Goal: Task Accomplishment & Management: Manage account settings

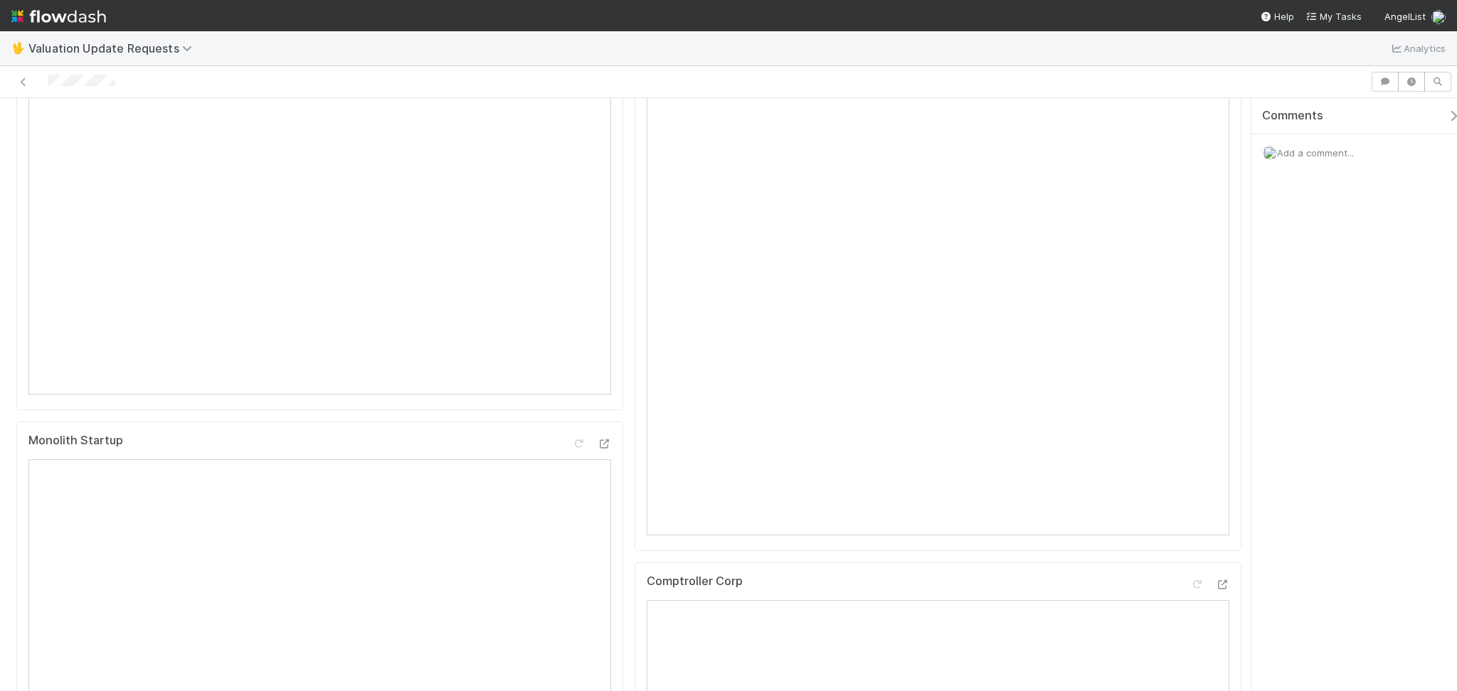
scroll to position [285, 0]
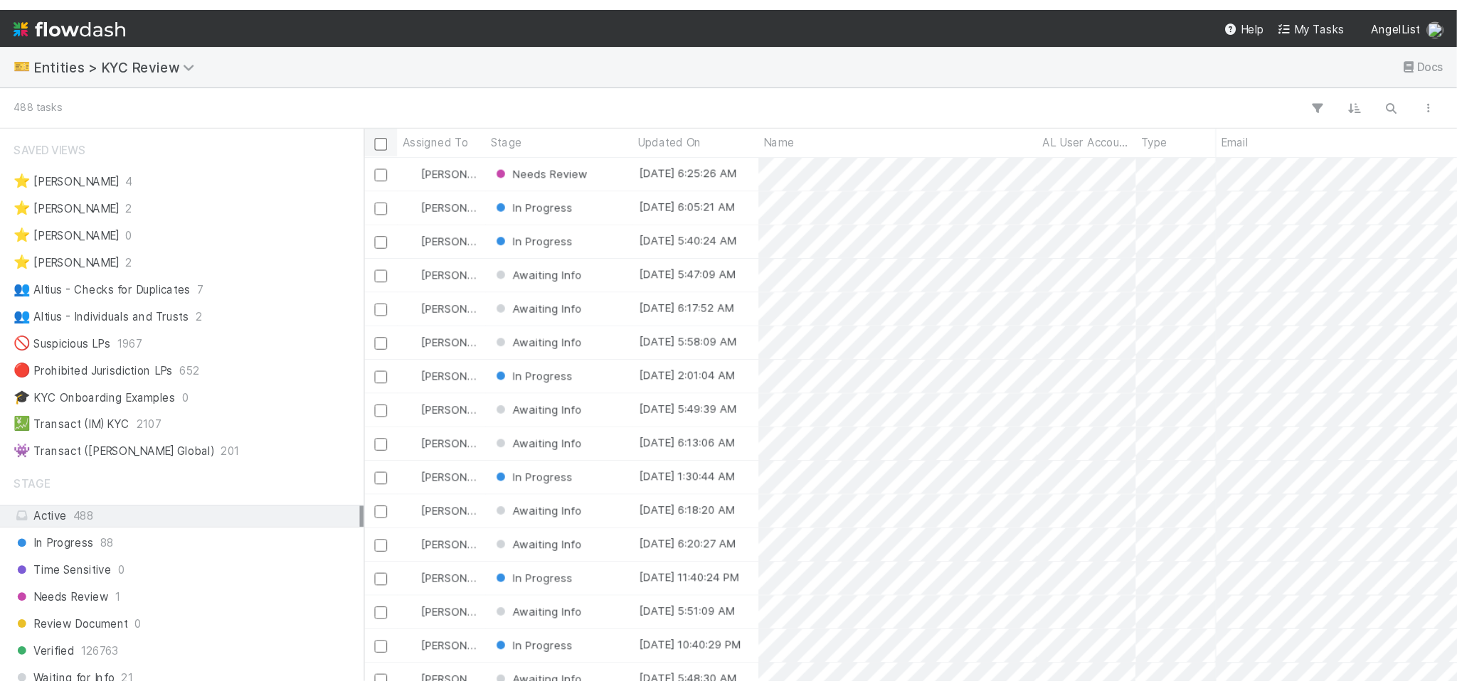
scroll to position [551, 1135]
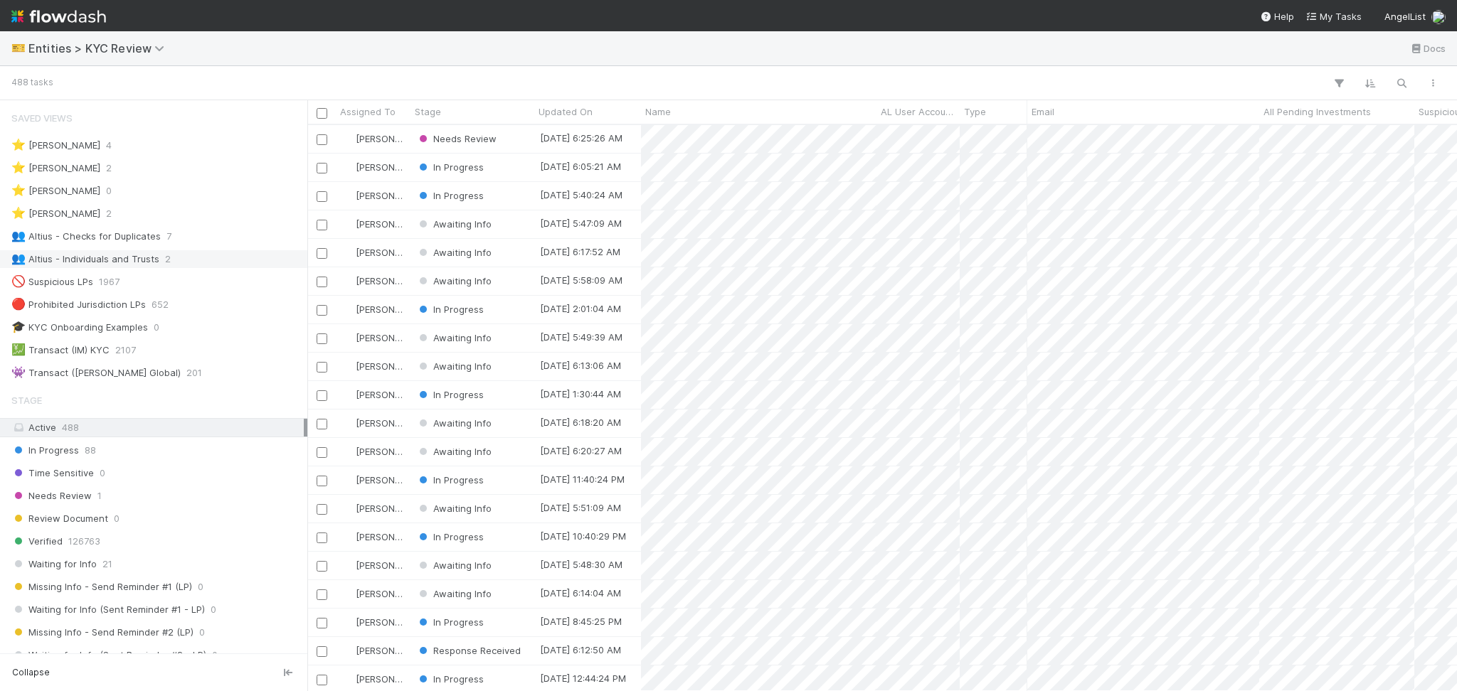
click at [169, 252] on div "👥 Altius - Individuals and Trusts 2" at bounding box center [157, 259] width 292 height 18
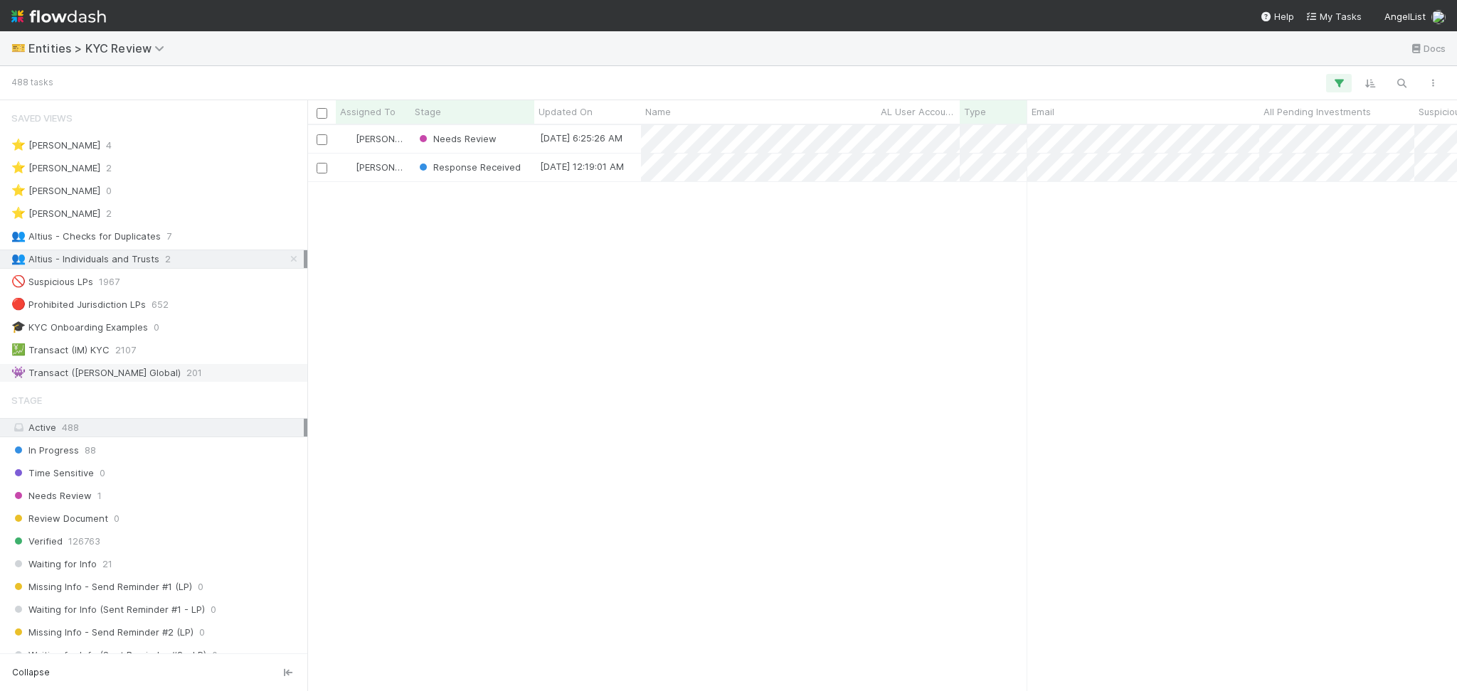
scroll to position [551, 1135]
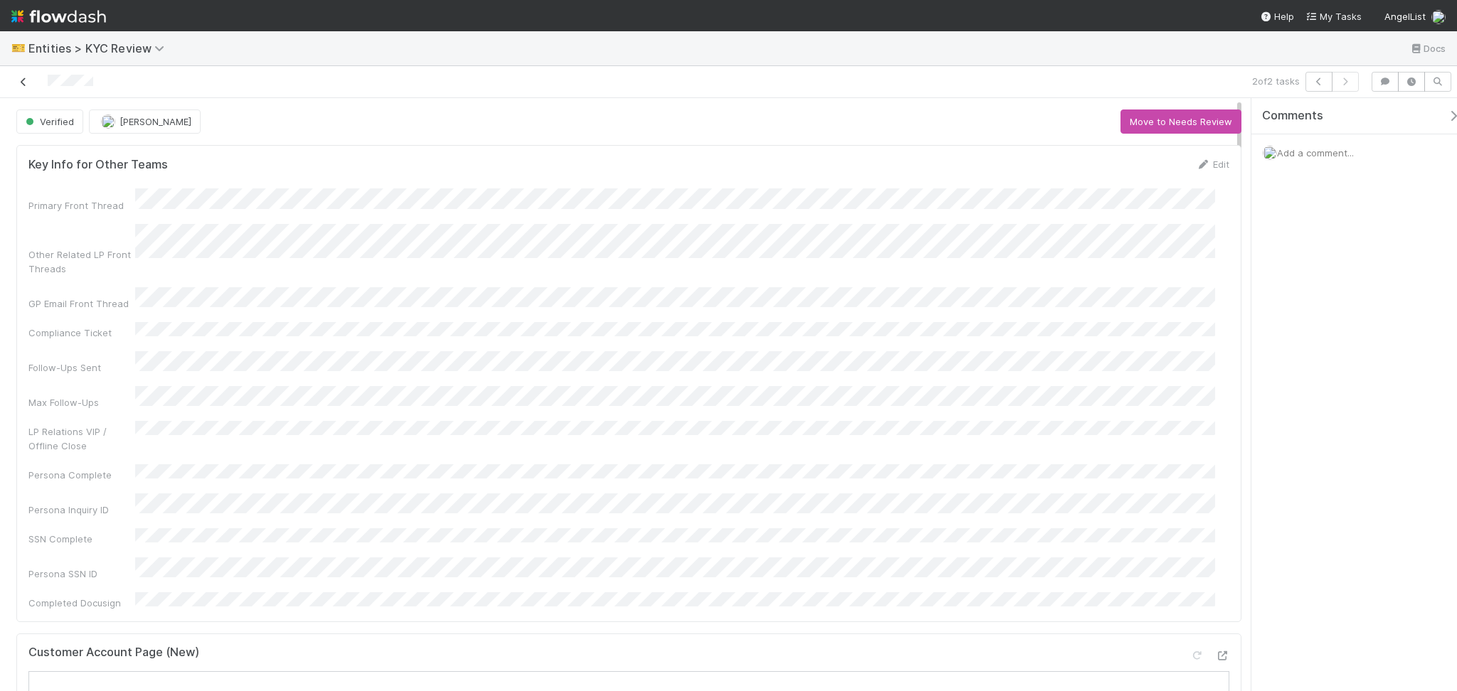
click at [19, 85] on icon at bounding box center [23, 82] width 14 height 9
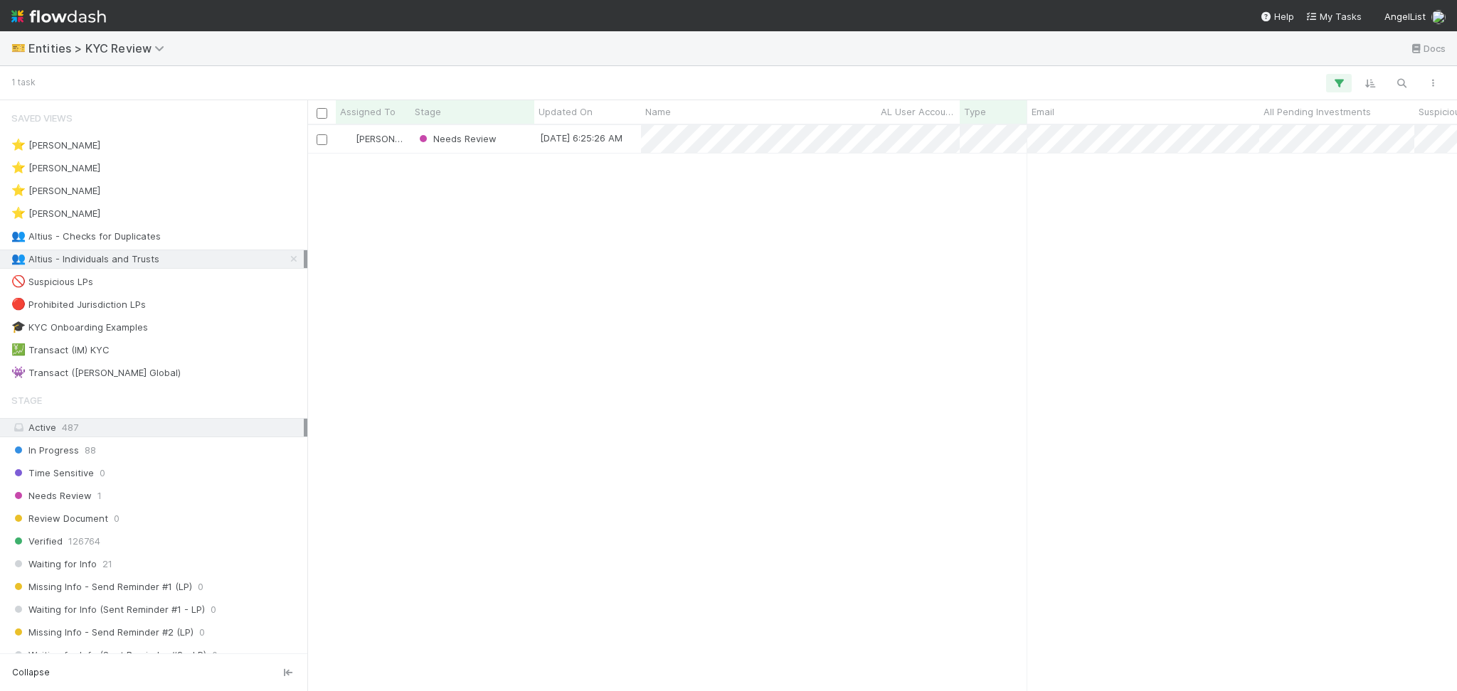
scroll to position [551, 1135]
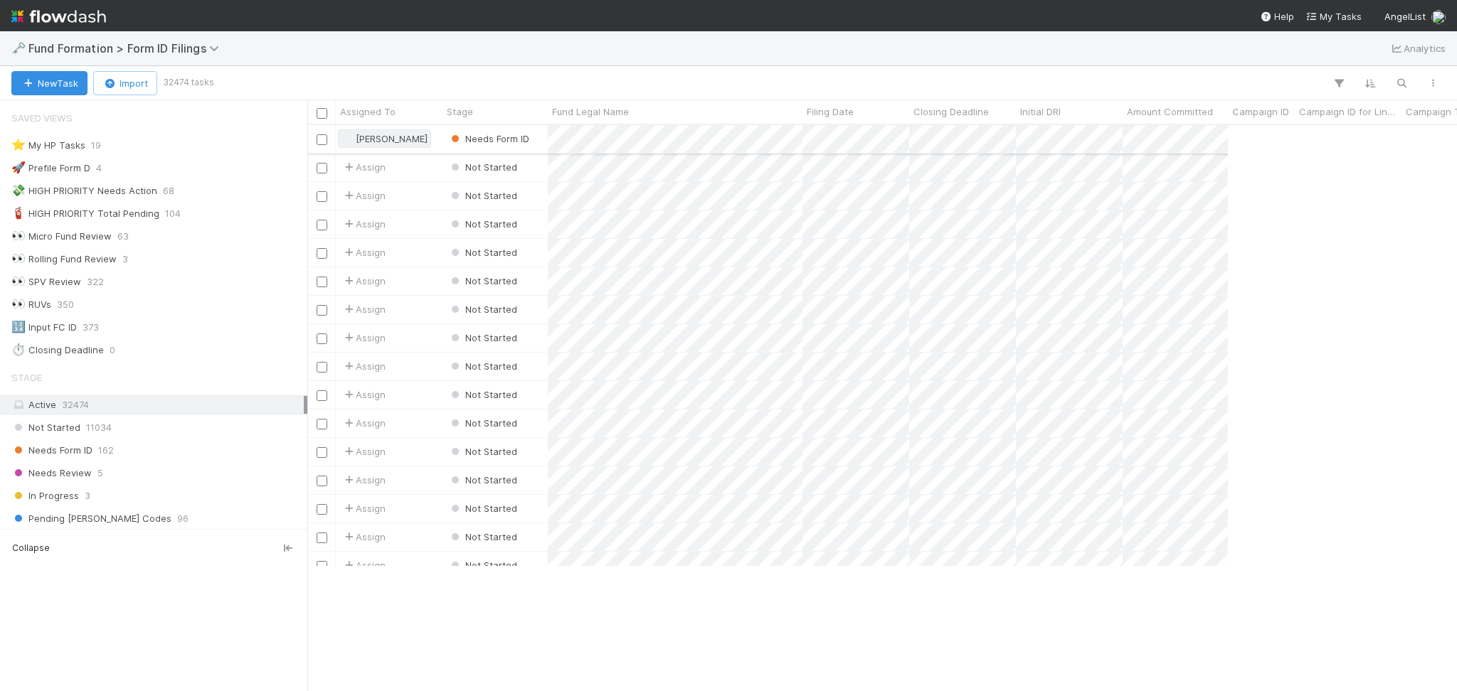
scroll to position [551, 1135]
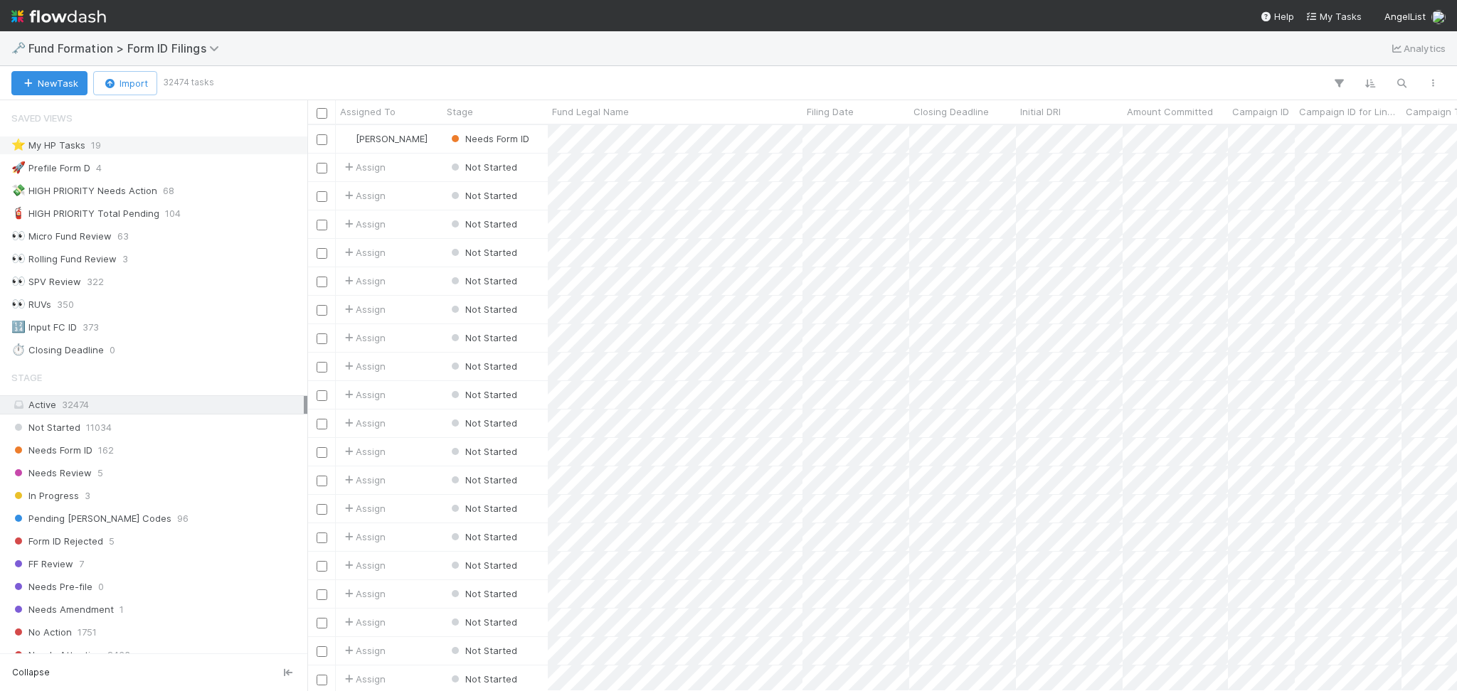
click at [191, 146] on div "⭐ My HP Tasks 19" at bounding box center [157, 146] width 292 height 18
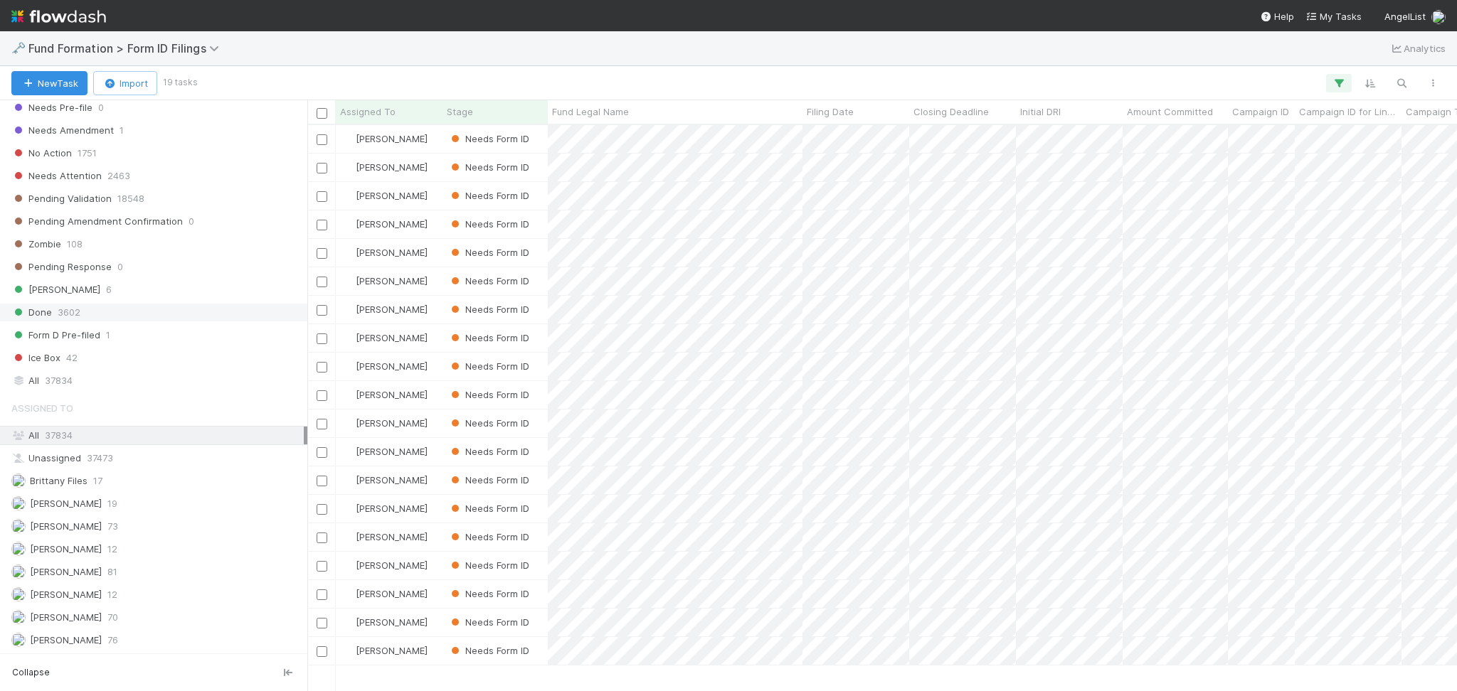
scroll to position [483, 0]
click at [165, 529] on div "Febbie Cervantes 73" at bounding box center [157, 527] width 292 height 18
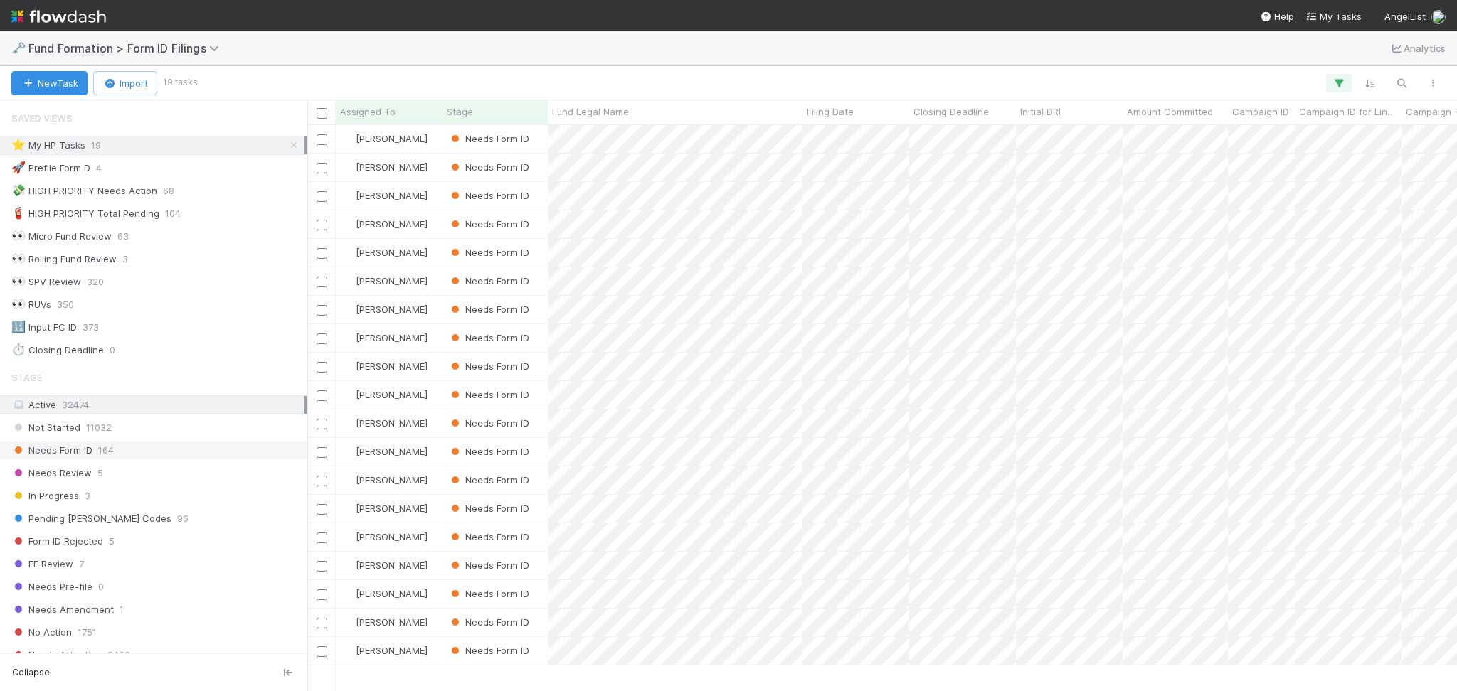
click at [198, 452] on div "Needs Form ID 164" at bounding box center [157, 451] width 292 height 18
click at [287, 147] on icon at bounding box center [294, 145] width 14 height 9
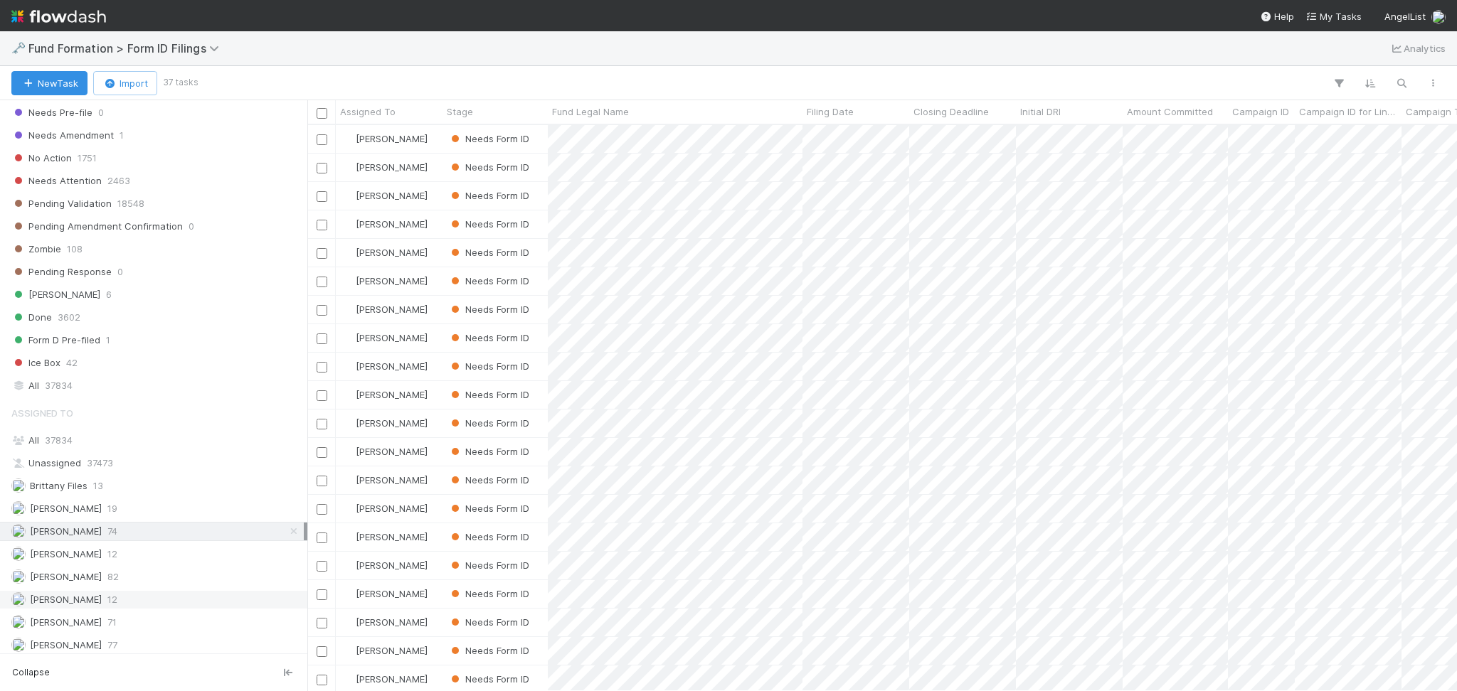
scroll to position [483, 0]
click at [135, 543] on div "Karen Jane Salcedo 12" at bounding box center [157, 550] width 292 height 18
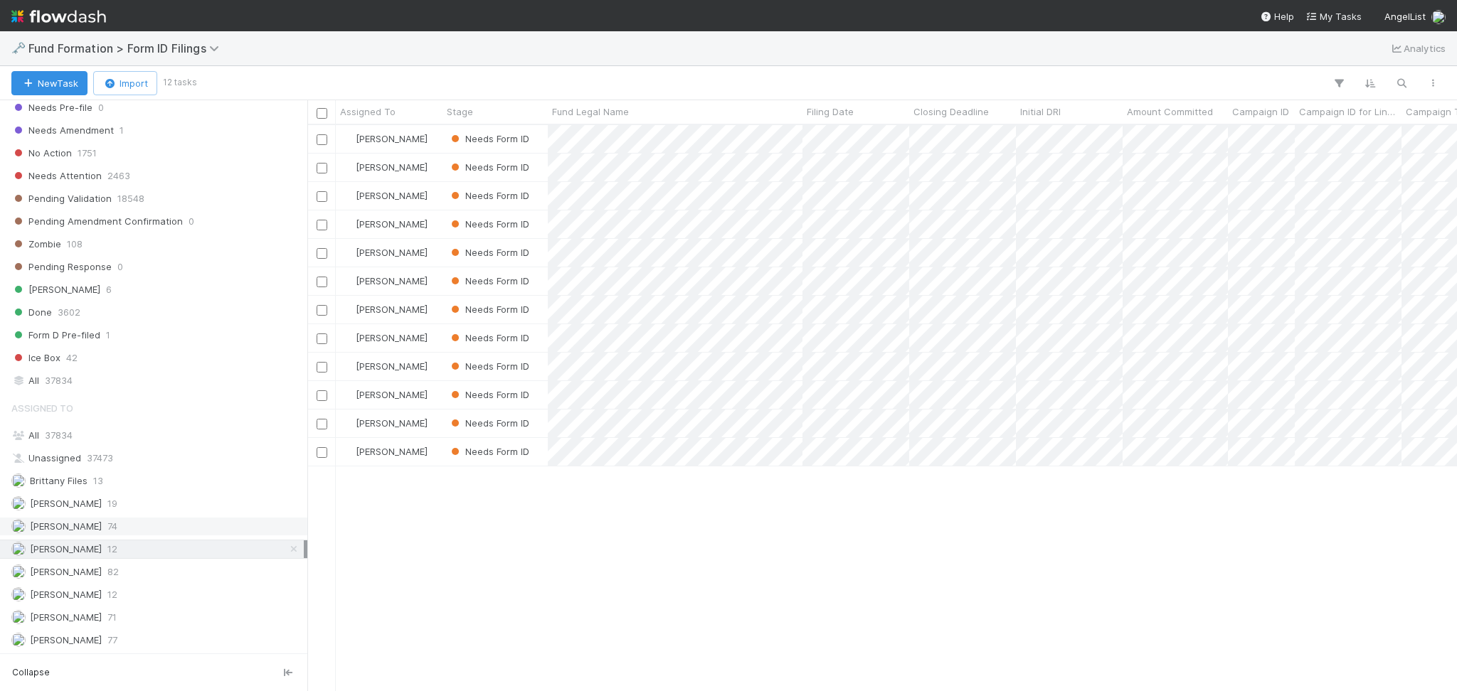
scroll to position [551, 1135]
click at [141, 521] on div "Febbie Cervantes 74" at bounding box center [157, 527] width 292 height 18
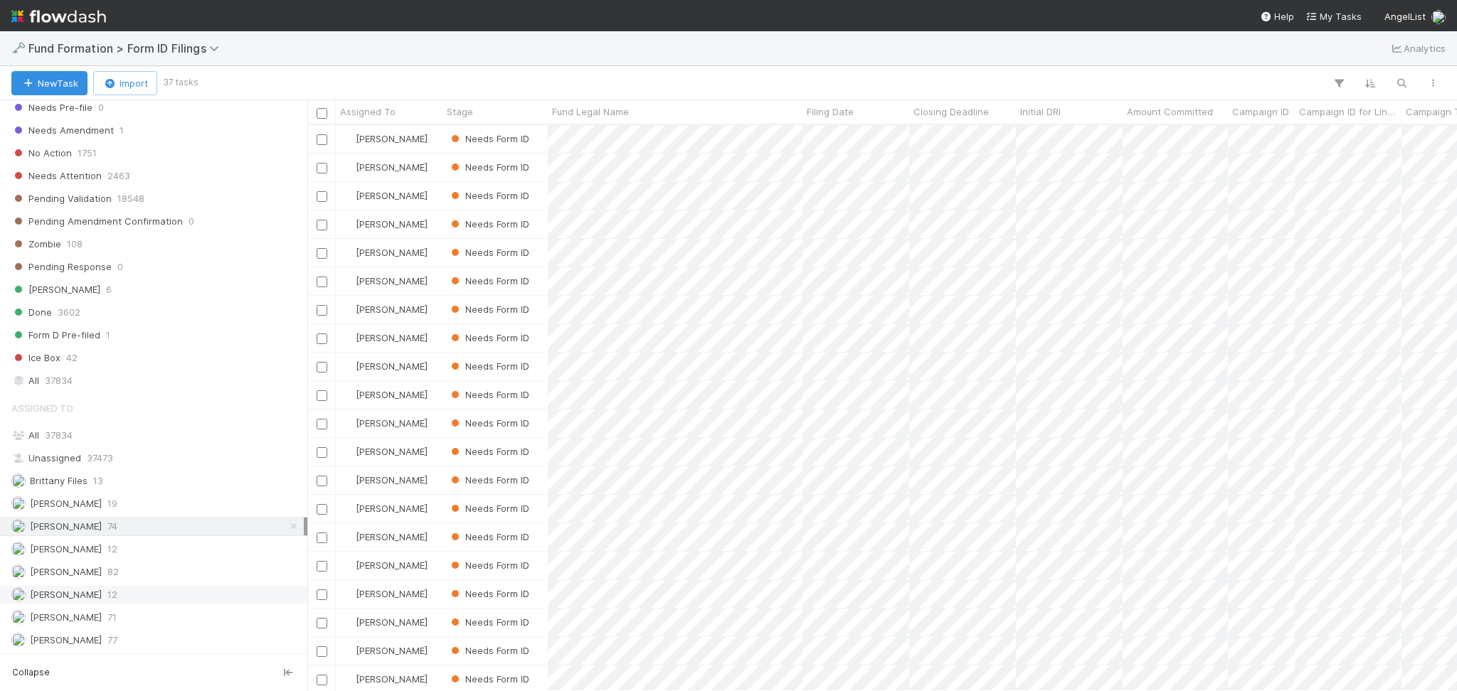
scroll to position [551, 1135]
click at [115, 585] on div "Novia Bautista 12" at bounding box center [153, 594] width 307 height 19
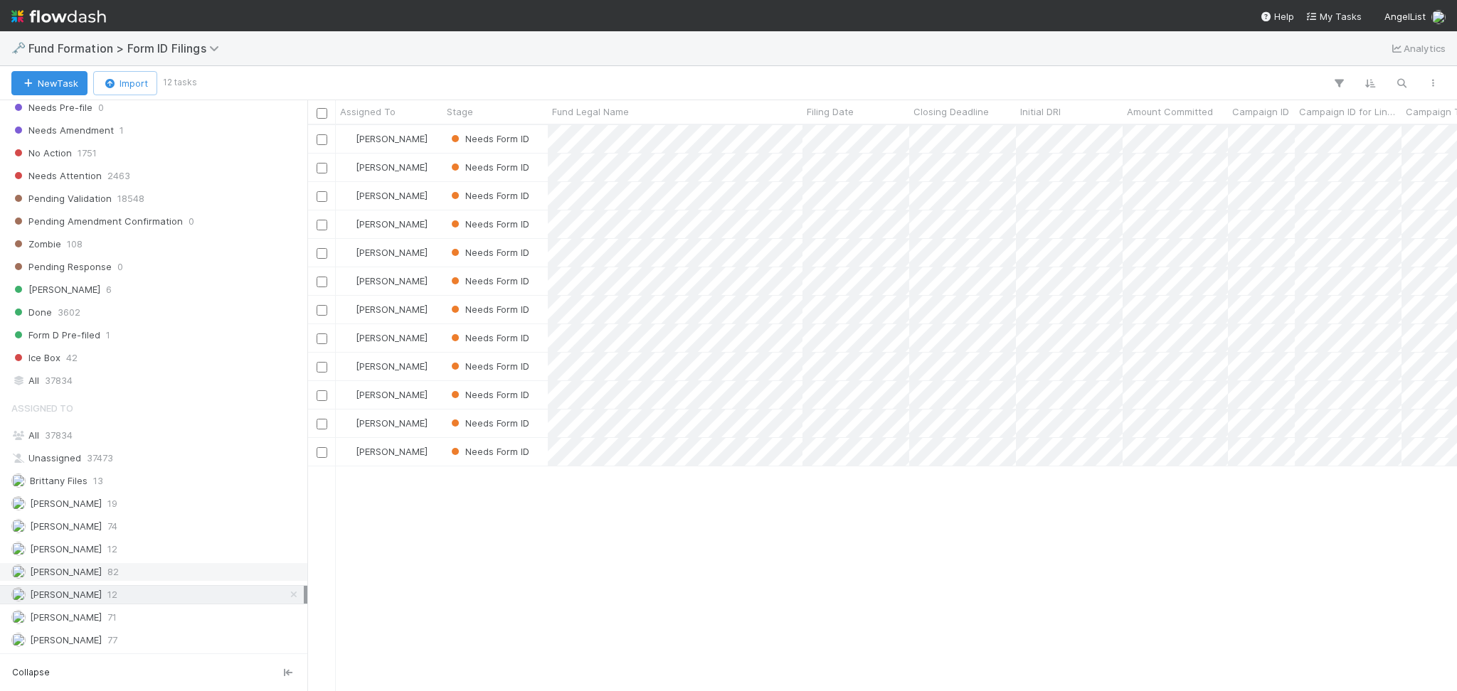
scroll to position [551, 1135]
click at [128, 573] on div "Meg Castanare 82" at bounding box center [157, 572] width 292 height 18
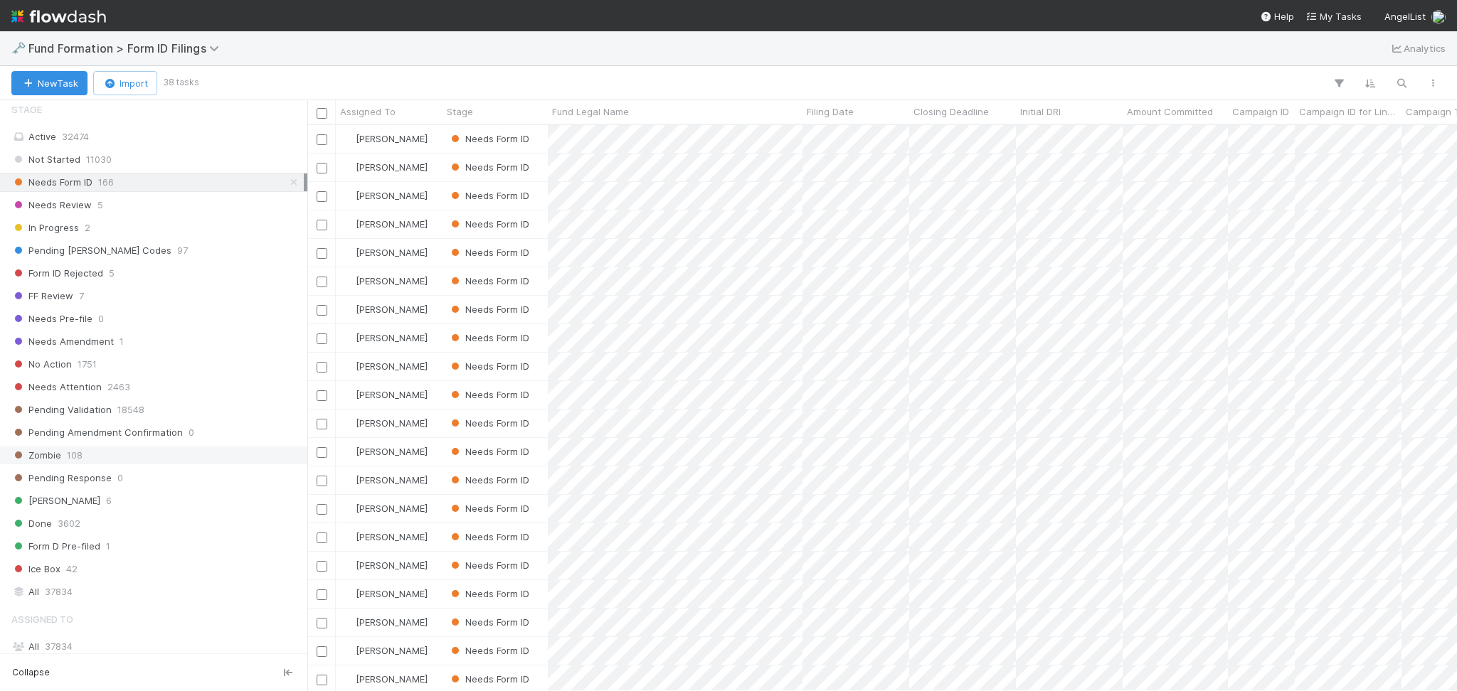
scroll to position [483, 0]
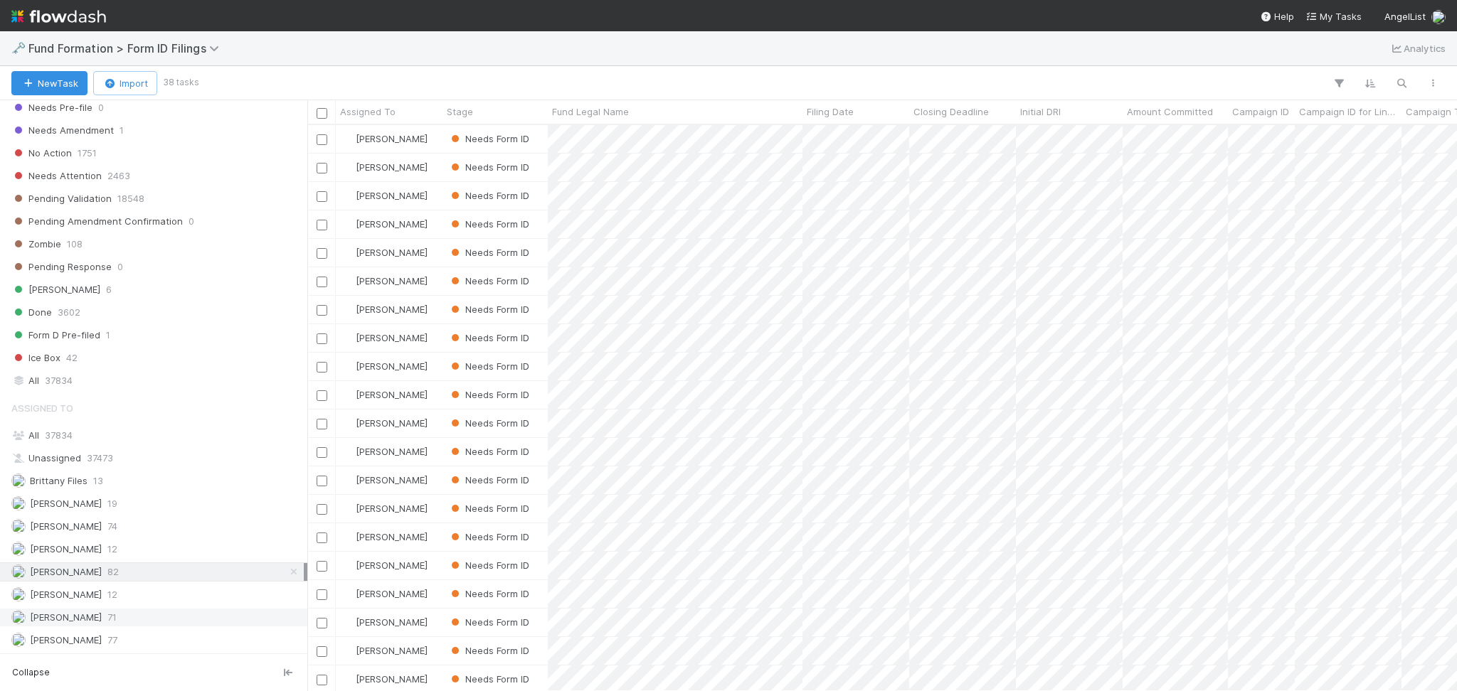
click at [109, 619] on div "Raven Jacinto 71" at bounding box center [157, 618] width 292 height 18
click at [134, 521] on div "Febbie Cervantes 74" at bounding box center [157, 527] width 292 height 18
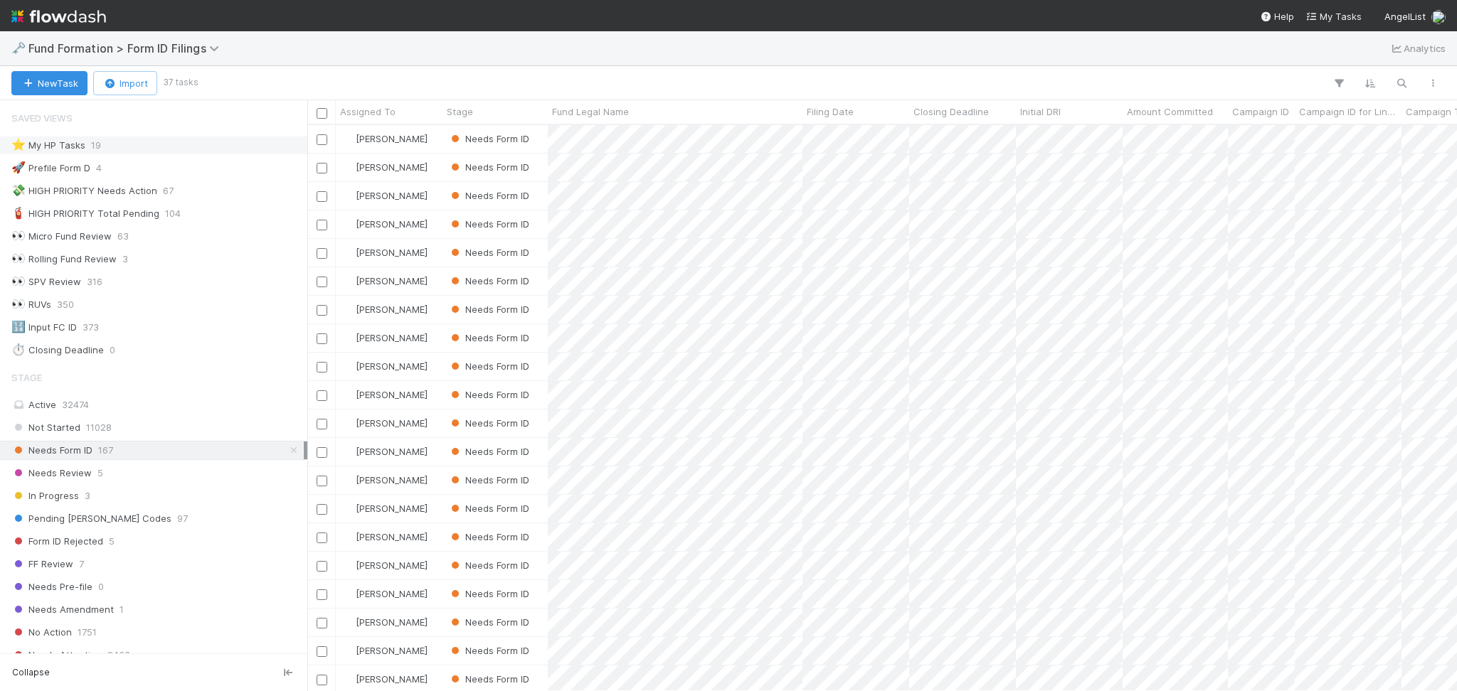
click at [186, 148] on div "⭐ My HP Tasks 19" at bounding box center [157, 146] width 292 height 18
click at [287, 457] on link at bounding box center [294, 451] width 14 height 18
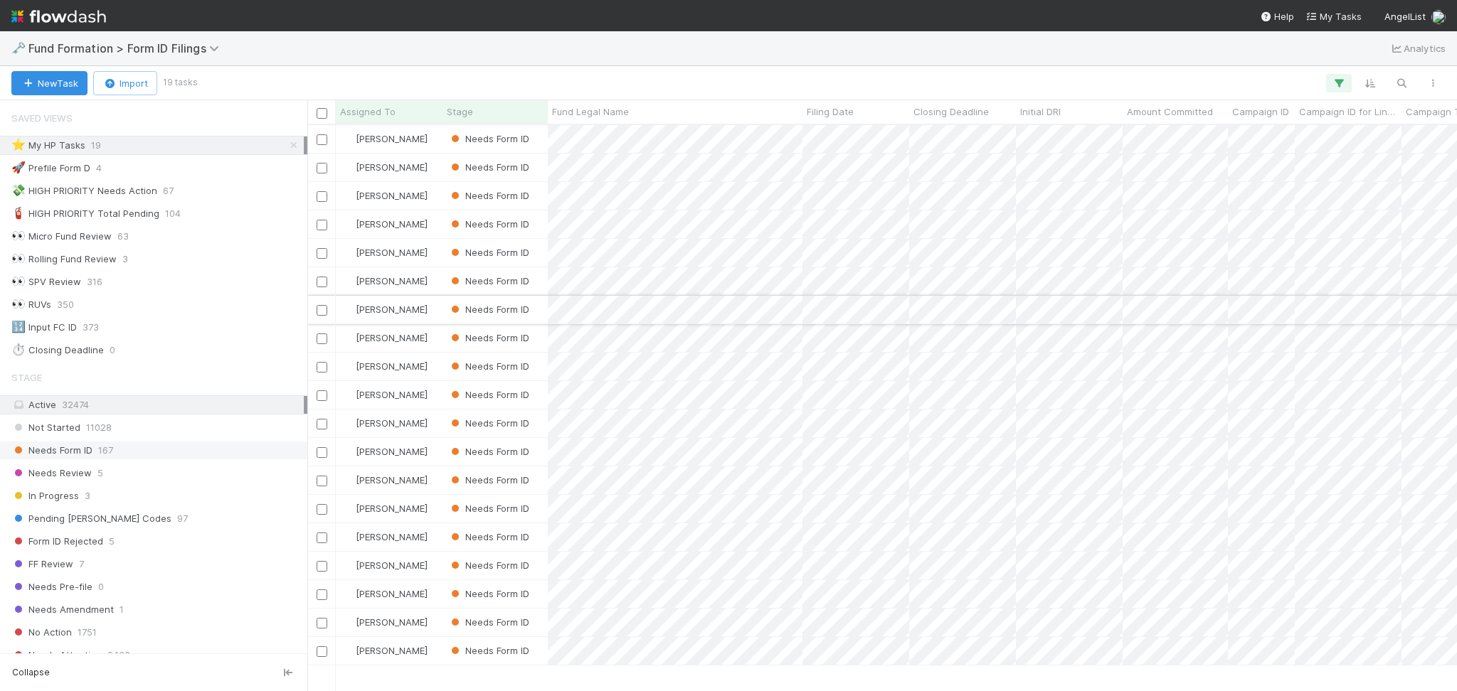
scroll to position [551, 1135]
click at [781, 142] on div at bounding box center [728, 345] width 1457 height 691
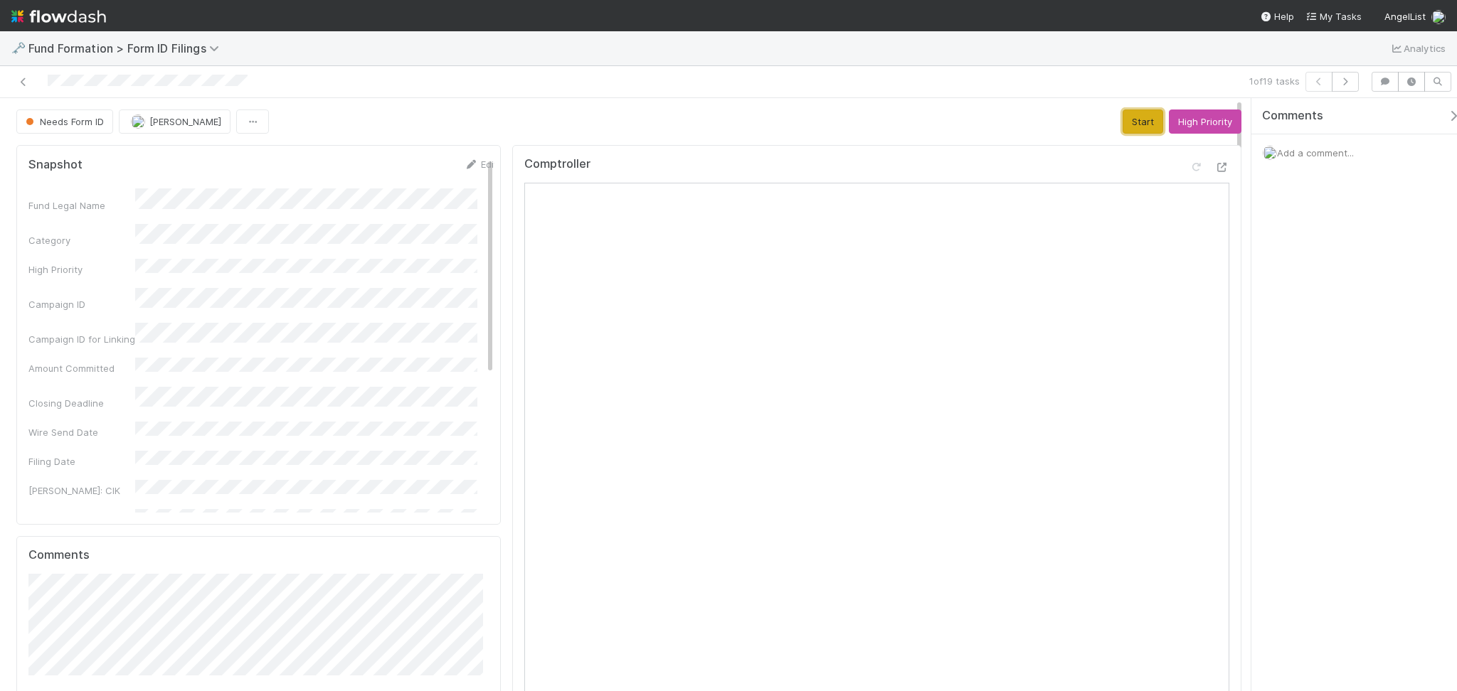
click at [1123, 121] on button "Start" at bounding box center [1142, 122] width 41 height 24
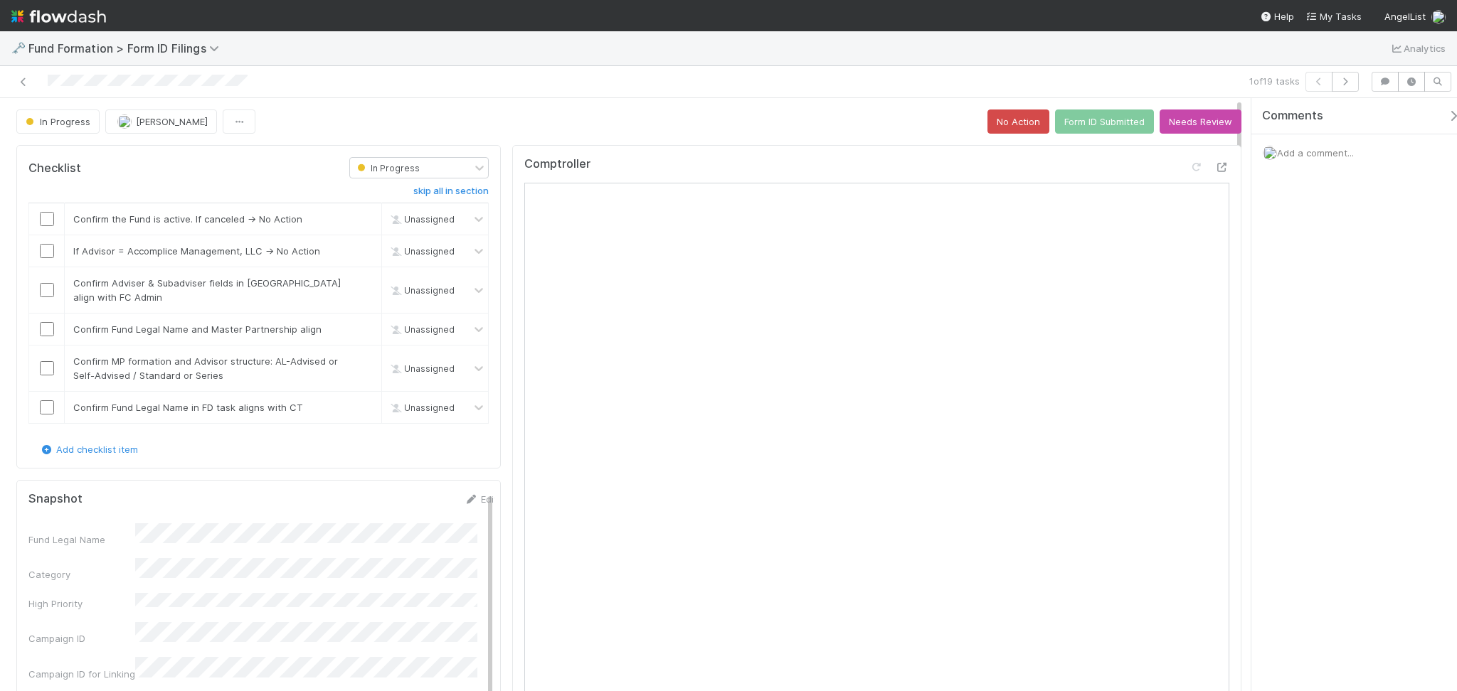
click at [650, 115] on div "In Progress Febbie Cervantes No Action Form ID Submitted Needs Review" at bounding box center [628, 122] width 1225 height 24
click at [44, 223] on input "checkbox" at bounding box center [47, 219] width 14 height 14
click at [46, 249] on input "checkbox" at bounding box center [47, 251] width 14 height 14
click at [44, 295] on input "checkbox" at bounding box center [47, 290] width 14 height 14
click at [46, 323] on input "checkbox" at bounding box center [47, 329] width 14 height 14
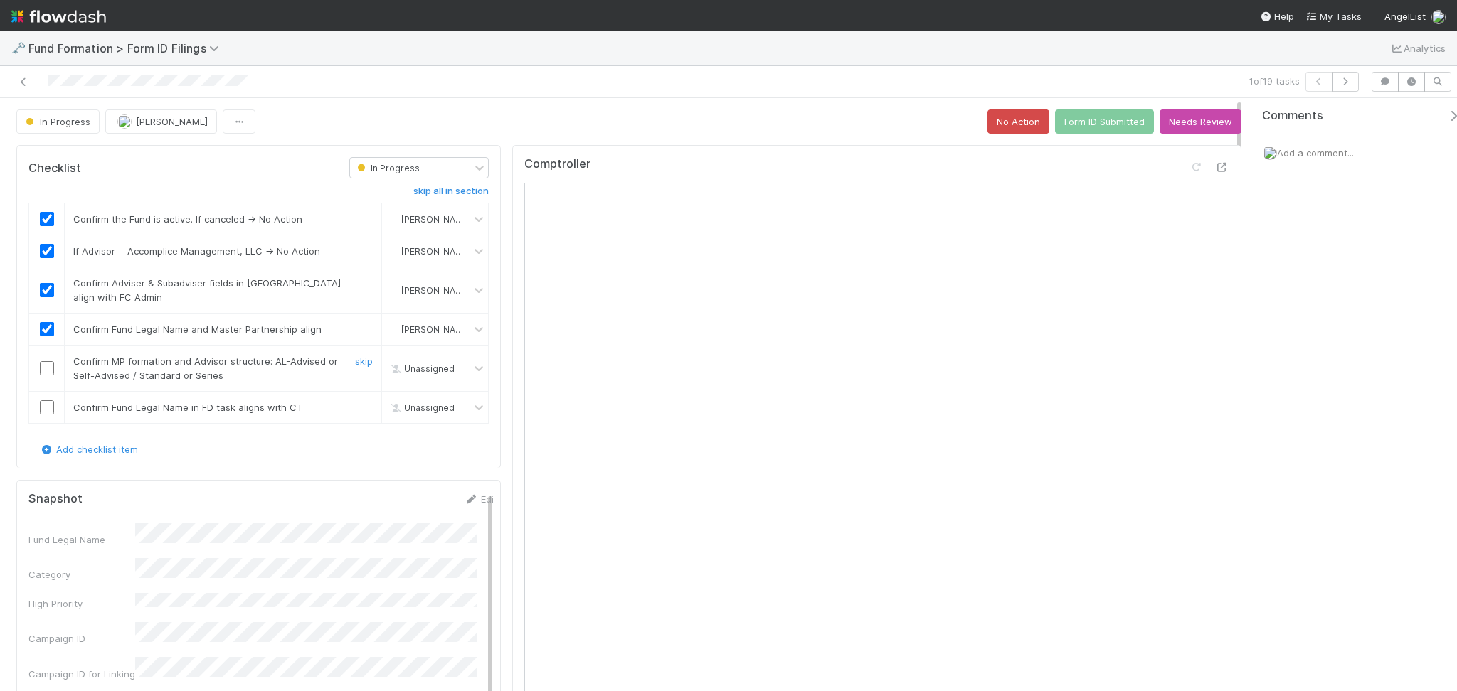
click at [48, 368] on input "checkbox" at bounding box center [47, 368] width 14 height 14
click at [355, 408] on link "skip" at bounding box center [364, 407] width 18 height 11
click at [47, 366] on input "checkbox" at bounding box center [47, 368] width 14 height 14
click at [1077, 124] on button "Form ID Submitted" at bounding box center [1104, 122] width 99 height 24
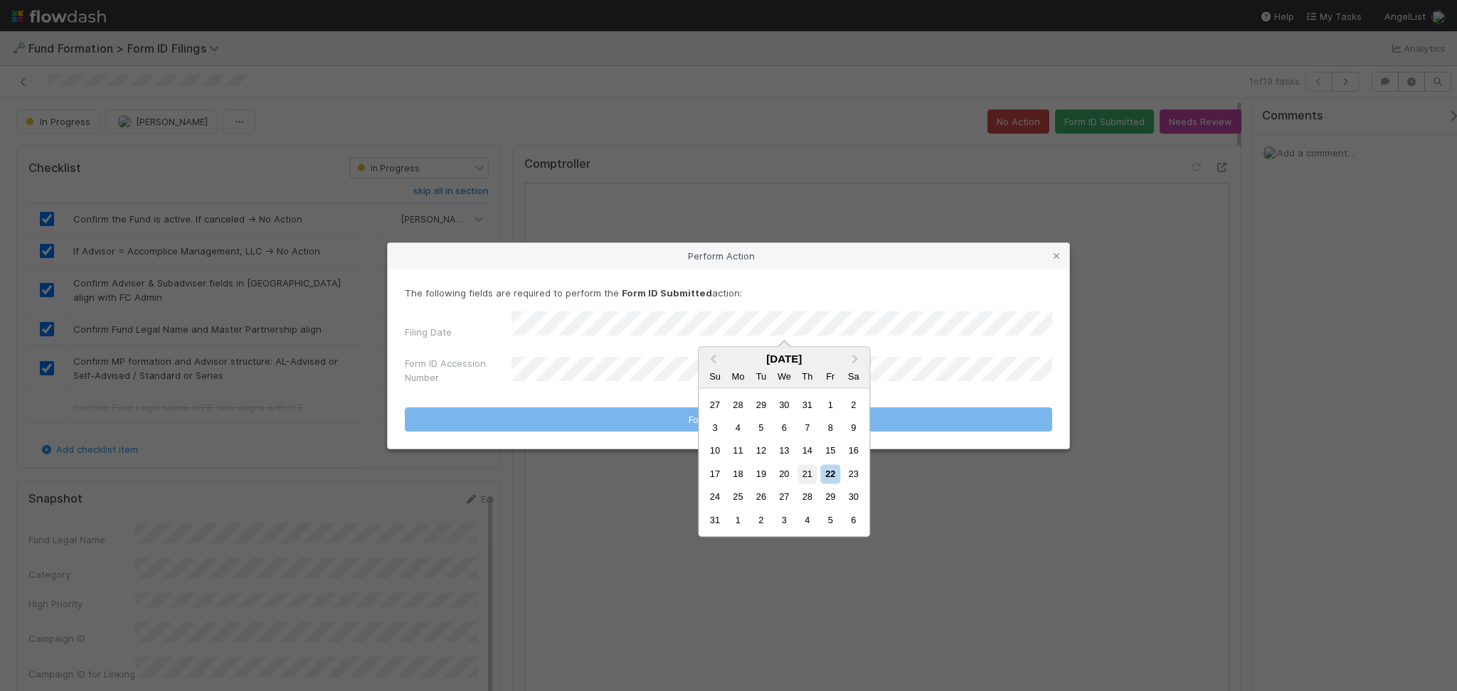
click at [800, 477] on div "21" at bounding box center [806, 473] width 19 height 19
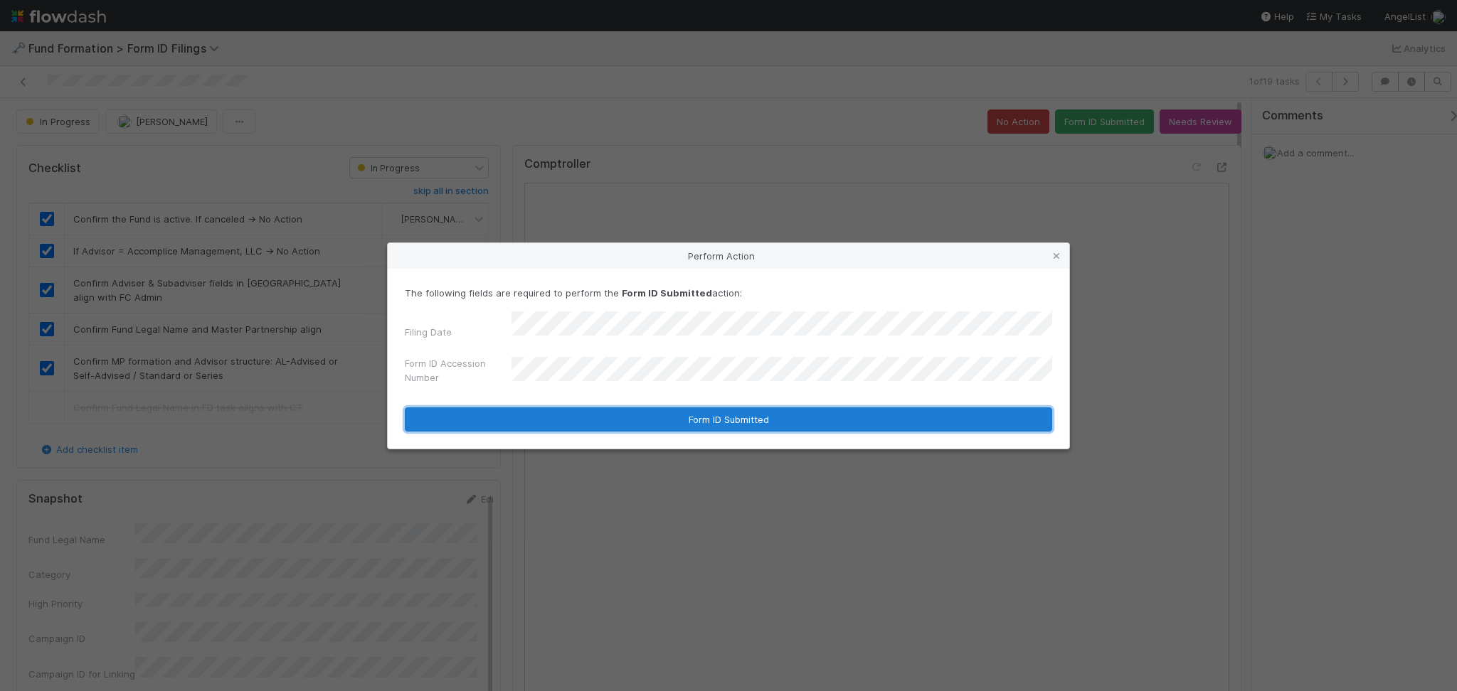
click at [748, 419] on button "Form ID Submitted" at bounding box center [728, 420] width 647 height 24
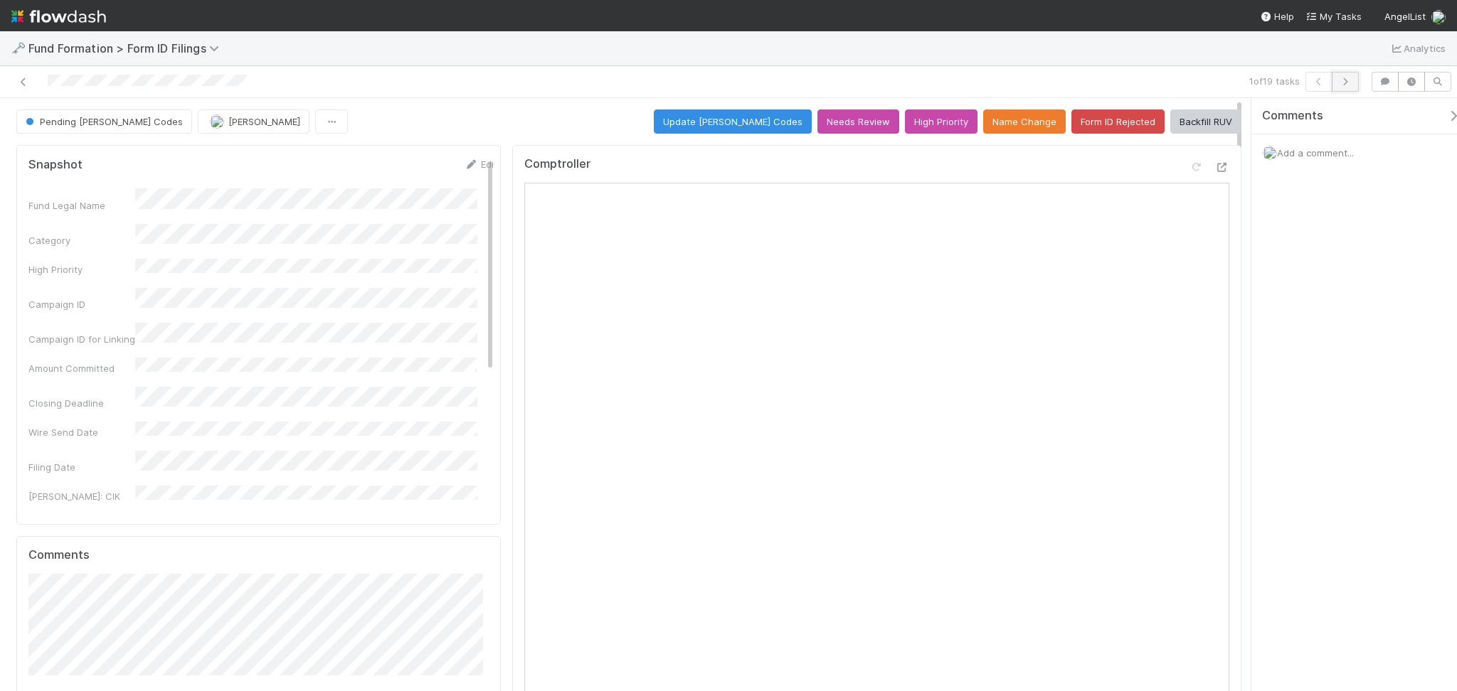
click at [1346, 83] on icon "button" at bounding box center [1345, 82] width 14 height 9
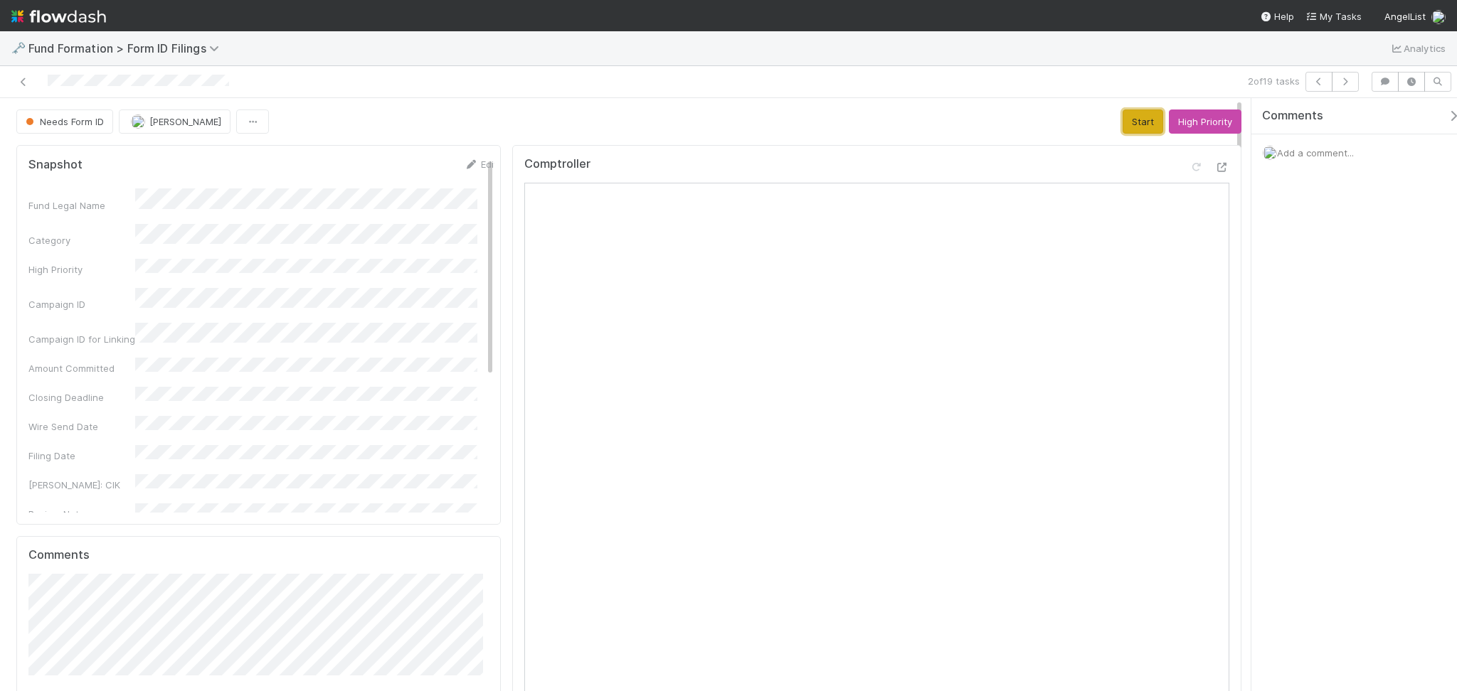
click at [1122, 123] on button "Start" at bounding box center [1142, 122] width 41 height 24
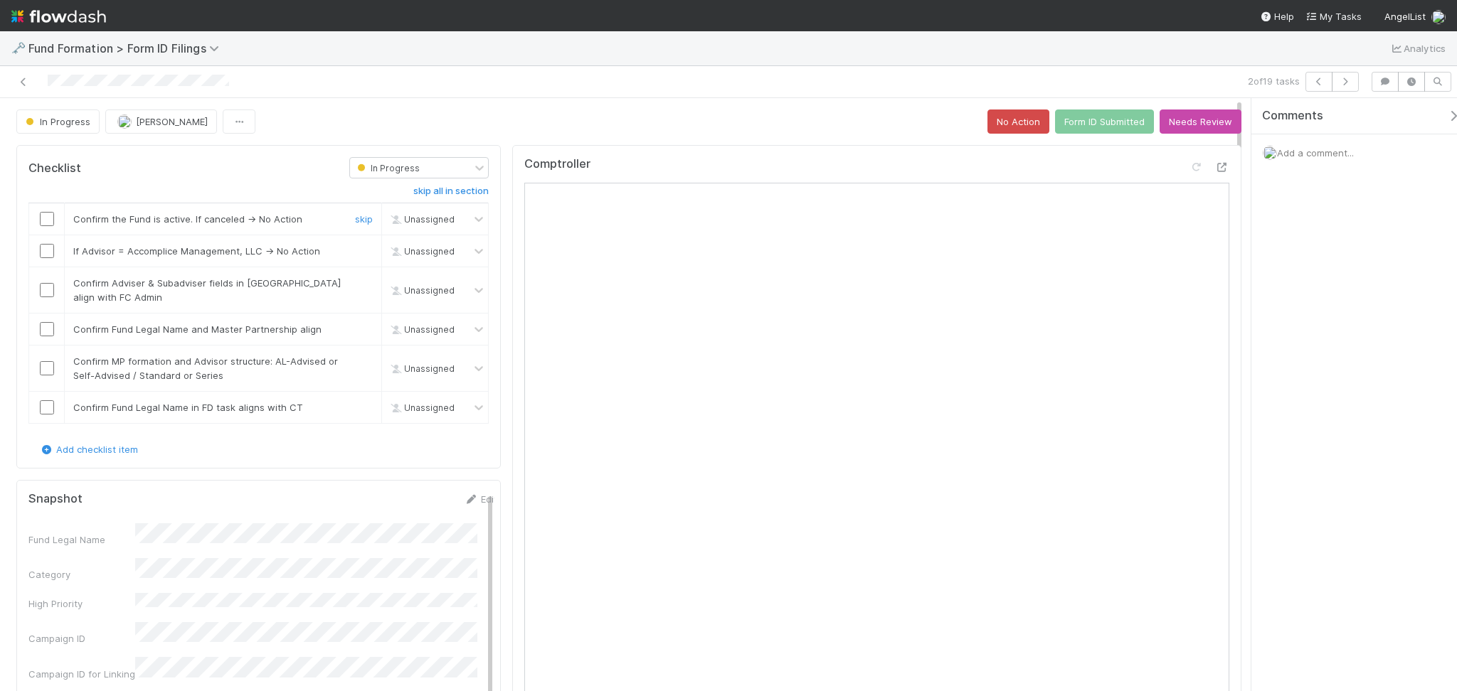
click at [46, 223] on input "checkbox" at bounding box center [47, 219] width 14 height 14
click at [48, 250] on input "checkbox" at bounding box center [47, 251] width 14 height 14
click at [48, 297] on input "checkbox" at bounding box center [47, 290] width 14 height 14
click at [47, 329] on input "checkbox" at bounding box center [47, 329] width 14 height 14
click at [44, 363] on input "checkbox" at bounding box center [47, 368] width 14 height 14
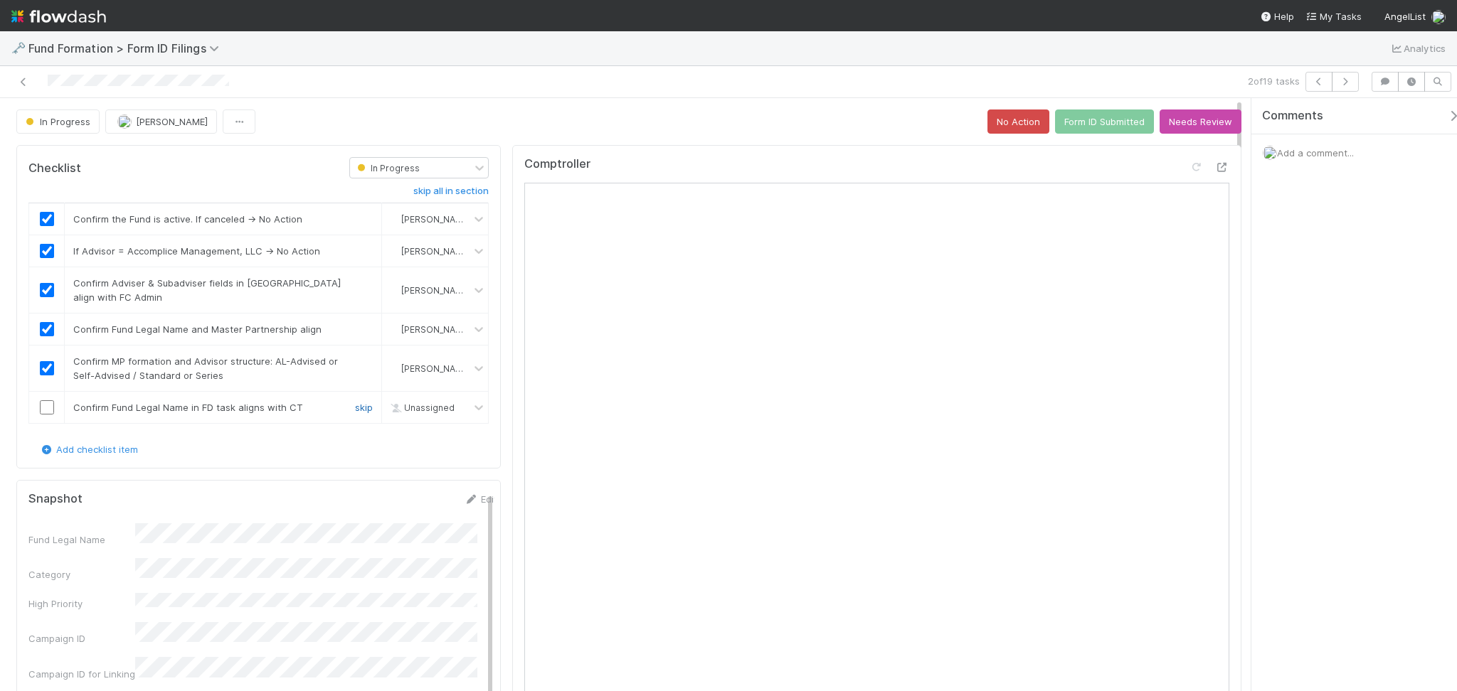
click at [355, 409] on link "skip" at bounding box center [364, 407] width 18 height 11
click at [1066, 124] on button "Form ID Submitted" at bounding box center [1104, 122] width 99 height 24
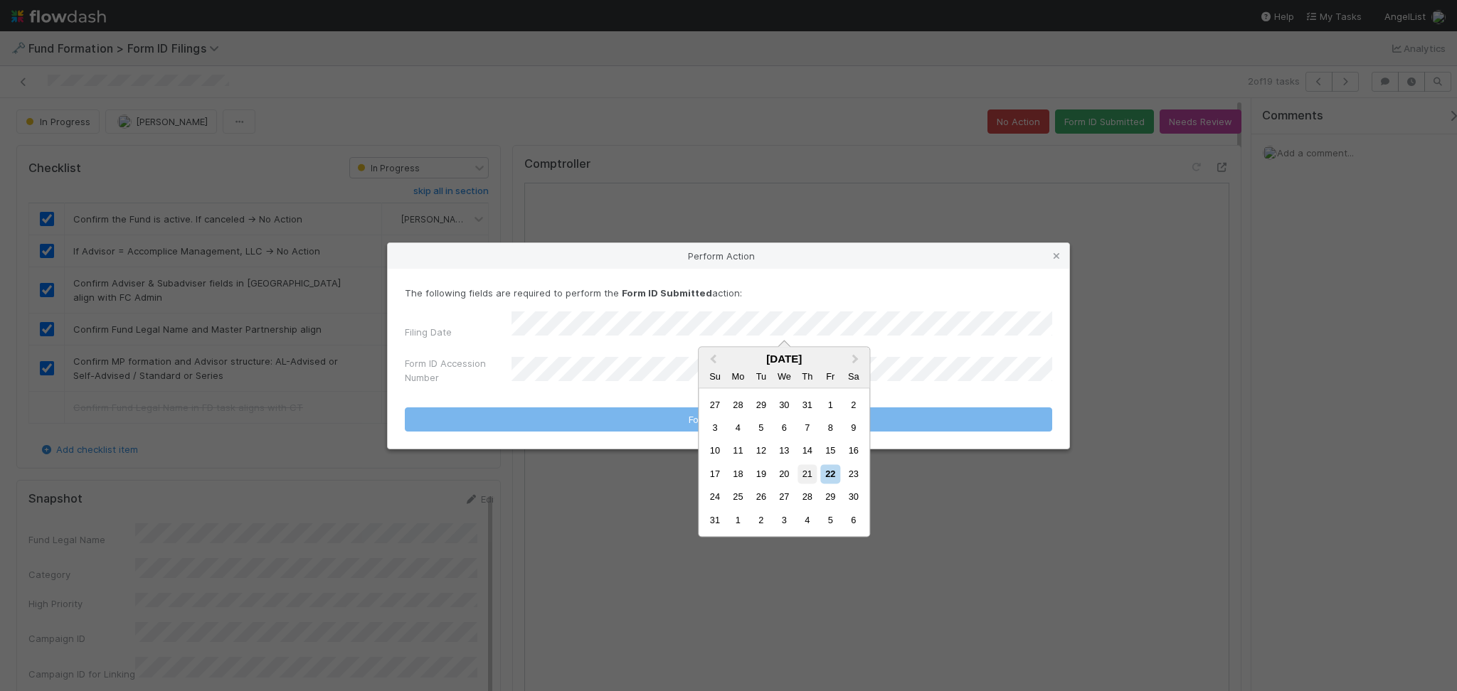
click at [802, 473] on div "21" at bounding box center [806, 473] width 19 height 19
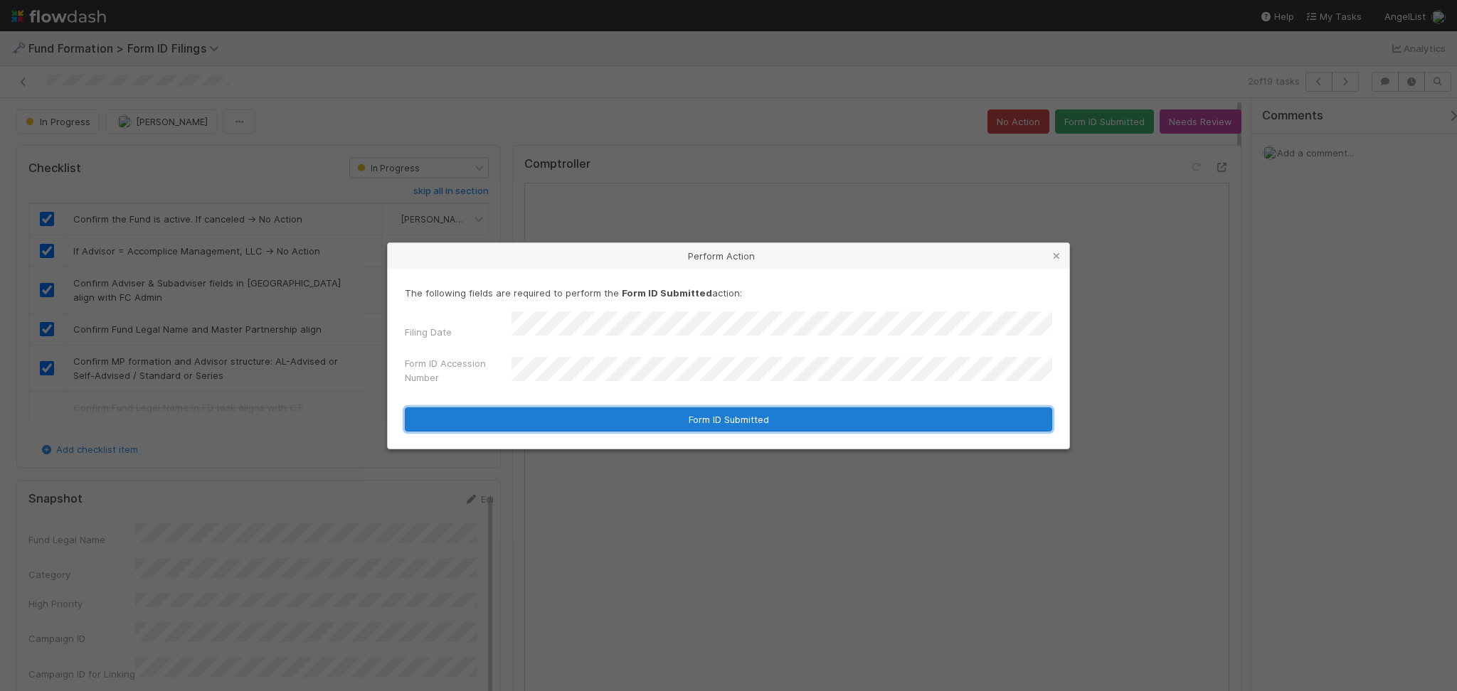
click at [691, 415] on button "Form ID Submitted" at bounding box center [728, 420] width 647 height 24
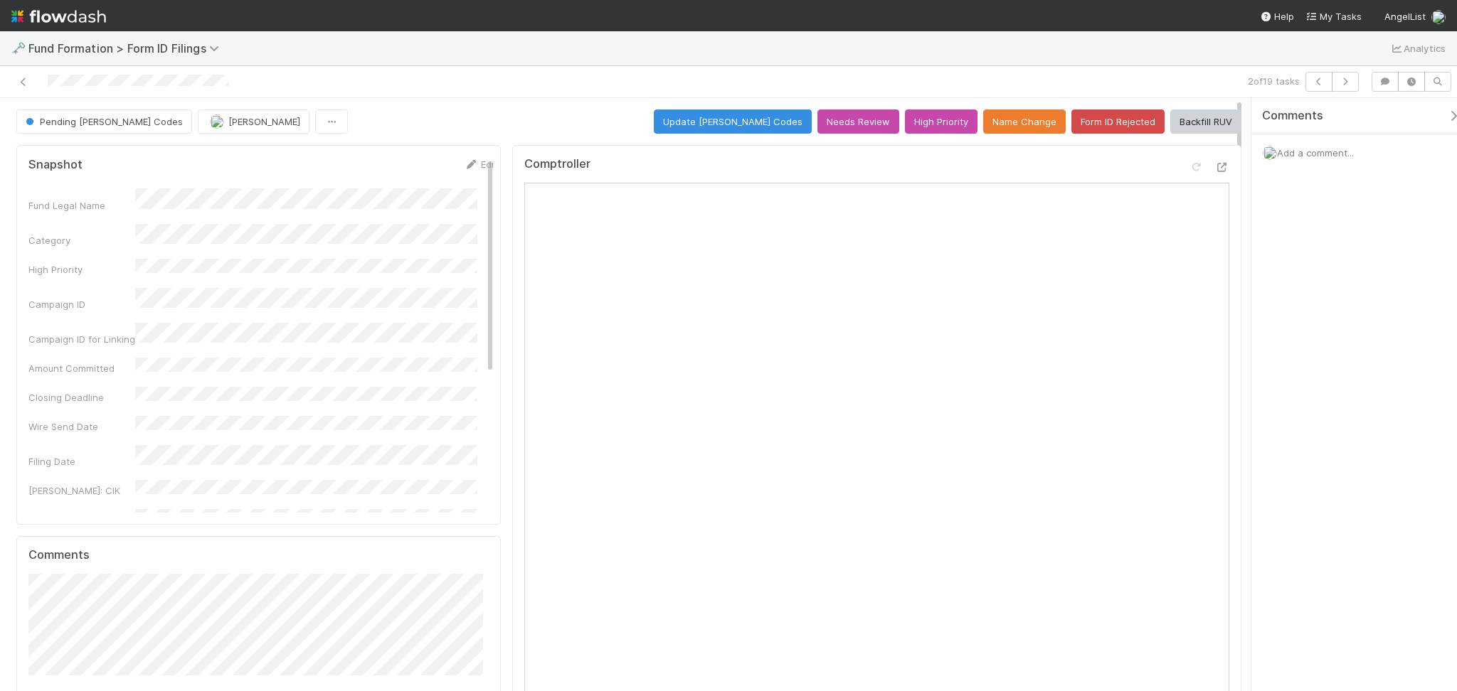
click at [1340, 93] on div "2 of 19 tasks" at bounding box center [728, 82] width 1457 height 32
click at [1344, 85] on icon "button" at bounding box center [1345, 82] width 14 height 9
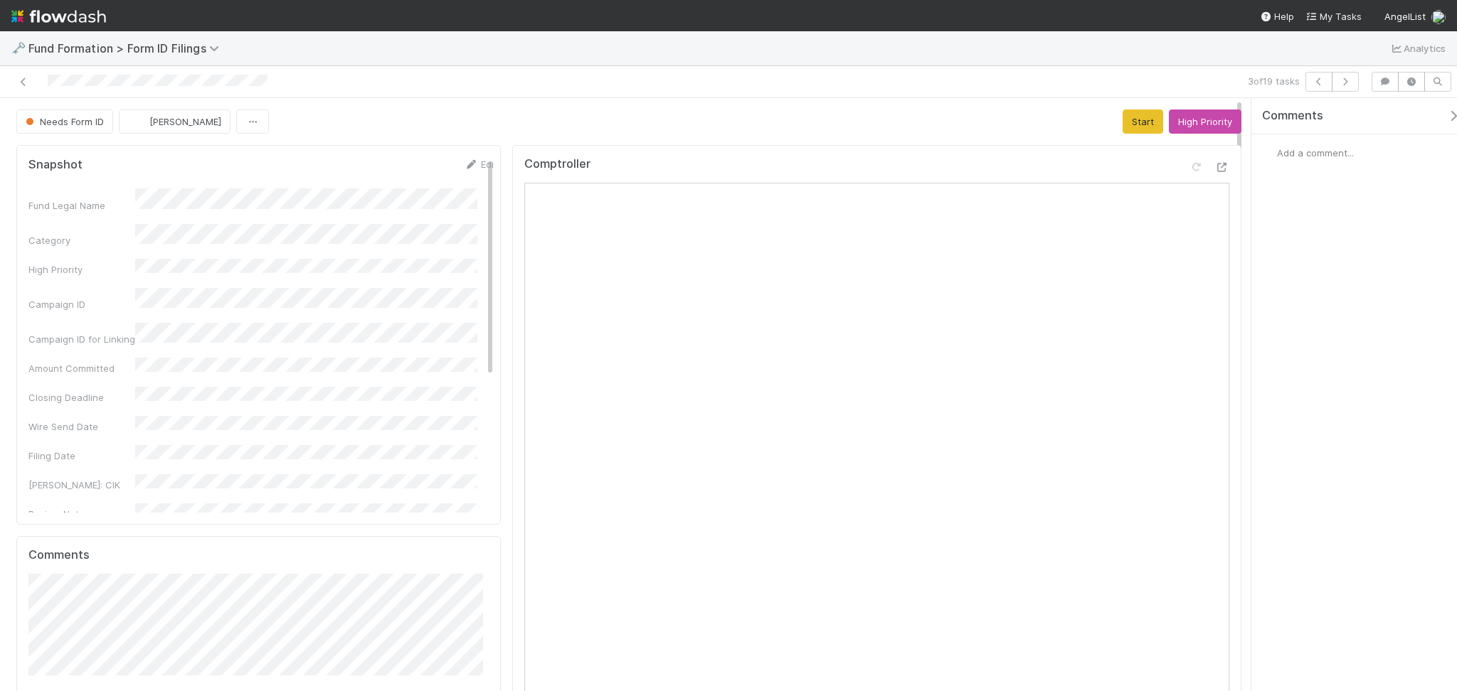
click at [419, 125] on div "Needs Form ID Febbie Cervantes Start High Priority" at bounding box center [628, 122] width 1225 height 24
click at [1132, 117] on button "Start" at bounding box center [1142, 122] width 41 height 24
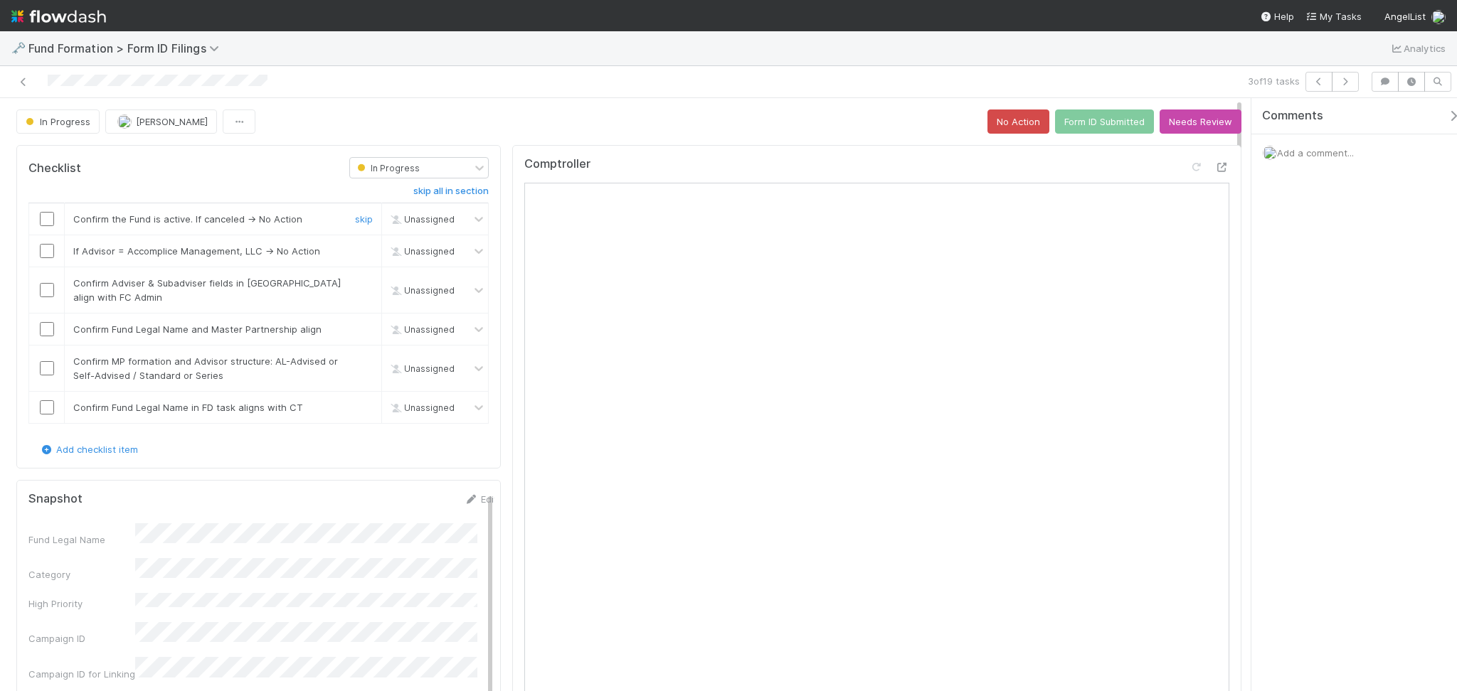
drag, startPoint x: 44, startPoint y: 216, endPoint x: 42, endPoint y: 233, distance: 17.9
click at [44, 217] on input "checkbox" at bounding box center [47, 219] width 14 height 14
click at [42, 251] on input "checkbox" at bounding box center [47, 251] width 14 height 14
click at [42, 294] on input "checkbox" at bounding box center [47, 290] width 14 height 14
click at [46, 323] on input "checkbox" at bounding box center [47, 329] width 14 height 14
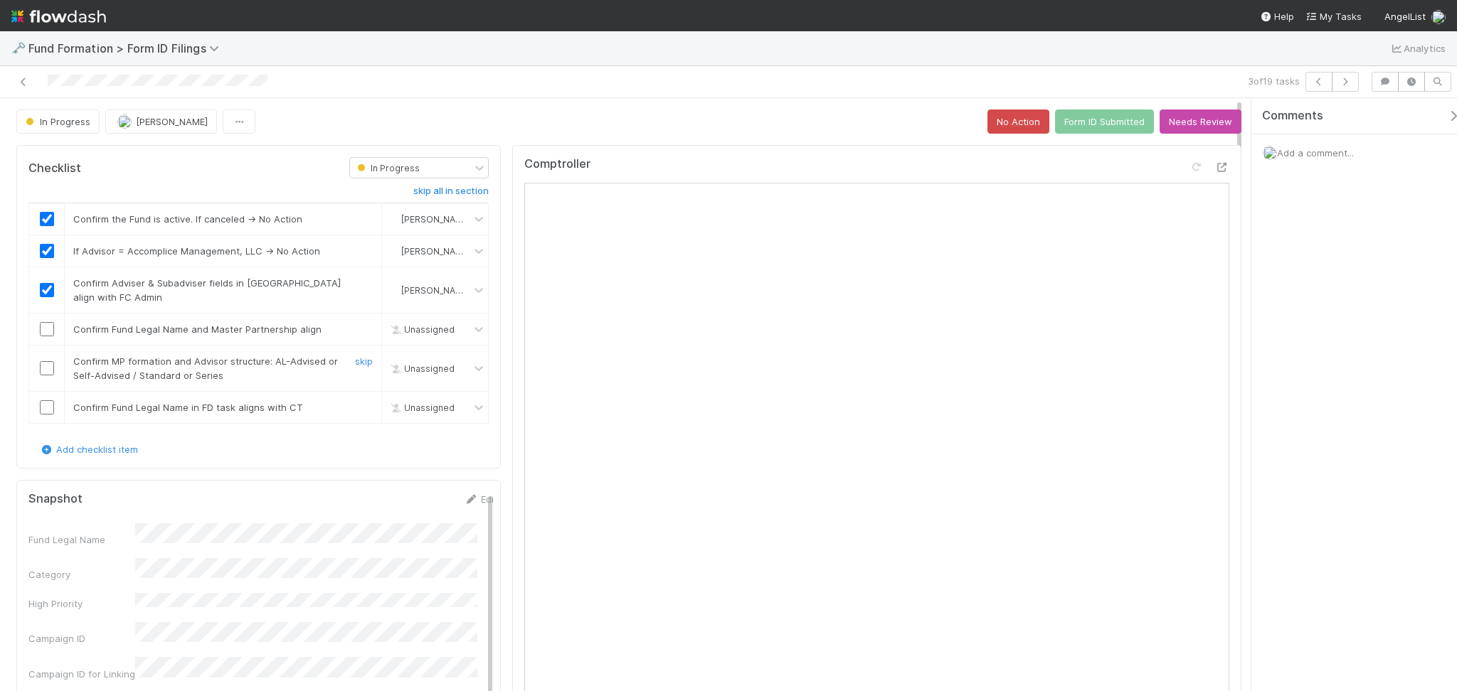
click at [46, 369] on input "checkbox" at bounding box center [47, 368] width 14 height 14
checkbox input "true"
click at [357, 408] on link "skip" at bounding box center [364, 407] width 18 height 11
click at [356, 405] on link "undo" at bounding box center [362, 407] width 22 height 11
click at [48, 405] on input "checkbox" at bounding box center [47, 407] width 14 height 14
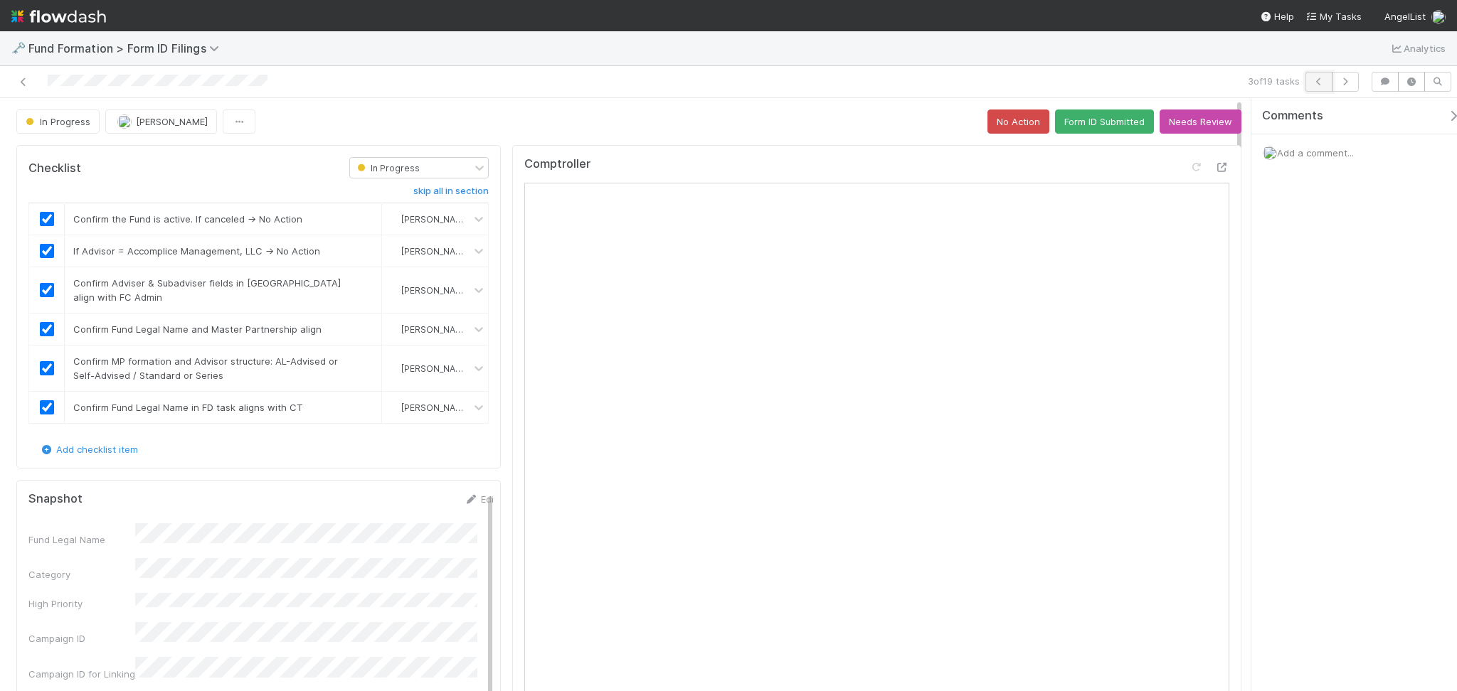
click at [1319, 81] on icon "button" at bounding box center [1319, 82] width 14 height 9
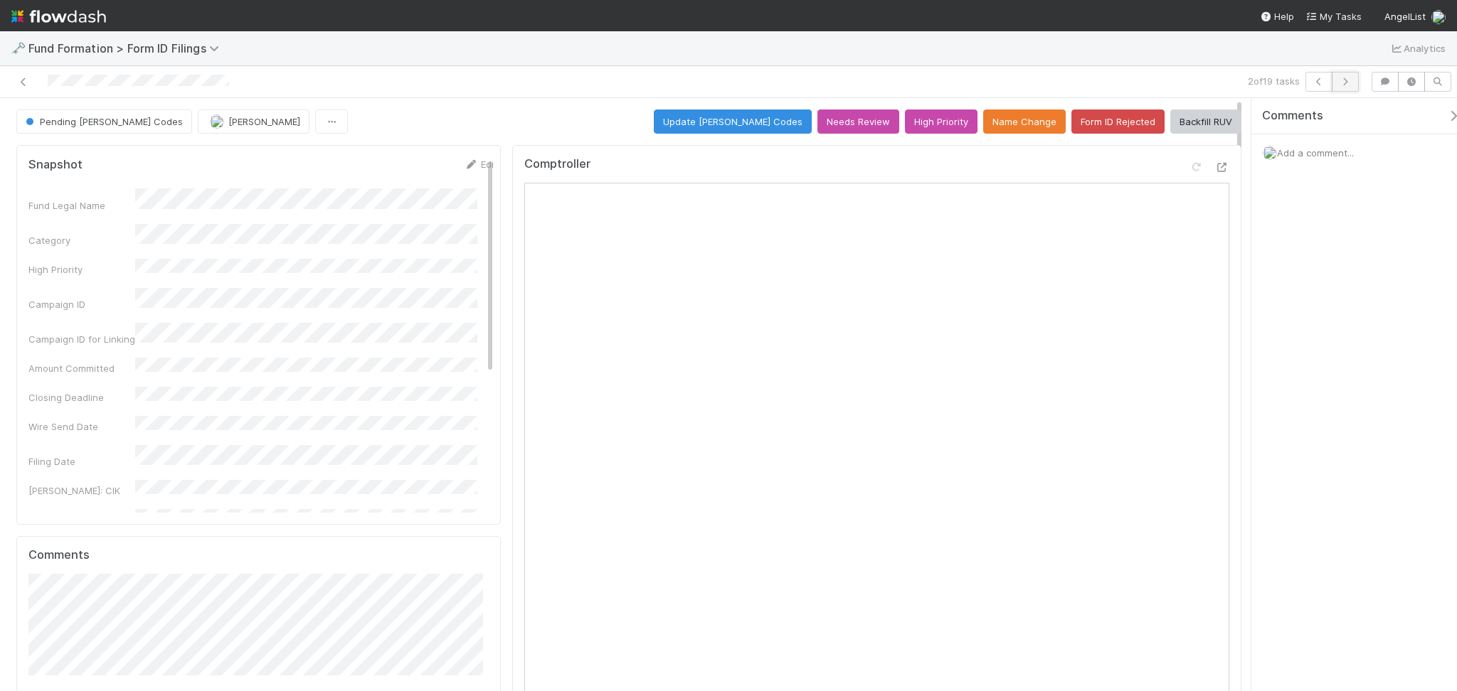
click at [1352, 82] on button "button" at bounding box center [1345, 82] width 27 height 20
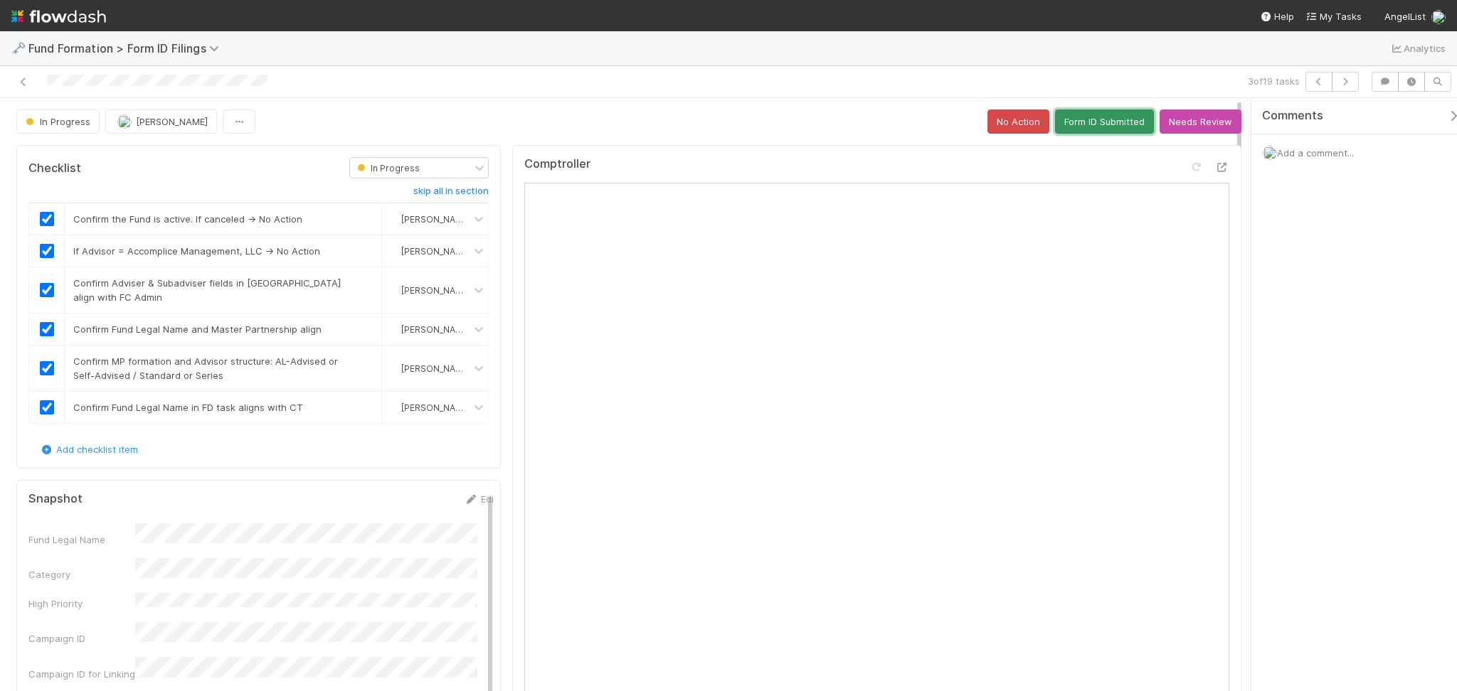
click at [1078, 129] on button "Form ID Submitted" at bounding box center [1104, 122] width 99 height 24
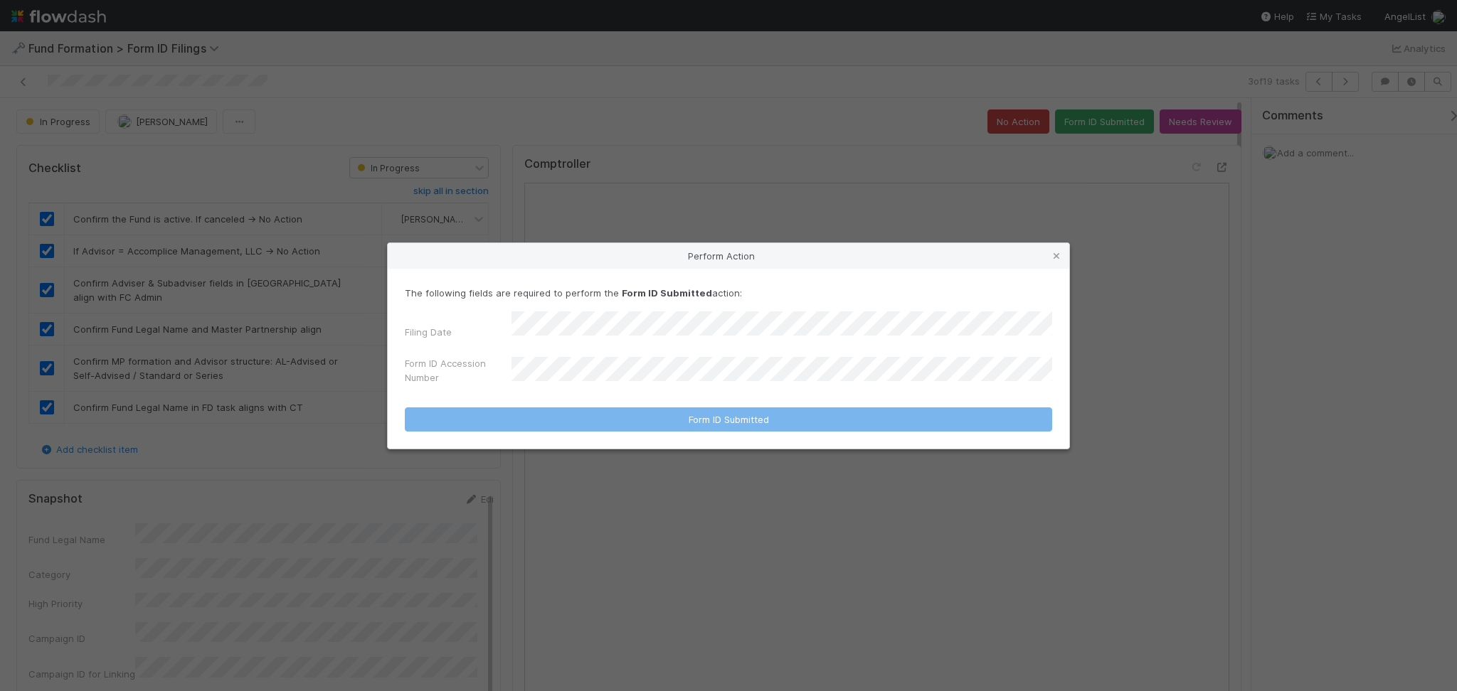
click at [642, 314] on div "The following fields are required to perform the Form ID Submitted action: Fili…" at bounding box center [728, 338] width 647 height 105
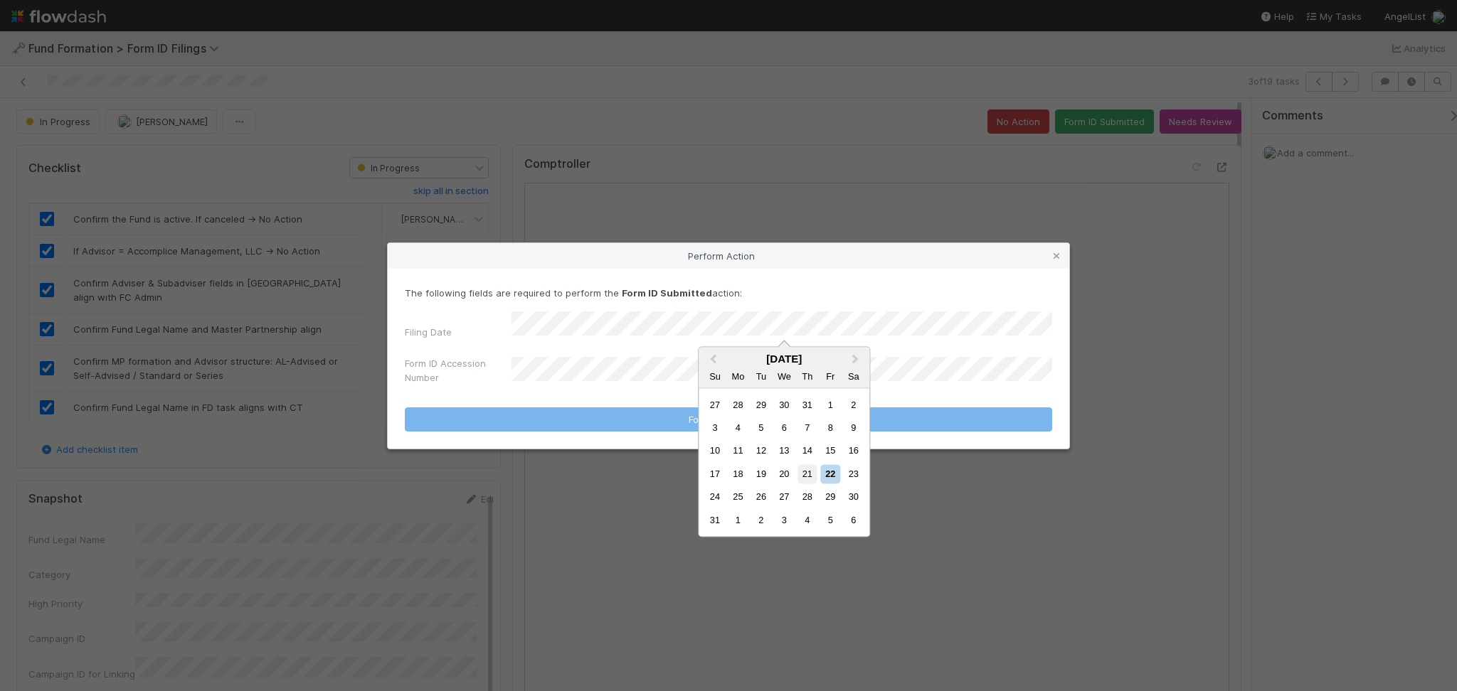
click at [808, 477] on div "21" at bounding box center [806, 473] width 19 height 19
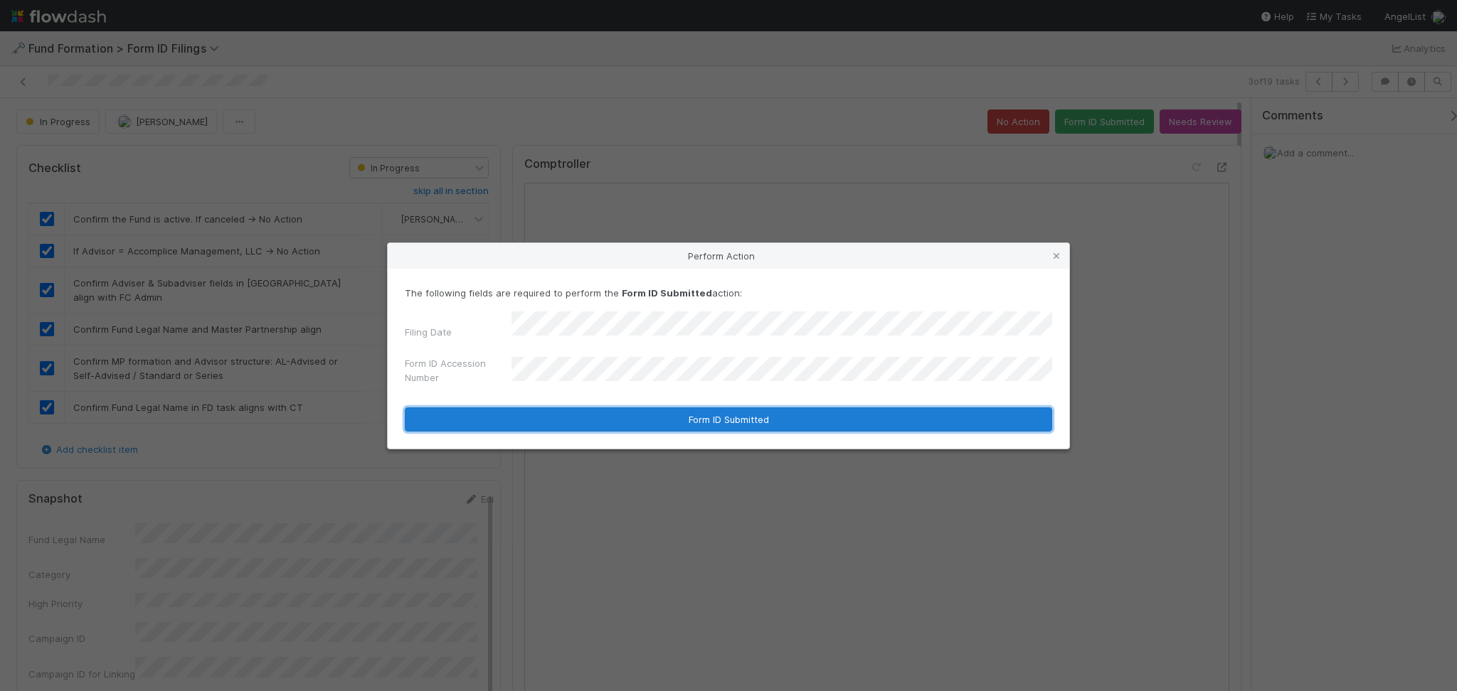
click at [649, 413] on button "Form ID Submitted" at bounding box center [728, 420] width 647 height 24
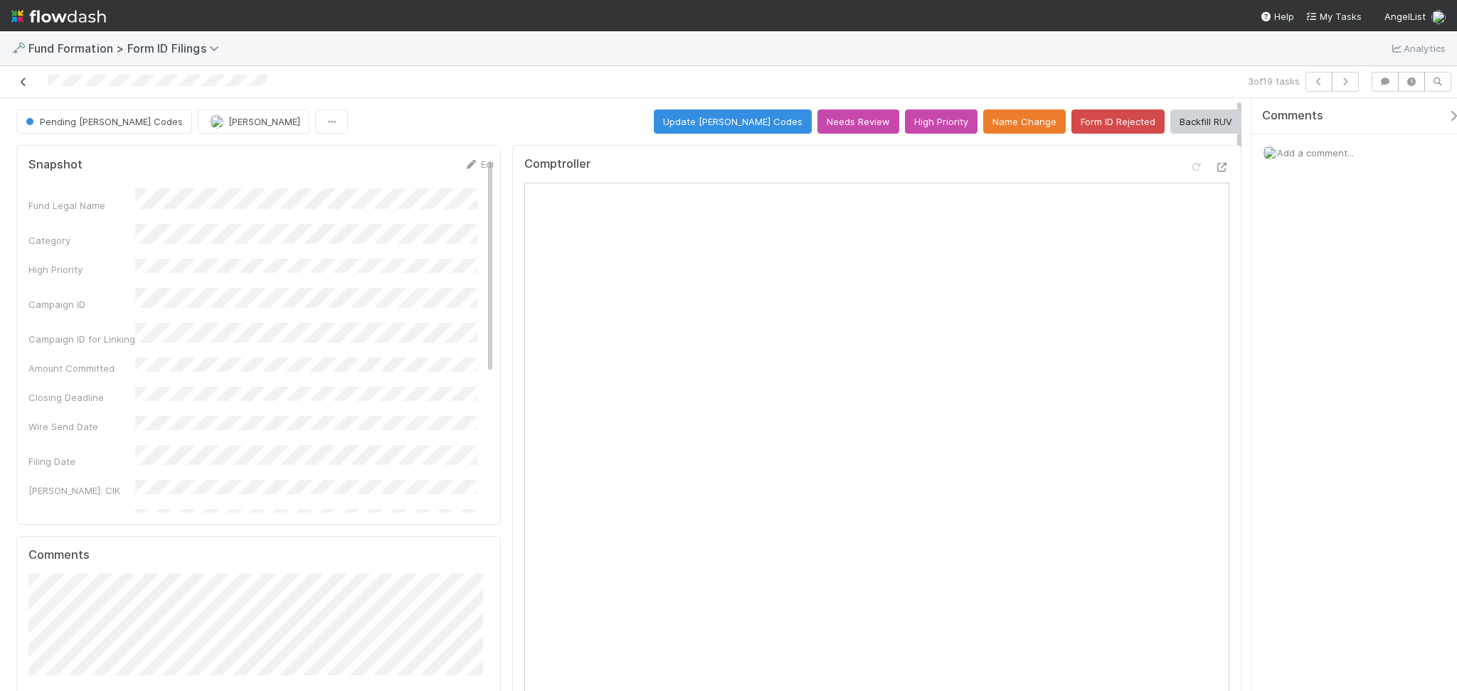
click at [26, 81] on icon at bounding box center [23, 82] width 14 height 9
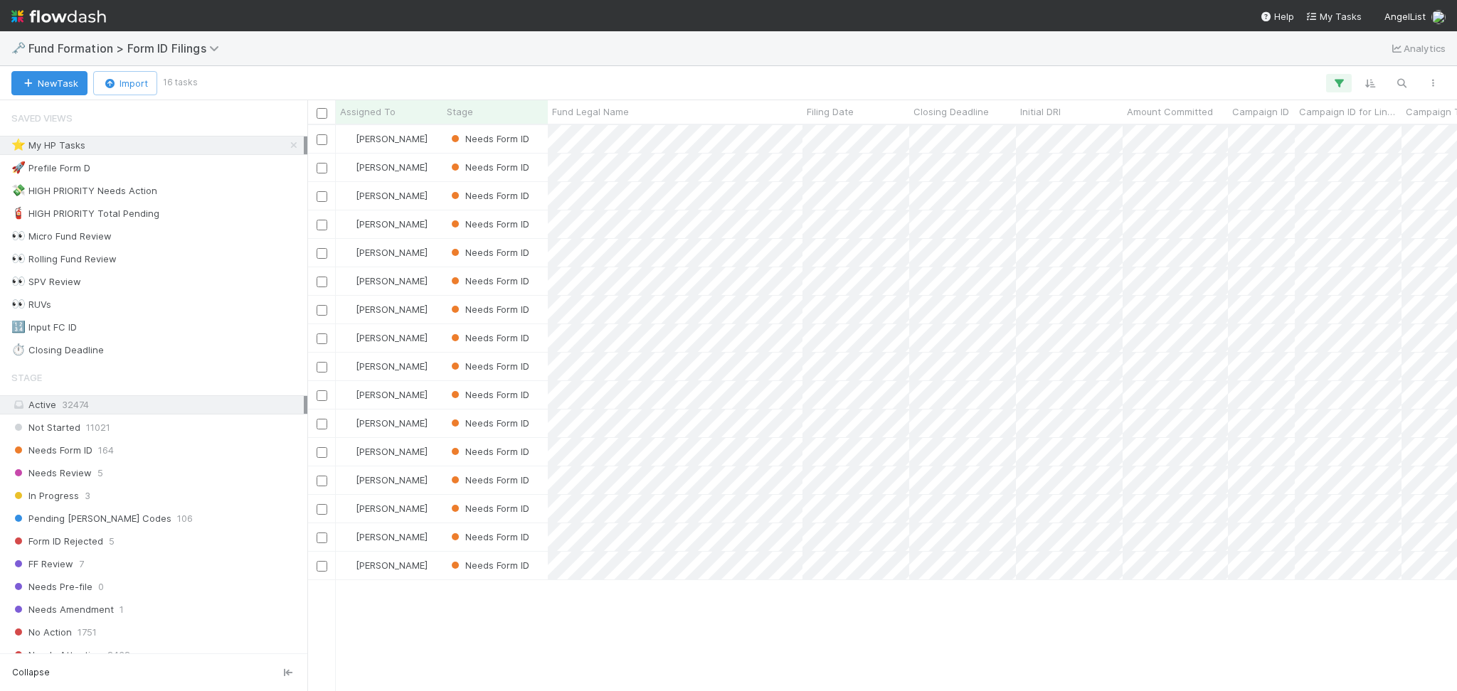
scroll to position [551, 1135]
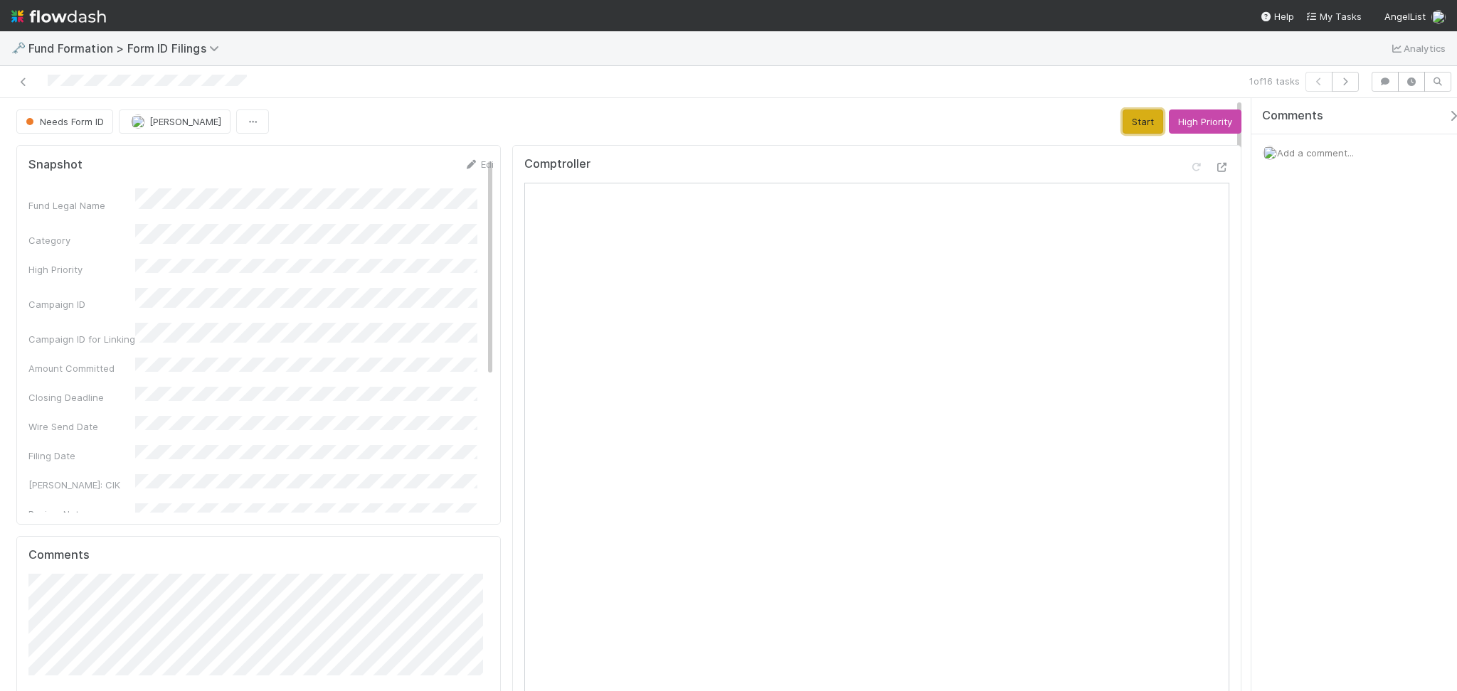
click at [1125, 122] on button "Start" at bounding box center [1142, 122] width 41 height 24
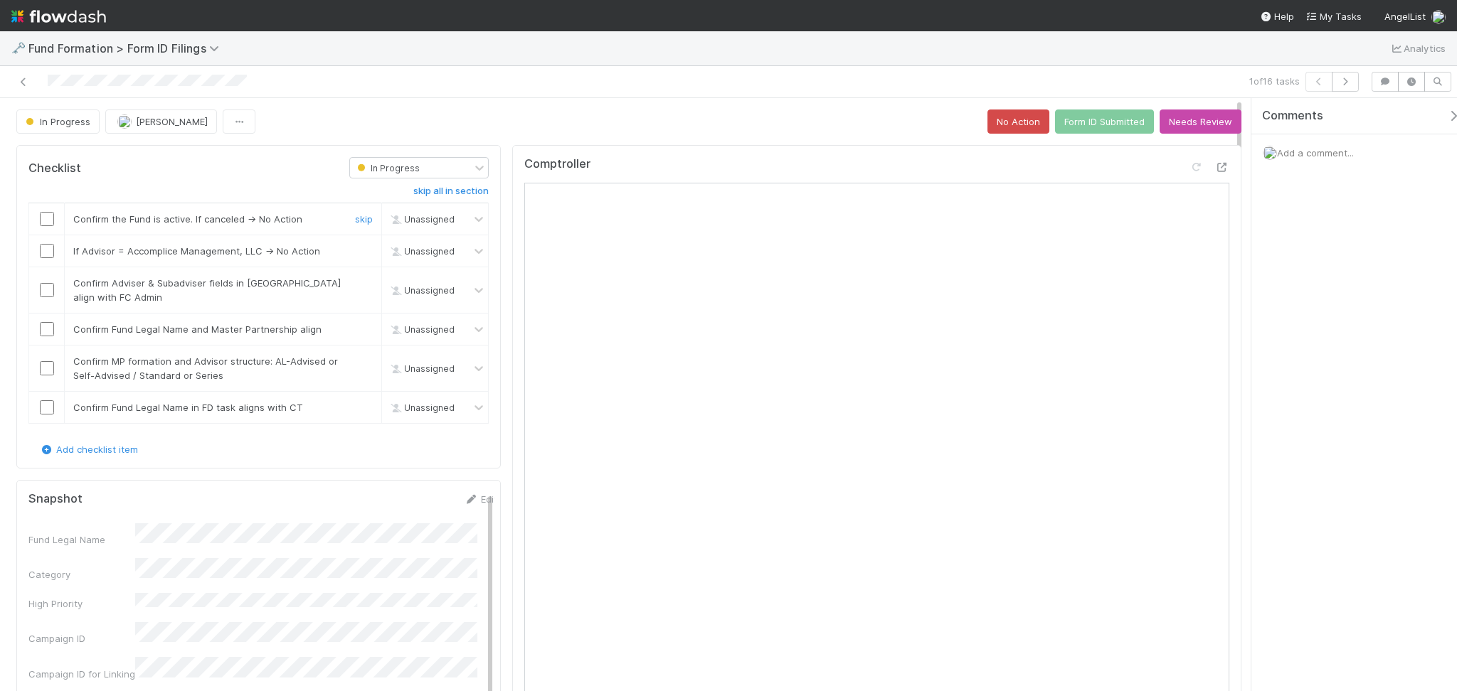
click at [43, 218] on input "checkbox" at bounding box center [47, 219] width 14 height 14
click at [44, 252] on input "checkbox" at bounding box center [47, 251] width 14 height 14
click at [46, 294] on input "checkbox" at bounding box center [47, 290] width 14 height 14
click at [42, 329] on input "checkbox" at bounding box center [47, 329] width 14 height 14
click at [46, 250] on input "checkbox" at bounding box center [47, 251] width 14 height 14
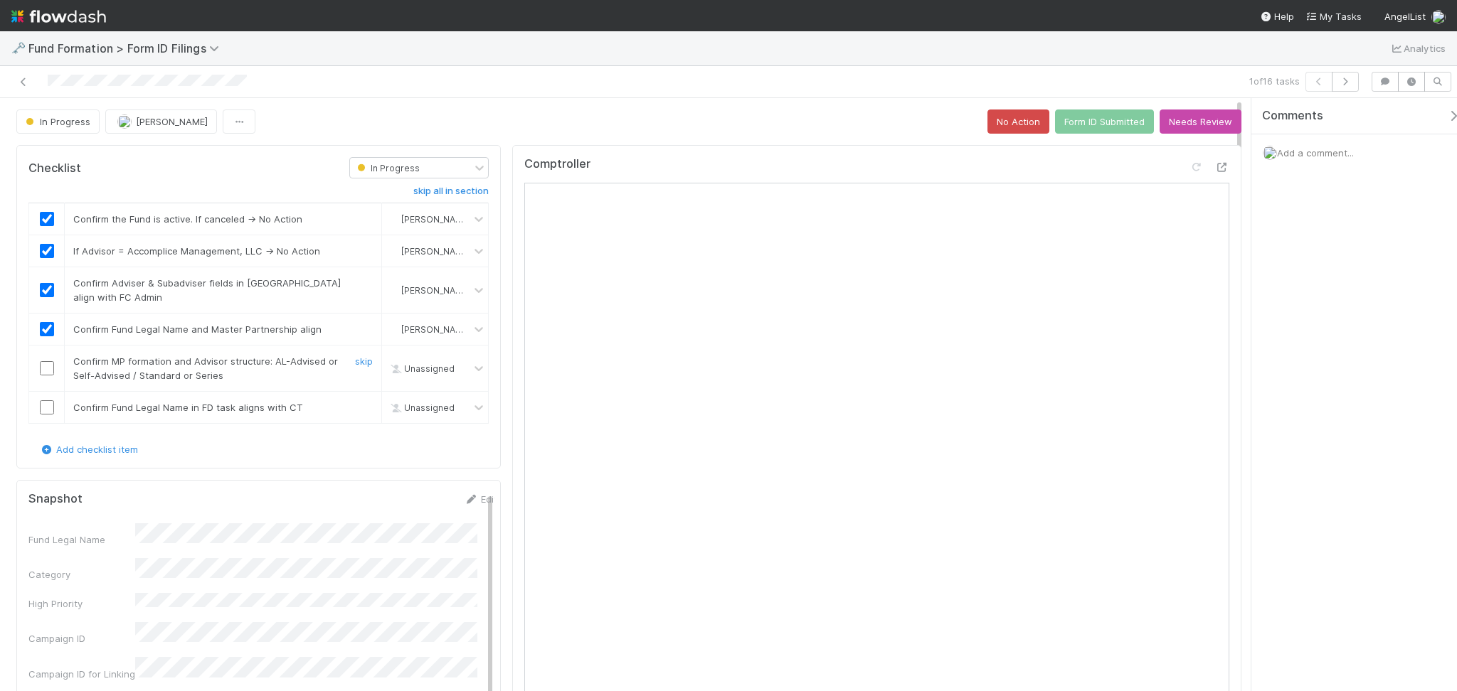
click at [48, 365] on input "checkbox" at bounding box center [47, 368] width 14 height 14
click at [46, 410] on input "checkbox" at bounding box center [47, 407] width 14 height 14
click at [1066, 128] on button "Form ID Submitted" at bounding box center [1104, 122] width 99 height 24
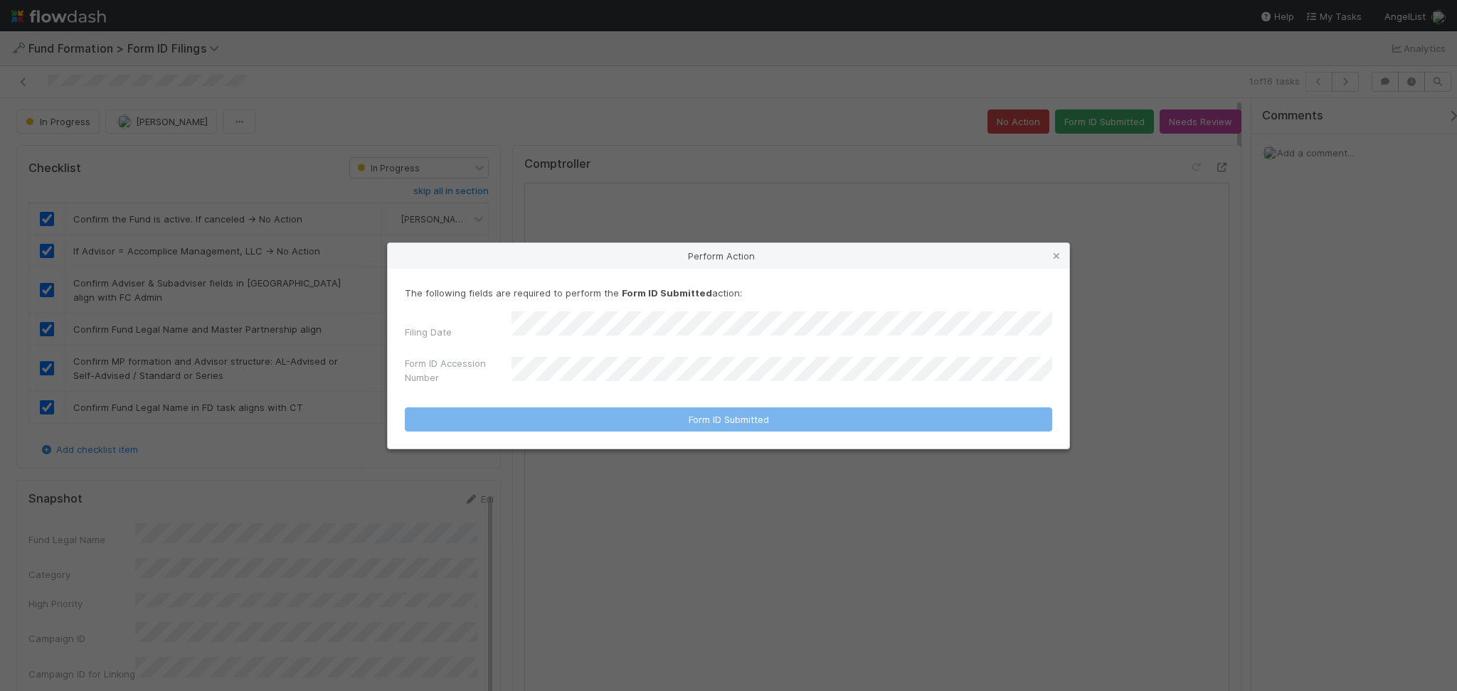
click at [683, 344] on div "Filing Date Form ID Accession Number" at bounding box center [728, 351] width 647 height 79
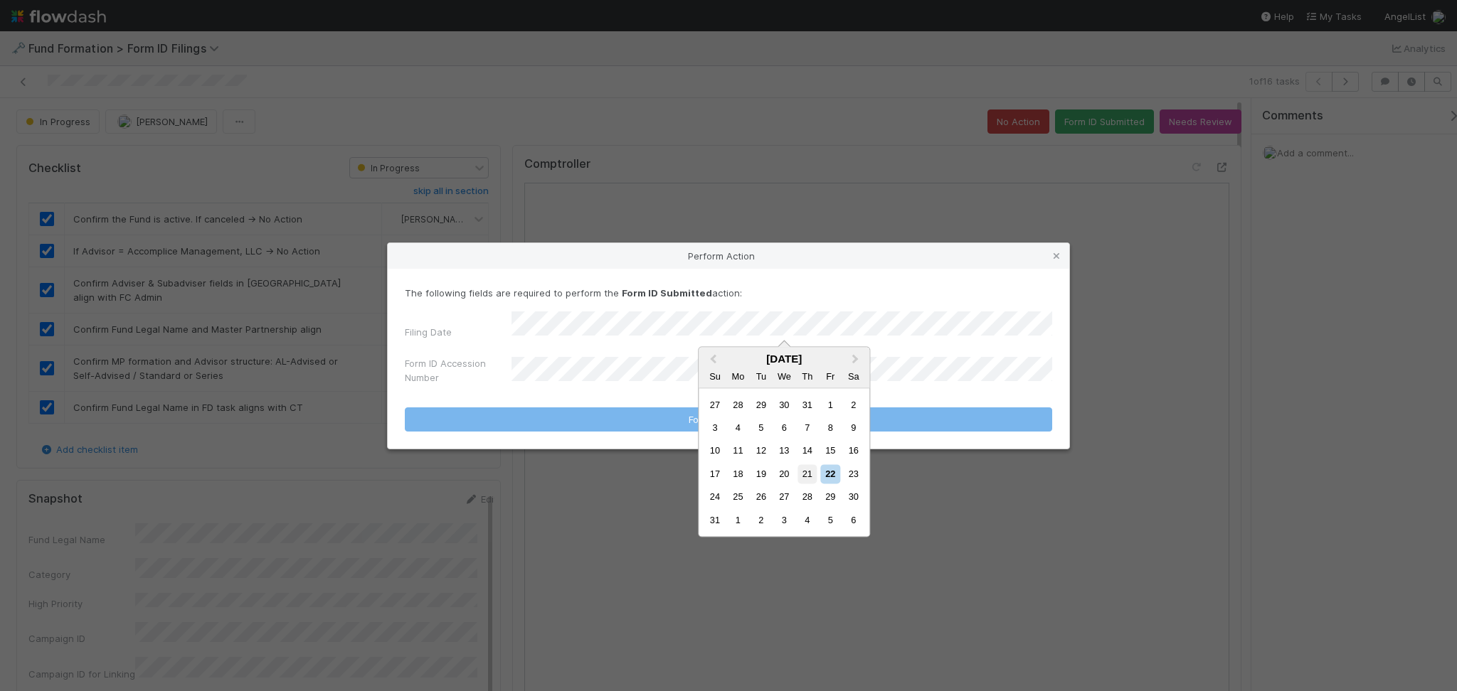
click at [800, 473] on div "21" at bounding box center [806, 473] width 19 height 19
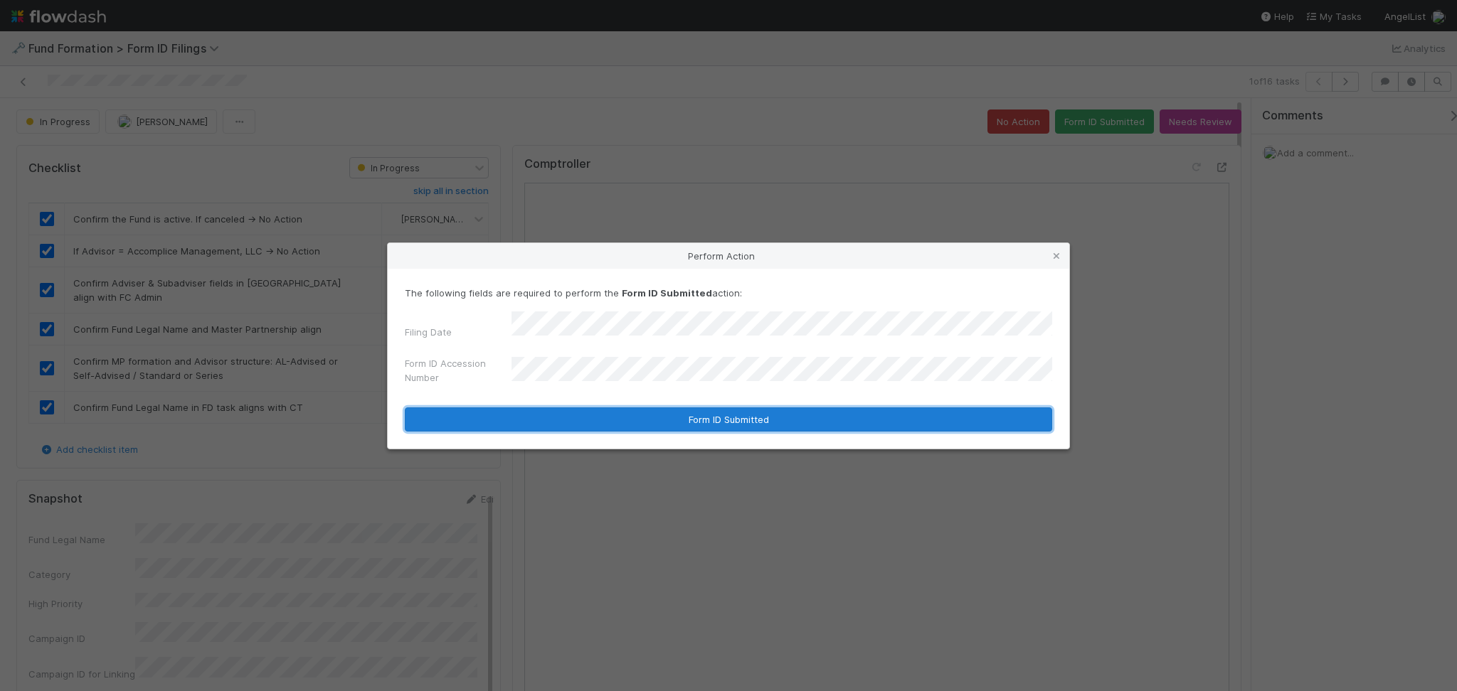
click at [662, 418] on button "Form ID Submitted" at bounding box center [728, 420] width 647 height 24
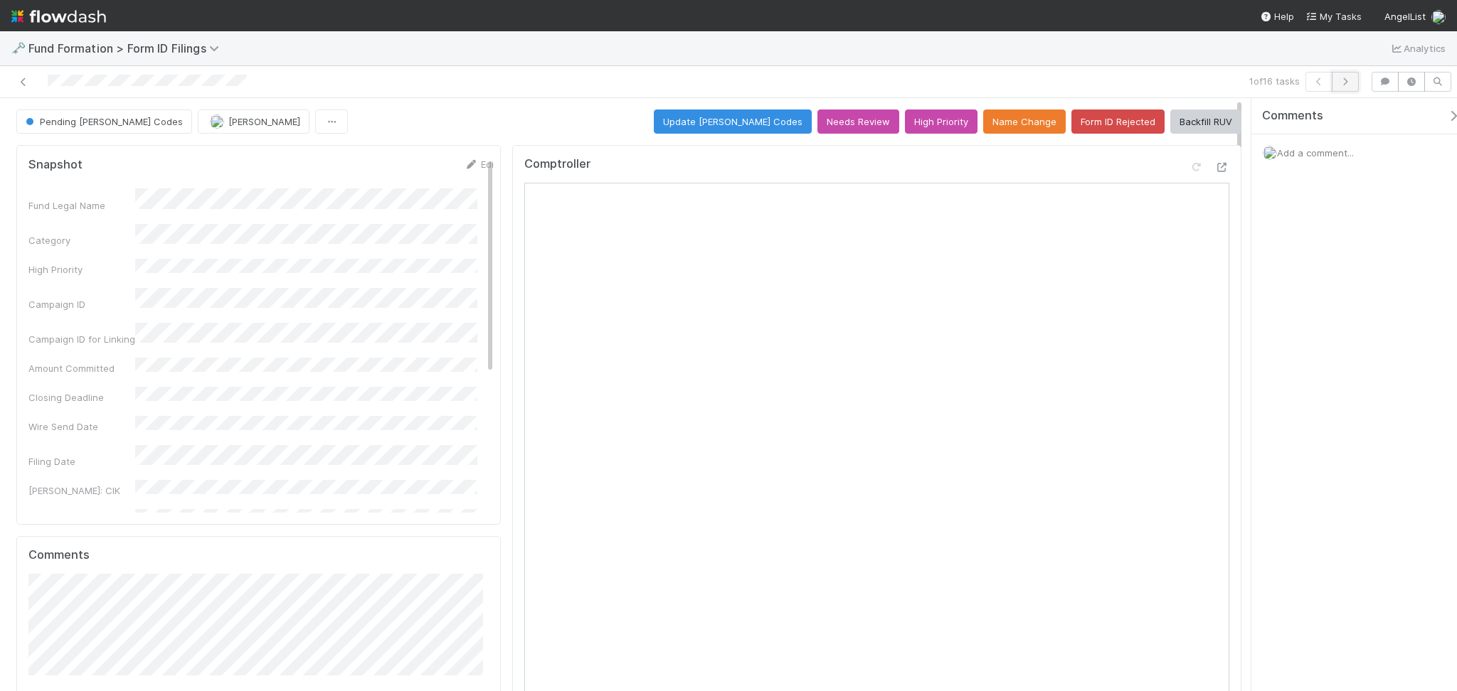
click at [1349, 83] on icon "button" at bounding box center [1345, 82] width 14 height 9
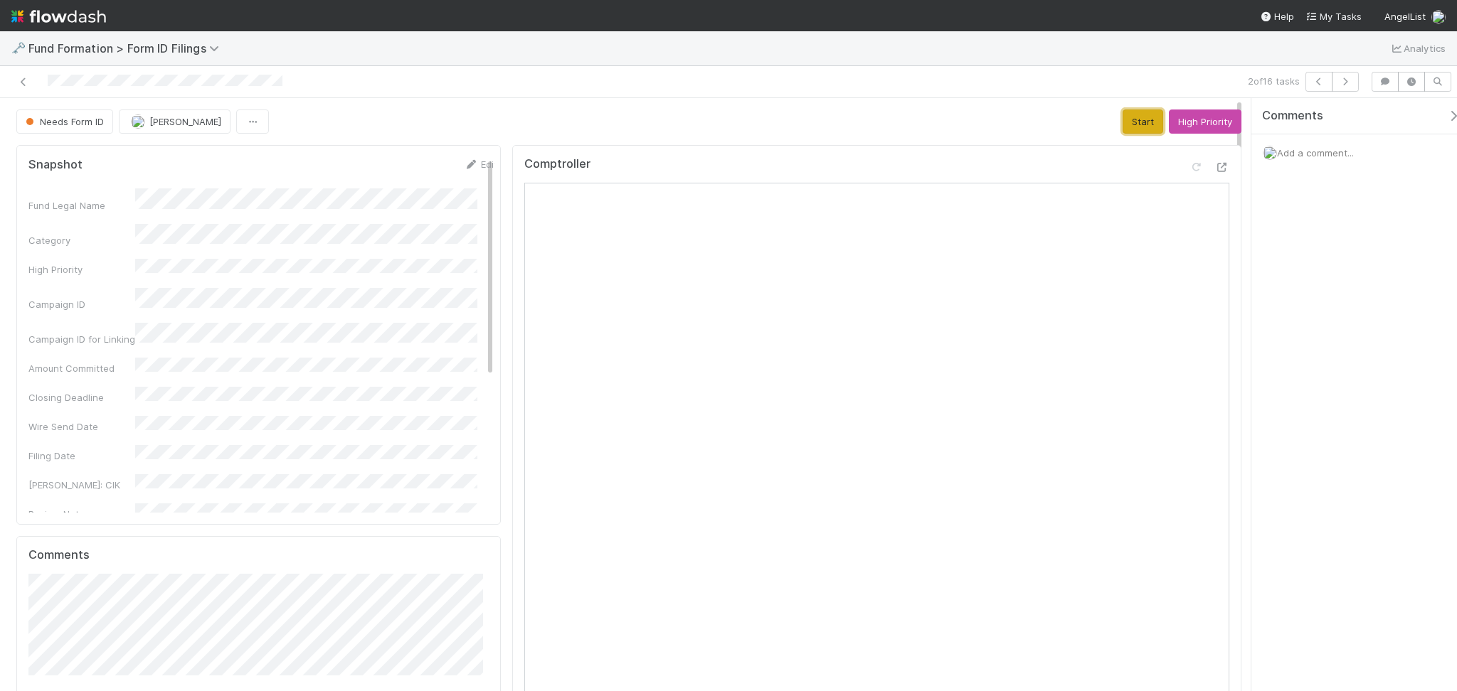
click at [1134, 120] on button "Start" at bounding box center [1142, 122] width 41 height 24
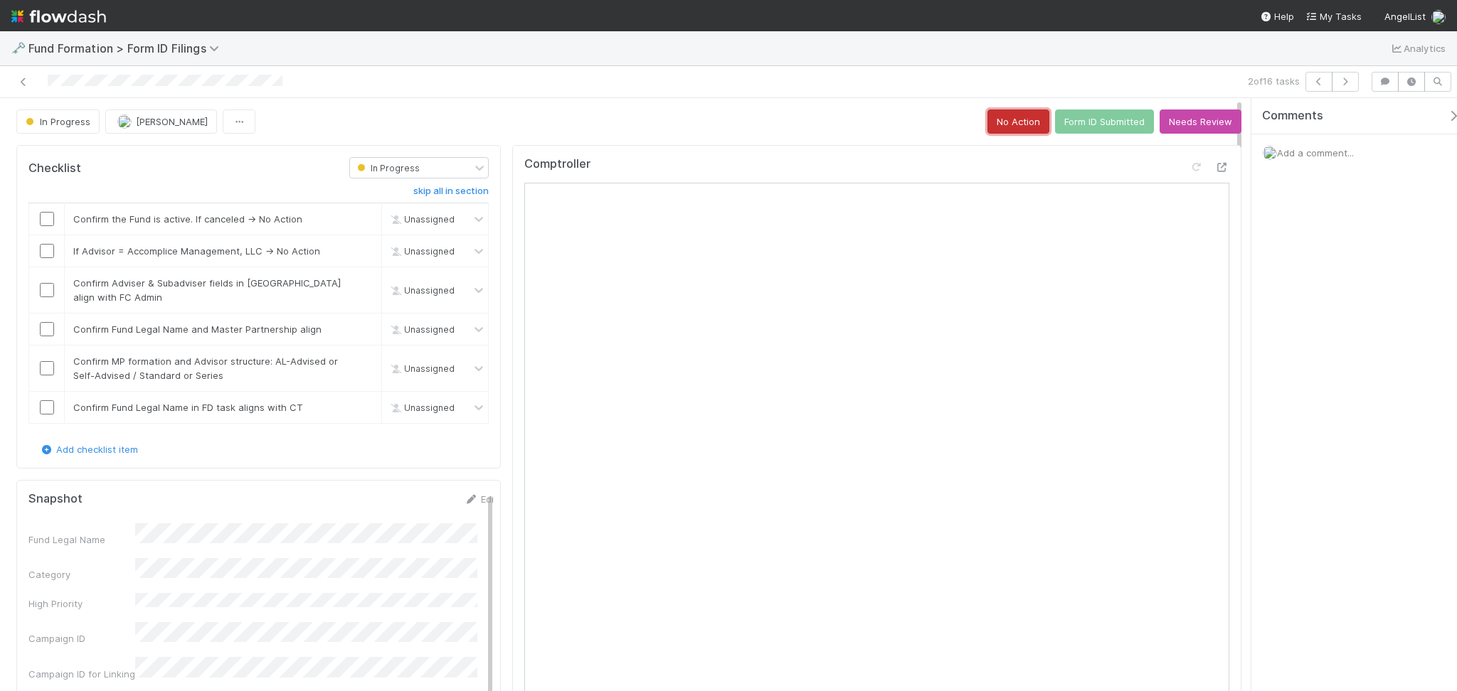
click at [993, 112] on button "No Action" at bounding box center [1018, 122] width 62 height 24
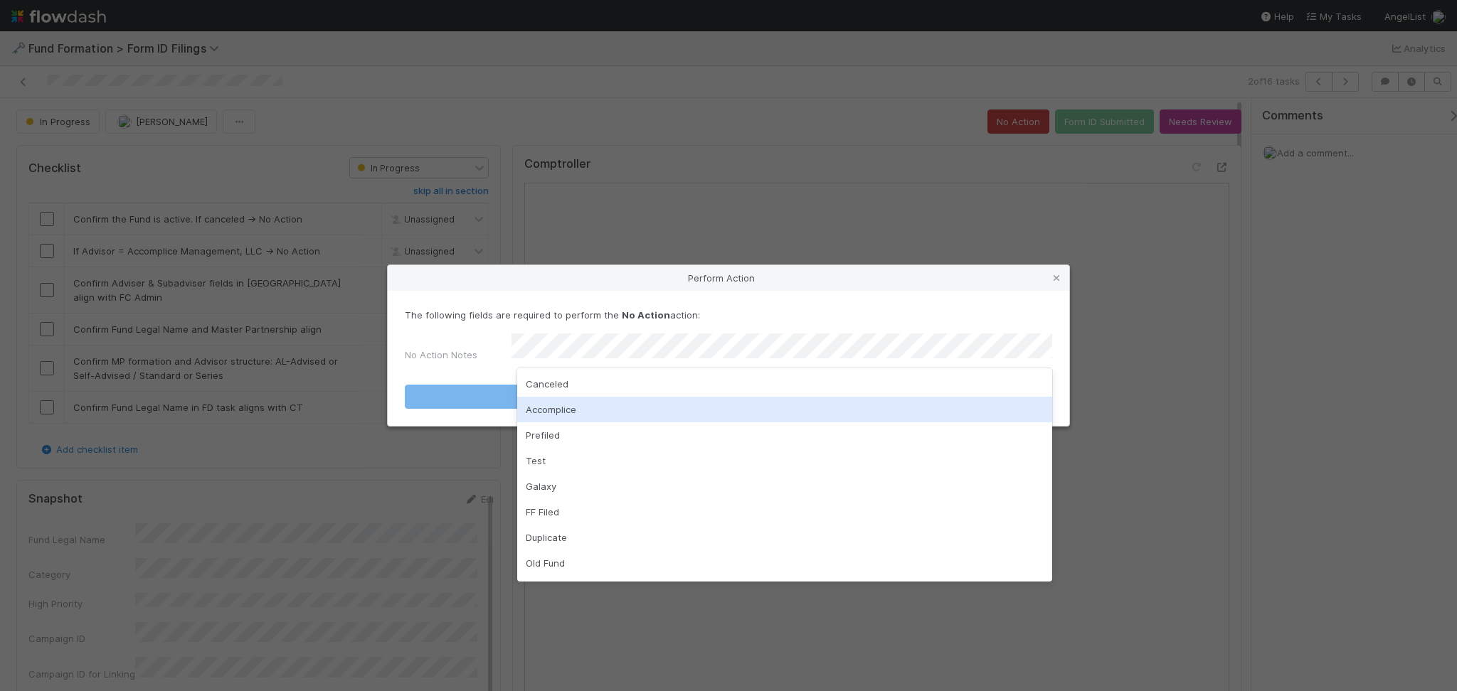
click at [570, 405] on div "Accomplice" at bounding box center [784, 410] width 535 height 26
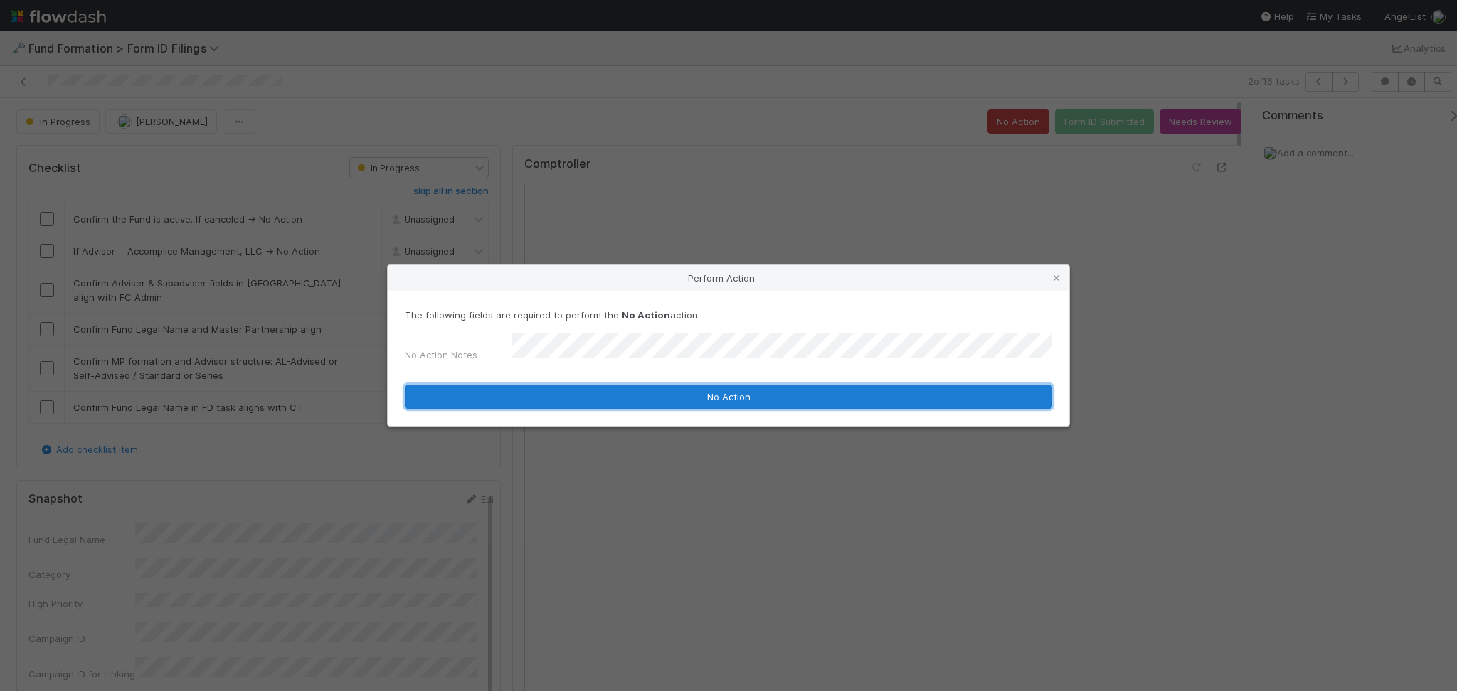
click at [670, 385] on button "No Action" at bounding box center [728, 397] width 647 height 24
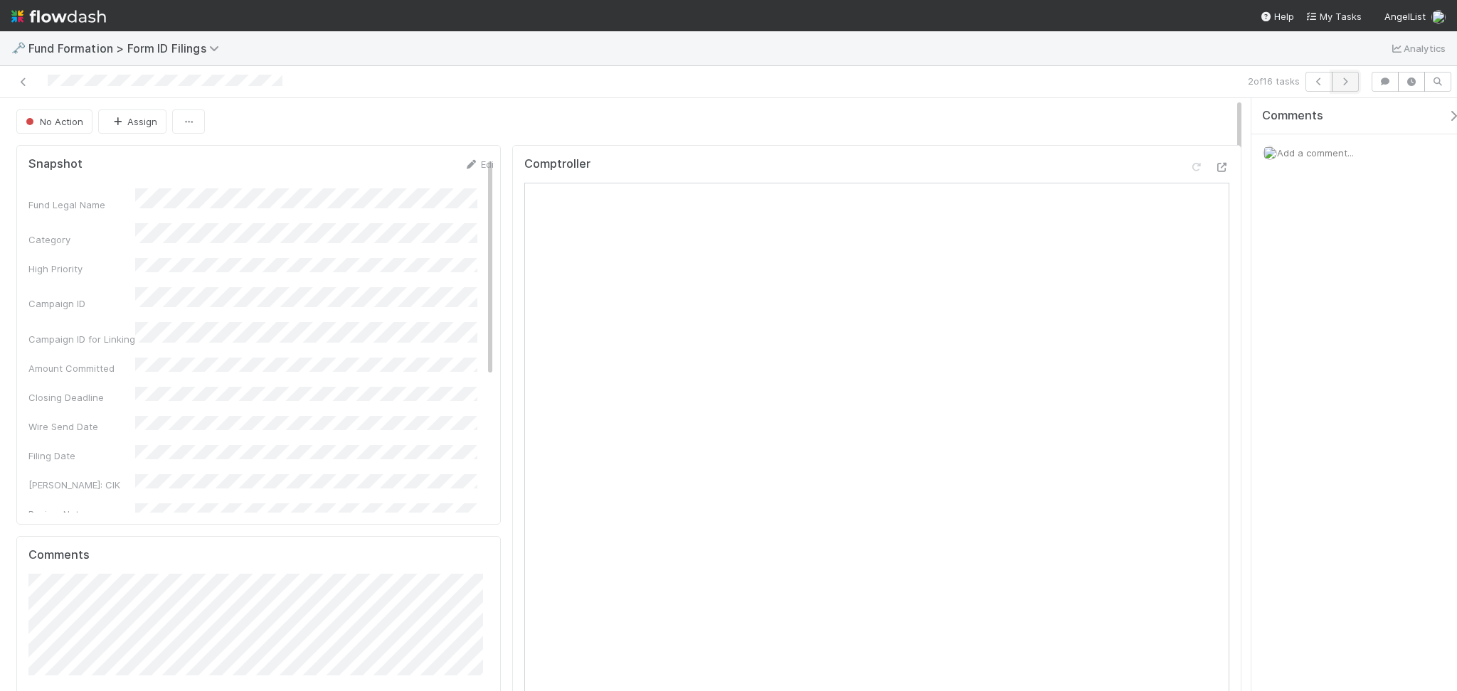
click at [1345, 84] on icon "button" at bounding box center [1345, 82] width 14 height 9
click at [1132, 122] on button "Start" at bounding box center [1142, 122] width 41 height 24
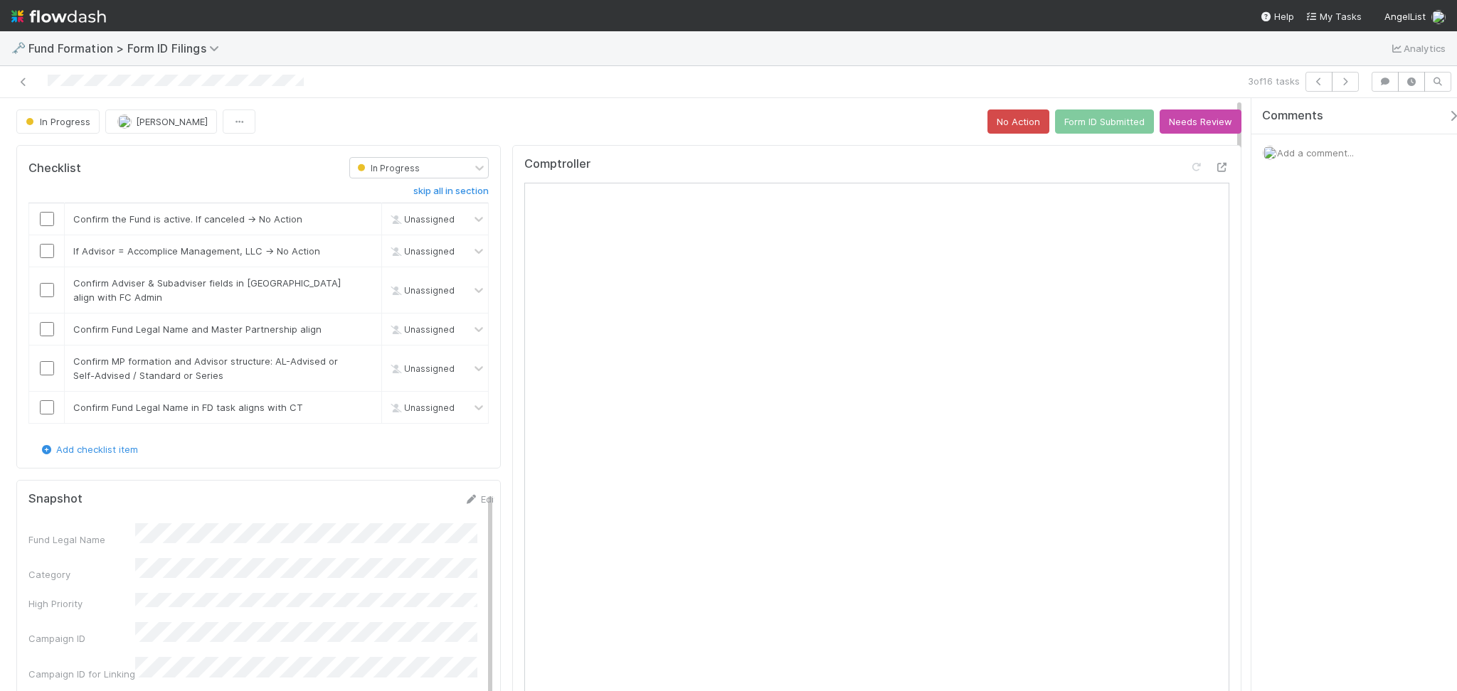
click at [41, 212] on input "checkbox" at bounding box center [47, 219] width 14 height 14
click at [48, 251] on input "checkbox" at bounding box center [47, 251] width 14 height 14
click at [46, 294] on input "checkbox" at bounding box center [47, 290] width 14 height 14
click at [48, 329] on input "checkbox" at bounding box center [47, 329] width 14 height 14
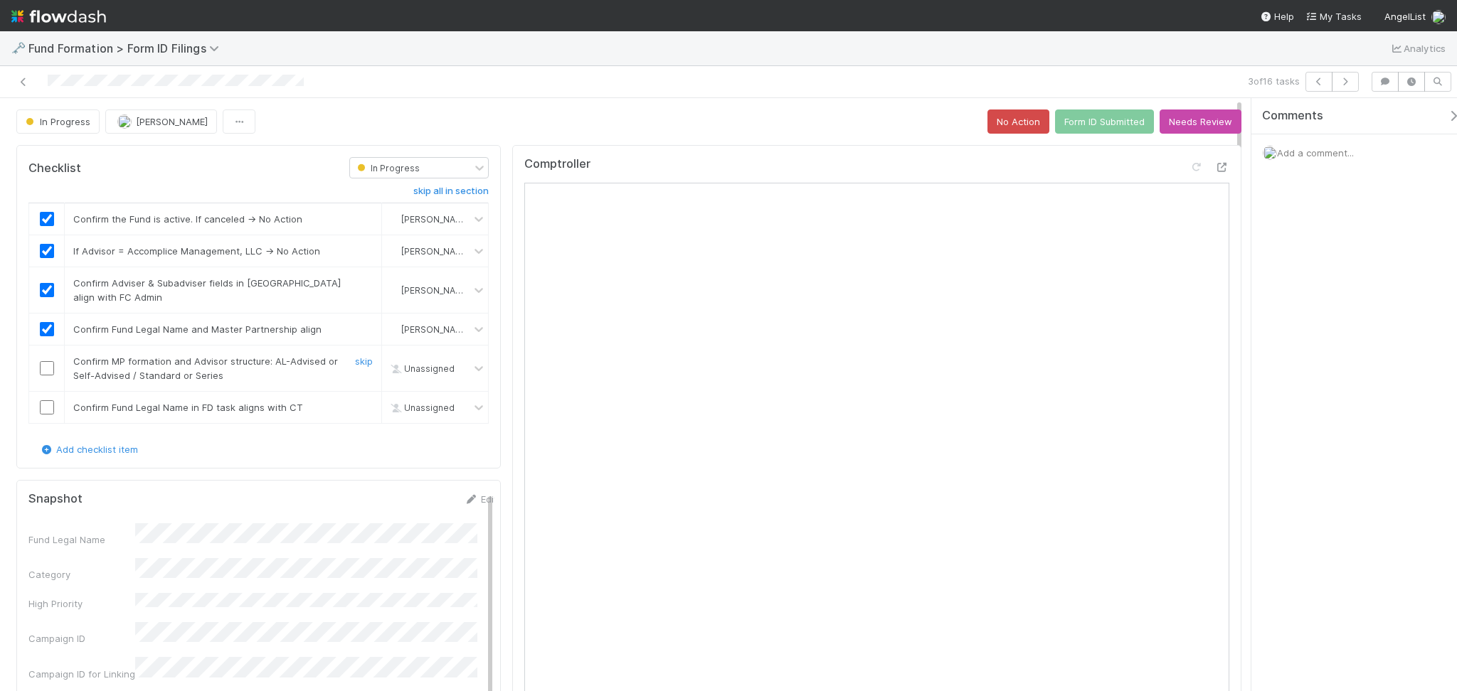
click at [44, 366] on input "checkbox" at bounding box center [47, 368] width 14 height 14
click at [43, 413] on input "checkbox" at bounding box center [47, 407] width 14 height 14
click at [1088, 124] on button "Form ID Submitted" at bounding box center [1104, 122] width 99 height 24
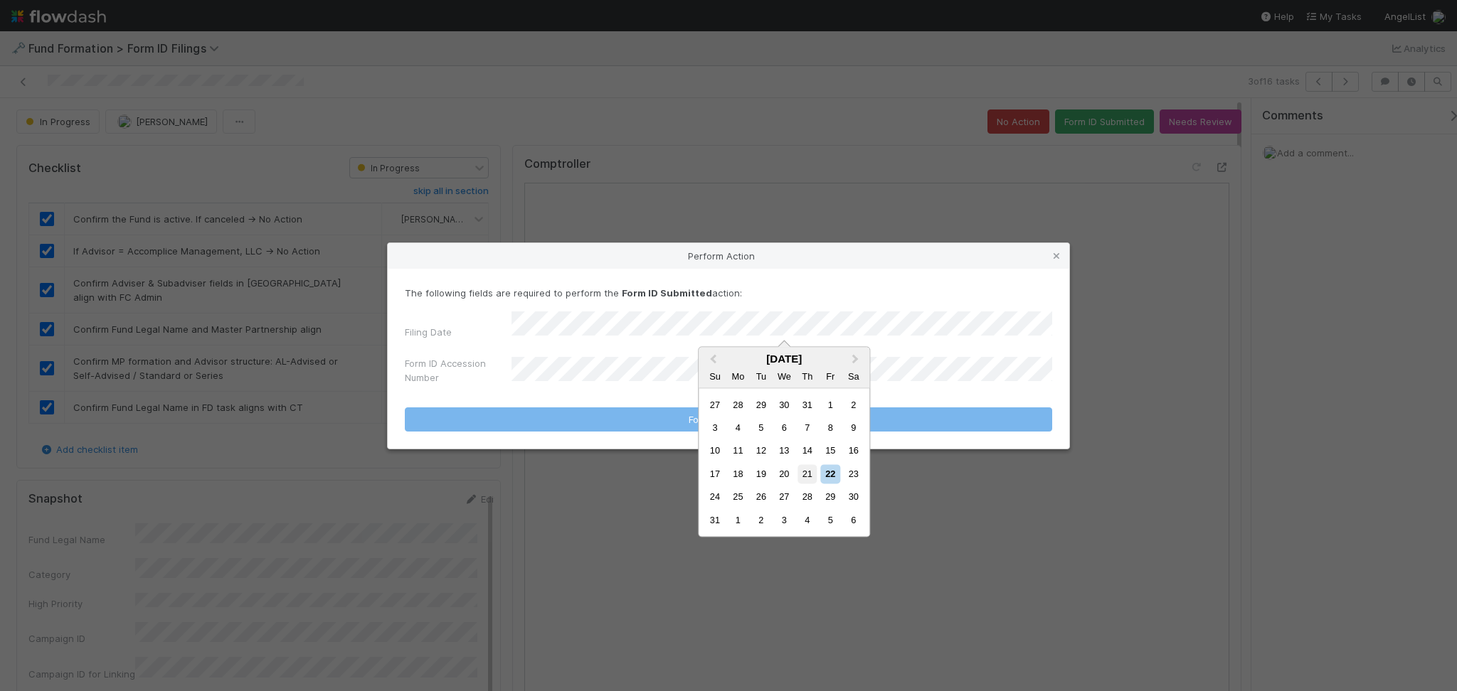
click at [810, 475] on div "21" at bounding box center [806, 473] width 19 height 19
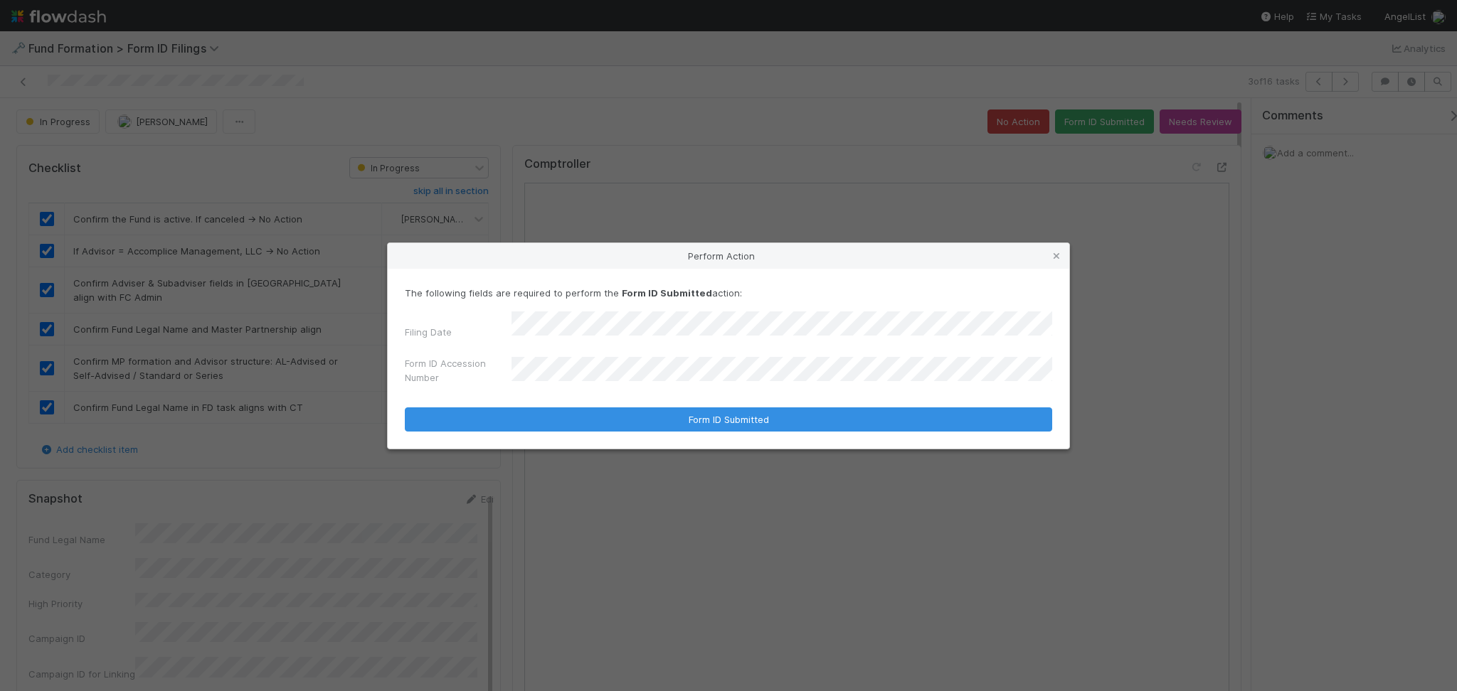
click at [632, 387] on form "The following fields are required to perform the Form ID Submitted action: Fili…" at bounding box center [728, 359] width 647 height 146
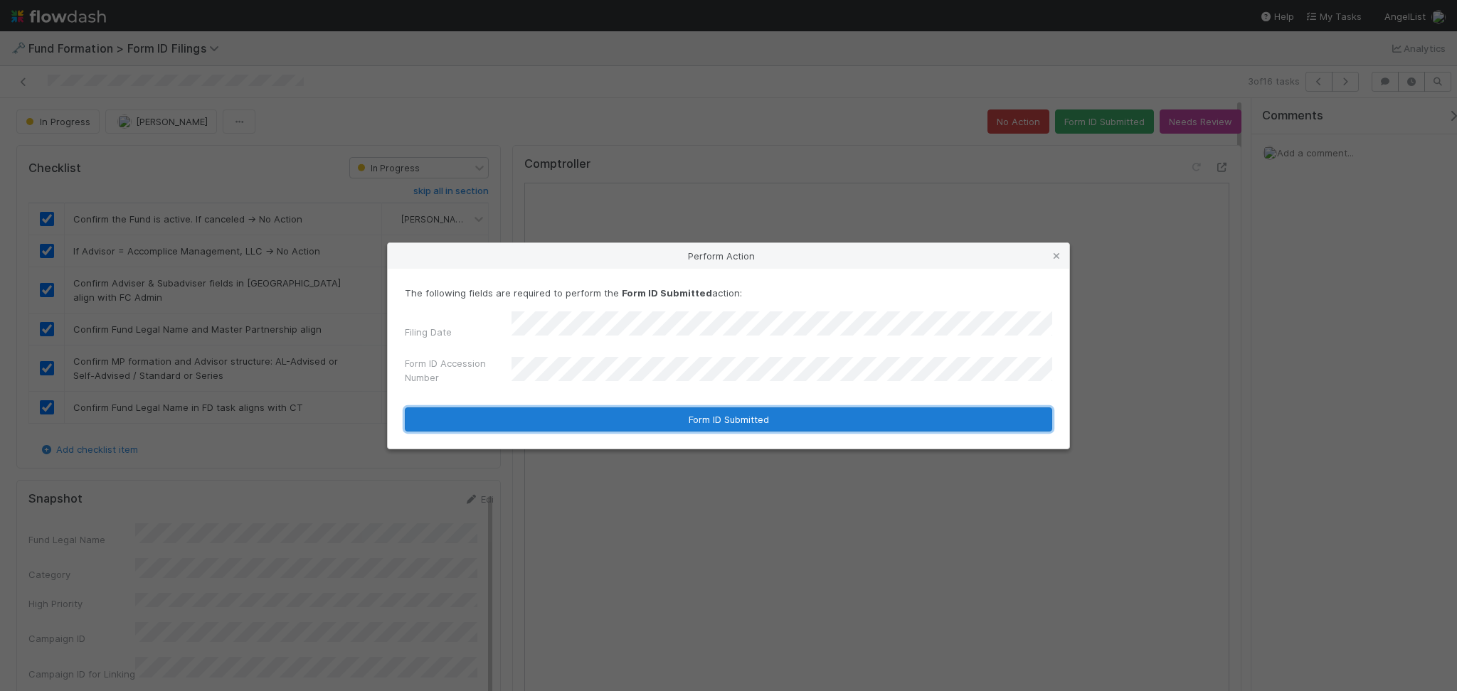
click at [666, 408] on button "Form ID Submitted" at bounding box center [728, 420] width 647 height 24
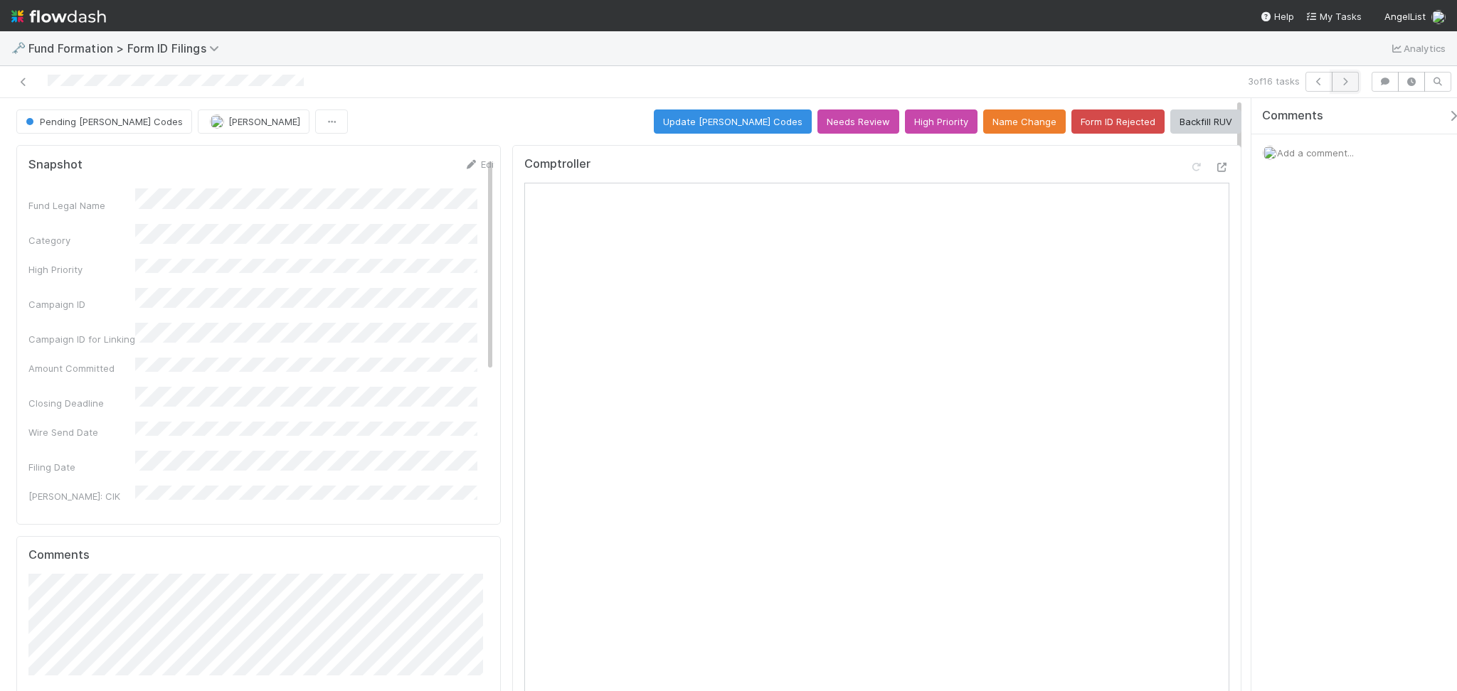
click at [1347, 82] on icon "button" at bounding box center [1345, 82] width 14 height 9
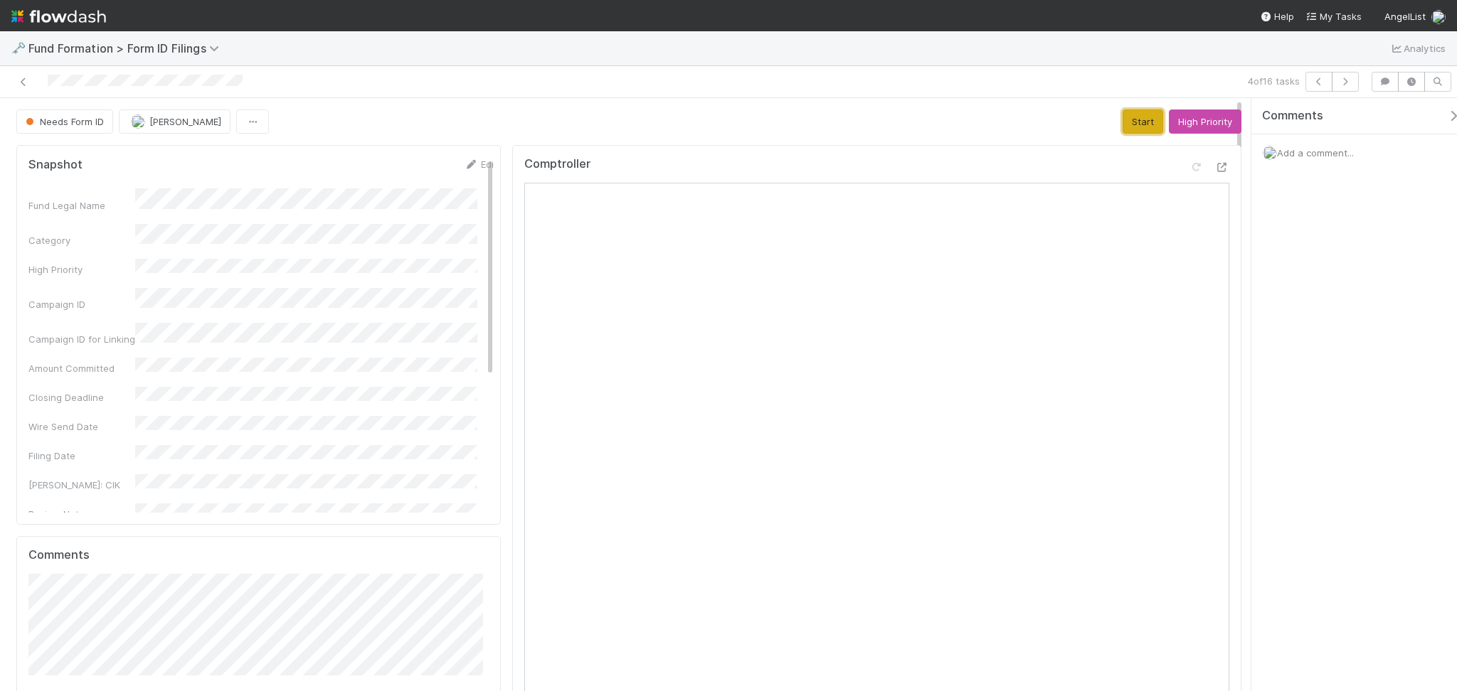
click at [1125, 124] on button "Start" at bounding box center [1142, 122] width 41 height 24
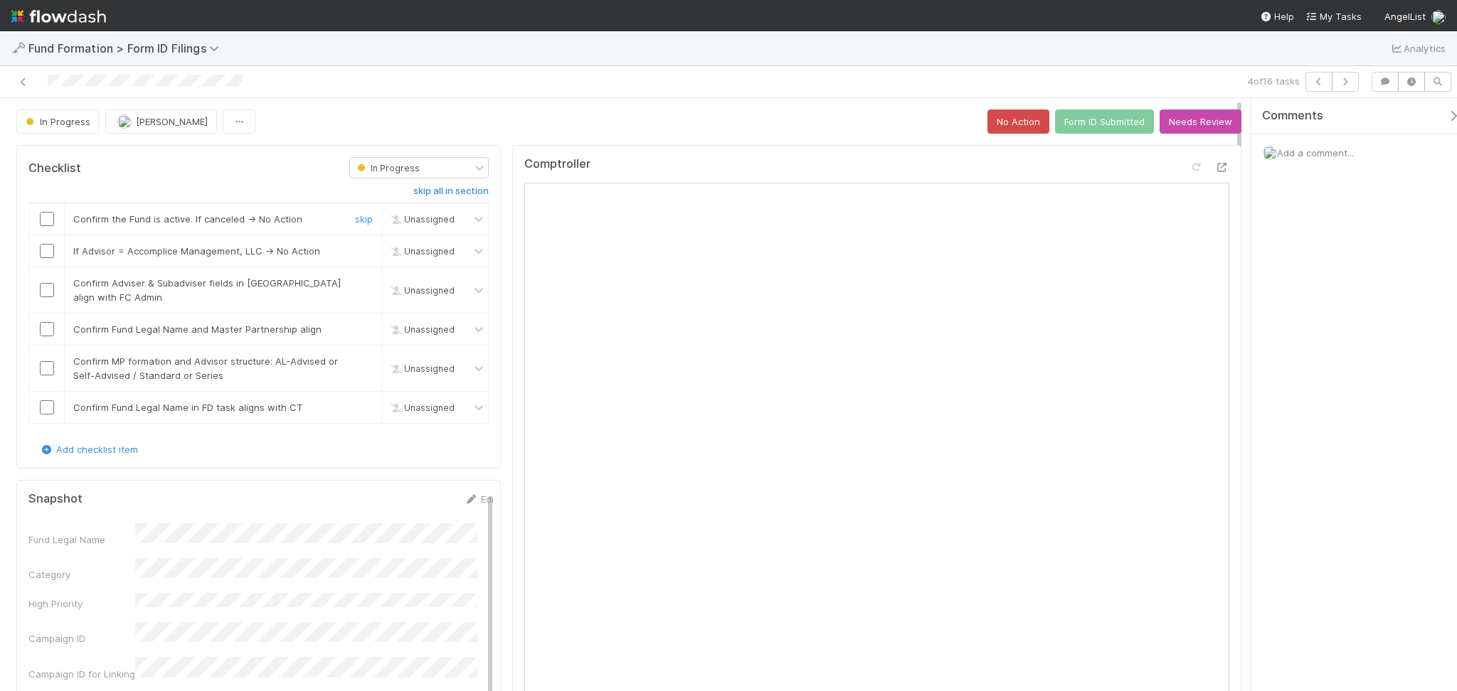
click at [41, 220] on input "checkbox" at bounding box center [47, 219] width 14 height 14
click at [47, 249] on input "checkbox" at bounding box center [47, 251] width 14 height 14
click at [43, 292] on input "checkbox" at bounding box center [47, 290] width 14 height 14
click at [44, 328] on input "checkbox" at bounding box center [47, 329] width 14 height 14
drag, startPoint x: 43, startPoint y: 370, endPoint x: 44, endPoint y: 396, distance: 26.3
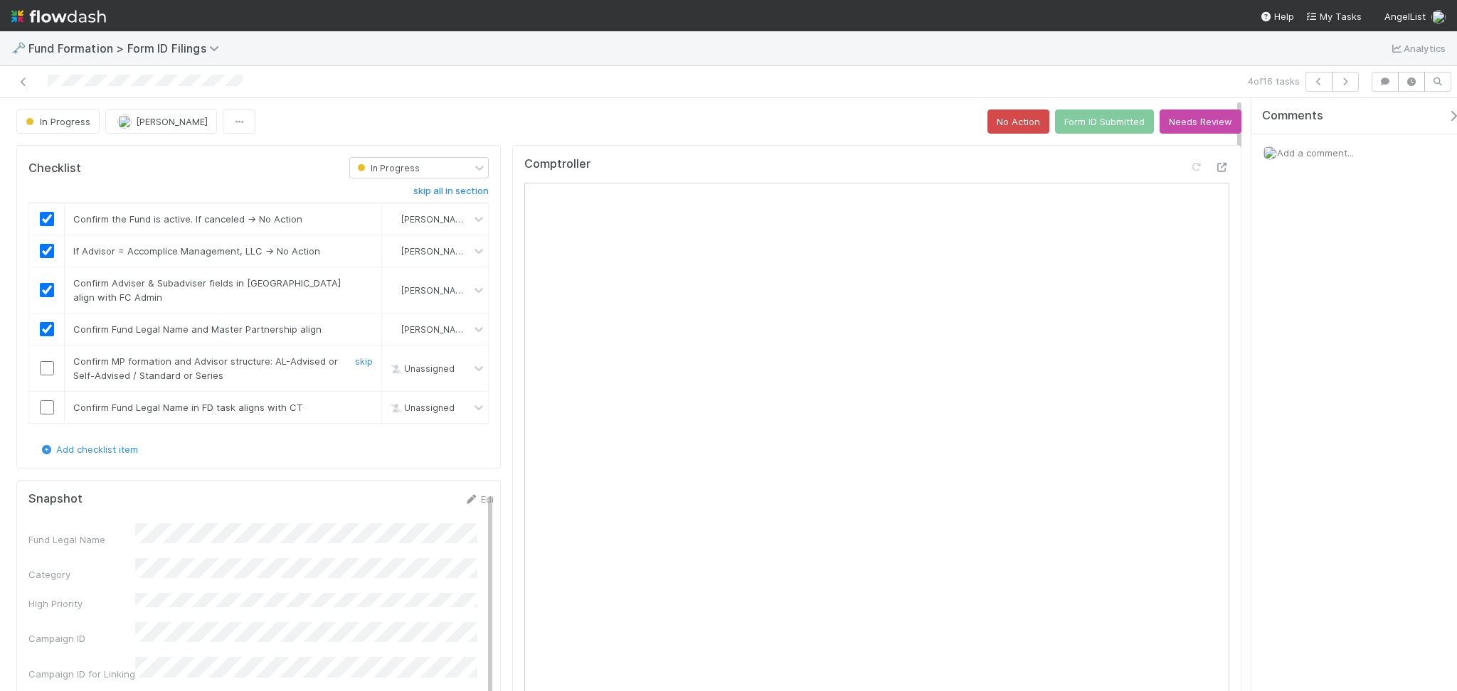
click at [43, 373] on input "checkbox" at bounding box center [47, 368] width 14 height 14
click at [48, 413] on input "checkbox" at bounding box center [47, 407] width 14 height 14
click at [1080, 120] on button "Form ID Submitted" at bounding box center [1104, 122] width 99 height 24
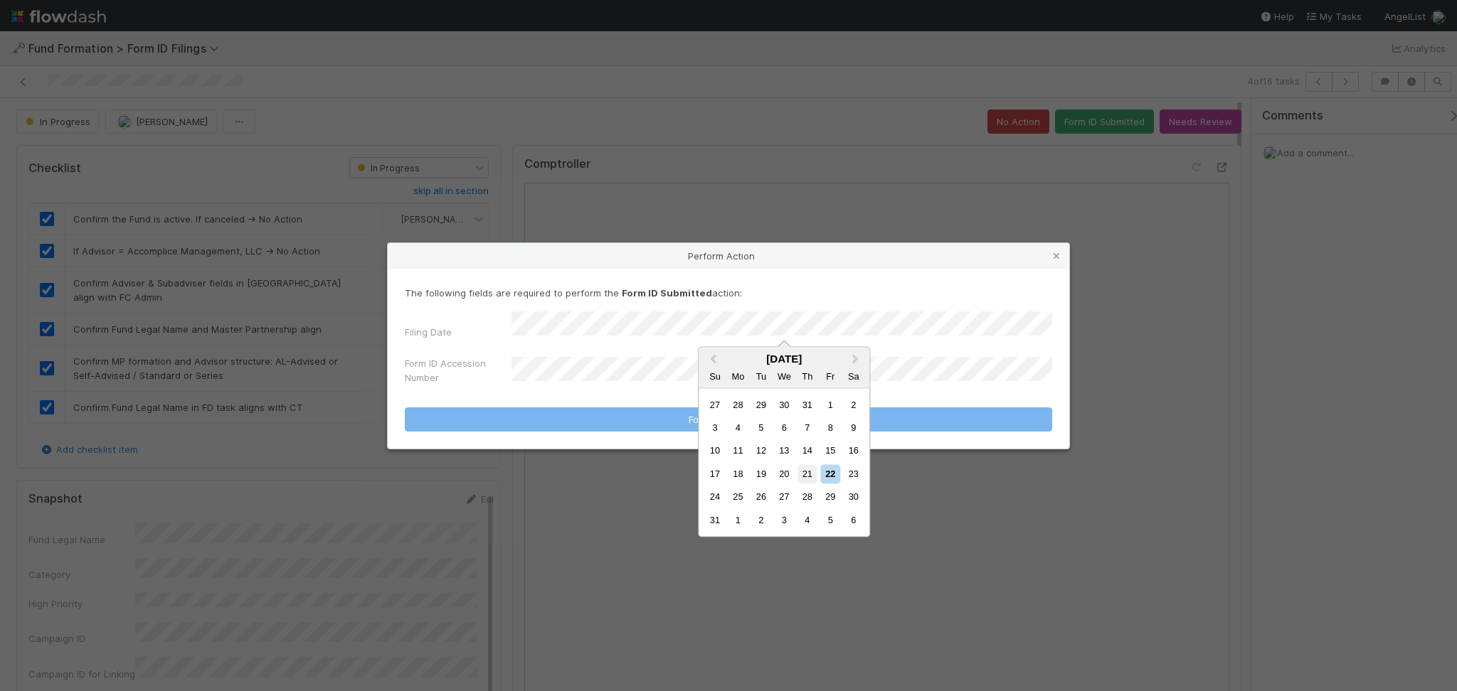
click at [807, 471] on div "21" at bounding box center [806, 473] width 19 height 19
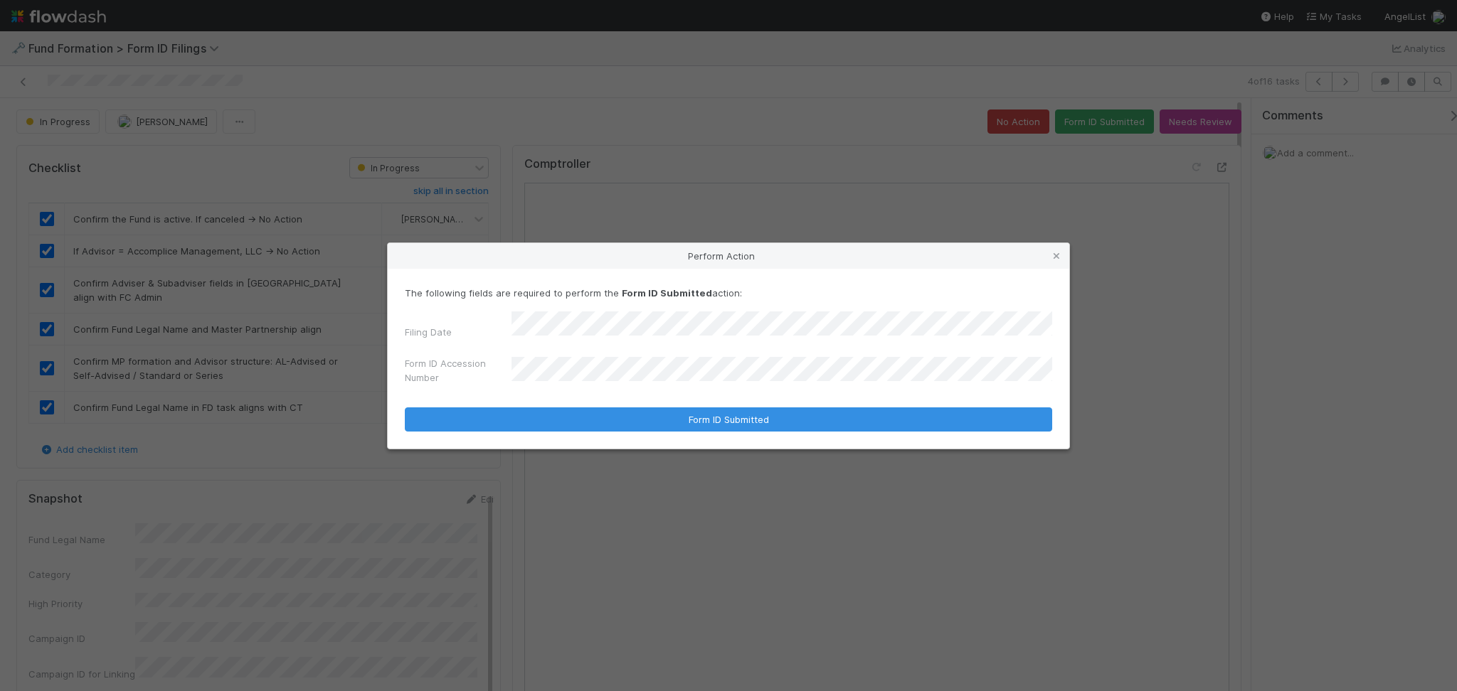
click at [703, 401] on form "The following fields are required to perform the Form ID Submitted action: Fili…" at bounding box center [728, 359] width 647 height 146
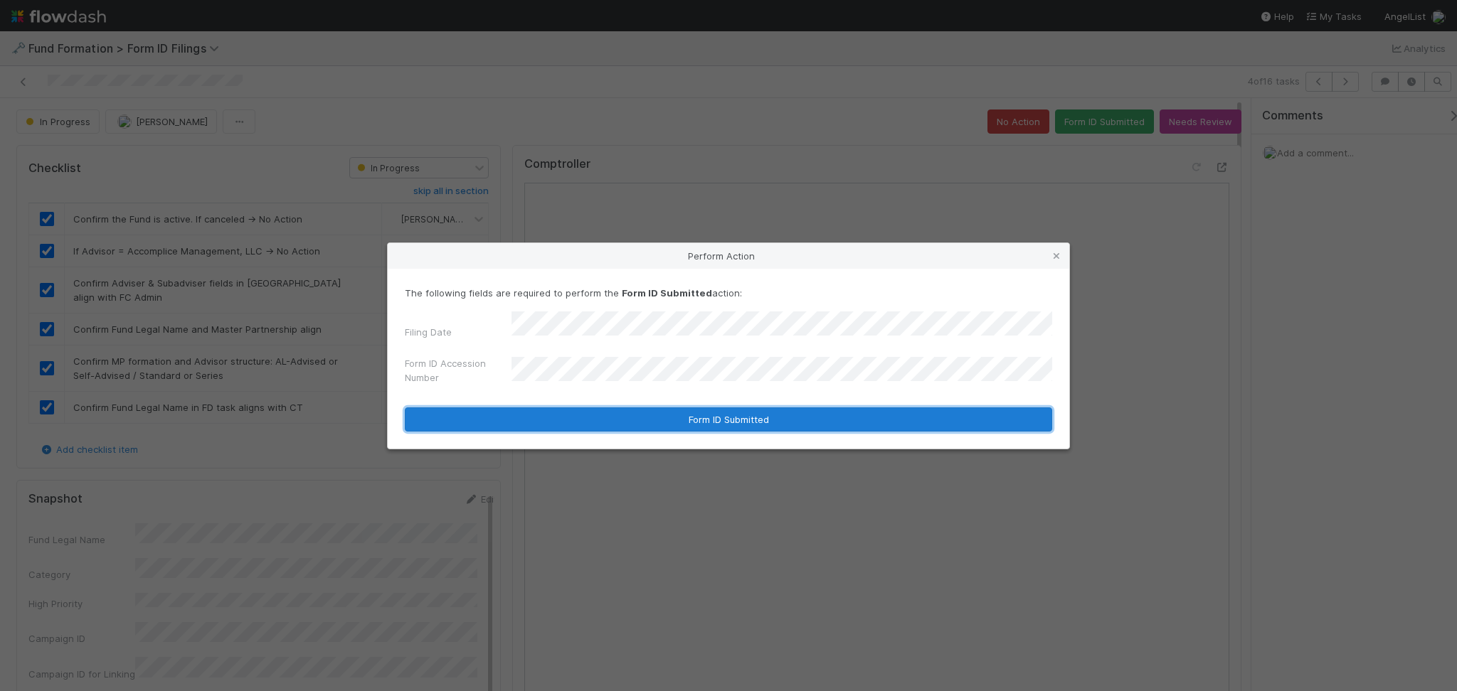
click at [704, 408] on button "Form ID Submitted" at bounding box center [728, 420] width 647 height 24
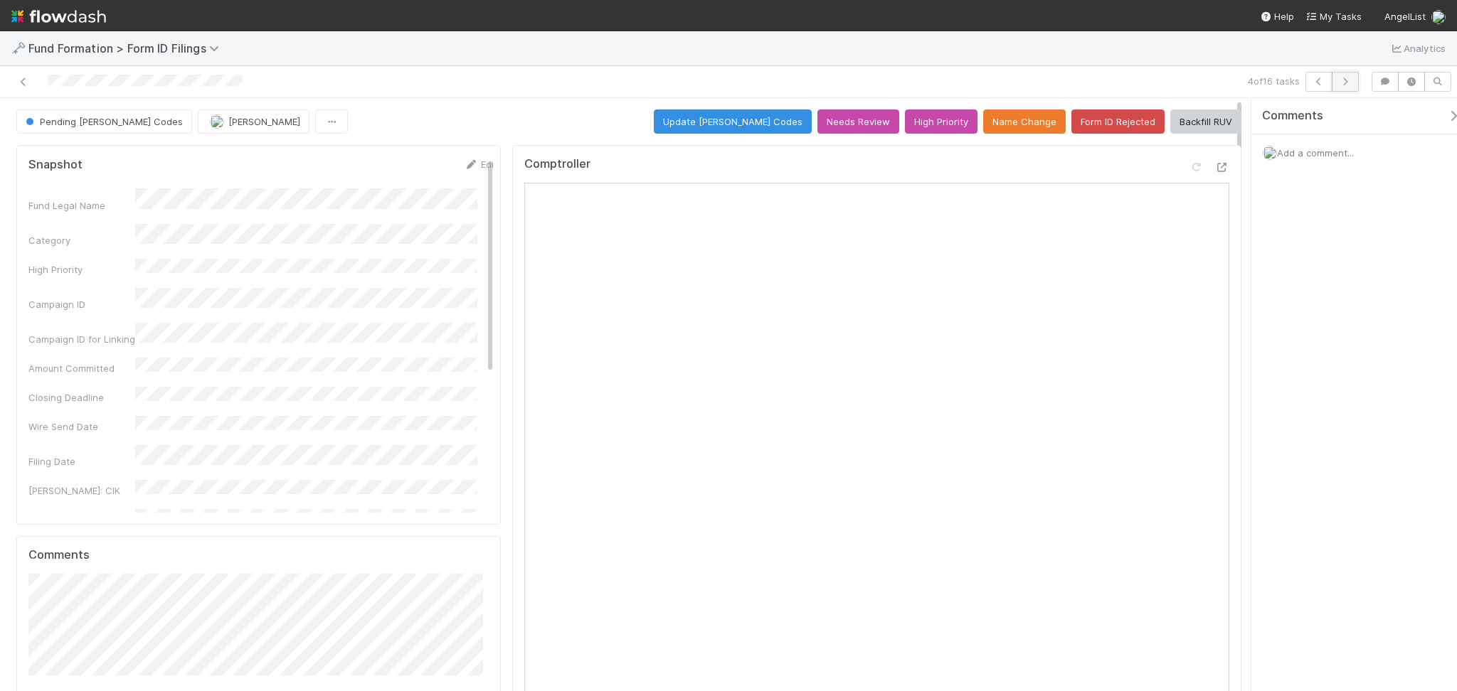
click at [1344, 78] on icon "button" at bounding box center [1345, 82] width 14 height 9
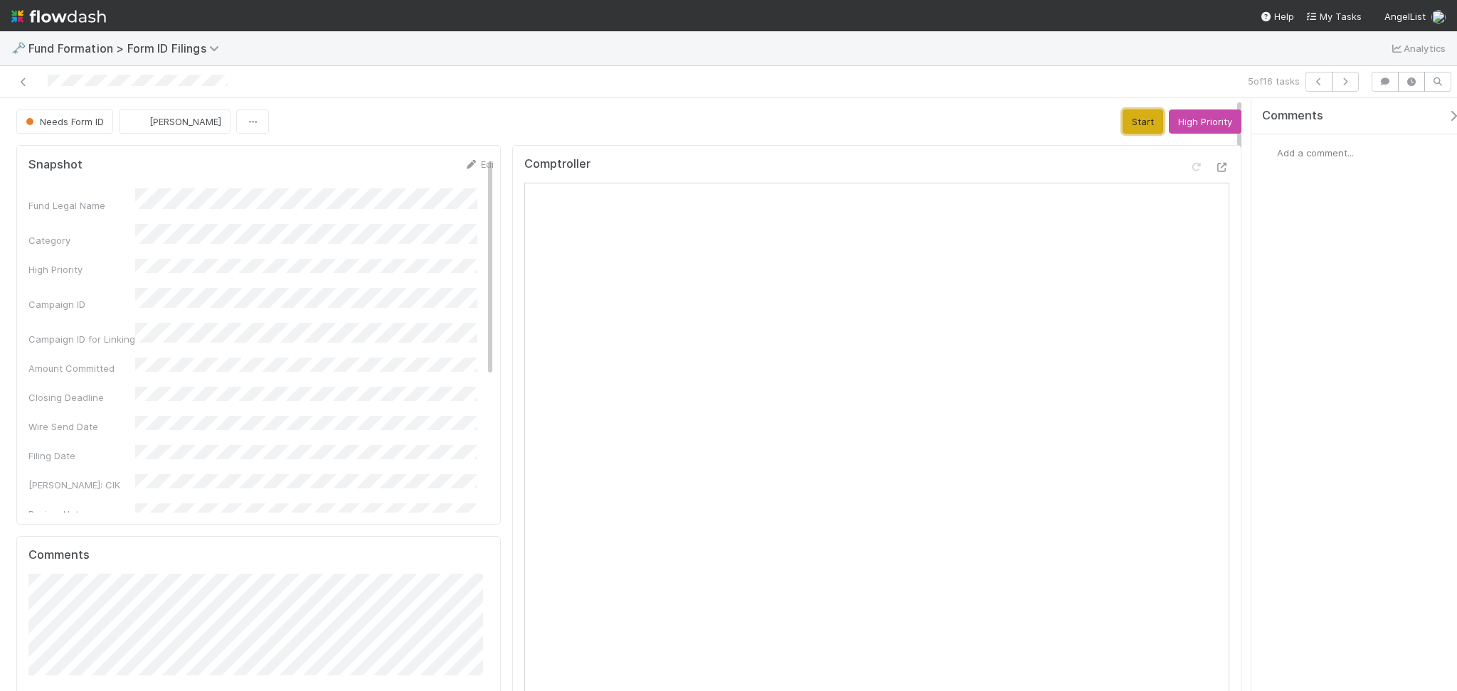
click at [1122, 129] on button "Start" at bounding box center [1142, 122] width 41 height 24
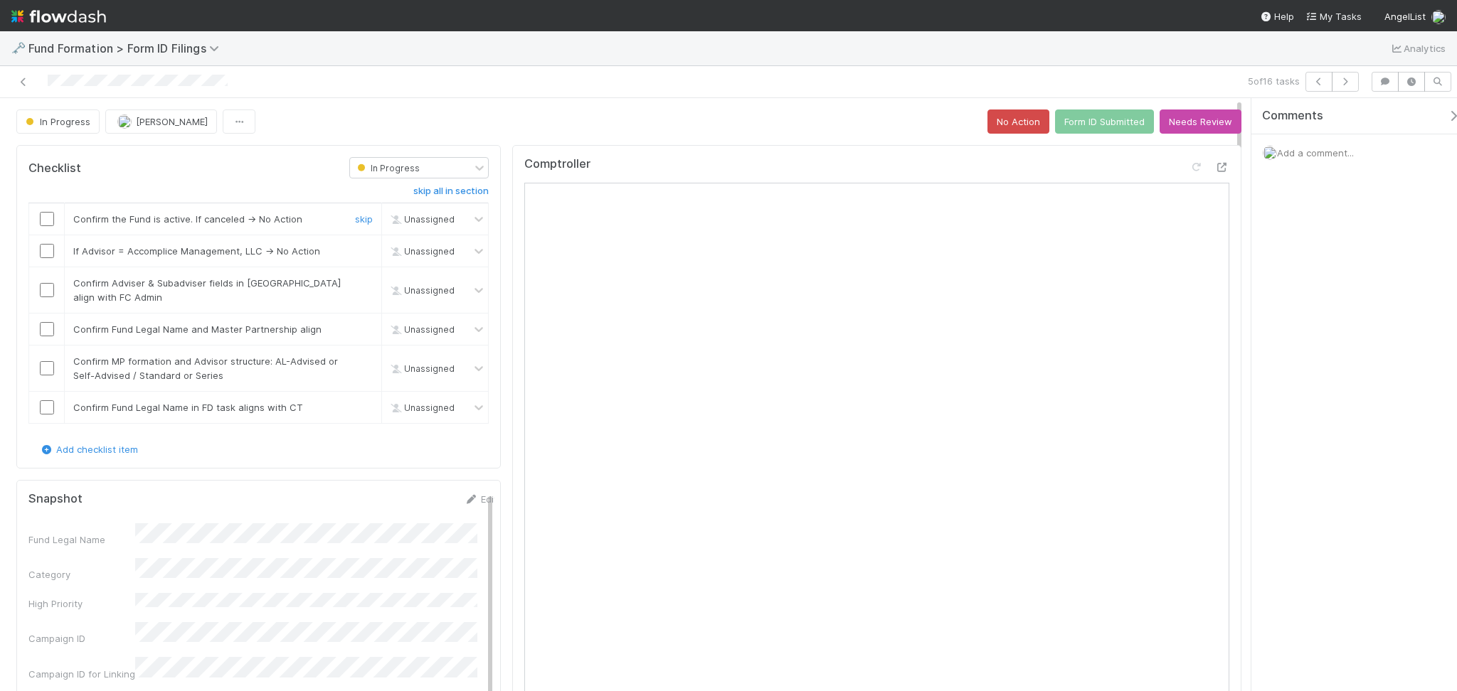
click at [43, 218] on input "checkbox" at bounding box center [47, 219] width 14 height 14
click at [47, 249] on input "checkbox" at bounding box center [47, 251] width 14 height 14
click at [41, 290] on input "checkbox" at bounding box center [47, 290] width 14 height 14
click at [48, 327] on input "checkbox" at bounding box center [47, 329] width 14 height 14
drag, startPoint x: 46, startPoint y: 361, endPoint x: 42, endPoint y: 380, distance: 19.0
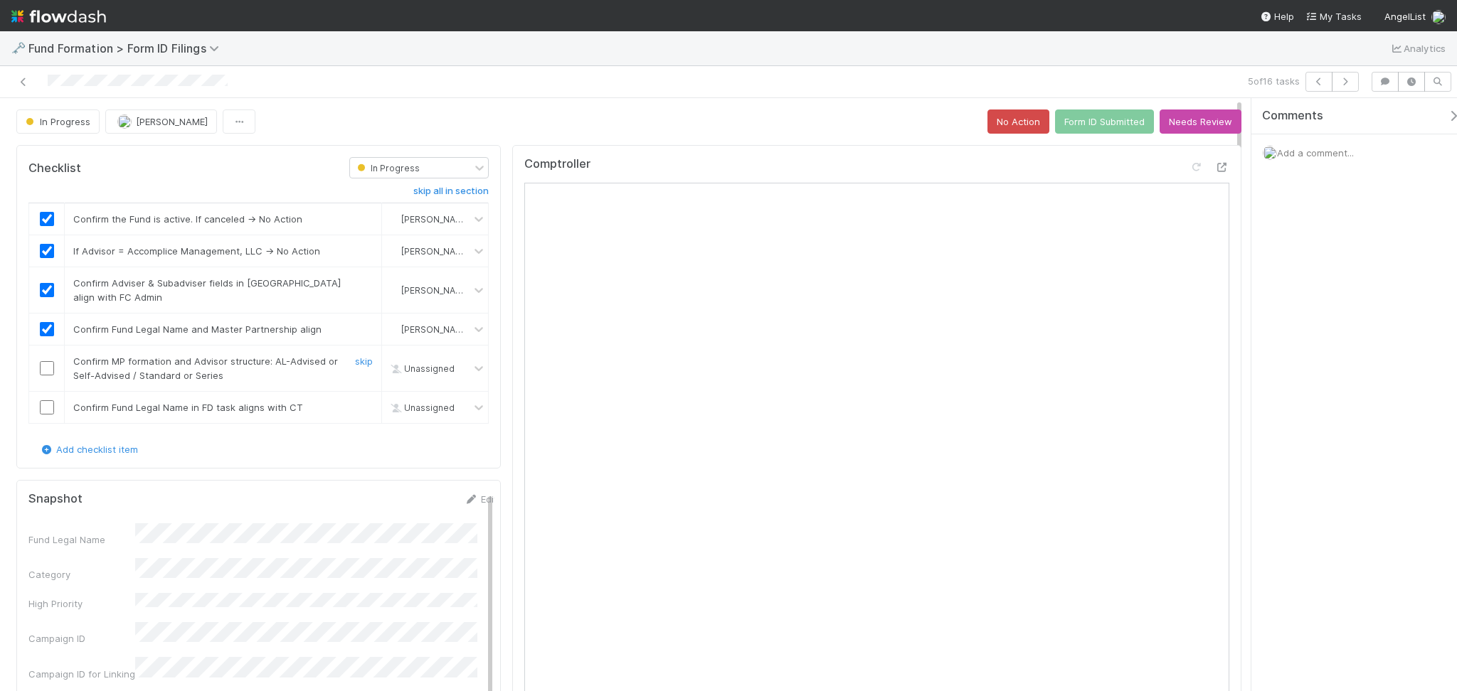
click at [47, 361] on input "checkbox" at bounding box center [47, 368] width 14 height 14
click at [50, 413] on input "checkbox" at bounding box center [47, 407] width 14 height 14
click at [1078, 117] on button "Form ID Submitted" at bounding box center [1104, 122] width 99 height 24
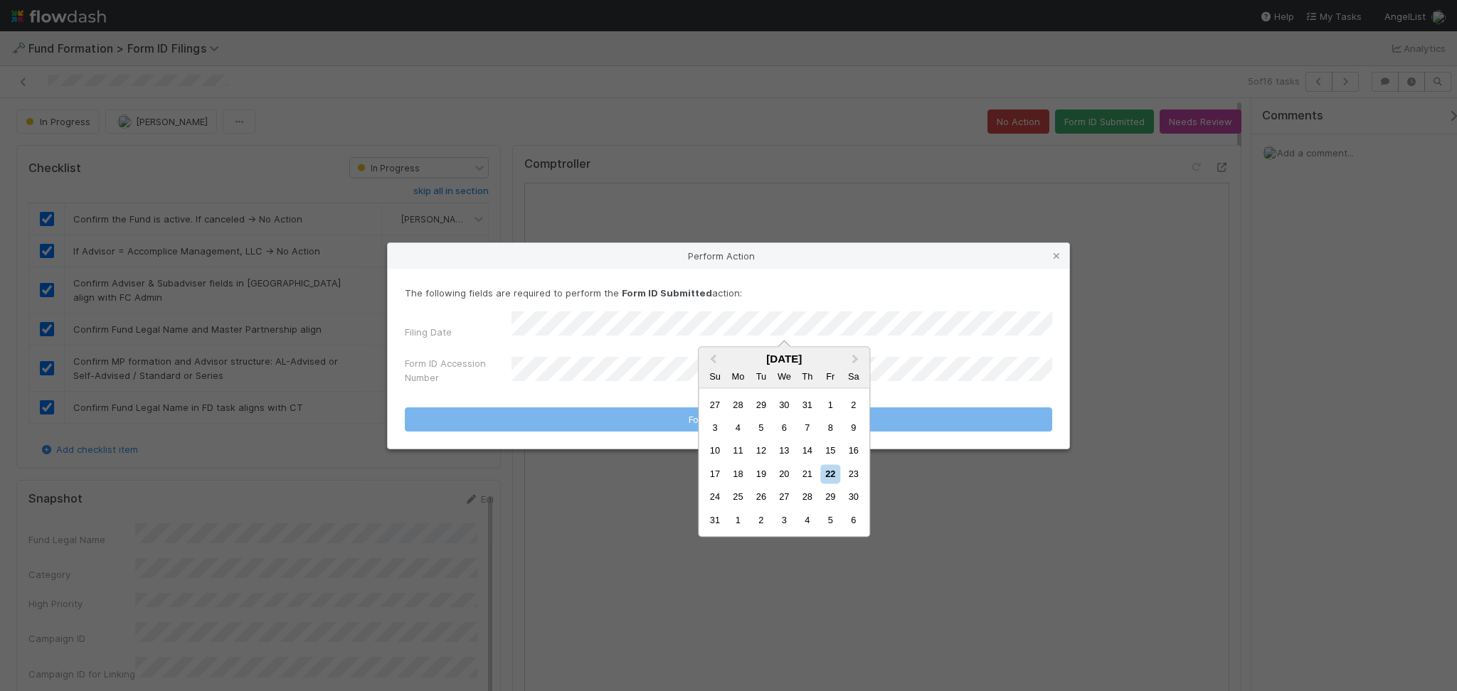
click at [806, 478] on div "21" at bounding box center [806, 473] width 19 height 19
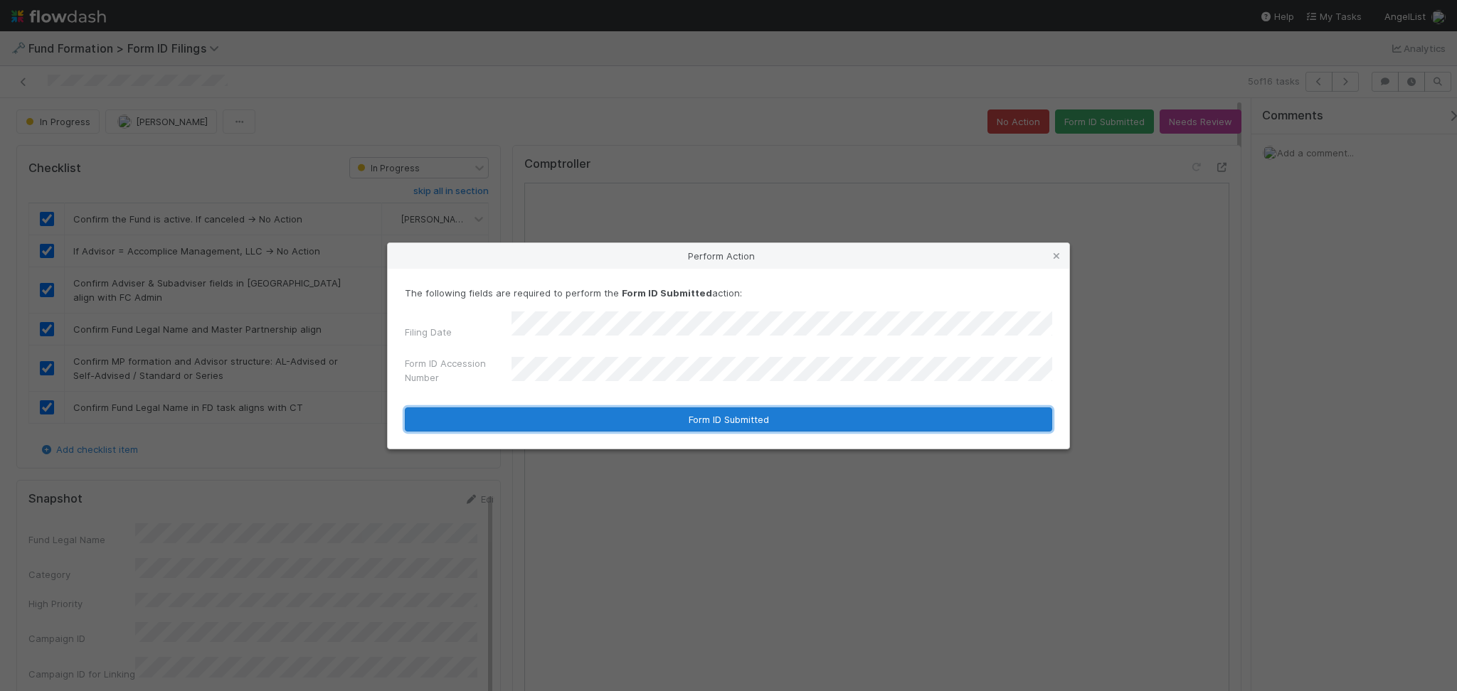
click at [713, 413] on button "Form ID Submitted" at bounding box center [728, 420] width 647 height 24
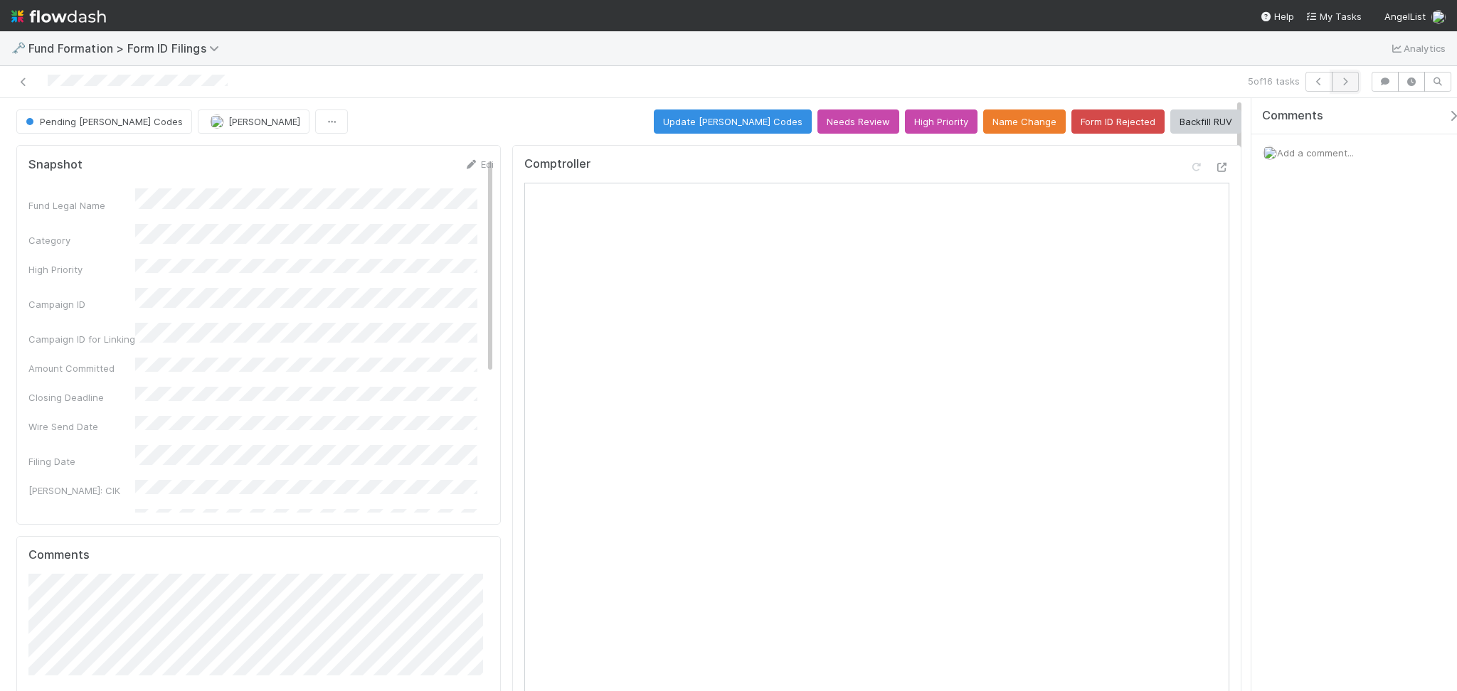
click at [1337, 80] on button "button" at bounding box center [1345, 82] width 27 height 20
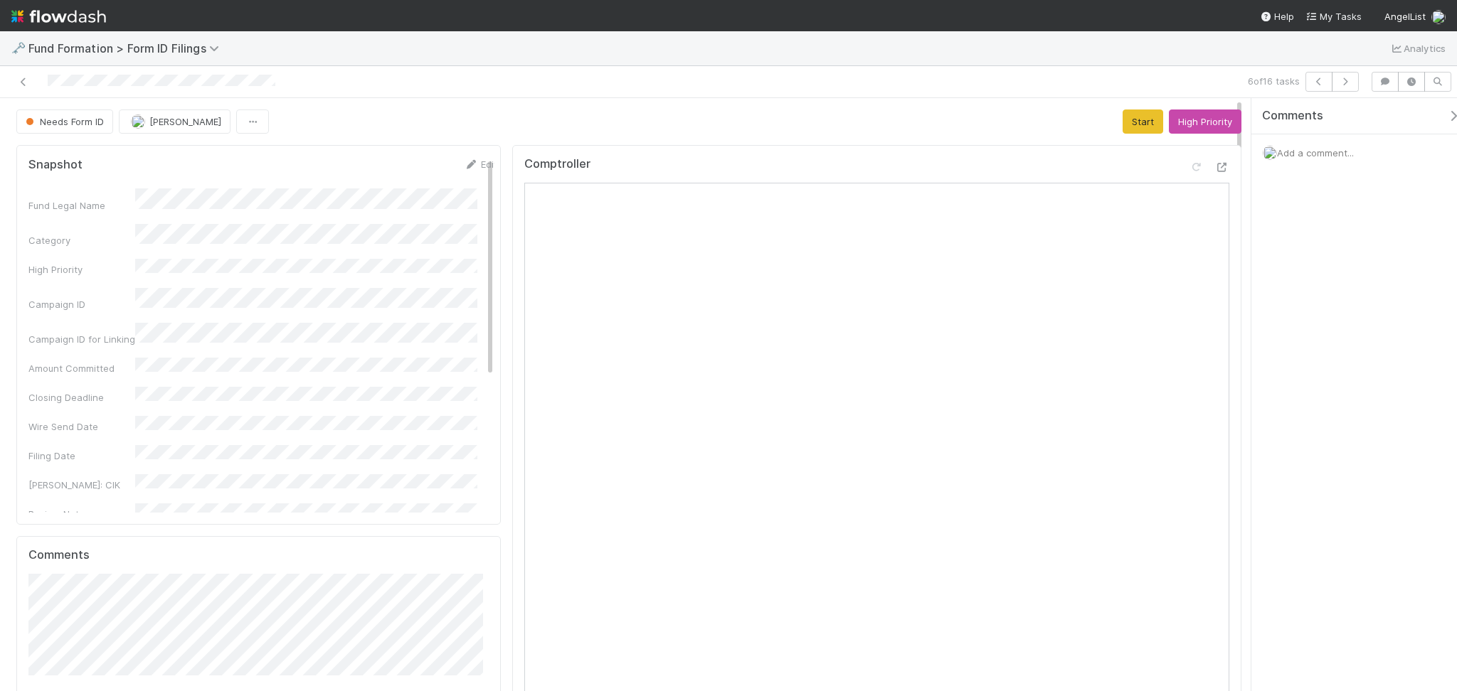
click at [337, 122] on div "Needs Form ID Febbie Cervantes Start High Priority" at bounding box center [628, 122] width 1225 height 24
click at [1122, 120] on button "Start" at bounding box center [1142, 122] width 41 height 24
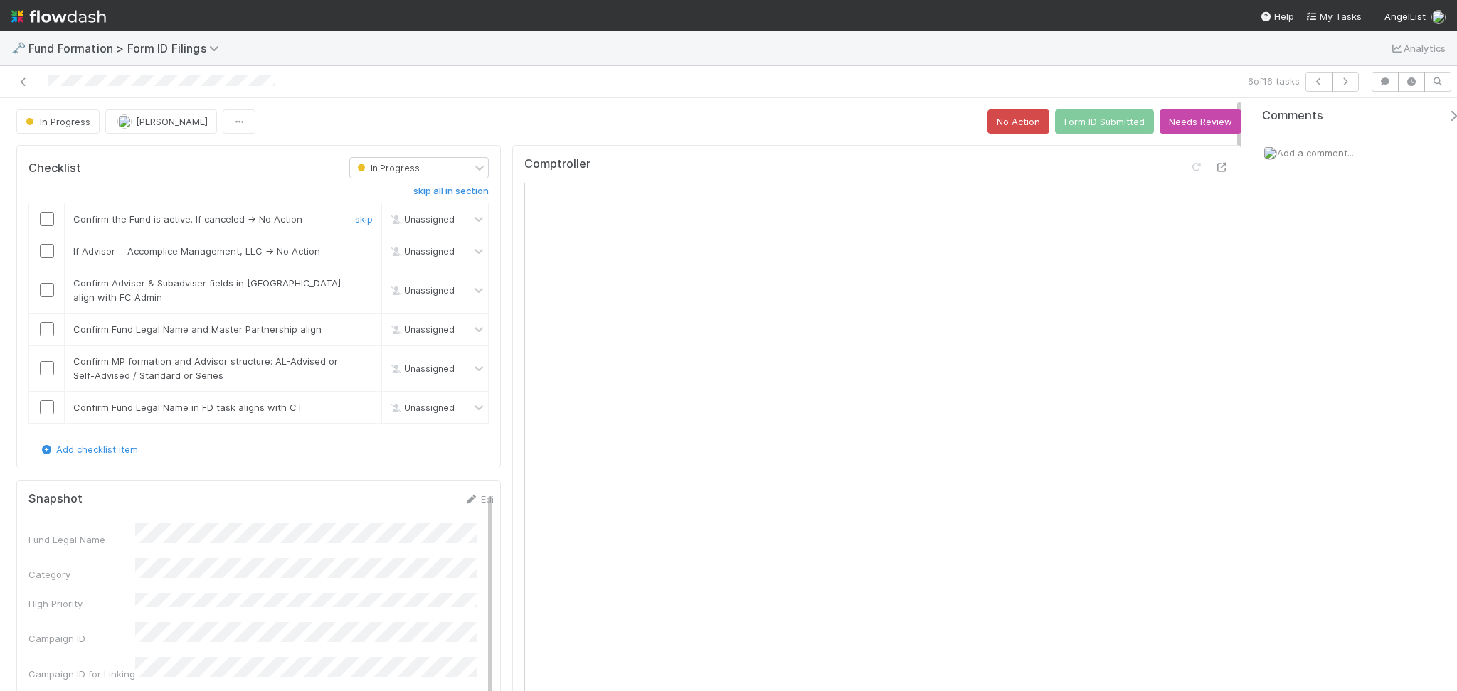
click at [49, 213] on input "checkbox" at bounding box center [47, 219] width 14 height 14
click at [48, 252] on input "checkbox" at bounding box center [47, 251] width 14 height 14
click at [46, 290] on input "checkbox" at bounding box center [47, 290] width 14 height 14
click at [47, 328] on input "checkbox" at bounding box center [47, 329] width 14 height 14
click at [47, 325] on input "checkbox" at bounding box center [47, 329] width 14 height 14
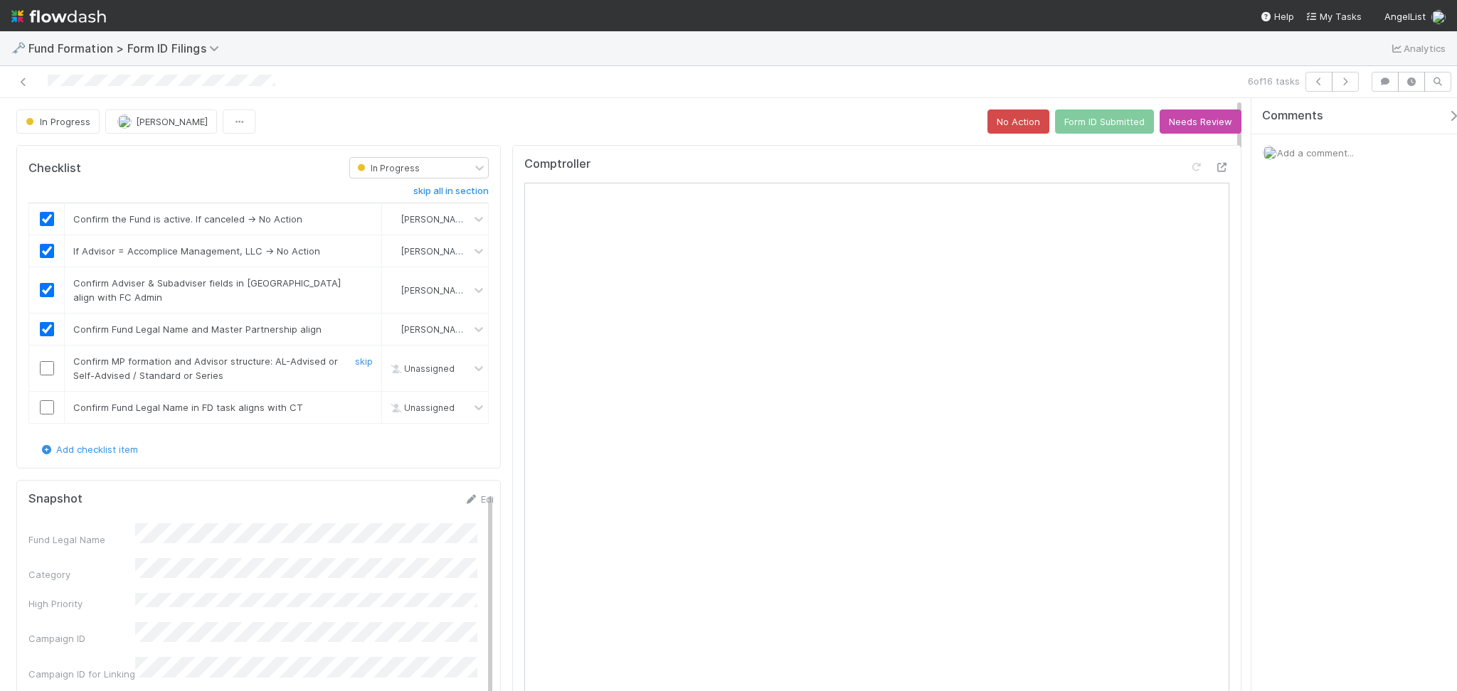
click at [42, 369] on input "checkbox" at bounding box center [47, 368] width 14 height 14
checkbox input "true"
click at [48, 407] on input "checkbox" at bounding box center [47, 407] width 14 height 14
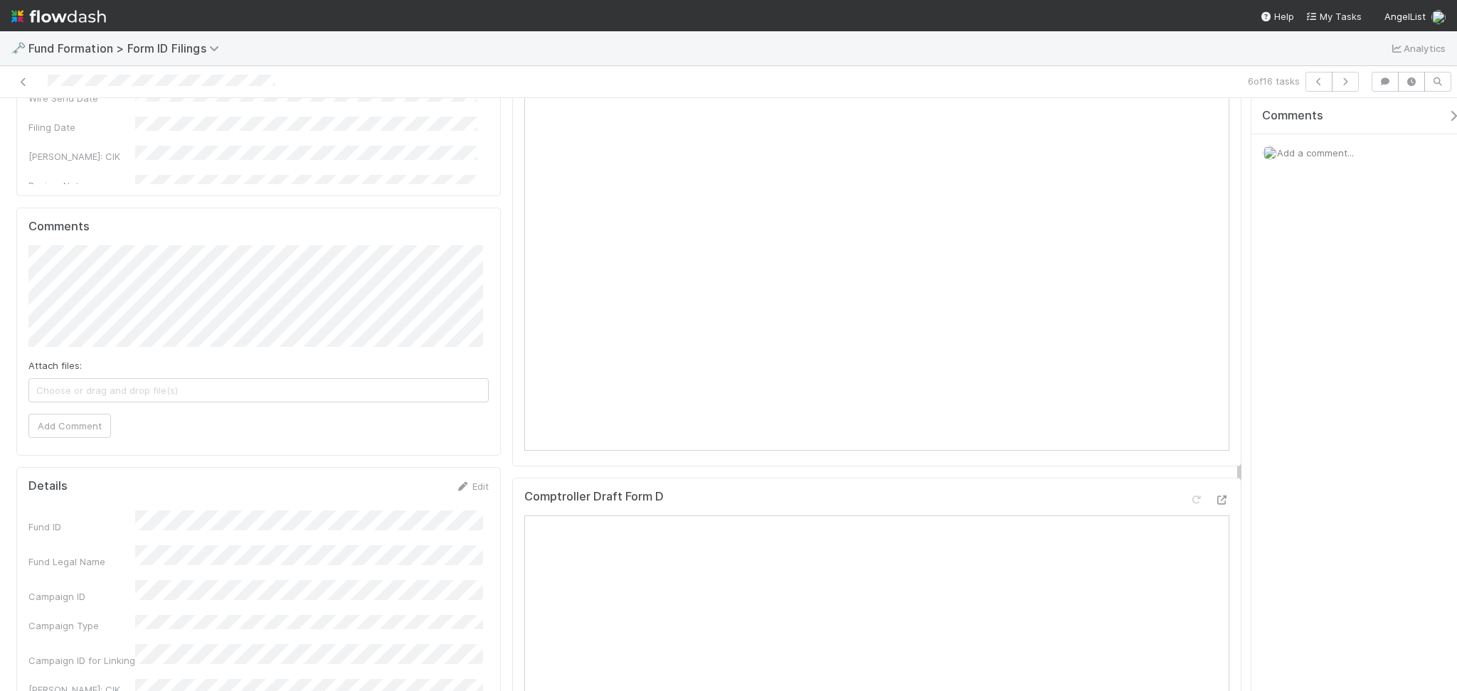
scroll to position [1043, 0]
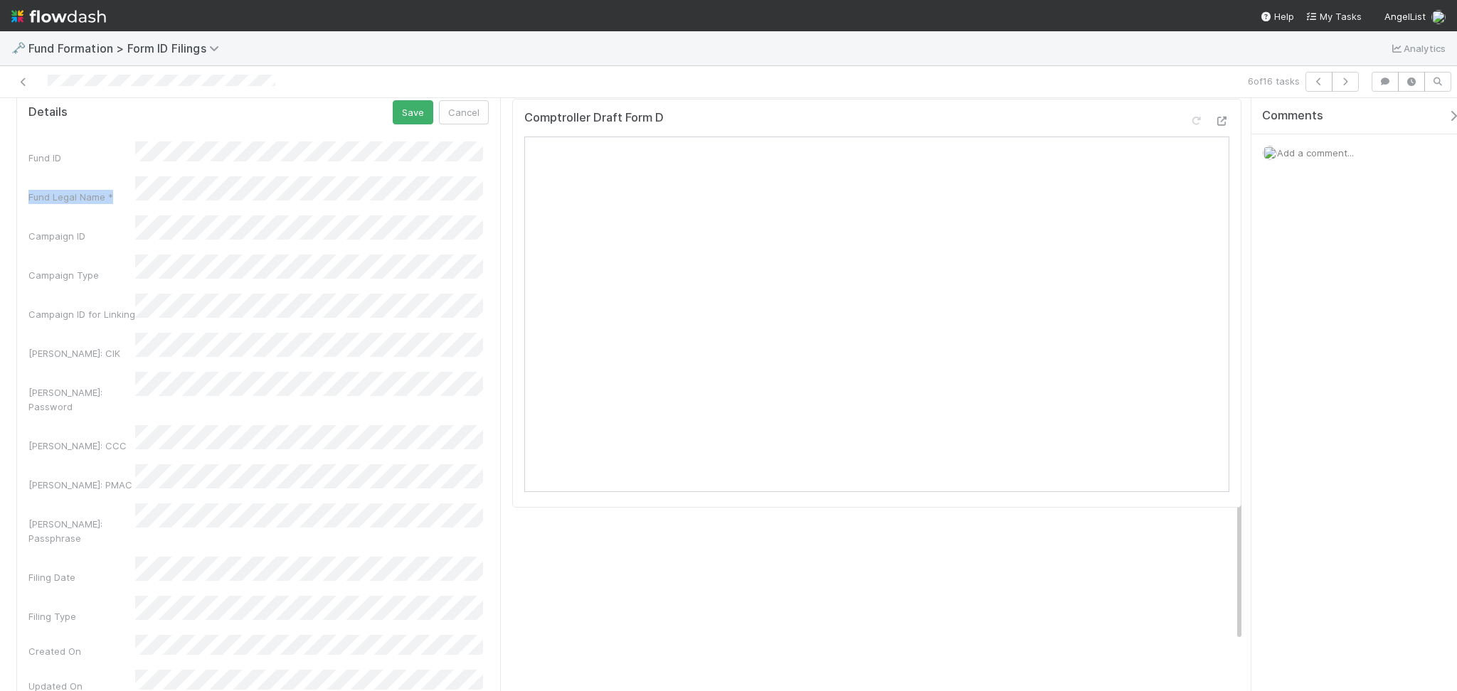
click at [225, 172] on div "Fund ID Fund Legal Name * Campaign ID Campaign Type Campaign ID for Linking EDG…" at bounding box center [258, 418] width 460 height 552
drag, startPoint x: 407, startPoint y: 102, endPoint x: 395, endPoint y: 134, distance: 34.9
click at [408, 102] on button "Save" at bounding box center [413, 112] width 41 height 24
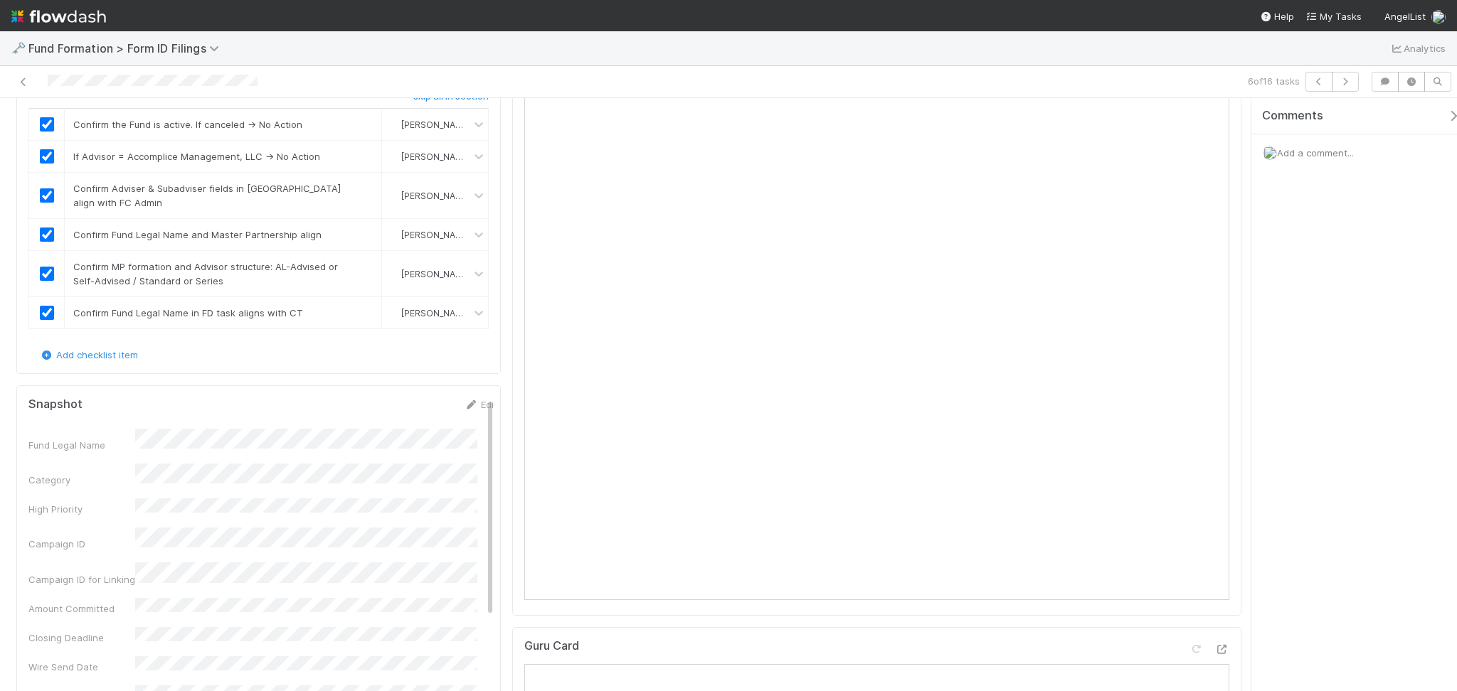
scroll to position [0, 0]
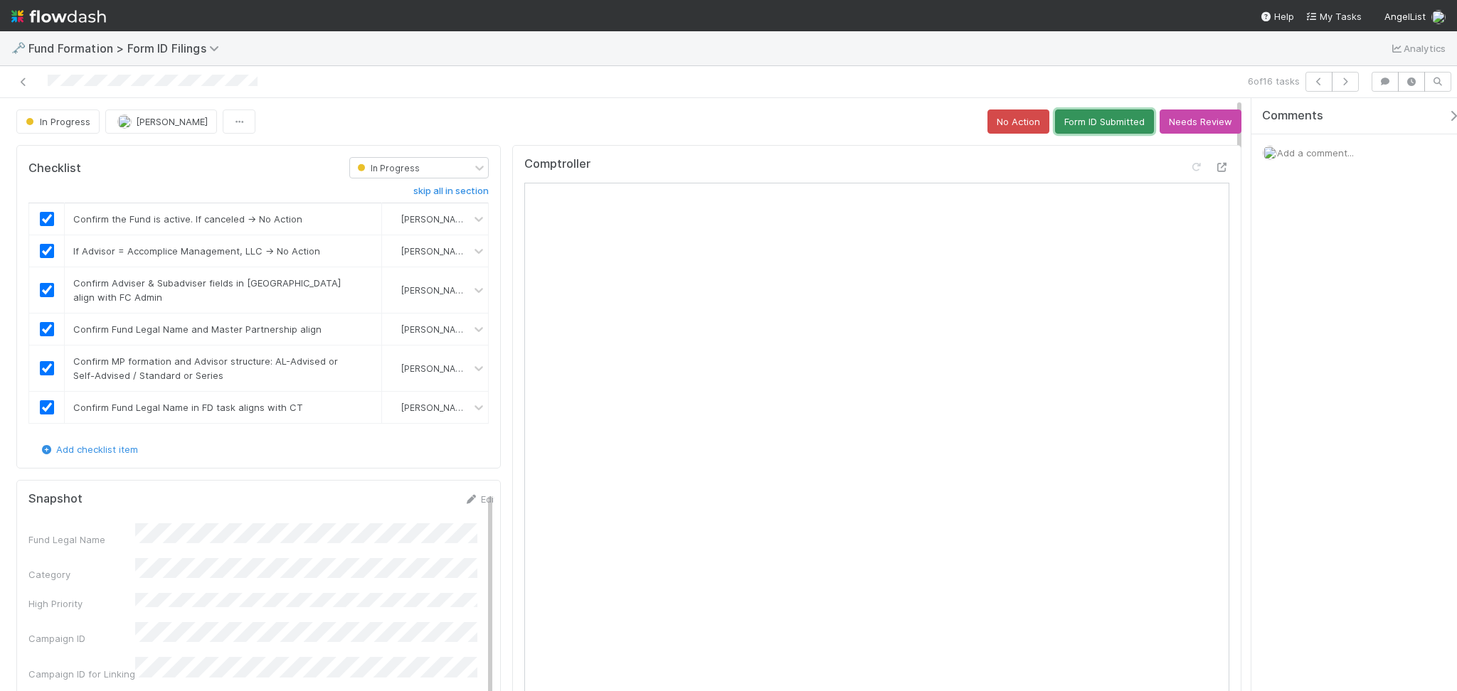
click at [1088, 114] on button "Form ID Submitted" at bounding box center [1104, 122] width 99 height 24
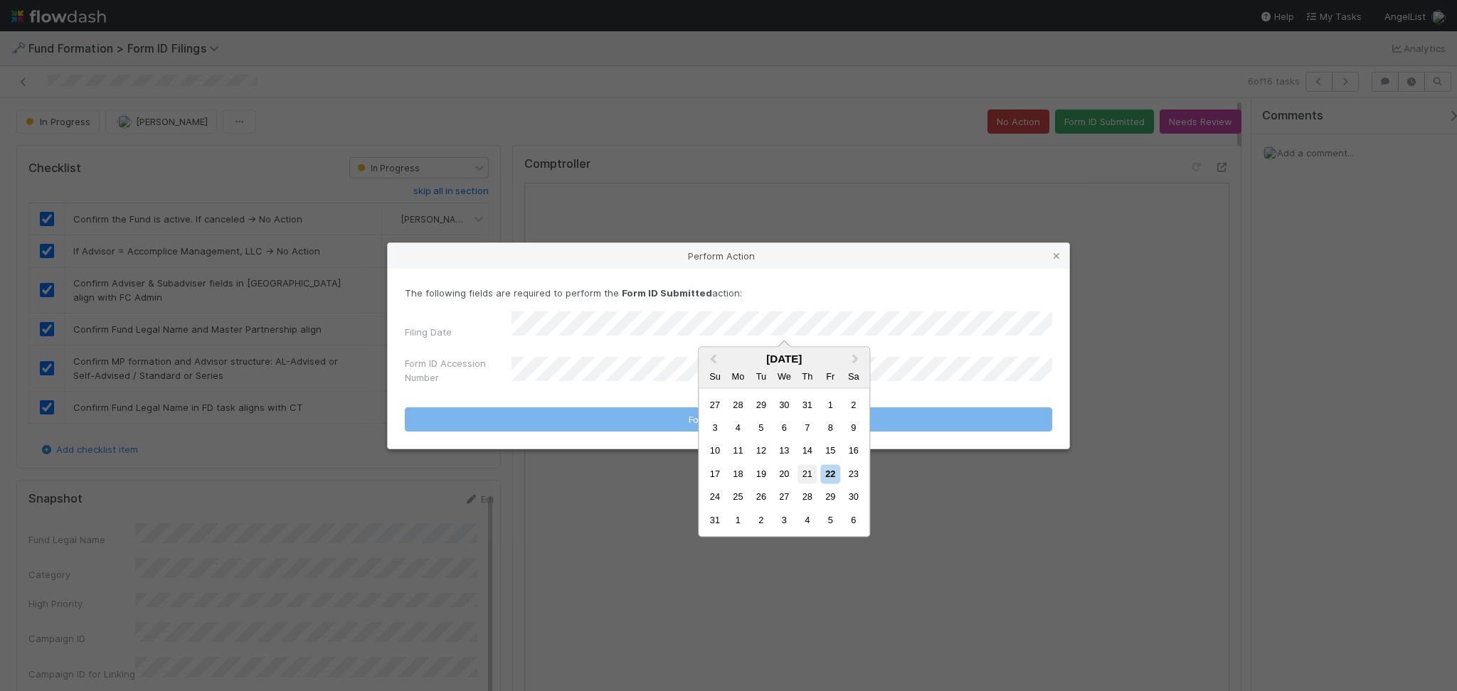
drag, startPoint x: 809, startPoint y: 477, endPoint x: 732, endPoint y: 458, distance: 79.7
click at [809, 477] on div "21" at bounding box center [806, 473] width 19 height 19
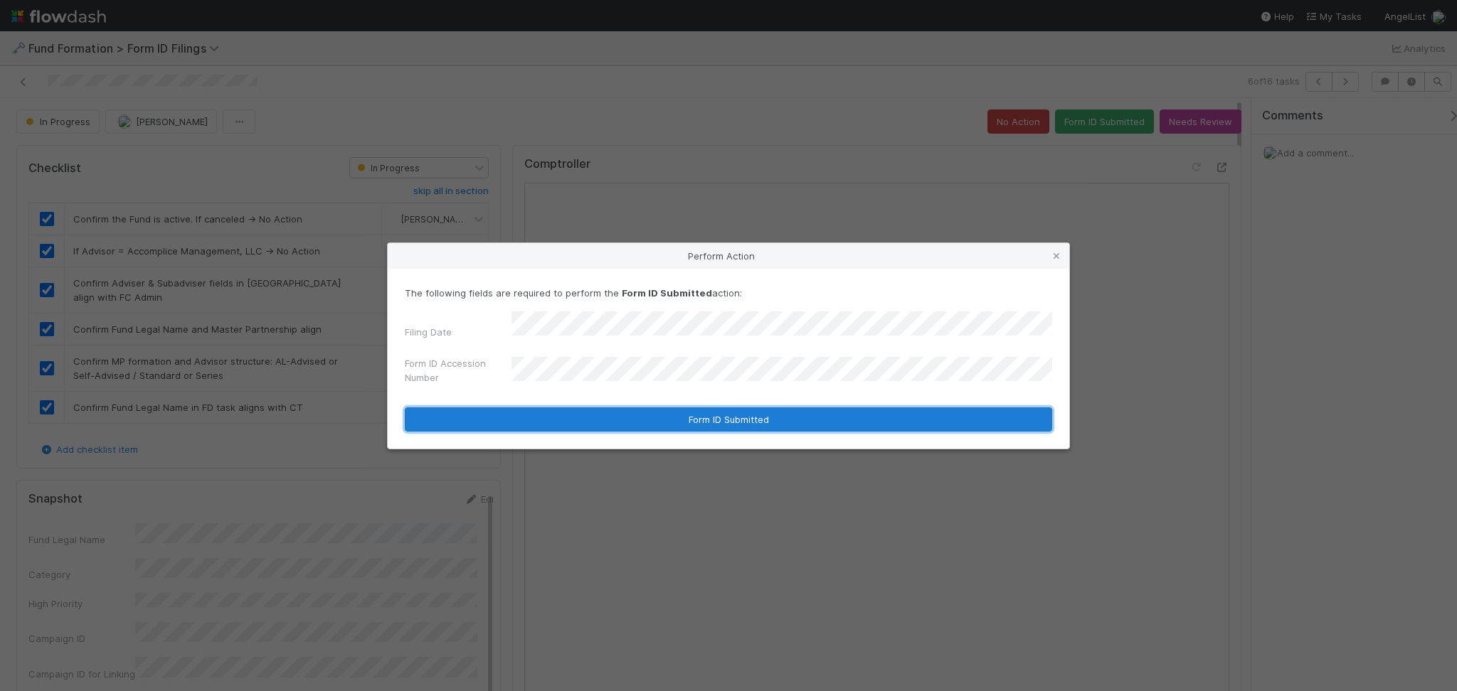
click at [701, 410] on button "Form ID Submitted" at bounding box center [728, 420] width 647 height 24
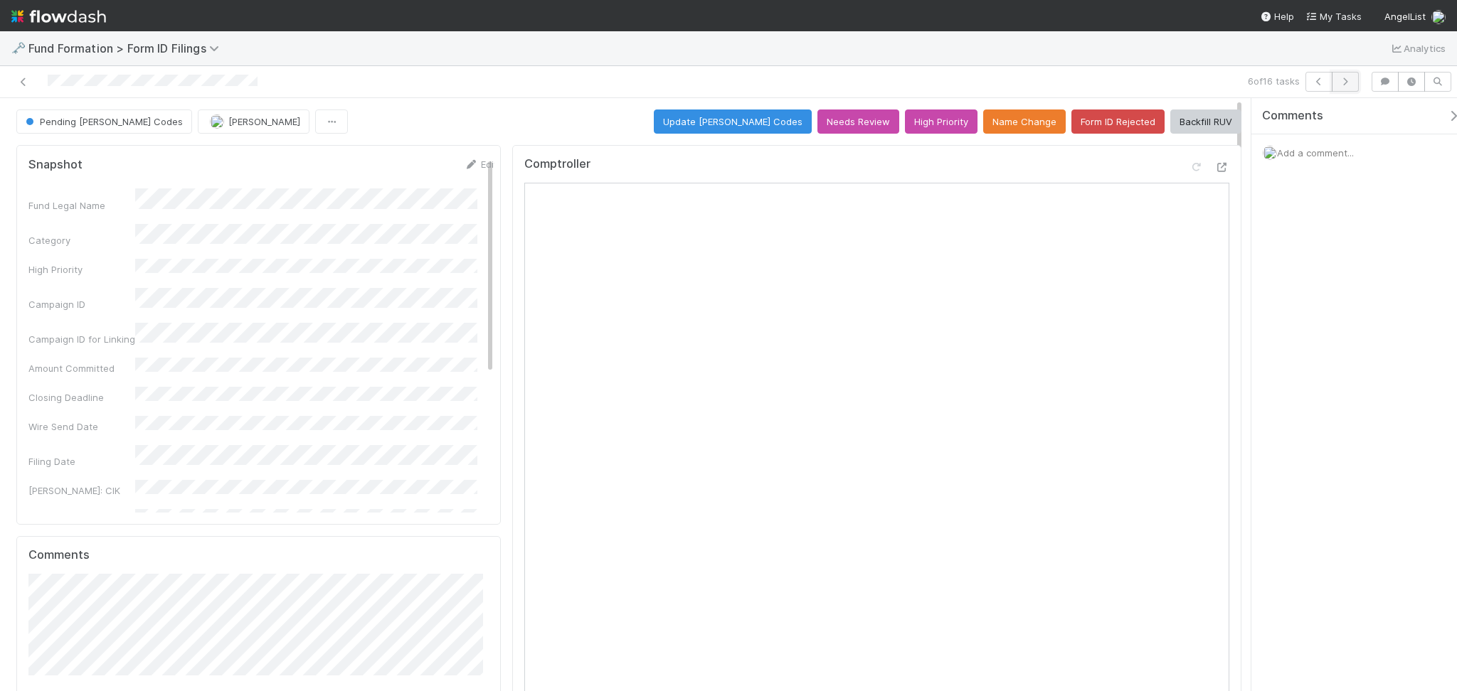
click at [1339, 75] on button "button" at bounding box center [1345, 82] width 27 height 20
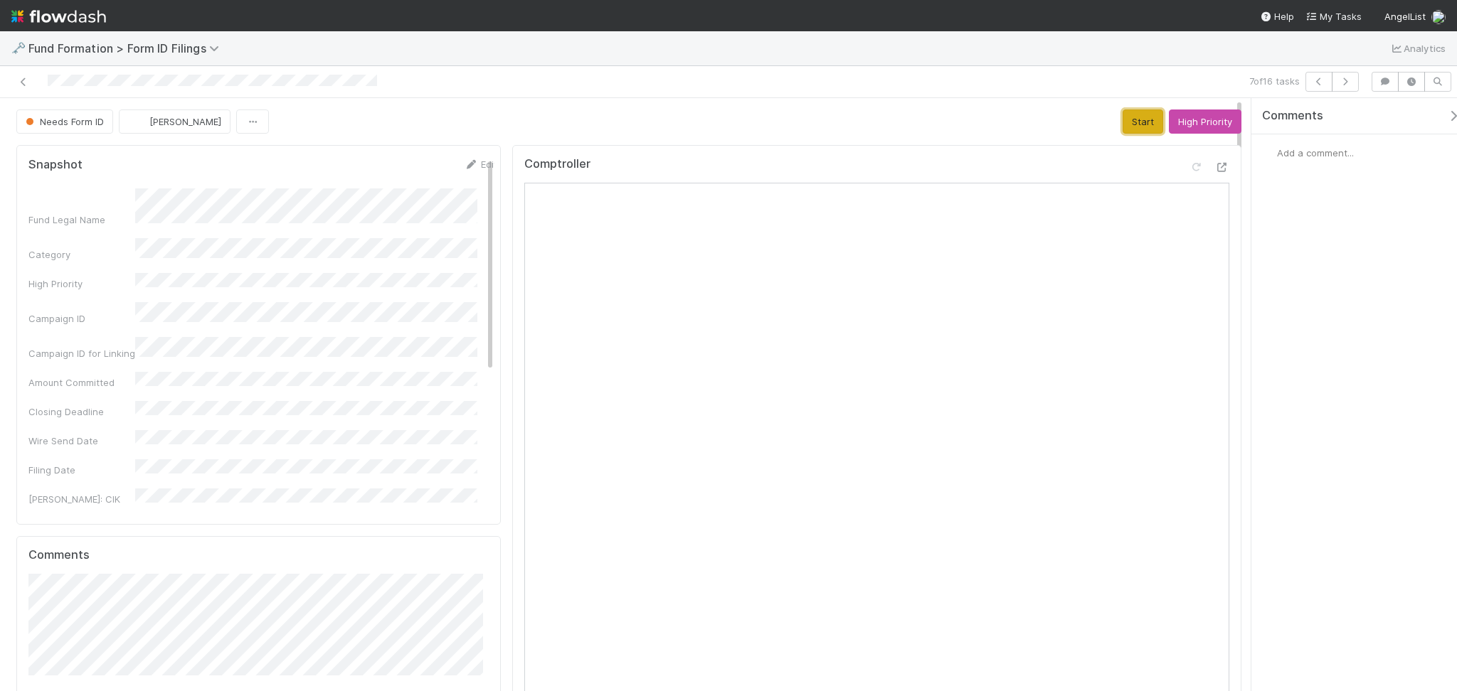
click at [1122, 122] on button "Start" at bounding box center [1142, 122] width 41 height 24
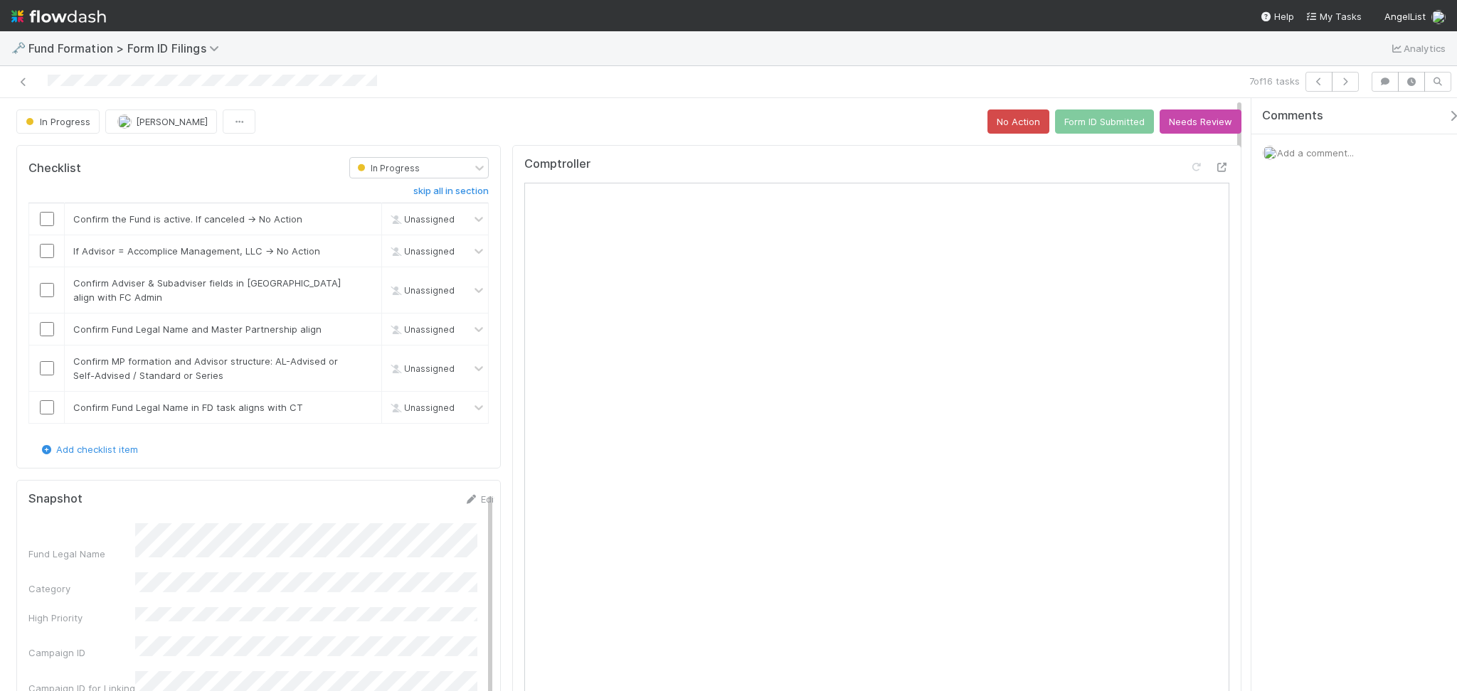
click at [740, 159] on div "Comptroller" at bounding box center [876, 170] width 705 height 26
click at [41, 213] on input "checkbox" at bounding box center [47, 219] width 14 height 14
click at [50, 255] on input "checkbox" at bounding box center [47, 251] width 14 height 14
click at [42, 298] on td at bounding box center [47, 290] width 36 height 46
click at [43, 293] on input "checkbox" at bounding box center [47, 290] width 14 height 14
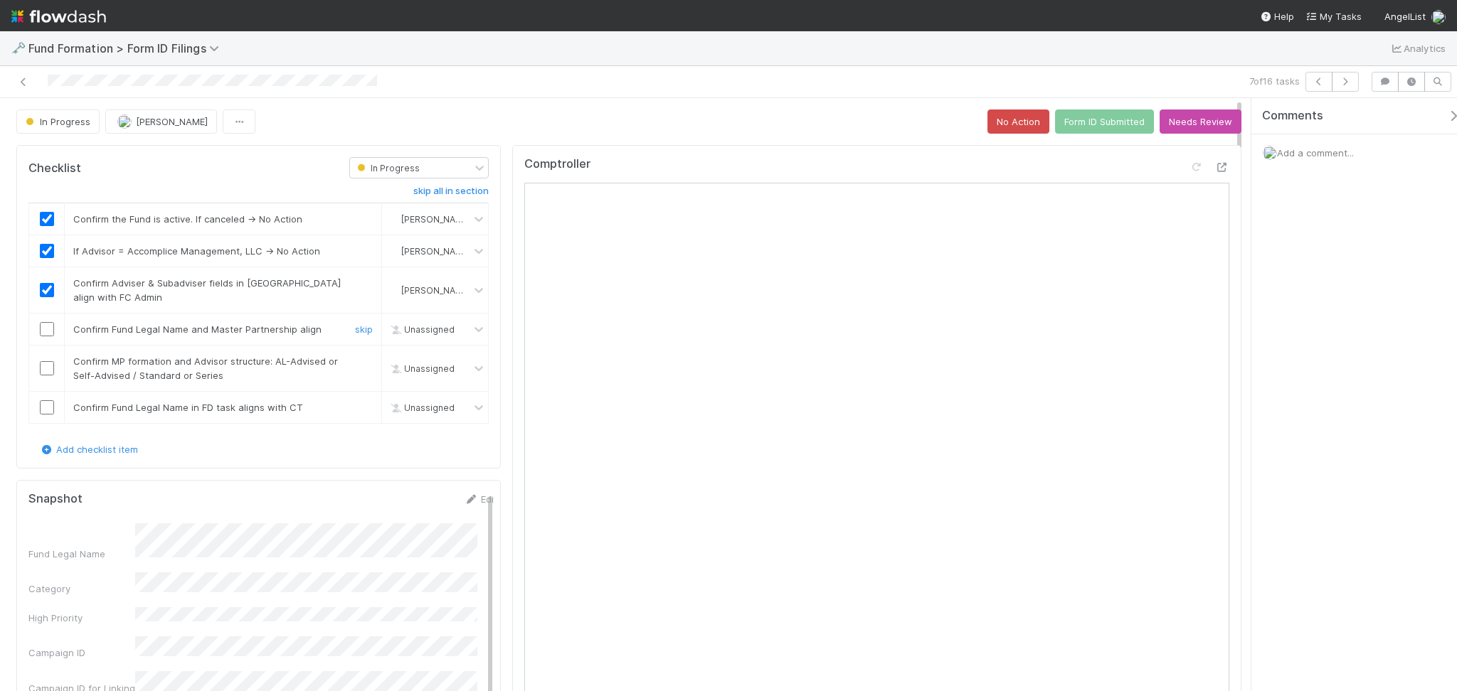
click at [35, 331] on div at bounding box center [46, 329] width 35 height 14
click at [38, 331] on div at bounding box center [46, 329] width 35 height 14
click at [42, 331] on input "checkbox" at bounding box center [47, 329] width 14 height 14
click at [46, 370] on input "checkbox" at bounding box center [47, 368] width 14 height 14
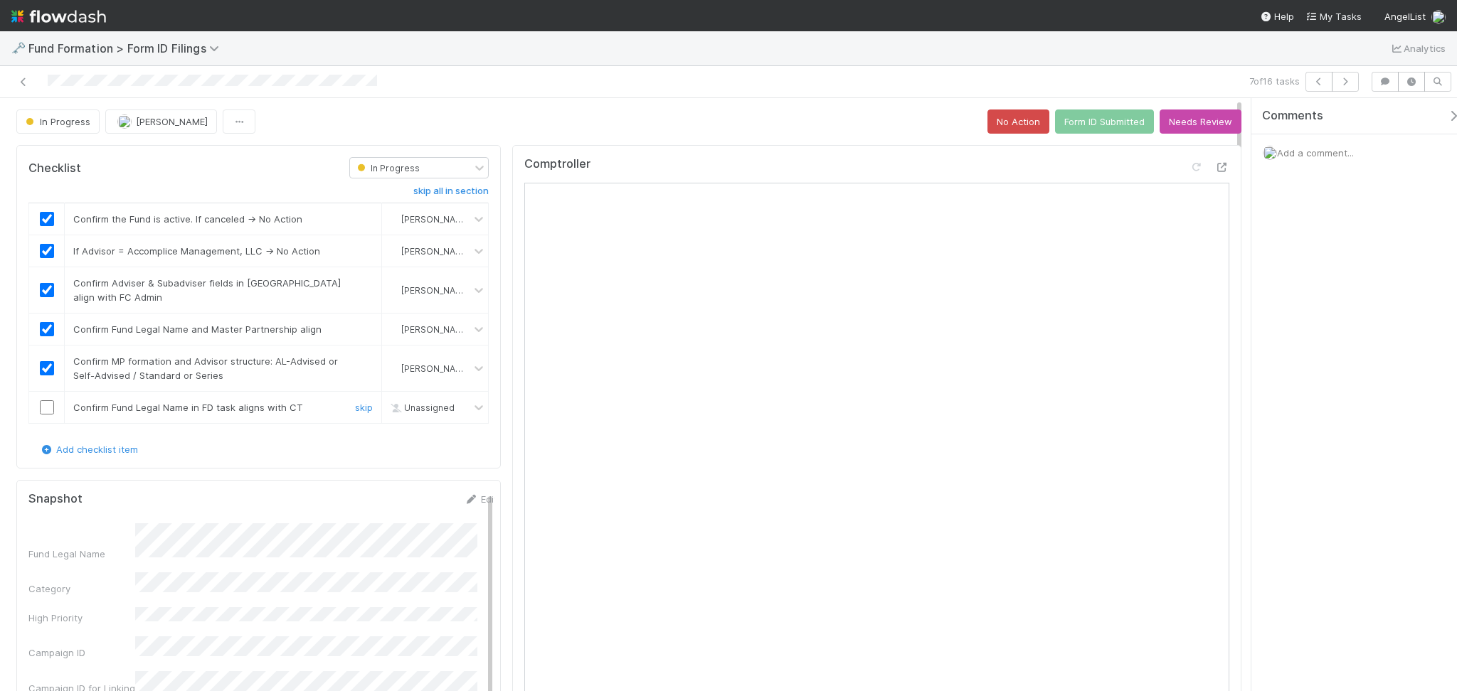
click at [46, 410] on input "checkbox" at bounding box center [47, 407] width 14 height 14
click at [1086, 128] on button "Form ID Submitted" at bounding box center [1104, 122] width 99 height 24
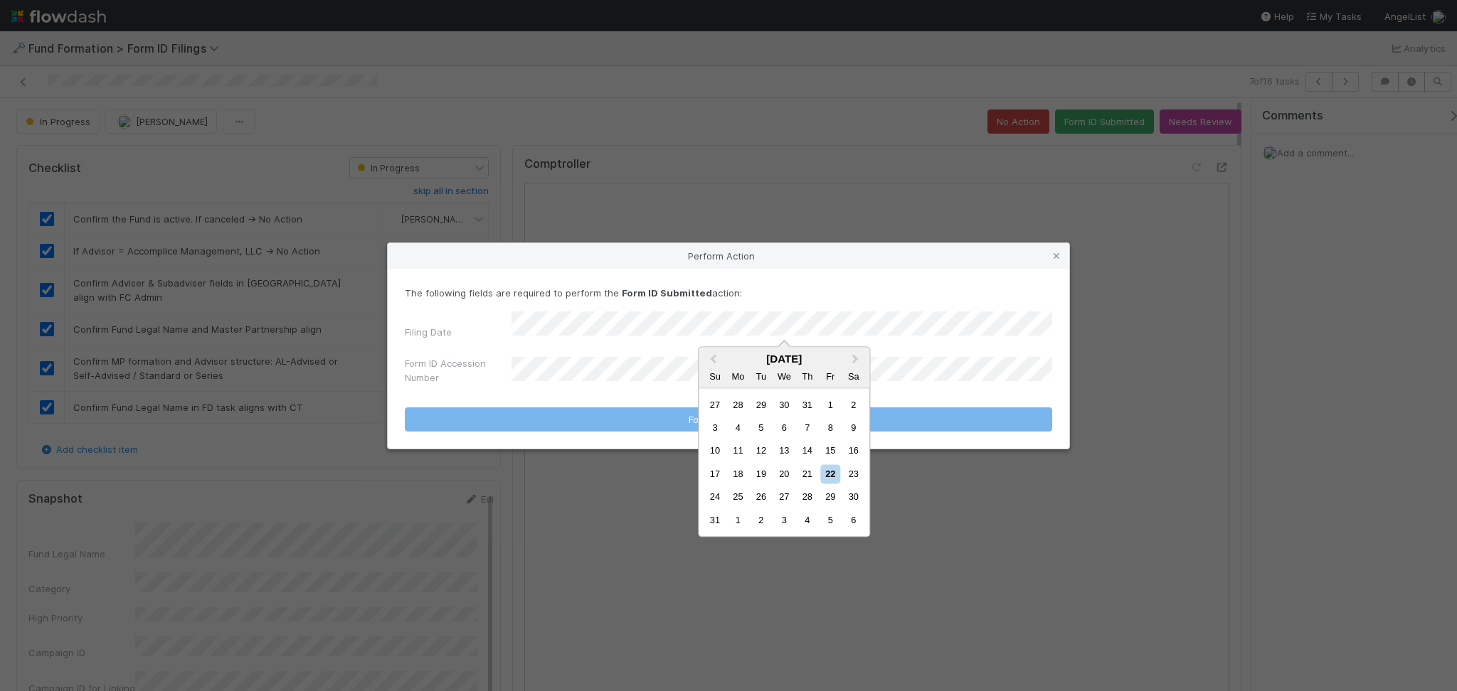
click at [808, 477] on div "21" at bounding box center [806, 473] width 19 height 19
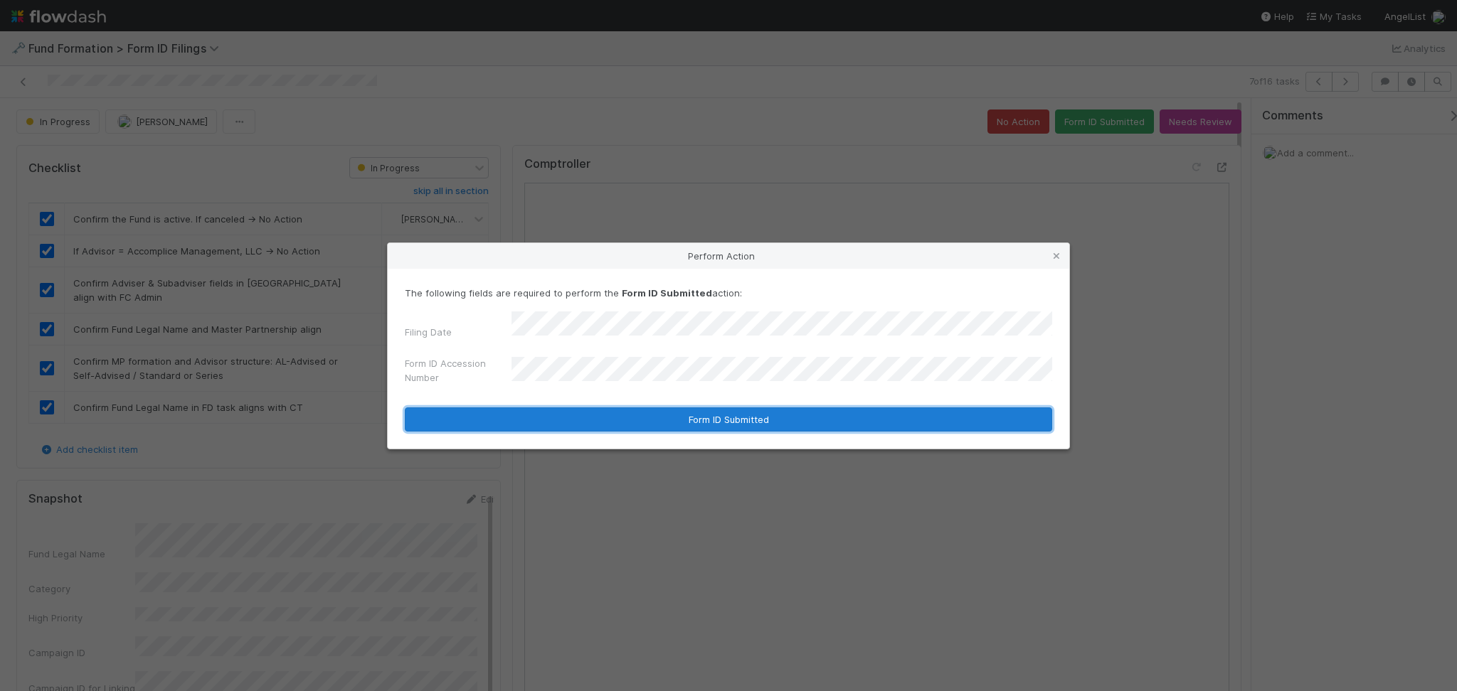
click at [650, 408] on button "Form ID Submitted" at bounding box center [728, 420] width 647 height 24
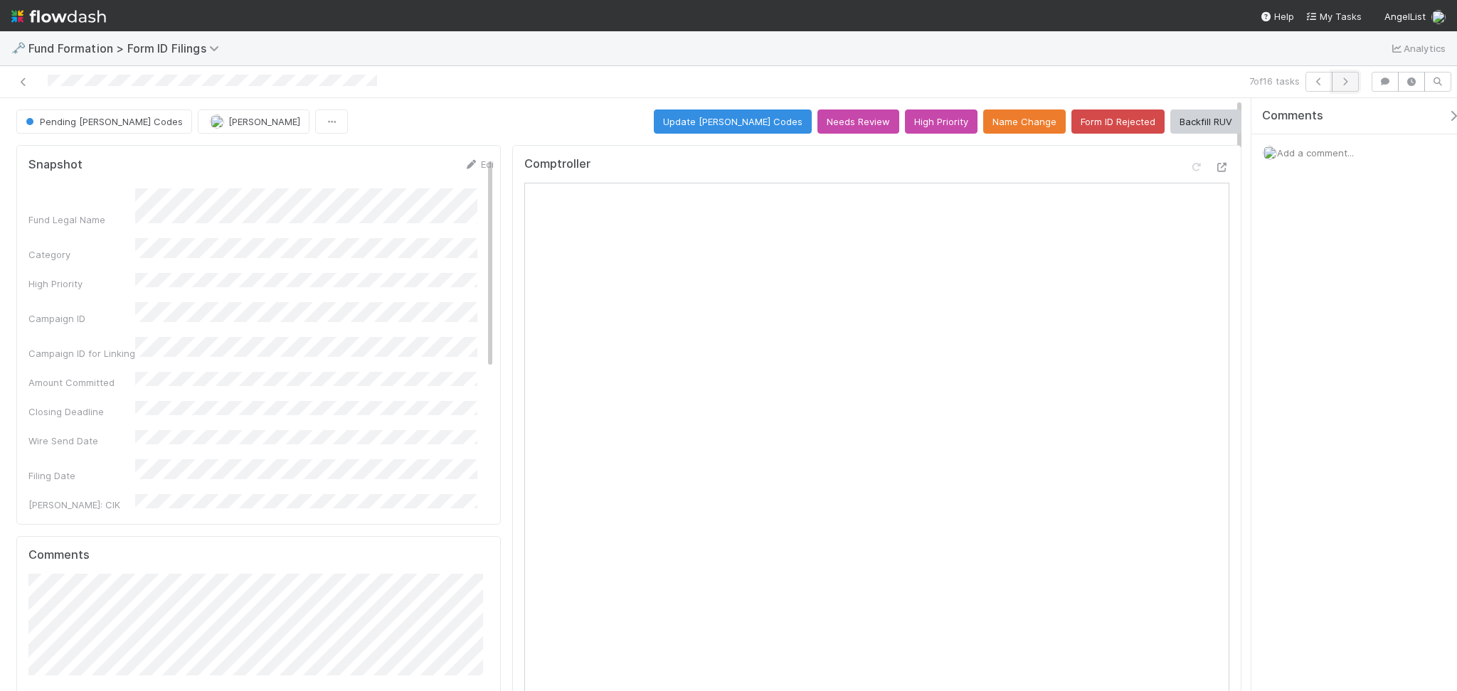
click at [1349, 87] on button "button" at bounding box center [1345, 82] width 27 height 20
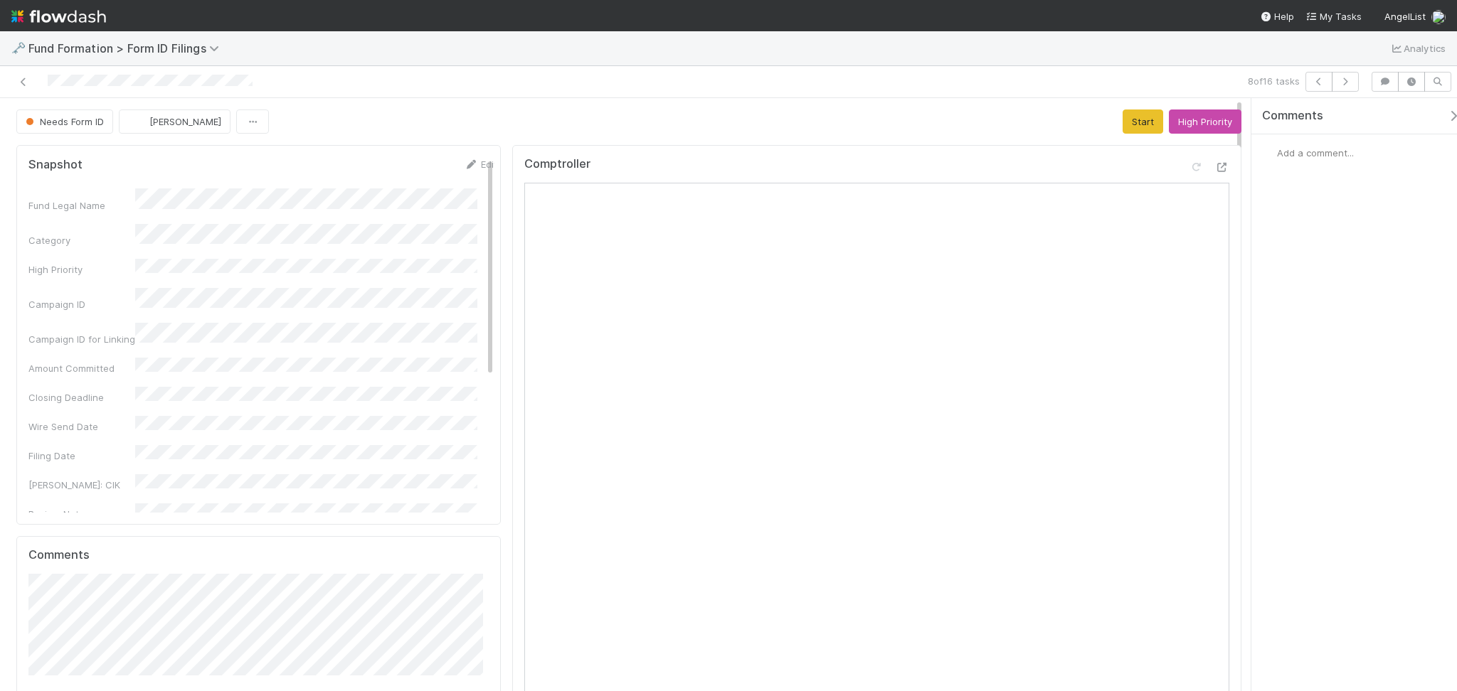
click at [312, 36] on div "🗝️ Fund Formation > Form ID Filings Analytics" at bounding box center [728, 48] width 1457 height 34
click at [1128, 118] on button "Start" at bounding box center [1142, 122] width 41 height 24
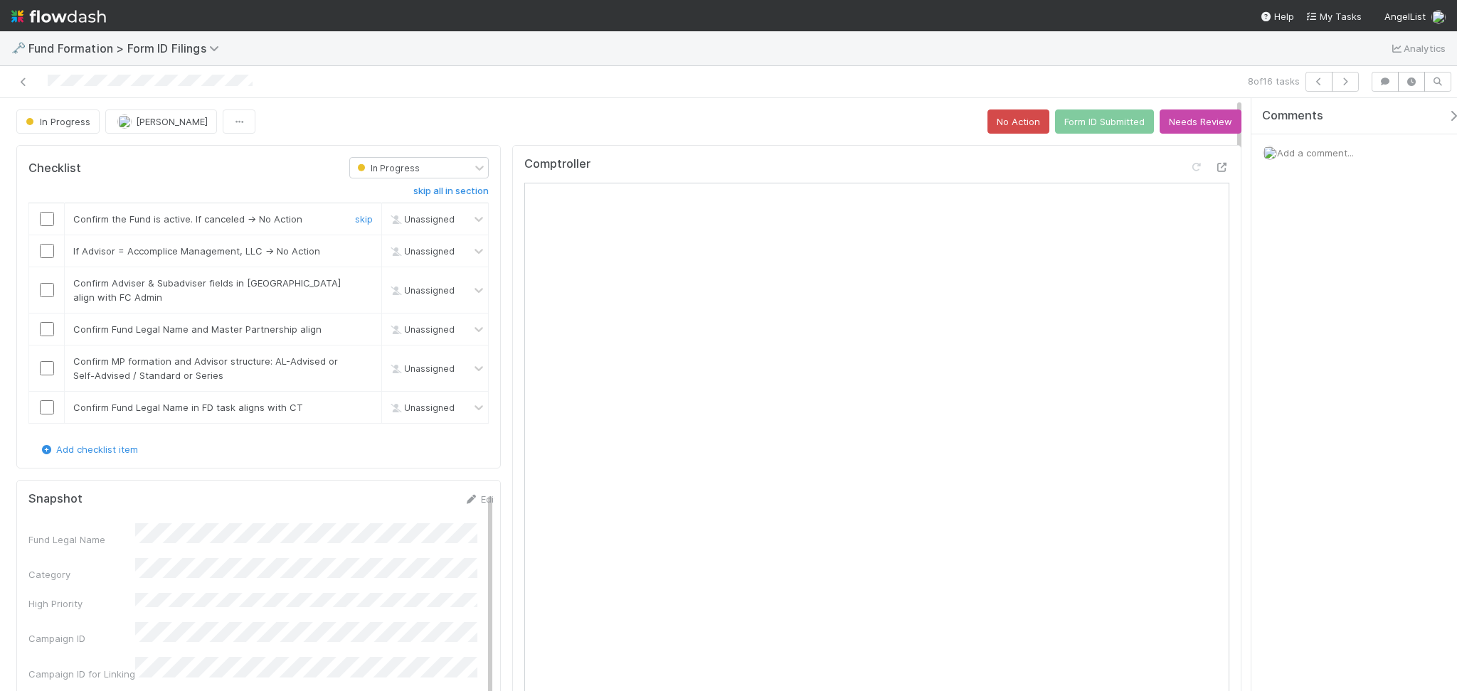
click at [44, 223] on td at bounding box center [47, 219] width 36 height 32
click at [44, 255] on input "checkbox" at bounding box center [47, 251] width 14 height 14
click at [41, 216] on input "checkbox" at bounding box center [47, 219] width 14 height 14
checkbox input "true"
click at [48, 287] on input "checkbox" at bounding box center [47, 290] width 14 height 14
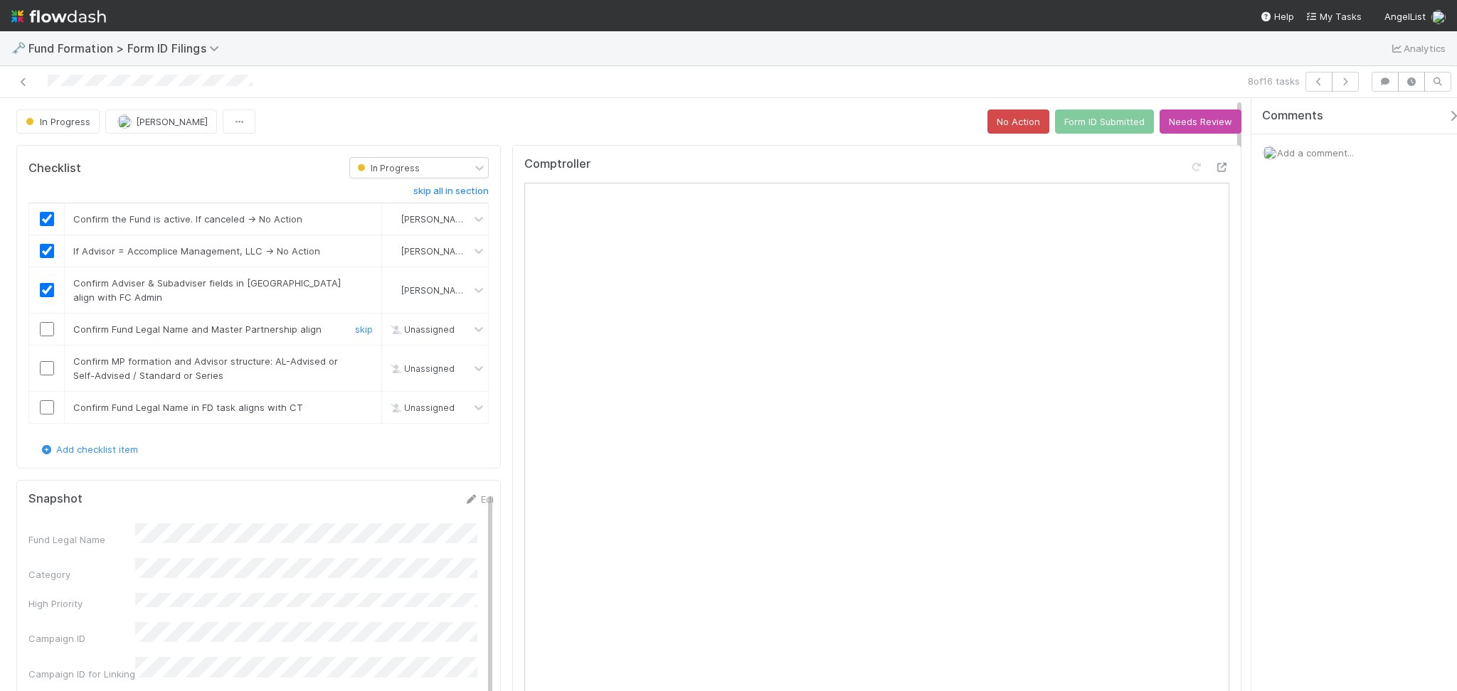
click at [43, 326] on input "checkbox" at bounding box center [47, 329] width 14 height 14
click at [46, 369] on input "checkbox" at bounding box center [47, 368] width 14 height 14
click at [42, 412] on input "checkbox" at bounding box center [47, 407] width 14 height 14
click at [1071, 120] on button "Form ID Submitted" at bounding box center [1104, 122] width 99 height 24
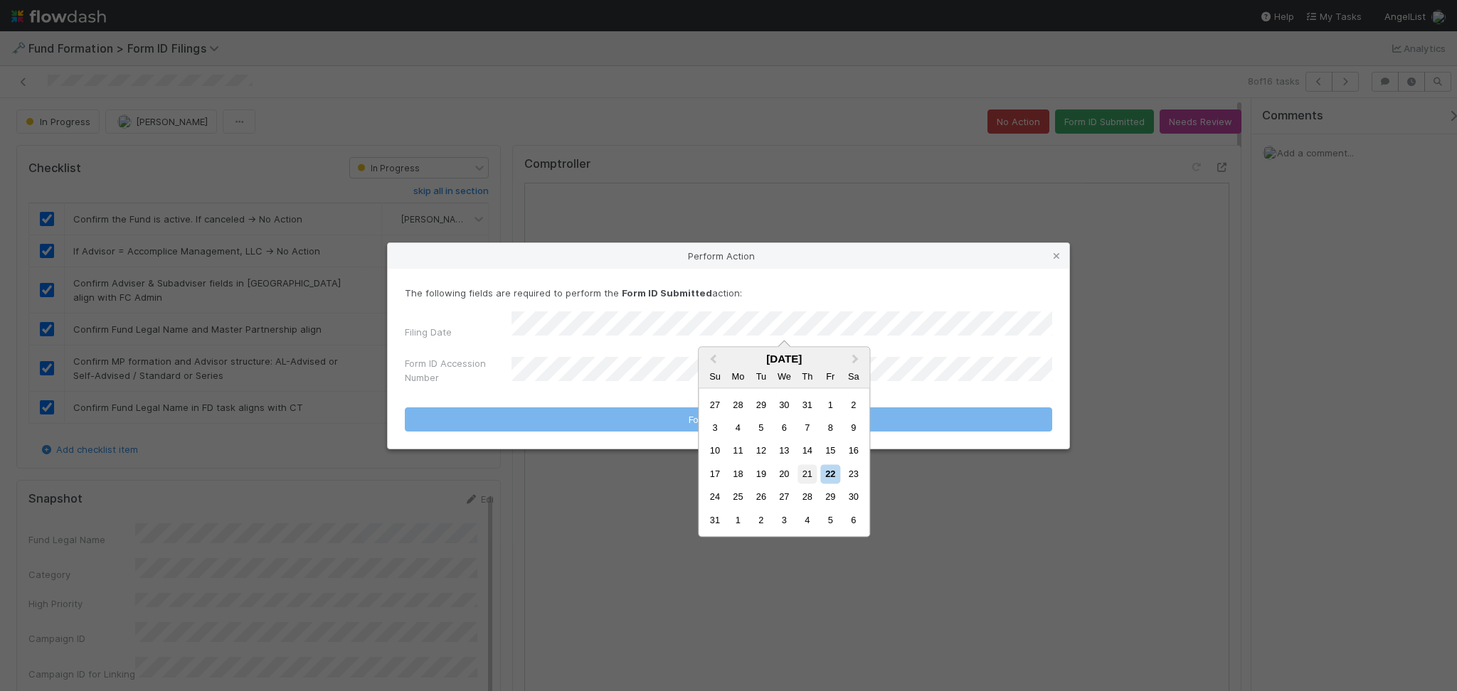
click at [813, 479] on div "21" at bounding box center [806, 473] width 19 height 19
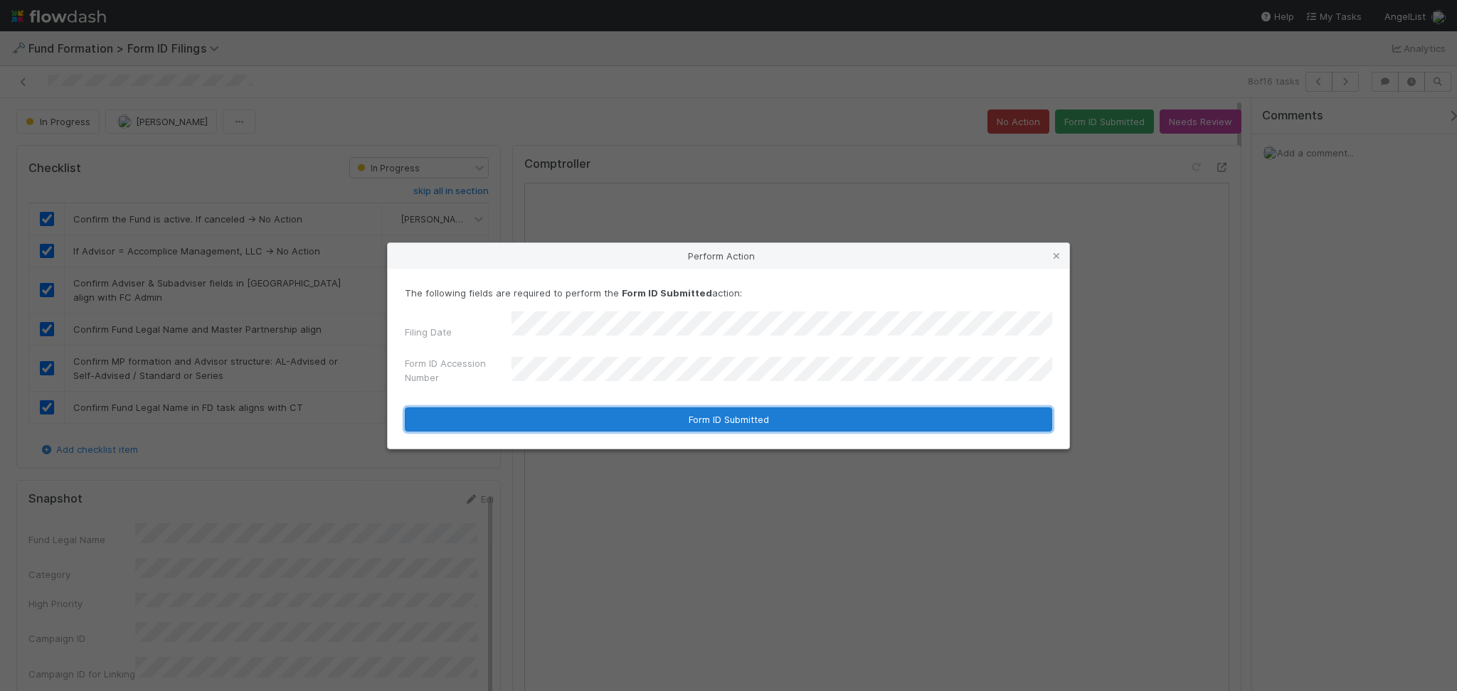
click at [743, 418] on button "Form ID Submitted" at bounding box center [728, 420] width 647 height 24
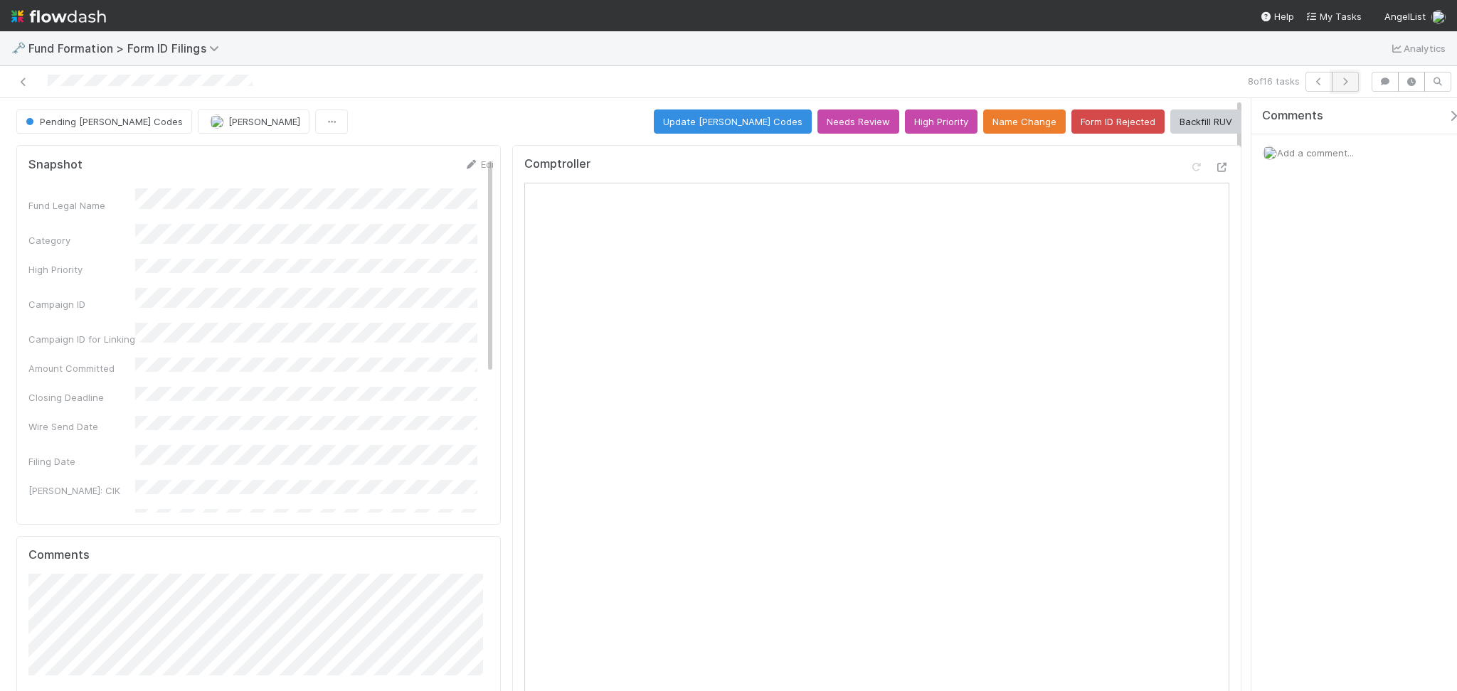
click at [1350, 83] on icon "button" at bounding box center [1345, 82] width 14 height 9
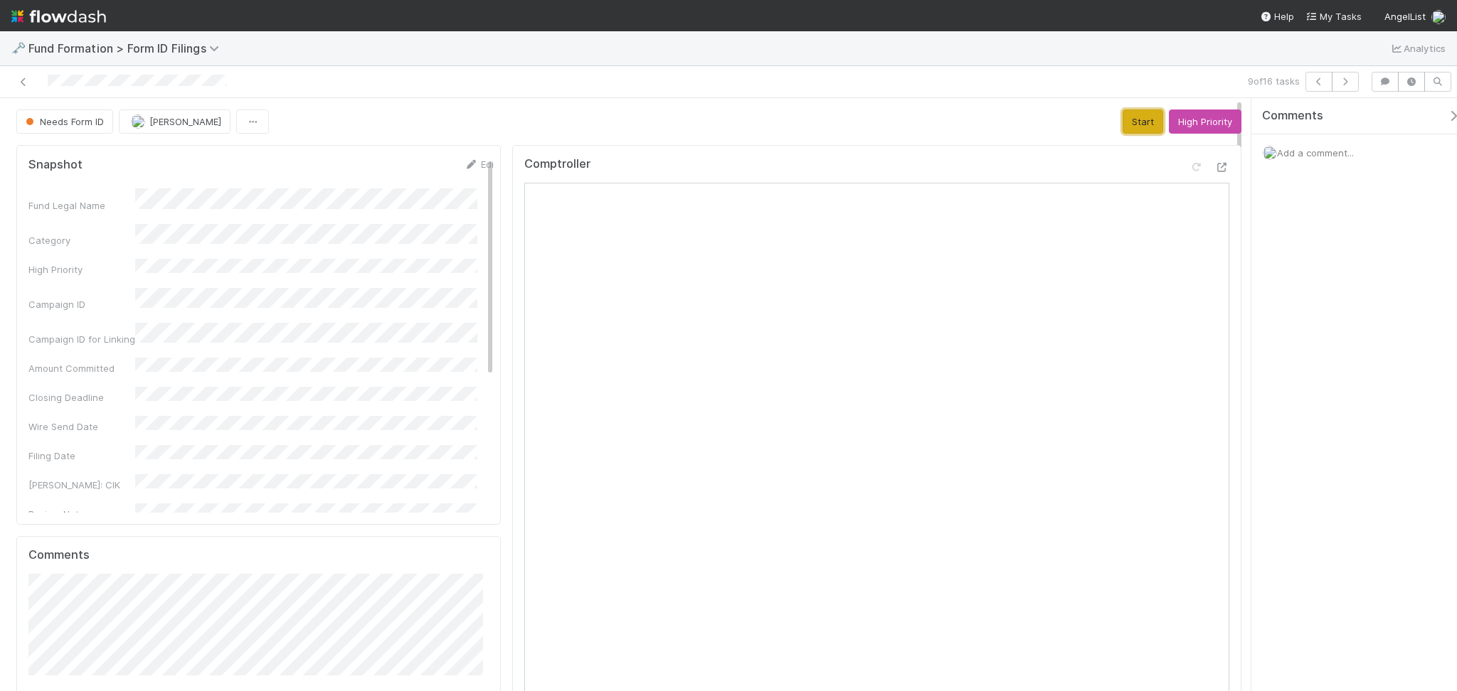
click at [1139, 123] on button "Start" at bounding box center [1142, 122] width 41 height 24
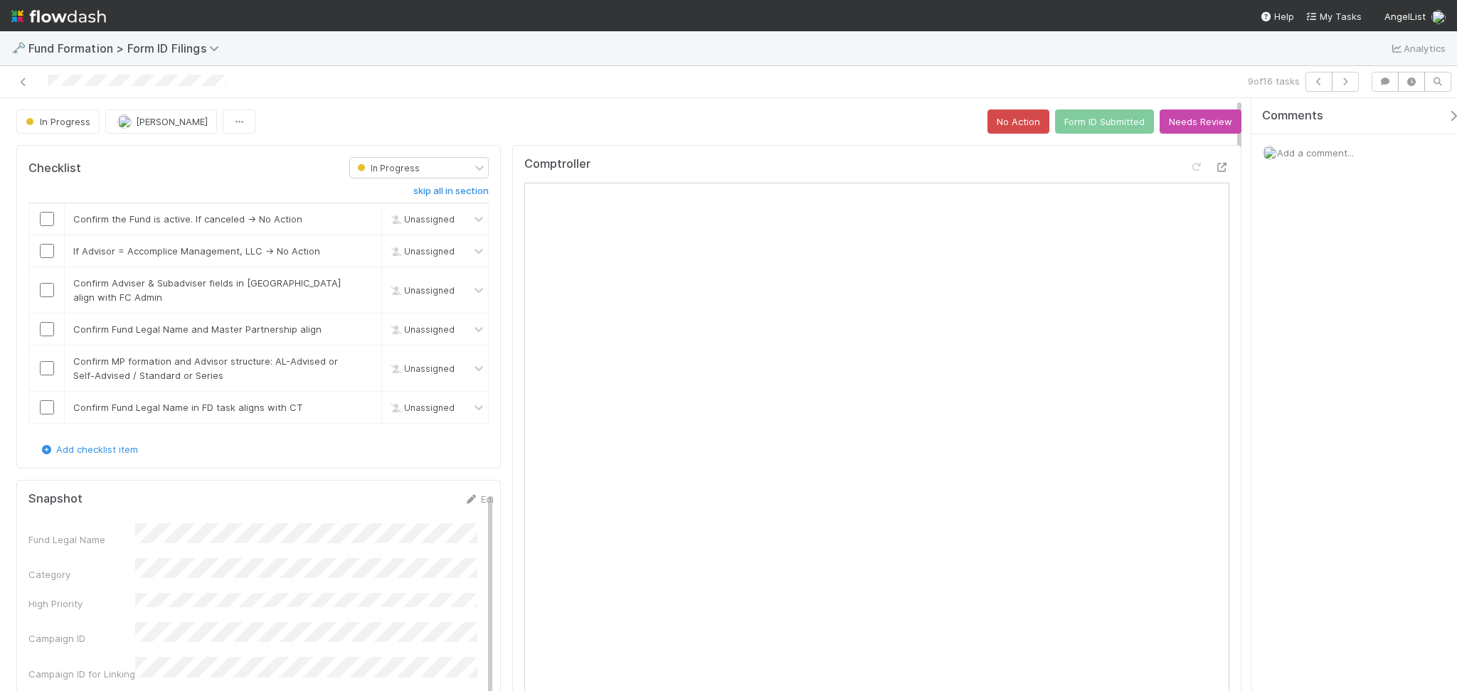
click at [470, 95] on div "9 of 16 tasks" at bounding box center [728, 82] width 1457 height 32
click at [46, 221] on input "checkbox" at bounding box center [47, 219] width 14 height 14
click at [47, 261] on td at bounding box center [47, 251] width 36 height 32
click at [40, 249] on input "checkbox" at bounding box center [47, 251] width 14 height 14
click at [48, 287] on input "checkbox" at bounding box center [47, 290] width 14 height 14
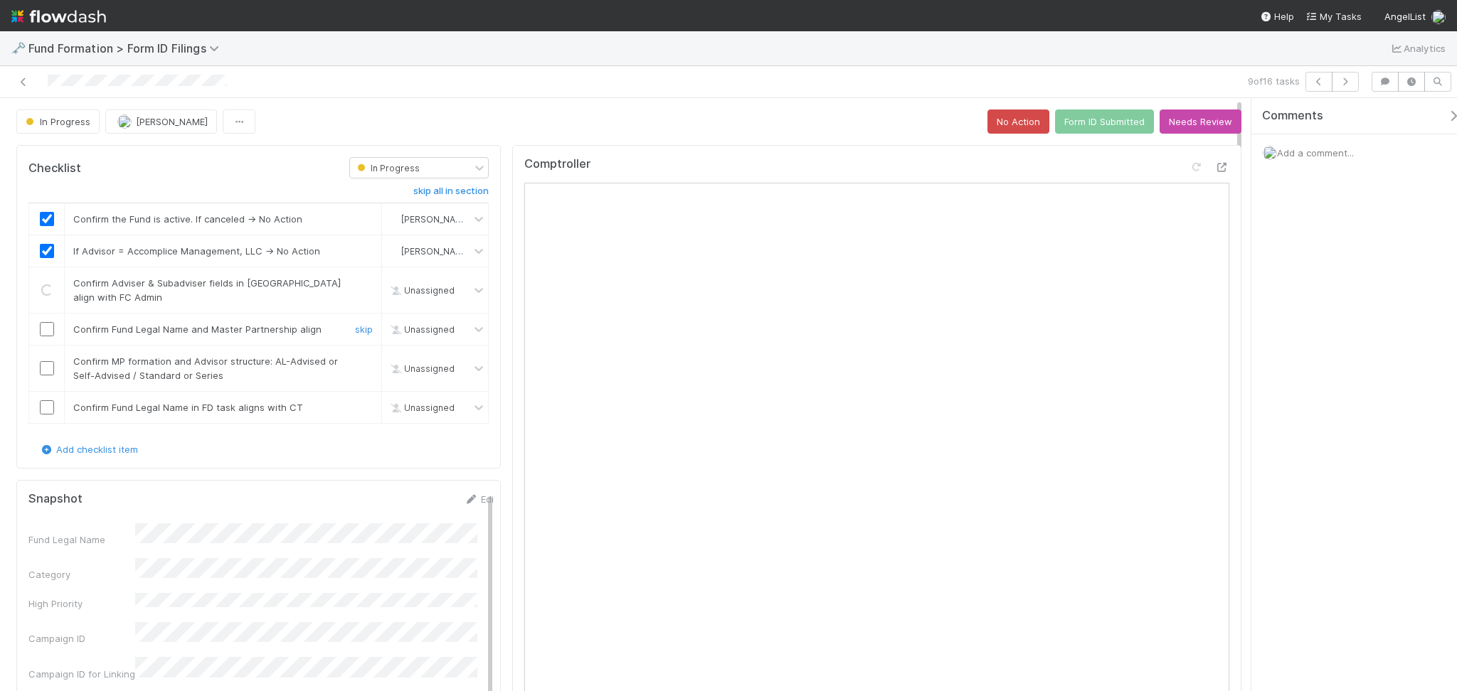
click at [44, 332] on input "checkbox" at bounding box center [47, 329] width 14 height 14
click at [46, 366] on input "checkbox" at bounding box center [47, 368] width 14 height 14
click at [44, 408] on input "checkbox" at bounding box center [47, 407] width 14 height 14
click at [1074, 116] on button "Form ID Submitted" at bounding box center [1104, 122] width 99 height 24
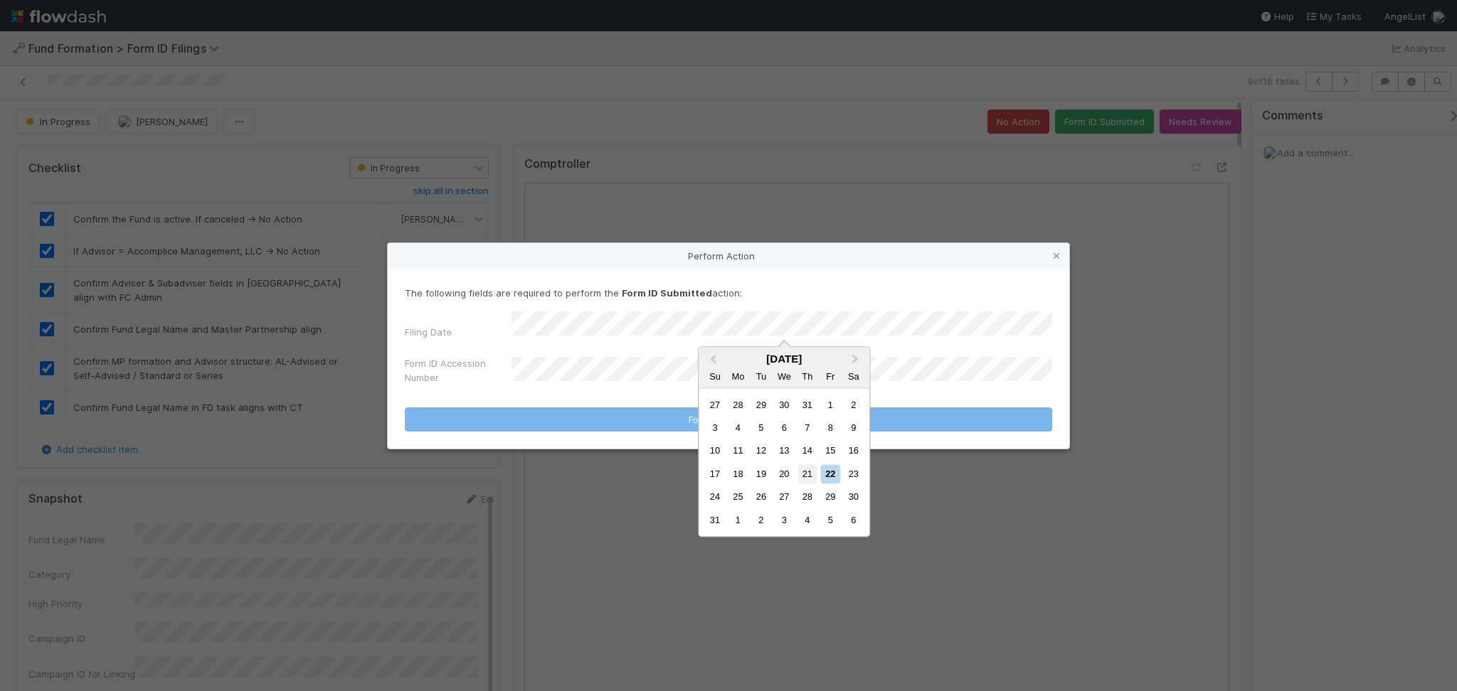
click at [804, 474] on div "21" at bounding box center [806, 473] width 19 height 19
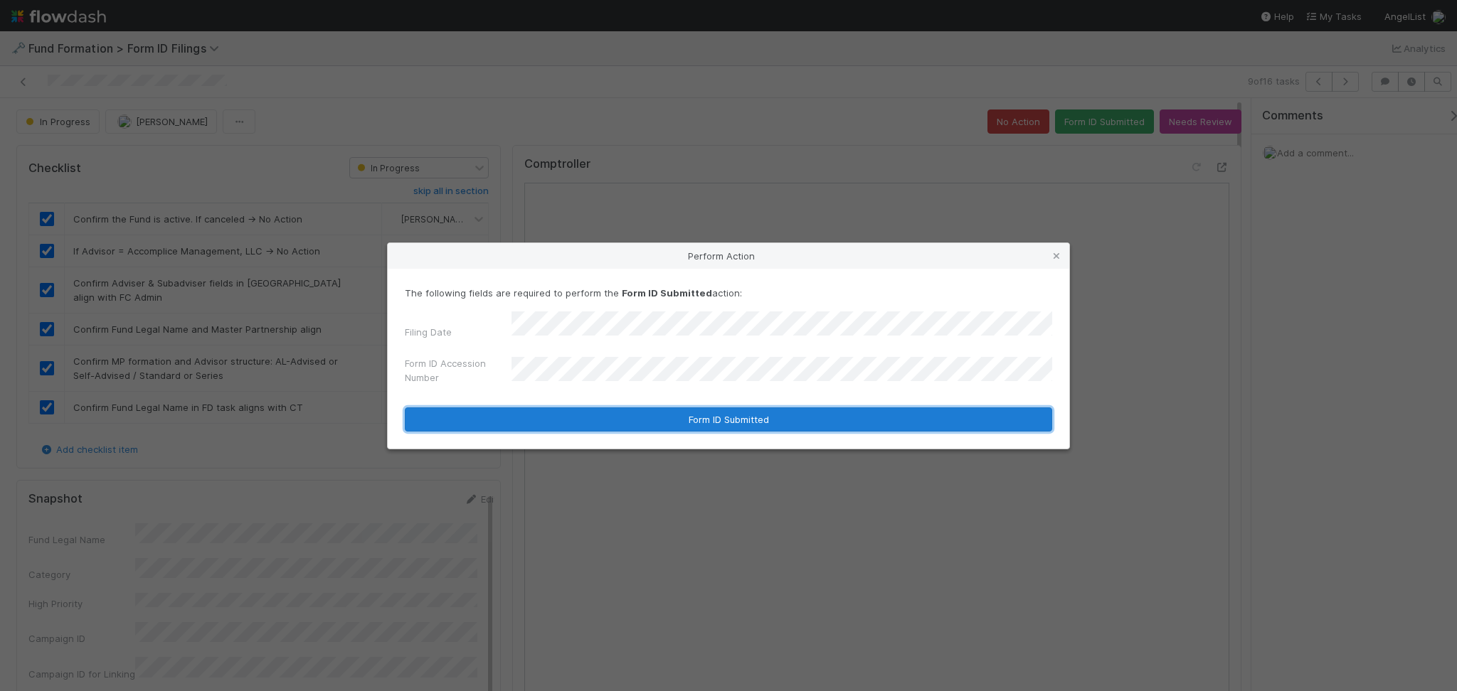
click at [718, 412] on button "Form ID Submitted" at bounding box center [728, 420] width 647 height 24
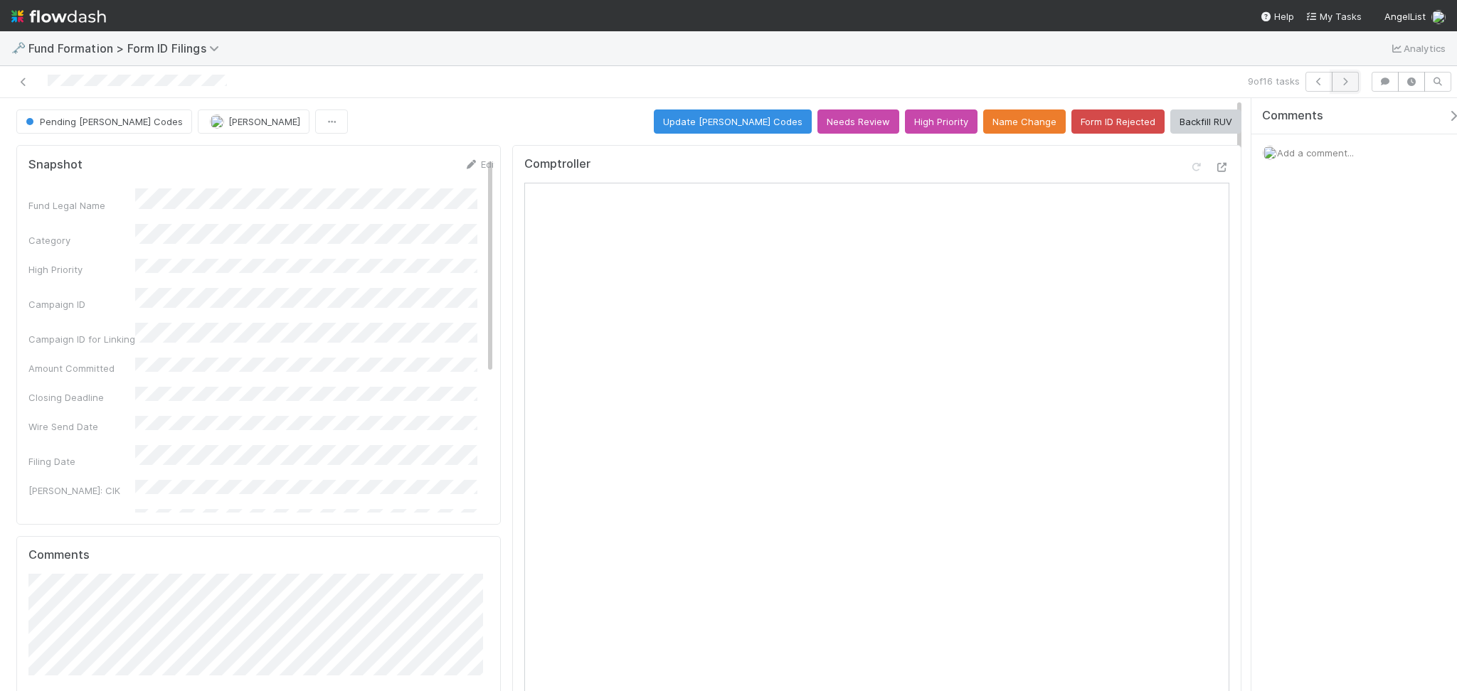
click at [1339, 85] on icon "button" at bounding box center [1345, 82] width 14 height 9
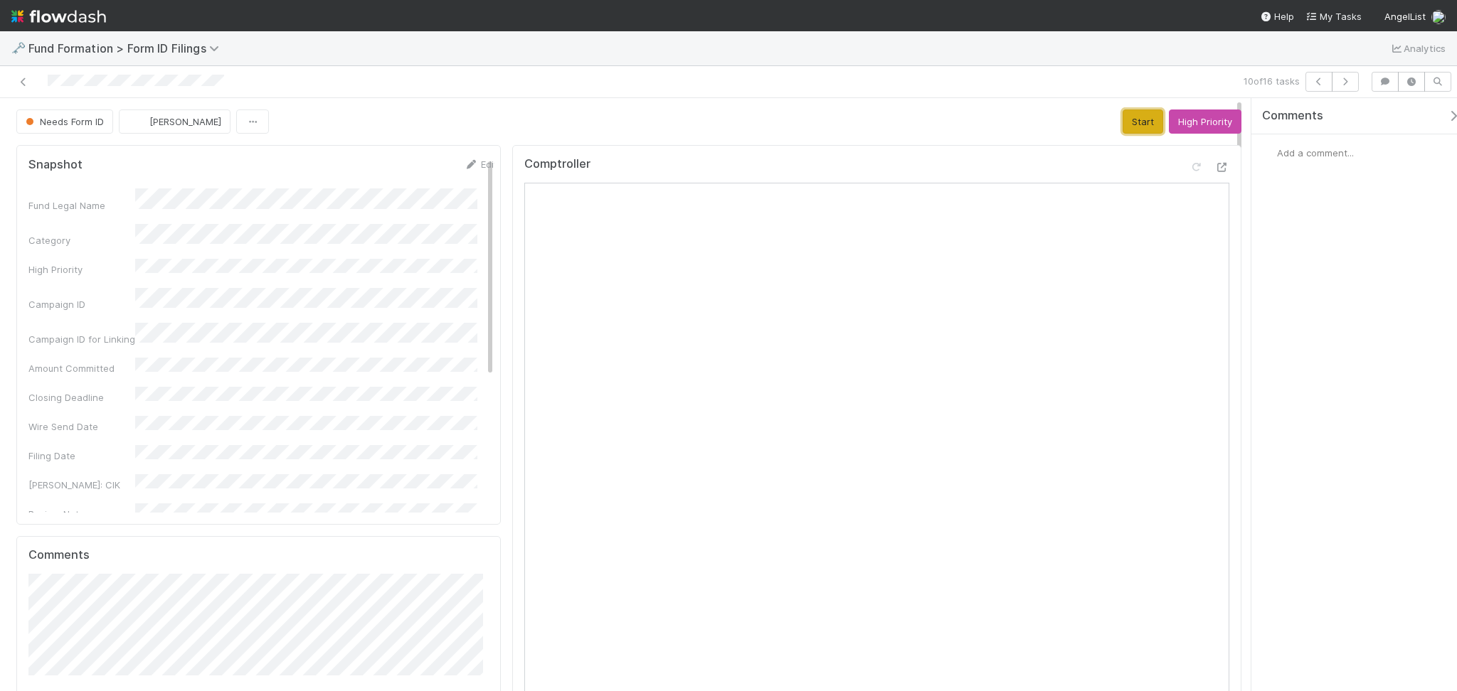
click at [1135, 117] on button "Start" at bounding box center [1142, 122] width 41 height 24
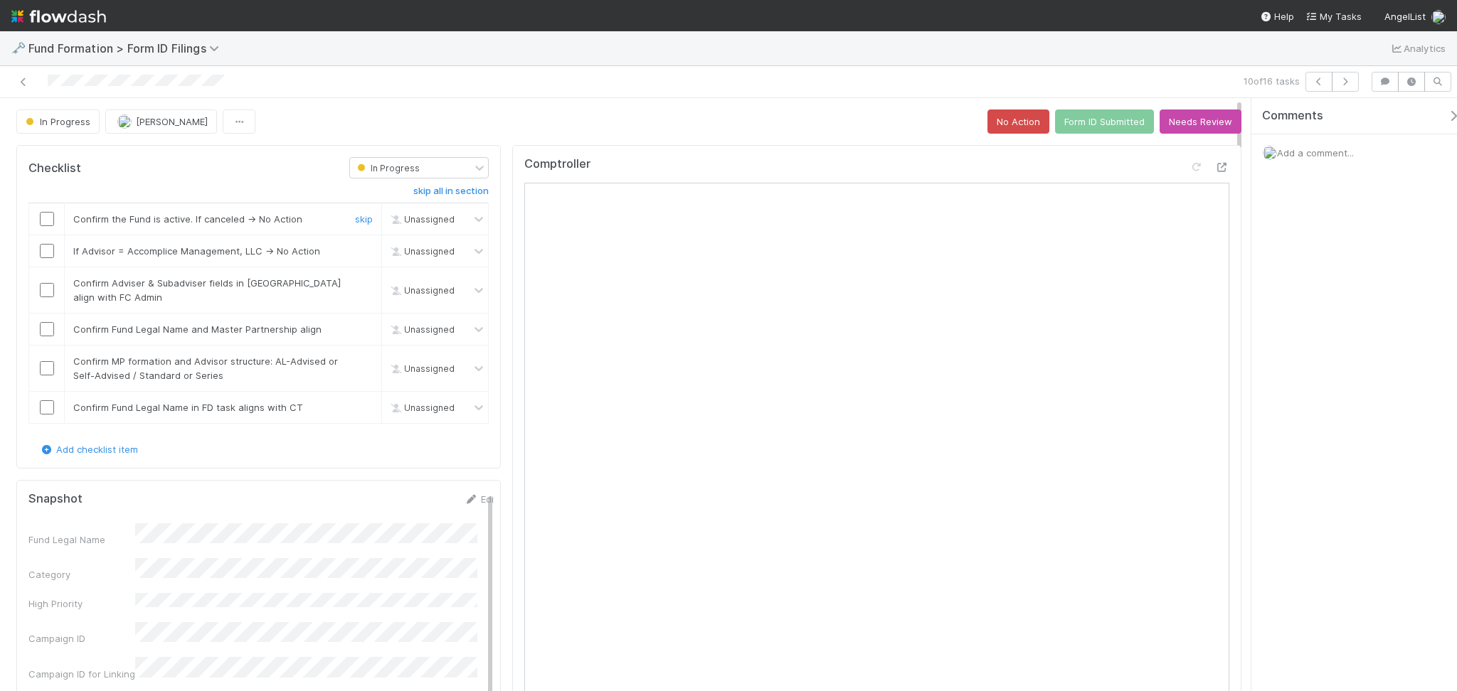
click at [41, 215] on input "checkbox" at bounding box center [47, 219] width 14 height 14
click at [47, 252] on input "checkbox" at bounding box center [47, 251] width 14 height 14
click at [48, 290] on input "checkbox" at bounding box center [47, 290] width 14 height 14
click at [41, 331] on input "checkbox" at bounding box center [47, 329] width 14 height 14
click at [50, 366] on input "checkbox" at bounding box center [47, 368] width 14 height 14
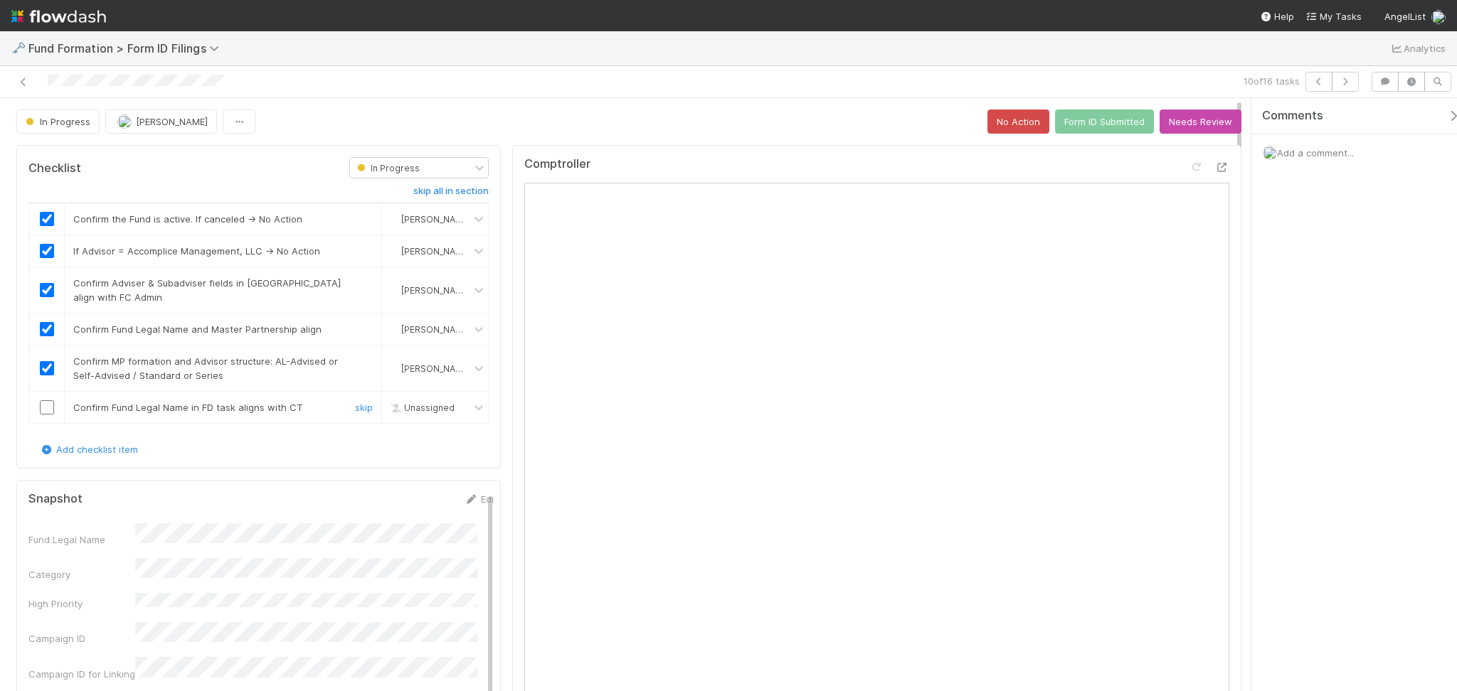
click at [47, 413] on input "checkbox" at bounding box center [47, 407] width 14 height 14
click at [1077, 115] on button "Form ID Submitted" at bounding box center [1104, 122] width 99 height 24
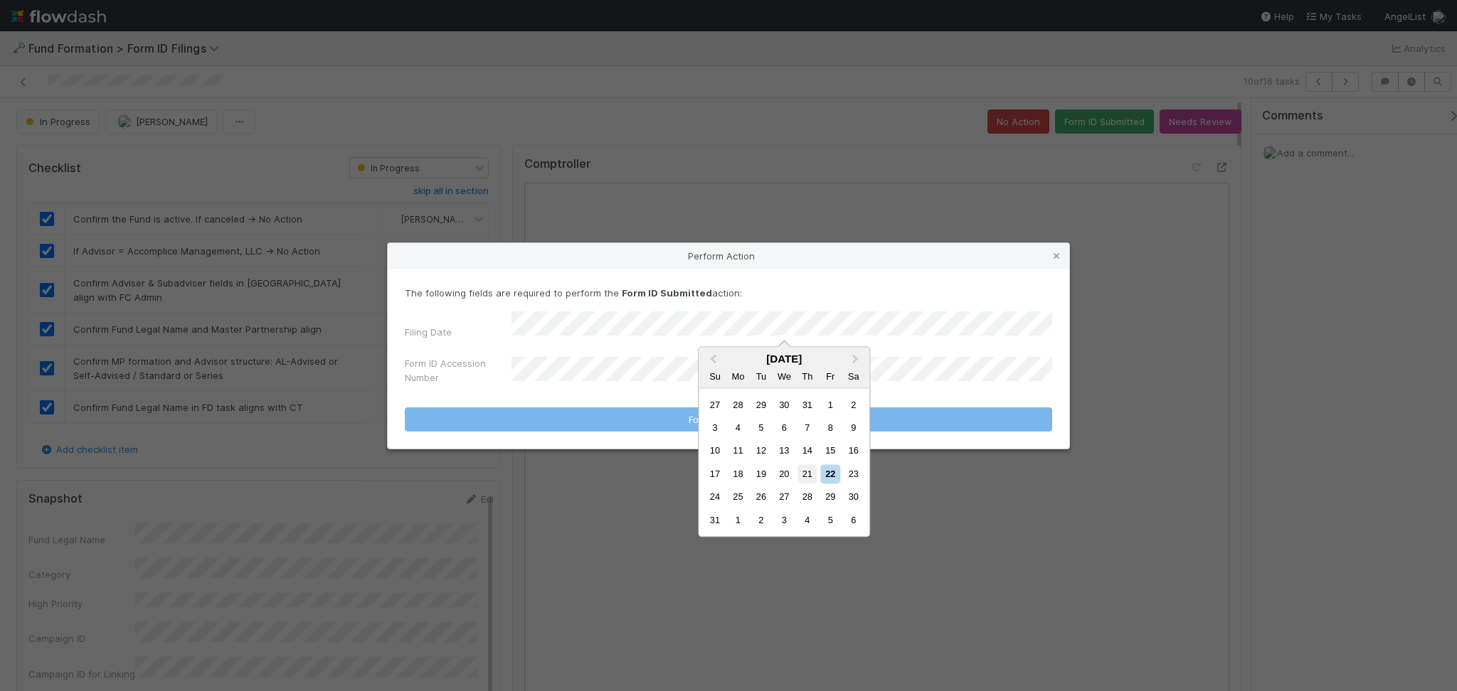
click at [801, 475] on div "21" at bounding box center [806, 473] width 19 height 19
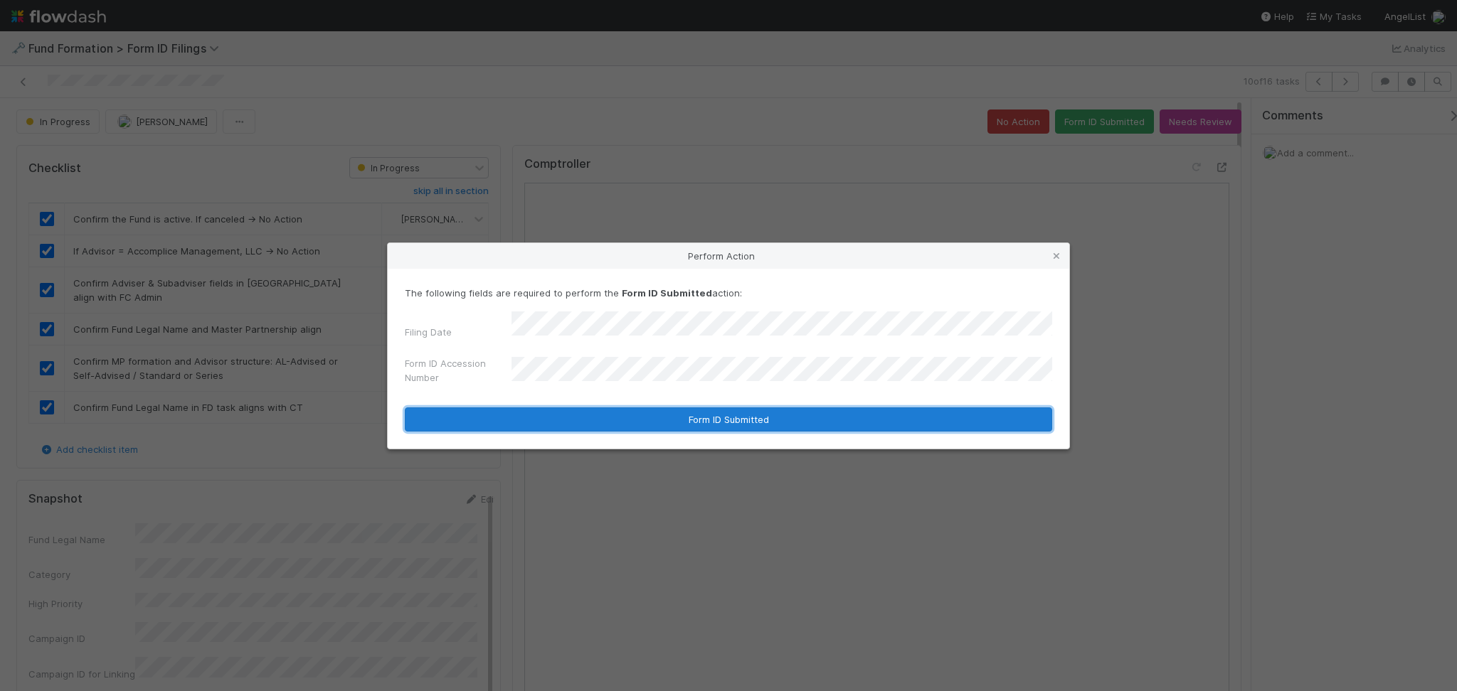
click at [664, 415] on button "Form ID Submitted" at bounding box center [728, 420] width 647 height 24
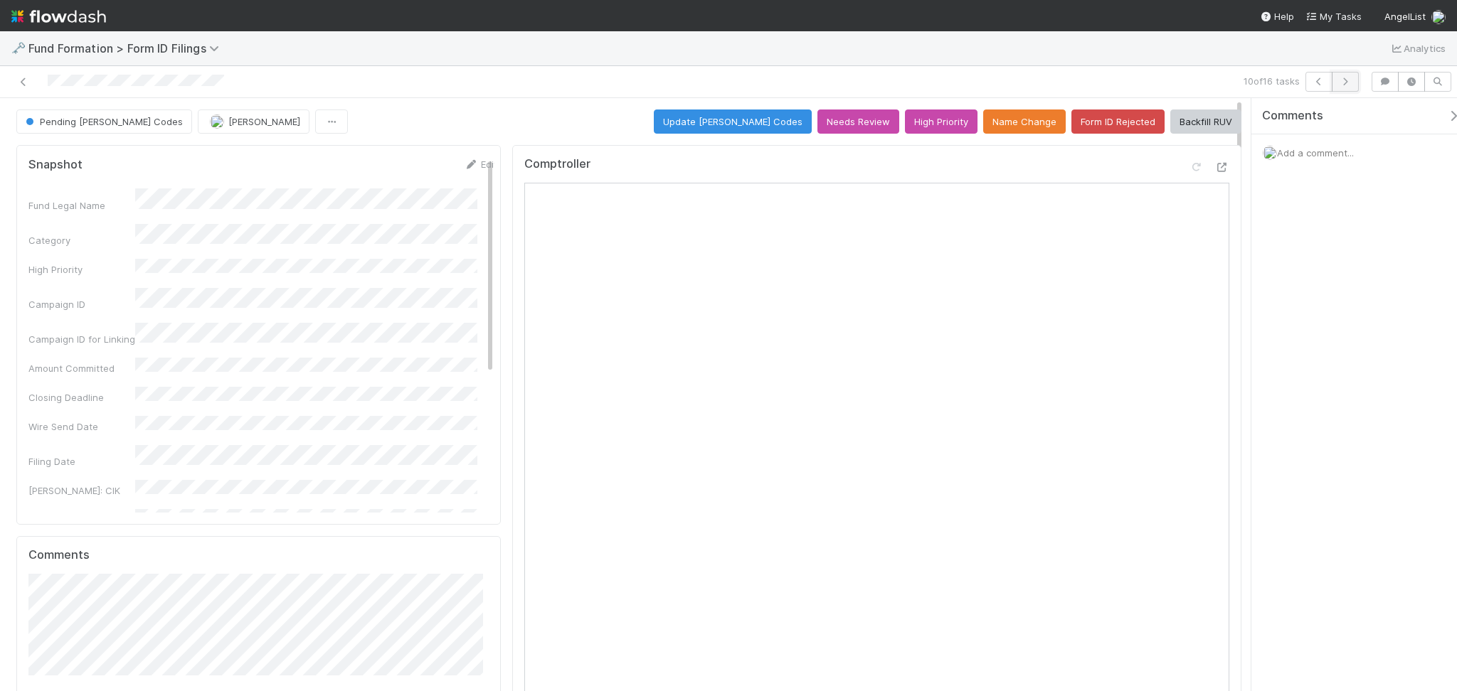
click at [1355, 73] on button "button" at bounding box center [1345, 82] width 27 height 20
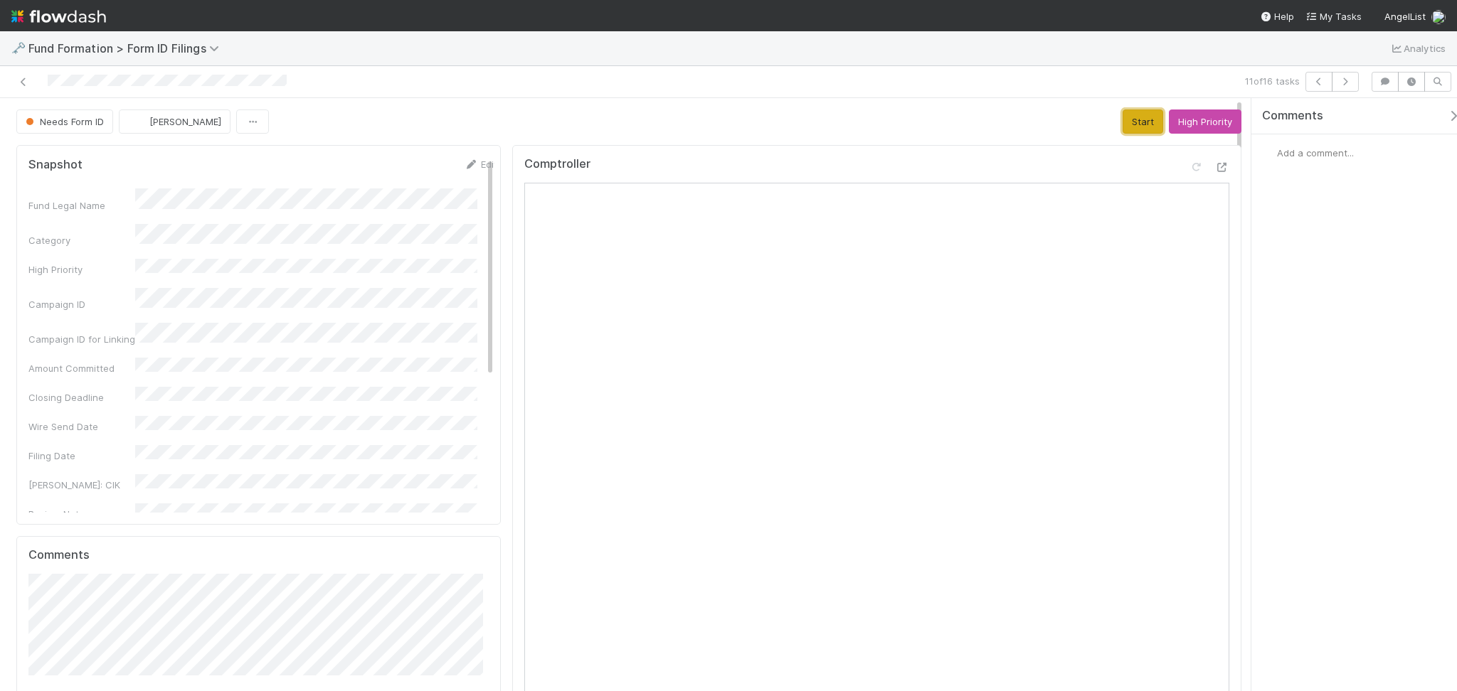
click at [1130, 126] on button "Start" at bounding box center [1142, 122] width 41 height 24
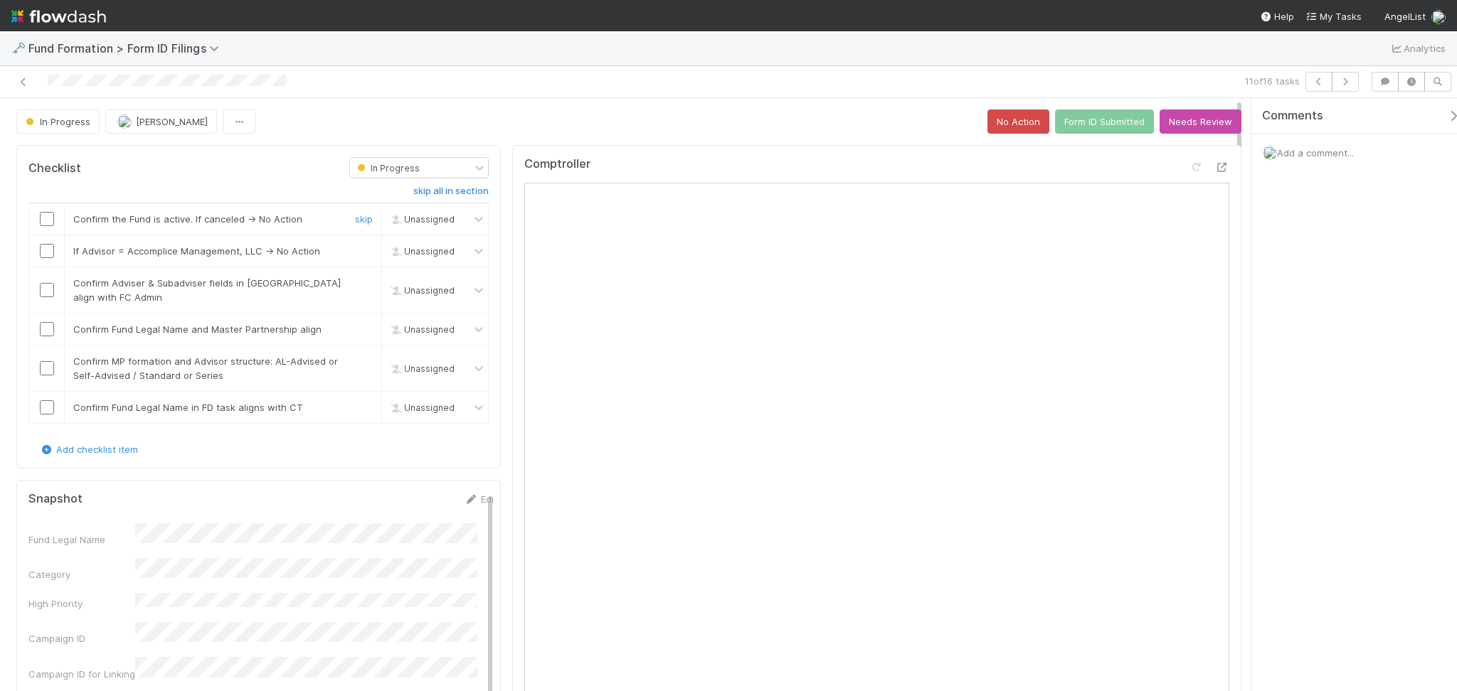
click at [44, 221] on input "checkbox" at bounding box center [47, 219] width 14 height 14
click at [50, 251] on input "checkbox" at bounding box center [47, 251] width 14 height 14
click at [46, 294] on input "checkbox" at bounding box center [47, 290] width 14 height 14
checkbox input "true"
click at [48, 329] on input "checkbox" at bounding box center [47, 329] width 14 height 14
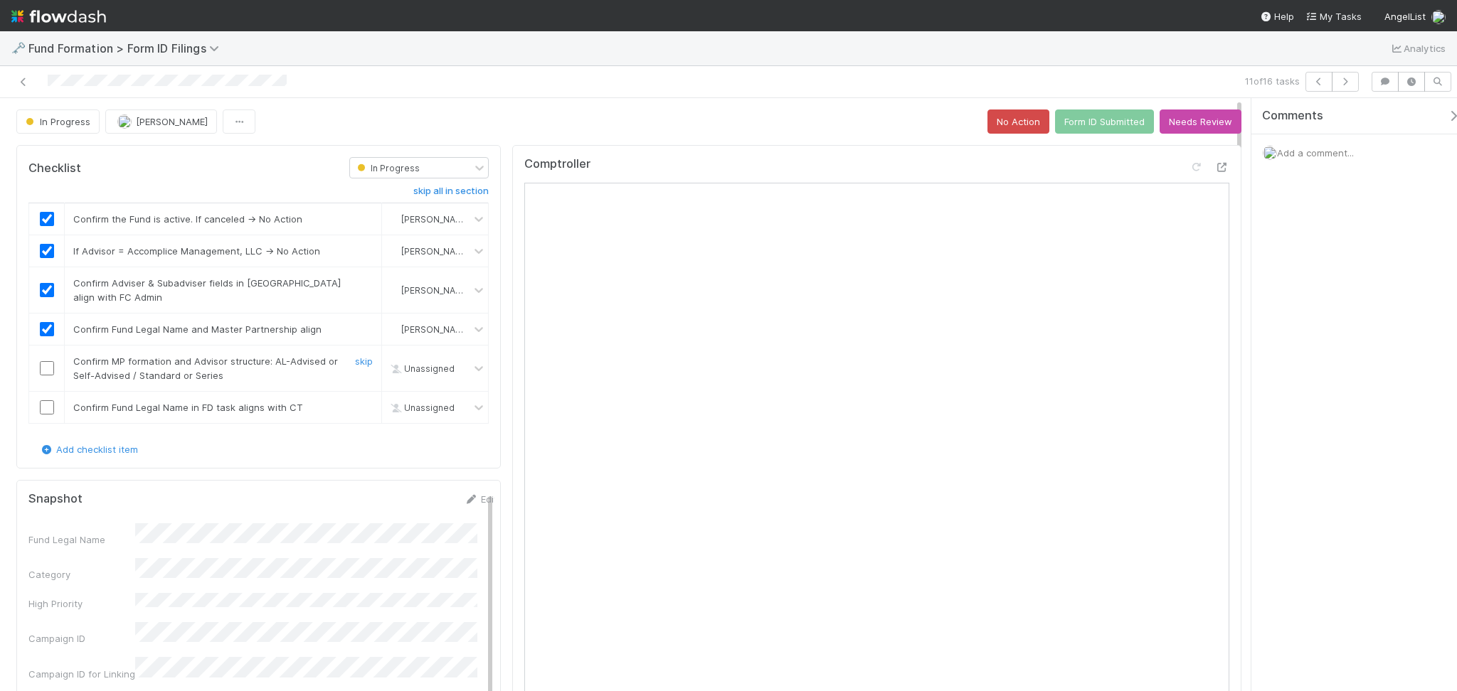
click at [43, 374] on input "checkbox" at bounding box center [47, 368] width 14 height 14
click at [43, 415] on td at bounding box center [47, 408] width 36 height 32
click at [50, 398] on td at bounding box center [47, 408] width 36 height 32
click at [53, 410] on div at bounding box center [46, 407] width 35 height 14
click at [43, 400] on td at bounding box center [47, 408] width 36 height 32
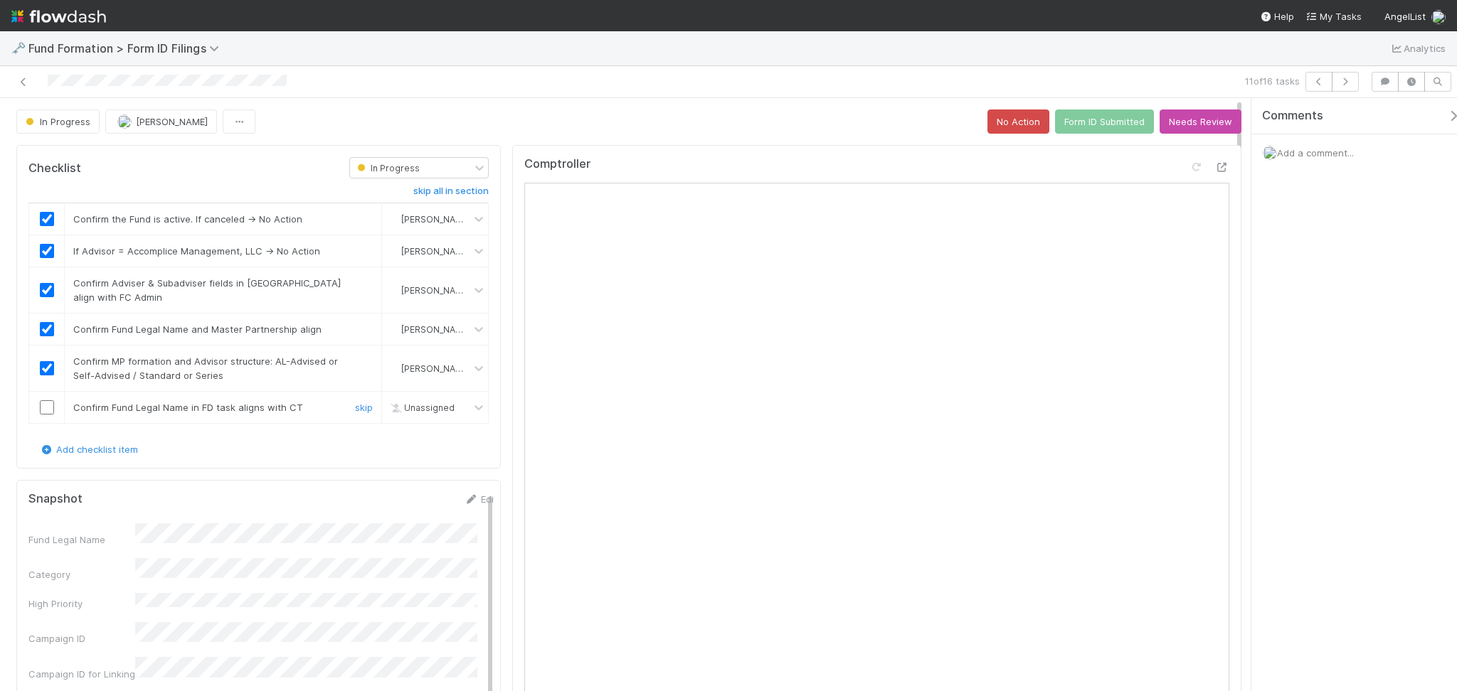
click at [49, 405] on input "checkbox" at bounding box center [47, 407] width 14 height 14
click at [1082, 124] on button "Form ID Submitted" at bounding box center [1104, 122] width 99 height 24
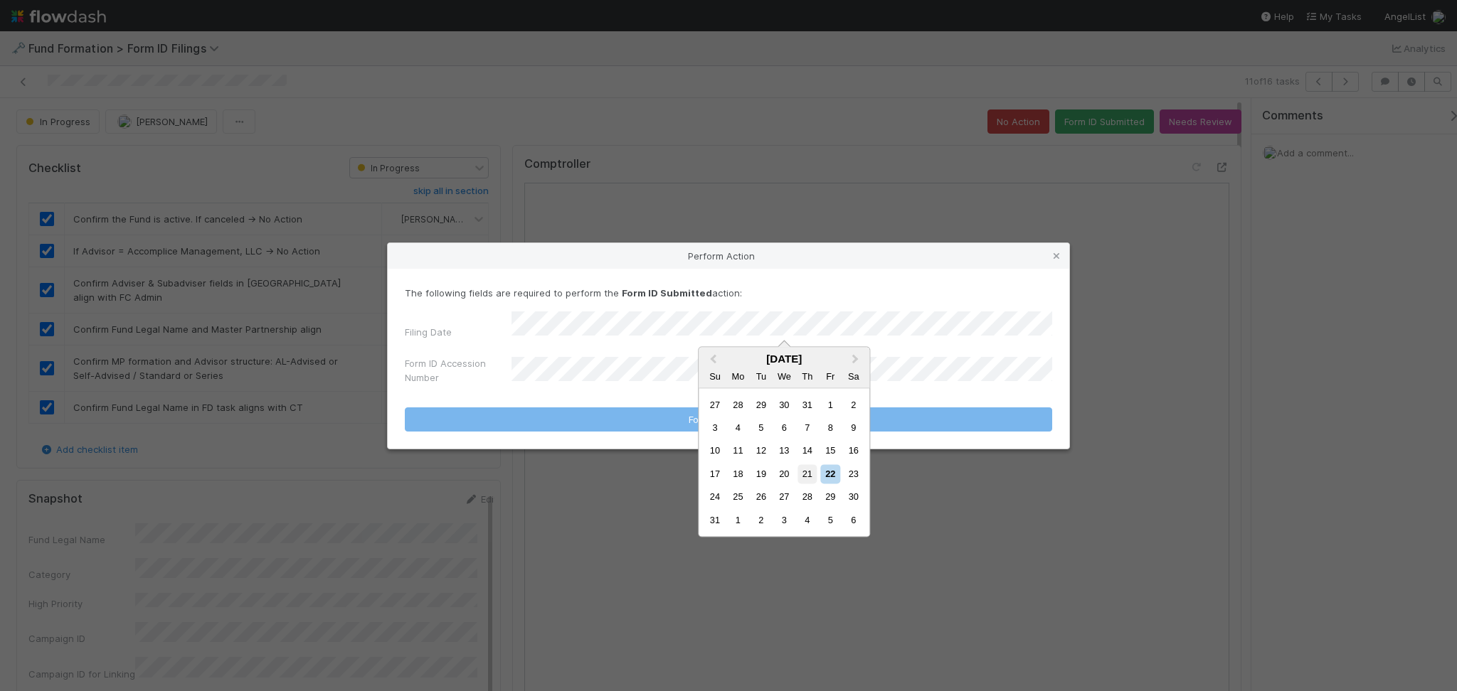
click at [802, 479] on div "21" at bounding box center [806, 473] width 19 height 19
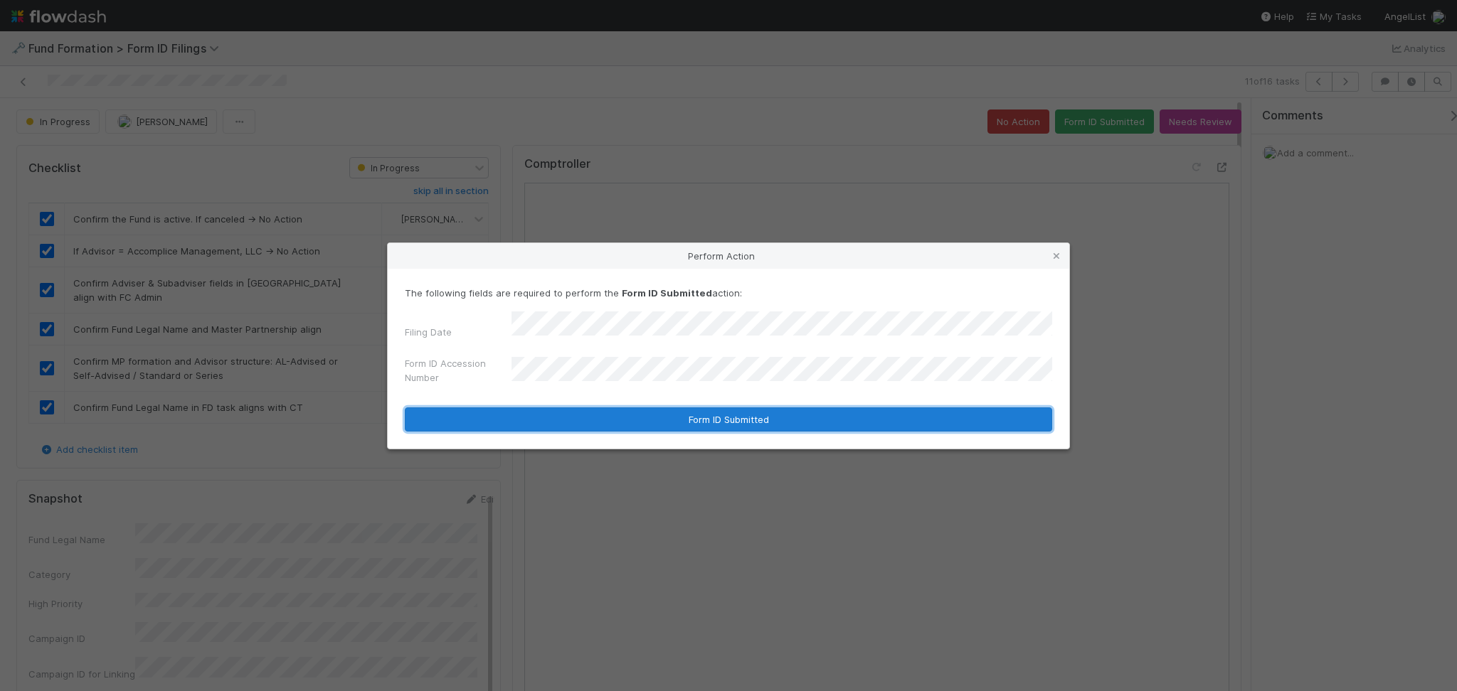
click at [718, 420] on button "Form ID Submitted" at bounding box center [728, 420] width 647 height 24
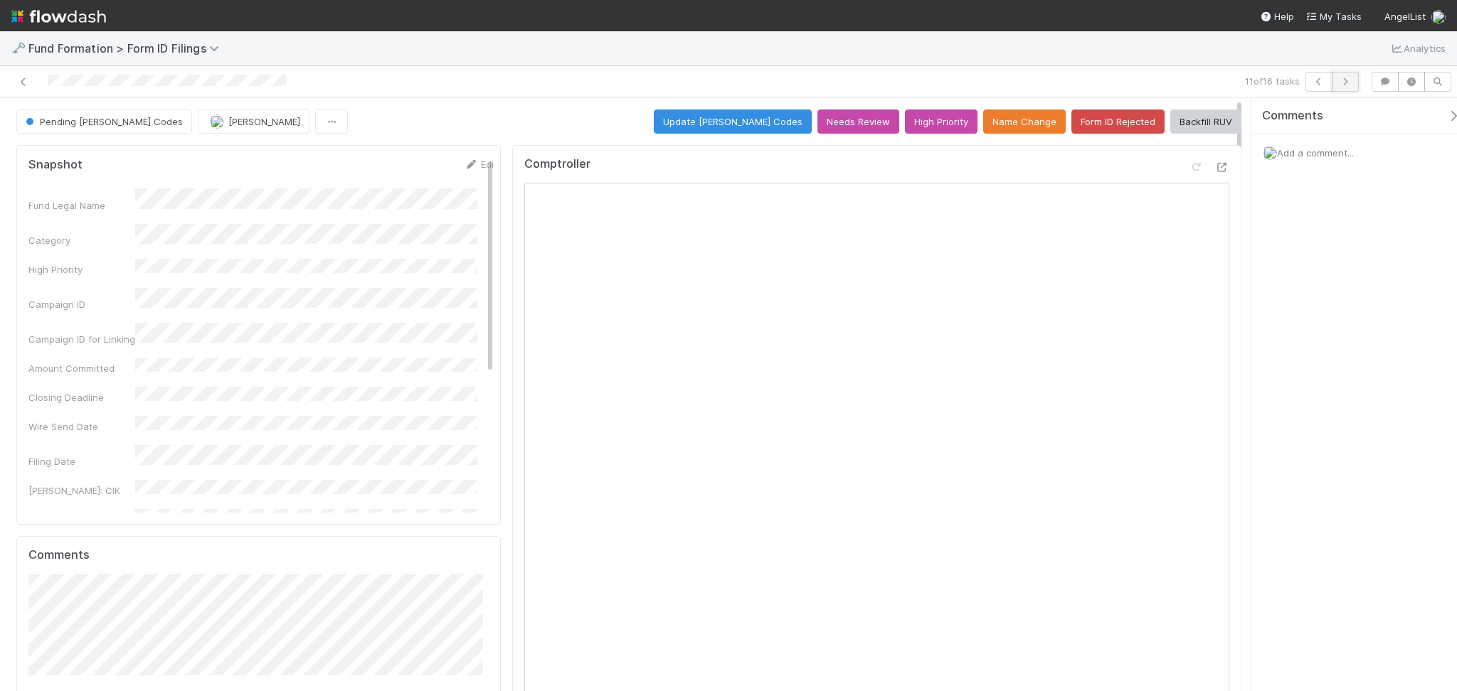
click at [1339, 82] on icon "button" at bounding box center [1345, 82] width 14 height 9
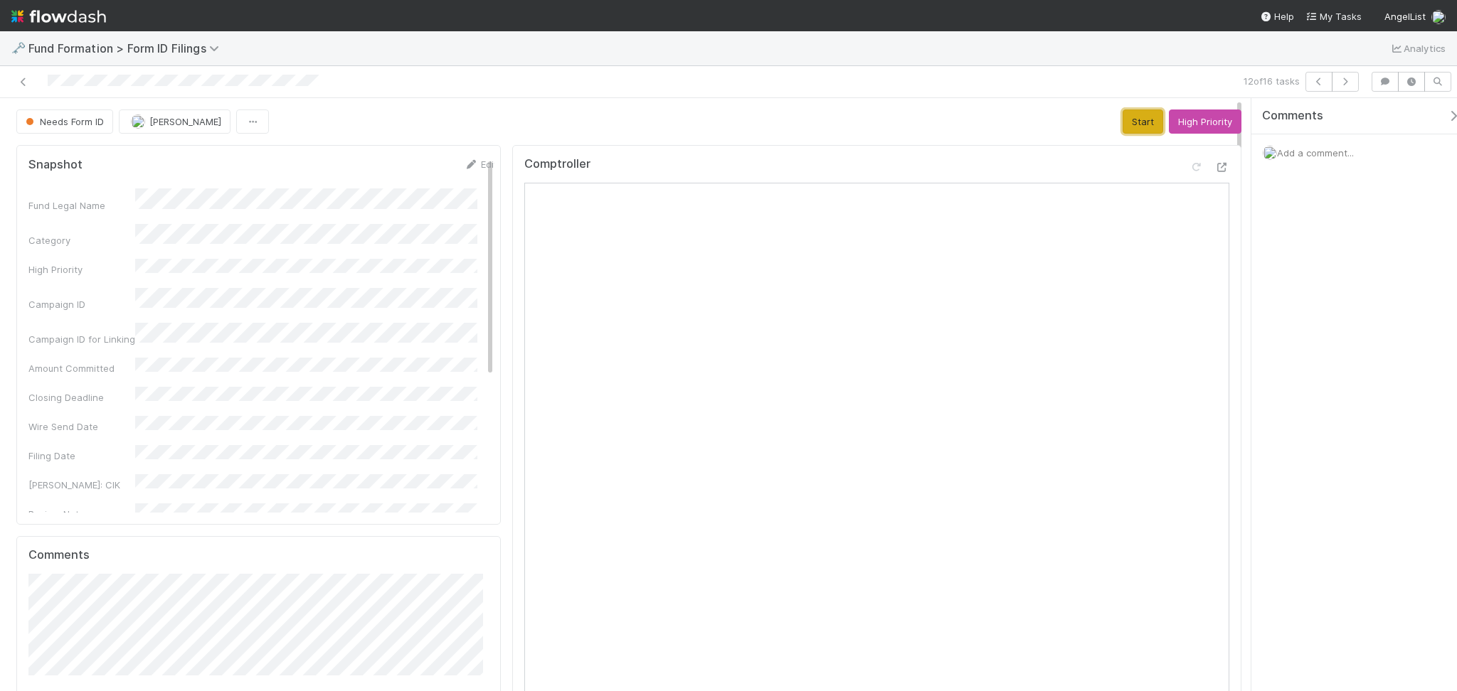
drag, startPoint x: 1135, startPoint y: 123, endPoint x: 1096, endPoint y: 149, distance: 47.2
click at [1134, 124] on button "Start" at bounding box center [1142, 122] width 41 height 24
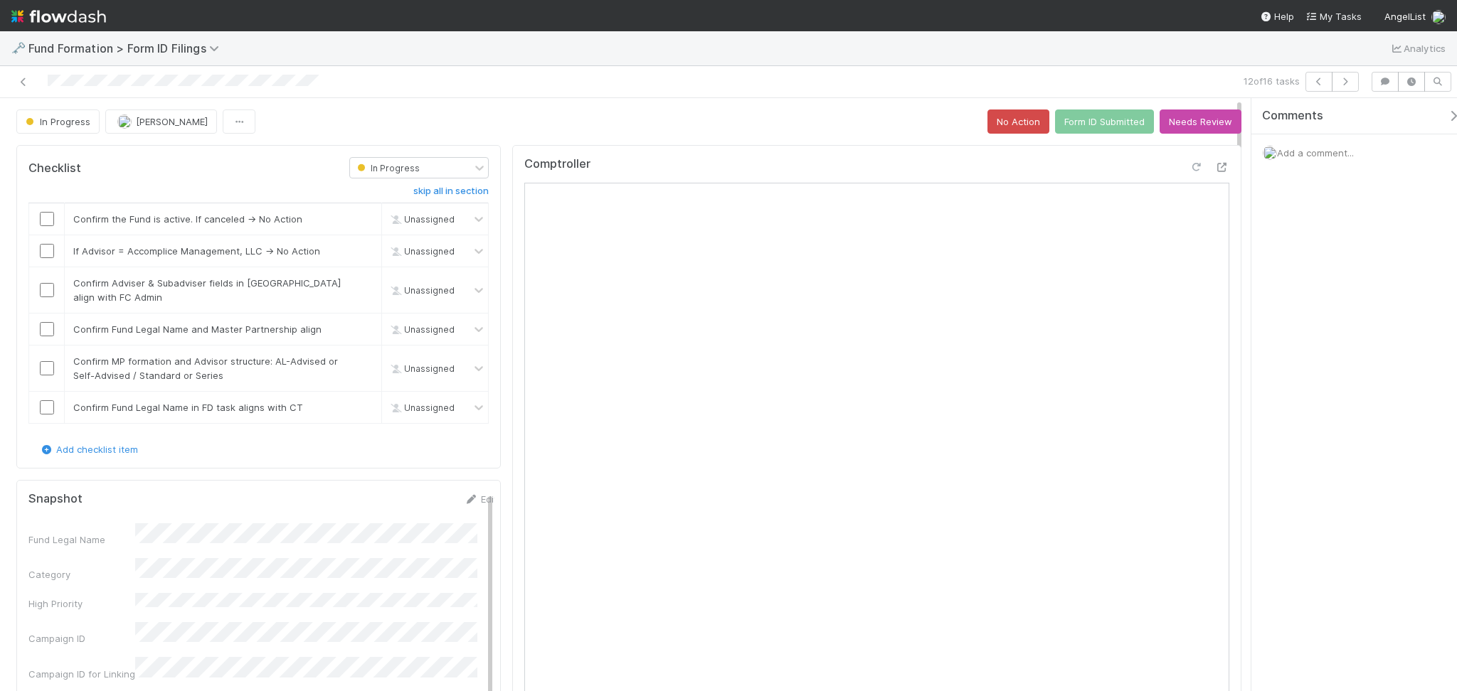
click at [1189, 171] on icon at bounding box center [1196, 167] width 14 height 9
click at [49, 222] on input "checkbox" at bounding box center [47, 219] width 14 height 14
click at [46, 254] on input "checkbox" at bounding box center [47, 251] width 14 height 14
click at [46, 294] on input "checkbox" at bounding box center [47, 290] width 14 height 14
click at [1314, 149] on span "Add a comment..." at bounding box center [1315, 152] width 77 height 11
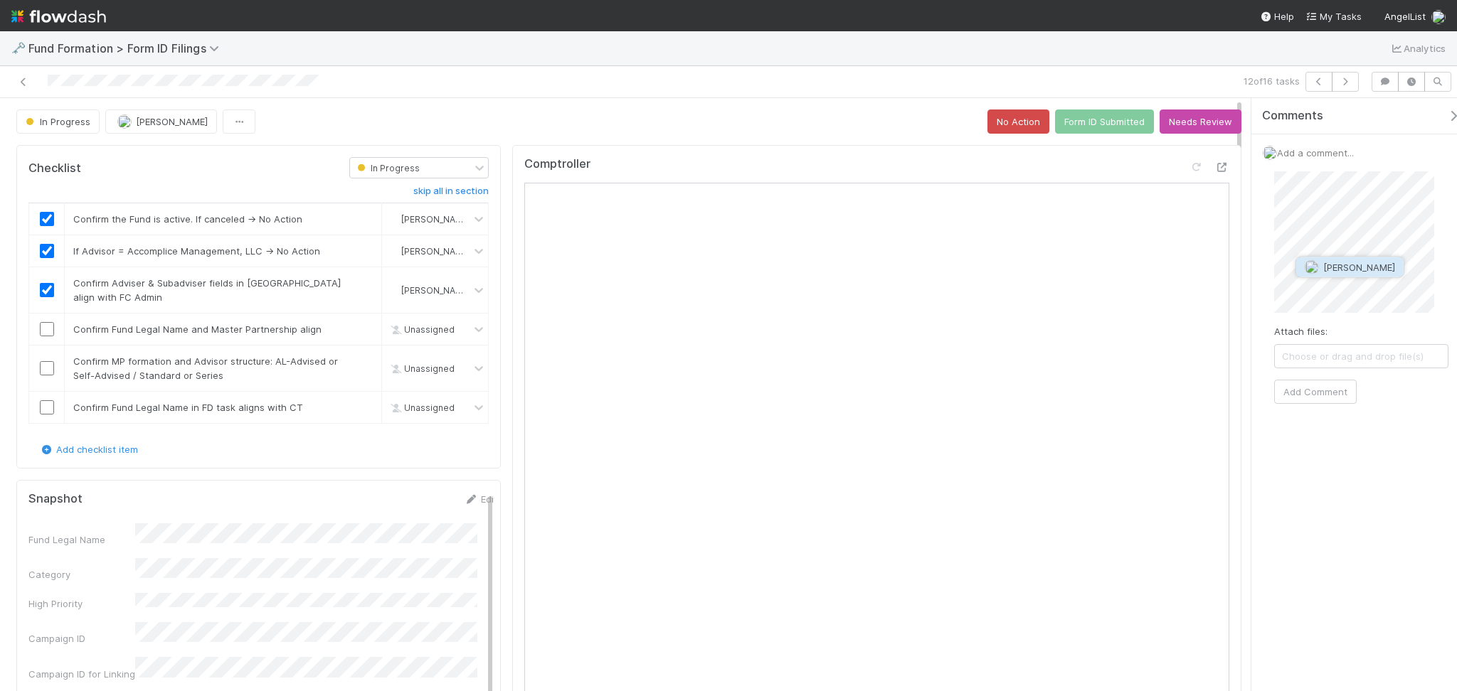
click at [1307, 273] on img "button" at bounding box center [1312, 267] width 14 height 14
click at [1311, 388] on button "Add Comment" at bounding box center [1315, 392] width 83 height 24
click at [1190, 117] on button "Needs Review" at bounding box center [1200, 122] width 82 height 24
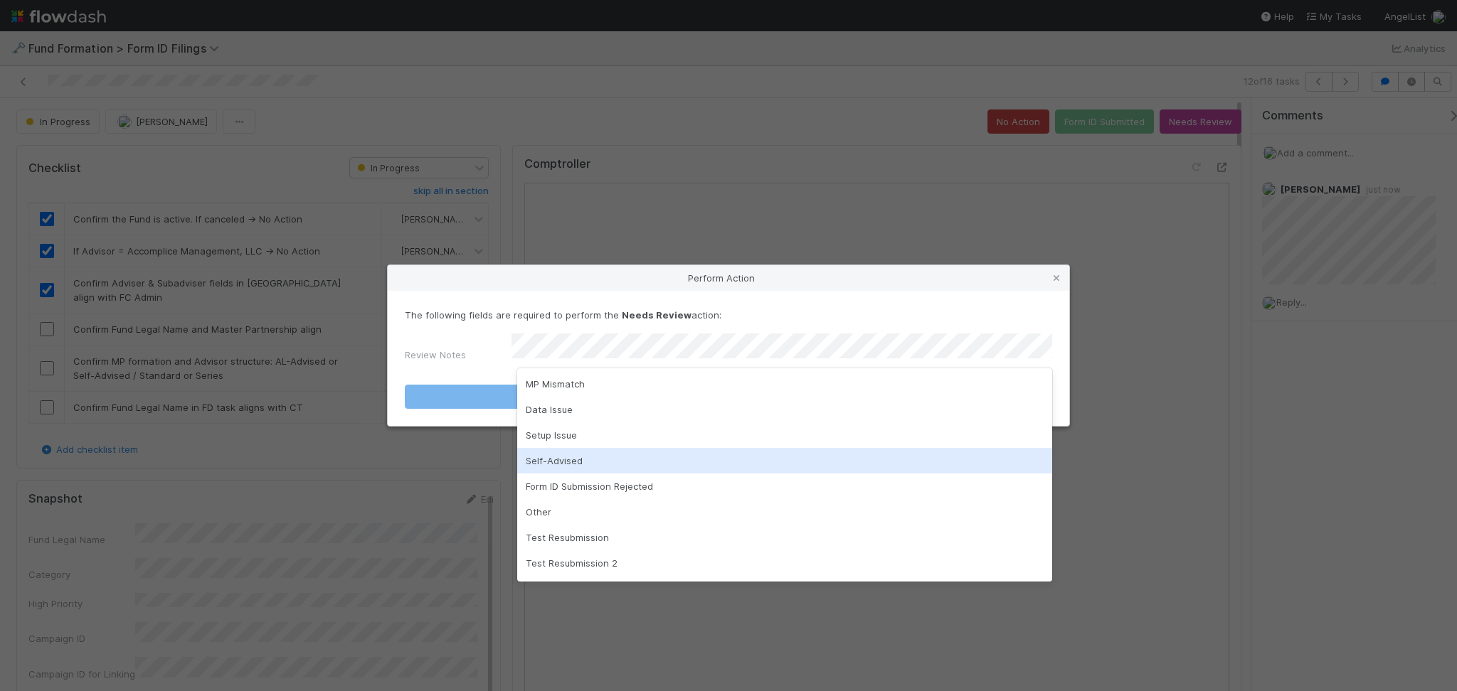
click at [602, 464] on div "Self-Advised" at bounding box center [784, 461] width 535 height 26
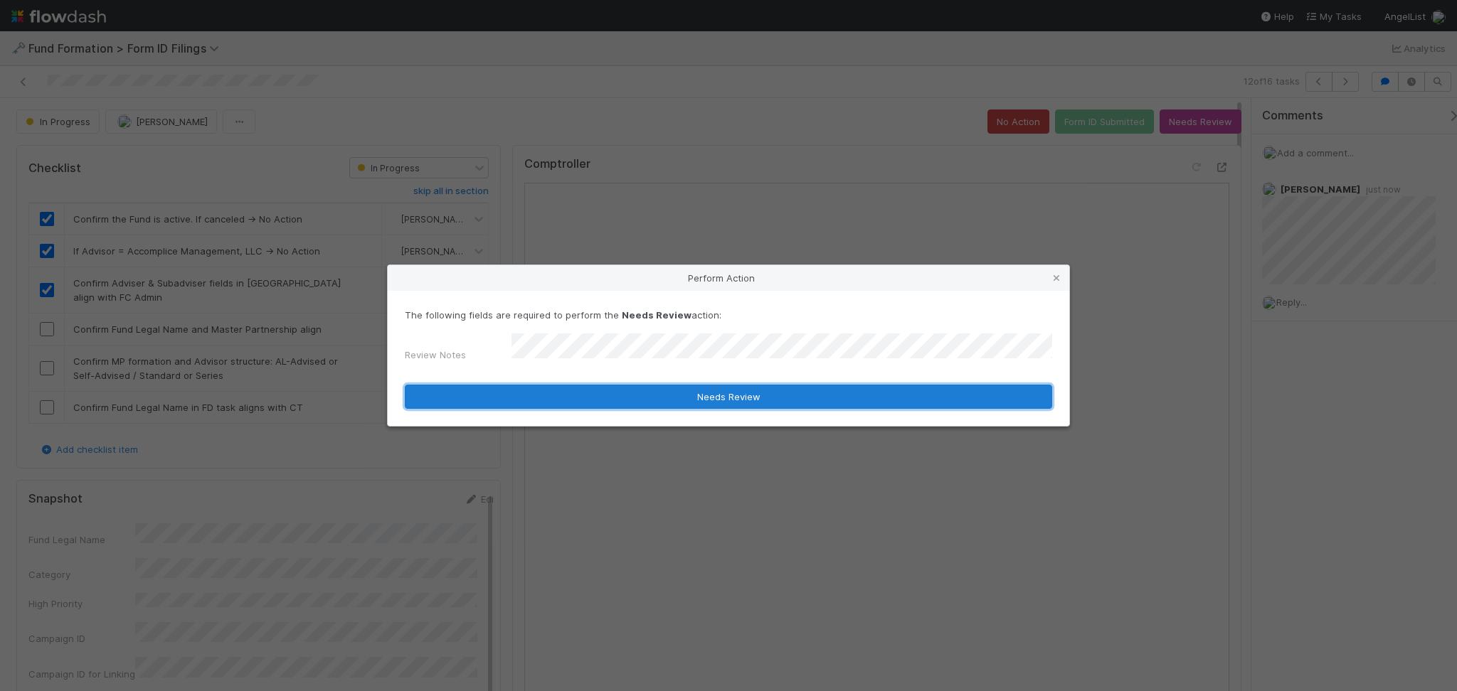
click at [734, 393] on button "Needs Review" at bounding box center [728, 397] width 647 height 24
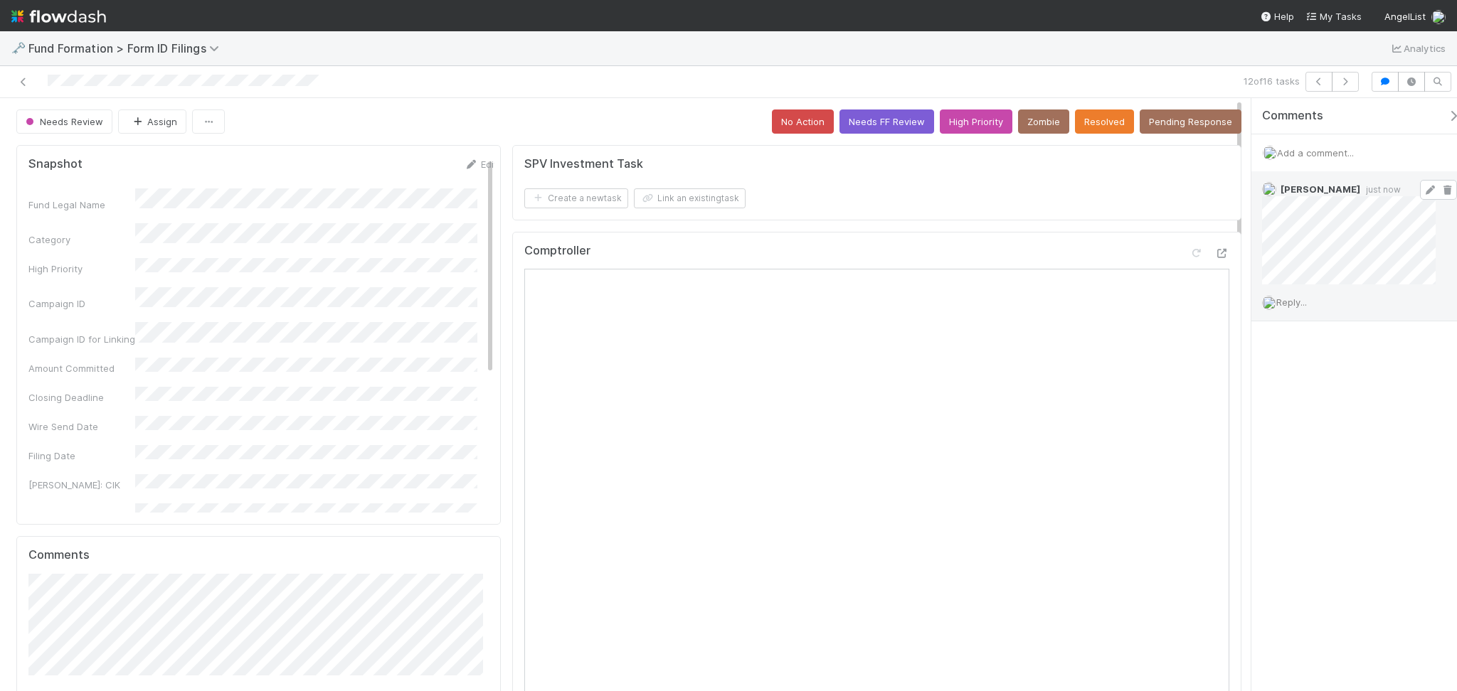
click at [1423, 192] on icon at bounding box center [1430, 190] width 14 height 9
click at [1344, 84] on icon "button" at bounding box center [1345, 82] width 14 height 9
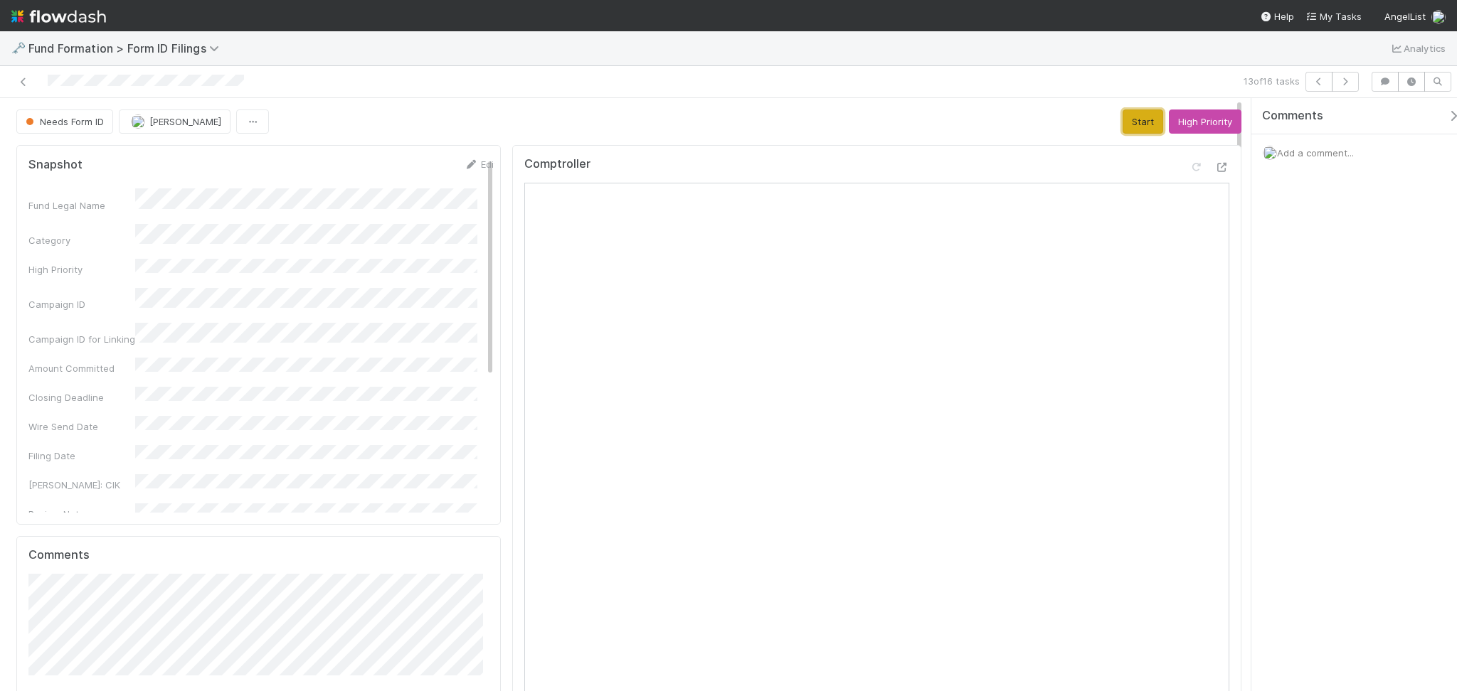
click at [1129, 115] on button "Start" at bounding box center [1142, 122] width 41 height 24
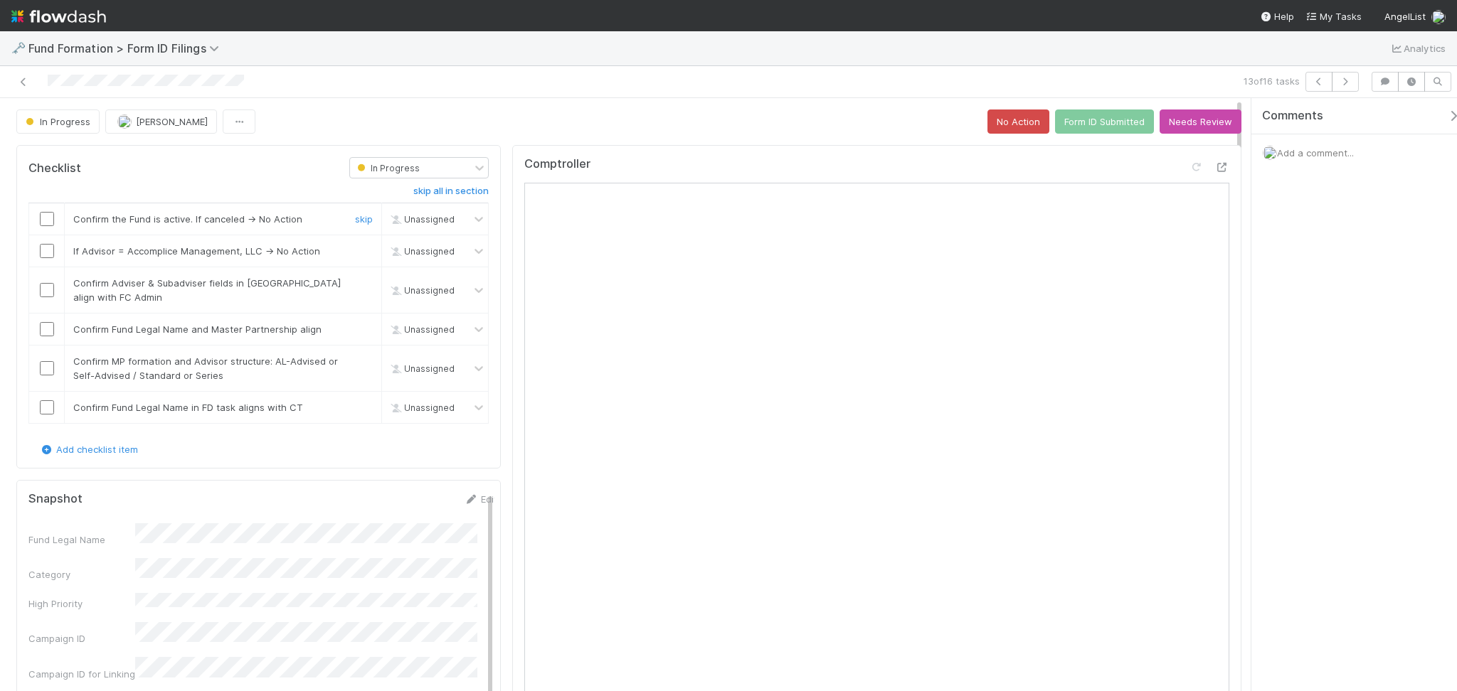
click at [43, 223] on input "checkbox" at bounding box center [47, 219] width 14 height 14
click at [47, 254] on input "checkbox" at bounding box center [47, 251] width 14 height 14
click at [43, 292] on input "checkbox" at bounding box center [47, 290] width 14 height 14
drag, startPoint x: 41, startPoint y: 287, endPoint x: 52, endPoint y: 322, distance: 36.7
click at [41, 287] on input "checkbox" at bounding box center [47, 290] width 14 height 14
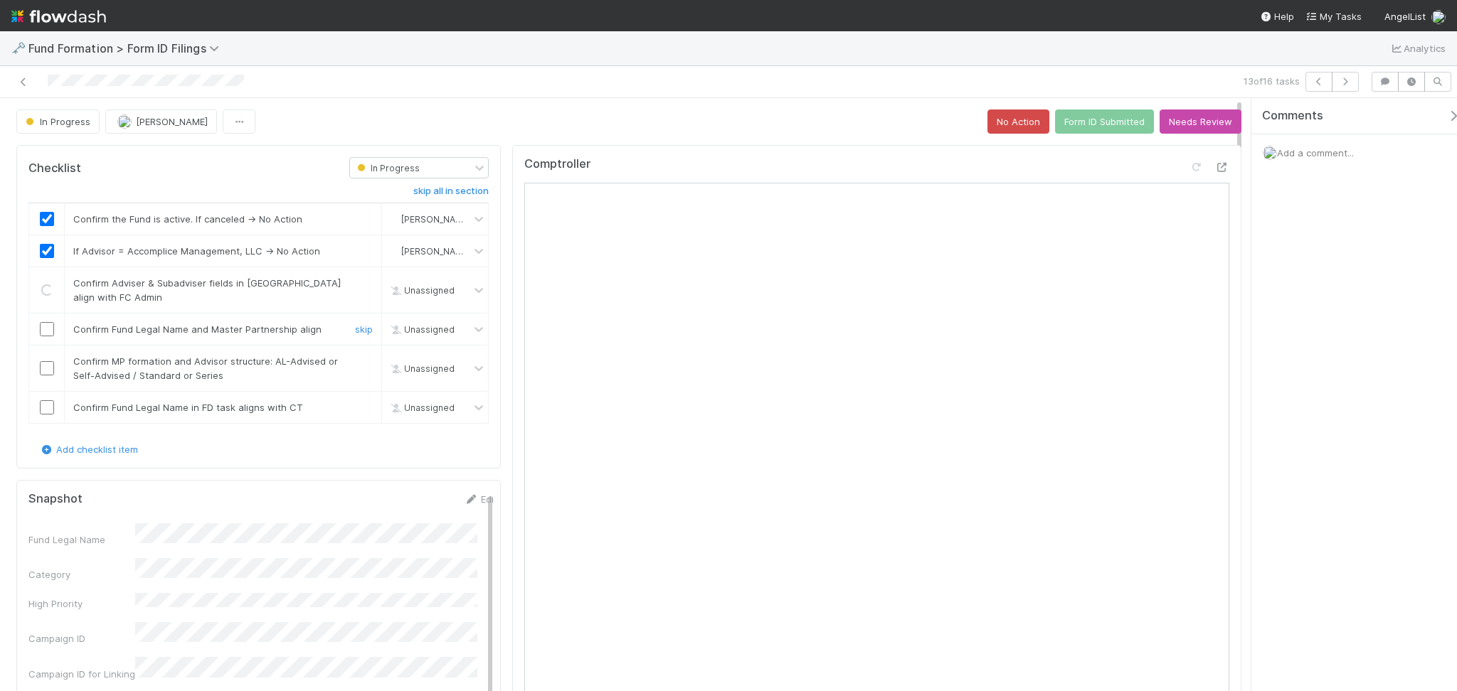
click at [42, 331] on input "checkbox" at bounding box center [47, 329] width 14 height 14
drag, startPoint x: 43, startPoint y: 367, endPoint x: 41, endPoint y: 398, distance: 31.4
click at [43, 367] on input "checkbox" at bounding box center [47, 368] width 14 height 14
click at [40, 410] on input "checkbox" at bounding box center [47, 407] width 14 height 14
click at [46, 366] on input "checkbox" at bounding box center [47, 368] width 14 height 14
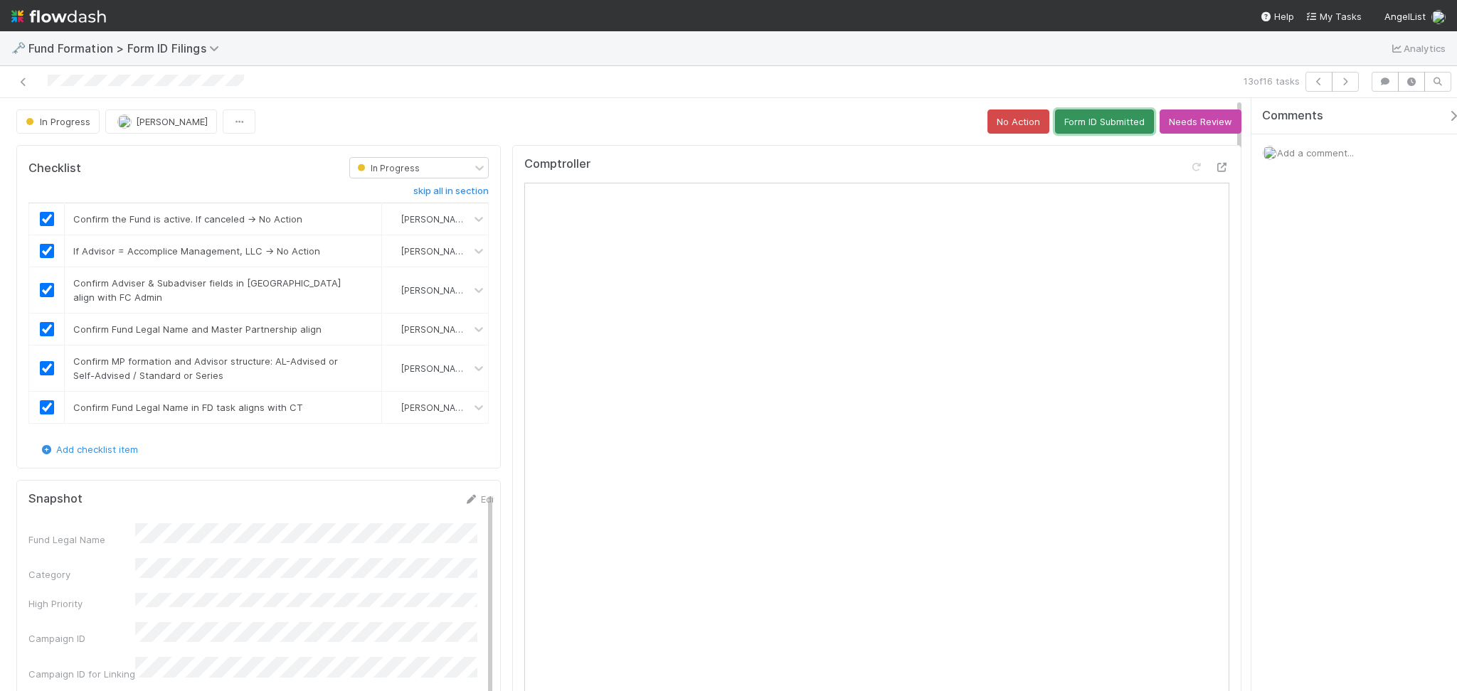
click at [1102, 116] on button "Form ID Submitted" at bounding box center [1104, 122] width 99 height 24
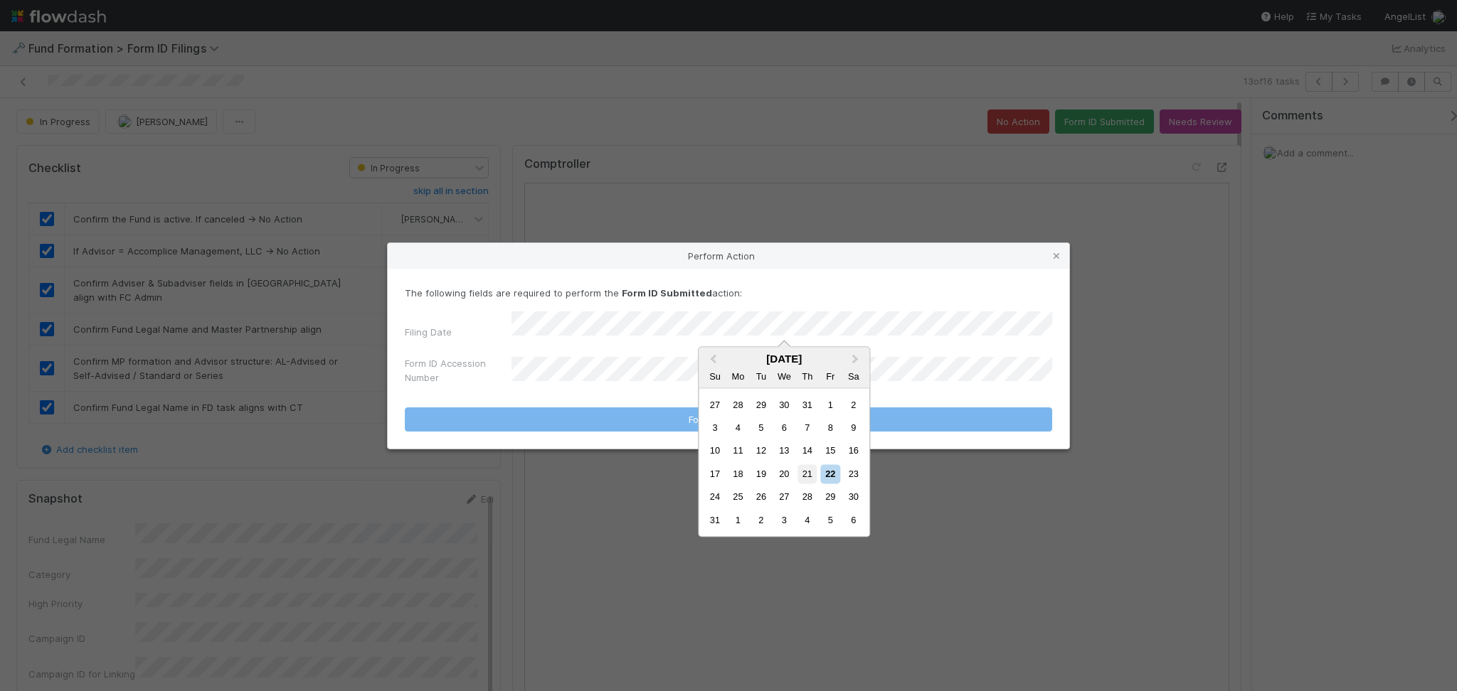
click at [811, 473] on div "21" at bounding box center [806, 473] width 19 height 19
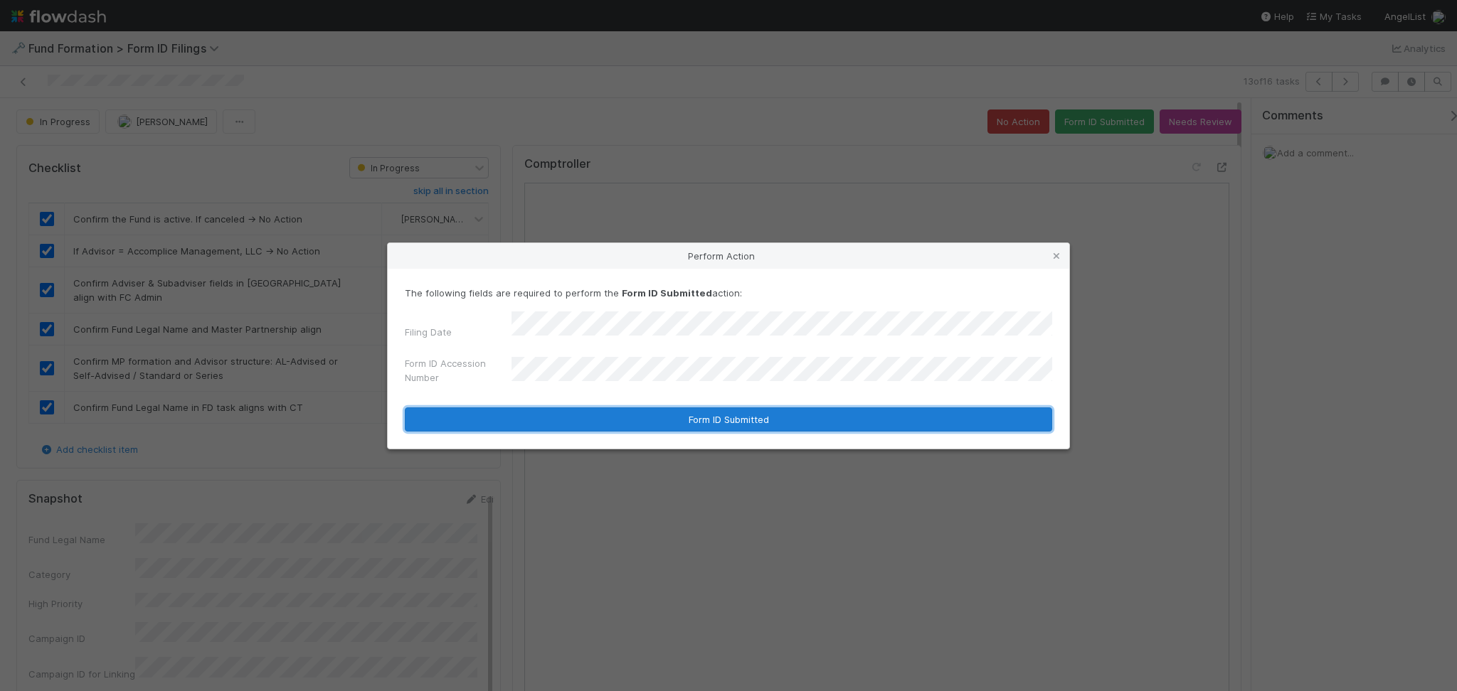
click at [696, 420] on button "Form ID Submitted" at bounding box center [728, 420] width 647 height 24
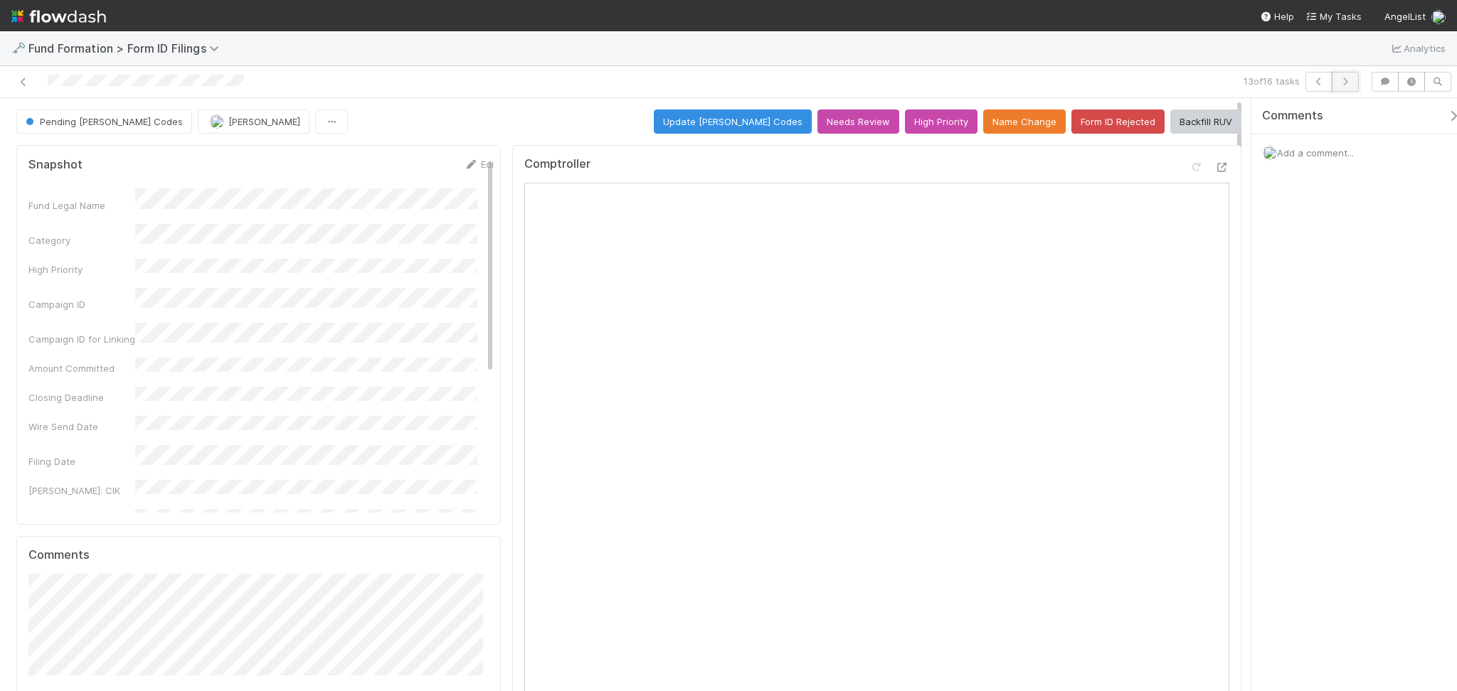
click at [1344, 89] on button "button" at bounding box center [1345, 82] width 27 height 20
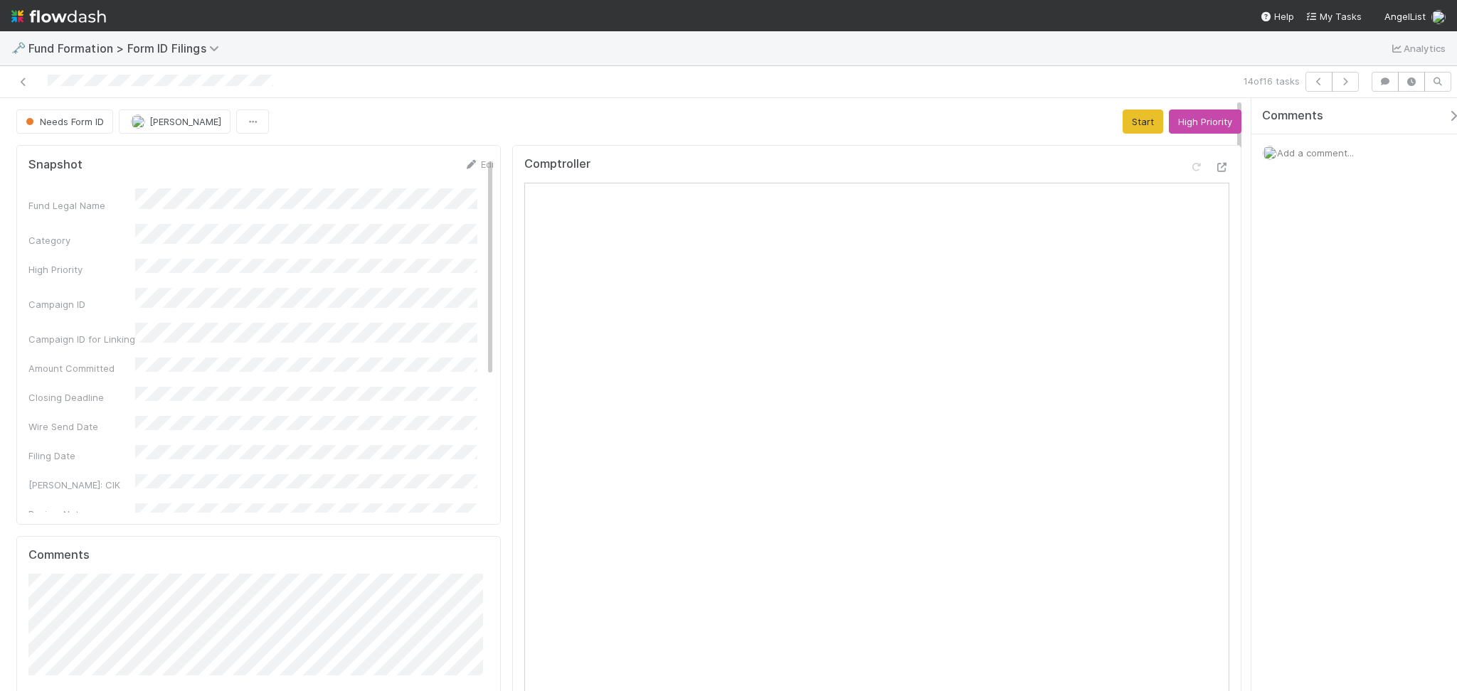
click at [1106, 121] on div "Needs Form ID Febbie Cervantes Start High Priority" at bounding box center [628, 122] width 1225 height 24
click at [1127, 129] on button "Start" at bounding box center [1142, 122] width 41 height 24
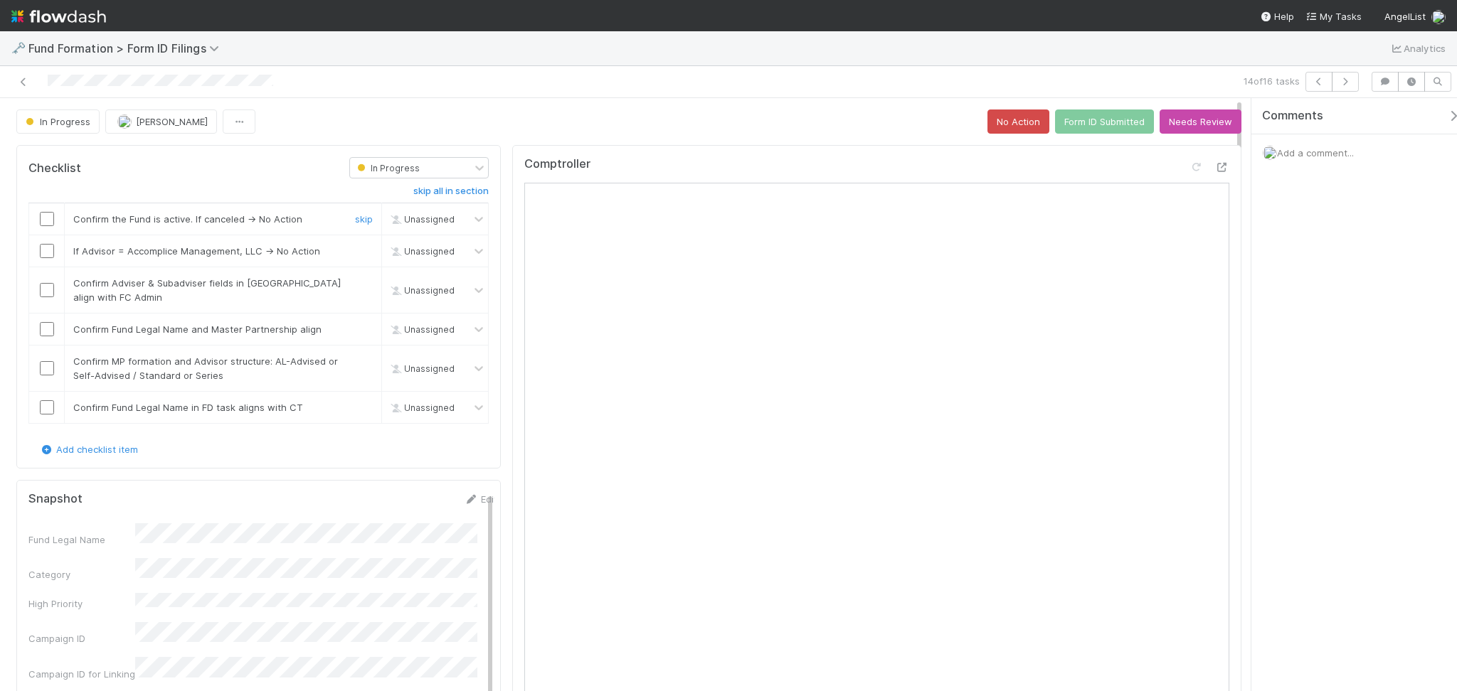
click at [48, 219] on input "checkbox" at bounding box center [47, 219] width 14 height 14
click at [46, 251] on input "checkbox" at bounding box center [47, 251] width 14 height 14
drag, startPoint x: 48, startPoint y: 286, endPoint x: 44, endPoint y: 299, distance: 14.0
click at [48, 286] on input "checkbox" at bounding box center [47, 290] width 14 height 14
click at [38, 331] on div at bounding box center [46, 329] width 35 height 14
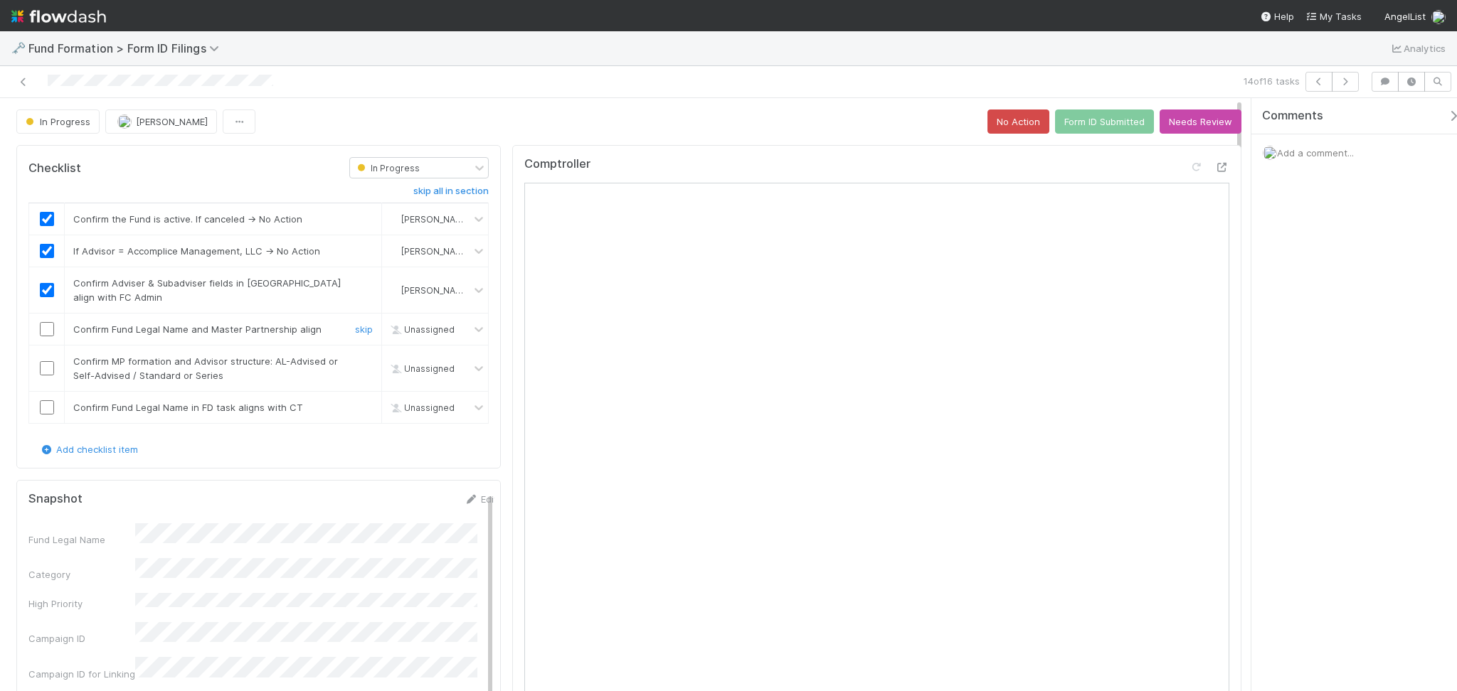
click at [48, 328] on input "checkbox" at bounding box center [47, 329] width 14 height 14
click at [48, 376] on input "checkbox" at bounding box center [47, 368] width 14 height 14
click at [46, 410] on input "checkbox" at bounding box center [47, 407] width 14 height 14
checkbox input "true"
click at [1110, 111] on button "Form ID Submitted" at bounding box center [1104, 122] width 99 height 24
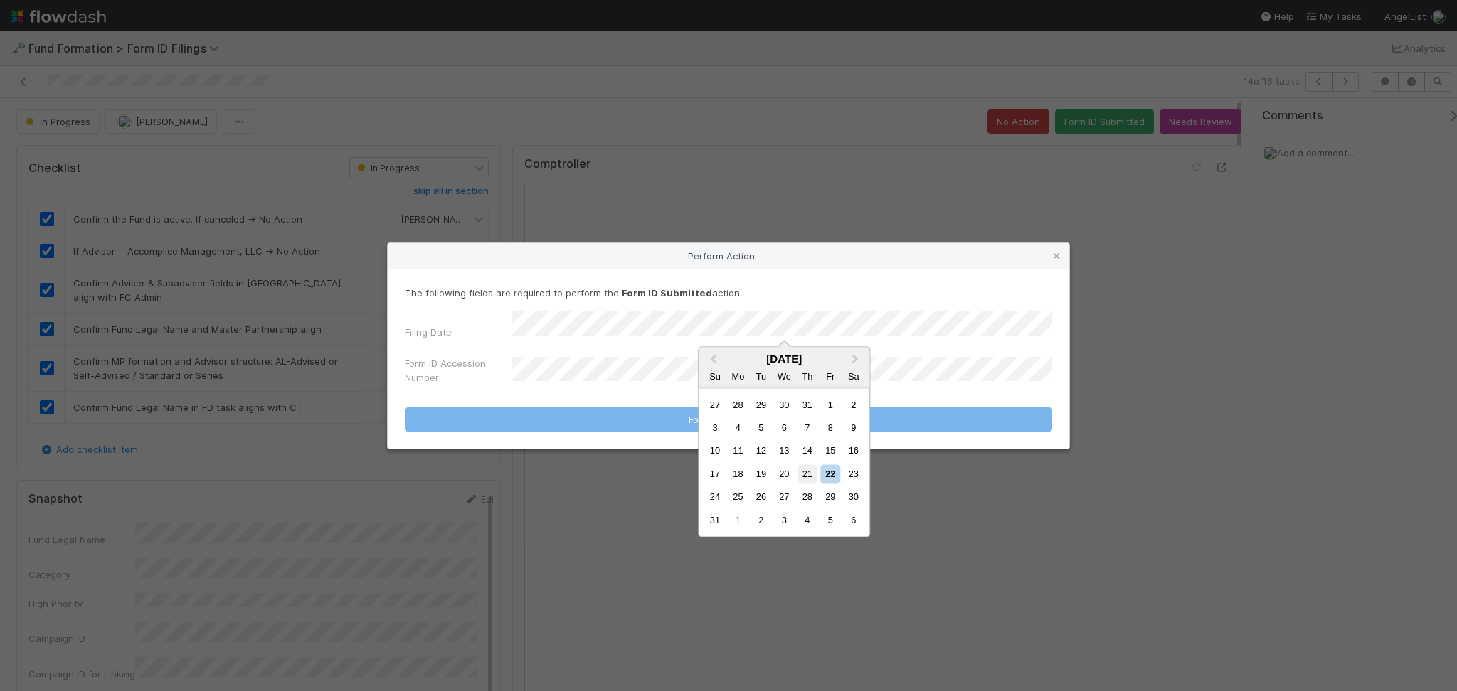
click at [808, 478] on div "21" at bounding box center [806, 473] width 19 height 19
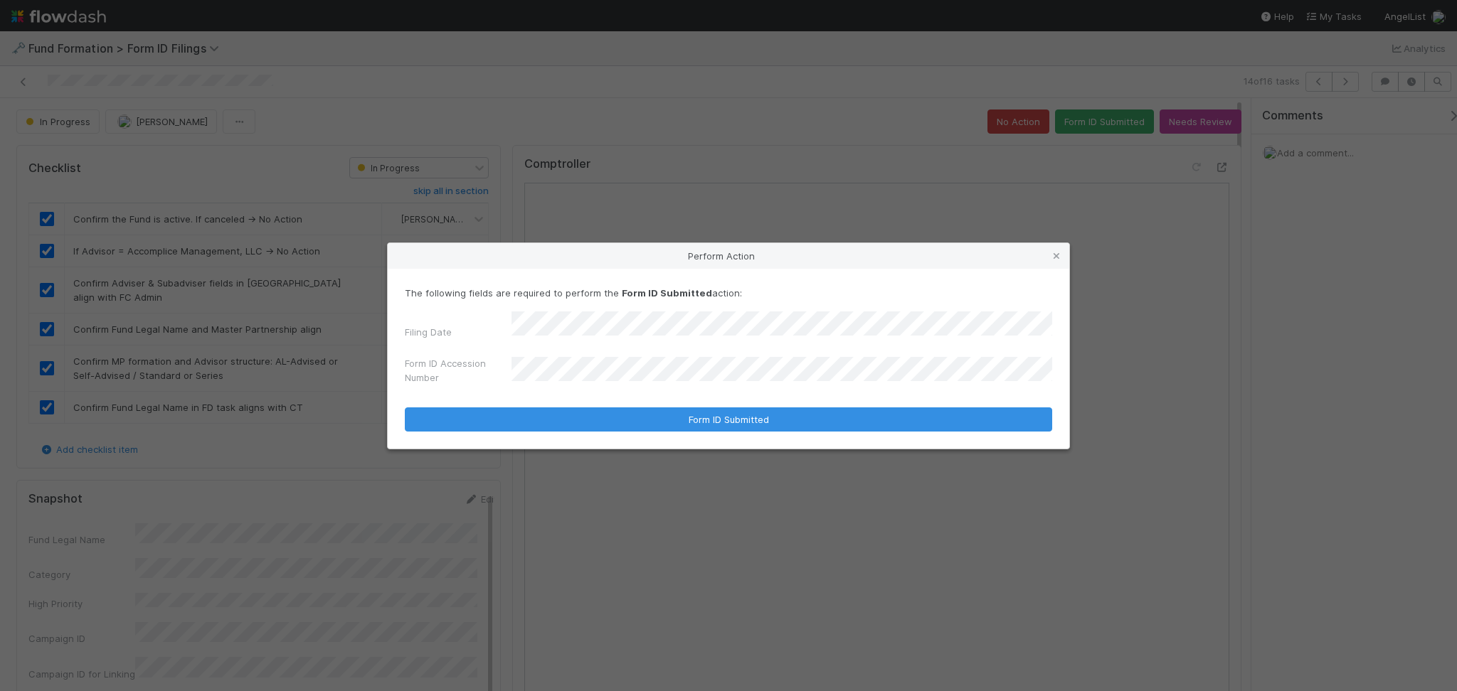
click at [636, 350] on div "Filing Date Form ID Accession Number" at bounding box center [728, 351] width 647 height 79
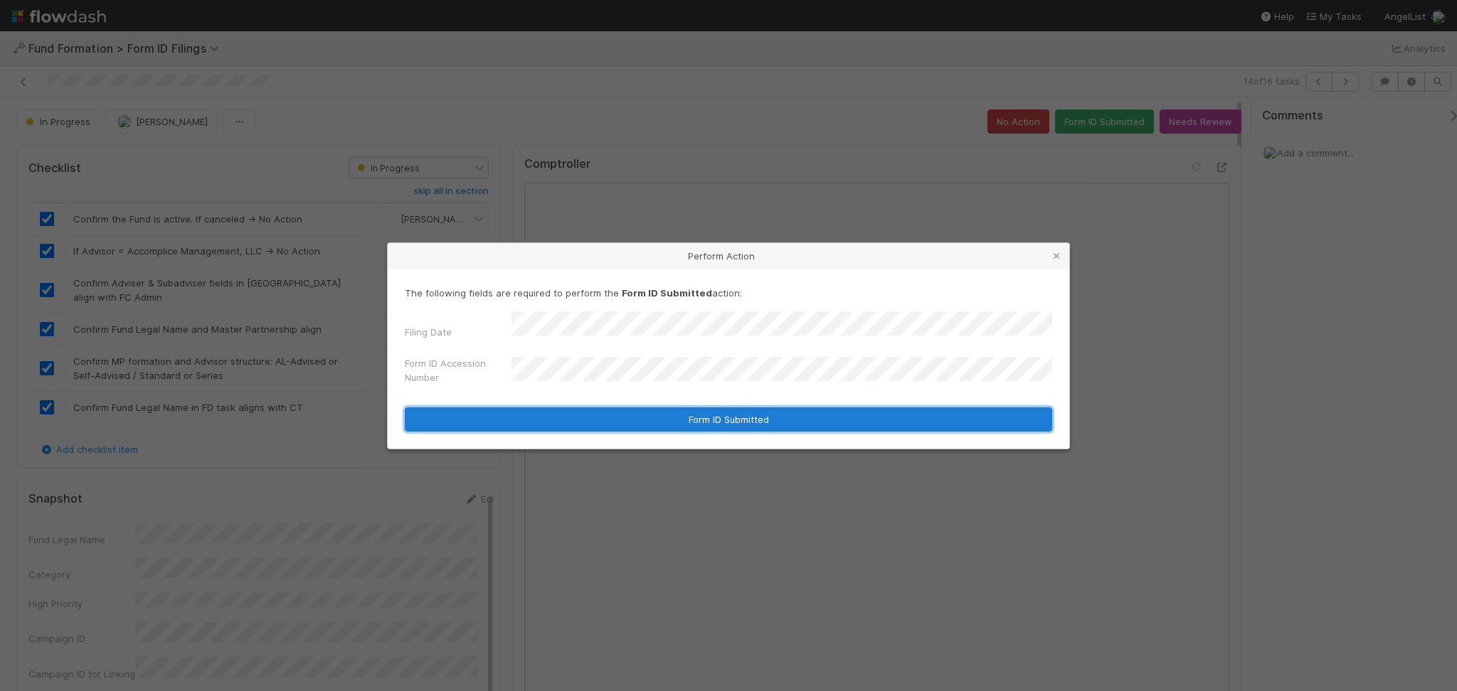
click at [610, 408] on button "Form ID Submitted" at bounding box center [728, 420] width 647 height 24
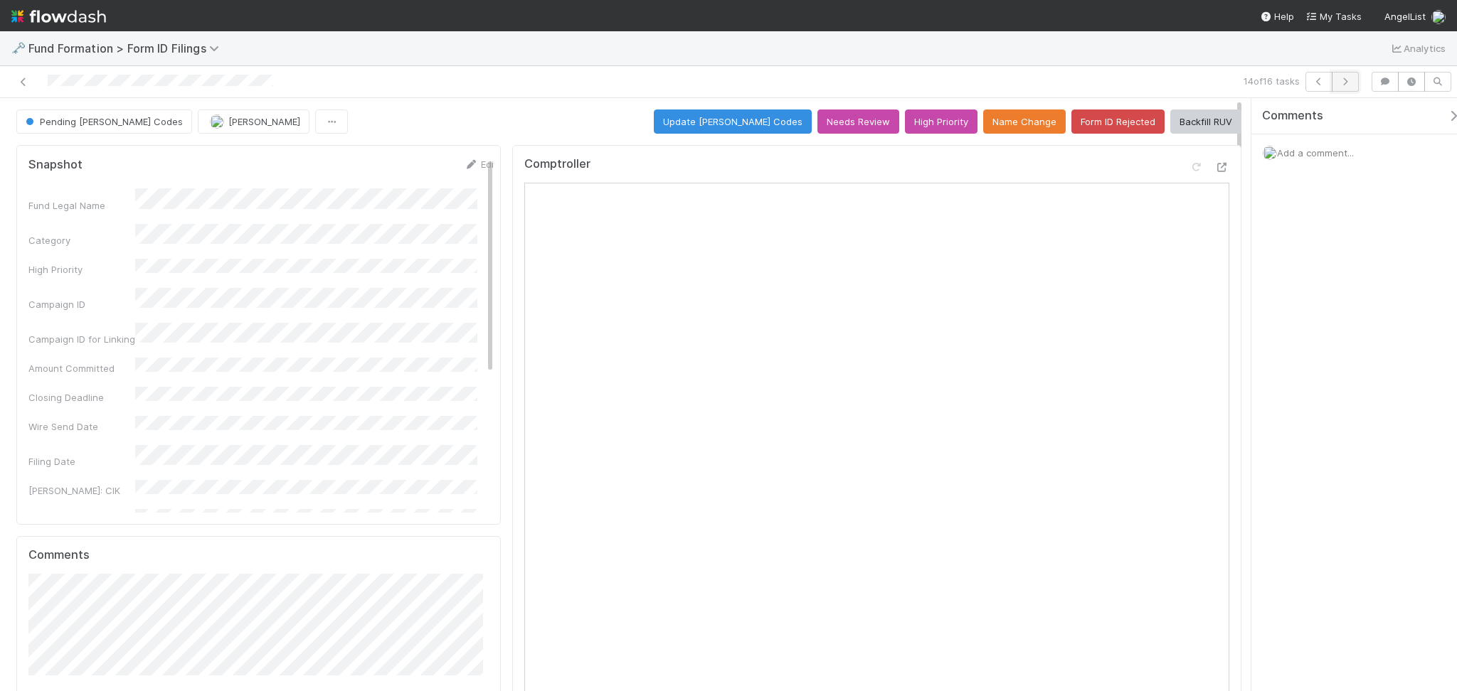
click at [1344, 80] on icon "button" at bounding box center [1345, 82] width 14 height 9
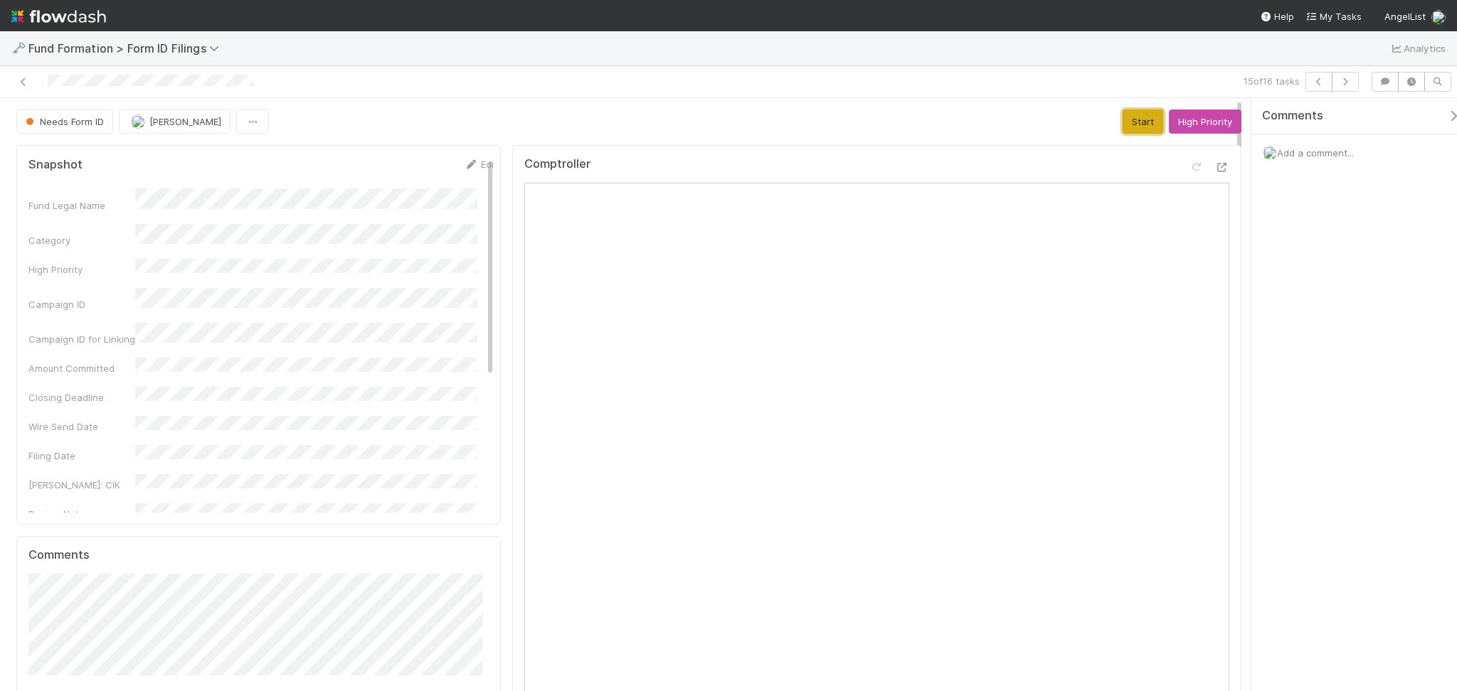
click at [1122, 129] on button "Start" at bounding box center [1142, 122] width 41 height 24
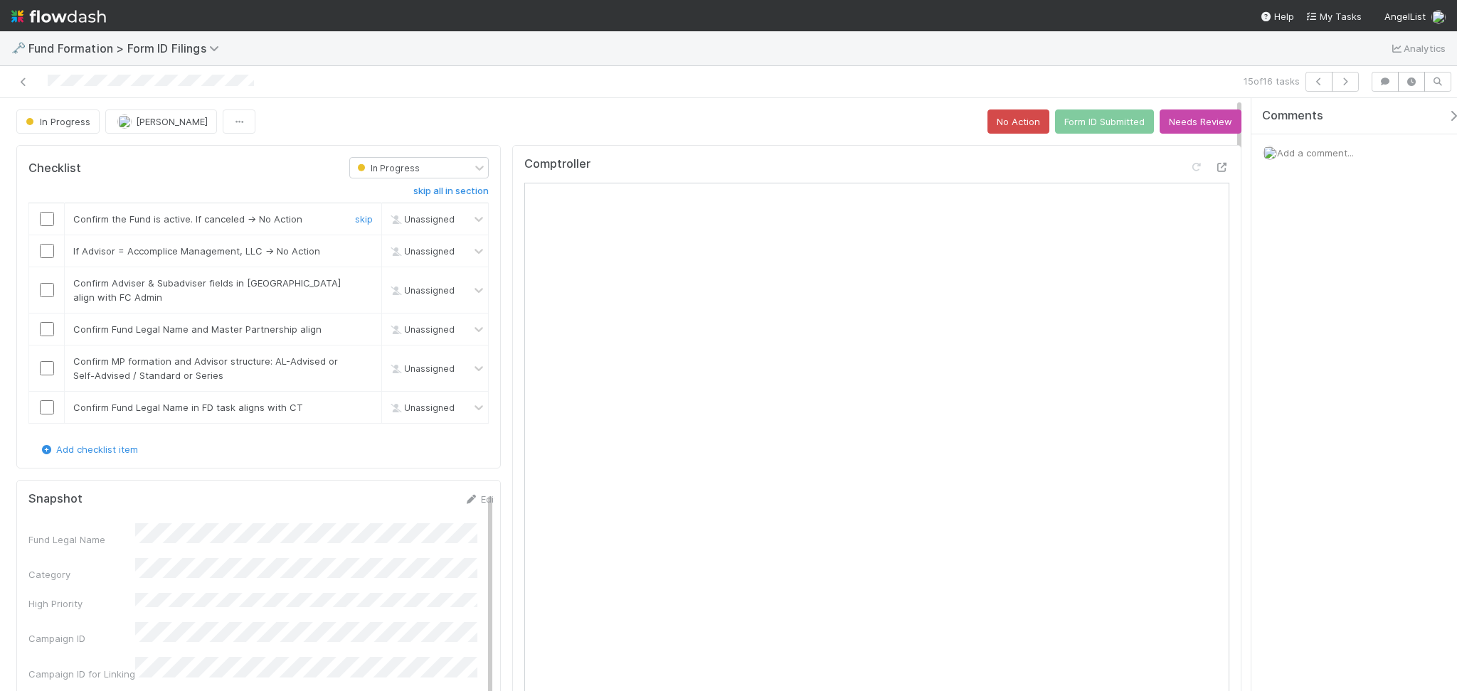
click at [48, 214] on input "checkbox" at bounding box center [47, 219] width 14 height 14
click at [42, 250] on input "checkbox" at bounding box center [47, 251] width 14 height 14
click at [42, 287] on input "checkbox" at bounding box center [47, 290] width 14 height 14
click at [43, 329] on input "checkbox" at bounding box center [47, 329] width 14 height 14
checkbox input "true"
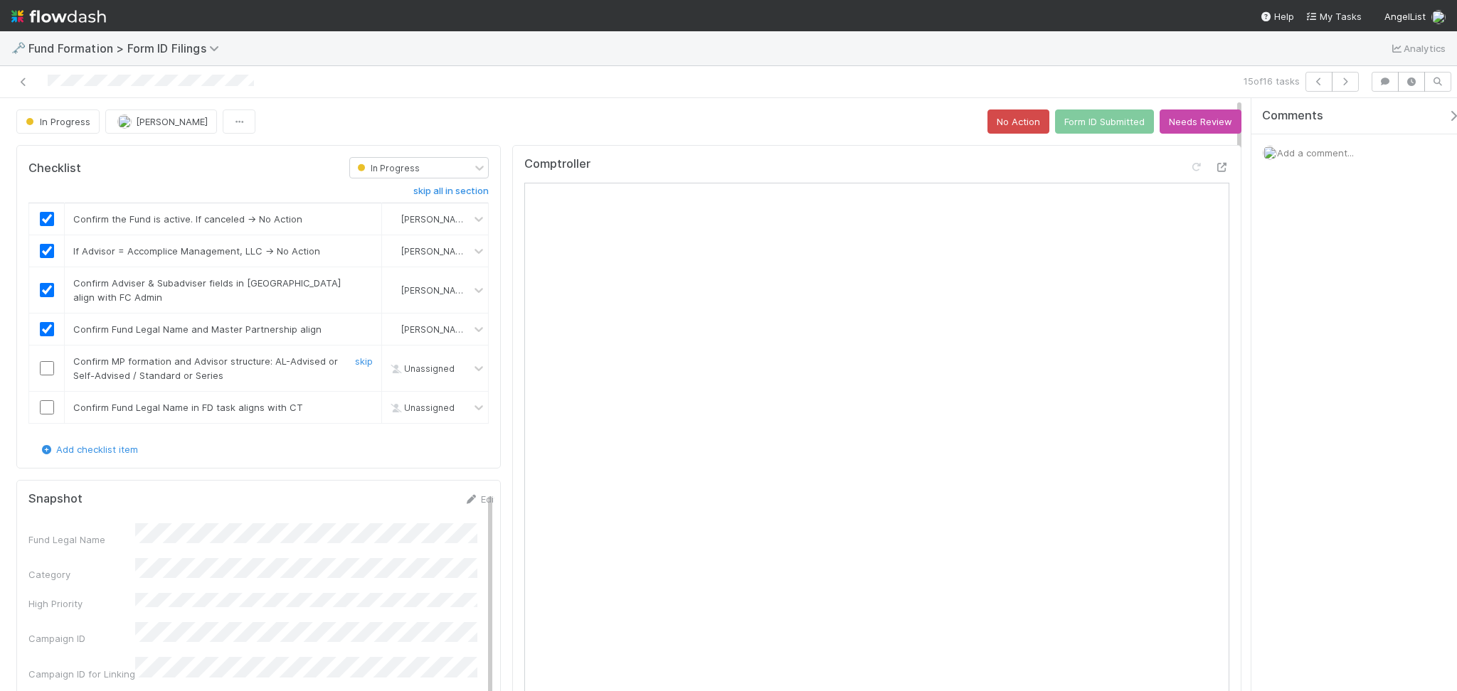
click at [50, 366] on input "checkbox" at bounding box center [47, 368] width 14 height 14
click at [40, 408] on input "checkbox" at bounding box center [47, 407] width 14 height 14
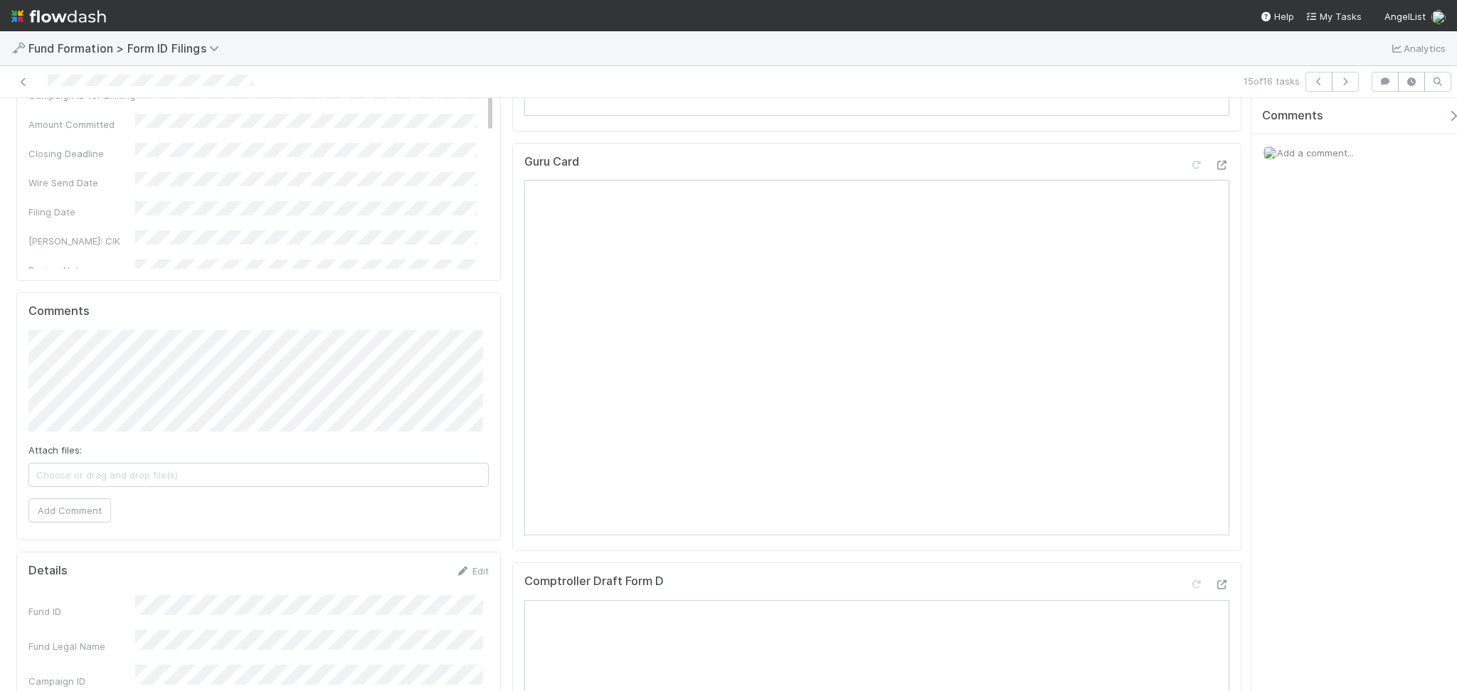
scroll to position [812, 0]
click at [455, 339] on icon at bounding box center [462, 338] width 14 height 9
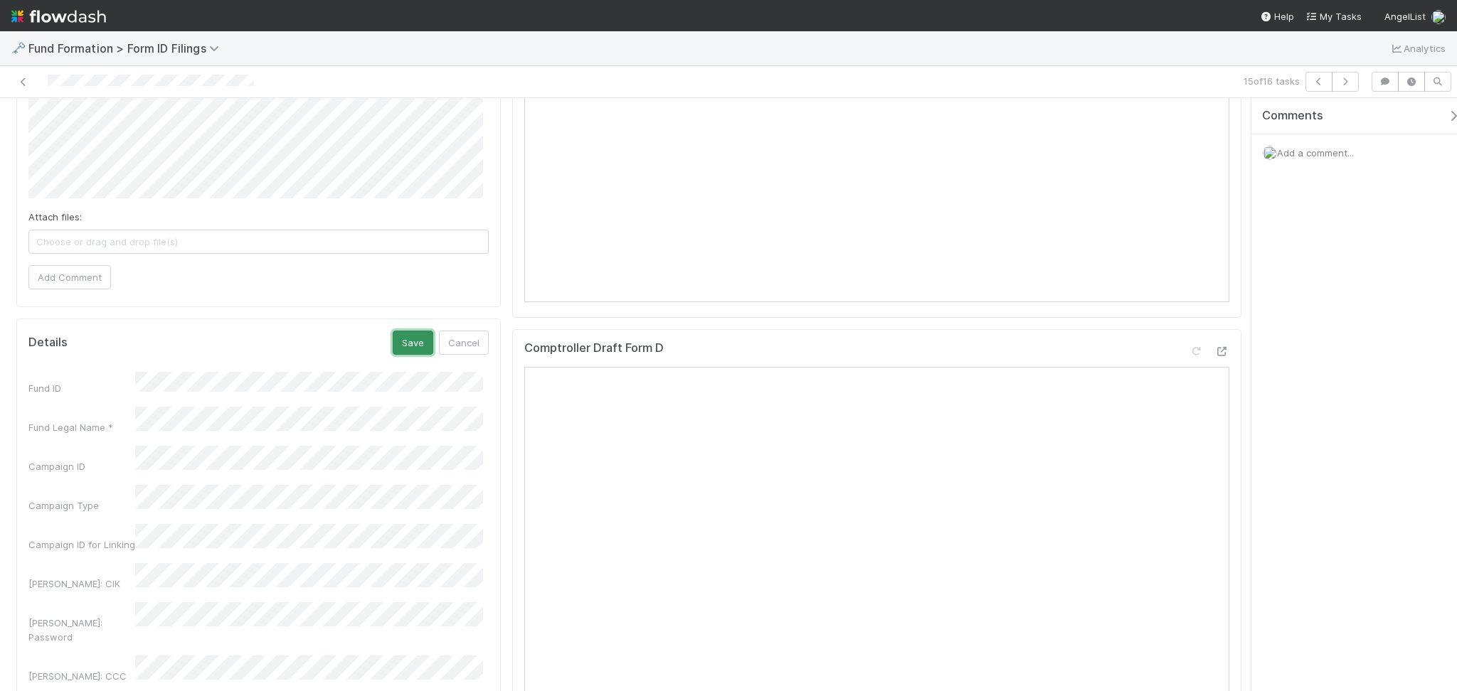
click at [395, 339] on button "Save" at bounding box center [413, 343] width 41 height 24
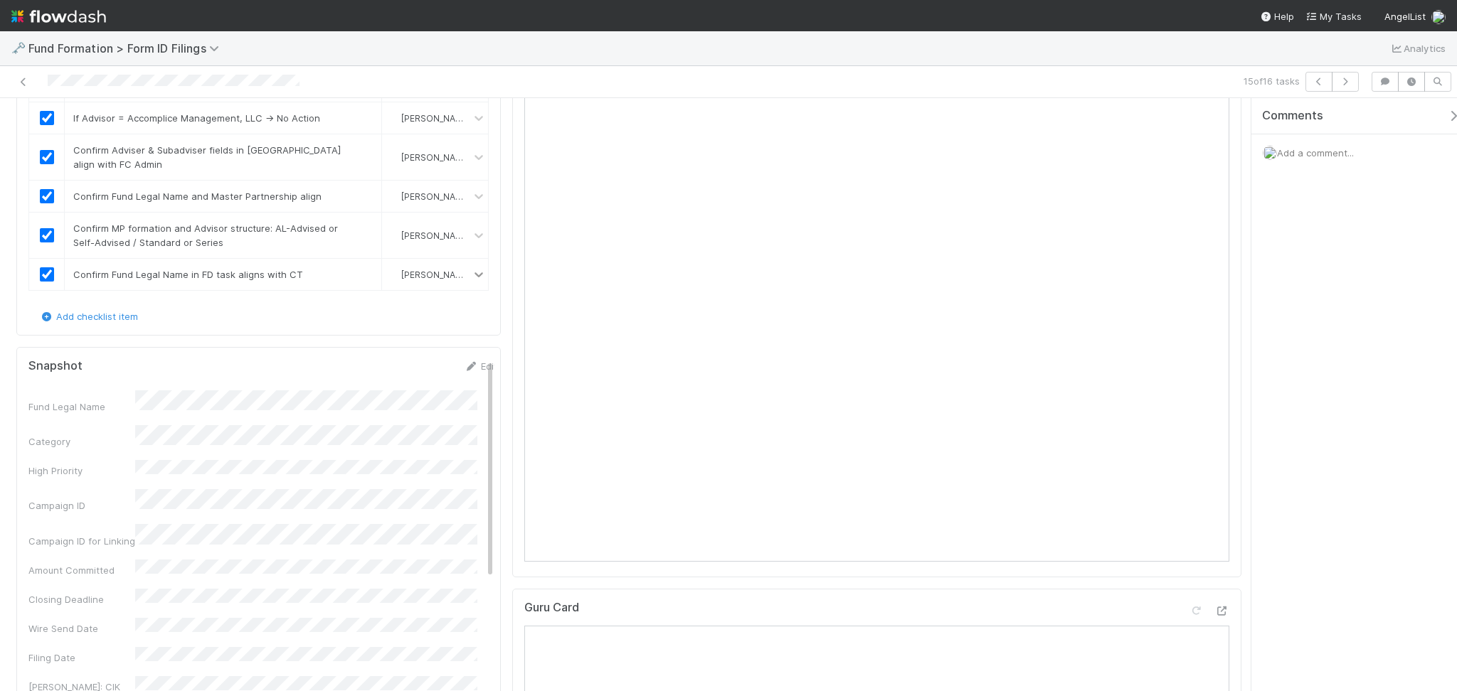
scroll to position [0, 0]
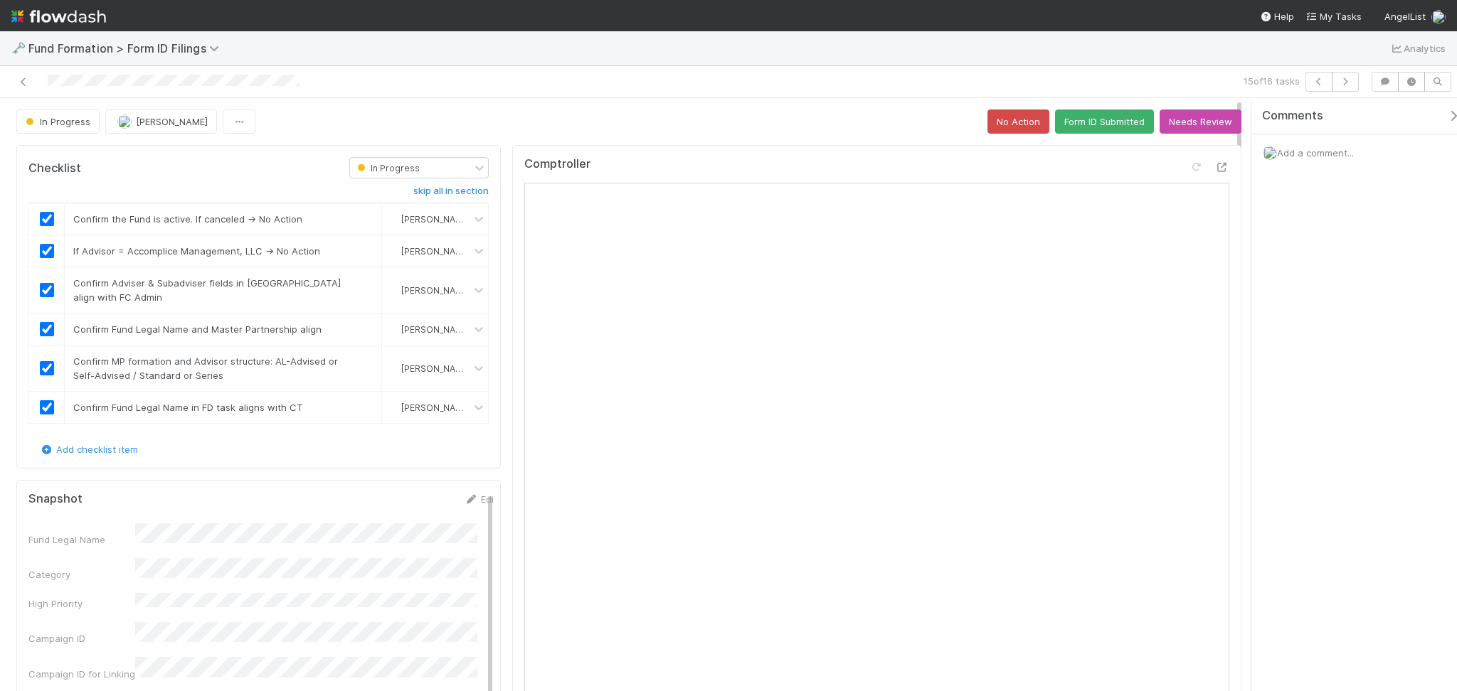
drag, startPoint x: 1070, startPoint y: 138, endPoint x: 1074, endPoint y: 130, distance: 8.9
click at [1075, 127] on button "Form ID Submitted" at bounding box center [1104, 122] width 99 height 24
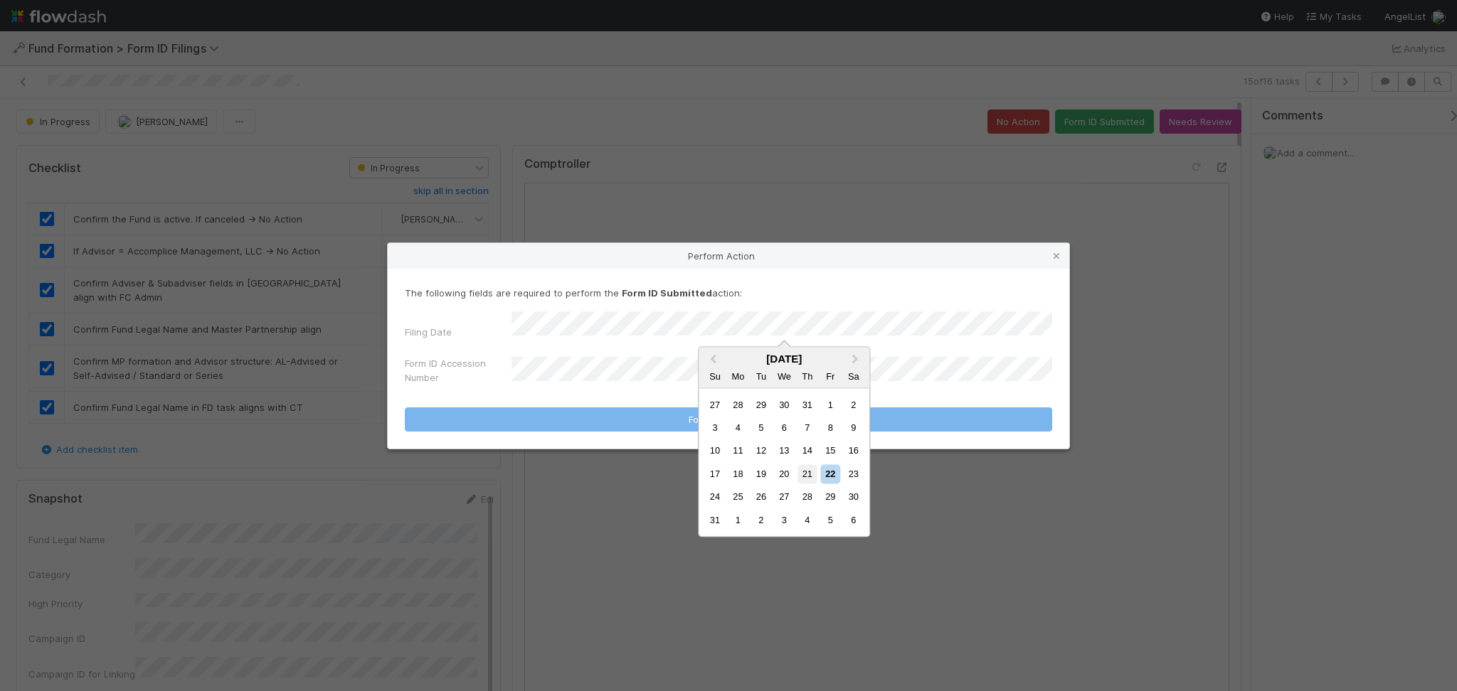
click at [802, 477] on div "21" at bounding box center [806, 473] width 19 height 19
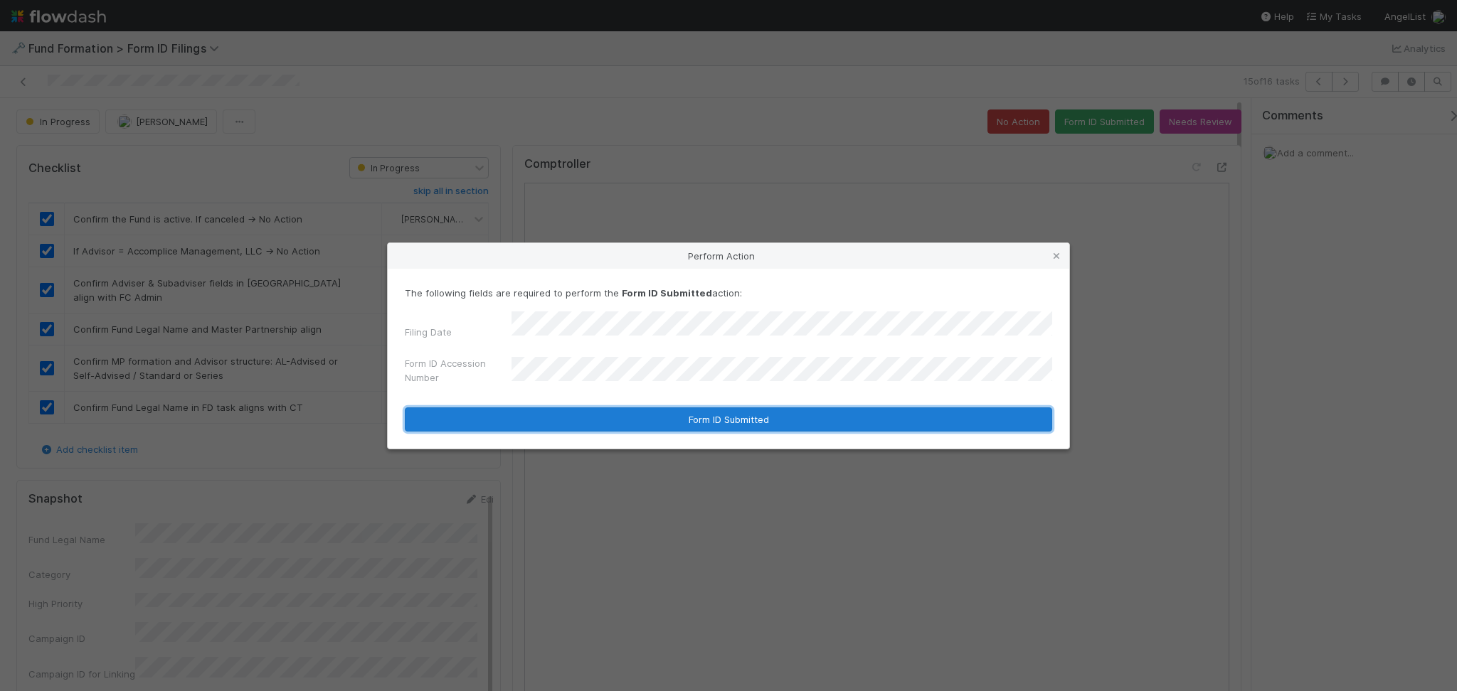
click at [676, 413] on button "Form ID Submitted" at bounding box center [728, 420] width 647 height 24
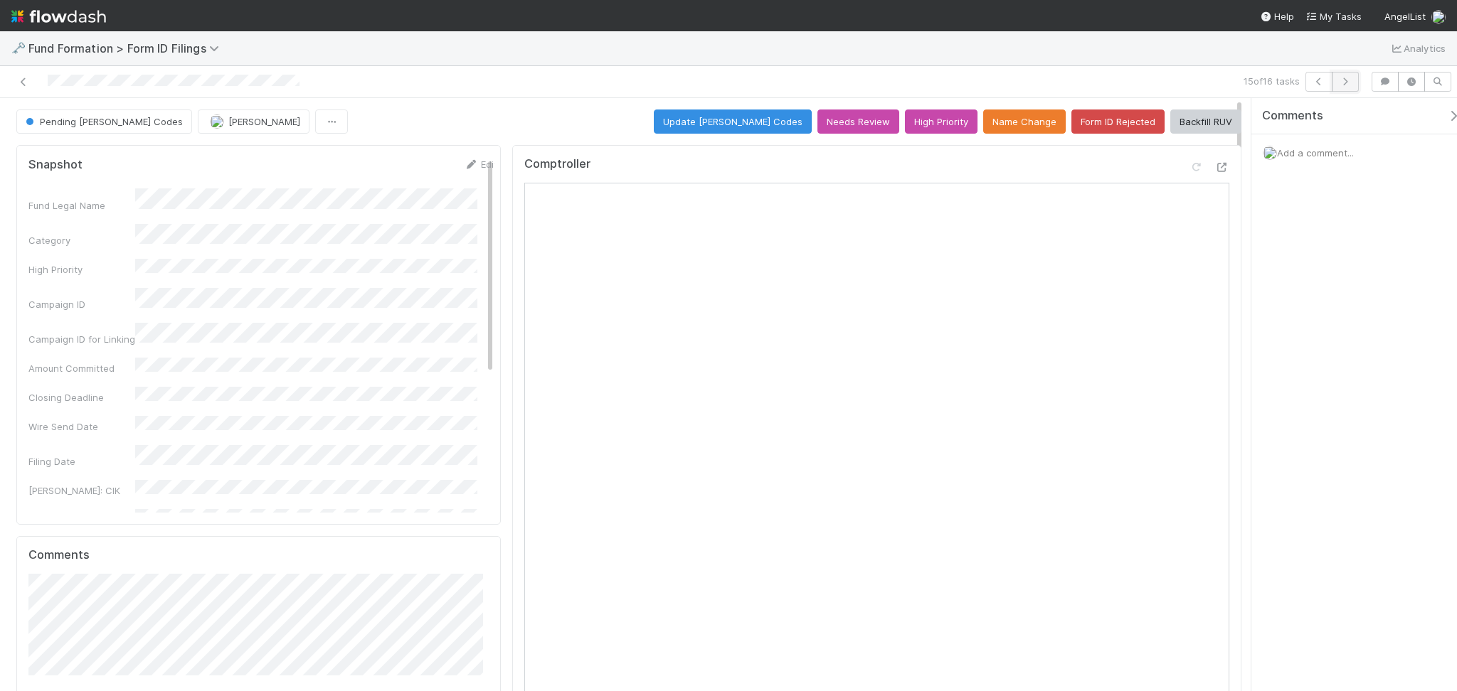
click at [1345, 83] on icon "button" at bounding box center [1345, 82] width 14 height 9
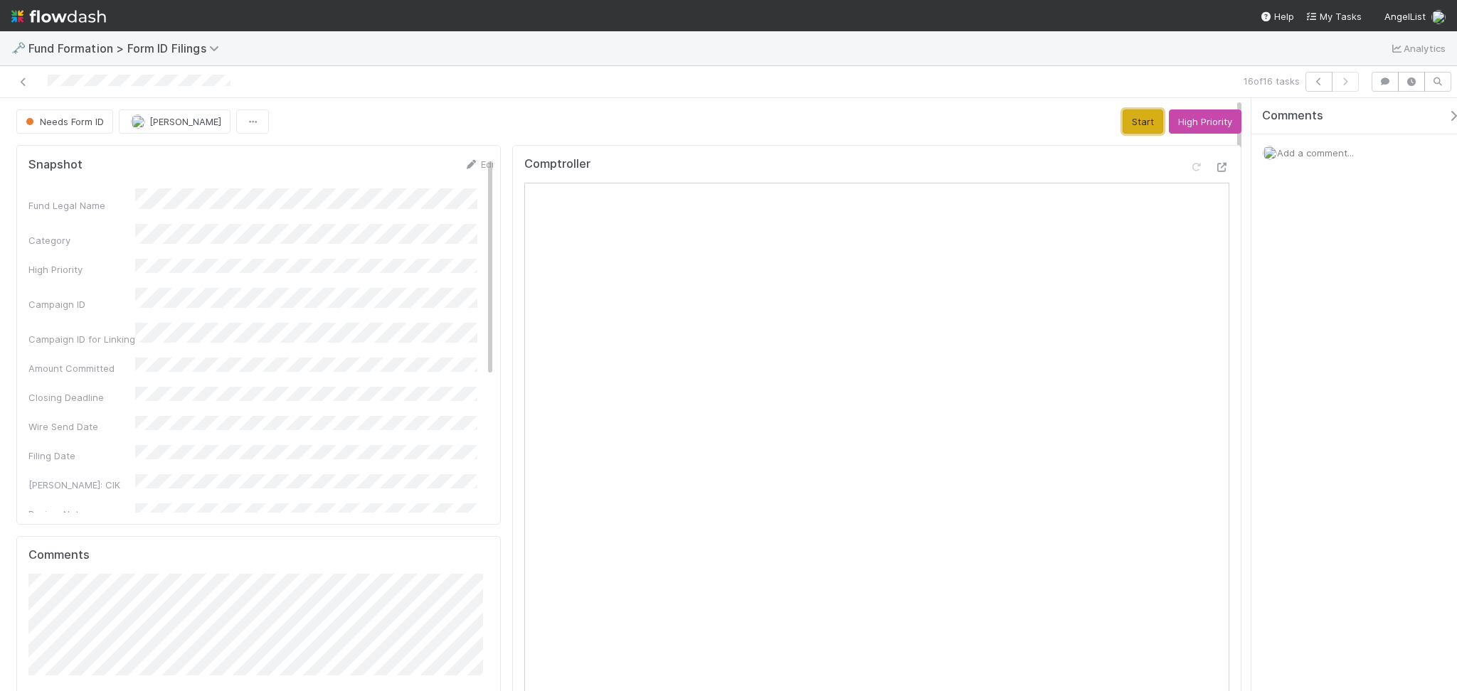
click at [1122, 127] on button "Start" at bounding box center [1142, 122] width 41 height 24
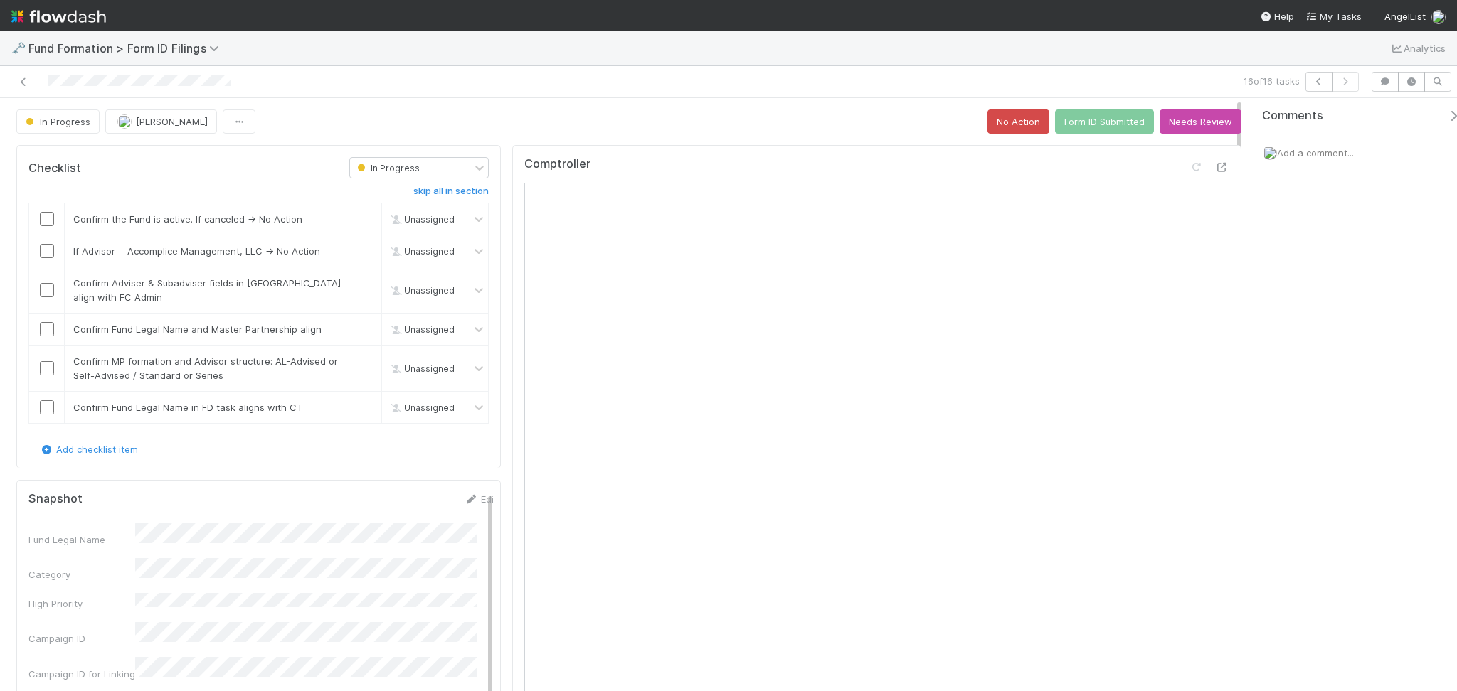
click at [43, 216] on input "checkbox" at bounding box center [47, 219] width 14 height 14
click at [49, 254] on input "checkbox" at bounding box center [47, 251] width 14 height 14
click at [42, 291] on input "checkbox" at bounding box center [47, 290] width 14 height 14
click at [46, 324] on input "checkbox" at bounding box center [47, 329] width 14 height 14
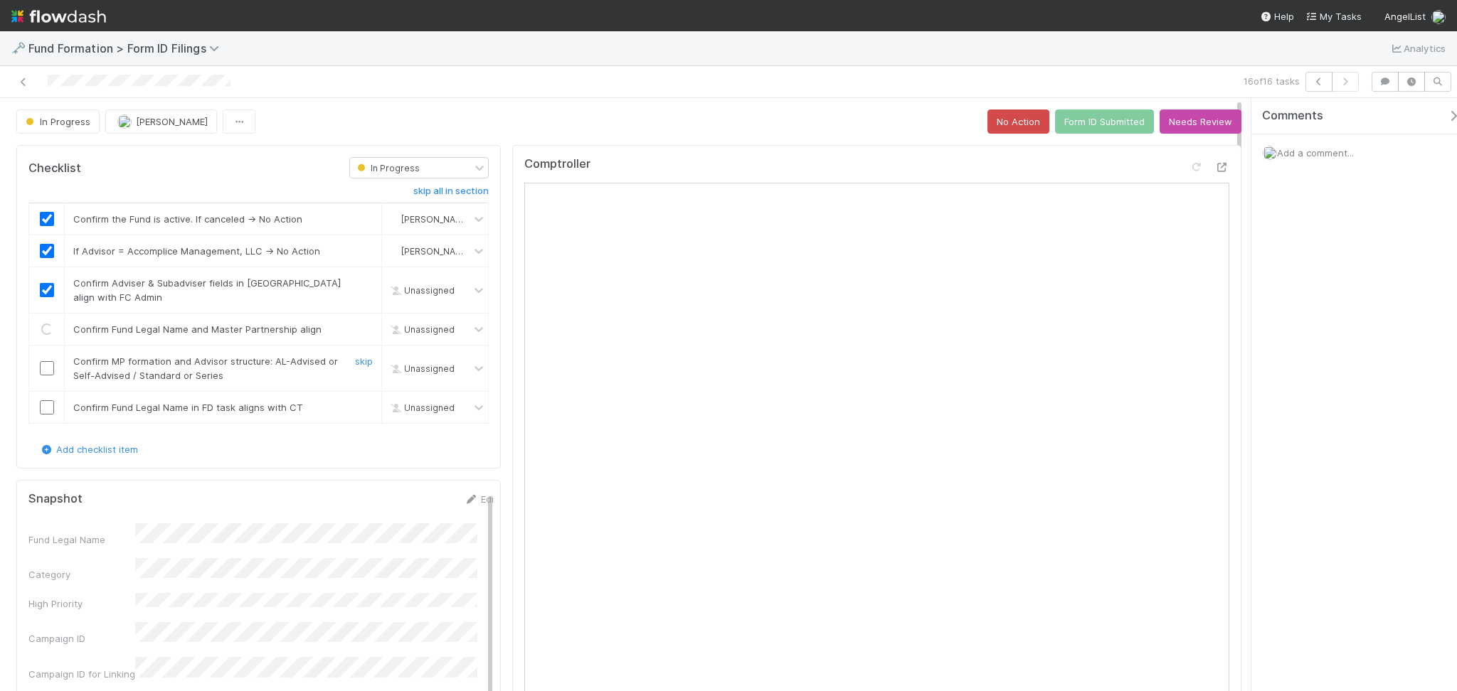
checkbox input "true"
click at [43, 371] on input "checkbox" at bounding box center [47, 368] width 14 height 14
click at [43, 412] on input "checkbox" at bounding box center [47, 407] width 14 height 14
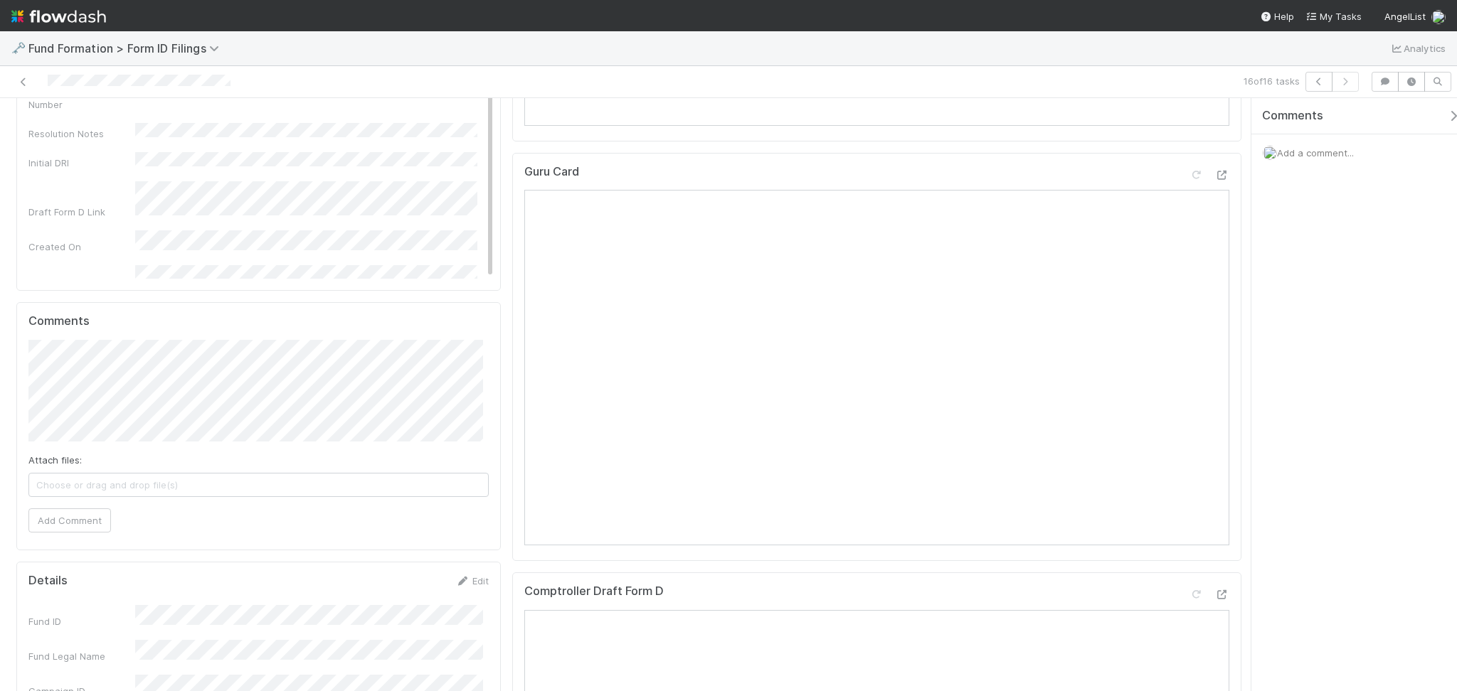
scroll to position [758, 0]
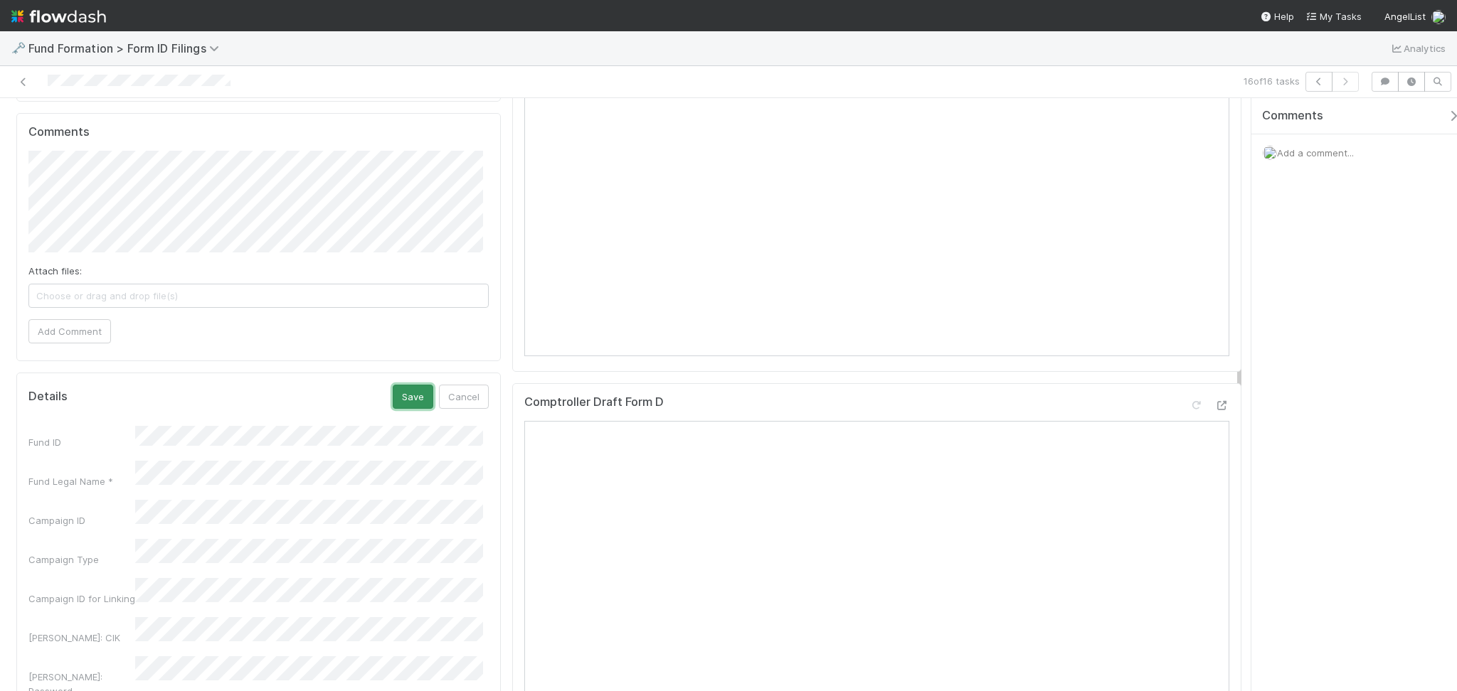
click at [423, 386] on button "Save" at bounding box center [413, 397] width 41 height 24
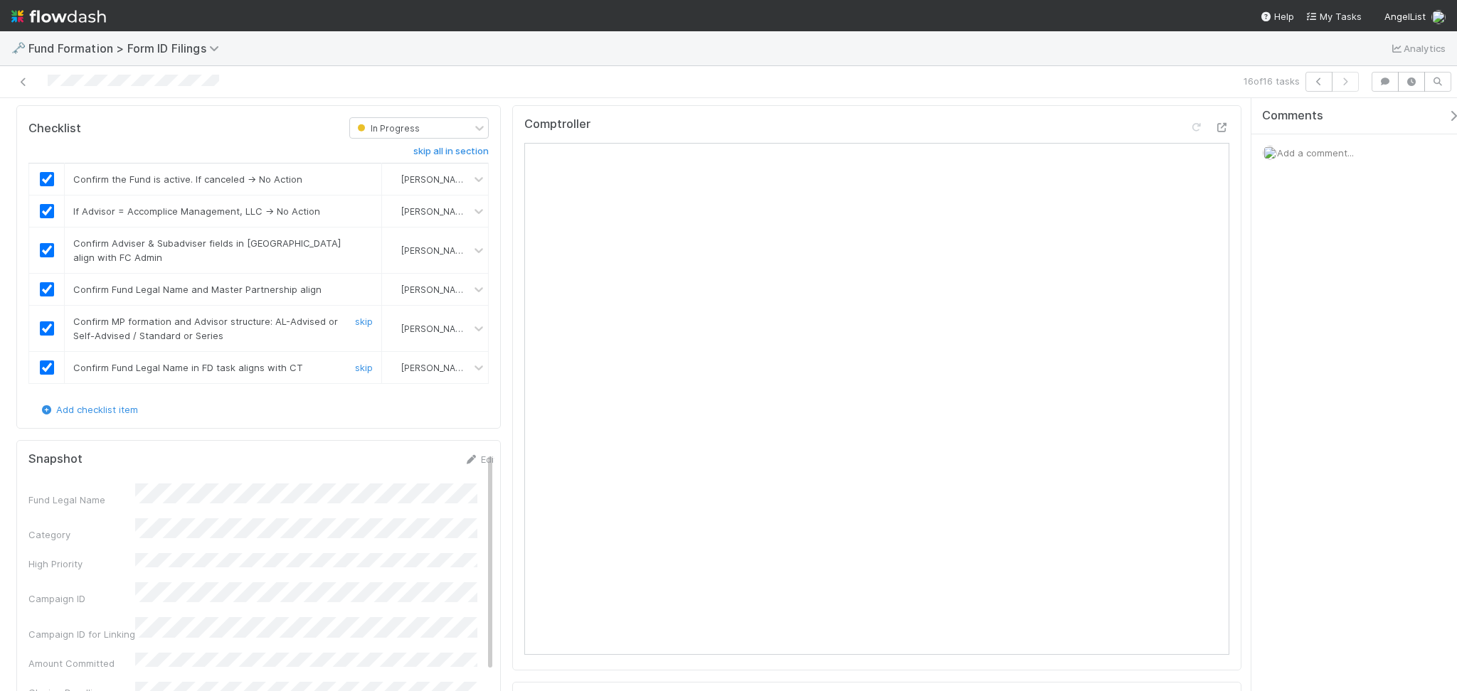
scroll to position [0, 0]
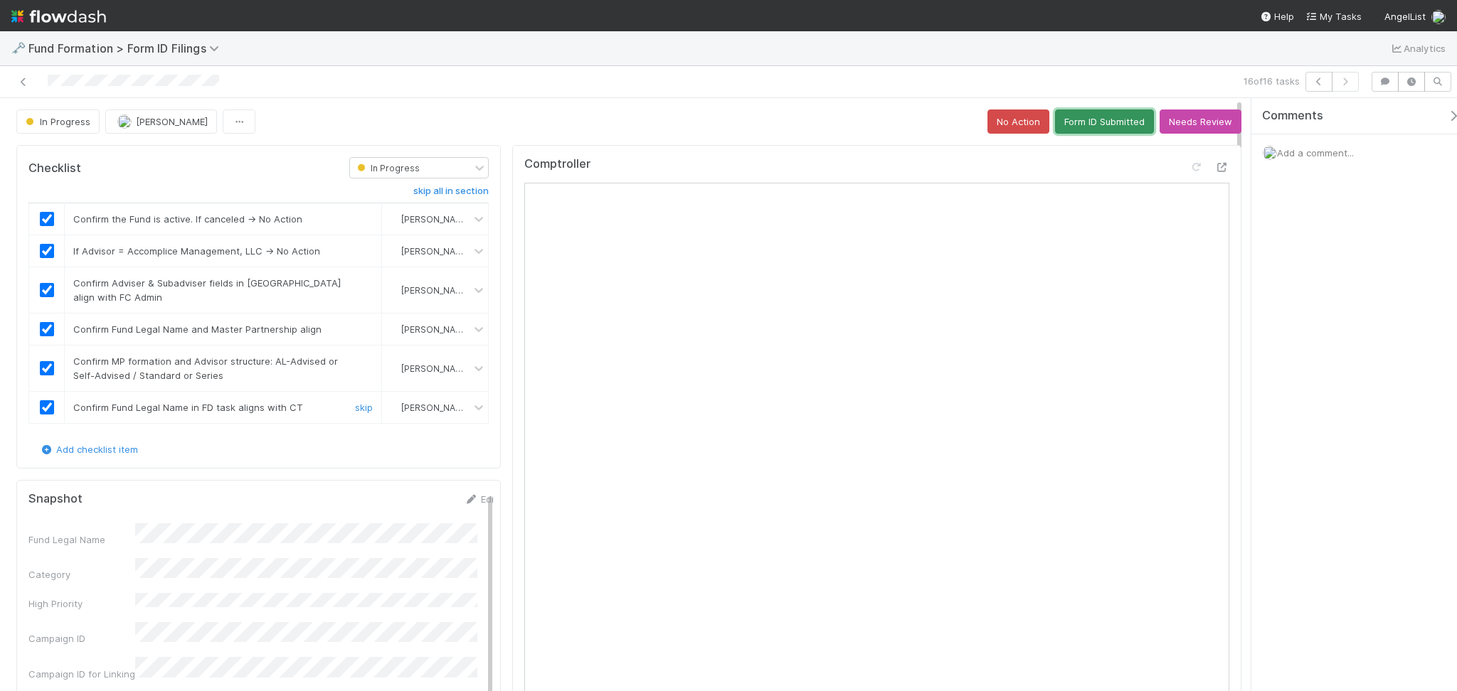
click at [1119, 120] on button "Form ID Submitted" at bounding box center [1104, 122] width 99 height 24
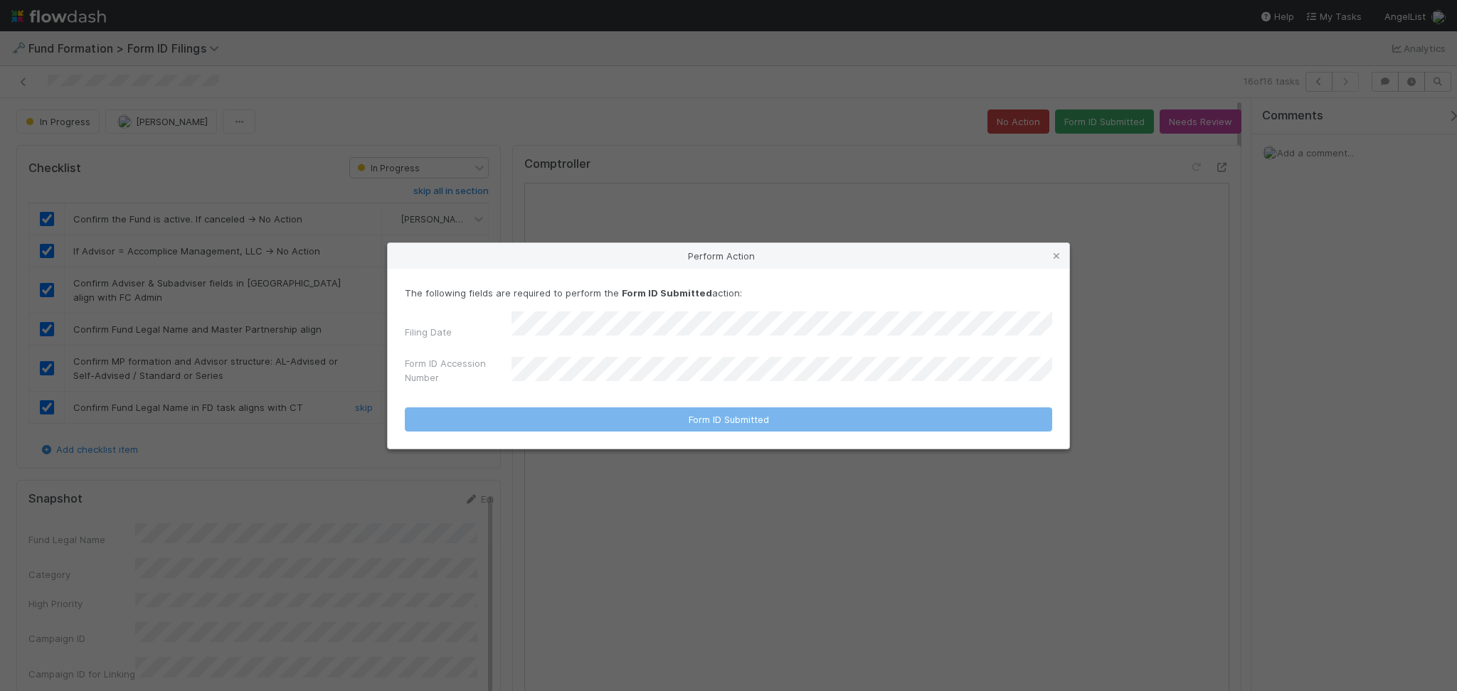
click at [722, 339] on div "Filing Date Form ID Accession Number" at bounding box center [728, 351] width 647 height 79
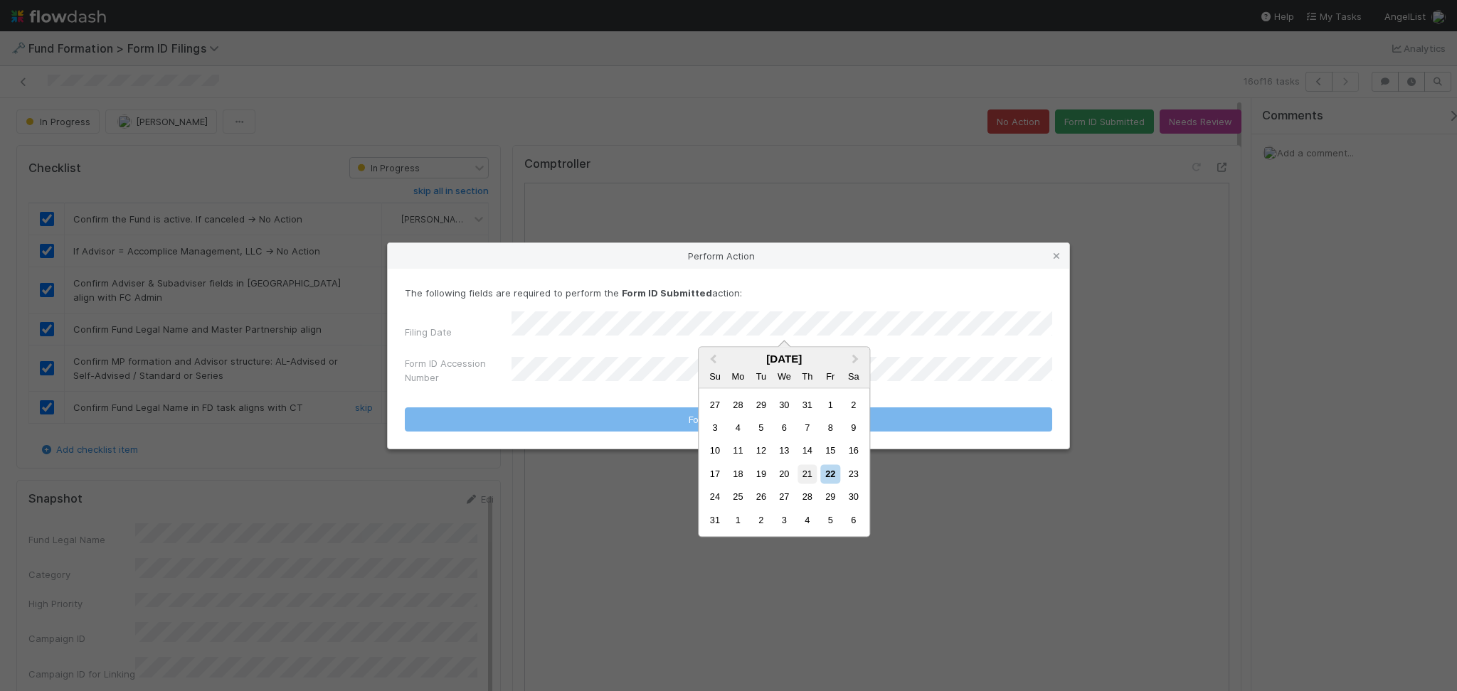
click at [810, 468] on div "21" at bounding box center [806, 473] width 19 height 19
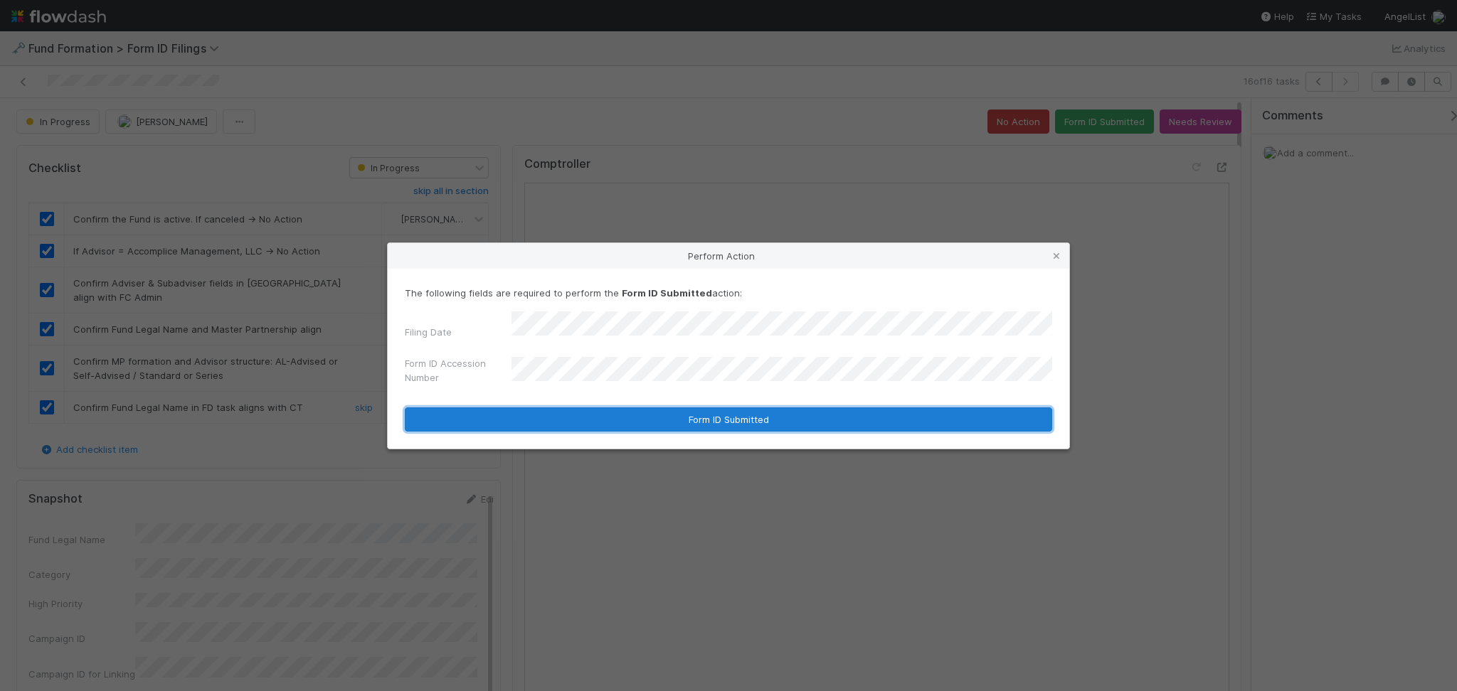
click at [636, 409] on button "Form ID Submitted" at bounding box center [728, 420] width 647 height 24
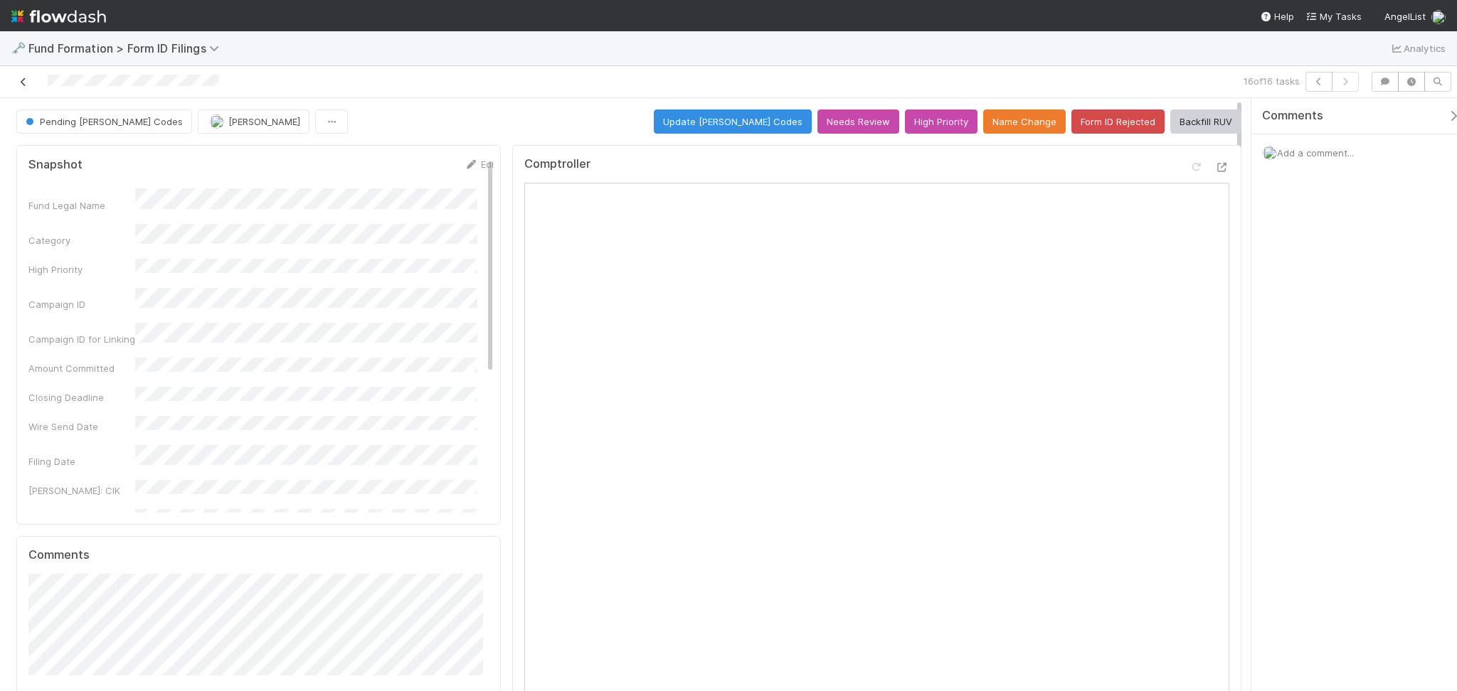
click at [28, 83] on icon at bounding box center [23, 82] width 14 height 9
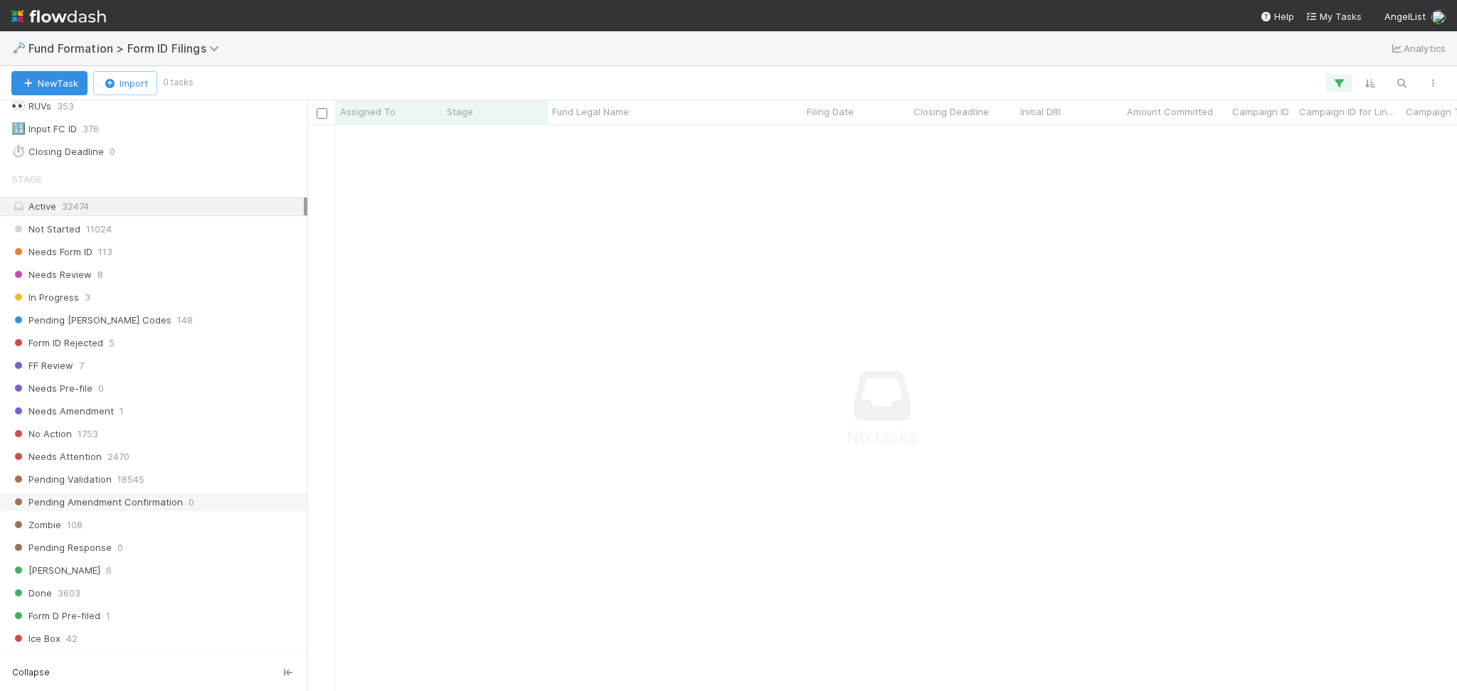
scroll to position [104, 0]
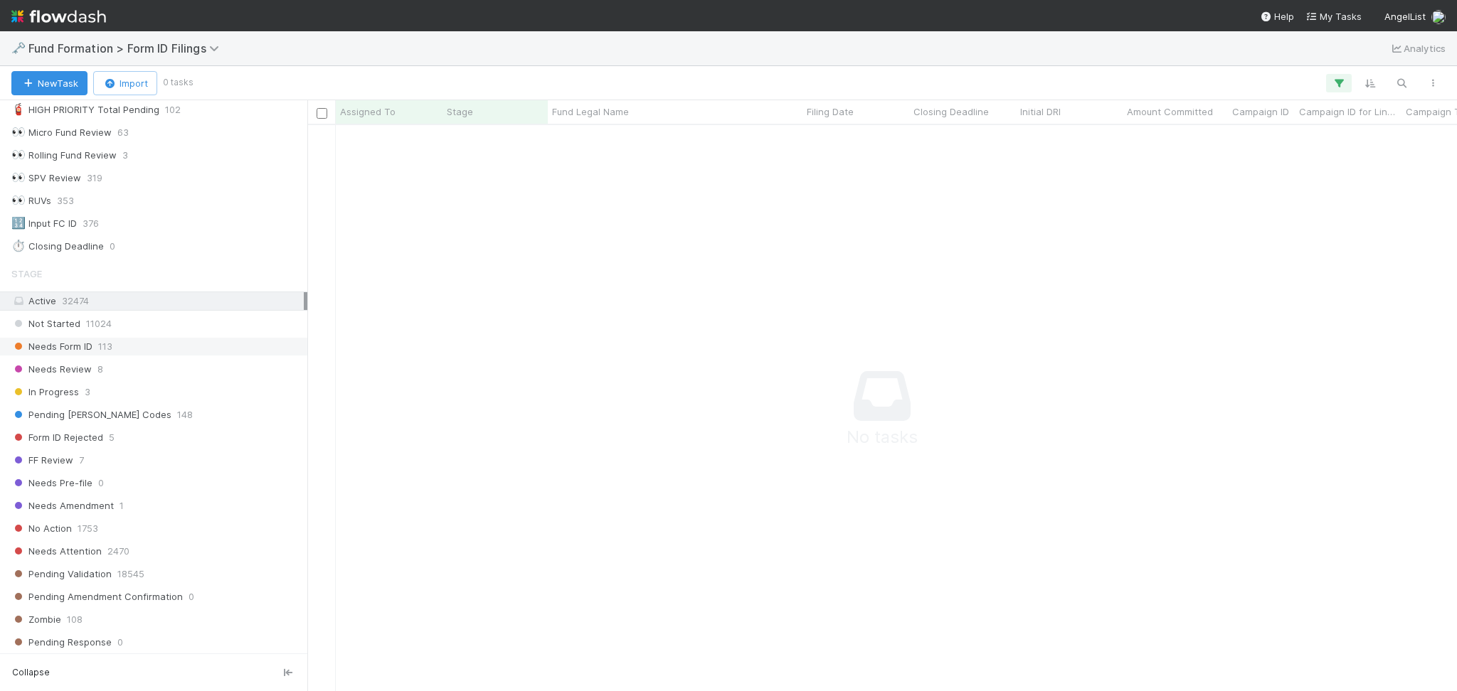
click at [166, 351] on div "Needs Form ID 113" at bounding box center [157, 347] width 292 height 18
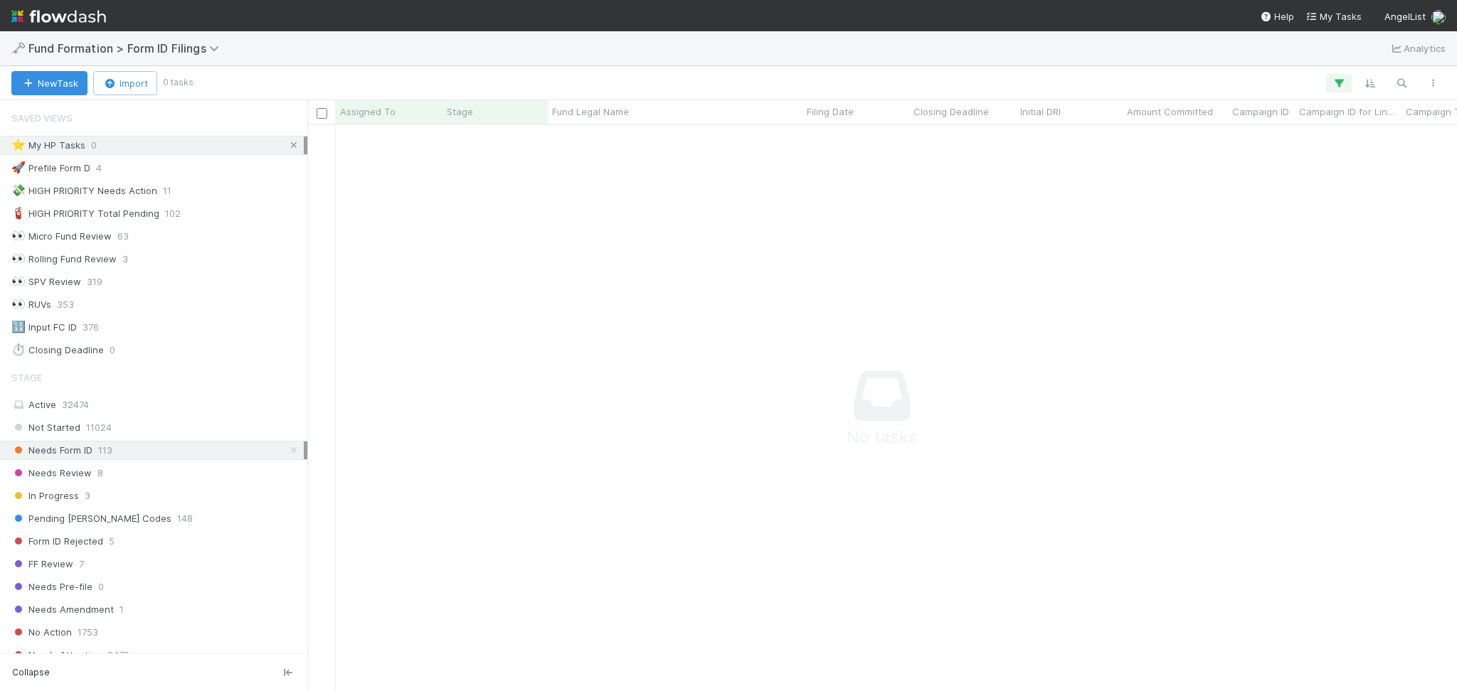
click at [287, 148] on icon at bounding box center [294, 145] width 14 height 9
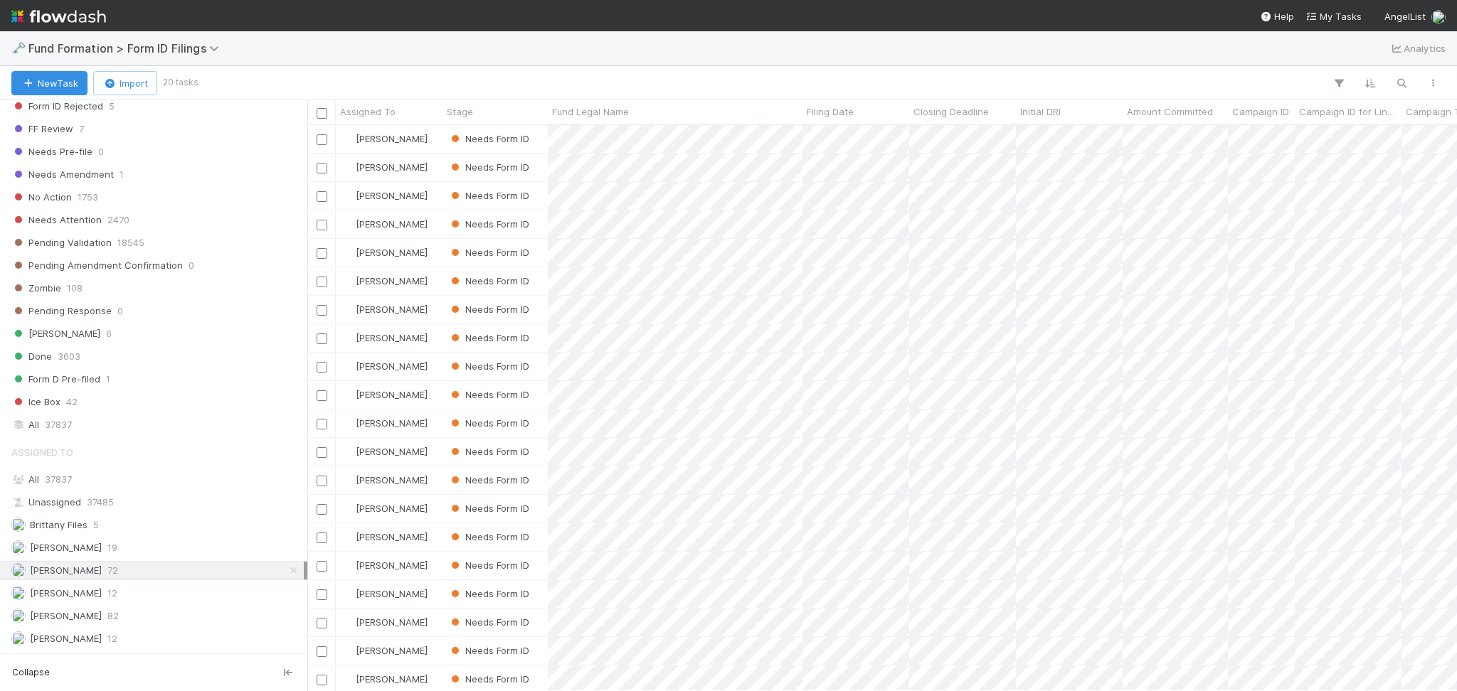
scroll to position [483, 0]
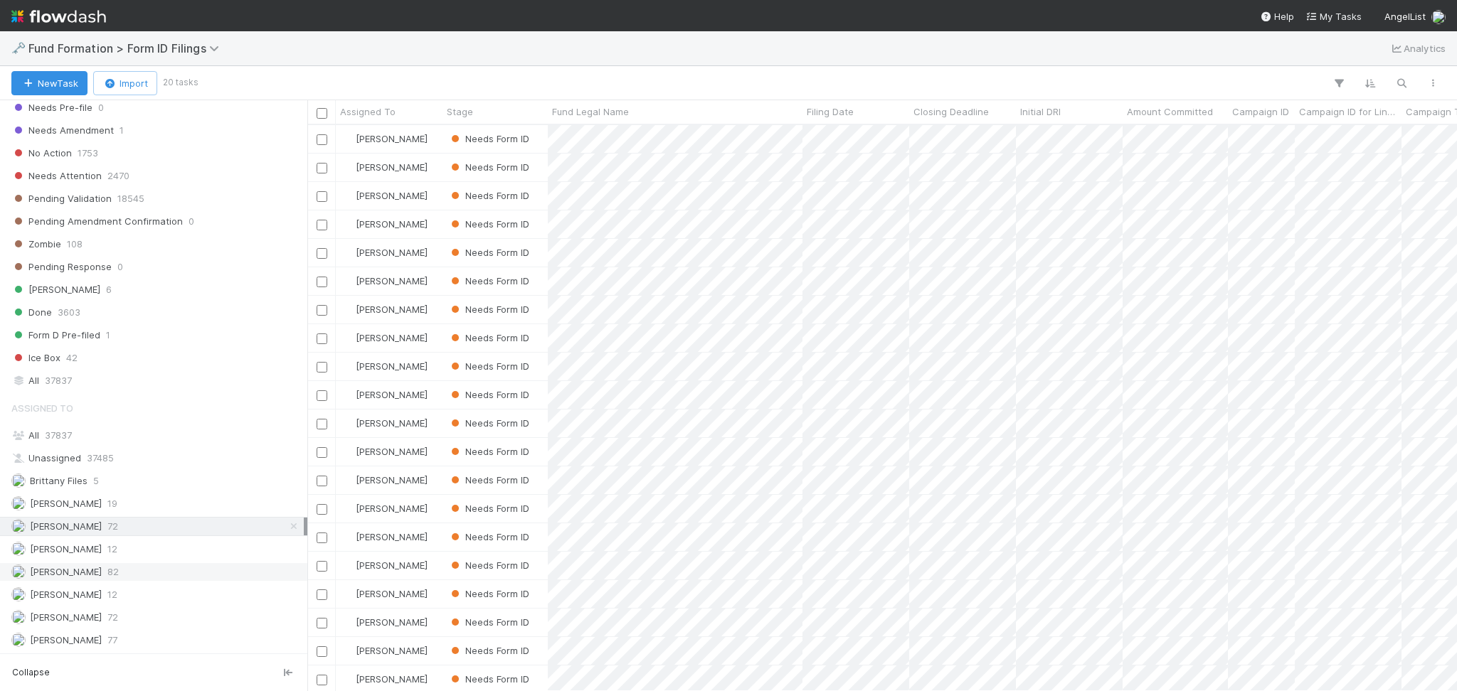
click at [154, 565] on div "Meg Castanare 82" at bounding box center [157, 572] width 292 height 18
click at [139, 604] on div "Novia Bautista 12" at bounding box center [153, 594] width 307 height 19
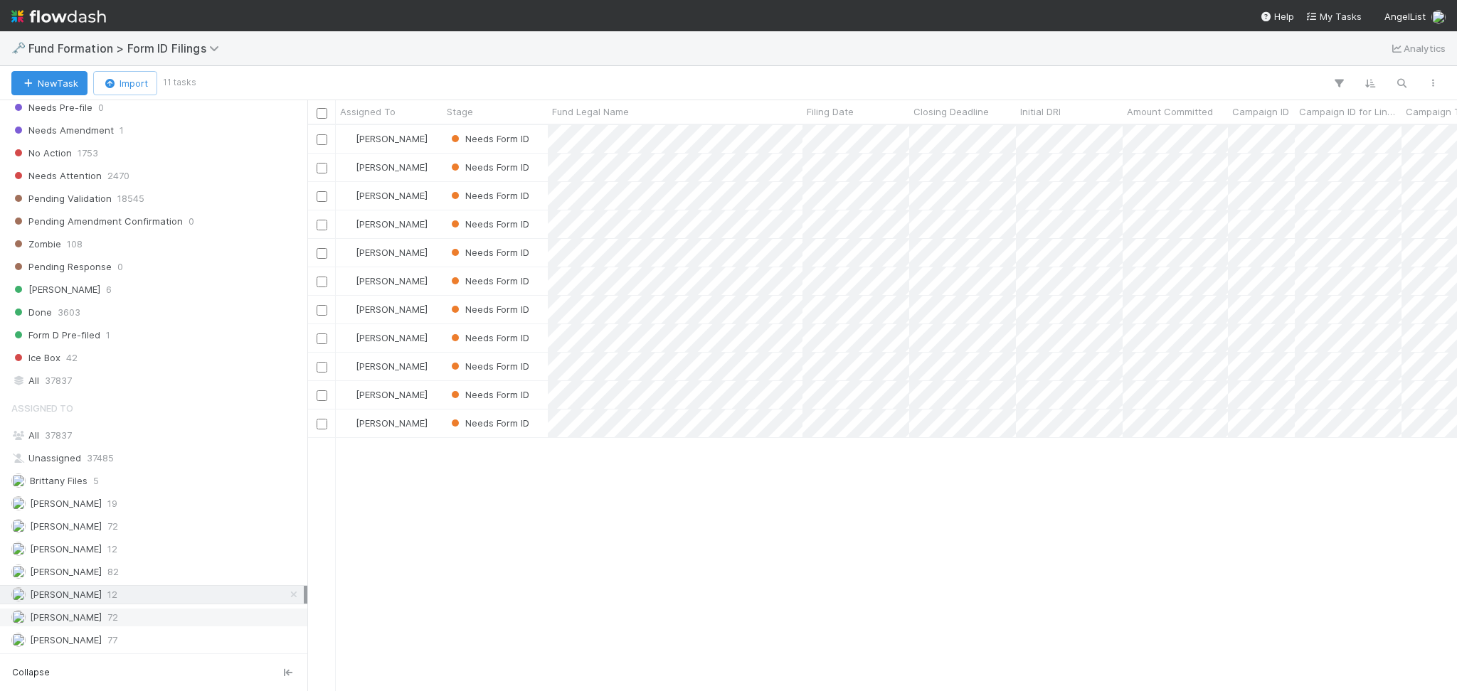
scroll to position [551, 1135]
click at [139, 615] on div "Raven Jacinto 72" at bounding box center [157, 618] width 292 height 18
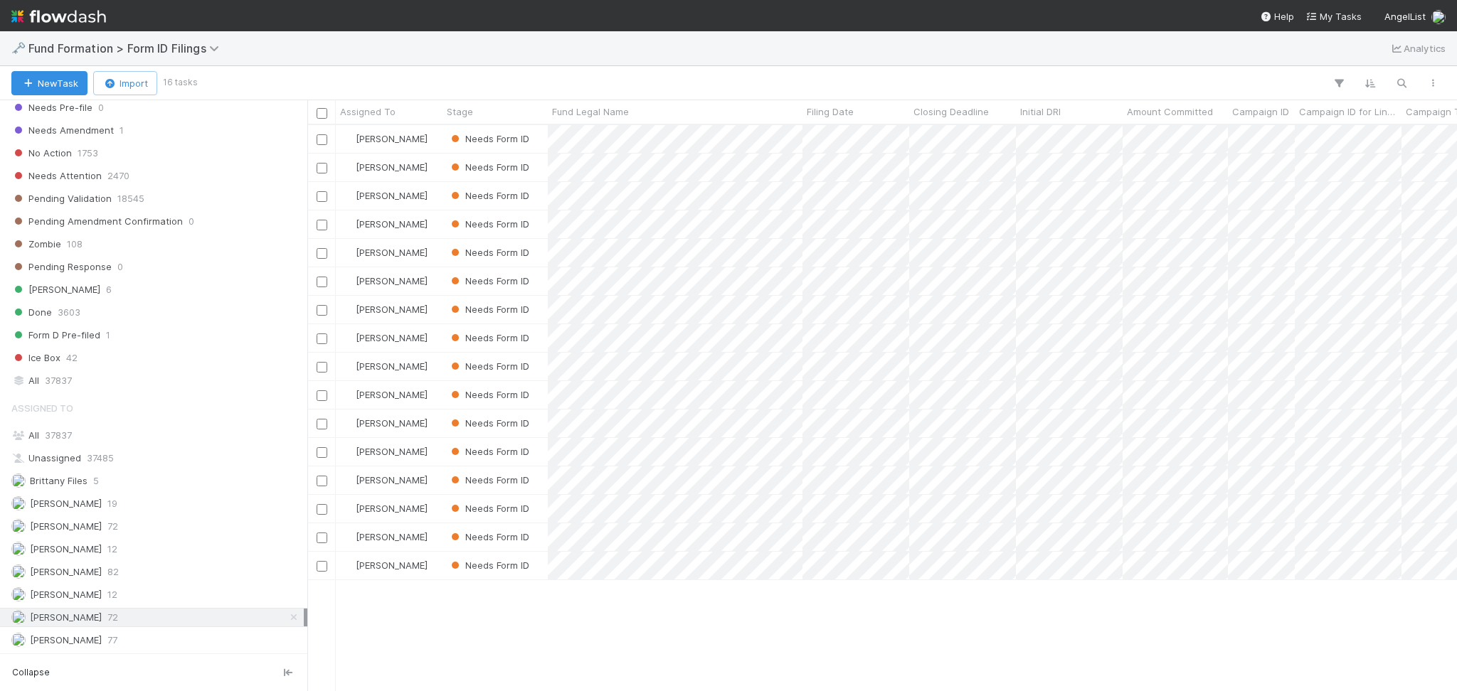
scroll to position [551, 1135]
click at [142, 552] on div "Karen Jane Salcedo 12" at bounding box center [157, 550] width 292 height 18
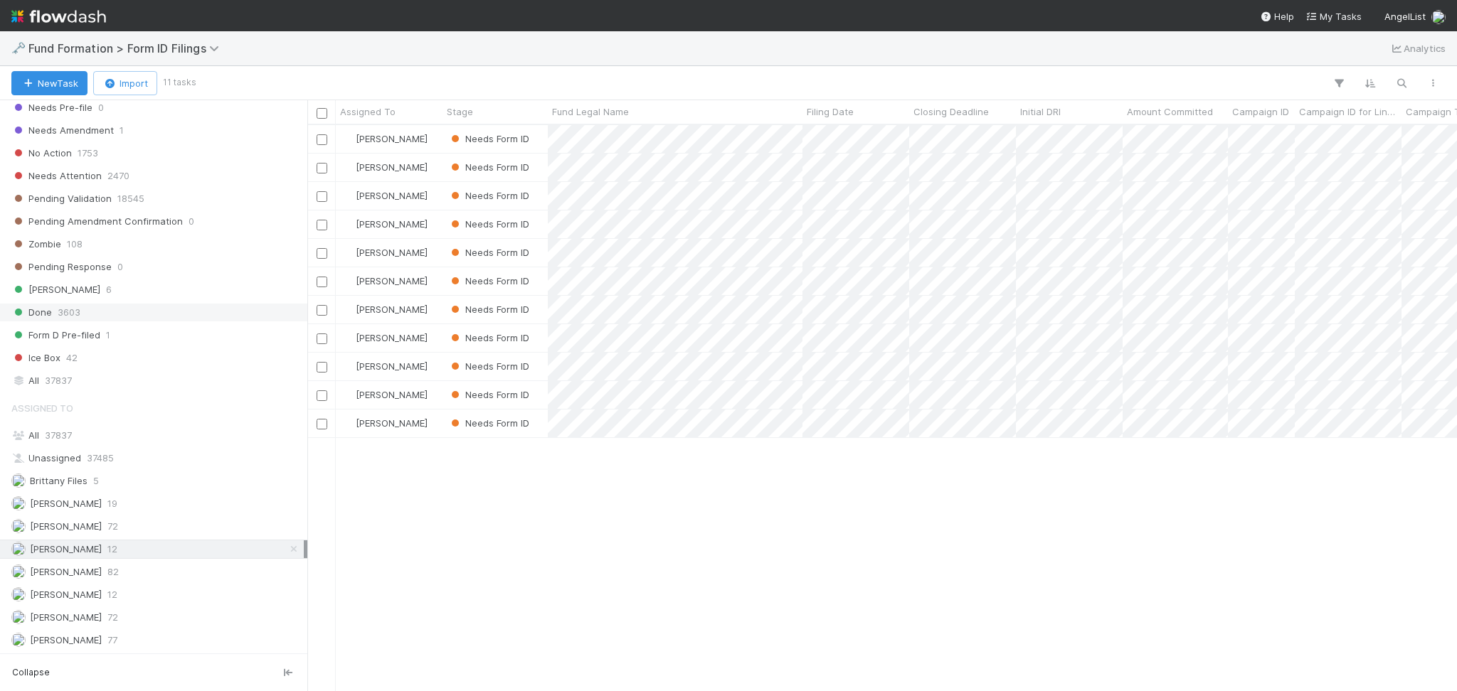
scroll to position [551, 1135]
click at [142, 646] on div "Roselyn de Villa 77" at bounding box center [157, 641] width 292 height 18
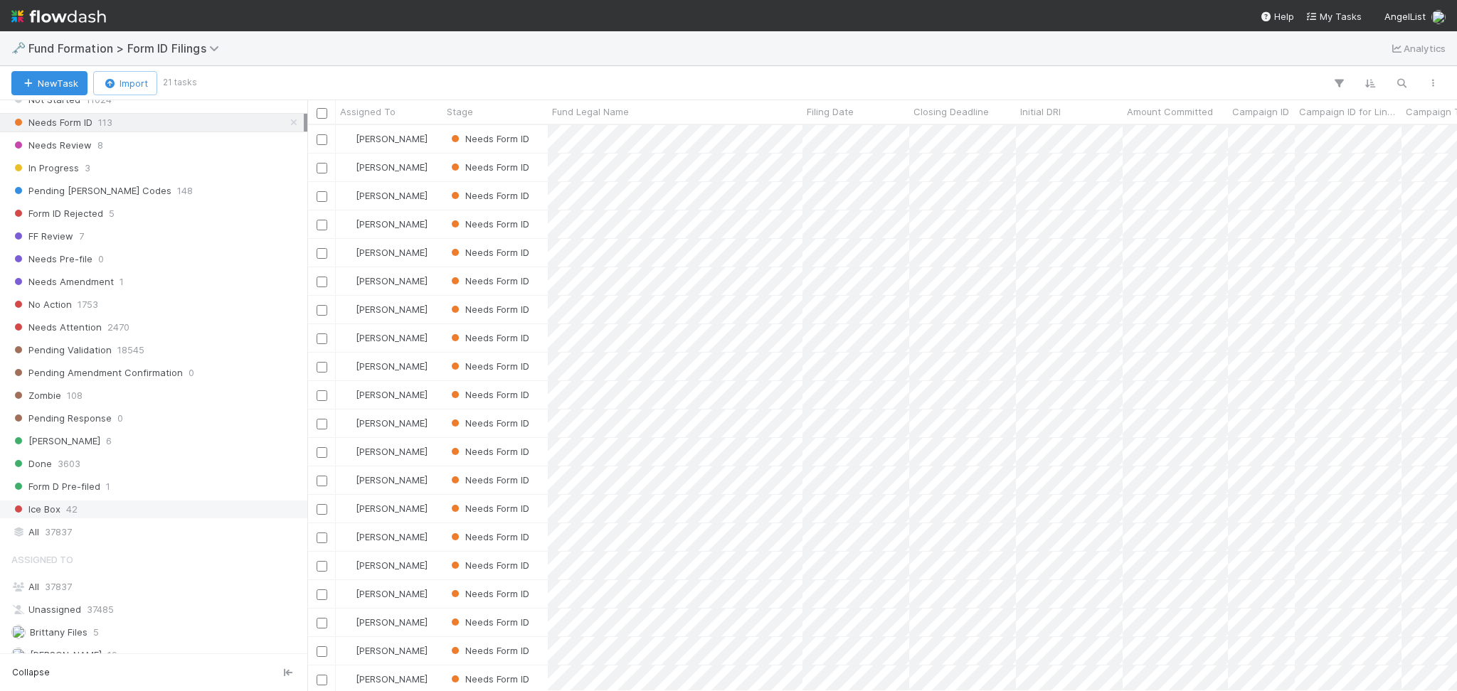
scroll to position [388, 0]
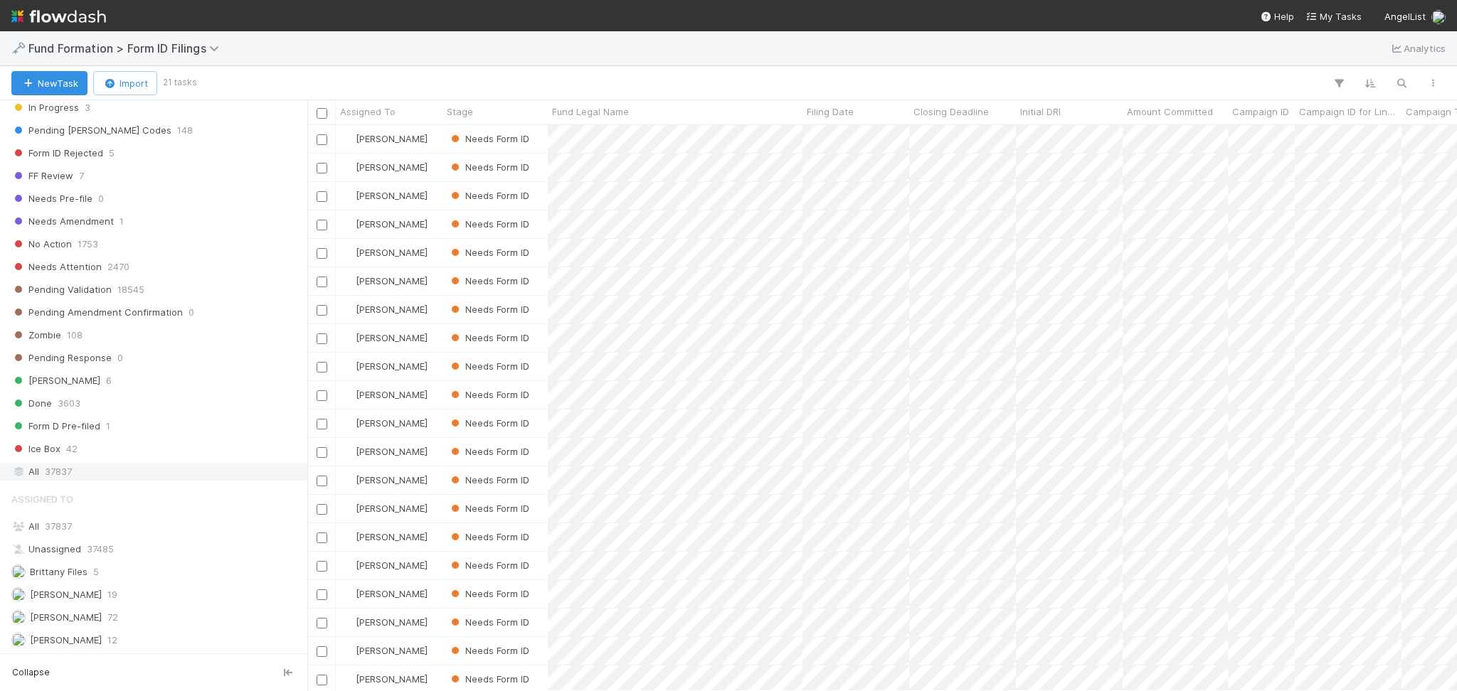
click at [90, 472] on div "All 37837" at bounding box center [157, 472] width 292 height 18
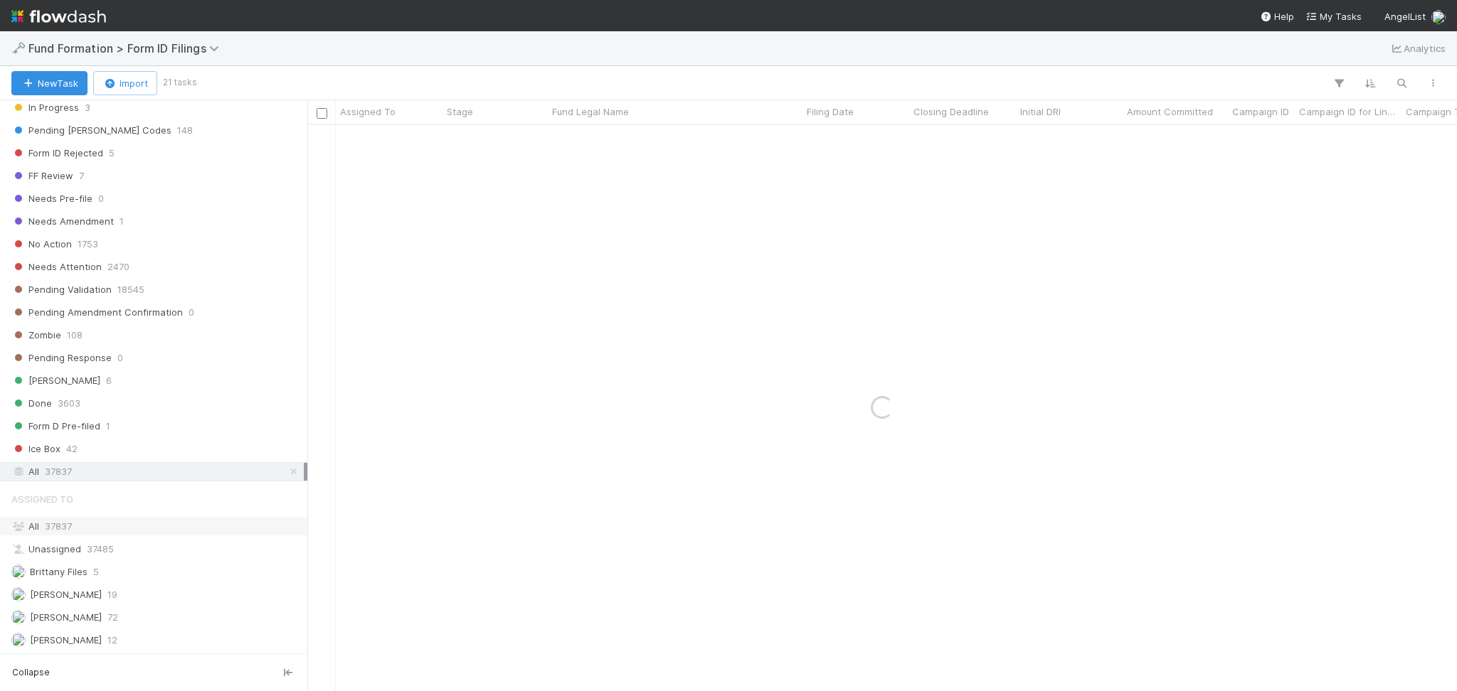
click at [75, 527] on div "All 37837" at bounding box center [157, 527] width 292 height 18
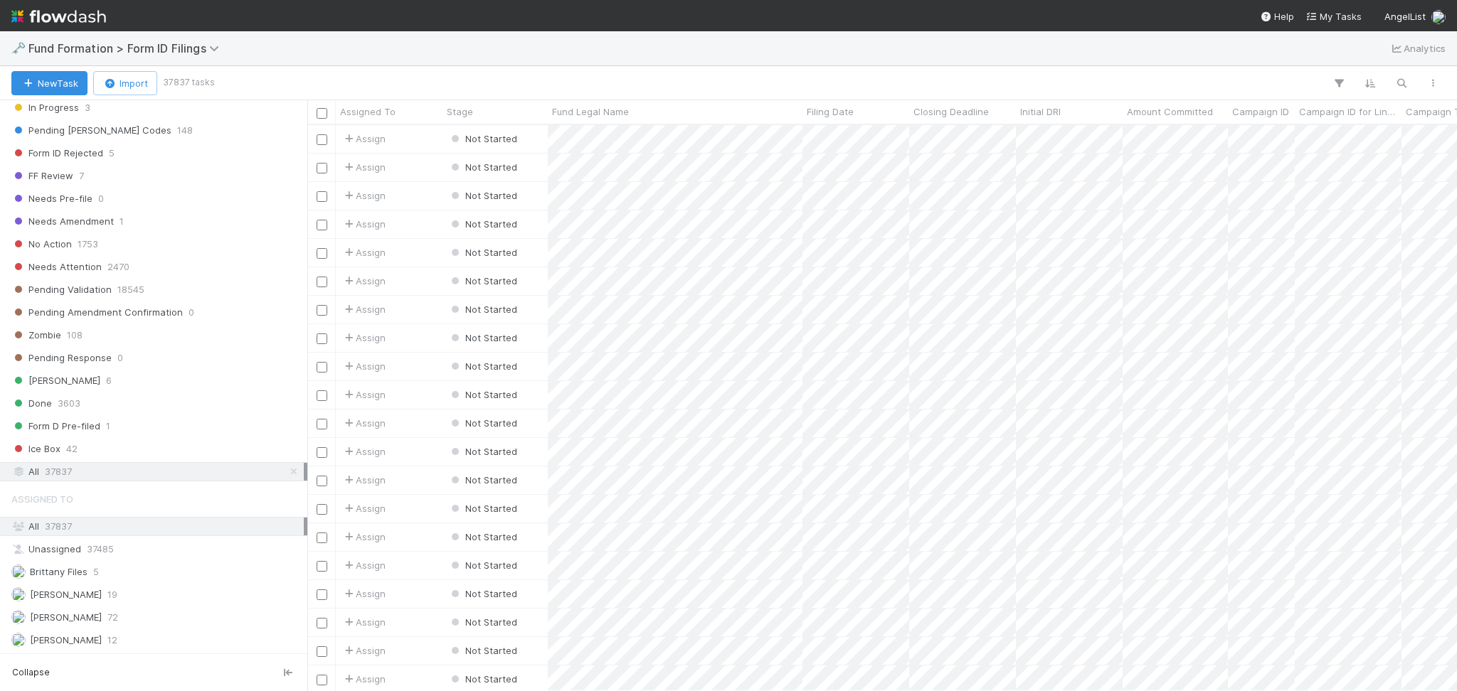
scroll to position [15, 15]
click at [1403, 82] on icon "button" at bounding box center [1401, 83] width 14 height 13
click at [1342, 66] on input at bounding box center [1327, 59] width 142 height 17
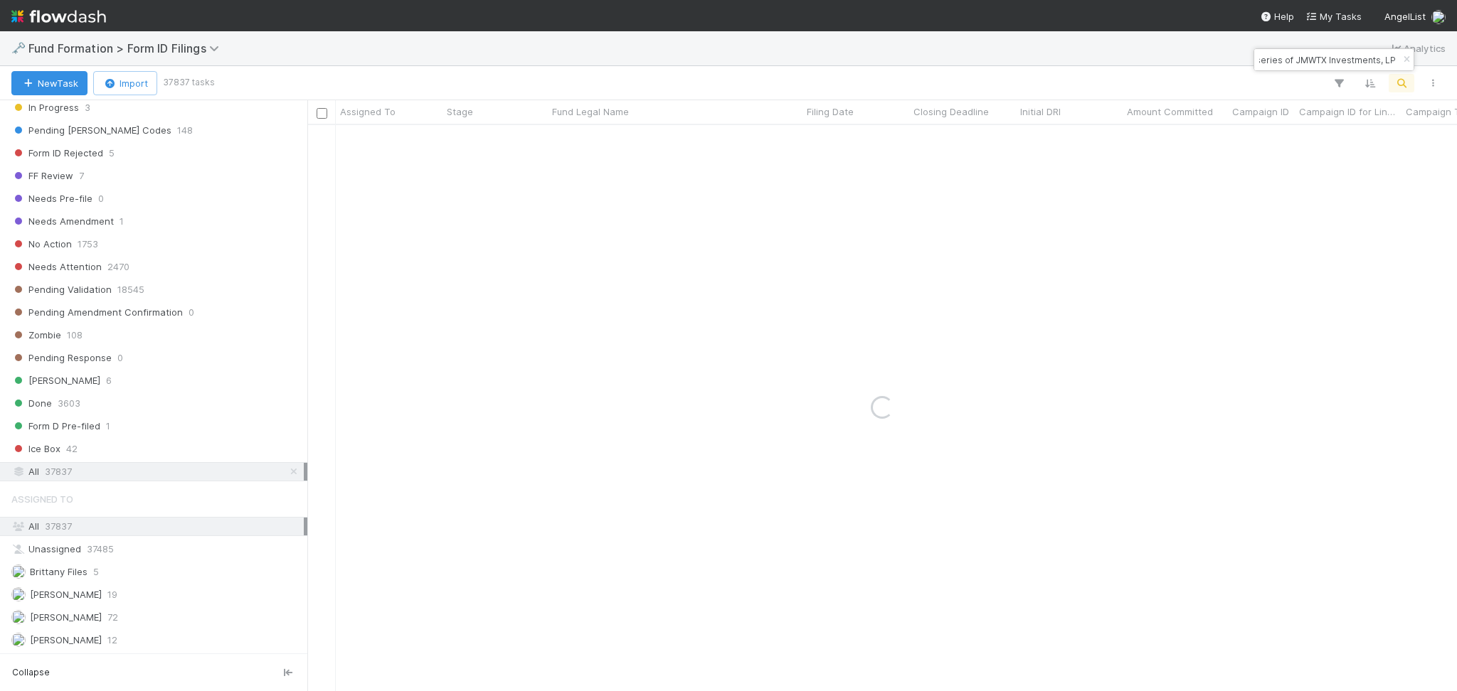
type input "NE-0723 Fund I, a series of JMWTX Investments, LP"
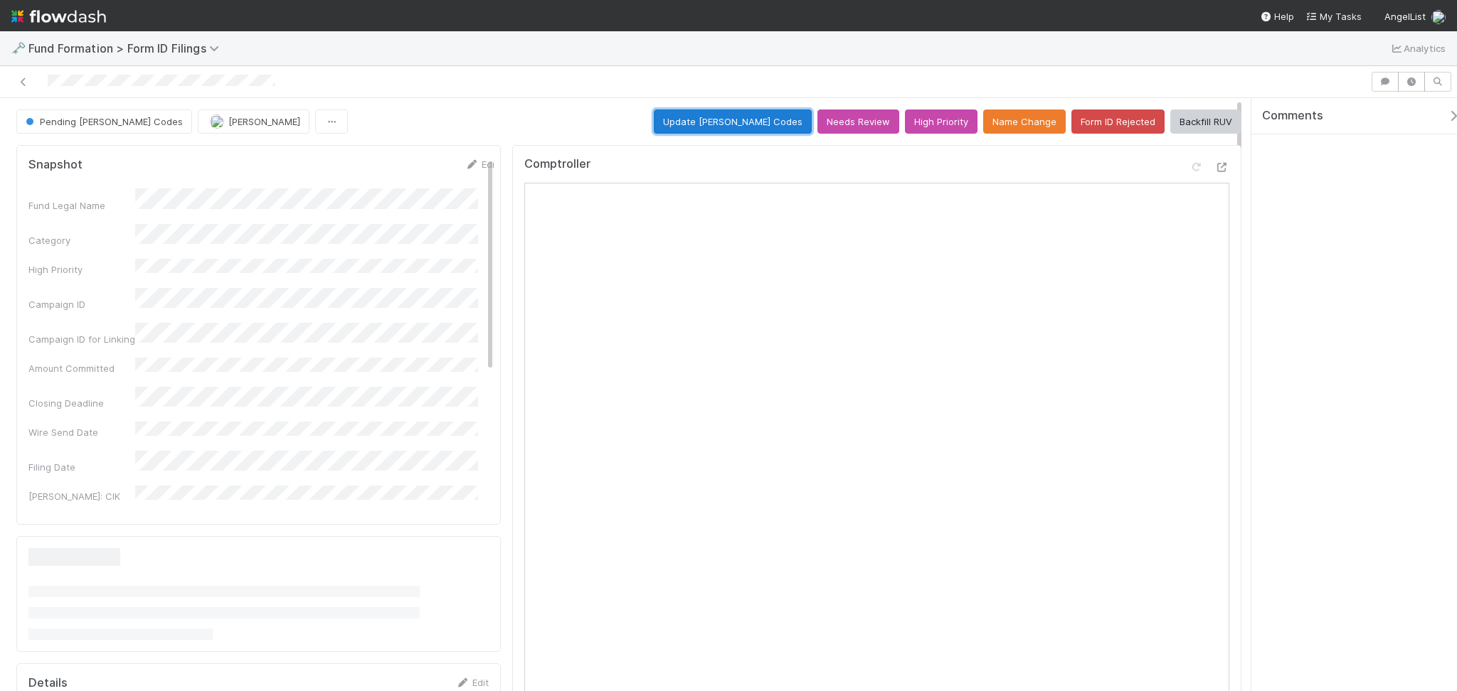
click at [730, 113] on button "Update EDGAR Codes" at bounding box center [733, 122] width 158 height 24
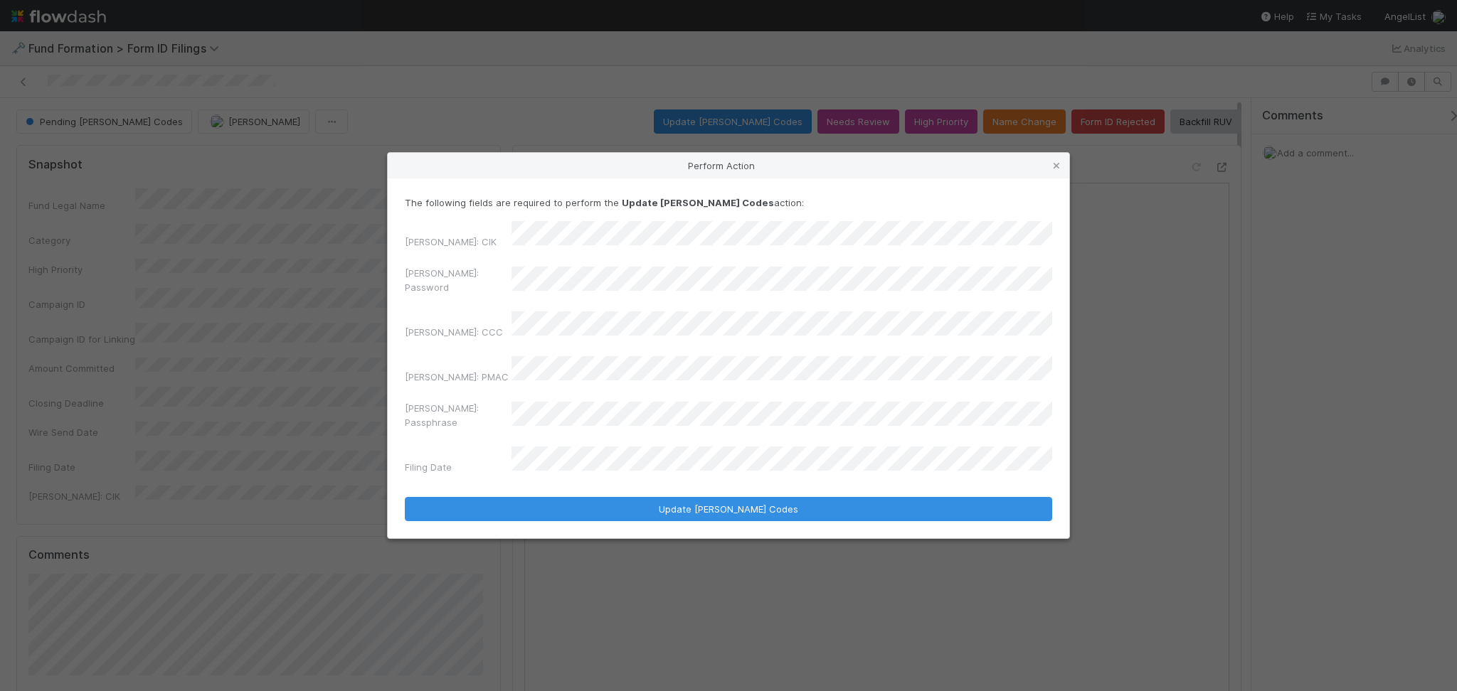
click at [482, 311] on div "EDGAR: CIK EDGAR: Password EDGAR: CCC EDGAR: PMAC EDGAR: Passphrase Filing Date" at bounding box center [728, 350] width 647 height 259
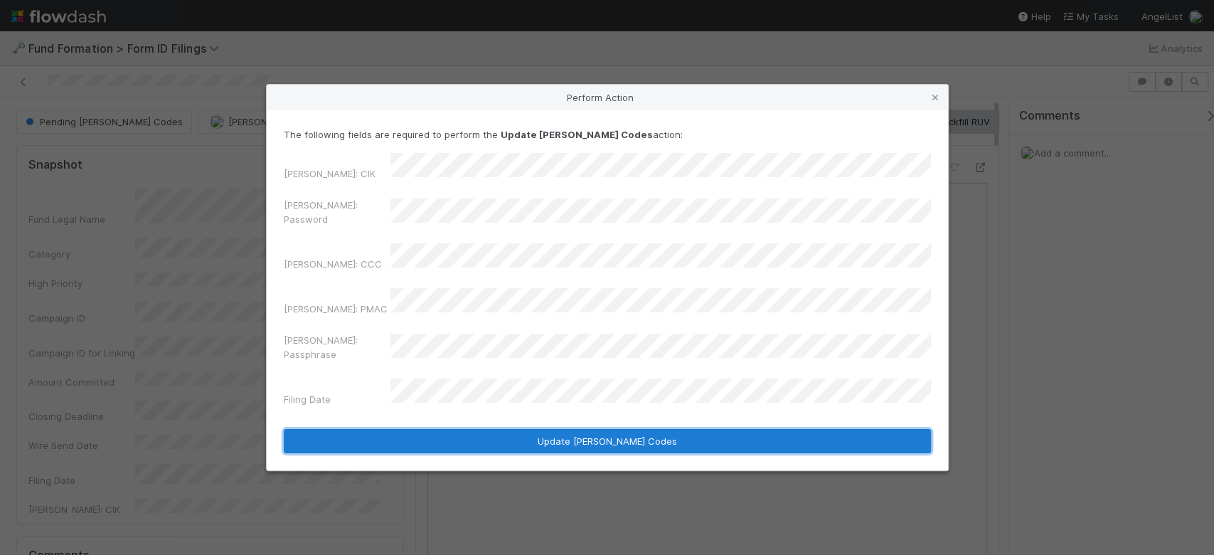
click at [538, 429] on button "Update EDGAR Codes" at bounding box center [607, 441] width 647 height 24
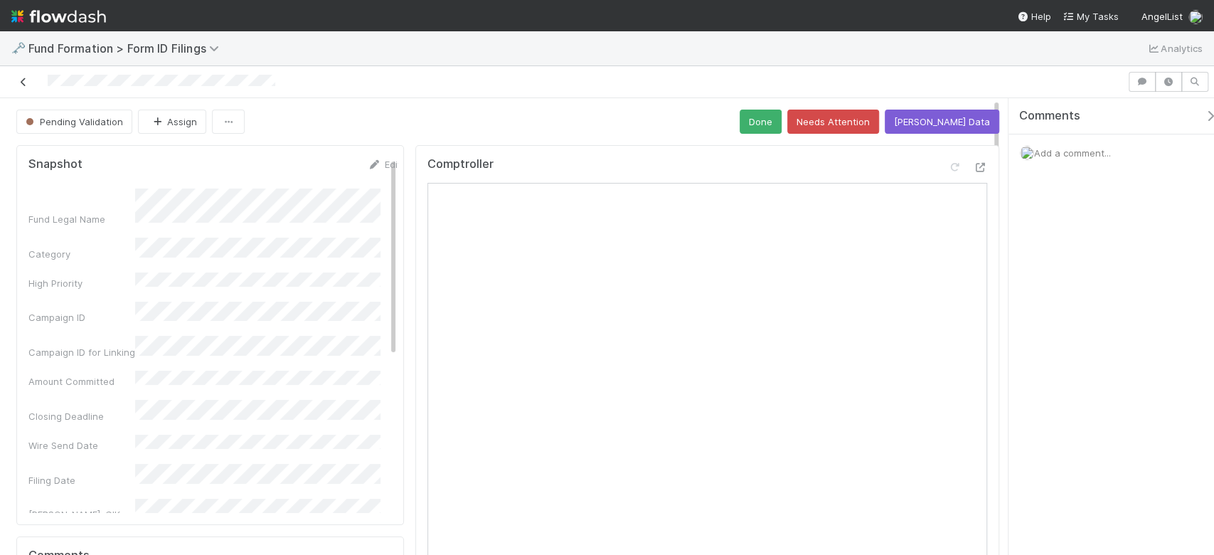
click at [26, 79] on icon at bounding box center [23, 82] width 14 height 9
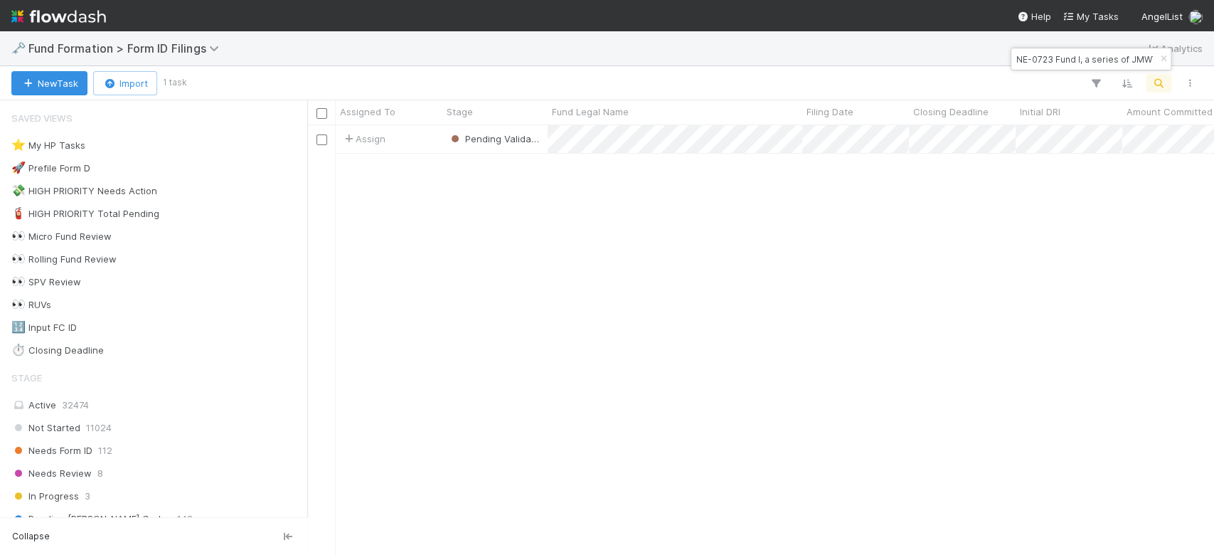
scroll to position [415, 892]
click at [1104, 56] on input "NE-0723 Fund I, a series of JMWTX Investments, LP" at bounding box center [1085, 59] width 142 height 17
paste input "GR-0811 Fund II, a series of AirAngels Investor Syndicate"
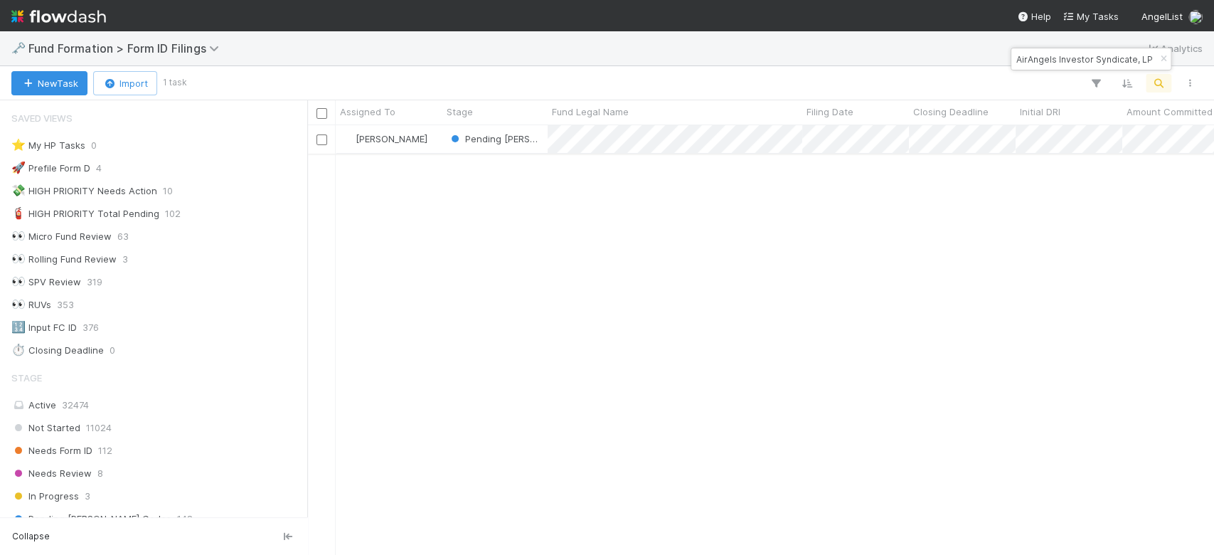
type input "GR-0811 Fund II, a series of AirAngels Investor Syndicate, LP"
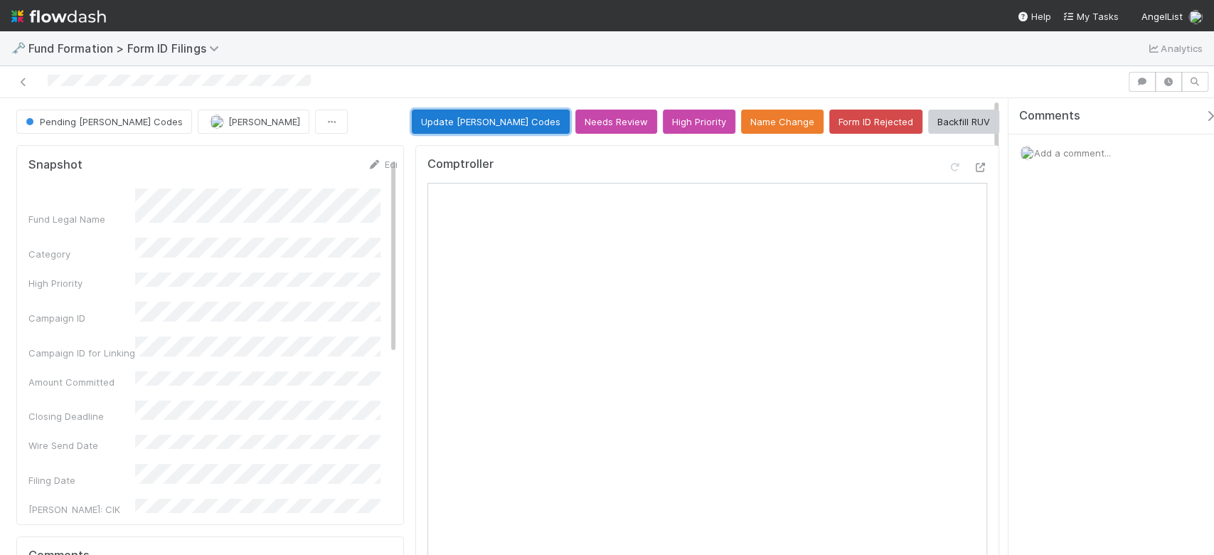
click at [521, 119] on button "Update EDGAR Codes" at bounding box center [491, 122] width 158 height 24
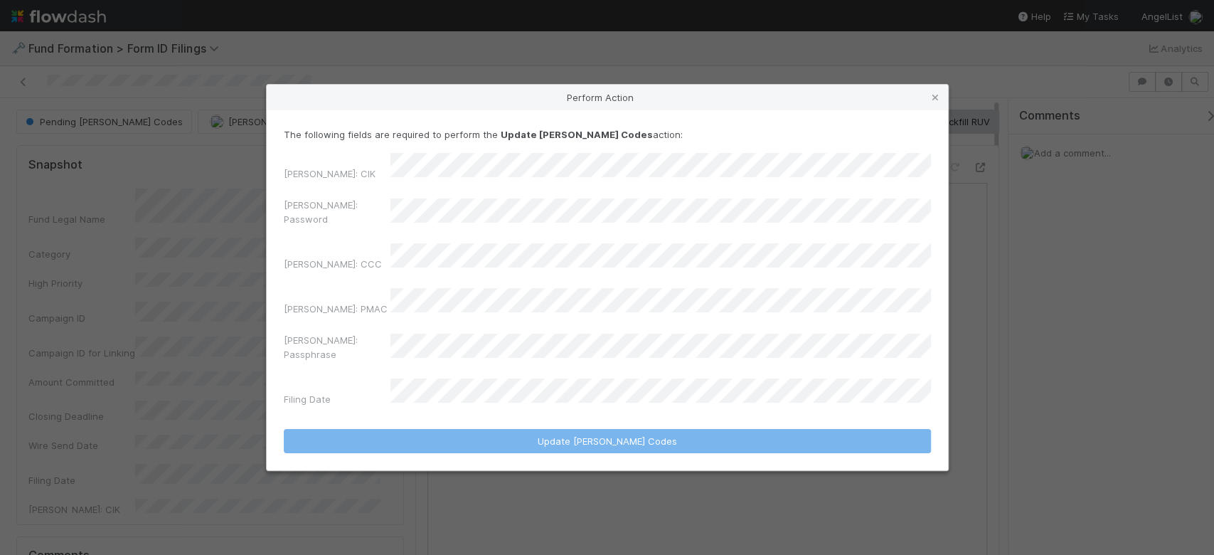
click at [448, 207] on div "EDGAR: CIK EDGAR: Password EDGAR: CCC EDGAR: PMAC EDGAR: Passphrase Filing Date" at bounding box center [607, 282] width 647 height 259
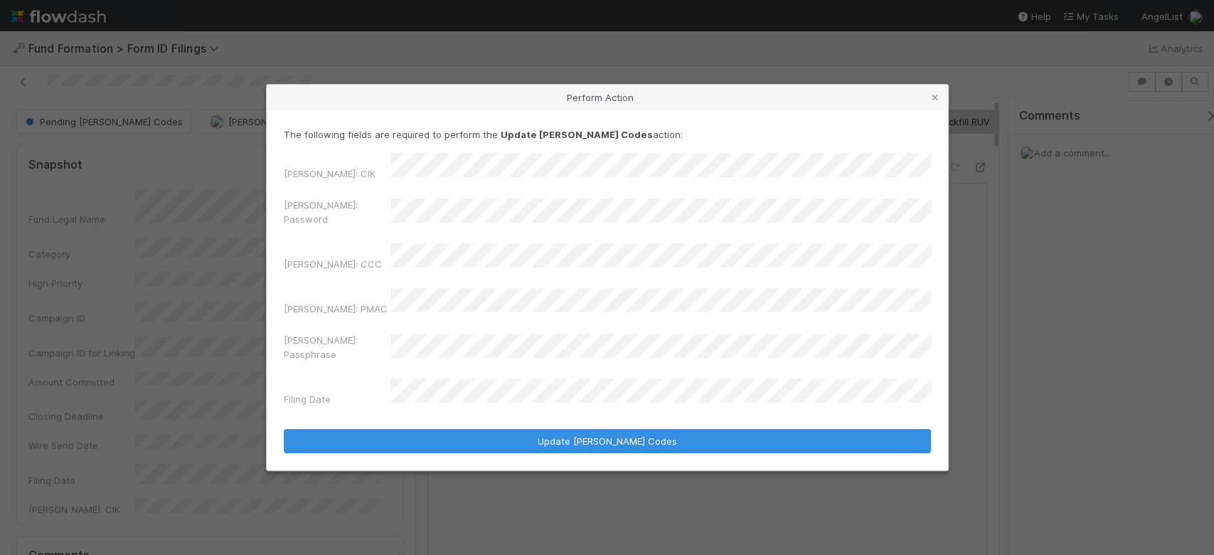
click at [368, 250] on div "EDGAR: CIK EDGAR: Password EDGAR: CCC EDGAR: PMAC EDGAR: Passphrase Filing Date" at bounding box center [607, 282] width 647 height 259
click at [494, 276] on div "EDGAR: CCC" at bounding box center [607, 259] width 647 height 33
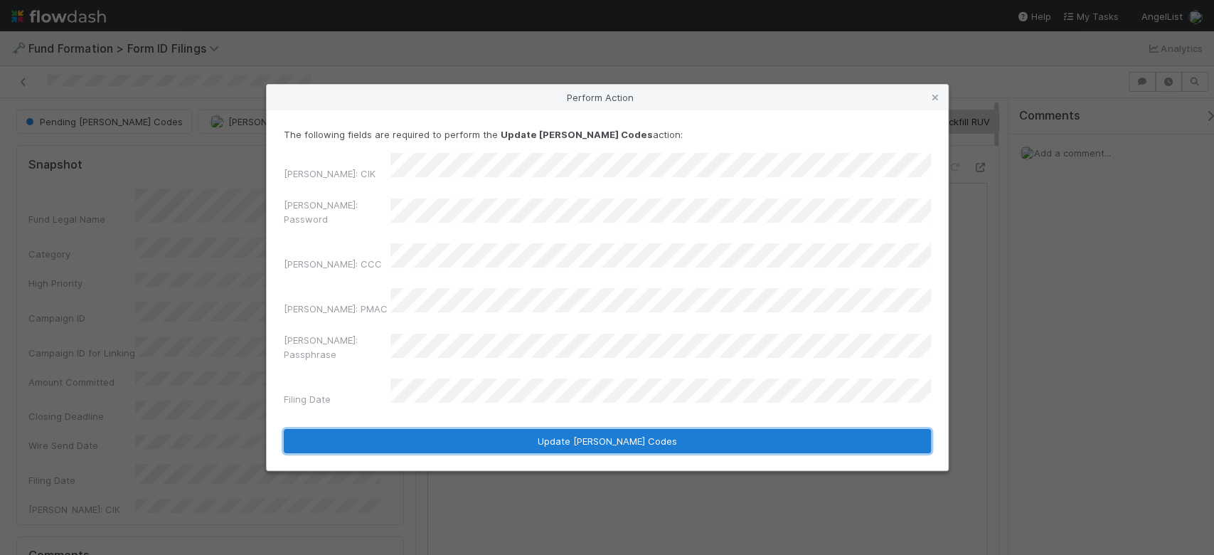
click at [566, 429] on button "Update EDGAR Codes" at bounding box center [607, 441] width 647 height 24
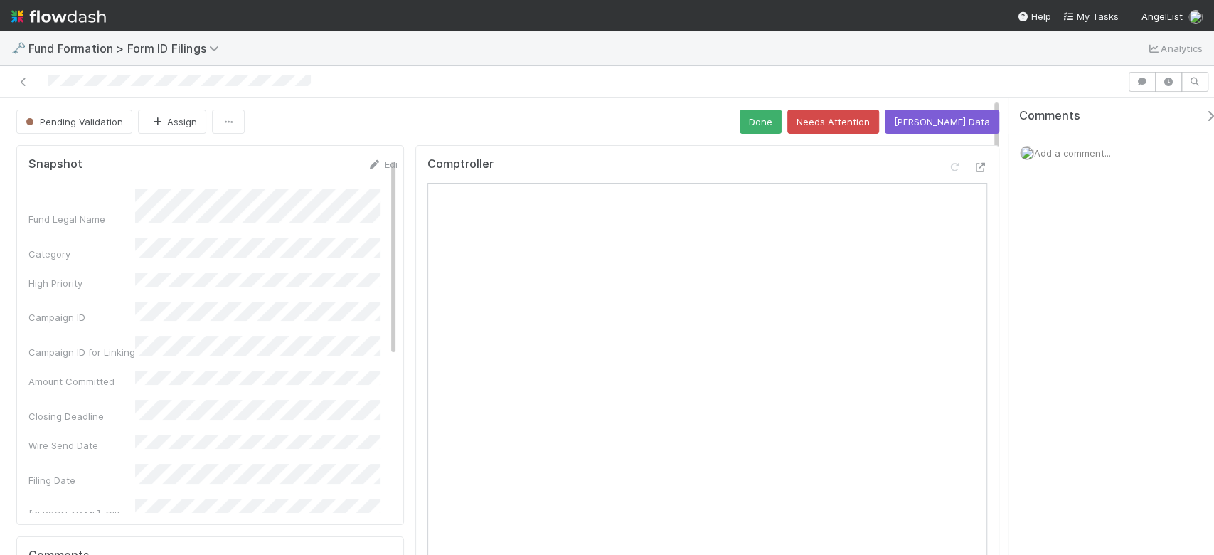
click at [18, 72] on div at bounding box center [564, 82] width 1116 height 20
click at [20, 83] on icon at bounding box center [23, 82] width 14 height 9
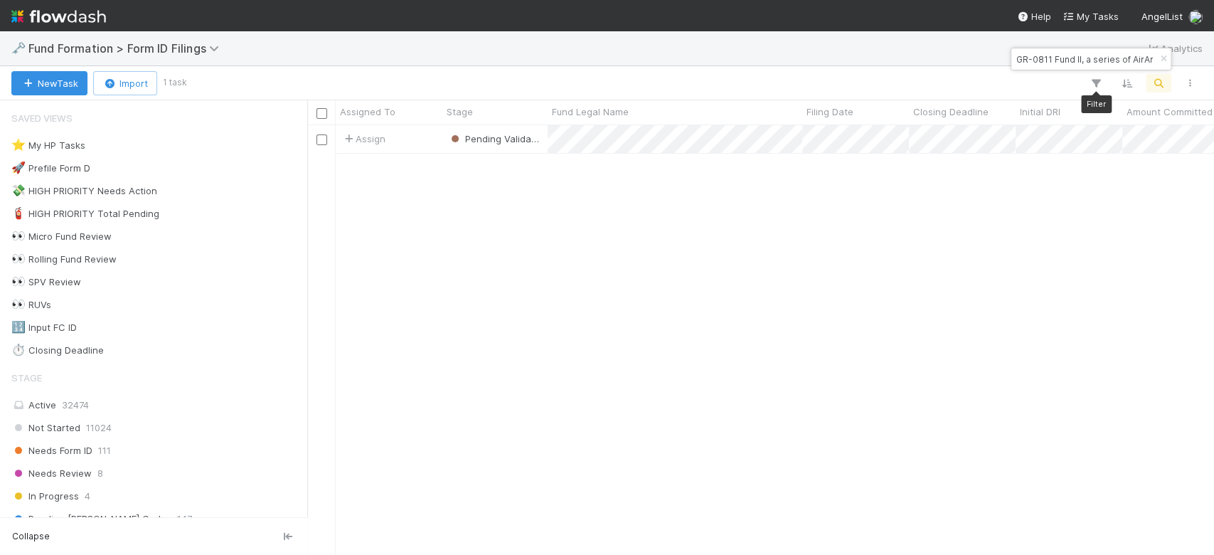
scroll to position [415, 892]
click at [1094, 58] on input "GR-0811 Fund II, a series of AirAngels Investor Syndicate, LP" at bounding box center [1085, 59] width 142 height 17
paste input "MA-0620 Fund I, a series of Roll Up Vehicles"
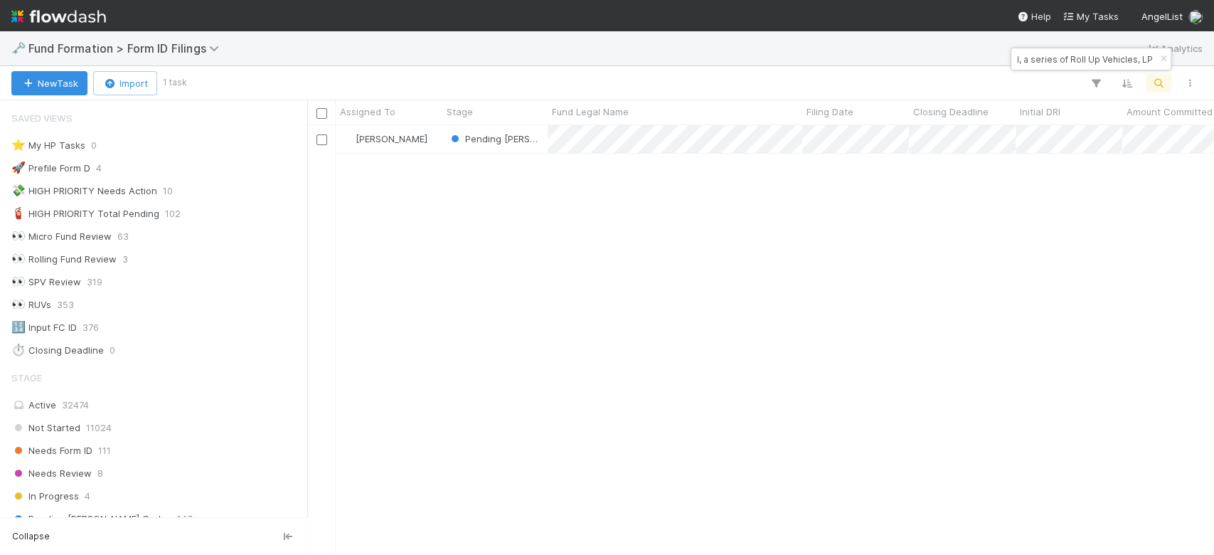
type input "MA-0620 Fund I, a series of Roll Up Vehicles, LP"
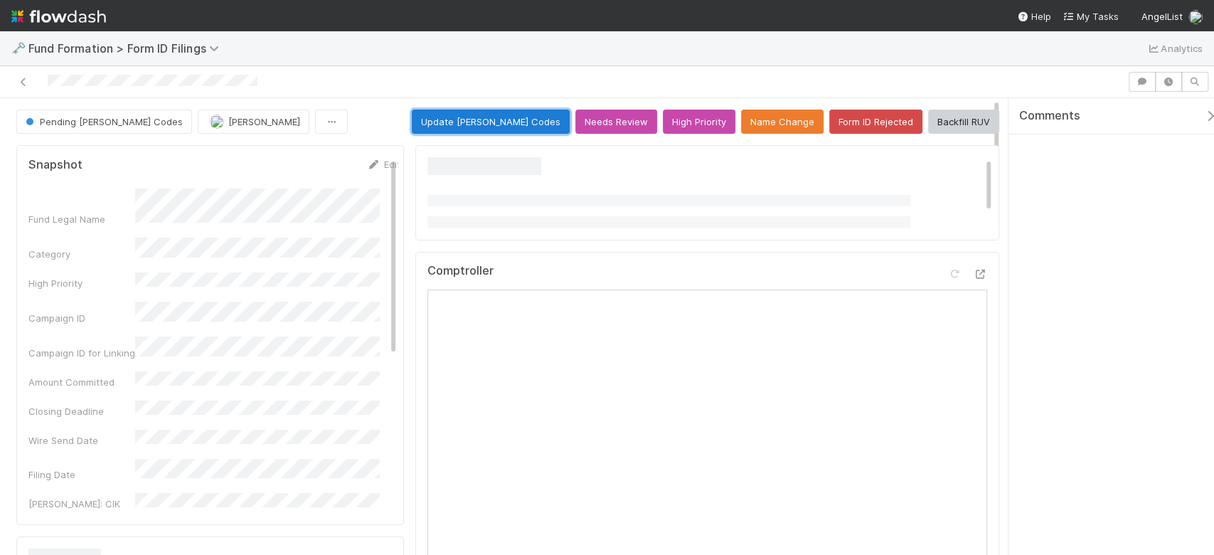
click at [496, 122] on button "Update EDGAR Codes" at bounding box center [491, 122] width 158 height 24
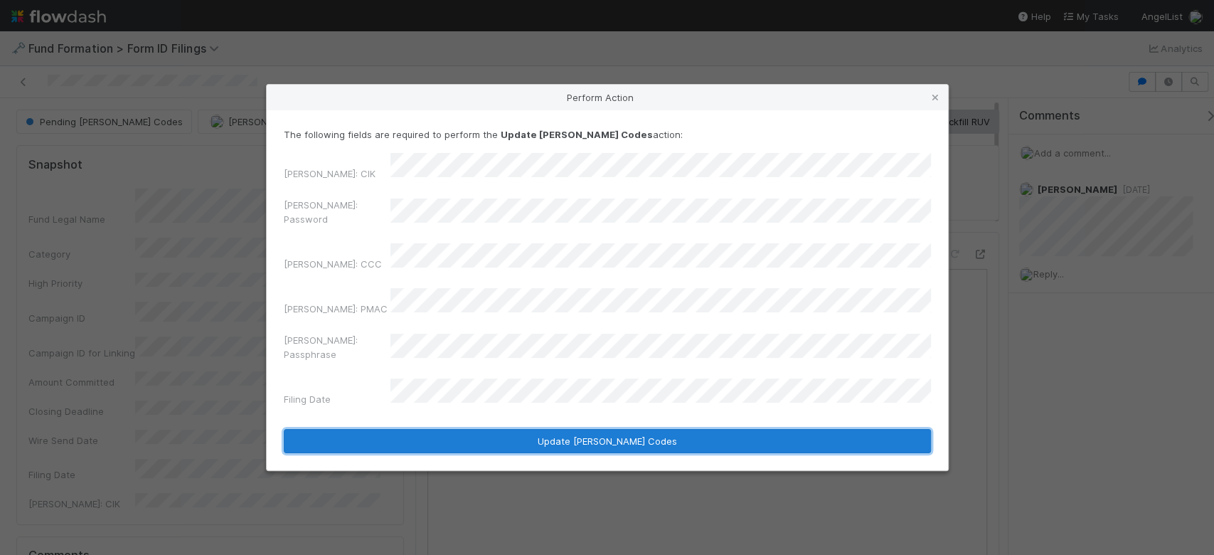
click at [523, 429] on button "Update EDGAR Codes" at bounding box center [607, 441] width 647 height 24
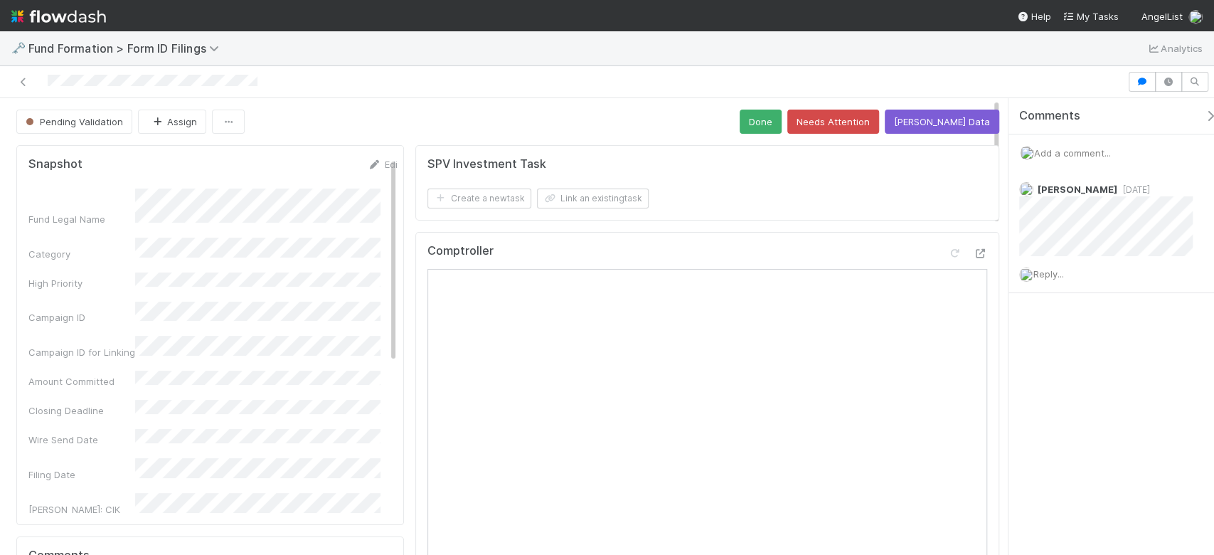
click at [33, 87] on div at bounding box center [564, 82] width 1116 height 20
click at [29, 83] on icon at bounding box center [23, 82] width 14 height 9
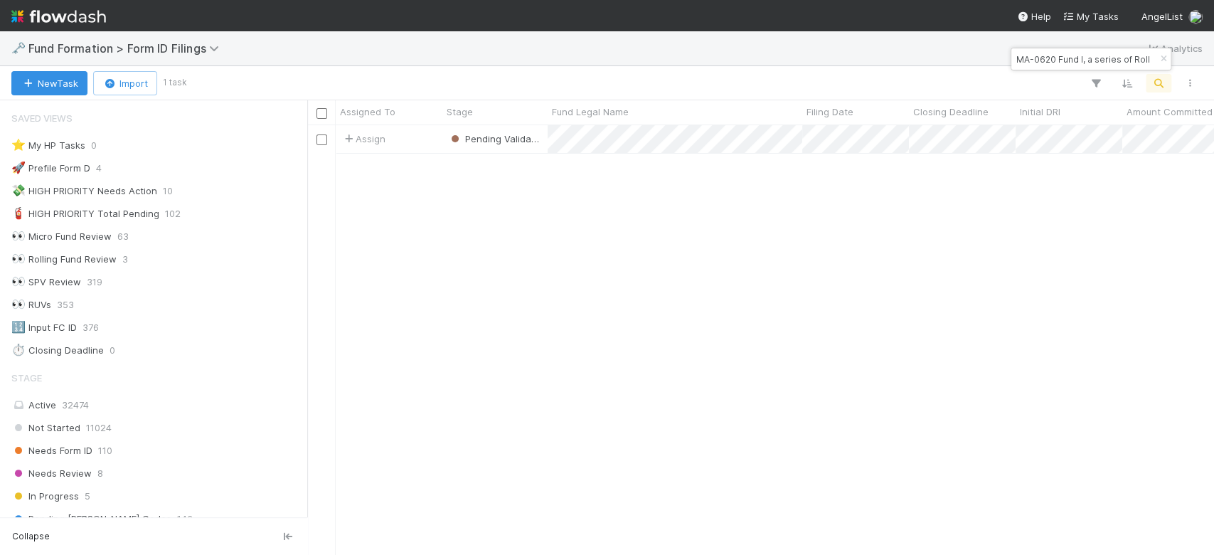
scroll to position [15, 16]
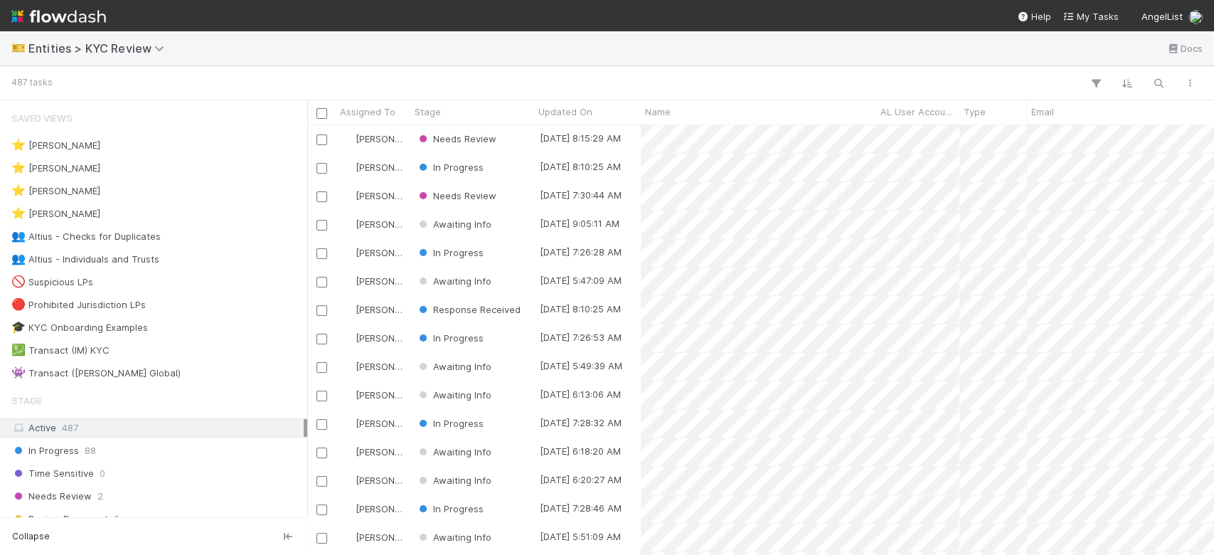
scroll to position [415, 892]
click at [203, 260] on div "👥 Altius - Individuals and Trusts 1" at bounding box center [157, 259] width 292 height 18
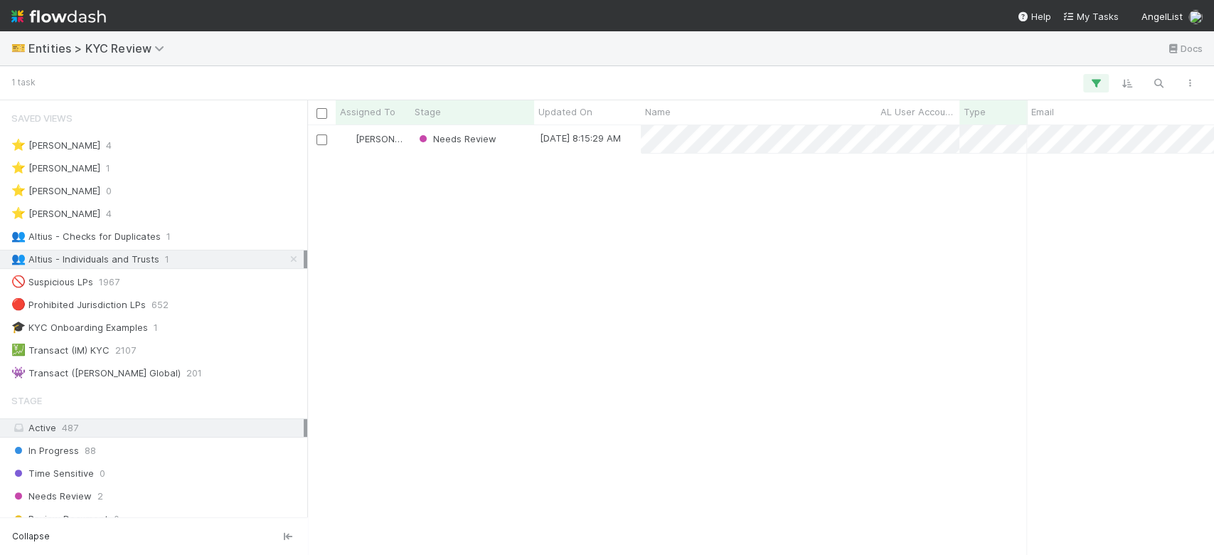
scroll to position [415, 892]
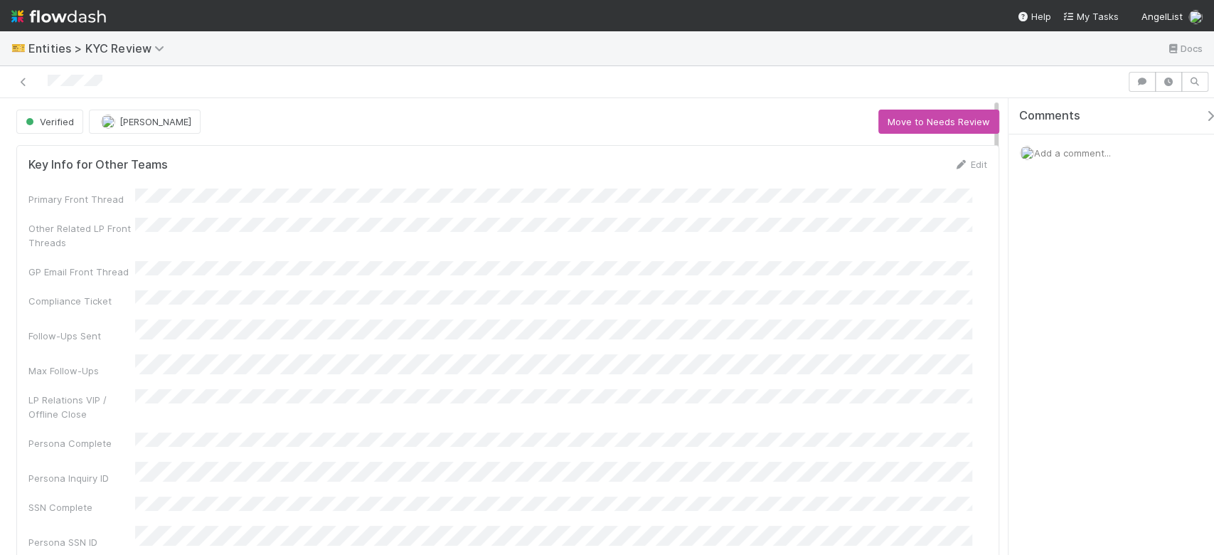
click at [23, 84] on icon at bounding box center [23, 82] width 14 height 9
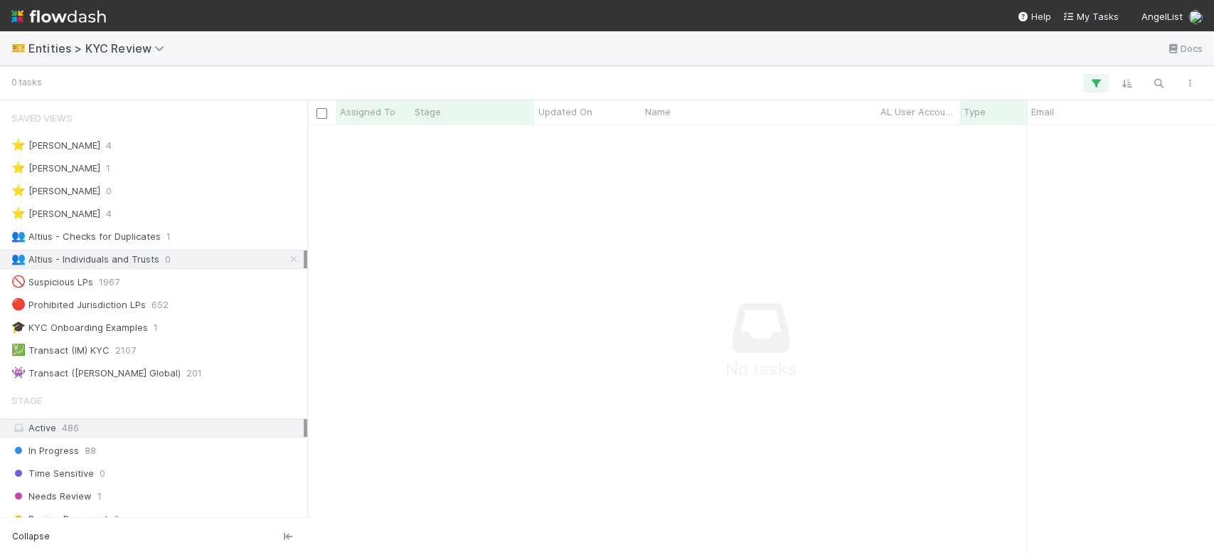
scroll to position [15, 15]
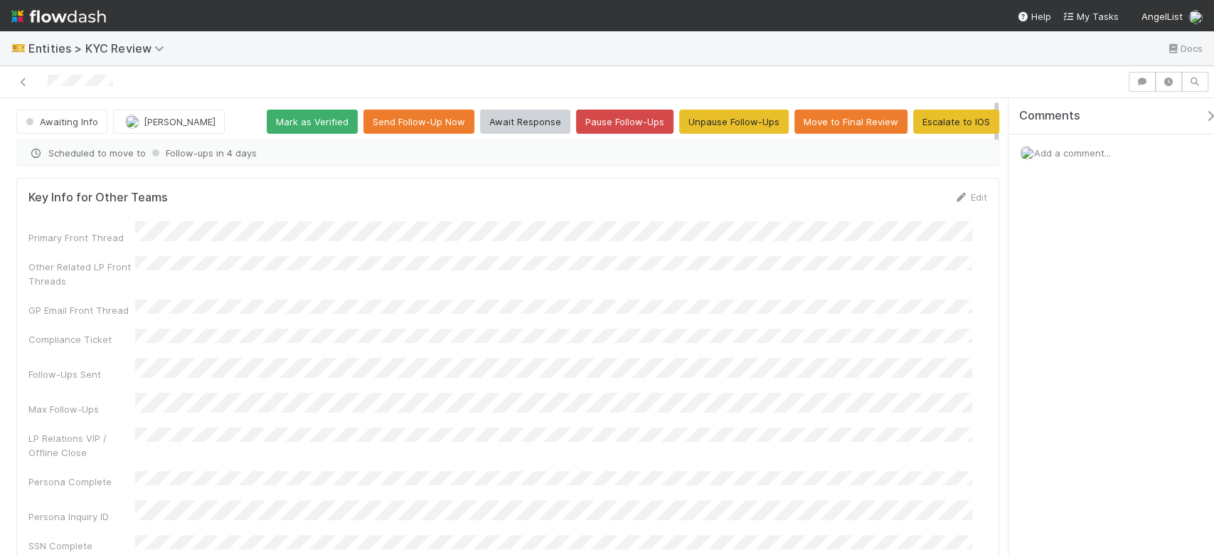
click at [311, 468] on div "Primary Front Thread Other Related LP Front Threads GP Email Front Thread Compl…" at bounding box center [507, 418] width 959 height 395
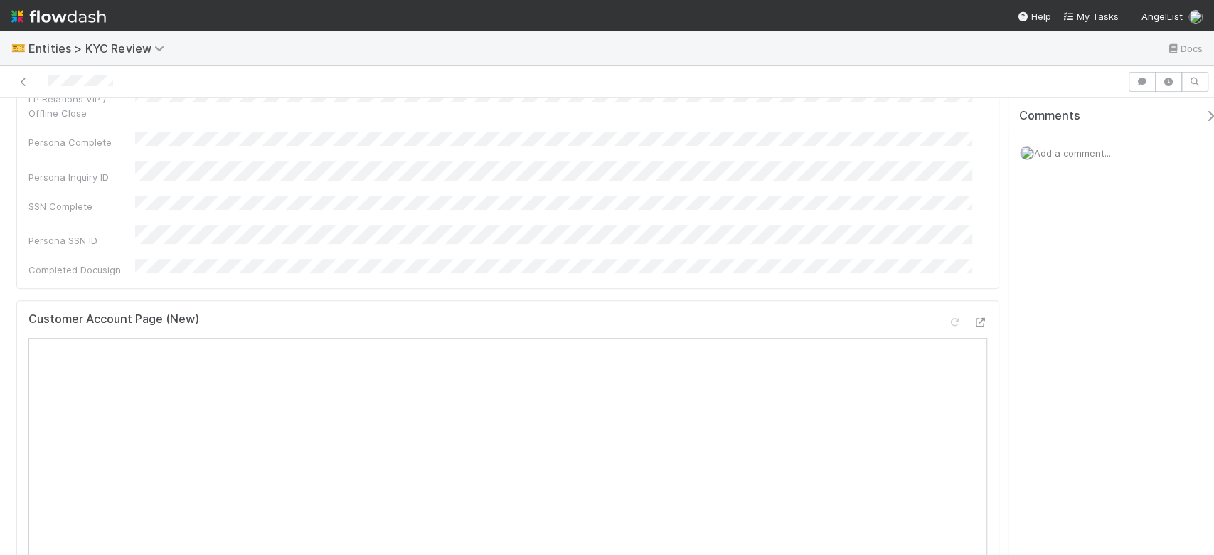
scroll to position [474, 0]
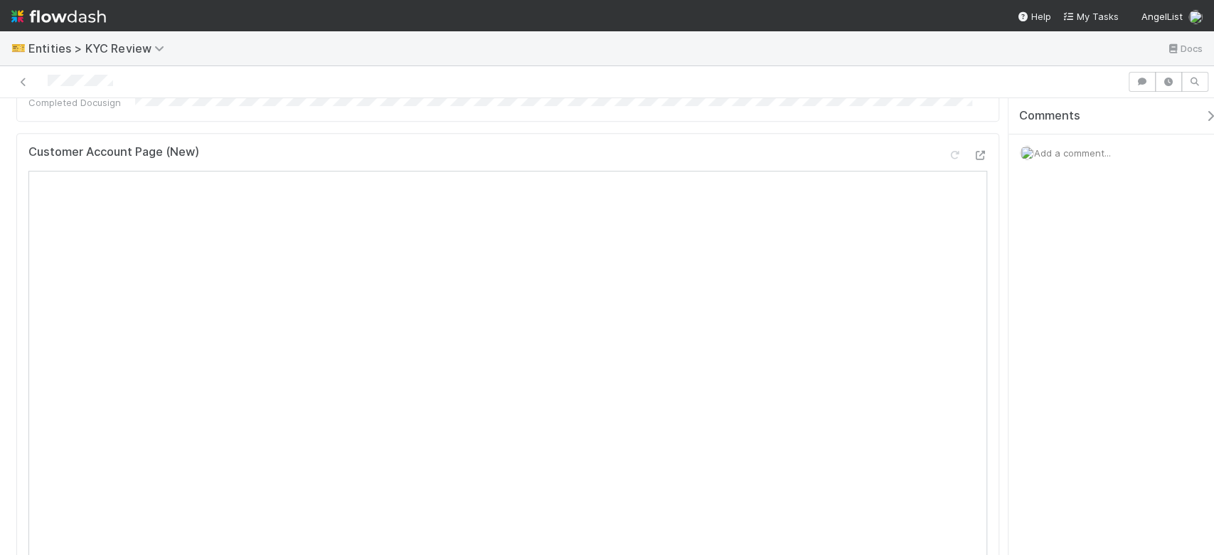
click at [1078, 150] on span "Add a comment..." at bounding box center [1072, 152] width 77 height 11
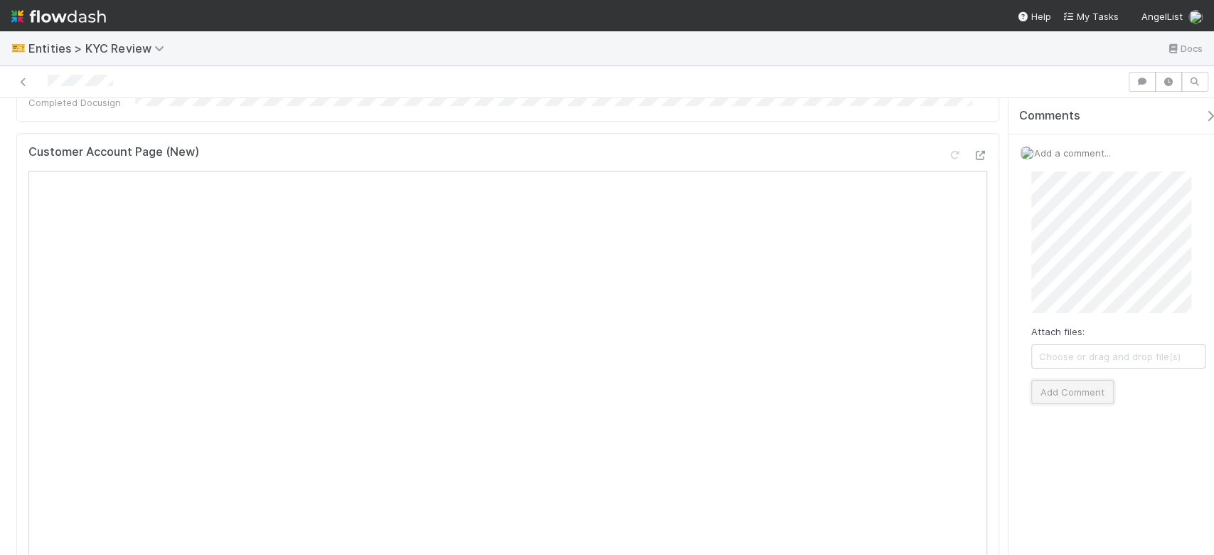
click at [1058, 385] on button "Add Comment" at bounding box center [1072, 392] width 83 height 24
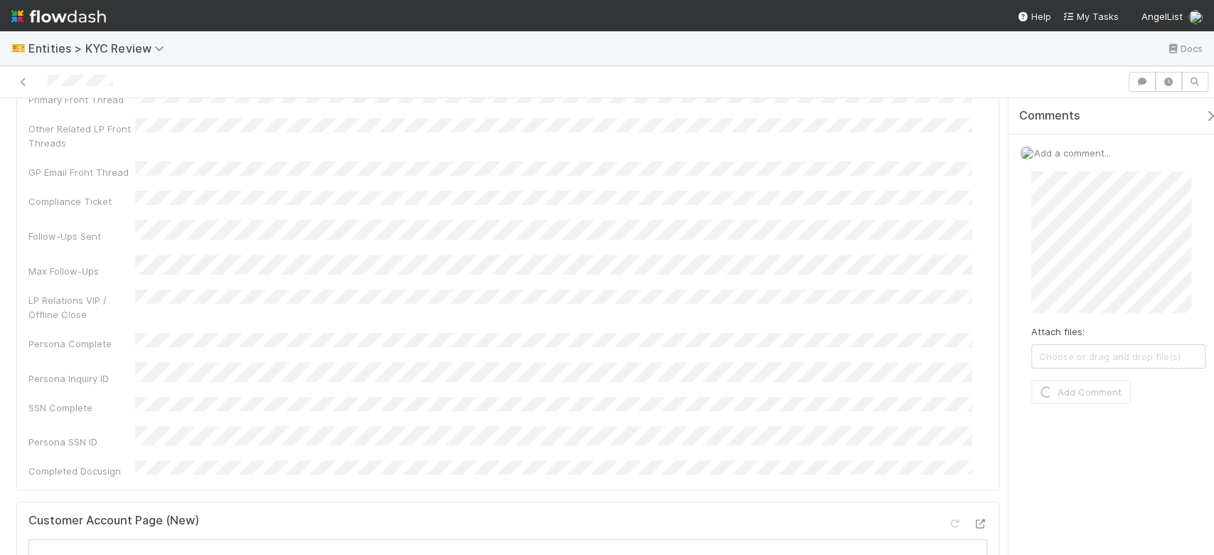
scroll to position [0, 0]
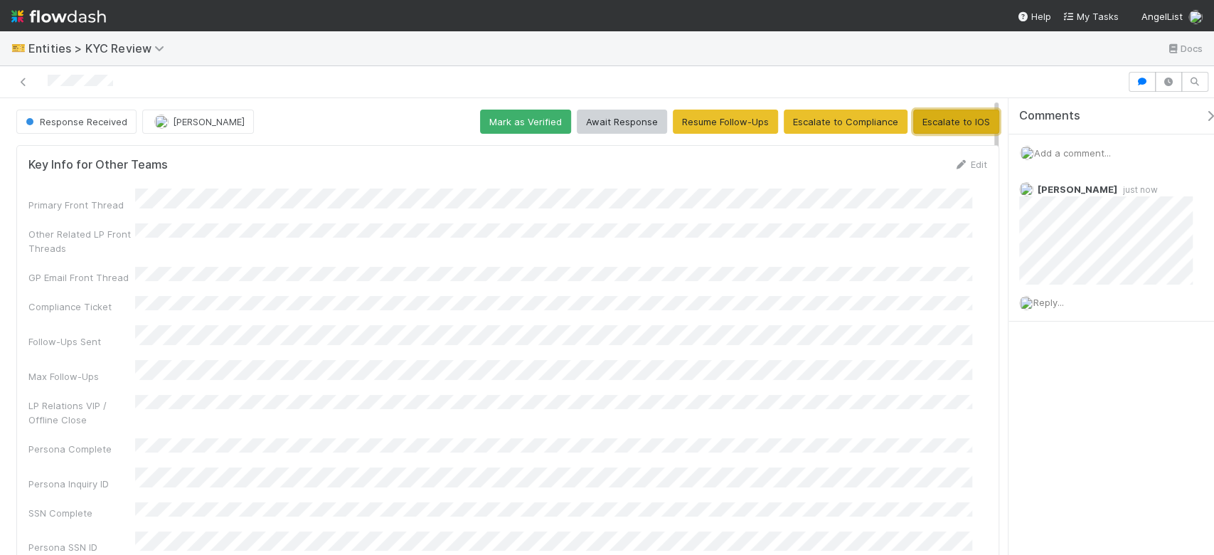
click at [937, 125] on button "Escalate to IOS" at bounding box center [956, 122] width 86 height 24
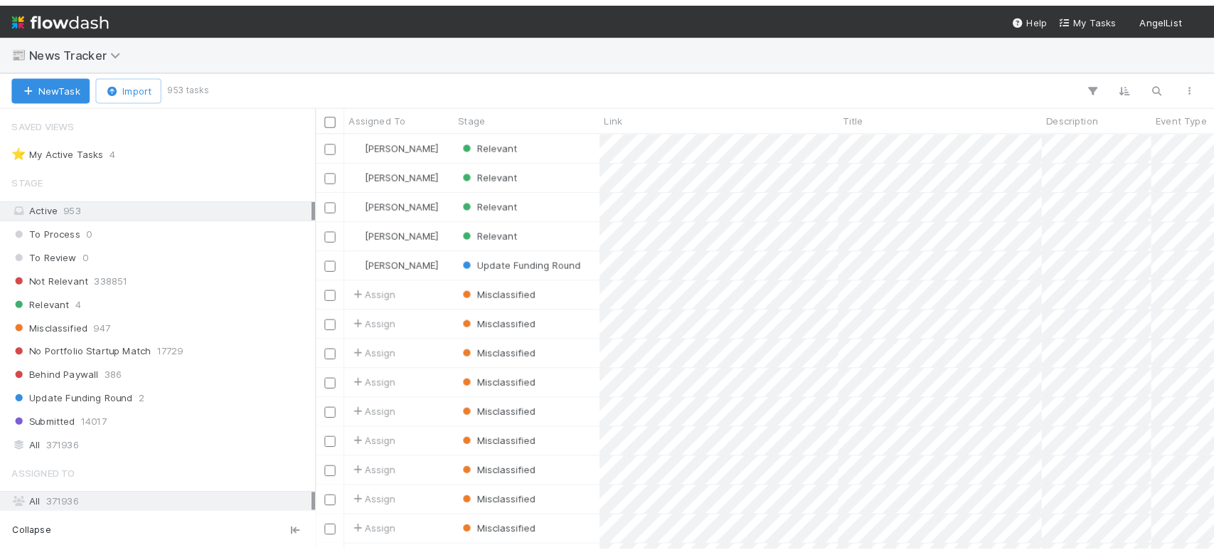
scroll to position [415, 892]
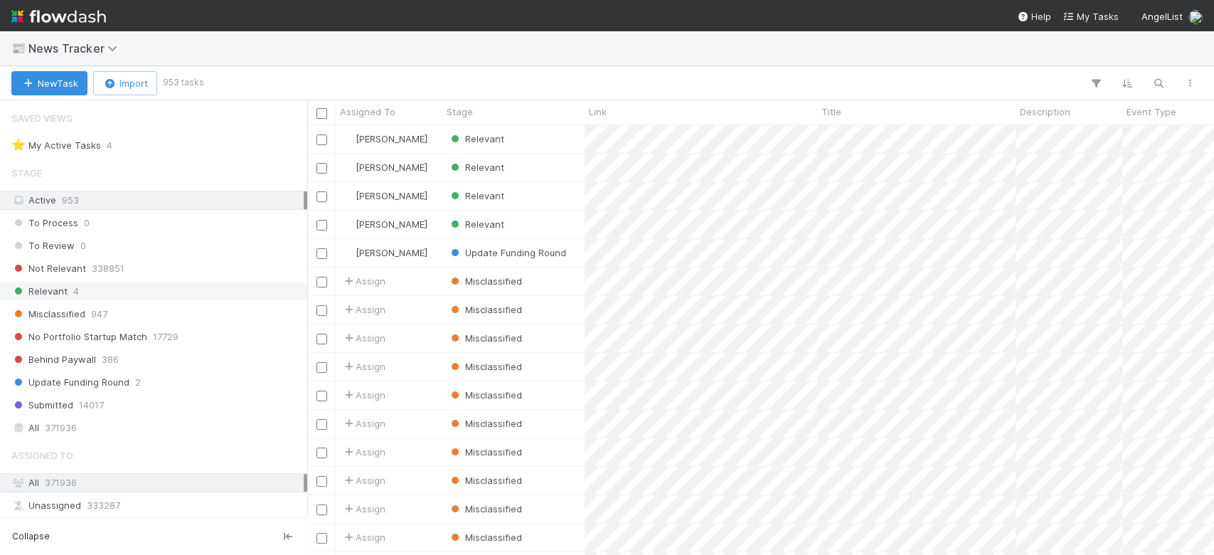
click at [117, 293] on div "Relevant 4" at bounding box center [157, 291] width 292 height 18
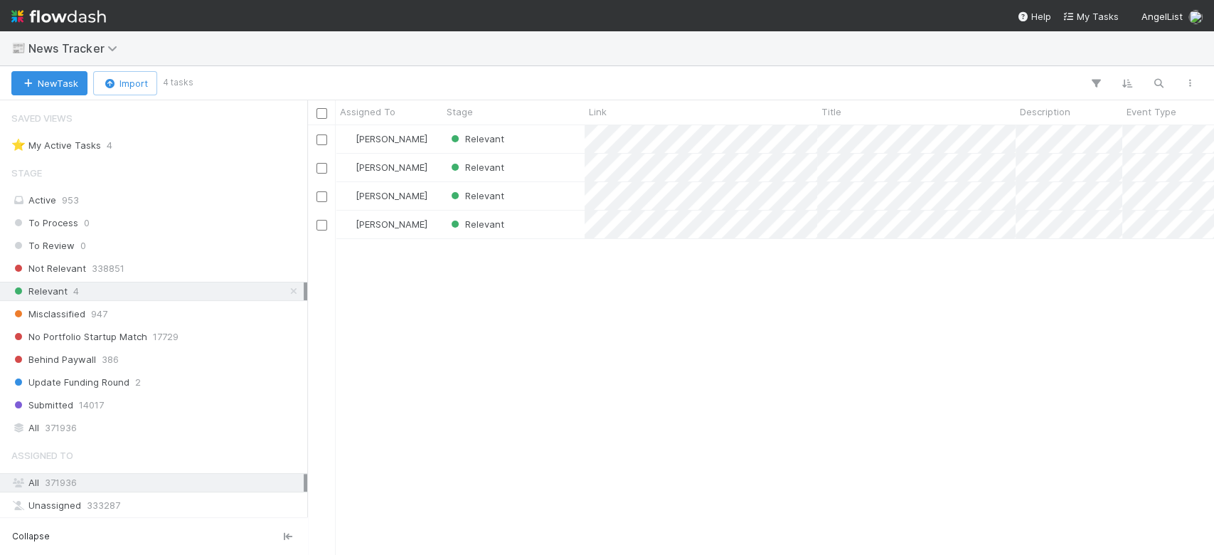
scroll to position [415, 892]
click at [544, 140] on div "Relevant" at bounding box center [513, 139] width 142 height 28
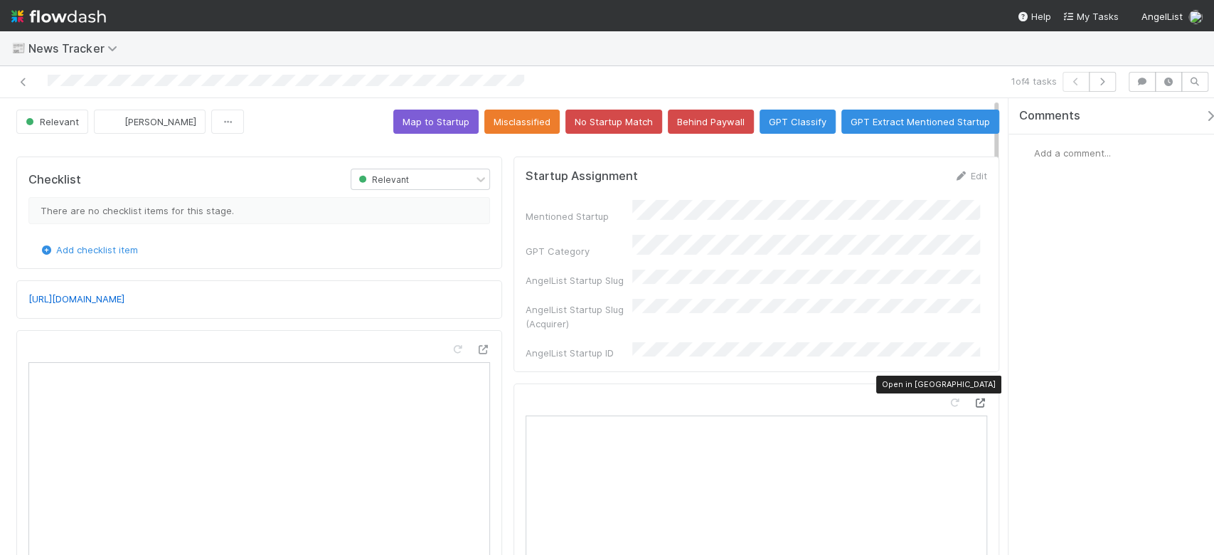
click at [973, 398] on icon at bounding box center [980, 402] width 14 height 9
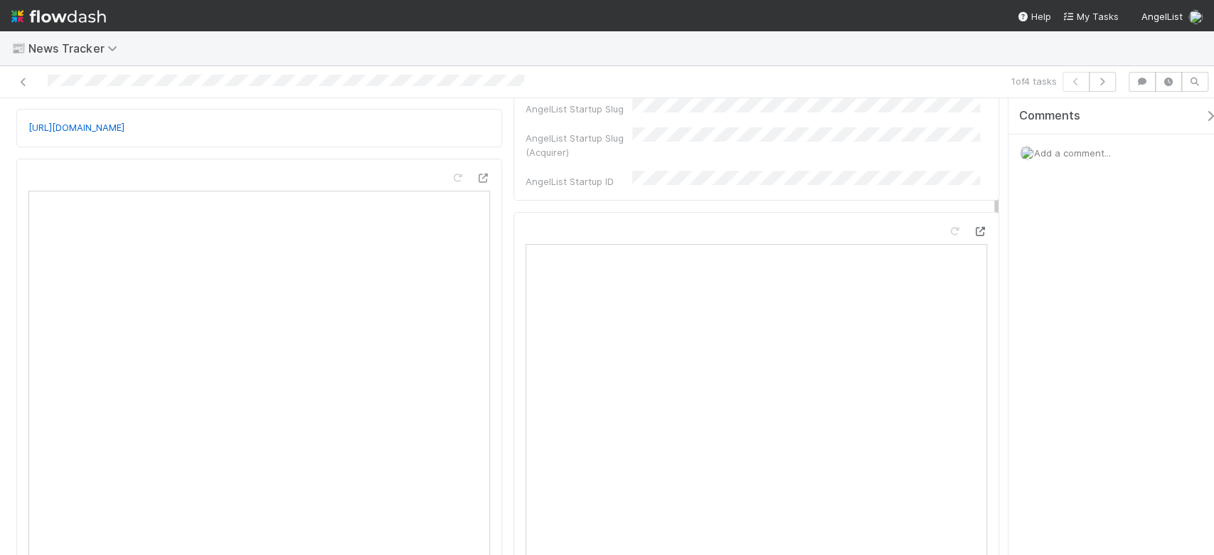
scroll to position [189, 0]
click at [458, 171] on div at bounding box center [470, 163] width 40 height 20
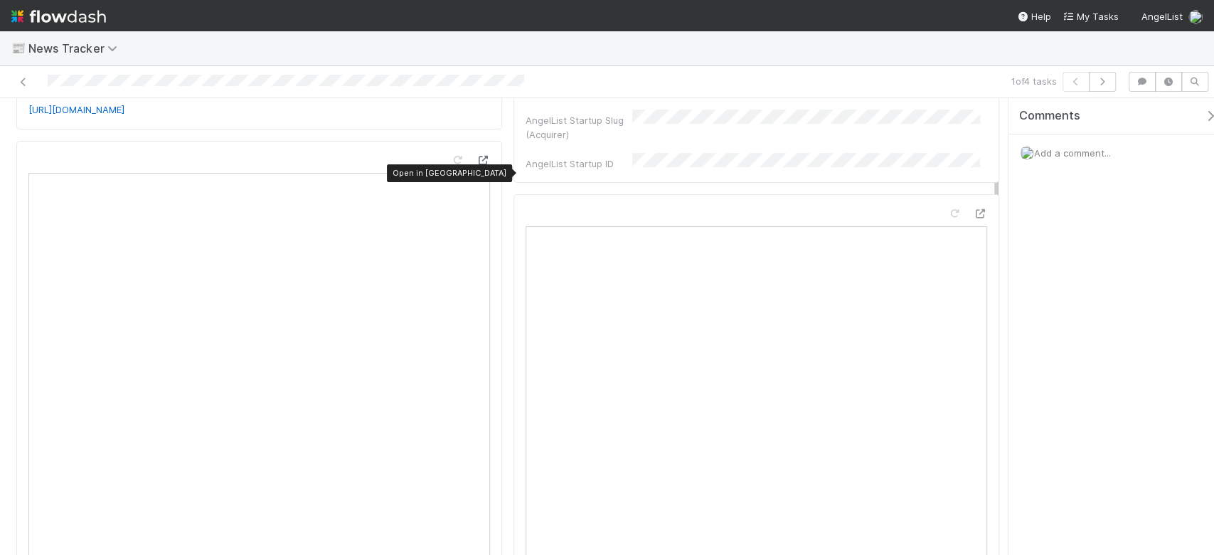
click at [476, 165] on icon at bounding box center [483, 160] width 14 height 9
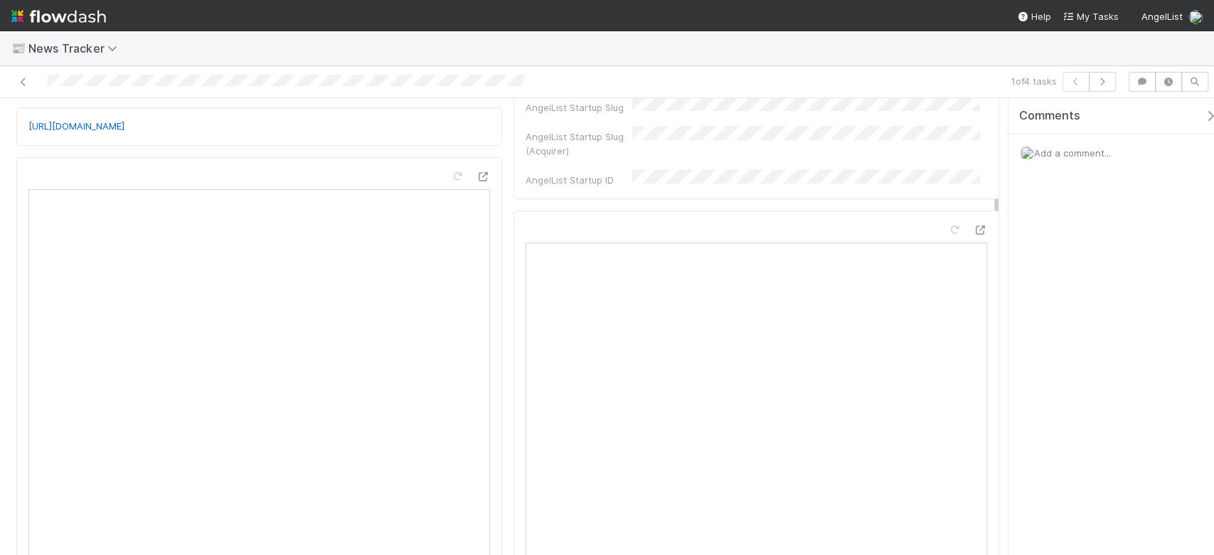
scroll to position [285, 0]
click at [1204, 112] on icon "button" at bounding box center [1211, 115] width 14 height 11
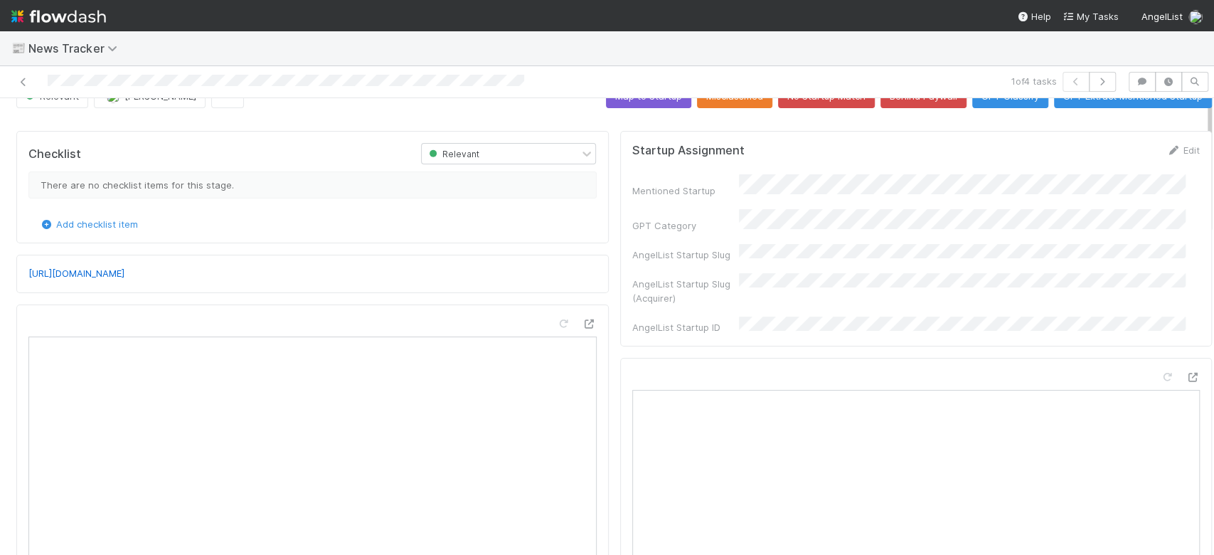
scroll to position [0, 0]
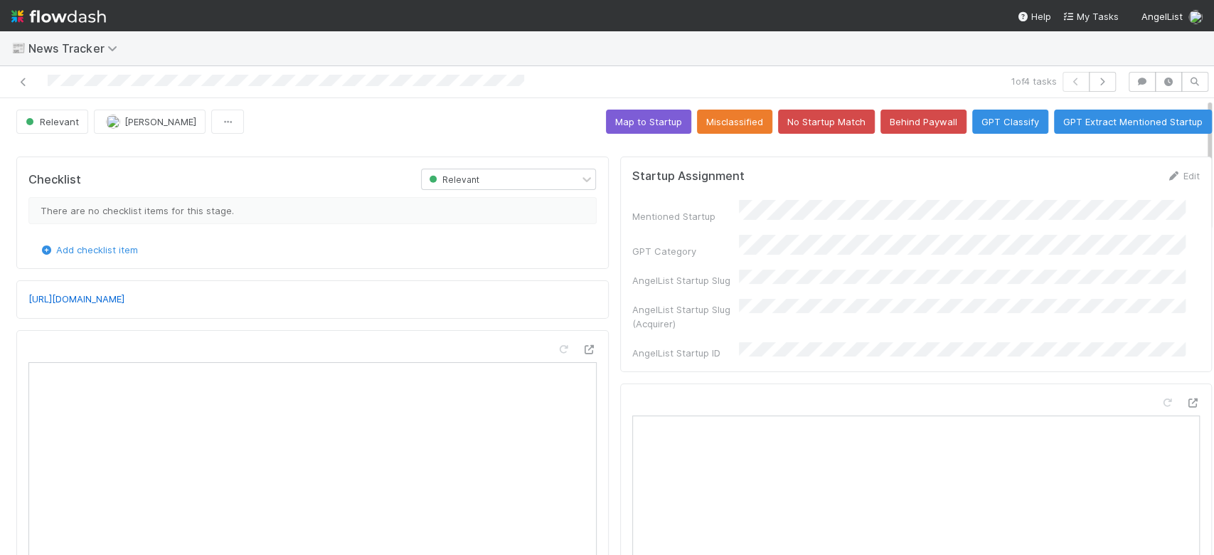
click at [758, 270] on div "Mentioned Startup GPT Category AngelList Startup Slug AngelList Startup Slug (A…" at bounding box center [916, 280] width 568 height 160
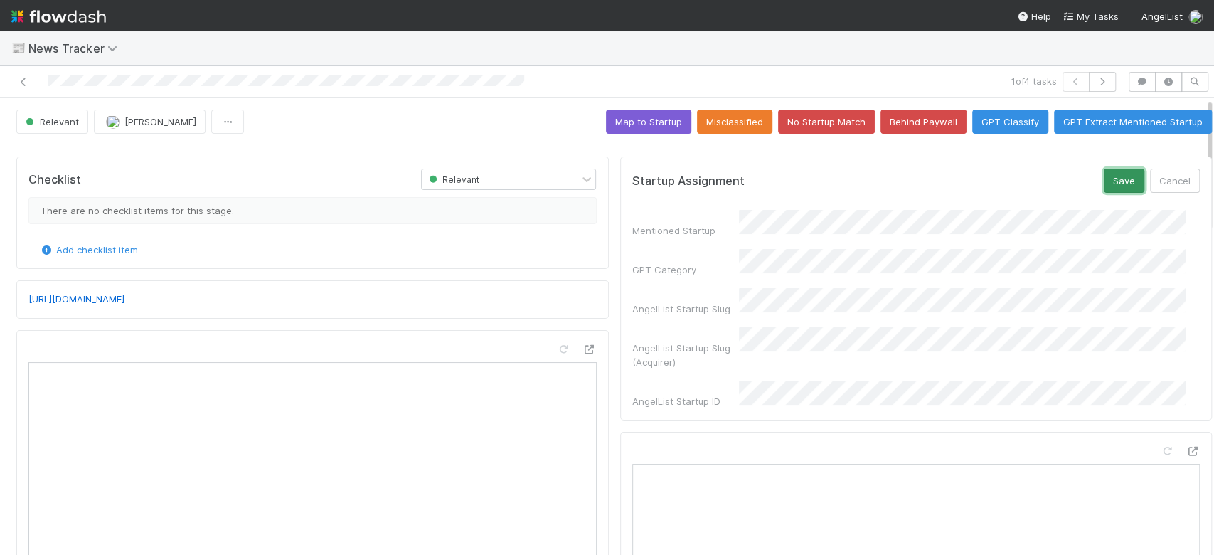
click at [1104, 182] on button "Save" at bounding box center [1124, 181] width 41 height 24
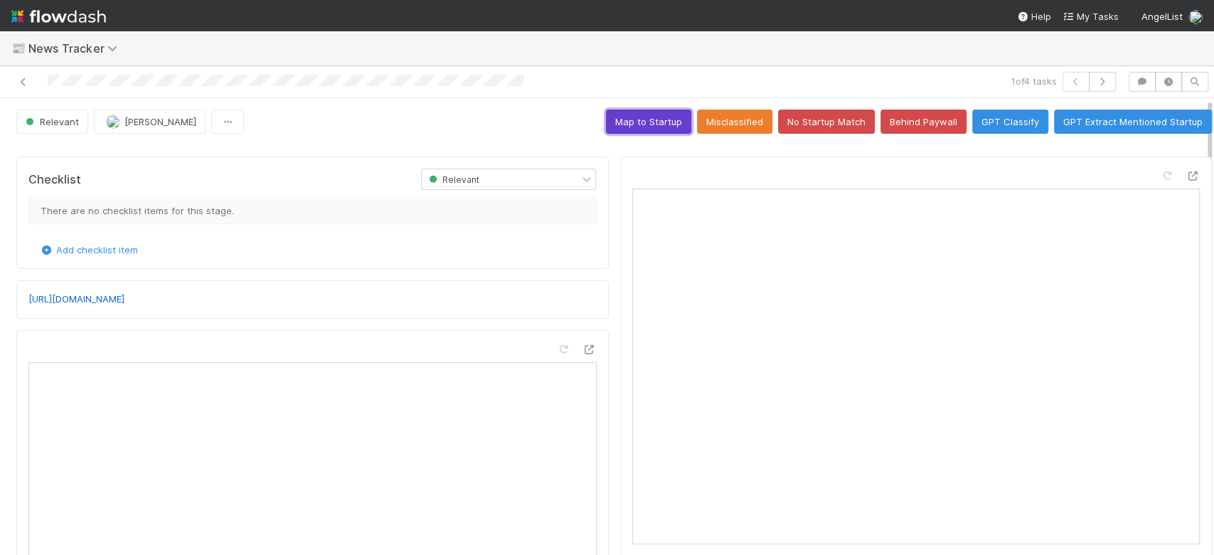
click at [626, 123] on button "Map to Startup" at bounding box center [648, 122] width 85 height 24
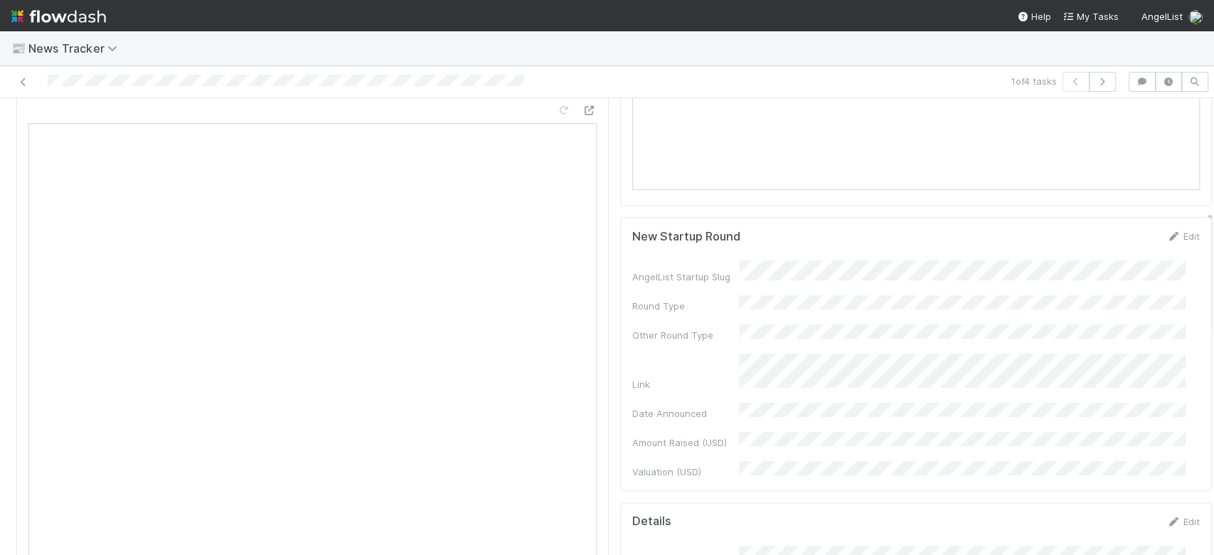
scroll to position [398, 0]
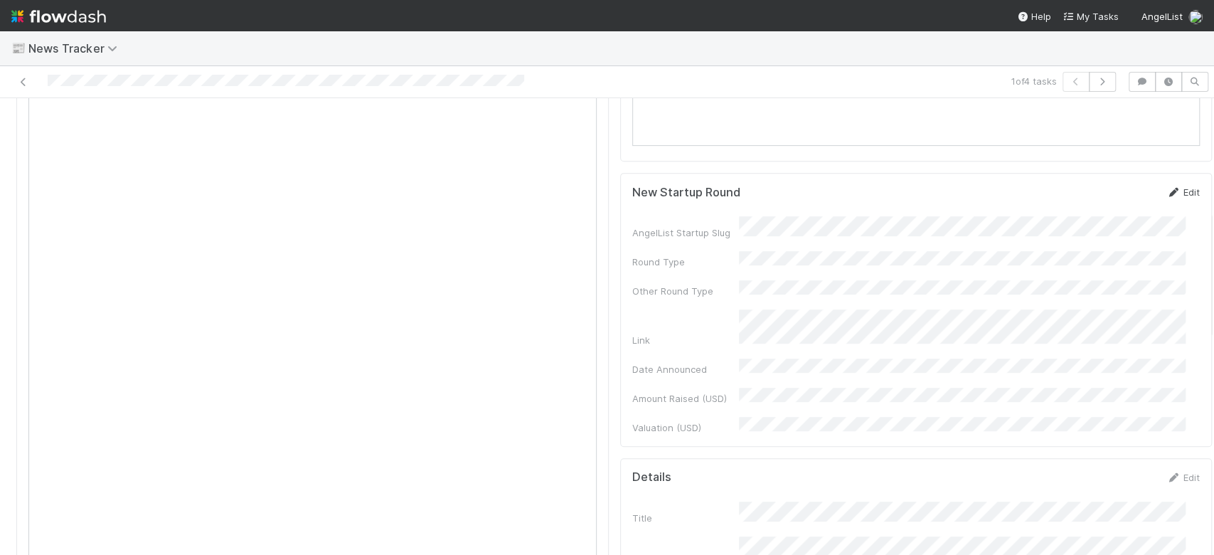
click at [1167, 186] on link "Edit" at bounding box center [1183, 191] width 33 height 11
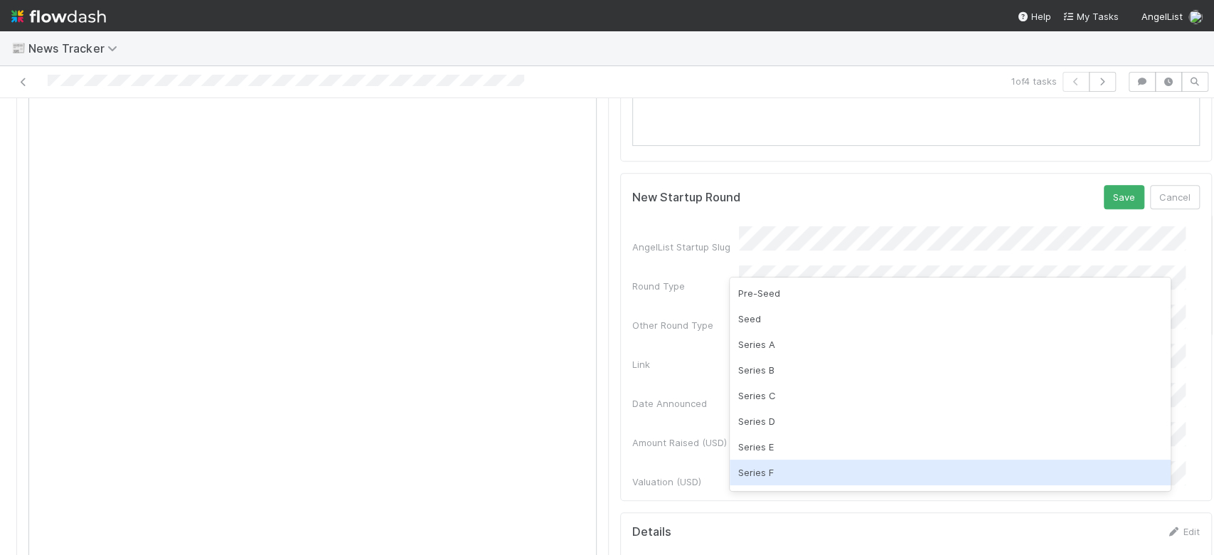
scroll to position [176, 0]
click at [763, 477] on div "Other" at bounding box center [950, 475] width 441 height 26
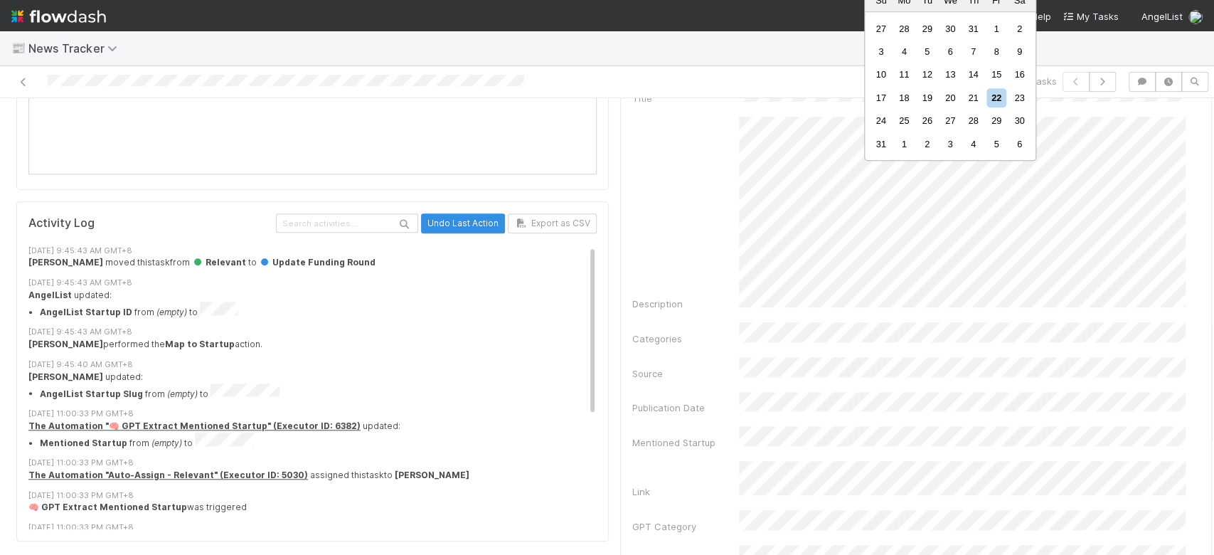
scroll to position [588, 0]
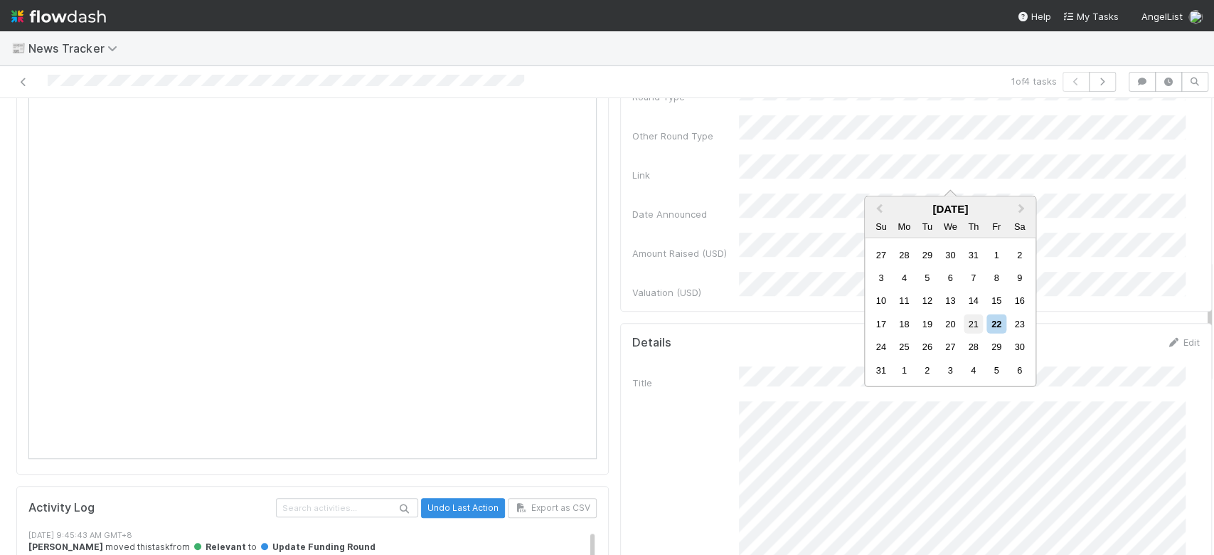
click at [975, 320] on div "21" at bounding box center [973, 323] width 19 height 19
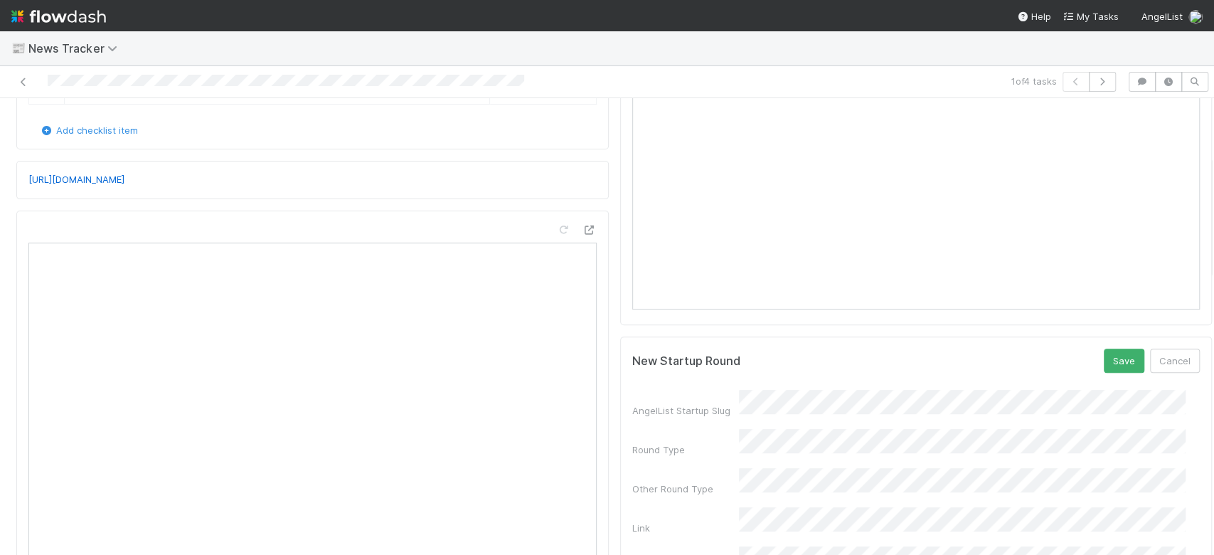
scroll to position [208, 0]
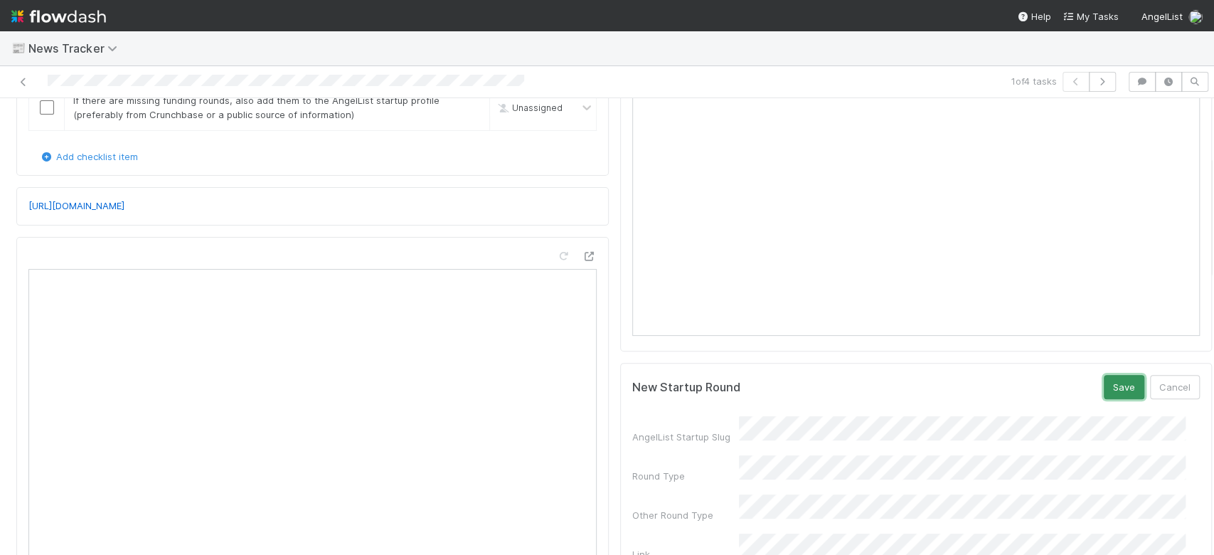
click at [1104, 375] on button "Save" at bounding box center [1124, 387] width 41 height 24
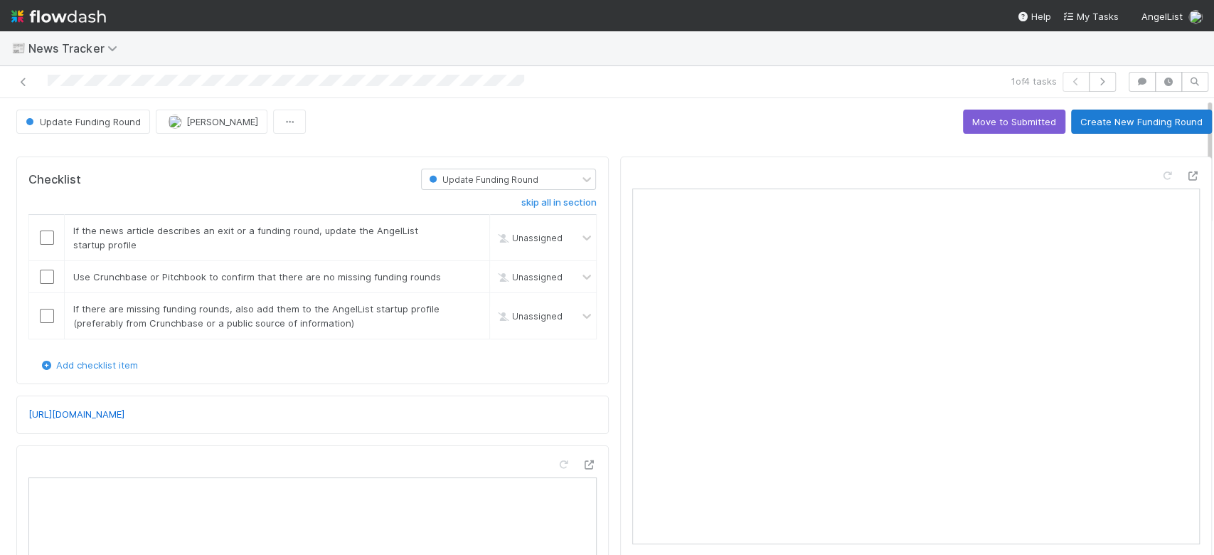
scroll to position [0, 0]
click at [1127, 110] on button "Create New Funding Round" at bounding box center [1141, 122] width 141 height 24
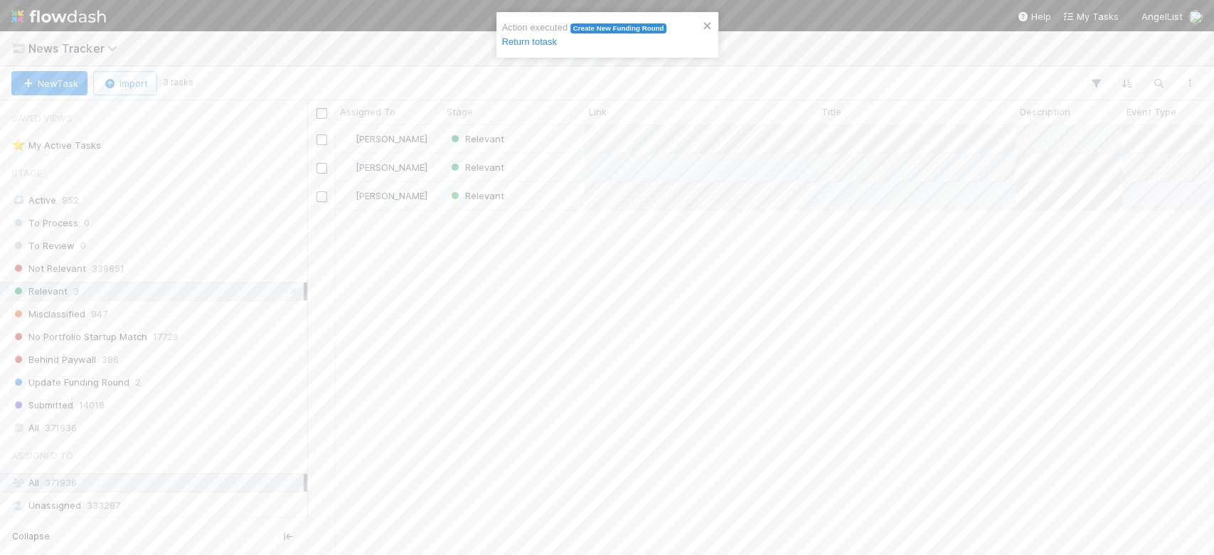
scroll to position [415, 892]
click at [548, 145] on div "Relevant" at bounding box center [513, 139] width 142 height 28
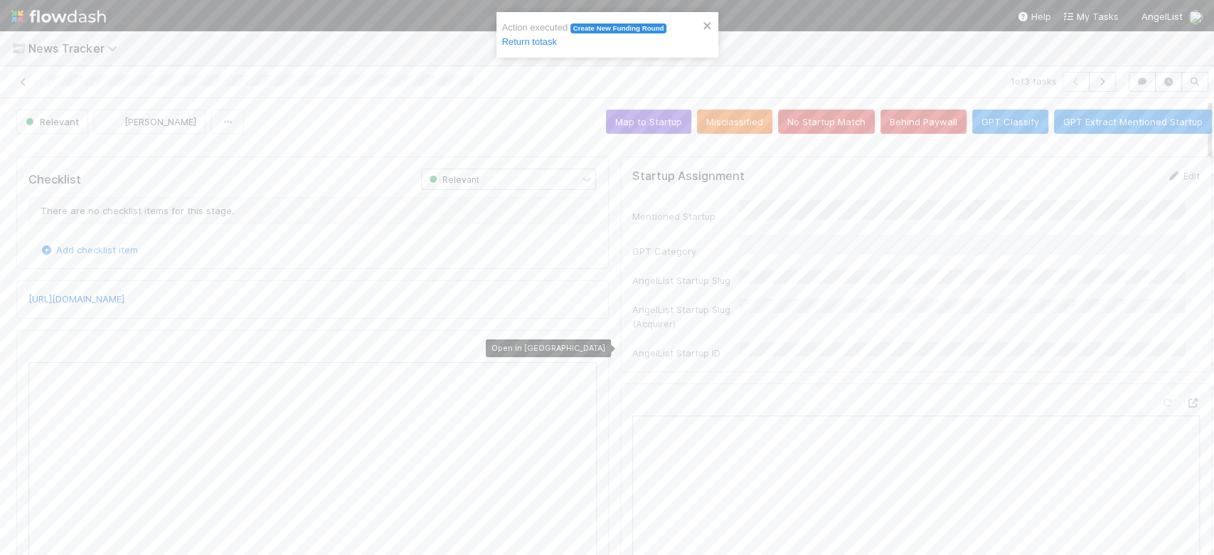
click at [583, 349] on icon at bounding box center [590, 349] width 14 height 9
click at [803, 132] on button "No Startup Match" at bounding box center [826, 122] width 97 height 24
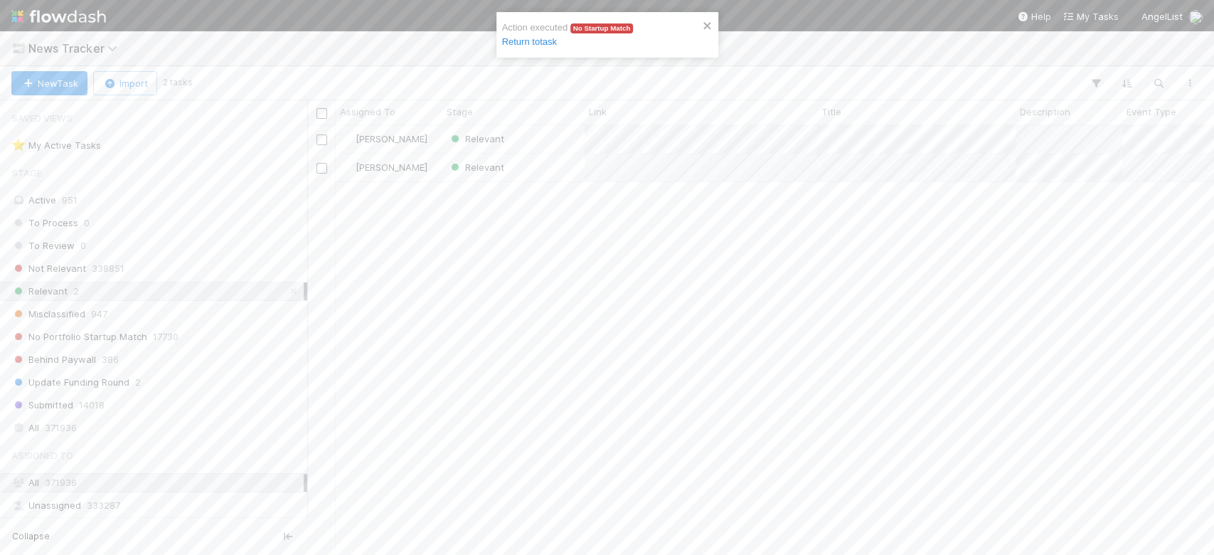
scroll to position [415, 892]
click at [540, 139] on div "Relevant" at bounding box center [513, 139] width 142 height 28
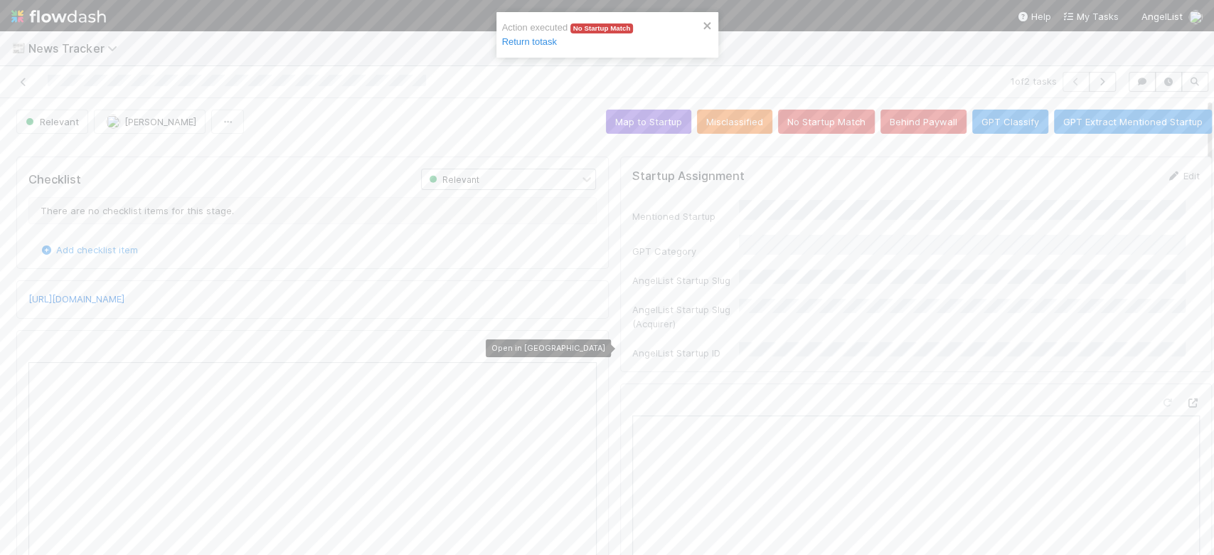
click at [583, 346] on icon at bounding box center [590, 349] width 14 height 9
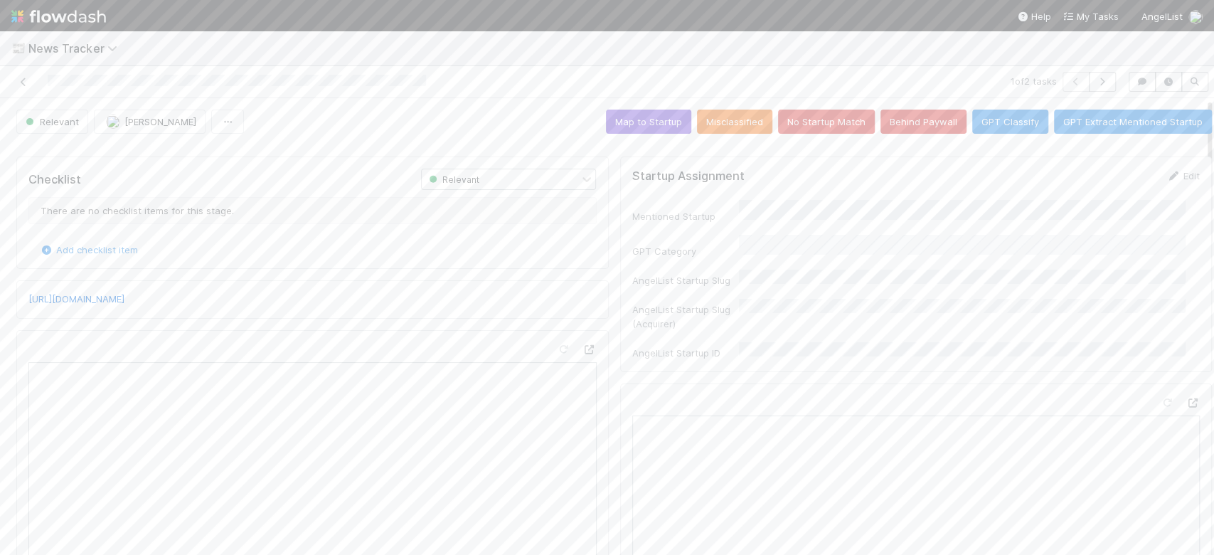
scroll to position [95, 0]
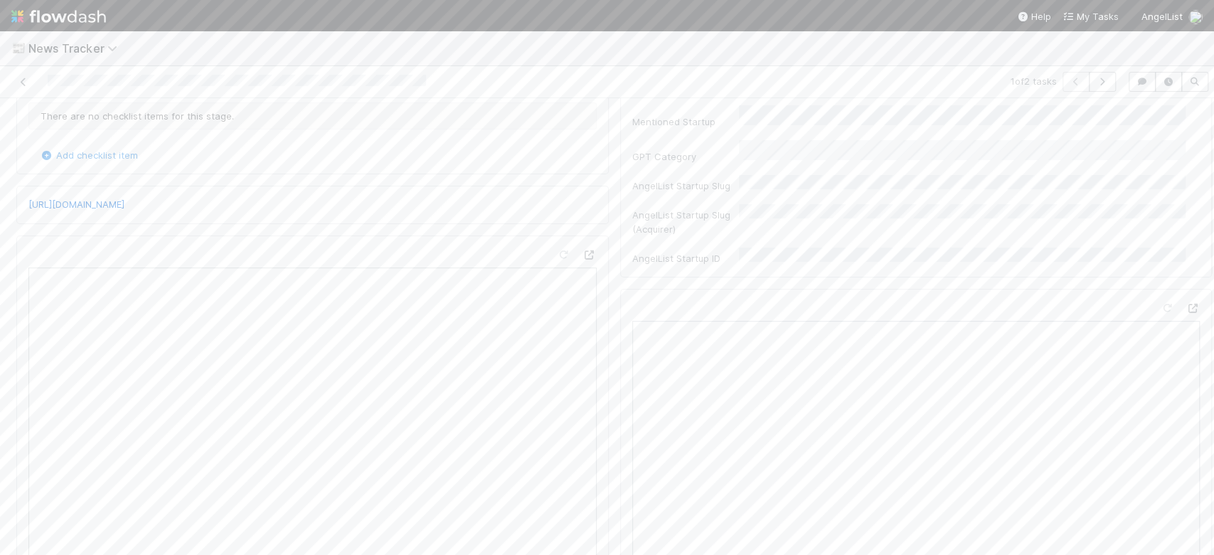
click at [737, 185] on div "Mentioned Startup GPT Category AngelList Startup Slug AngelList Startup Slug (A…" at bounding box center [916, 185] width 568 height 160
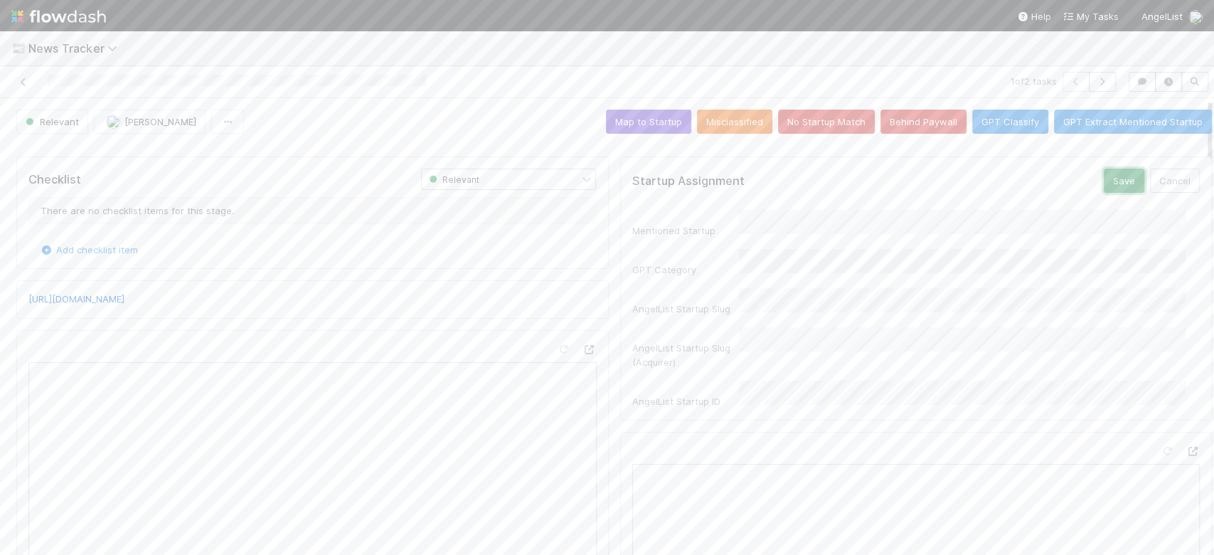
click at [1104, 184] on button "Save" at bounding box center [1124, 181] width 41 height 24
click at [606, 110] on button "Map to Startup" at bounding box center [648, 122] width 85 height 24
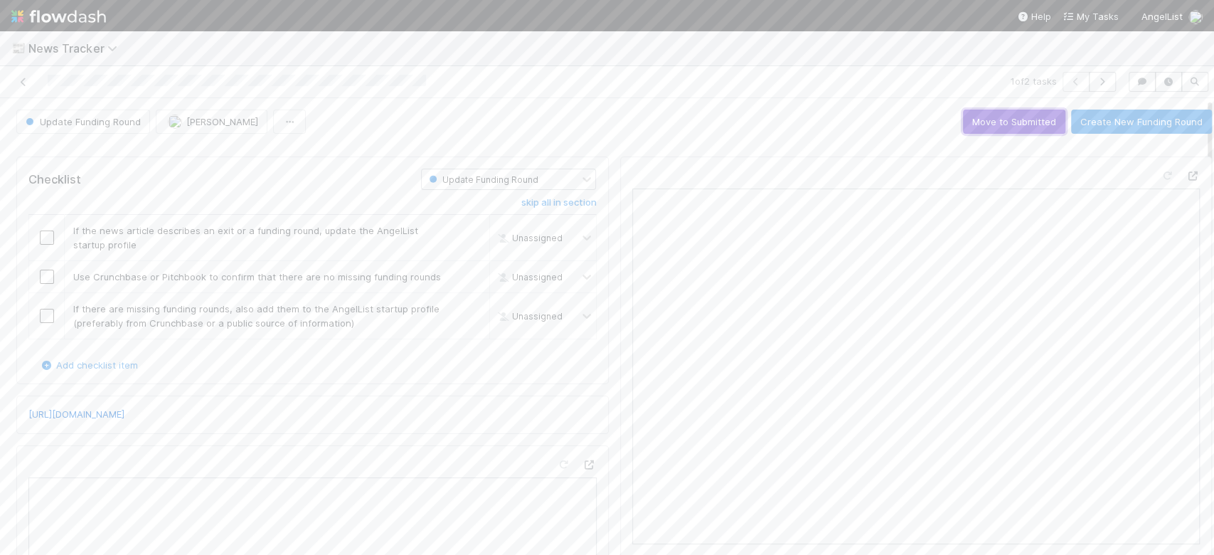
click at [1004, 123] on button "Move to Submitted" at bounding box center [1014, 122] width 102 height 24
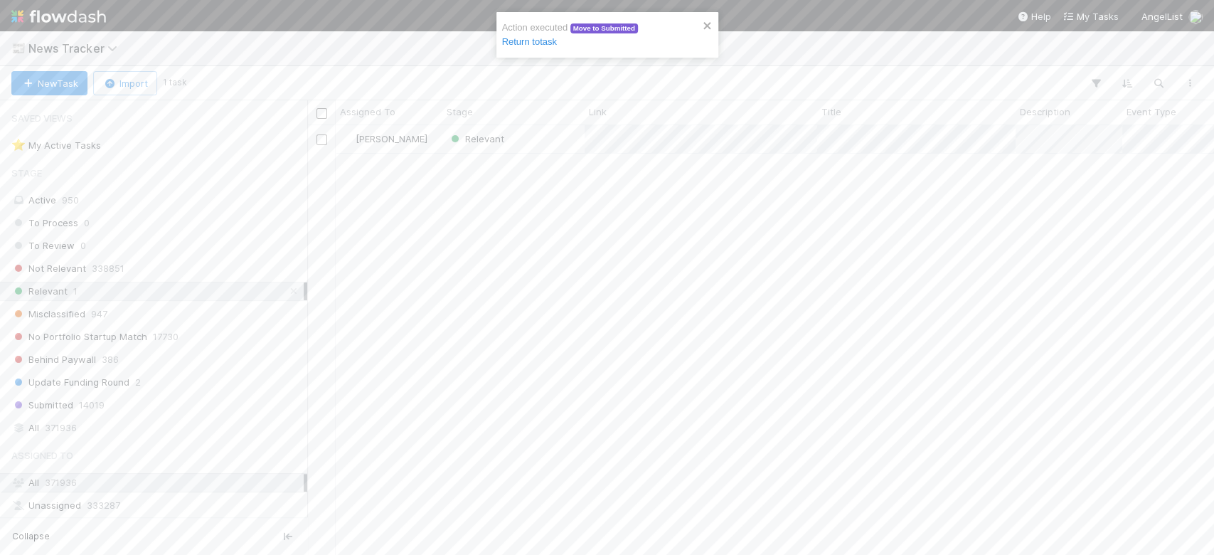
scroll to position [415, 892]
click at [539, 134] on div "Relevant" at bounding box center [513, 139] width 142 height 28
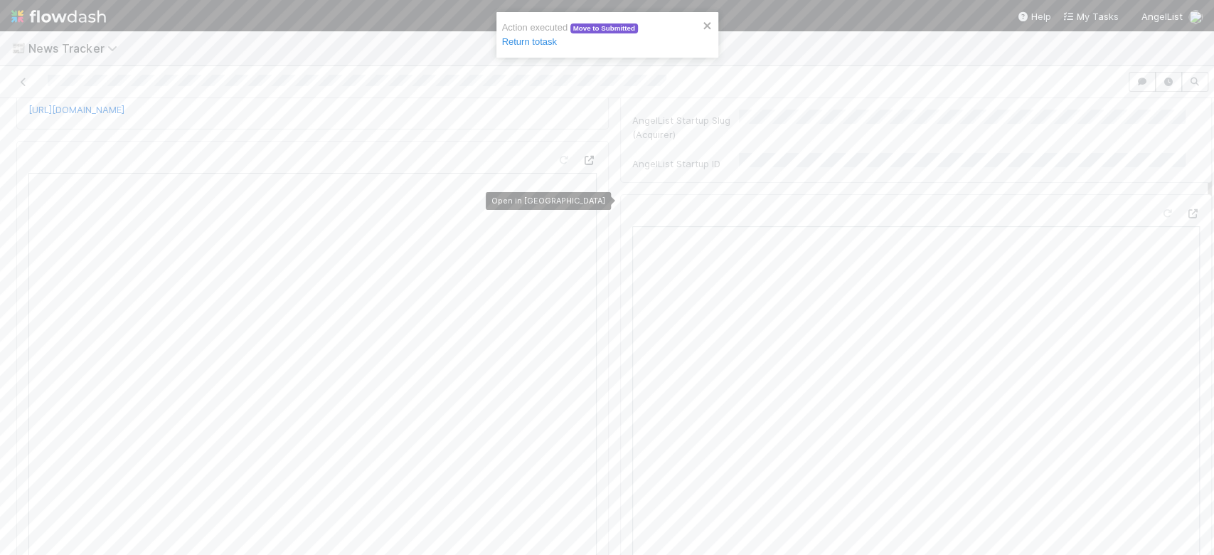
click at [583, 165] on icon at bounding box center [590, 160] width 14 height 9
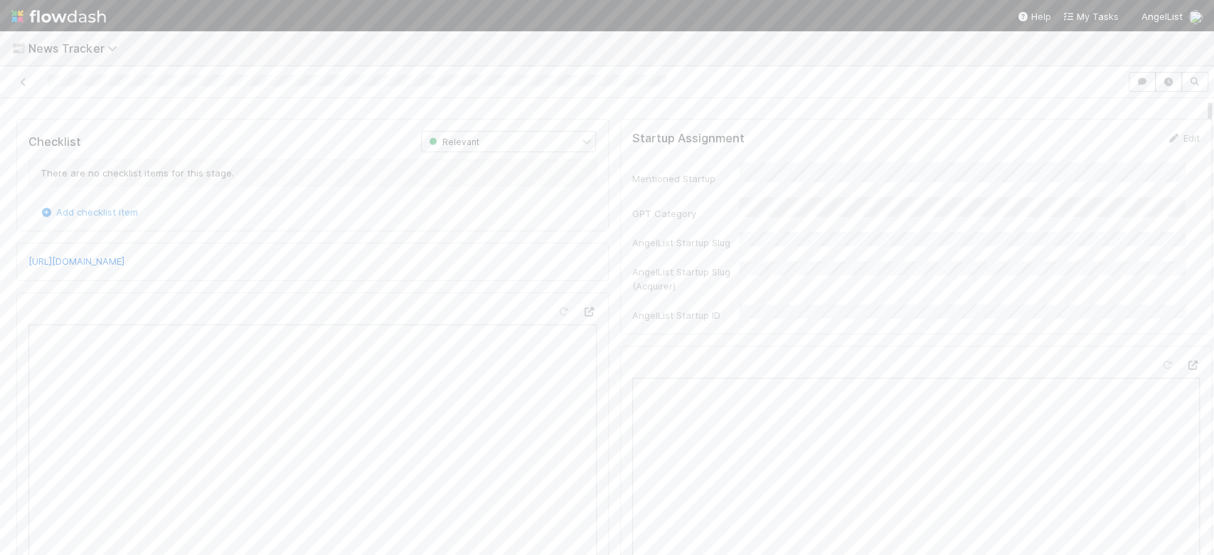
scroll to position [0, 0]
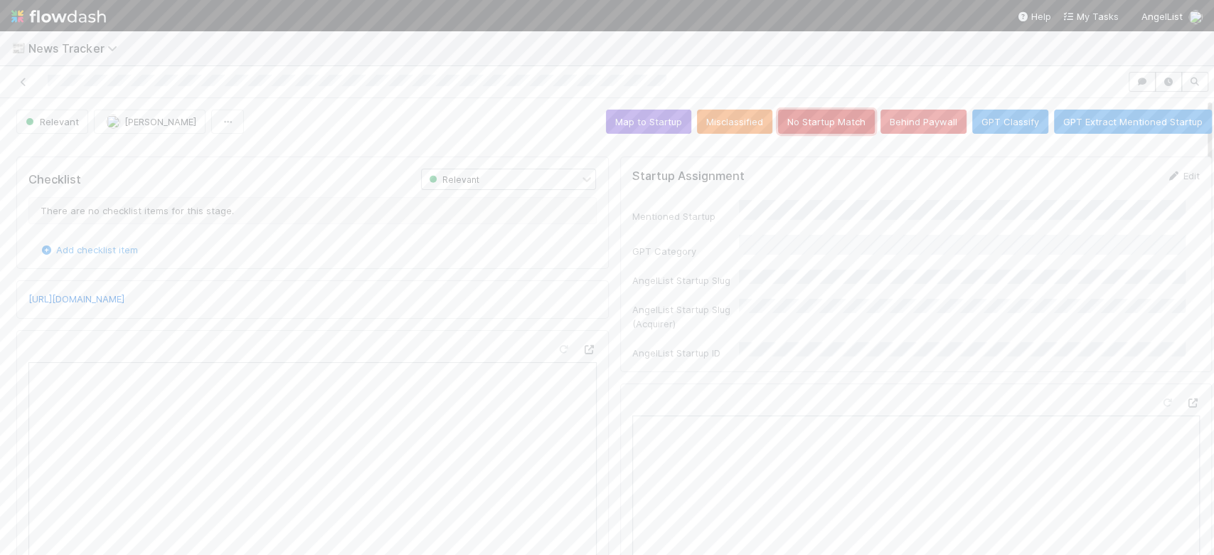
click at [808, 121] on button "No Startup Match" at bounding box center [826, 122] width 97 height 24
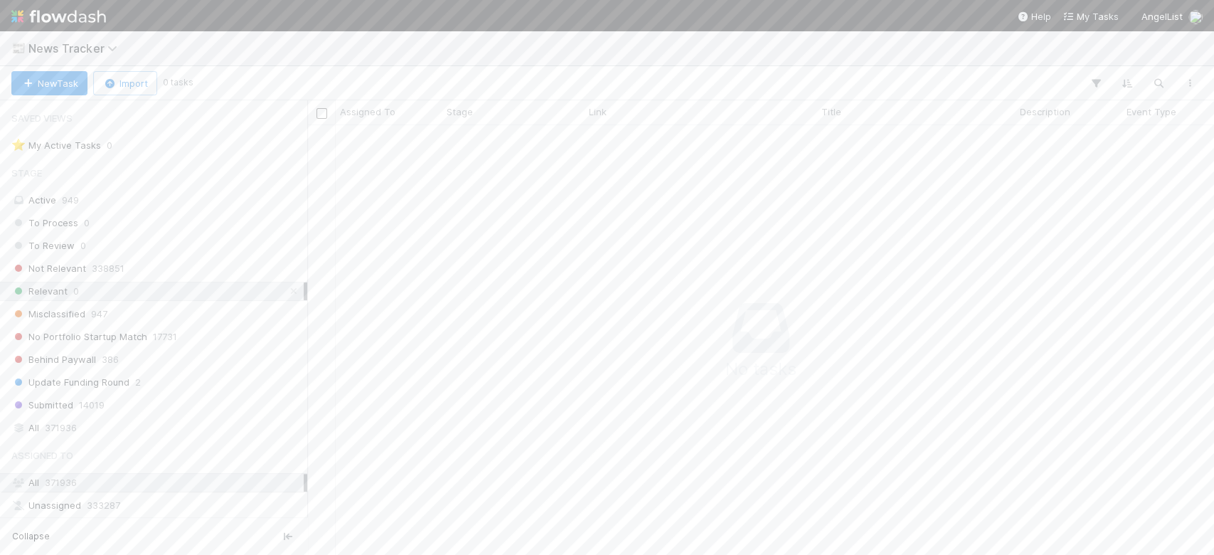
scroll to position [15, 15]
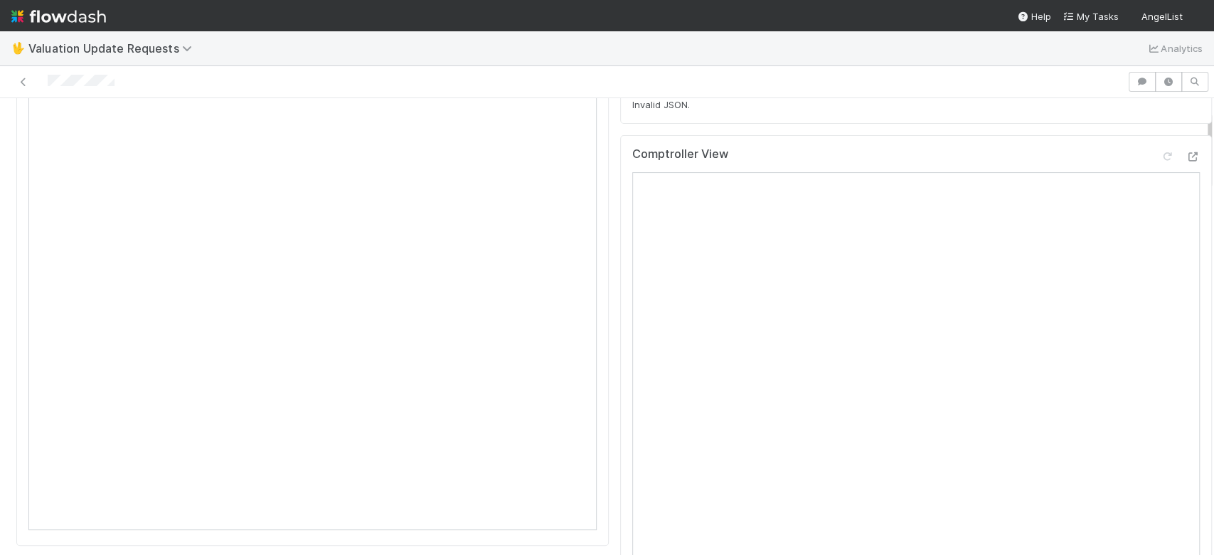
scroll to position [285, 0]
drag, startPoint x: 46, startPoint y: 75, endPoint x: 92, endPoint y: 90, distance: 48.4
click at [92, 90] on div at bounding box center [564, 82] width 1116 height 20
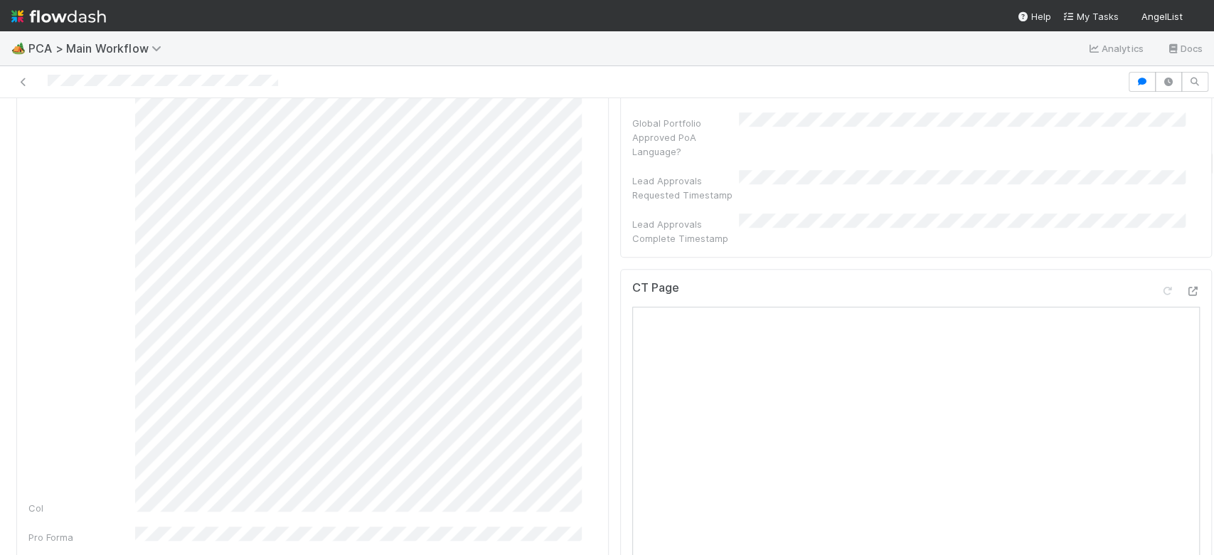
scroll to position [758, 0]
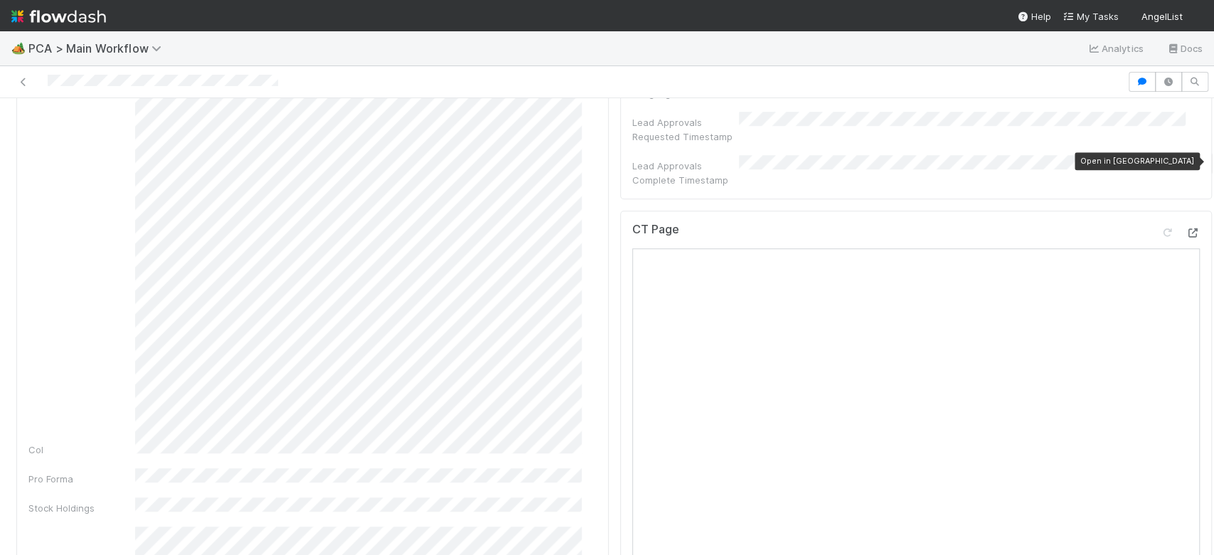
drag, startPoint x: 1162, startPoint y: 159, endPoint x: 1122, endPoint y: 166, distance: 40.6
click at [1186, 228] on icon at bounding box center [1193, 232] width 14 height 9
click at [1129, 76] on button "button" at bounding box center [1142, 82] width 27 height 20
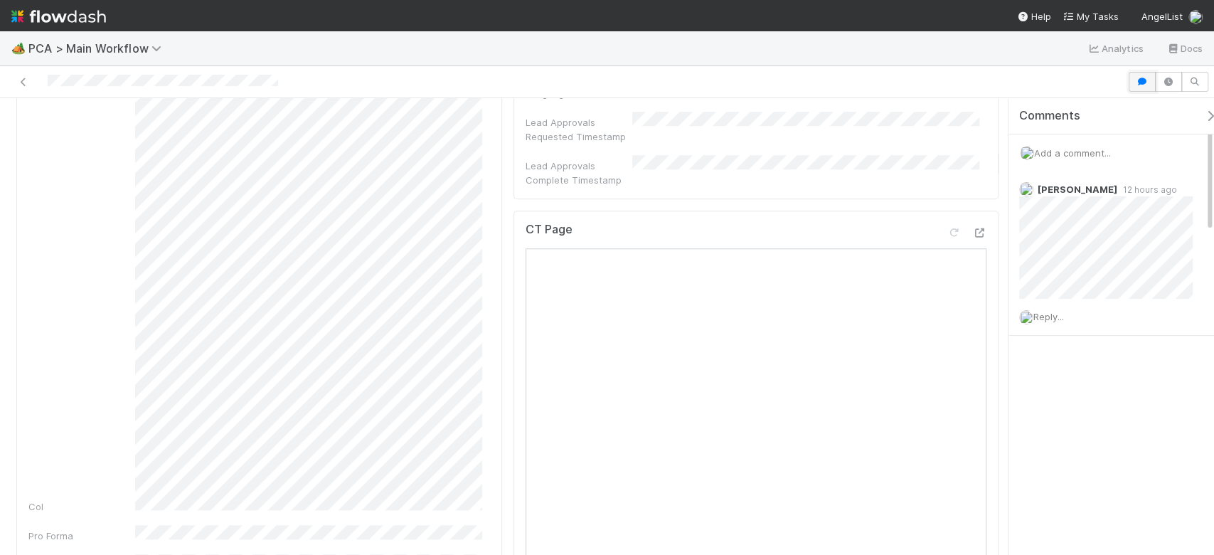
click at [1132, 85] on button "button" at bounding box center [1142, 82] width 27 height 20
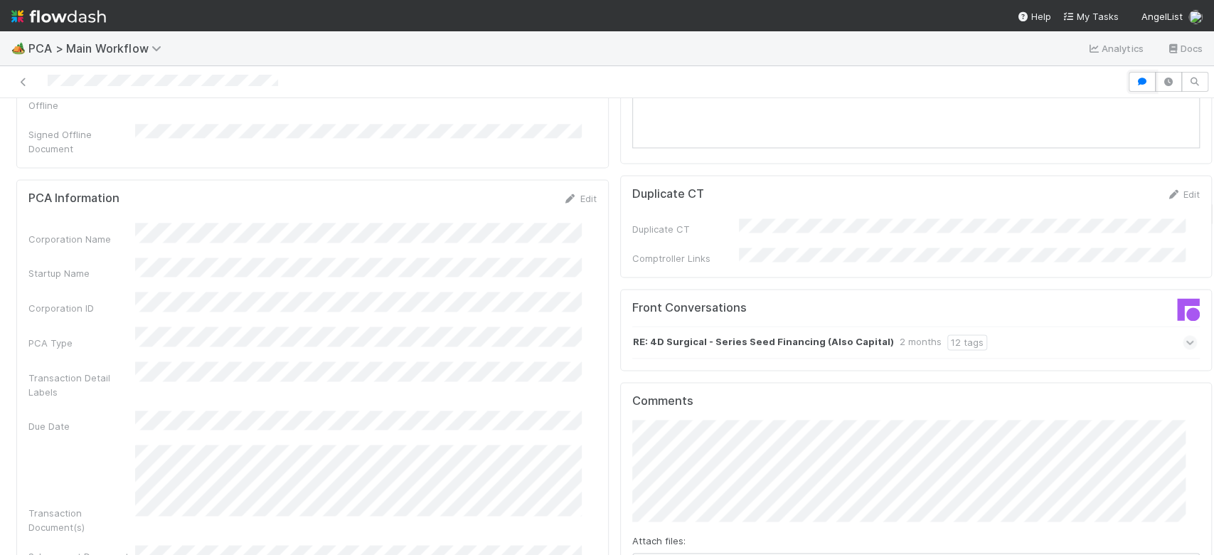
scroll to position [1423, 0]
click at [938, 294] on div "Front Conversations RE: 4D Surgical - Series Seed Financing (Also Capital) 2 mo…" at bounding box center [916, 335] width 593 height 83
click at [1041, 331] on div "RE: 4D Surgical - Series Seed Financing (Also Capital) 2 months 12 tags" at bounding box center [914, 347] width 565 height 33
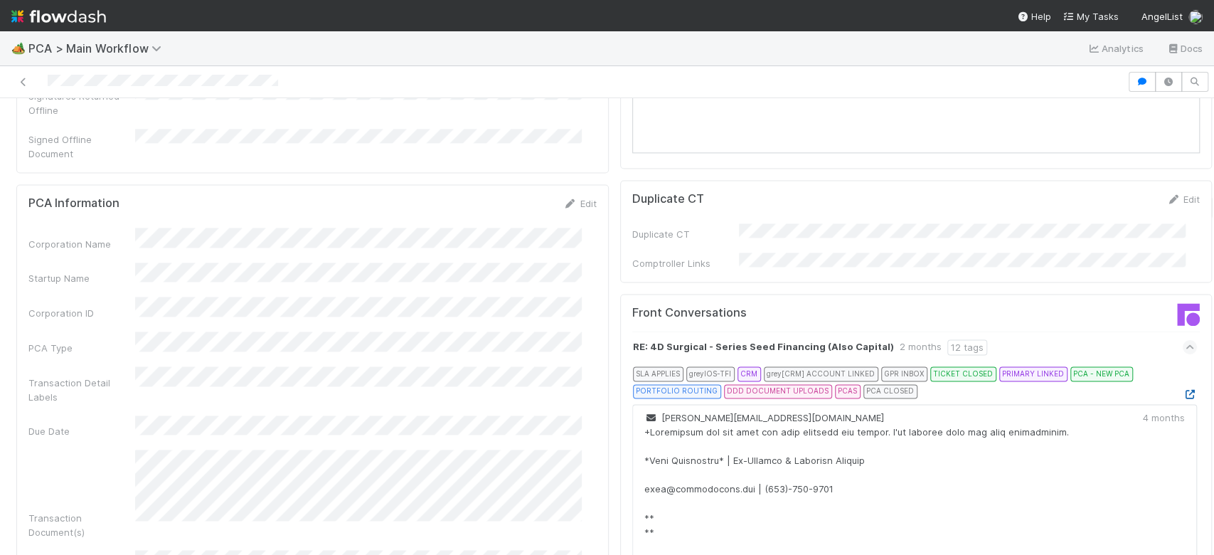
click at [1183, 390] on icon at bounding box center [1190, 394] width 14 height 9
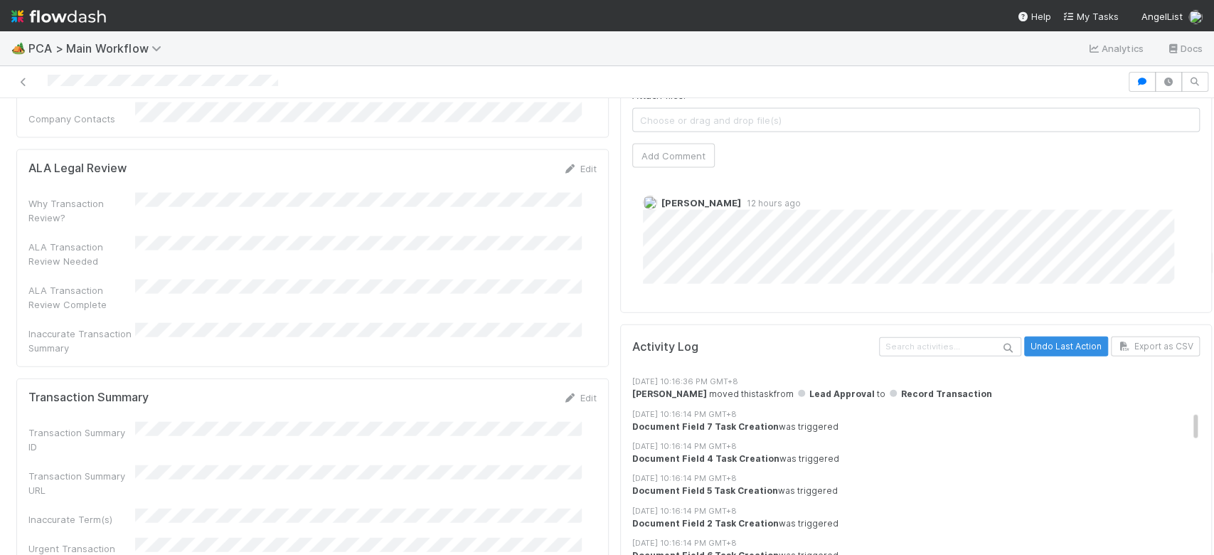
scroll to position [2256, 0]
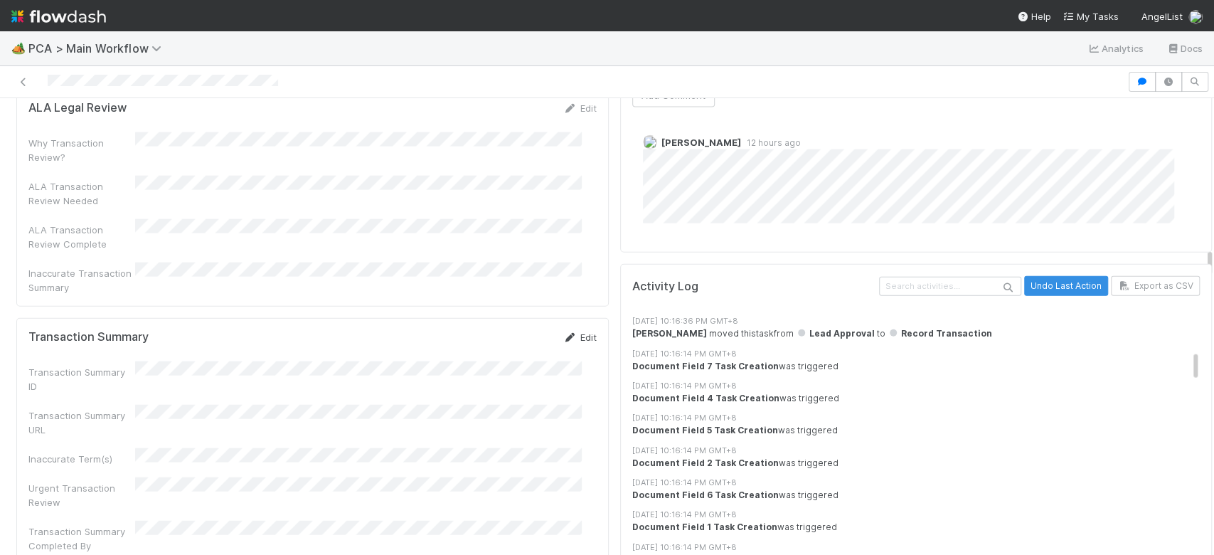
click at [563, 333] on icon at bounding box center [570, 337] width 14 height 9
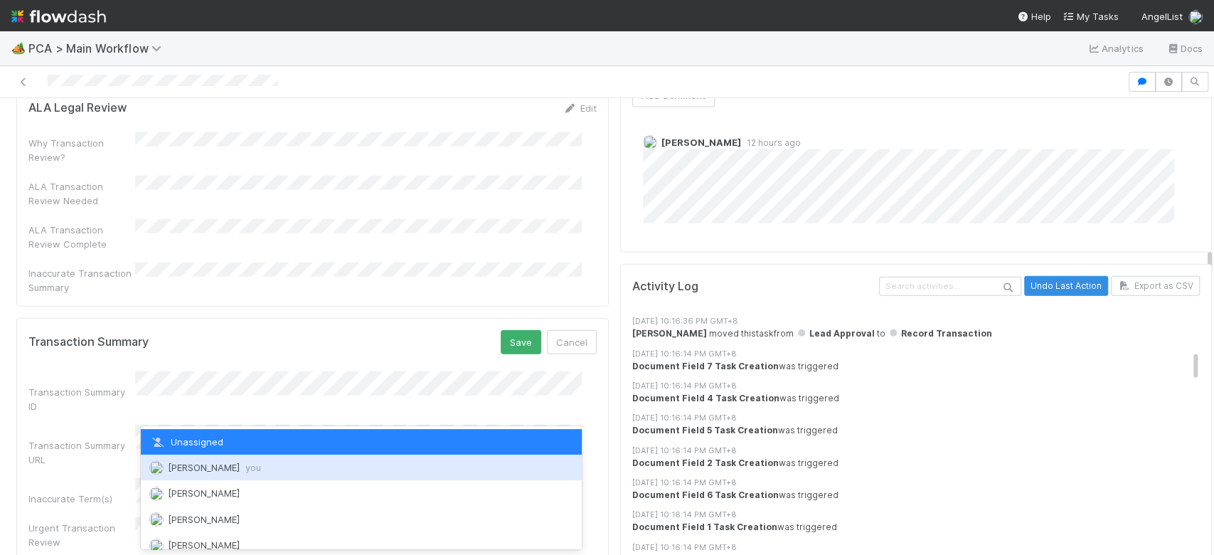
click at [213, 469] on span "Febbie Cervantes you" at bounding box center [214, 467] width 93 height 11
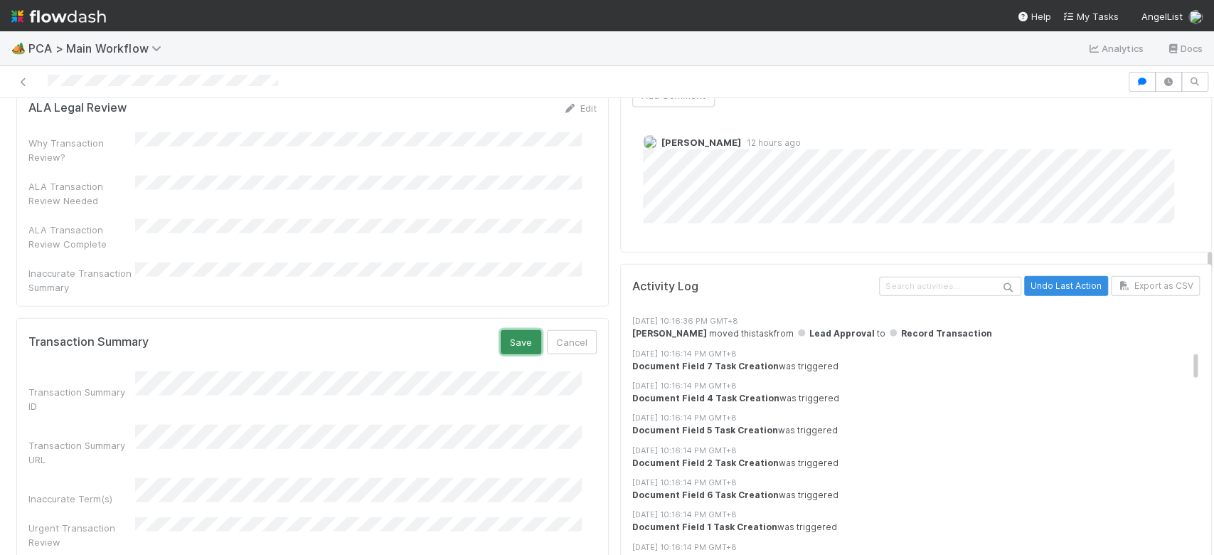
click at [518, 330] on button "Save" at bounding box center [521, 342] width 41 height 24
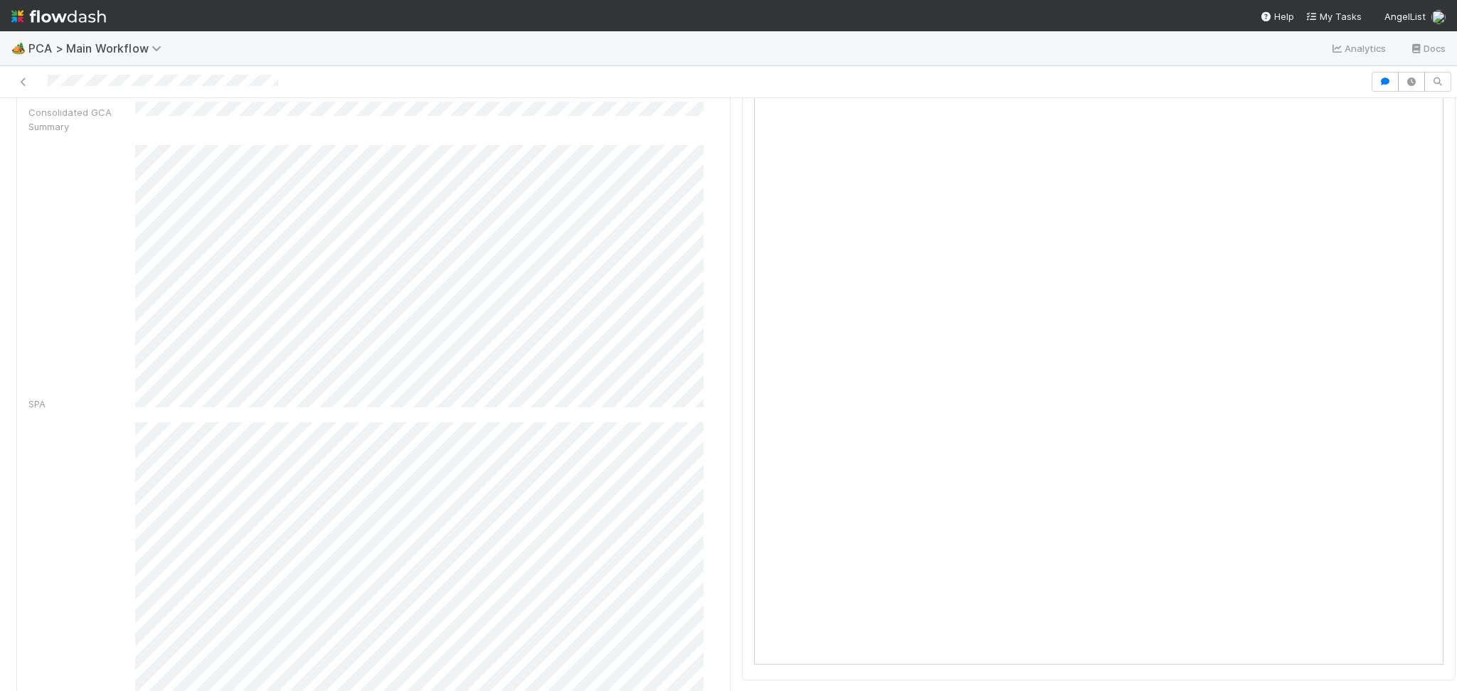
scroll to position [0, 0]
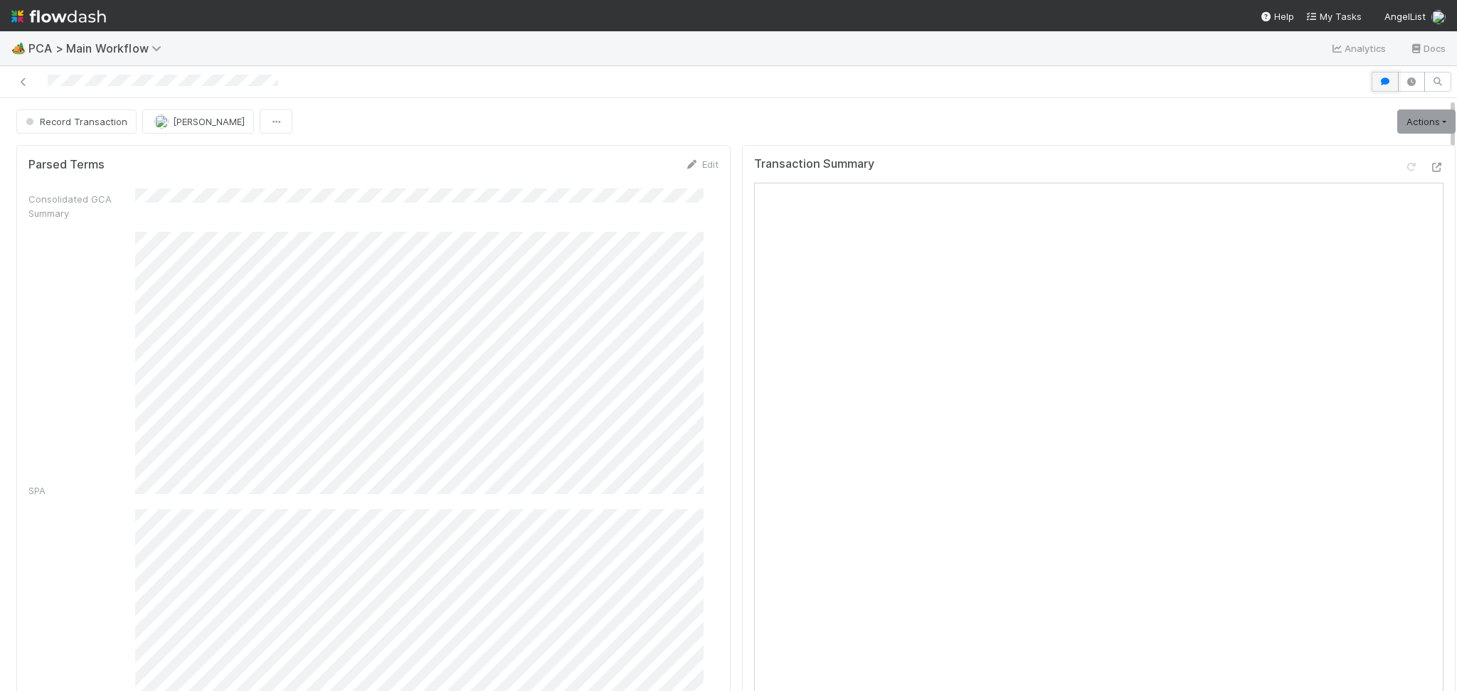
drag, startPoint x: 1374, startPoint y: 82, endPoint x: 1384, endPoint y: 115, distance: 35.1
click at [1214, 82] on icon "button" at bounding box center [1385, 82] width 14 height 9
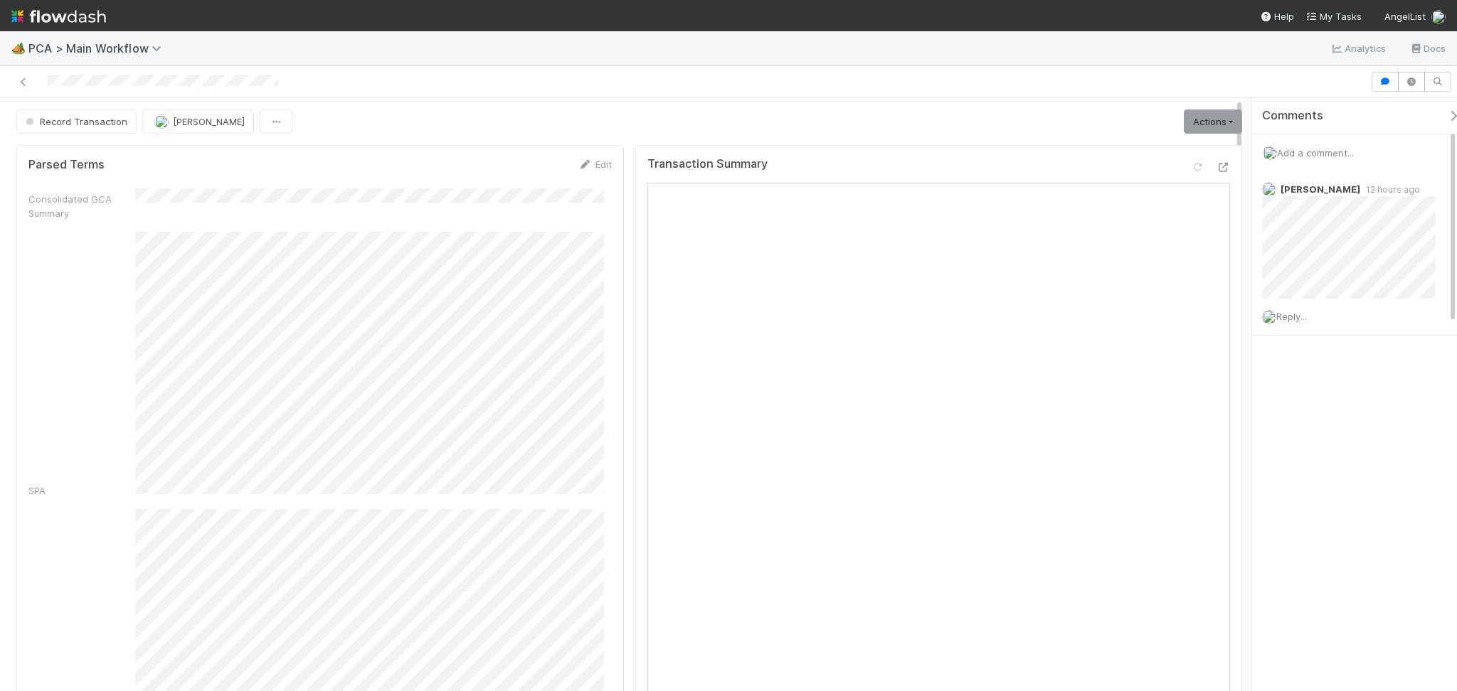
click at [1214, 154] on span "Add a comment..." at bounding box center [1315, 152] width 77 height 11
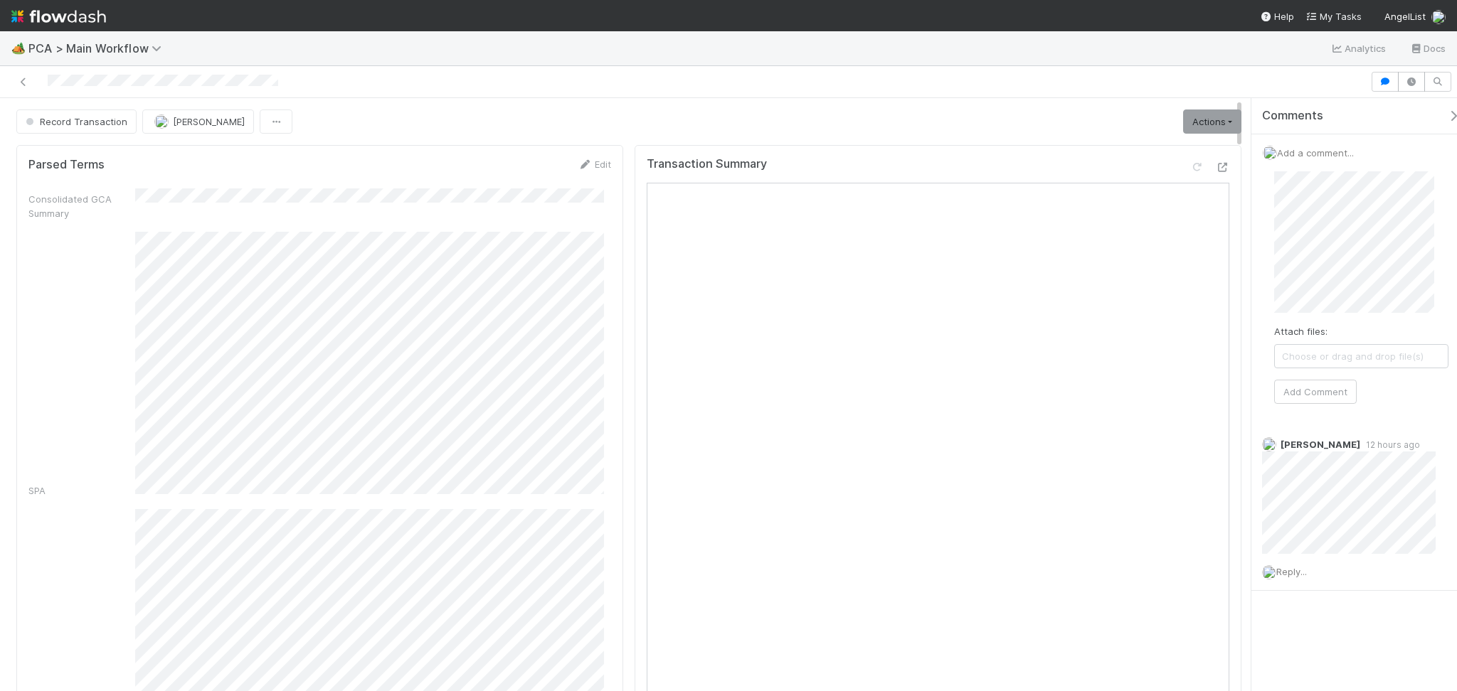
click at [1214, 170] on div "Attach files: Choose or drag and drop file(s) Add Comment" at bounding box center [1361, 287] width 197 height 255
click at [1214, 210] on input "https://comptroller.internal.angellist.com/v/llcs/3f3496c66a06403c88075e5bcdef5…" at bounding box center [1307, 216] width 196 height 24
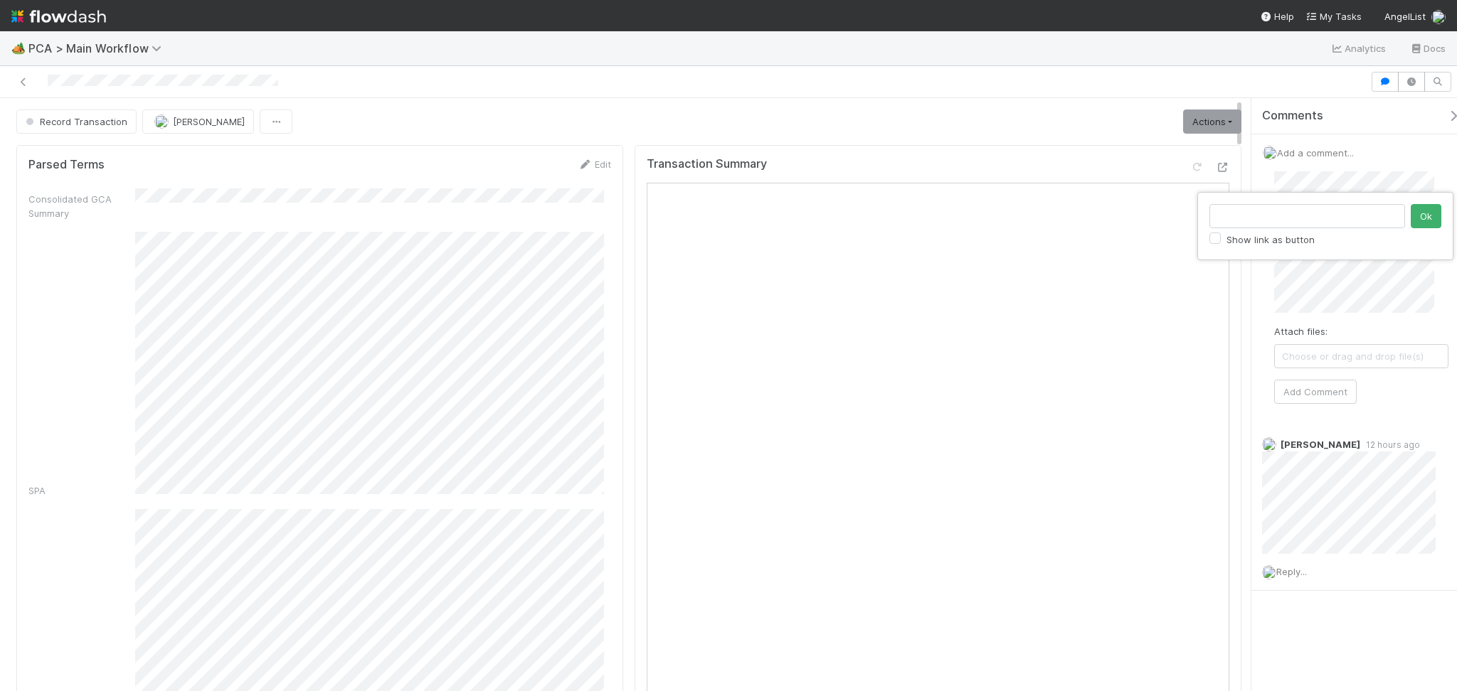
scroll to position [0, 0]
click at [1214, 217] on button "Ok" at bounding box center [1426, 216] width 31 height 24
click at [1214, 391] on button "Add Comment" at bounding box center [1315, 392] width 83 height 24
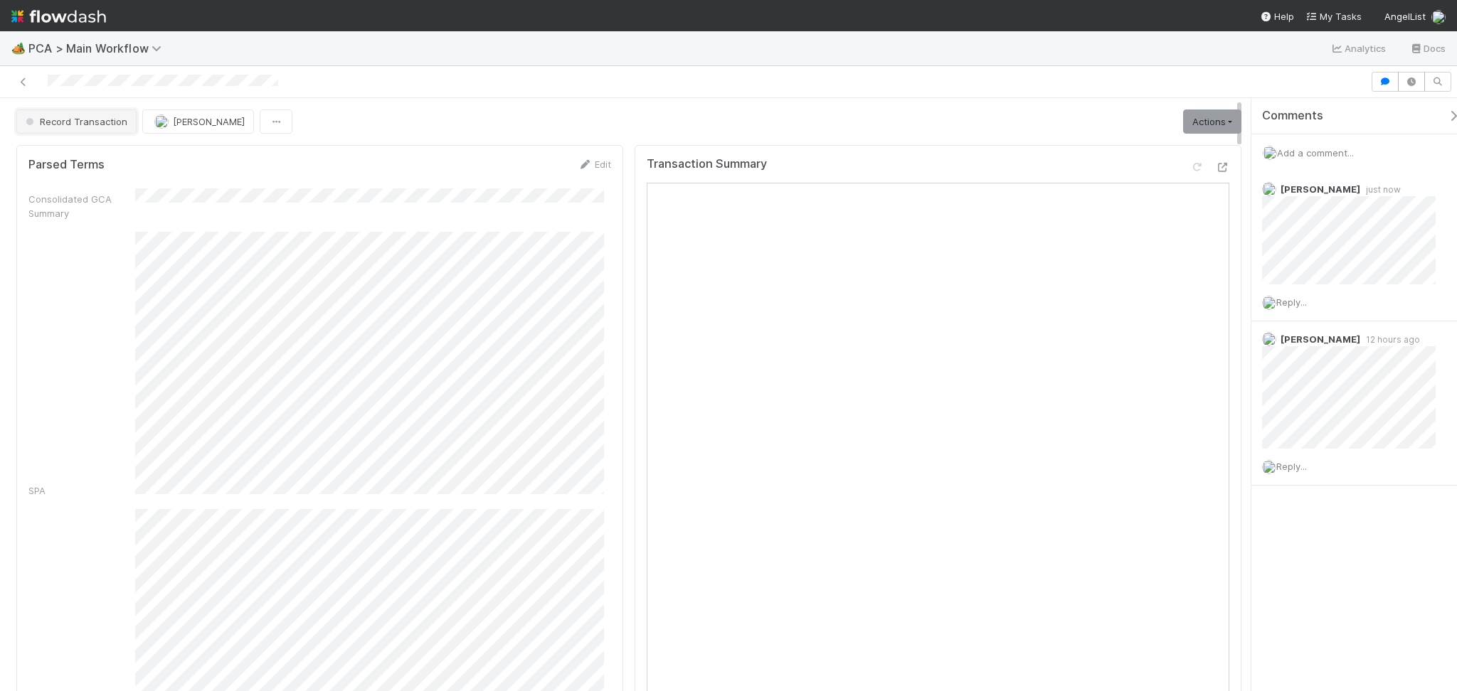
click at [74, 125] on span "Record Transaction" at bounding box center [75, 121] width 105 height 11
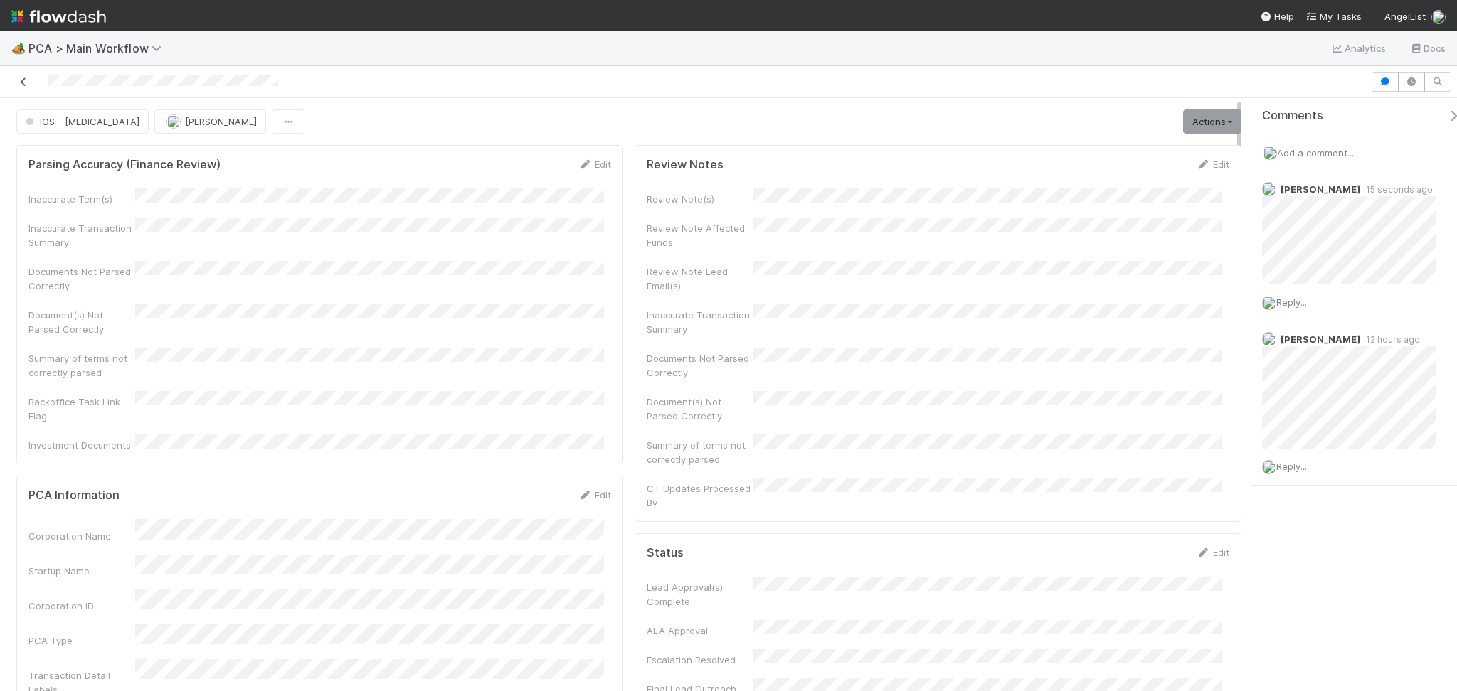
click at [21, 85] on icon at bounding box center [23, 82] width 14 height 9
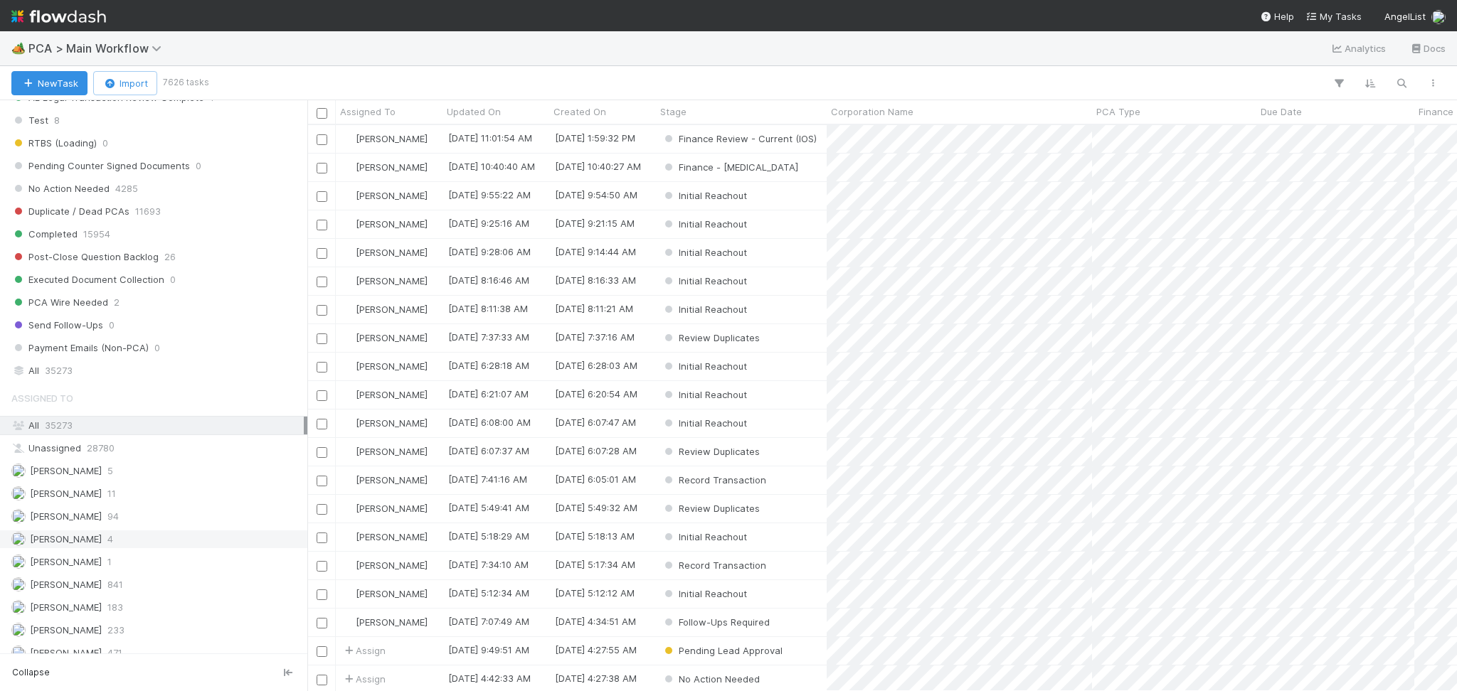
scroll to position [1517, 0]
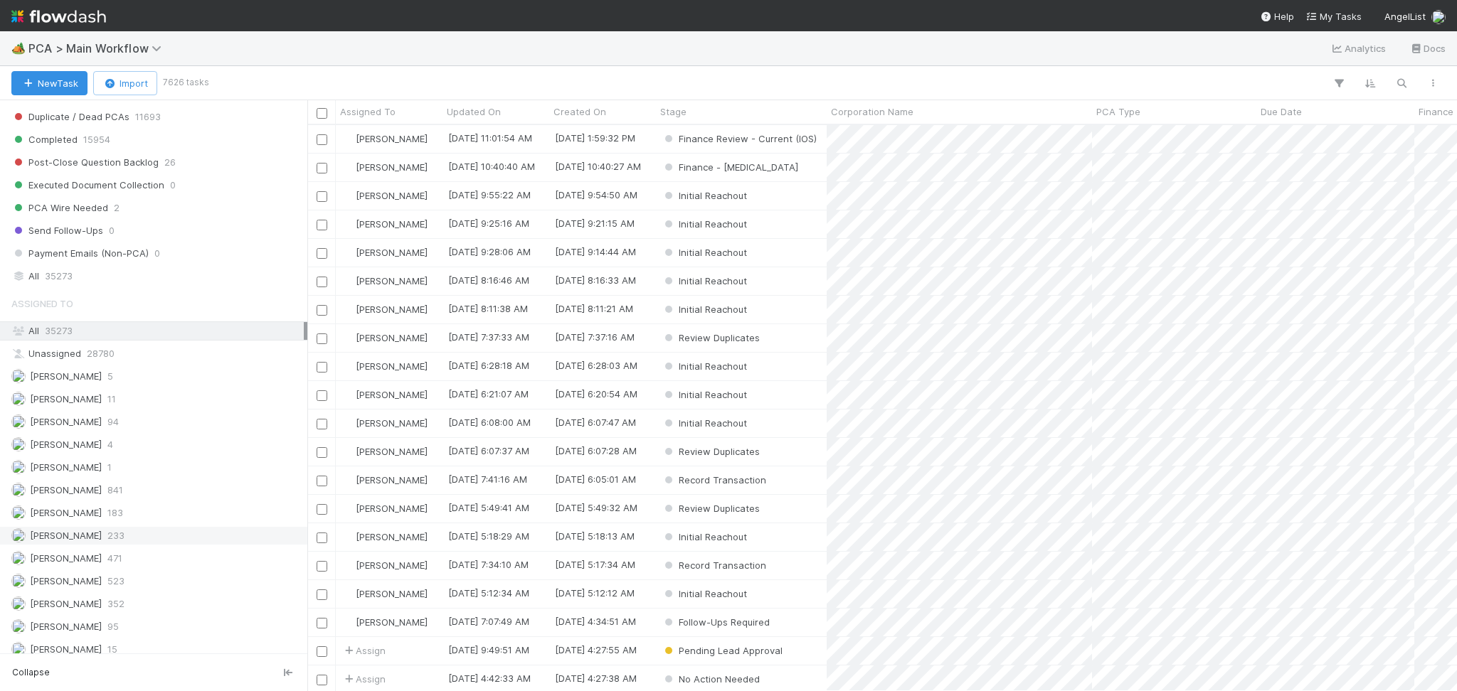
click at [112, 543] on span "233" at bounding box center [115, 536] width 17 height 18
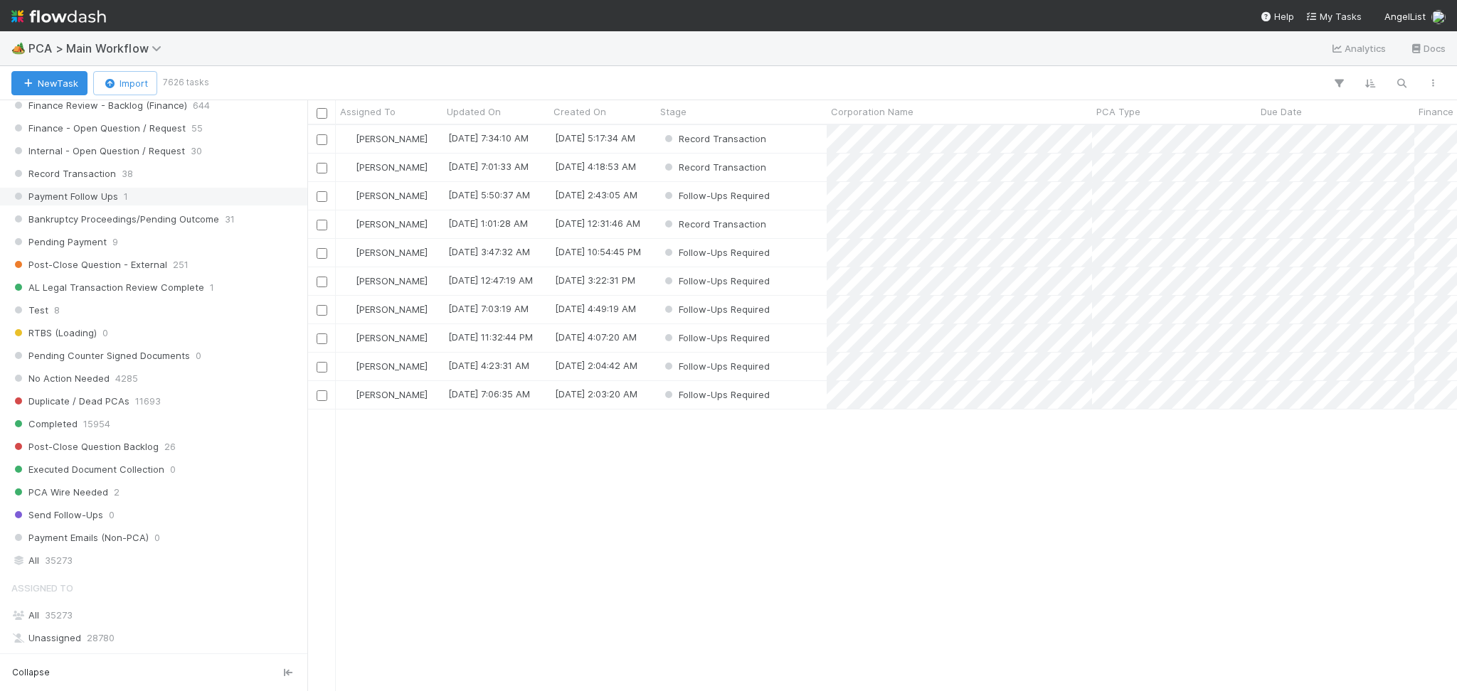
scroll to position [551, 1135]
click at [114, 170] on div "Record Transaction 38" at bounding box center [157, 174] width 292 height 18
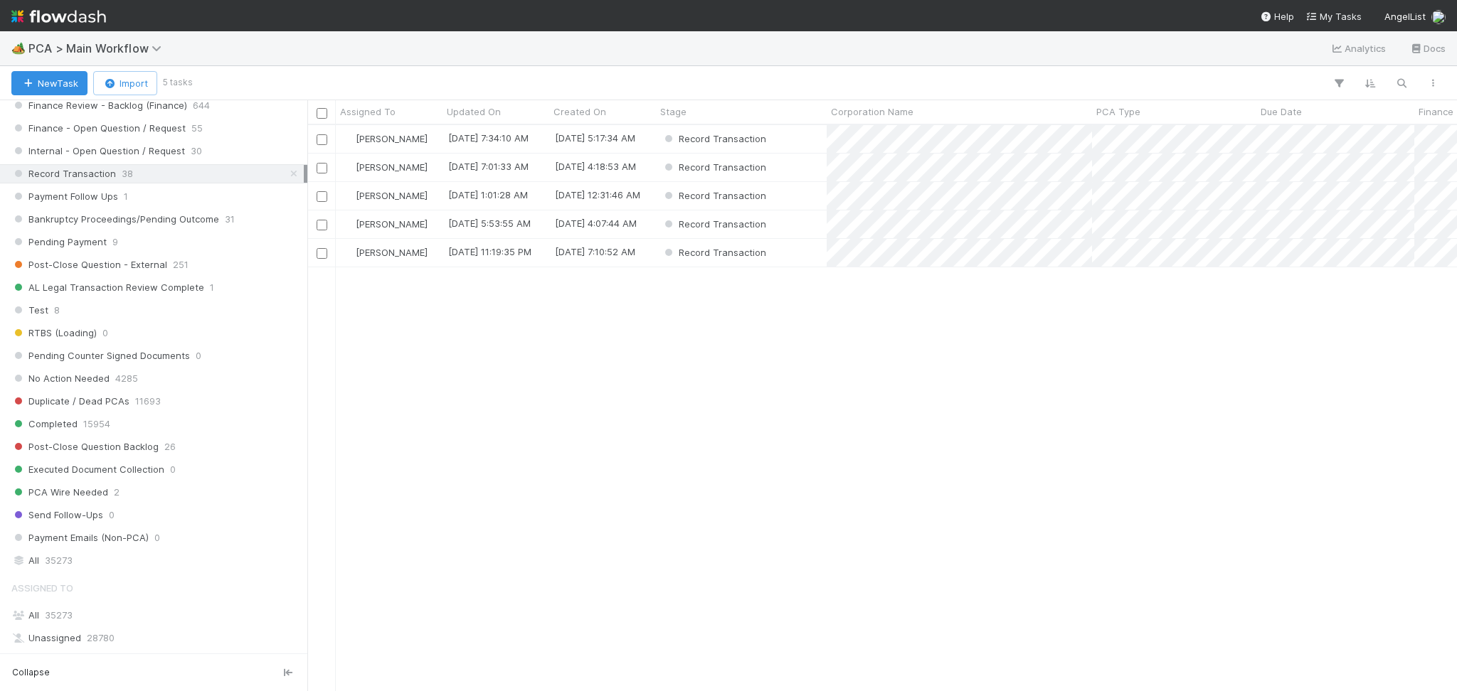
scroll to position [551, 1135]
click at [784, 145] on div "Record Transaction" at bounding box center [741, 139] width 171 height 28
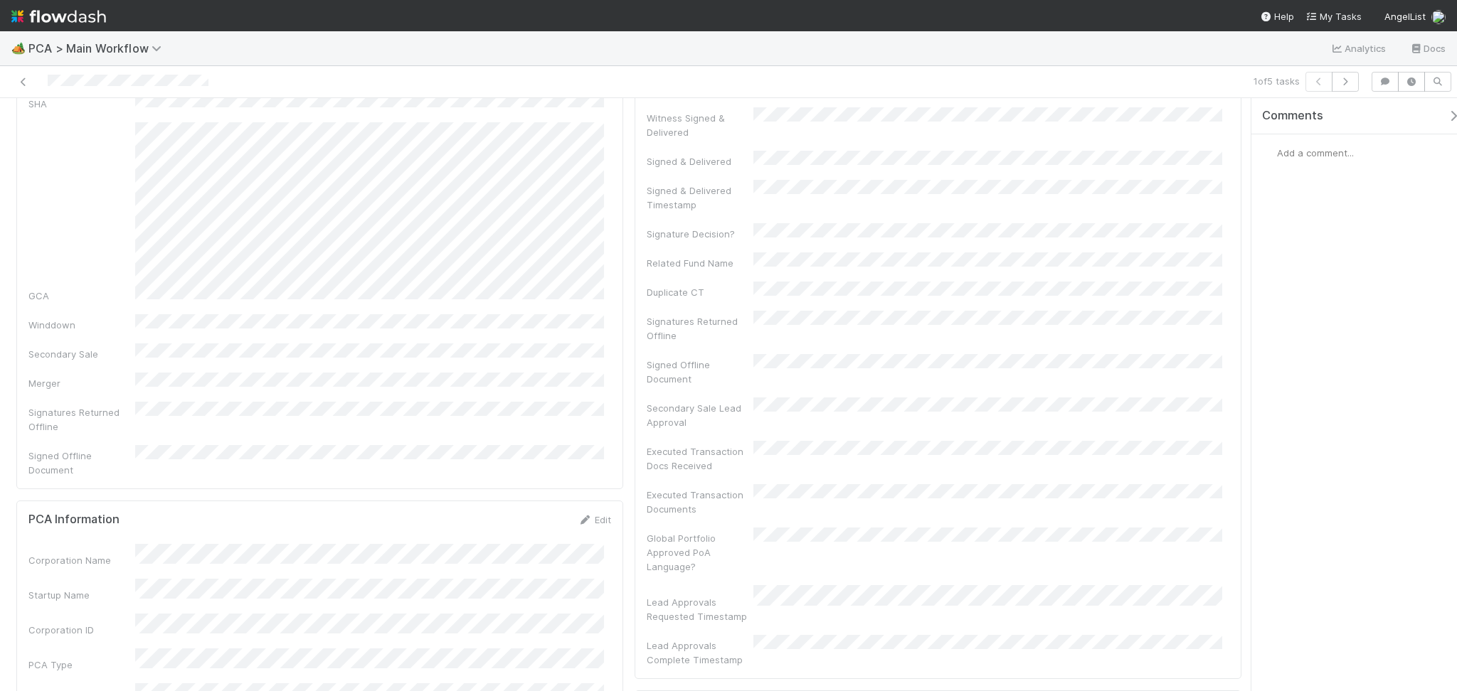
scroll to position [664, 0]
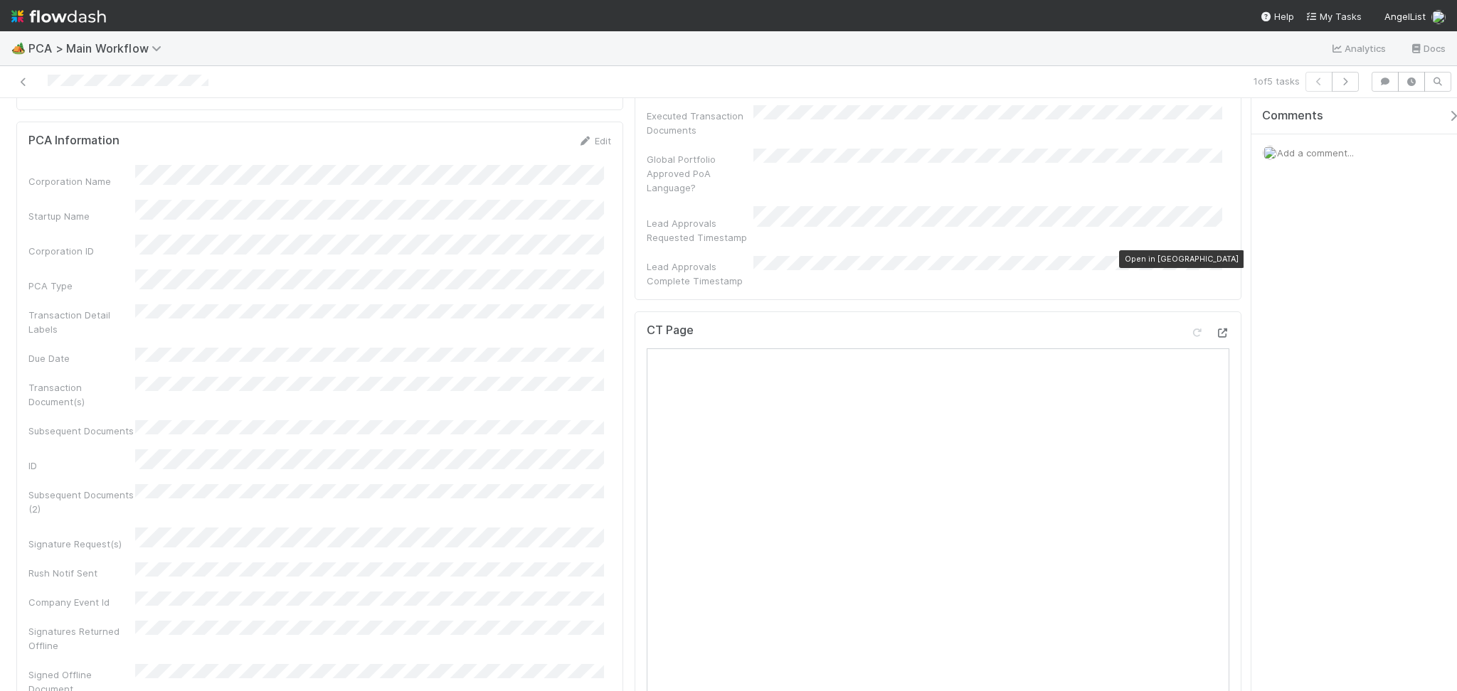
click at [1214, 329] on icon at bounding box center [1222, 333] width 14 height 9
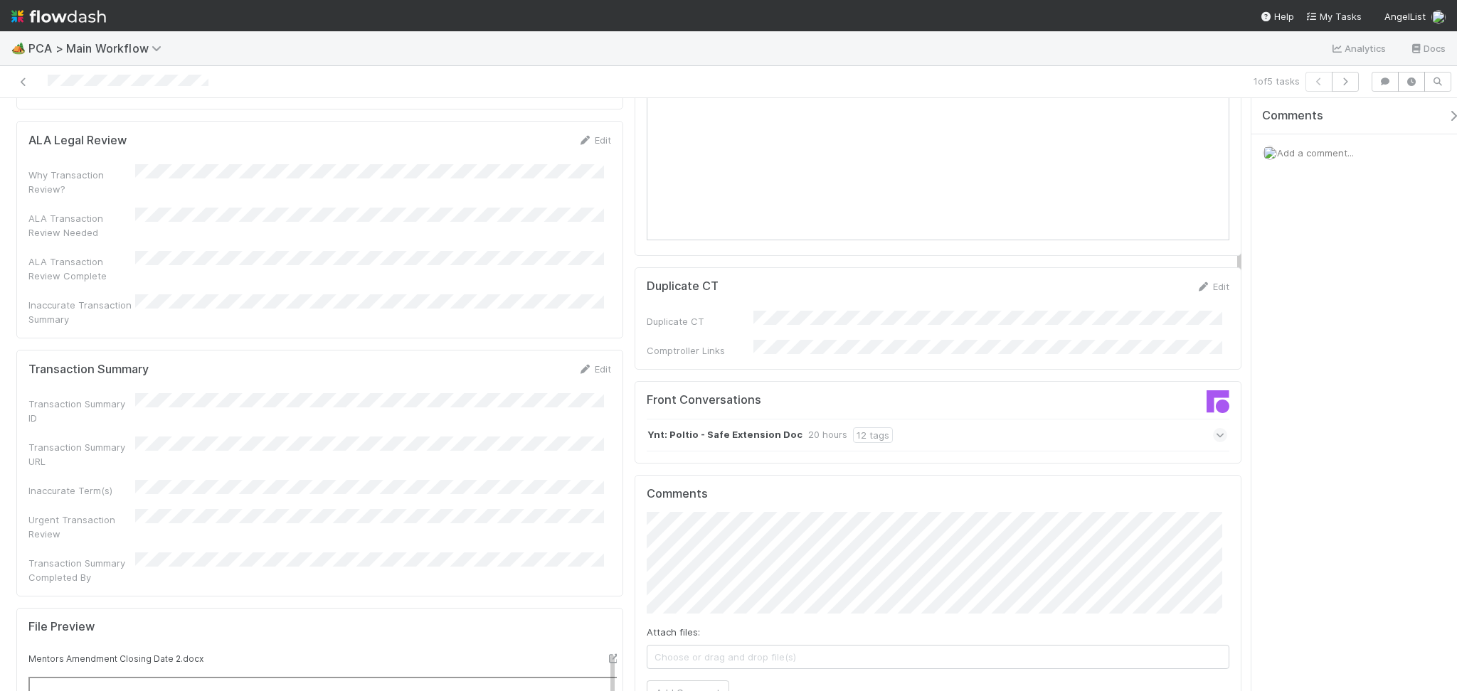
scroll to position [1423, 0]
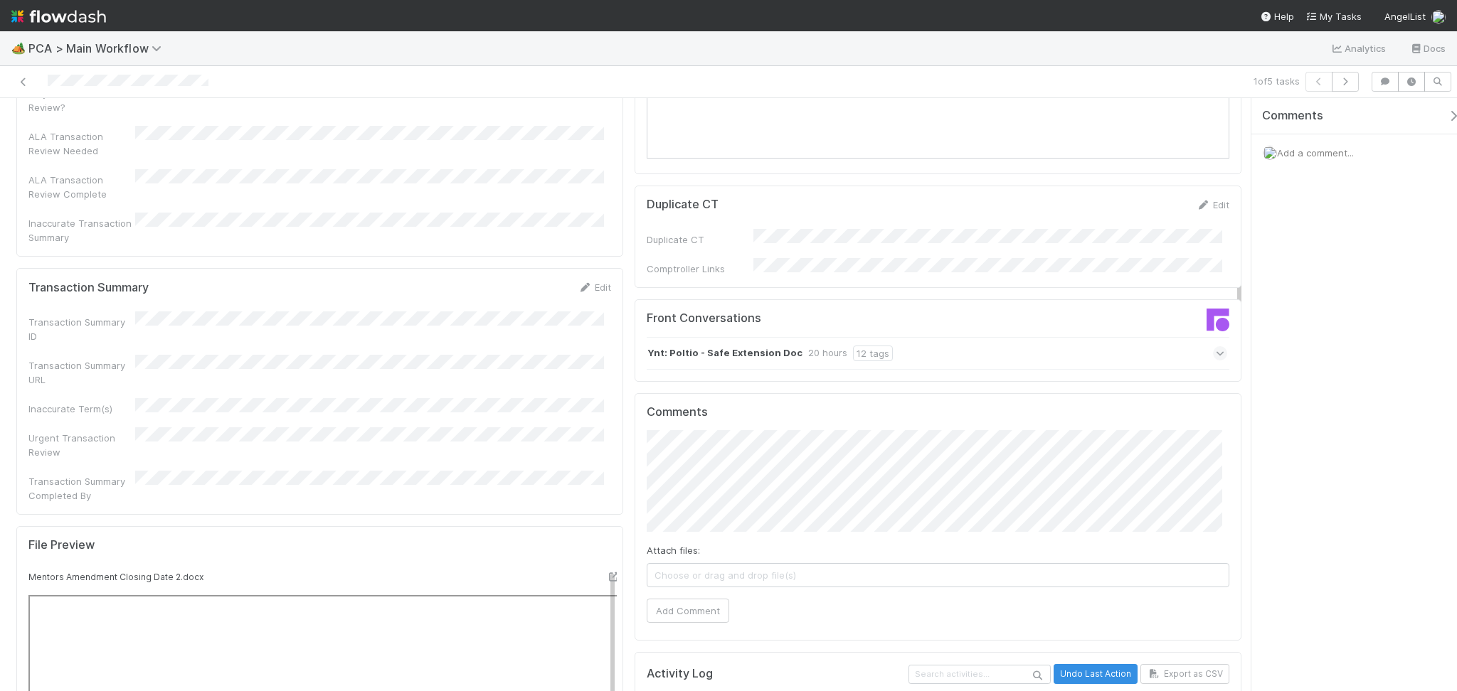
click at [999, 337] on div "Ynt: Poltio - Safe Extension Doc 20 hours 12 tags" at bounding box center [937, 353] width 580 height 33
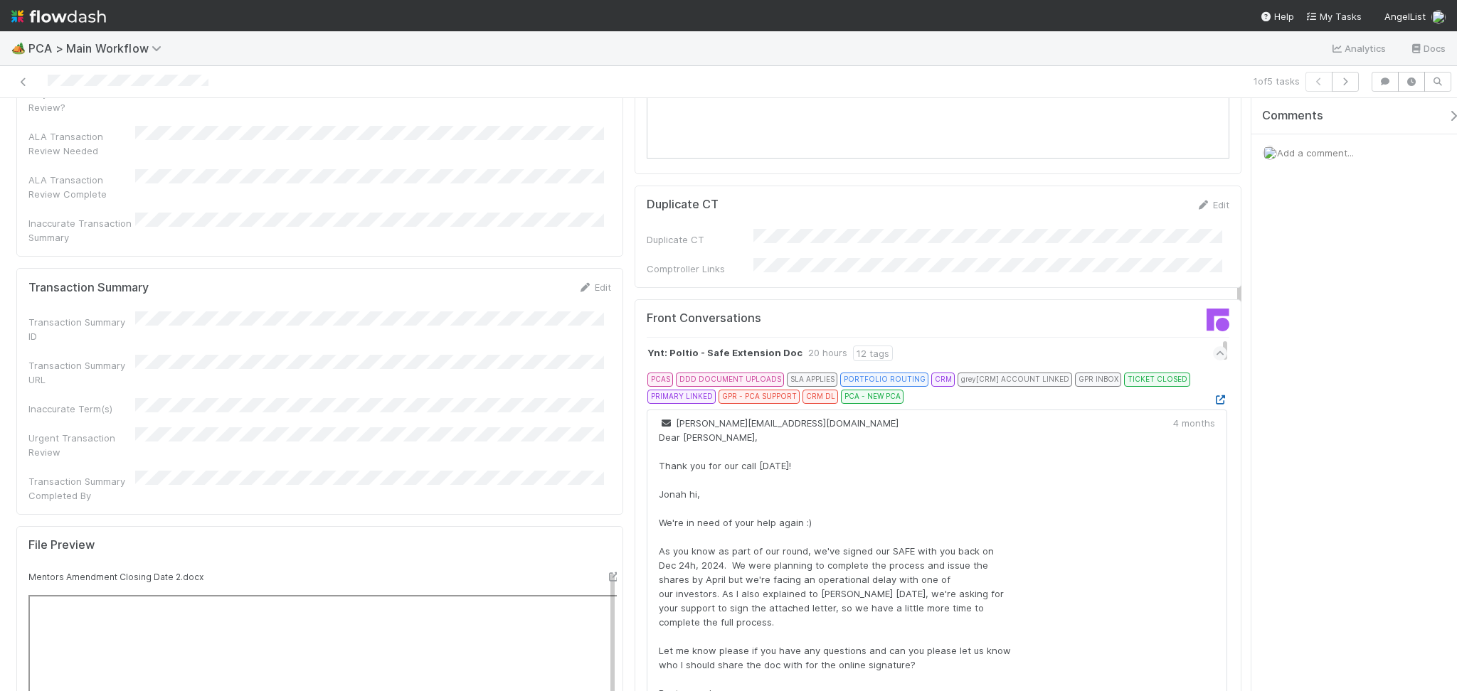
click at [1213, 394] on link at bounding box center [1220, 399] width 14 height 11
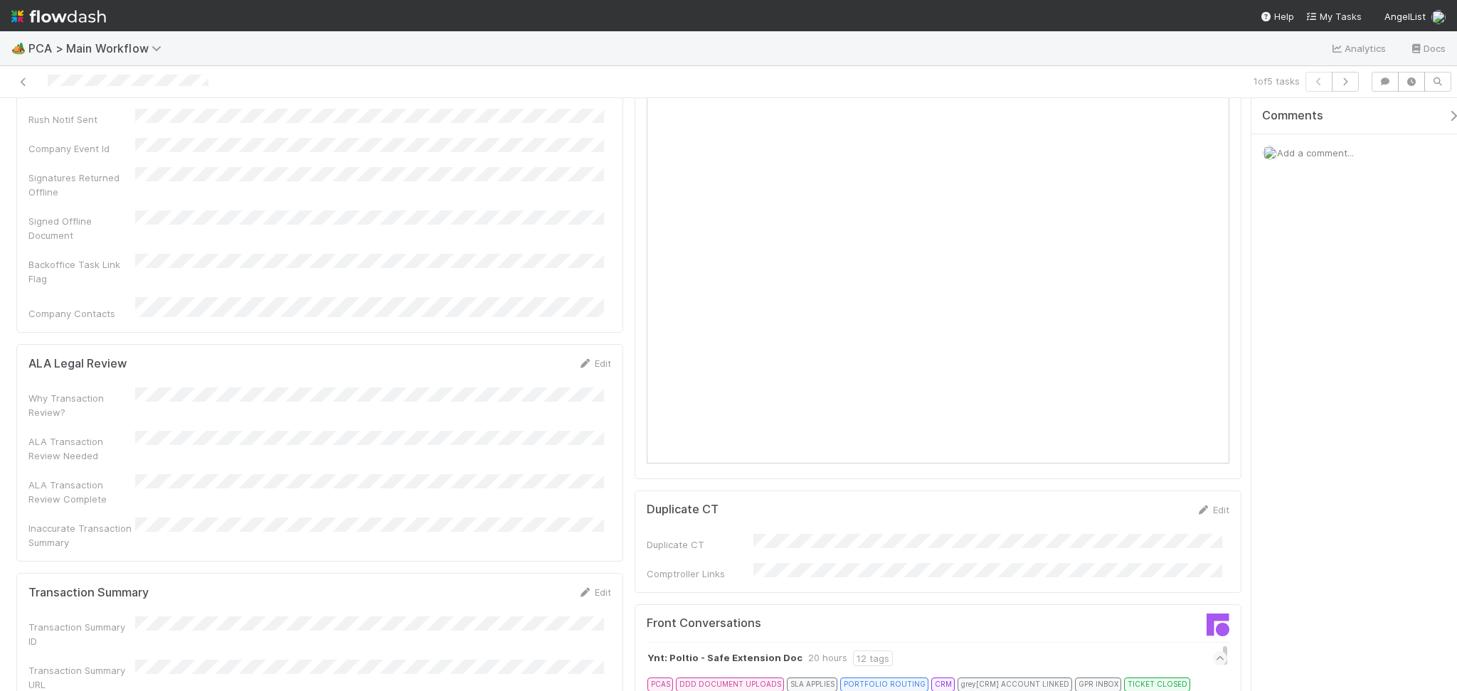
scroll to position [1233, 0]
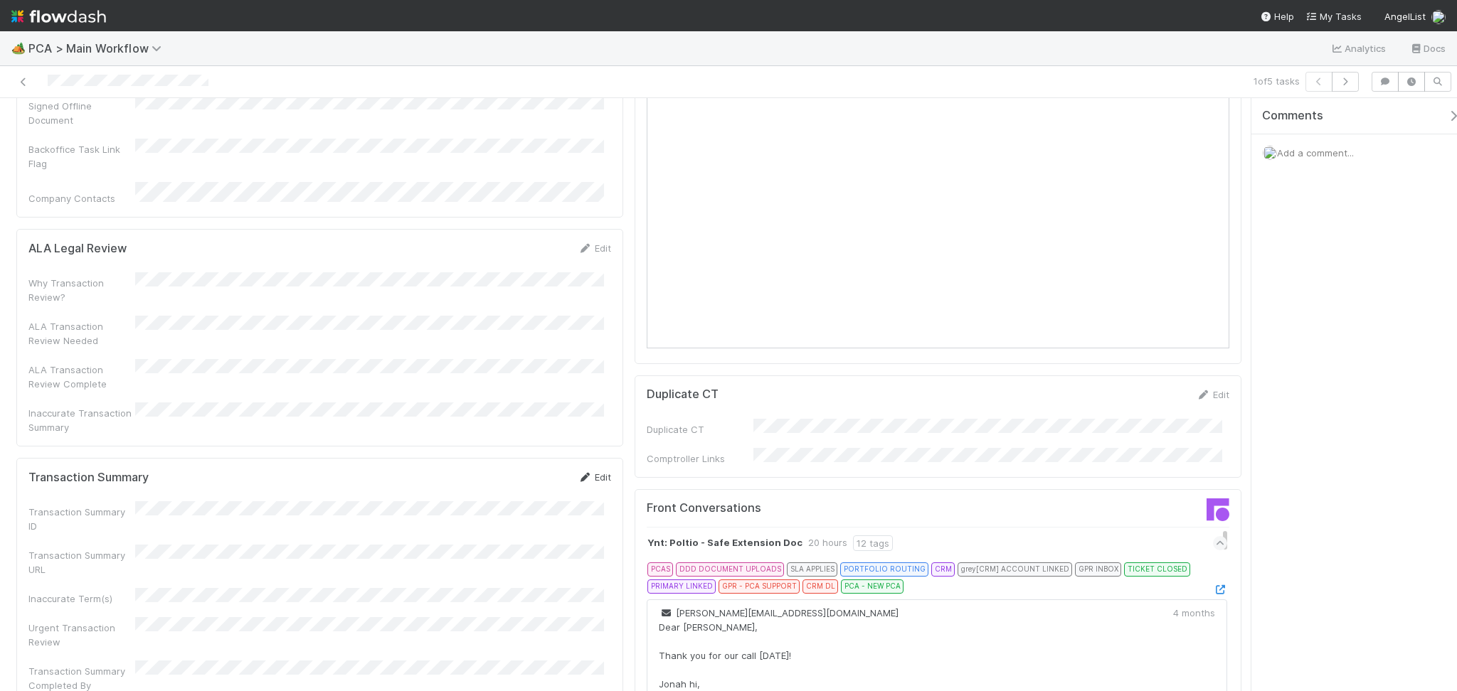
click at [593, 470] on div "Edit" at bounding box center [594, 477] width 33 height 14
click at [593, 472] on link "Edit" at bounding box center [594, 477] width 33 height 11
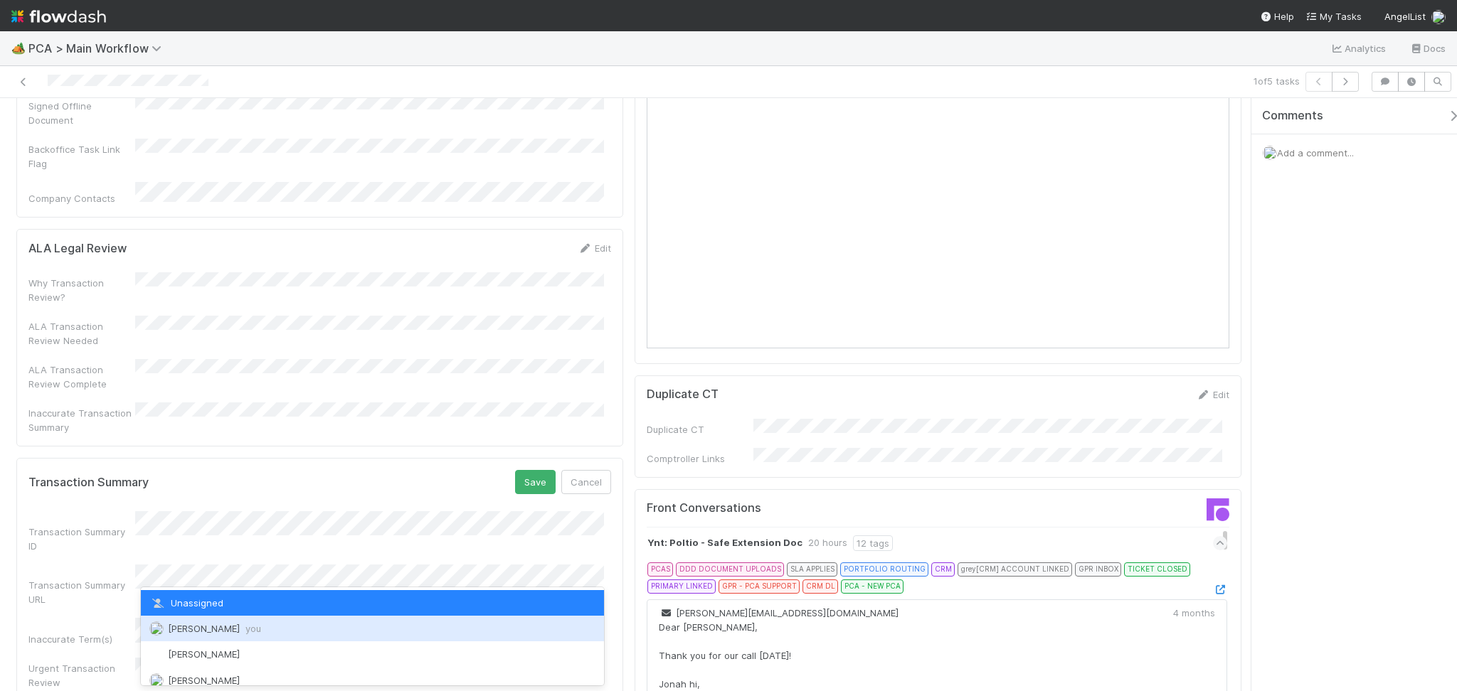
click at [243, 554] on span "Febbie Cervantes you" at bounding box center [214, 628] width 93 height 11
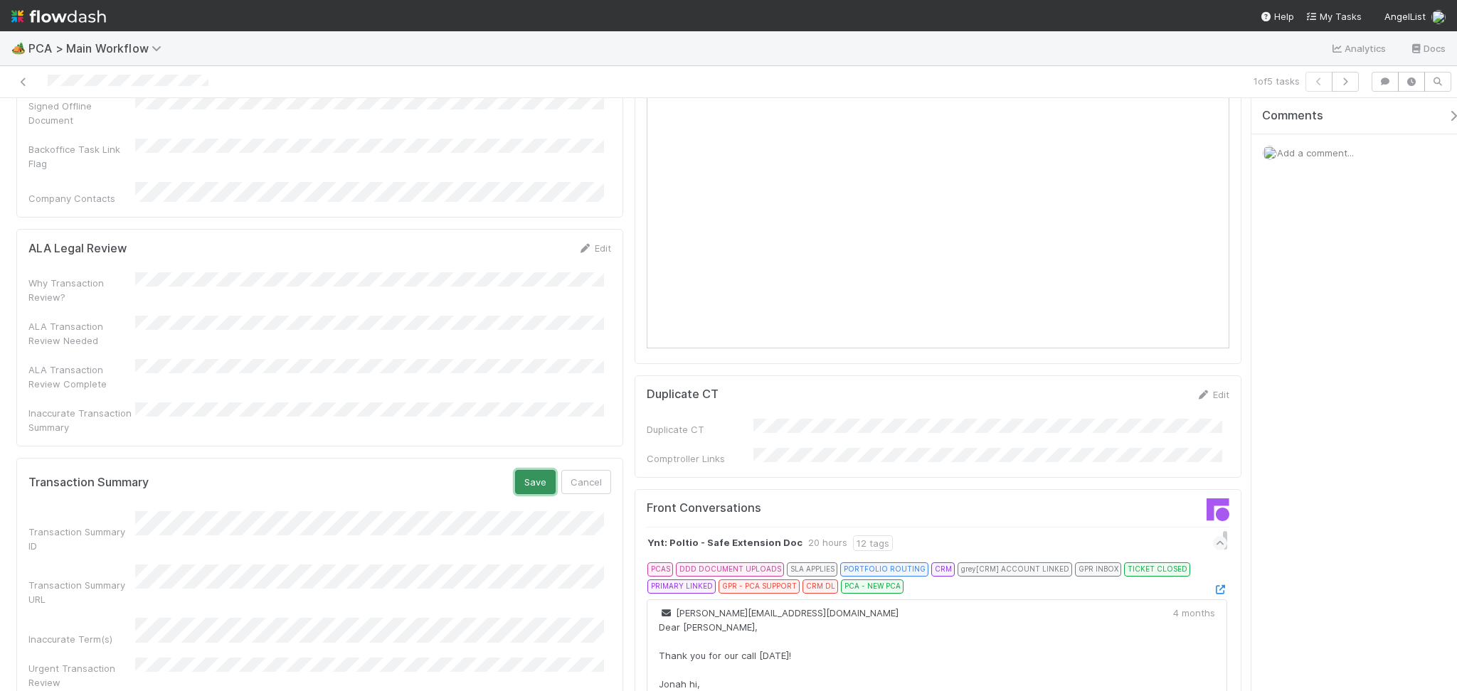
click at [529, 470] on button "Save" at bounding box center [535, 482] width 41 height 24
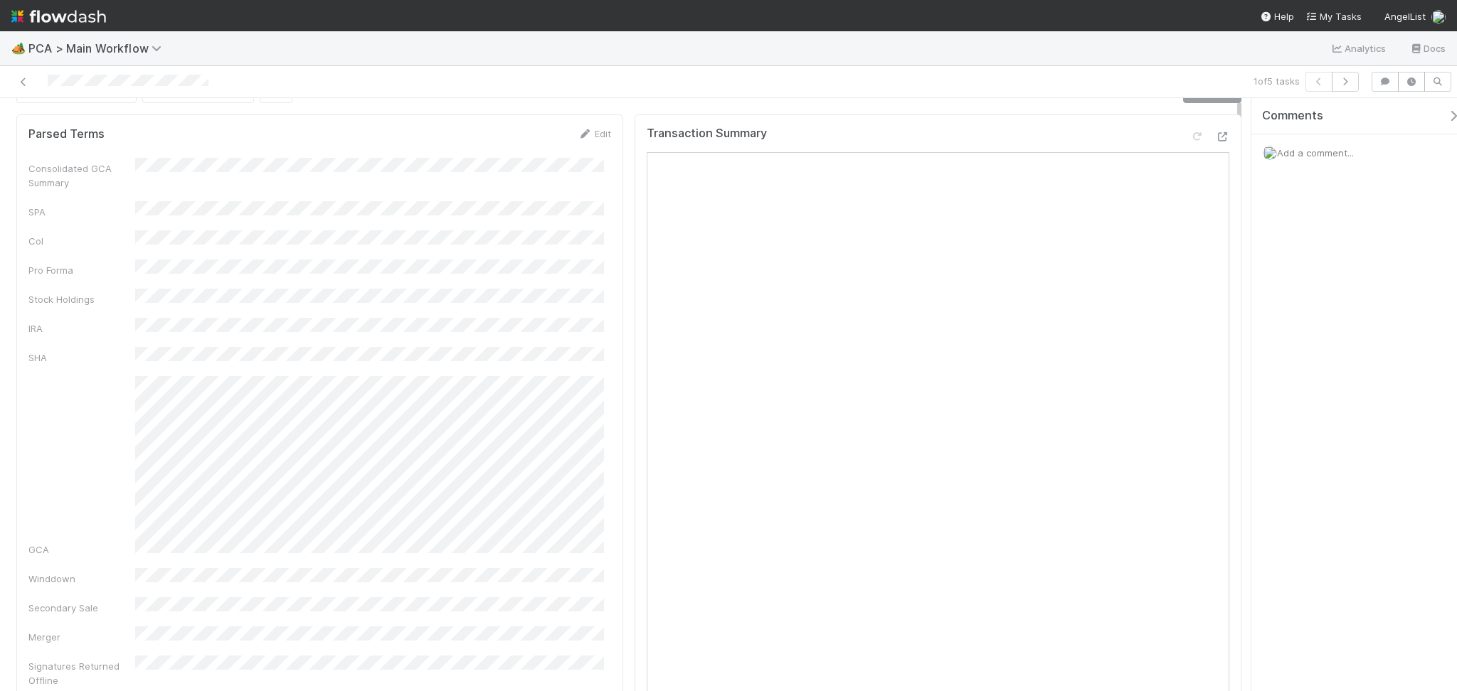
scroll to position [0, 0]
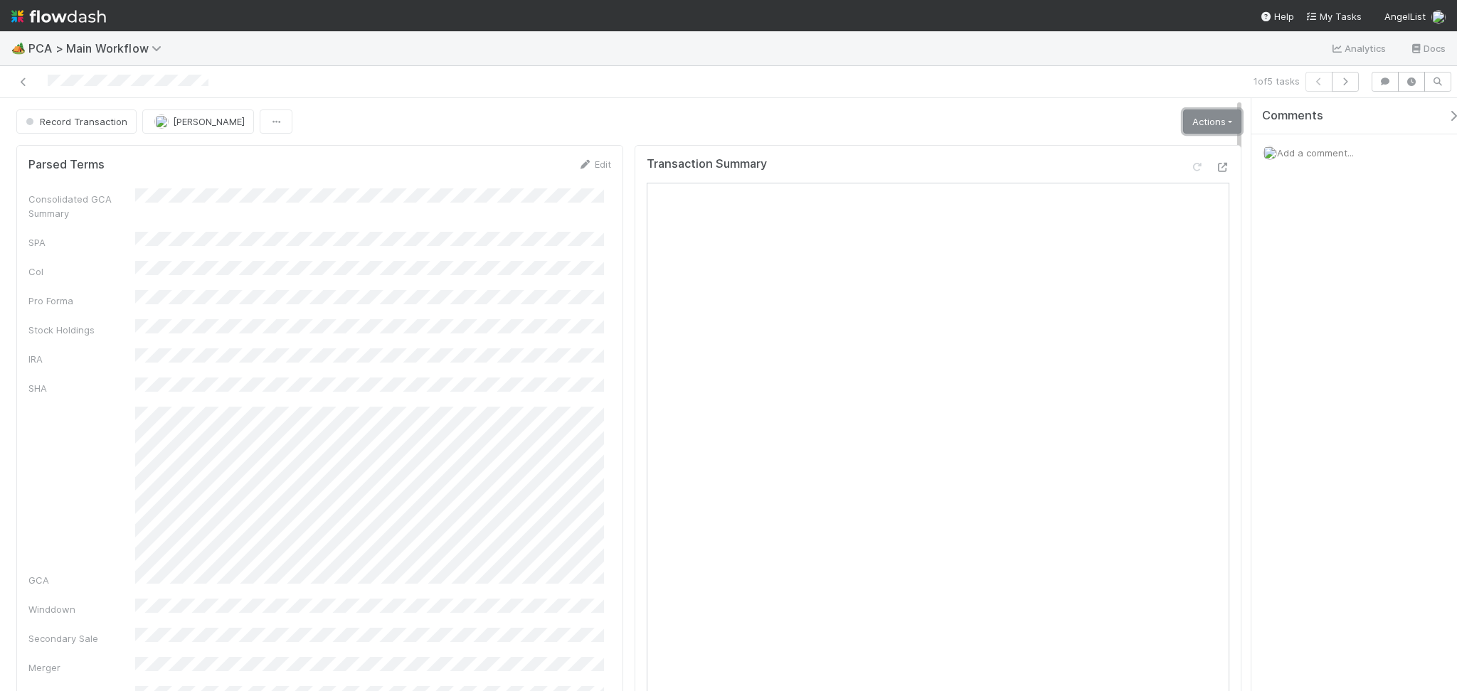
click at [1195, 113] on link "Actions" at bounding box center [1212, 122] width 58 height 24
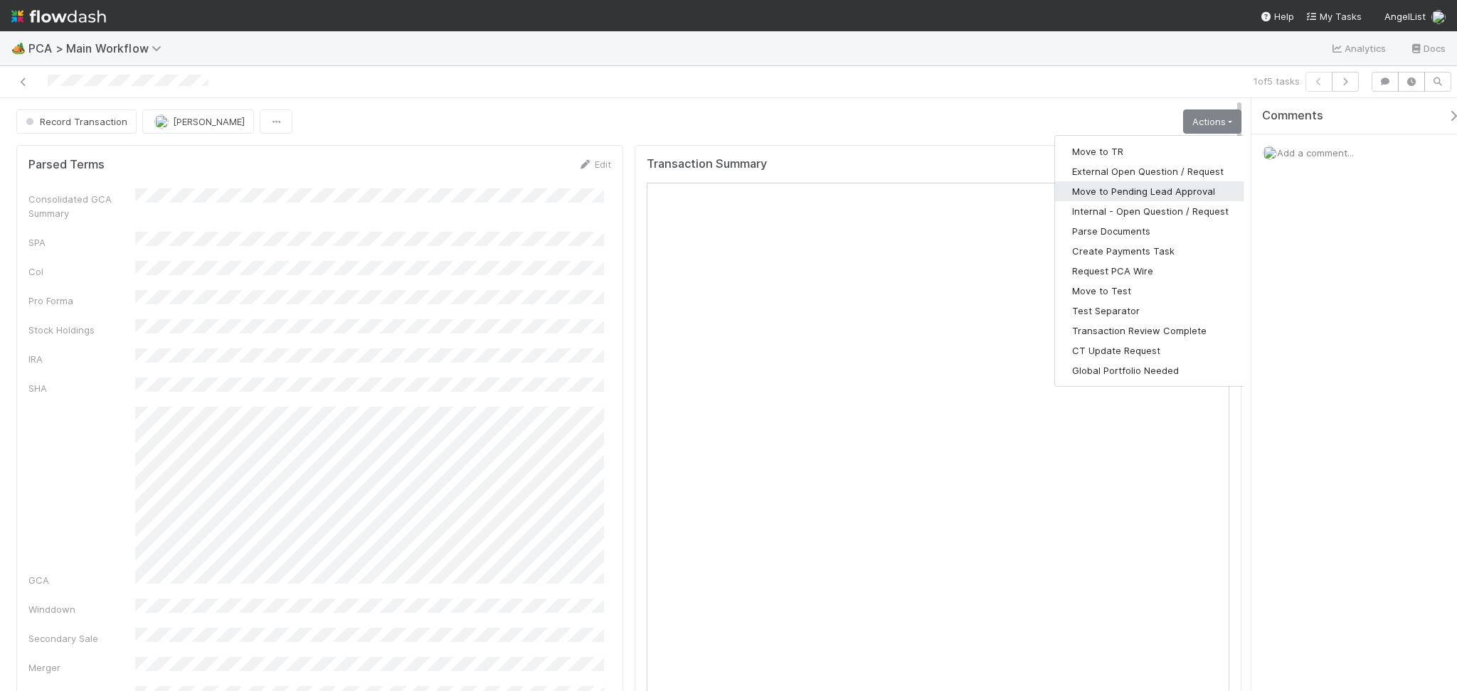
click at [1164, 195] on button "Move to Pending Lead Approval" at bounding box center [1150, 191] width 191 height 20
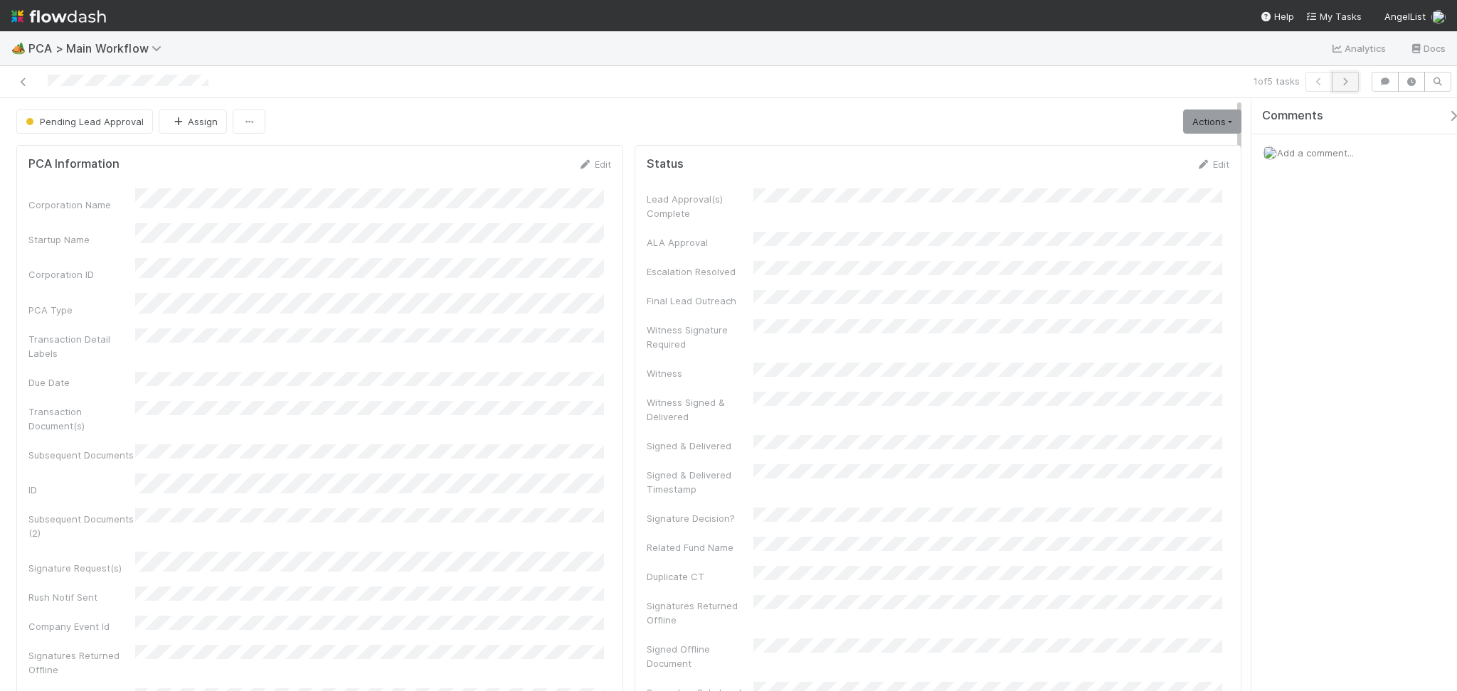
click at [1214, 80] on icon "button" at bounding box center [1345, 82] width 14 height 9
click at [413, 204] on div "Consolidated GCA Summary" at bounding box center [319, 204] width 583 height 32
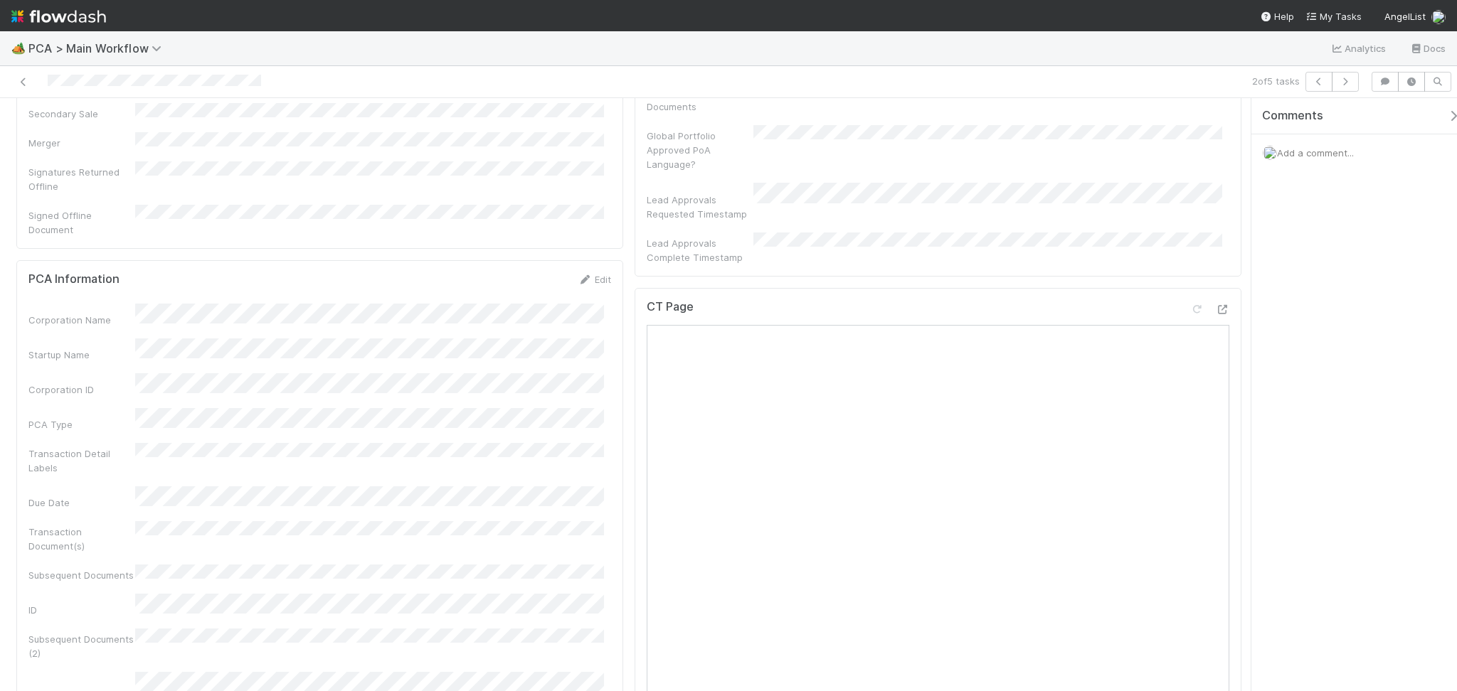
scroll to position [569, 0]
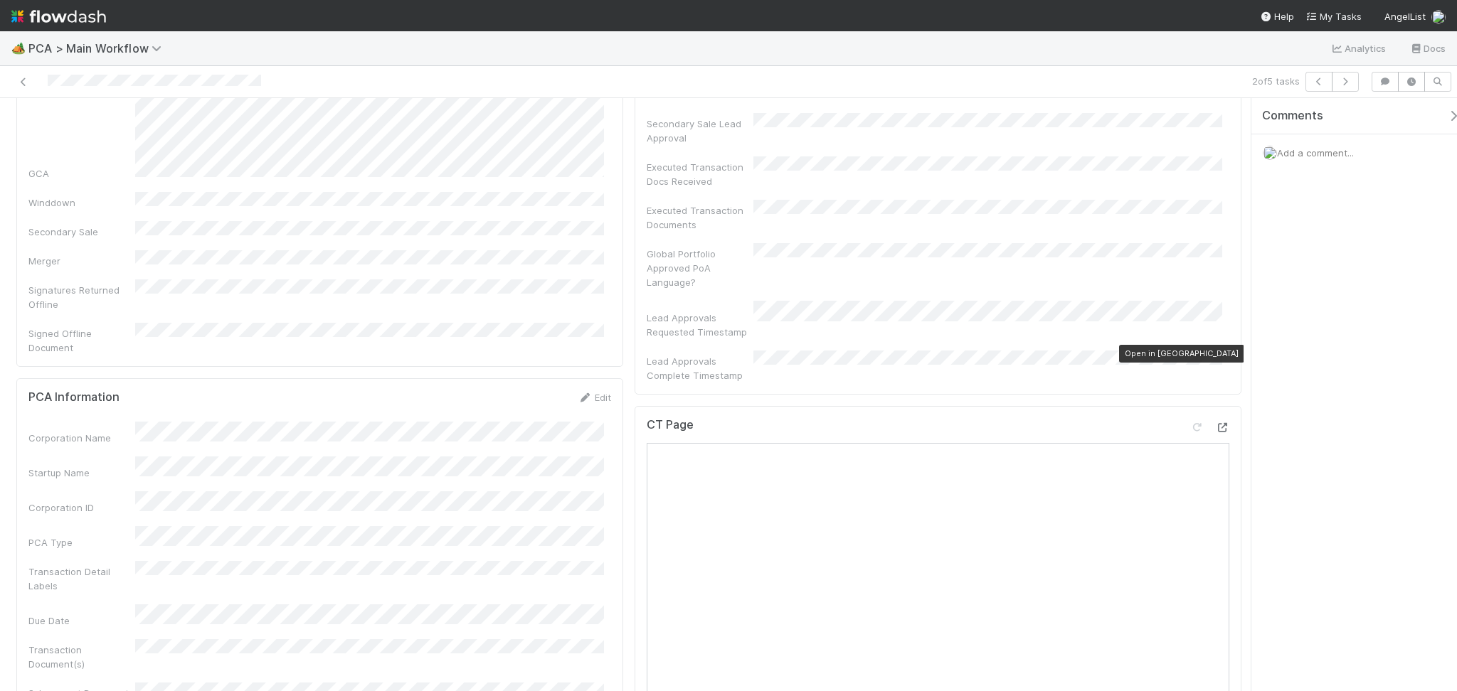
click at [1214, 423] on icon at bounding box center [1222, 427] width 14 height 9
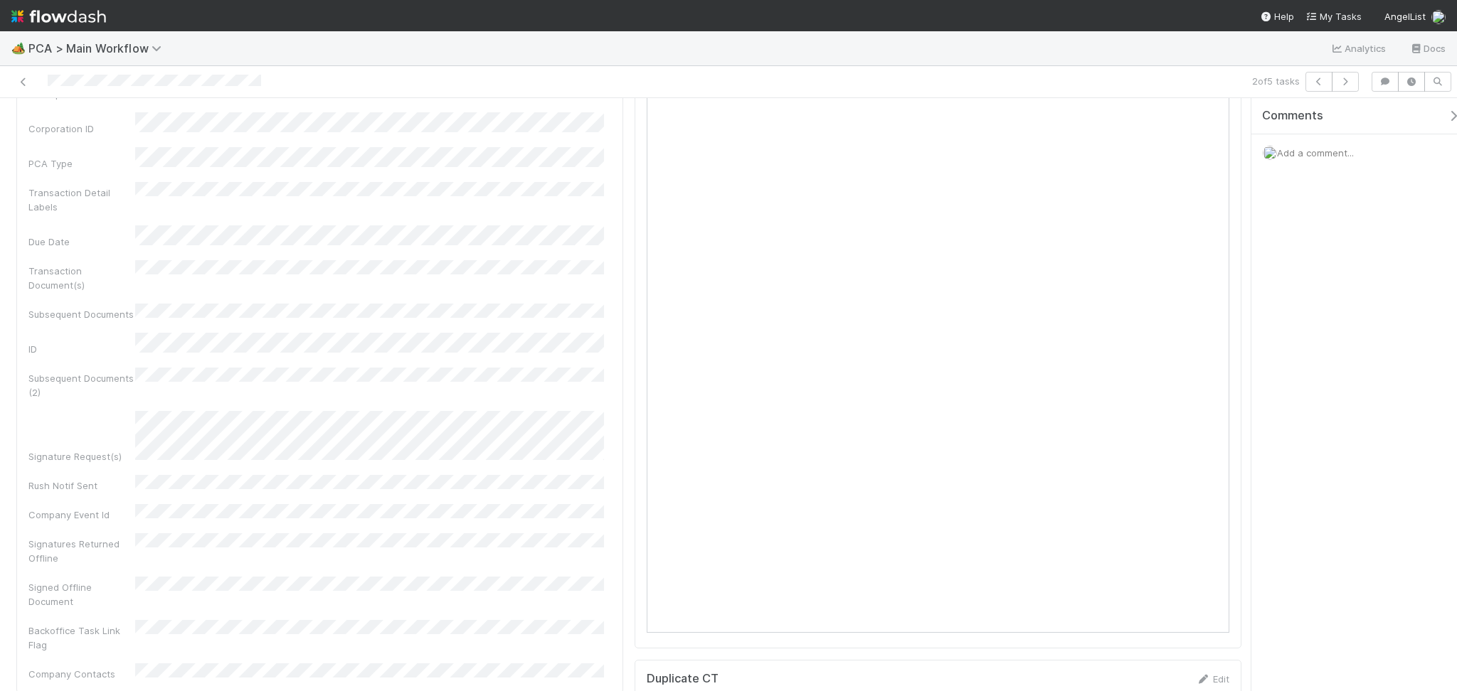
scroll to position [1327, 0]
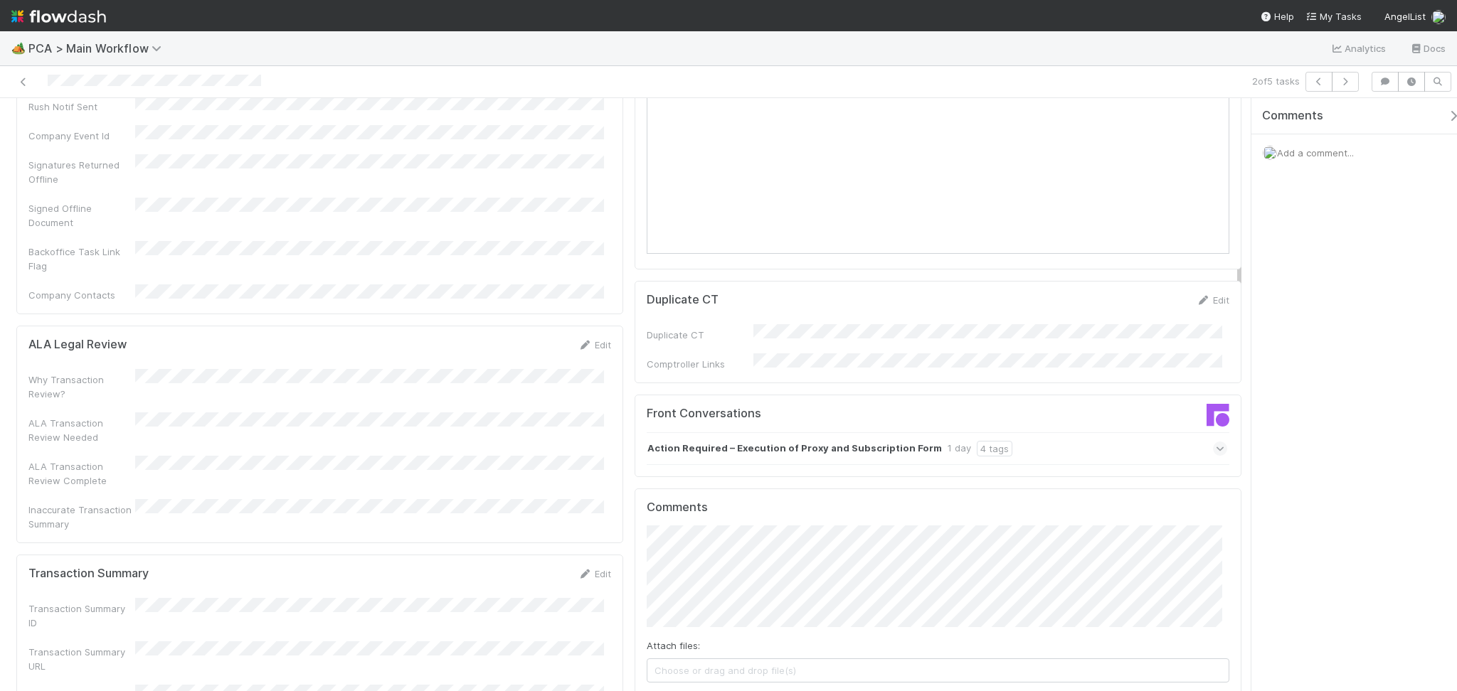
click at [1034, 432] on div "Action Required – Execution of Proxy and Subscription Form 1 day 4 tags" at bounding box center [937, 448] width 580 height 33
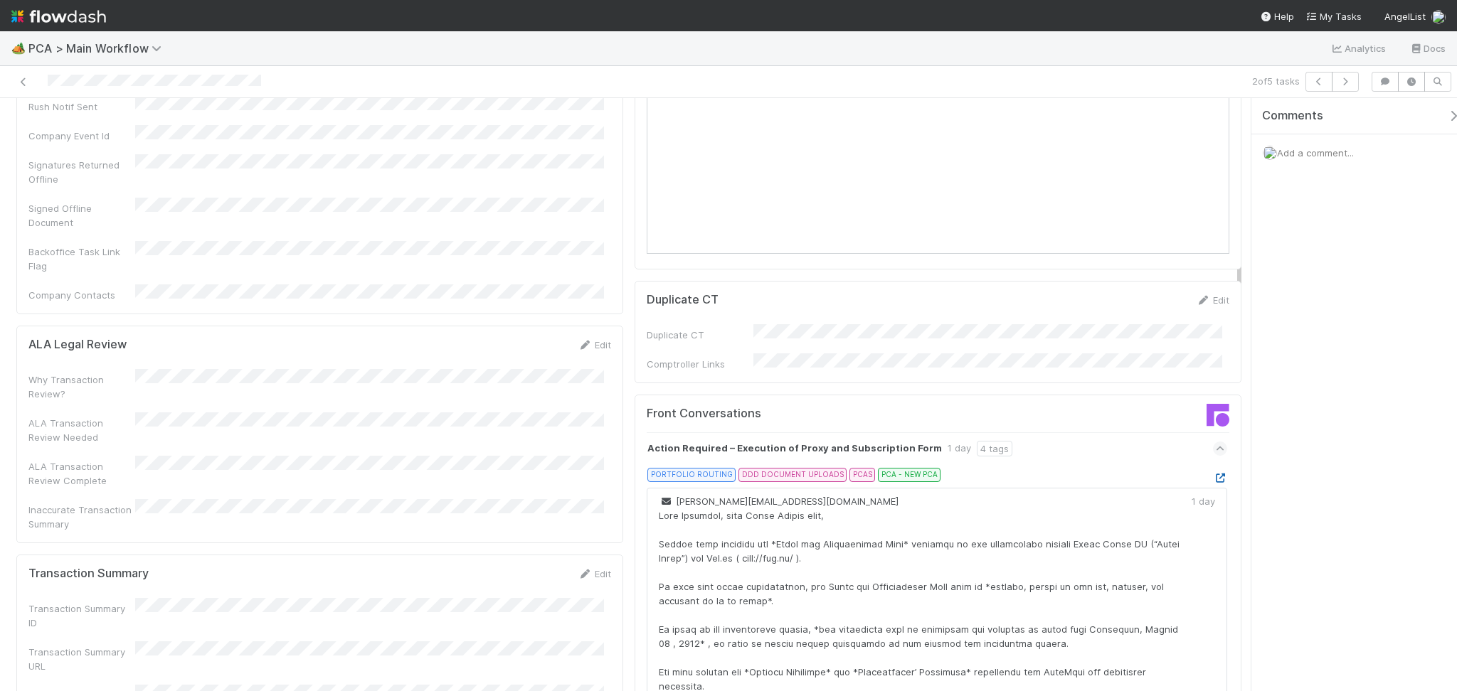
drag, startPoint x: 1191, startPoint y: 398, endPoint x: 1021, endPoint y: 355, distance: 174.8
click at [1213, 474] on icon at bounding box center [1220, 478] width 14 height 9
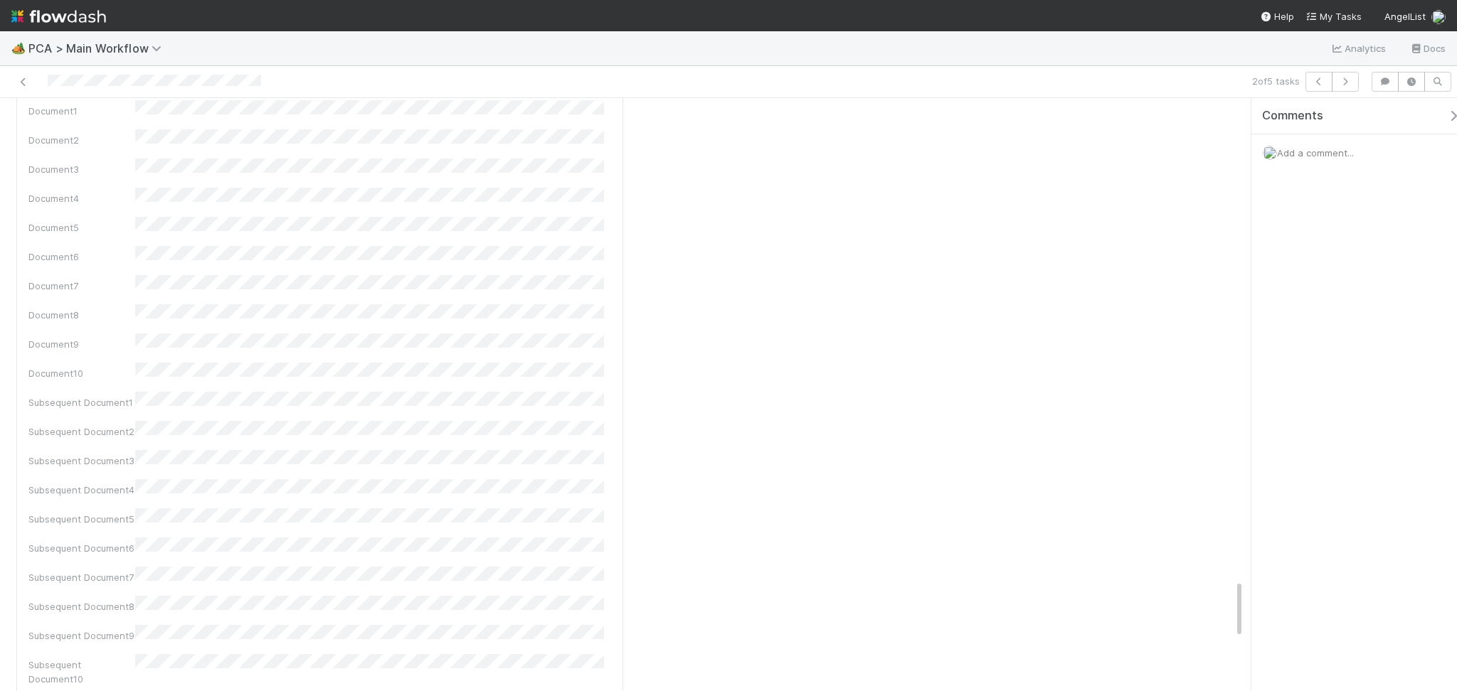
scroll to position [5311, 0]
click at [253, 554] on div "Parsed" at bounding box center [220, 640] width 107 height 31
click at [245, 554] on div "Parsed" at bounding box center [220, 671] width 107 height 31
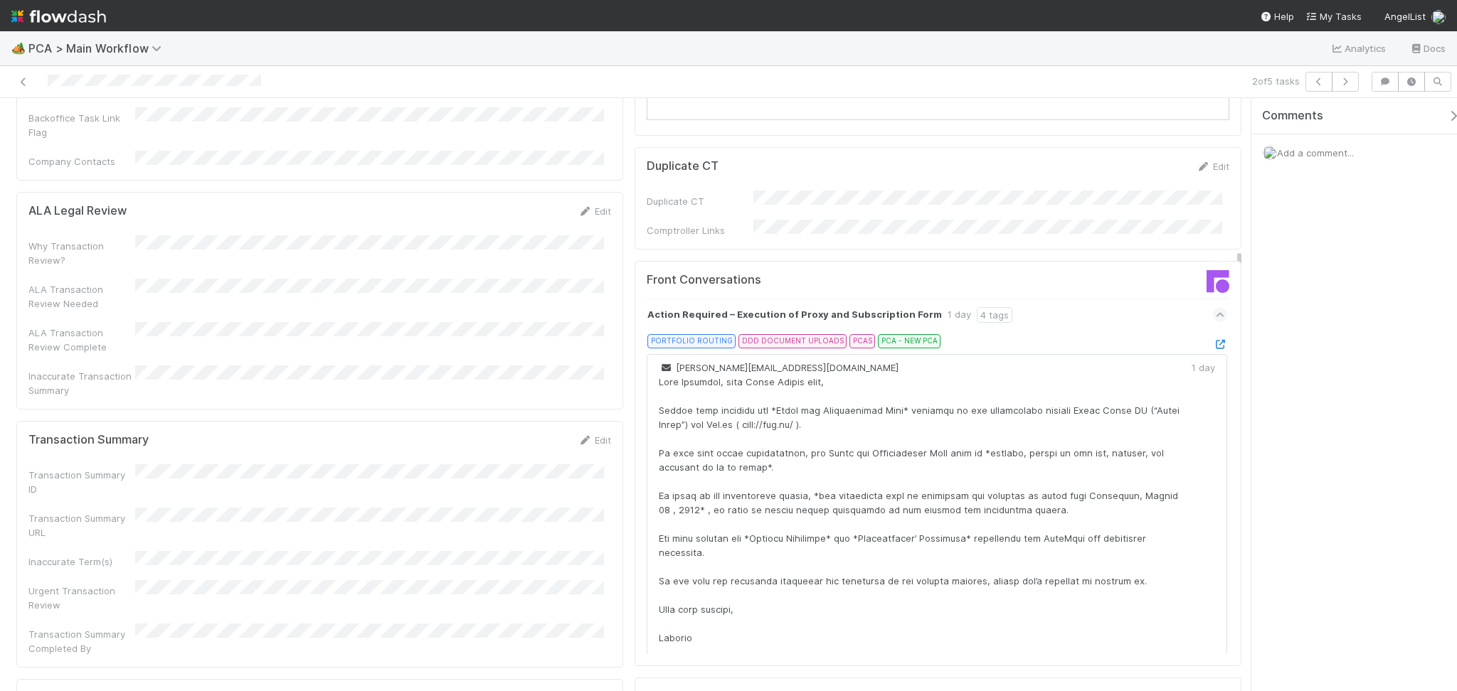
scroll to position [1517, 0]
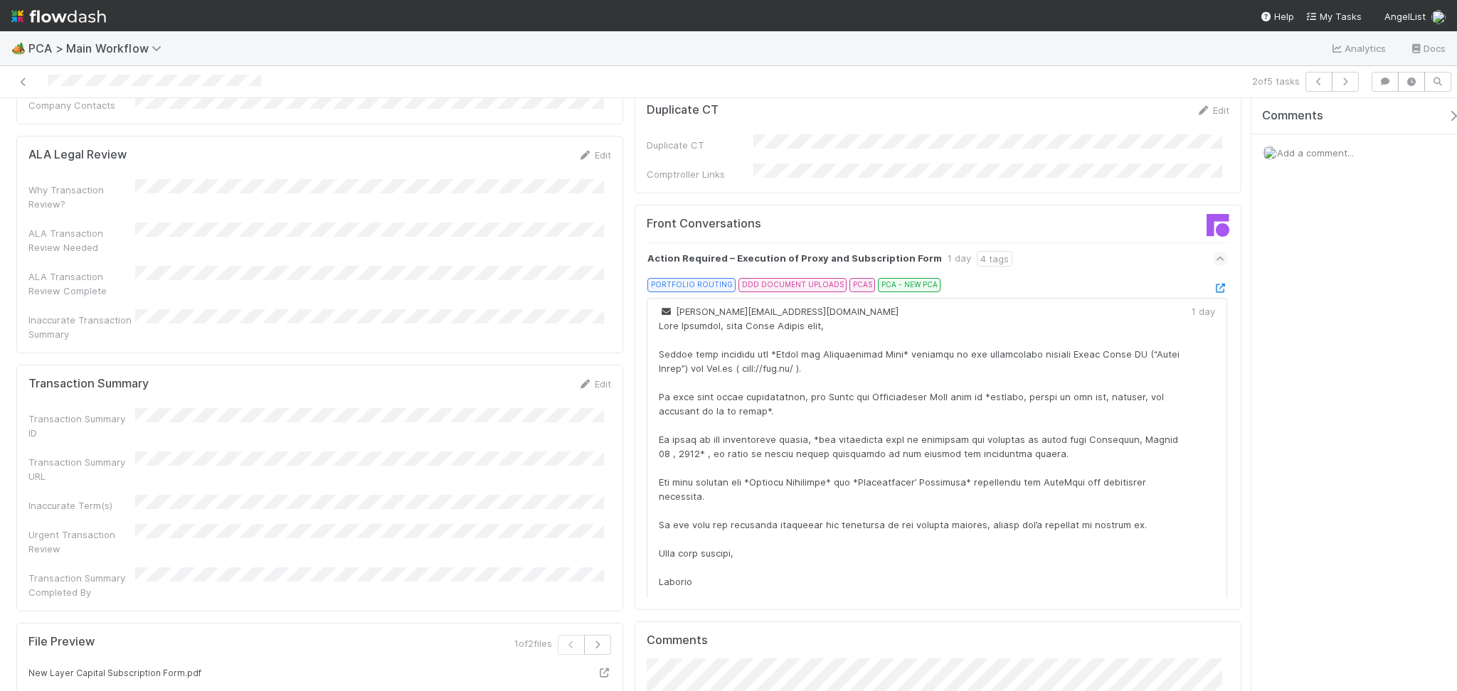
drag, startPoint x: 583, startPoint y: 255, endPoint x: 536, endPoint y: 294, distance: 60.6
click at [582, 378] on link "Edit" at bounding box center [594, 383] width 33 height 11
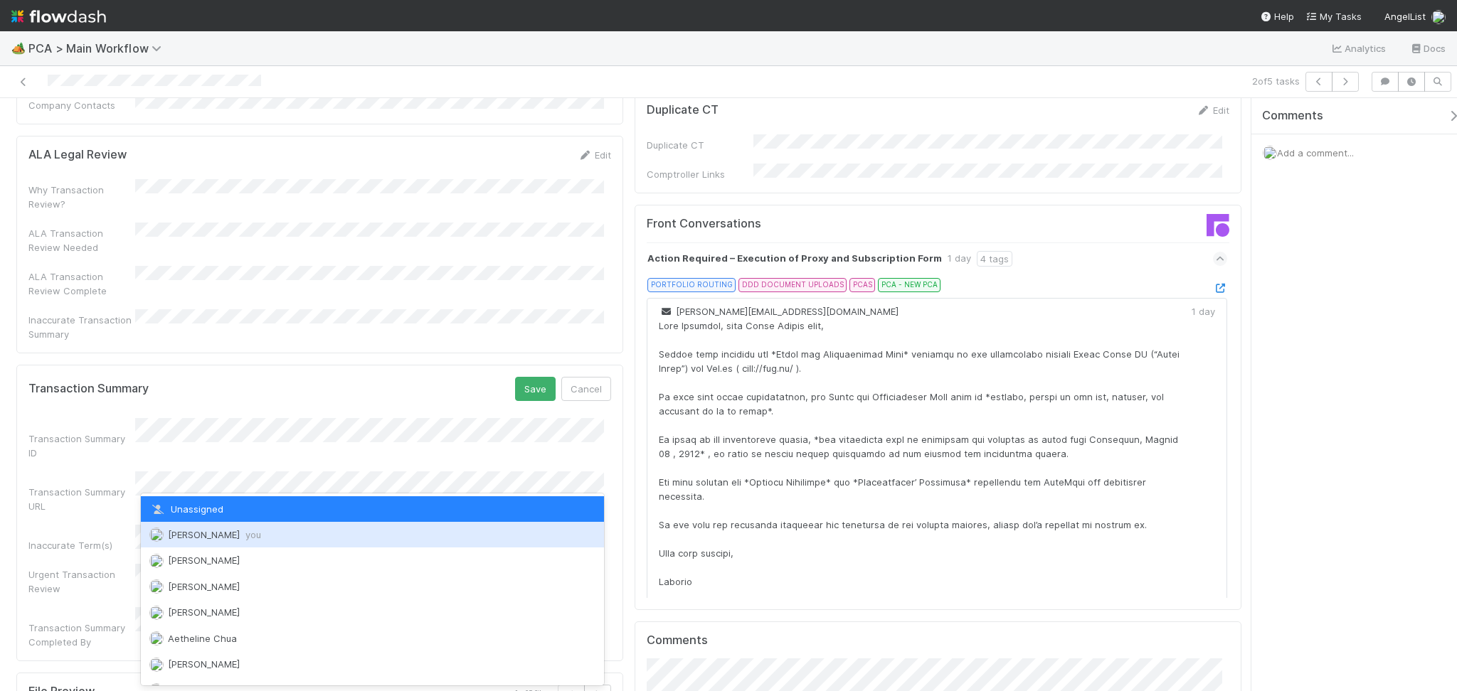
click at [302, 525] on div "Febbie Cervantes you" at bounding box center [372, 535] width 463 height 26
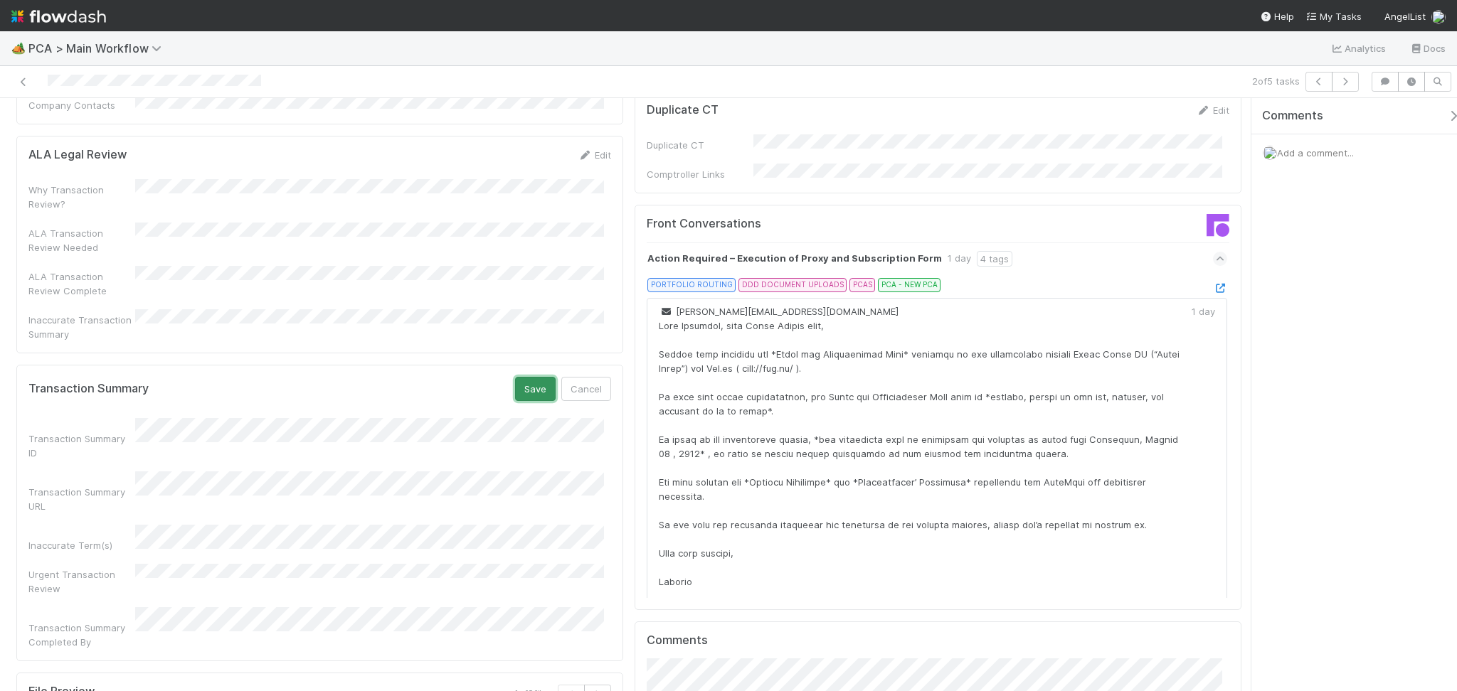
click at [515, 377] on button "Save" at bounding box center [535, 389] width 41 height 24
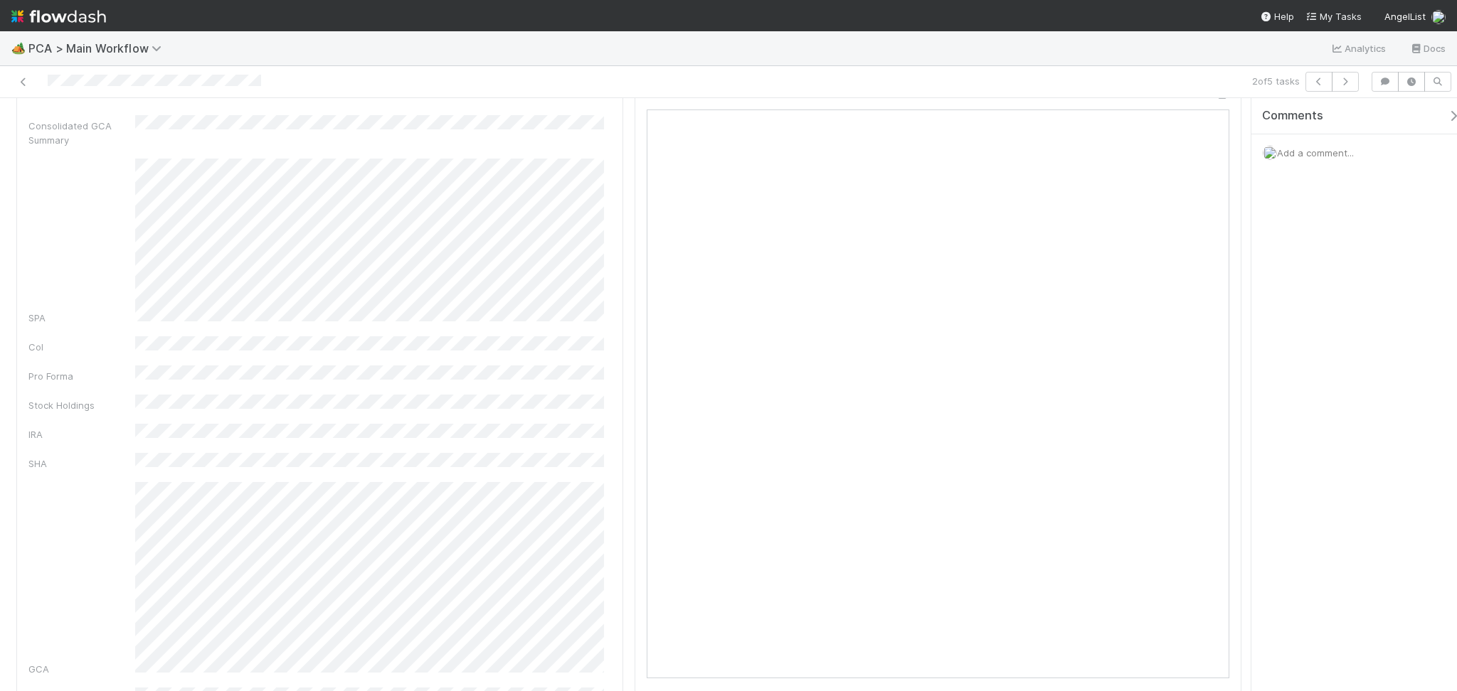
scroll to position [0, 0]
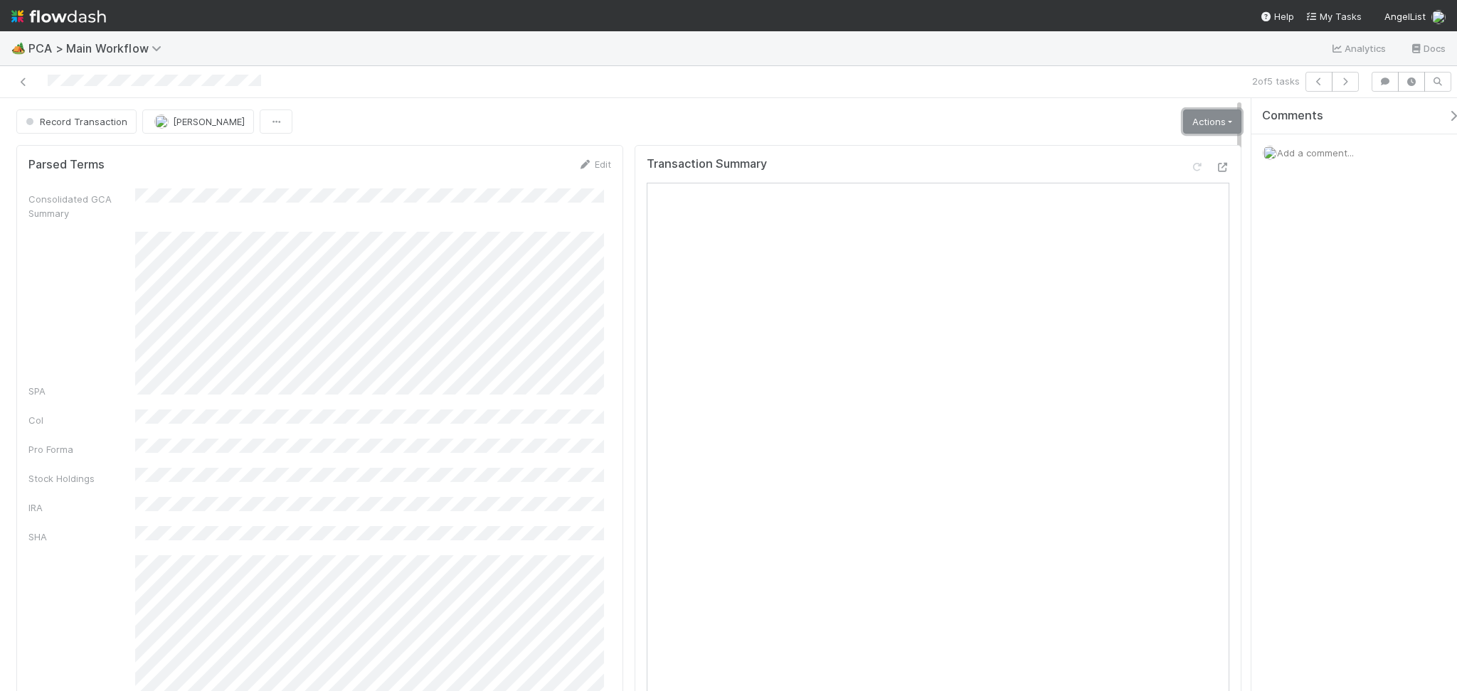
drag, startPoint x: 1193, startPoint y: 120, endPoint x: 1184, endPoint y: 152, distance: 34.0
click at [1193, 120] on link "Actions" at bounding box center [1212, 122] width 58 height 24
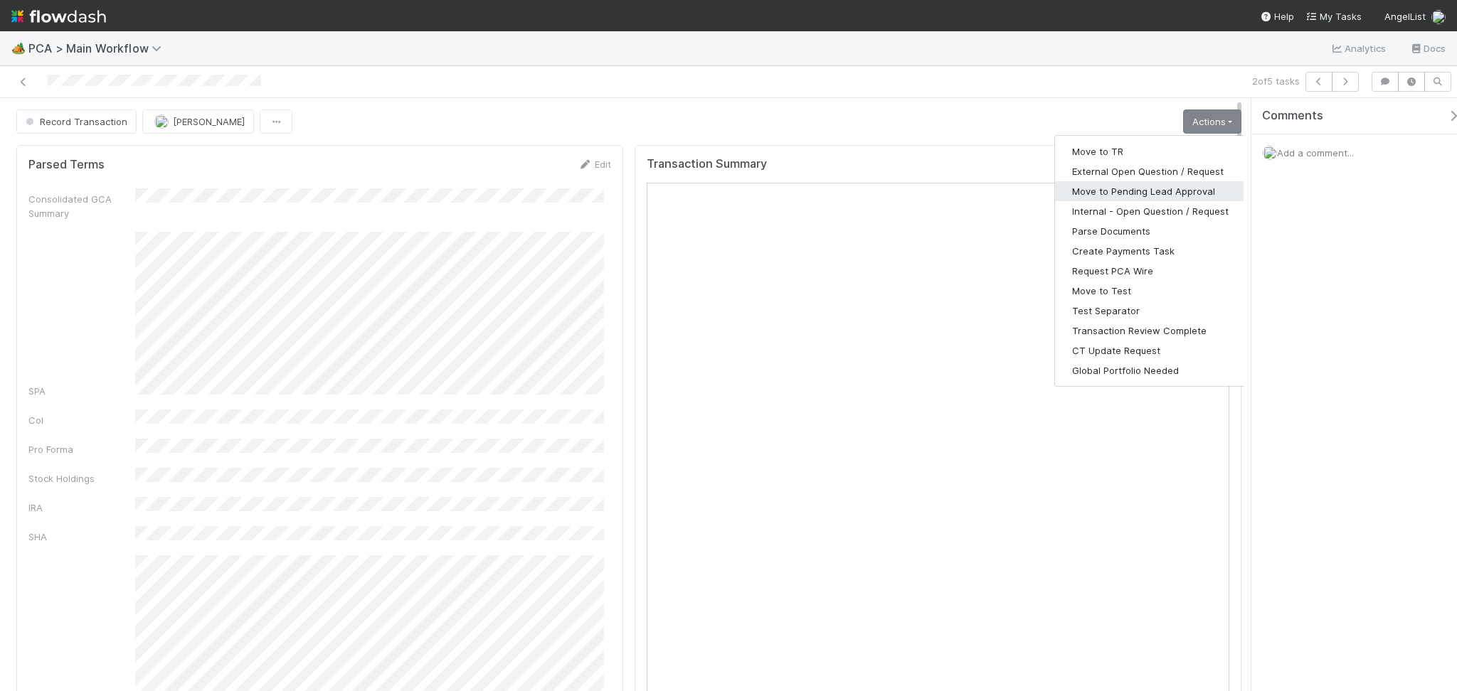
click at [1154, 195] on button "Move to Pending Lead Approval" at bounding box center [1150, 191] width 191 height 20
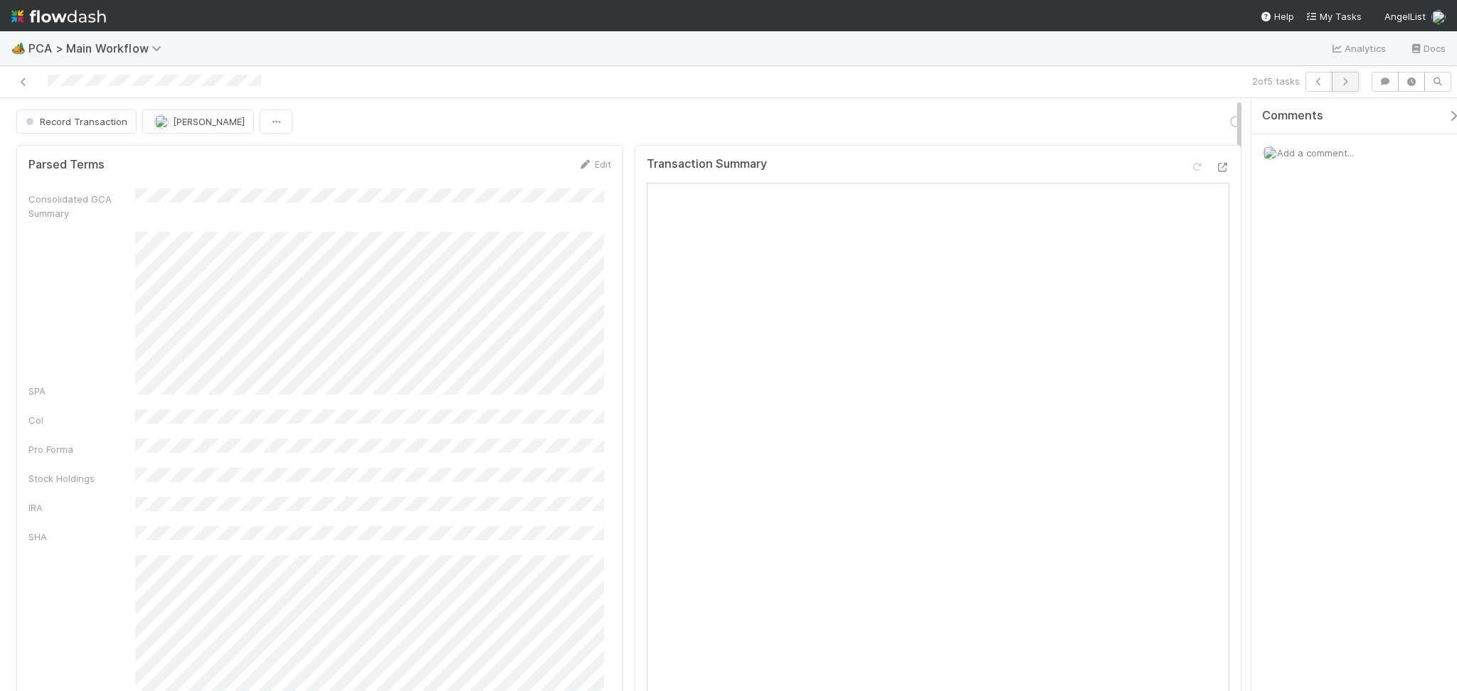
click at [1214, 80] on icon "button" at bounding box center [1345, 82] width 14 height 9
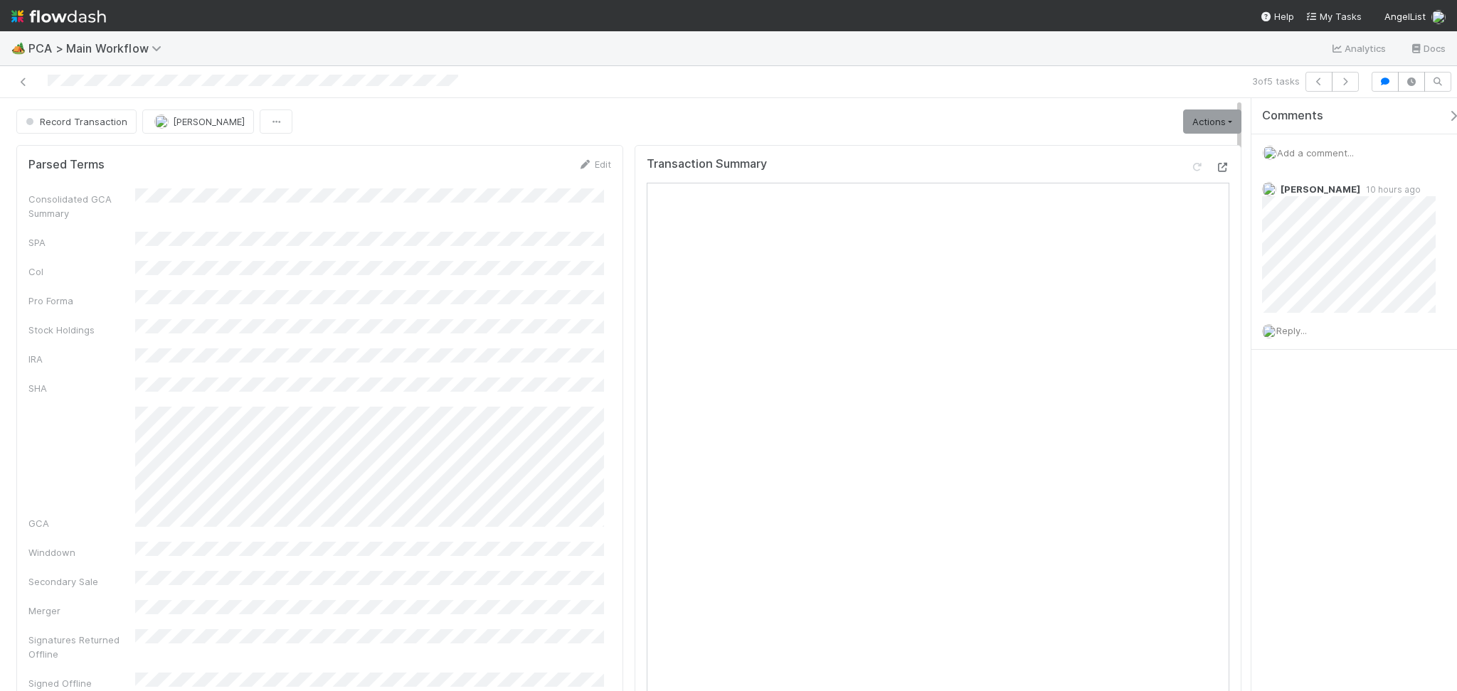
click at [1214, 166] on icon at bounding box center [1222, 167] width 14 height 9
click at [1214, 152] on span "Add a comment..." at bounding box center [1315, 152] width 77 height 11
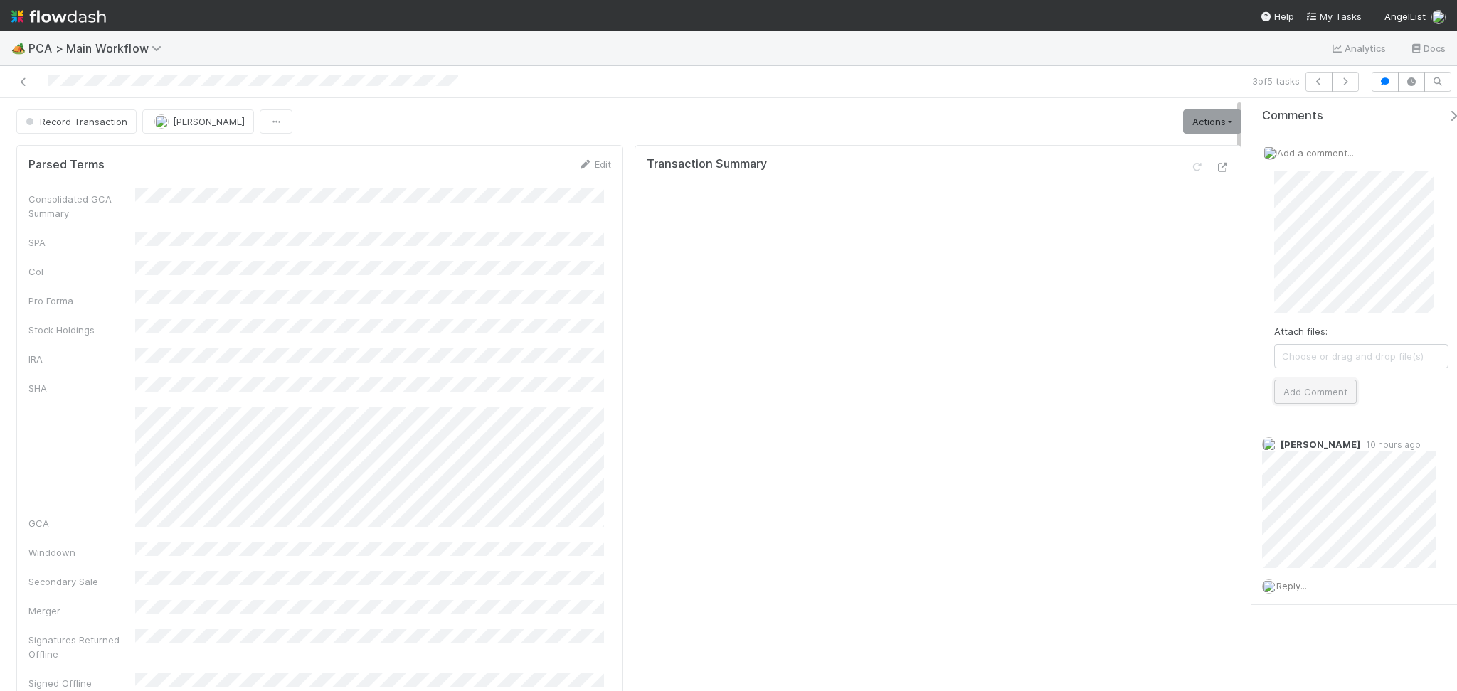
click at [1214, 399] on button "Add Comment" at bounding box center [1315, 392] width 83 height 24
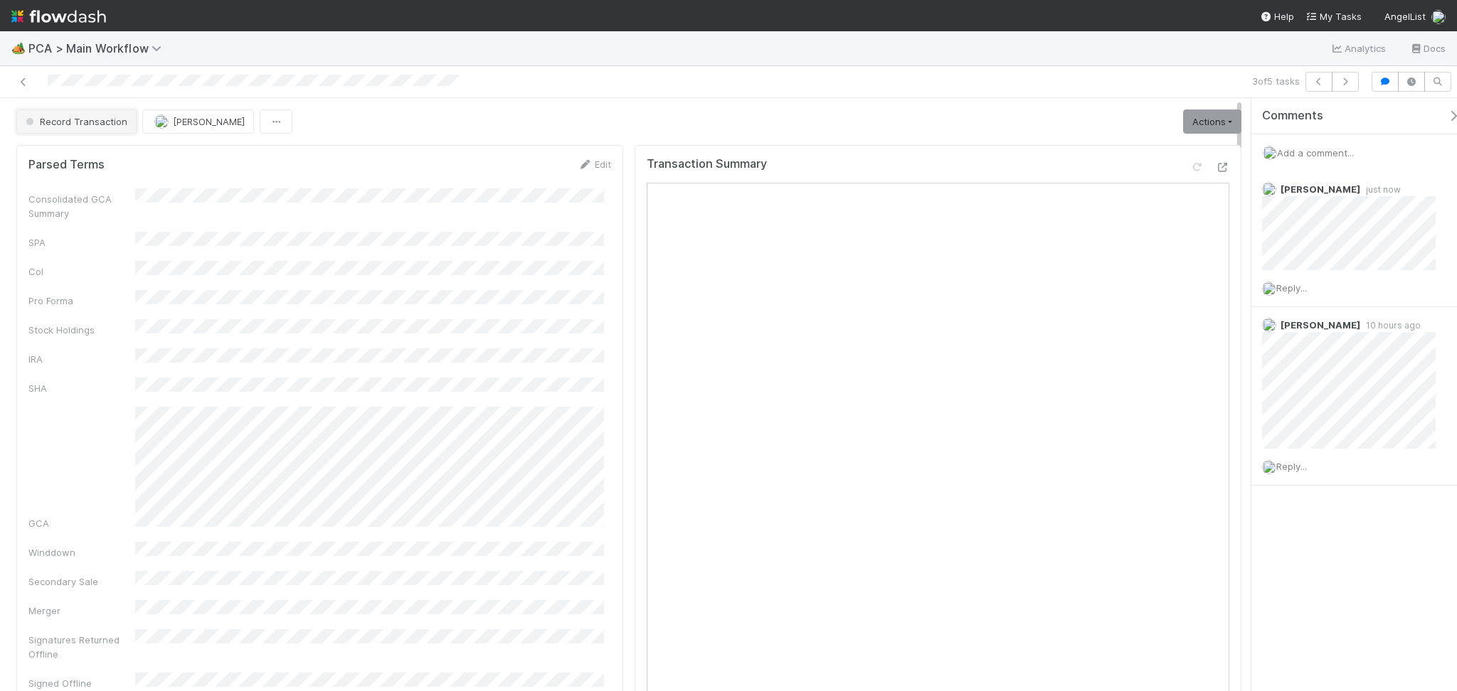
click at [97, 122] on span "Record Transaction" at bounding box center [75, 121] width 105 height 11
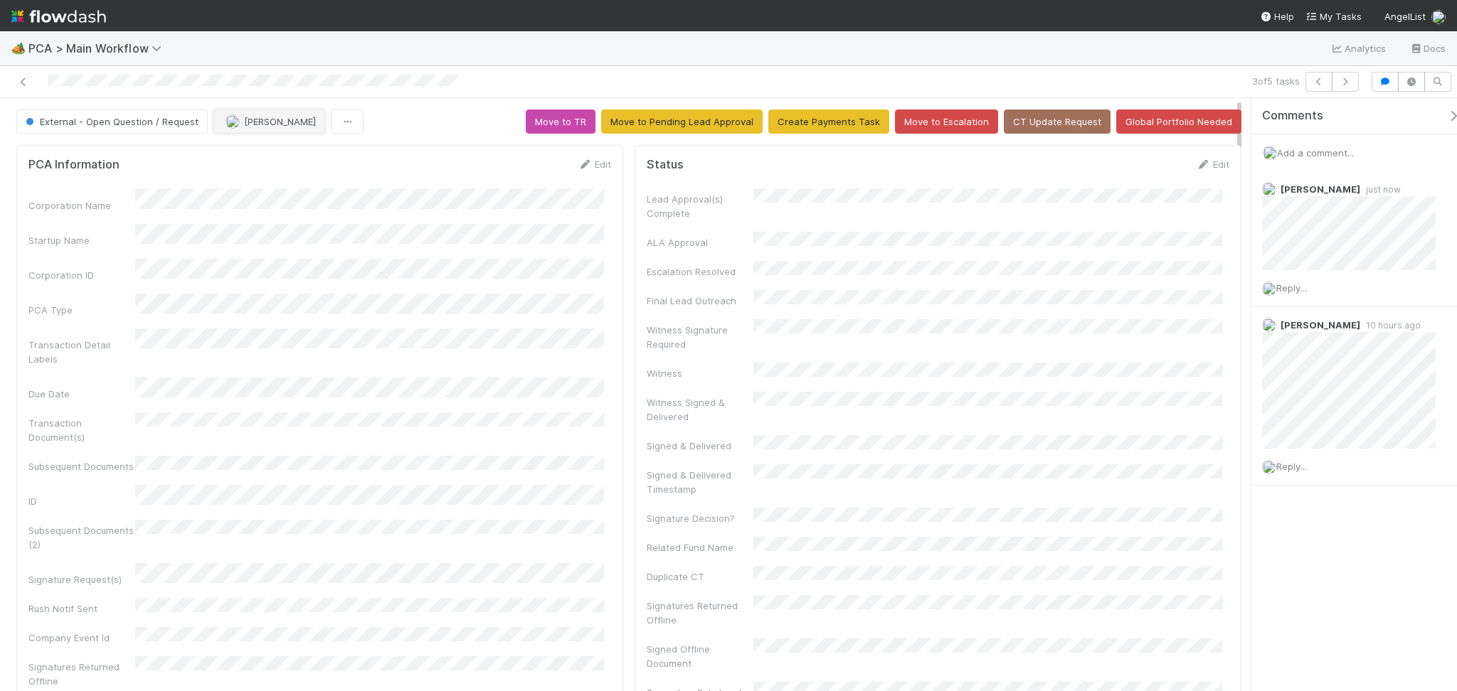
click at [307, 125] on span "Febbie Cervantes" at bounding box center [280, 121] width 72 height 11
click at [1214, 85] on icon "button" at bounding box center [1345, 82] width 14 height 9
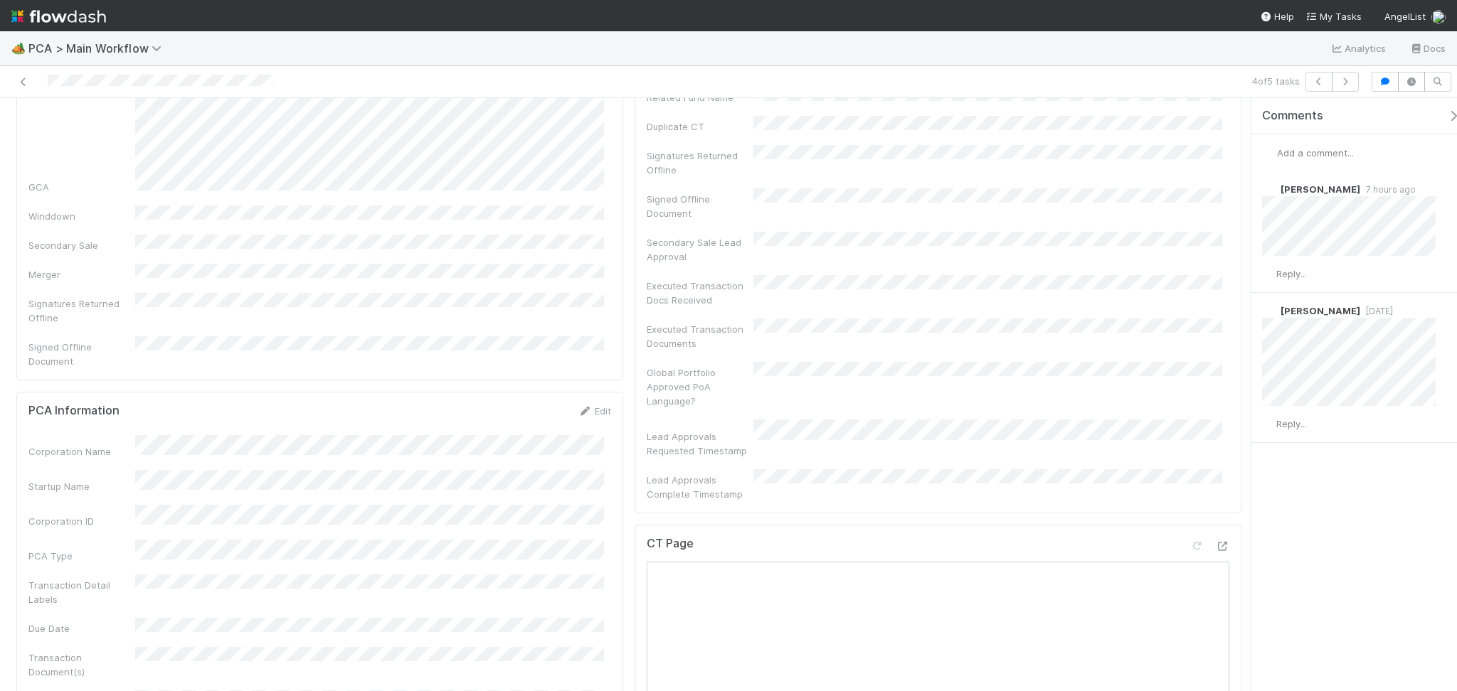
scroll to position [474, 0]
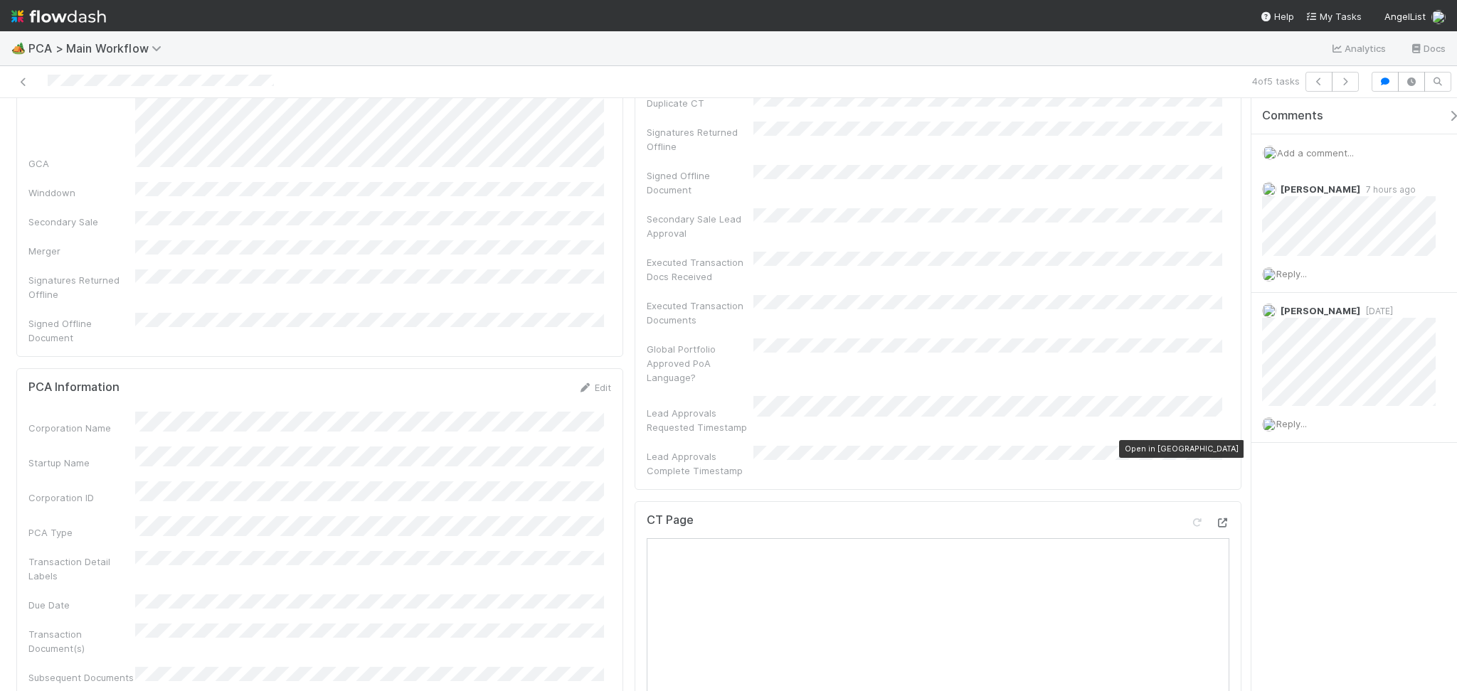
click at [1214, 519] on icon at bounding box center [1222, 523] width 14 height 9
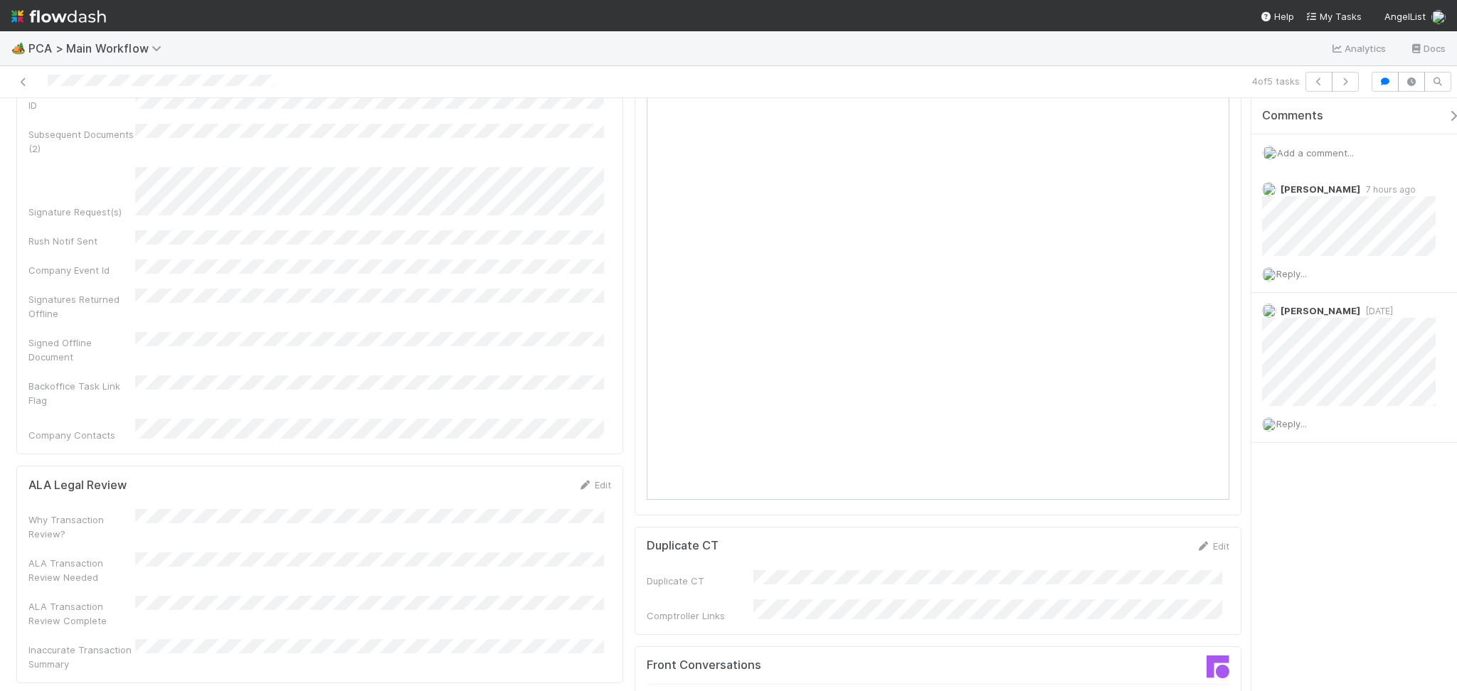
scroll to position [1233, 0]
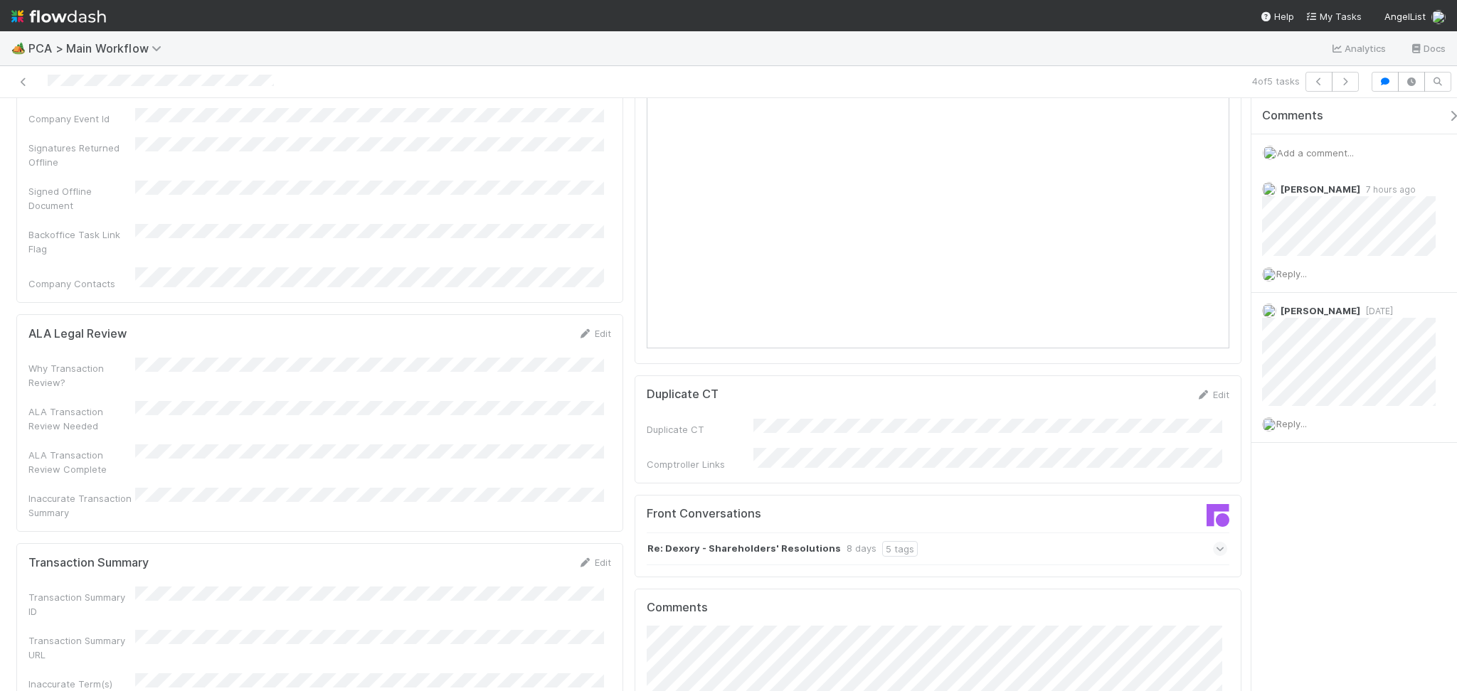
click at [931, 533] on div "Re: Dexory - Shareholders' Resolutions 8 days 5 tags" at bounding box center [937, 549] width 580 height 33
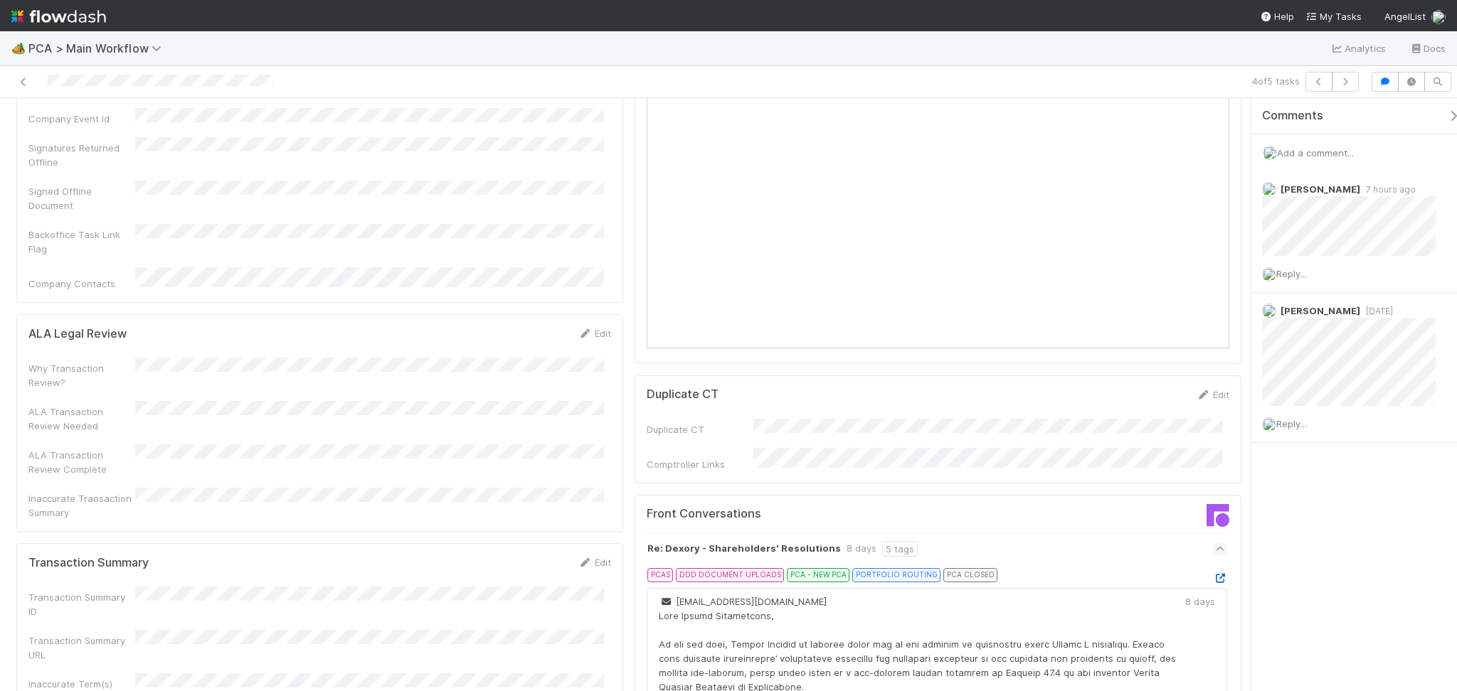
click at [1213, 554] on icon at bounding box center [1220, 578] width 14 height 9
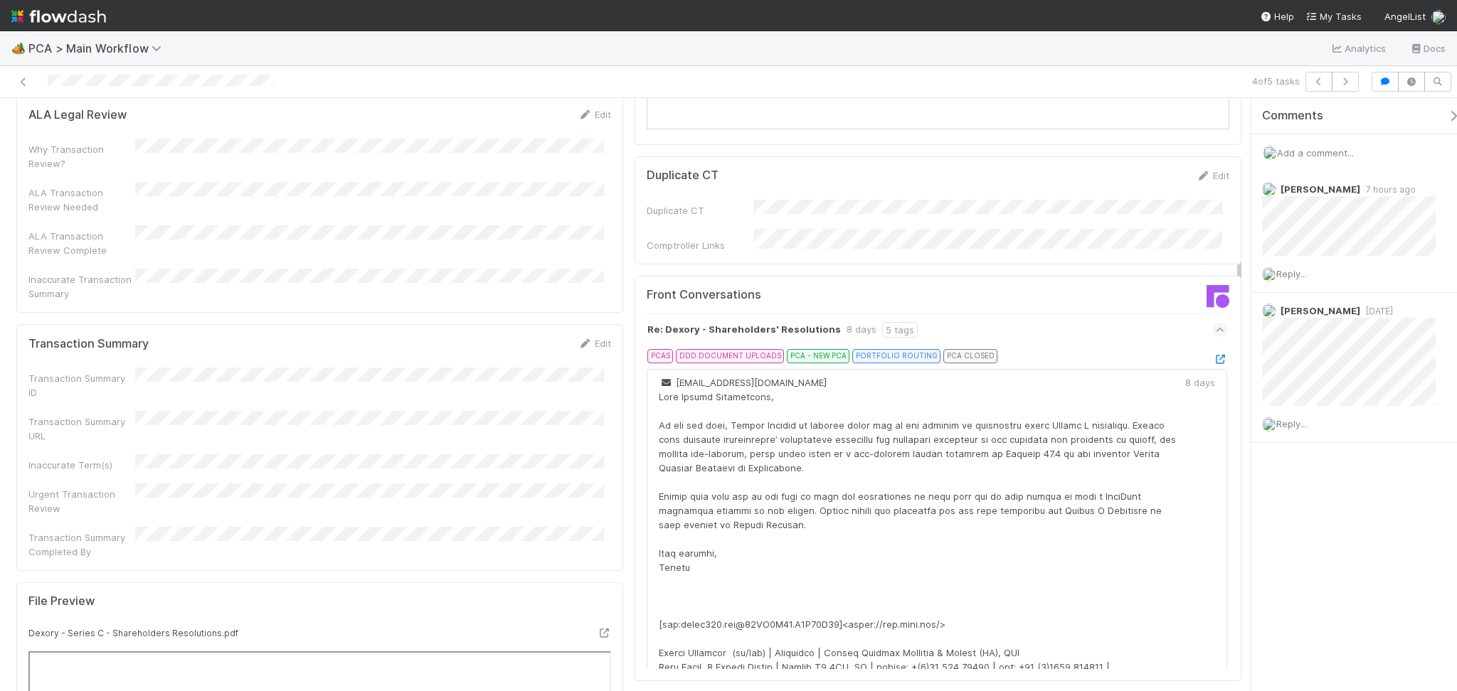
scroll to position [1423, 0]
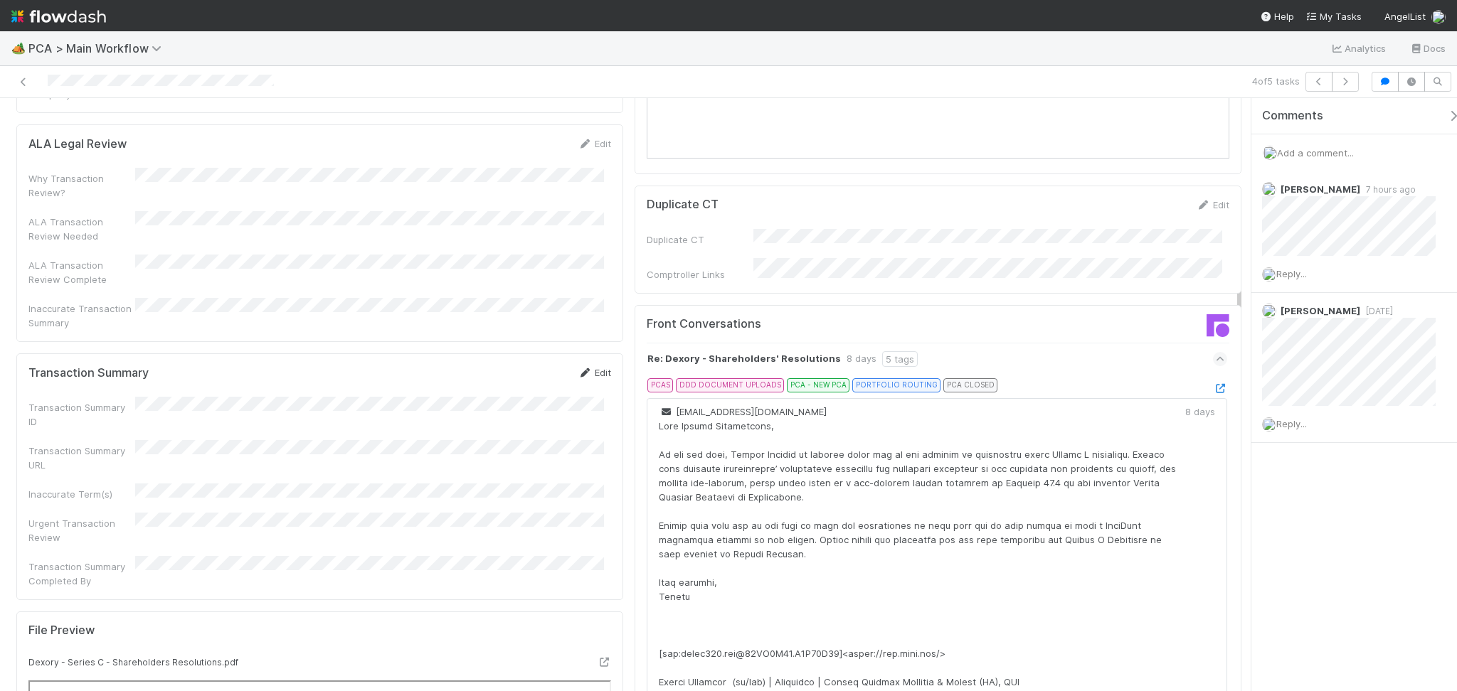
click at [580, 367] on link "Edit" at bounding box center [594, 372] width 33 height 11
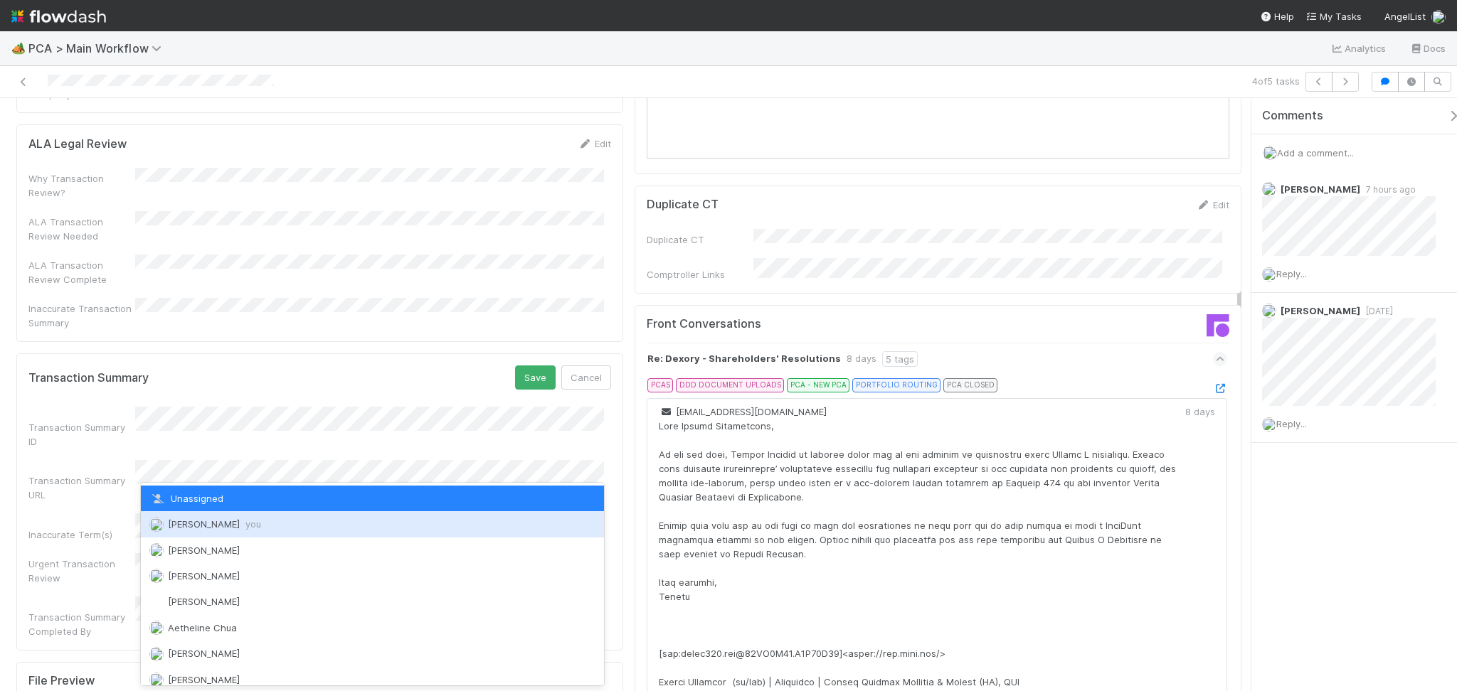
click at [219, 535] on div "Febbie Cervantes you" at bounding box center [372, 524] width 463 height 26
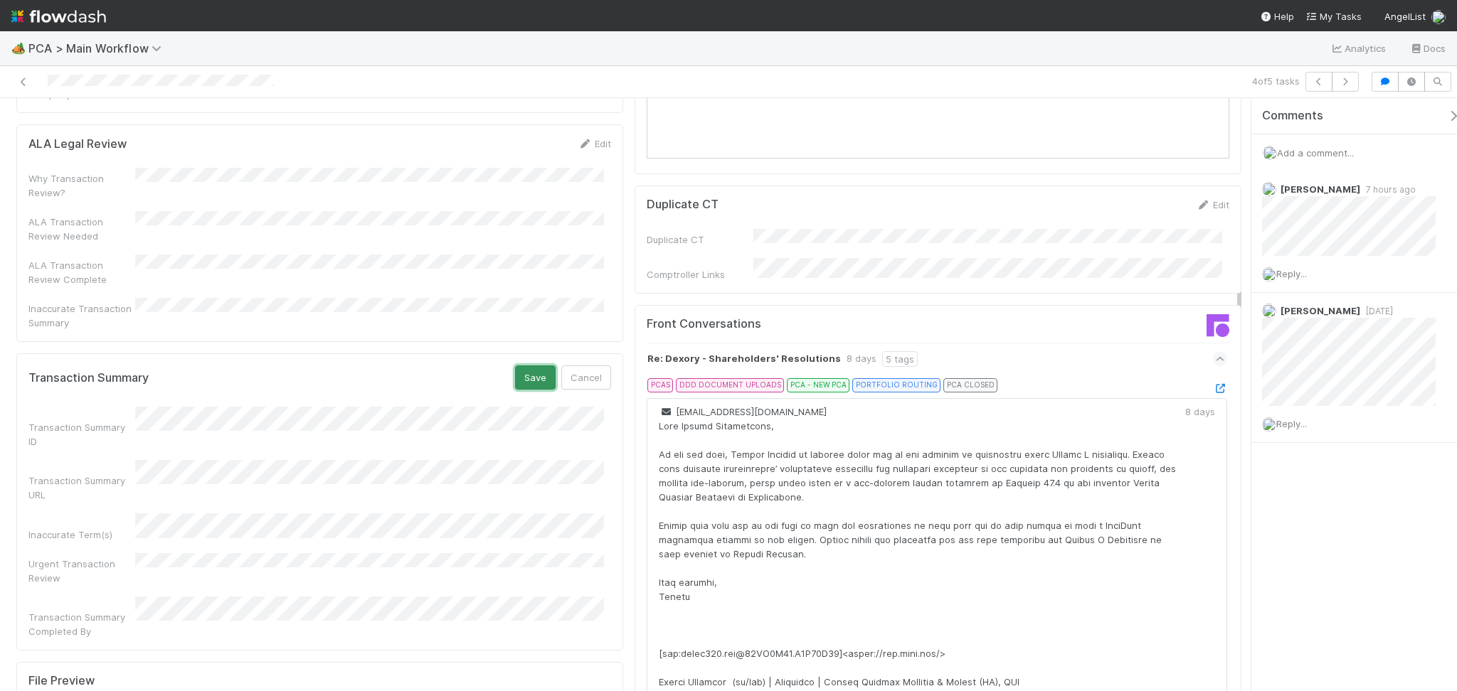
click at [532, 366] on button "Save" at bounding box center [535, 378] width 41 height 24
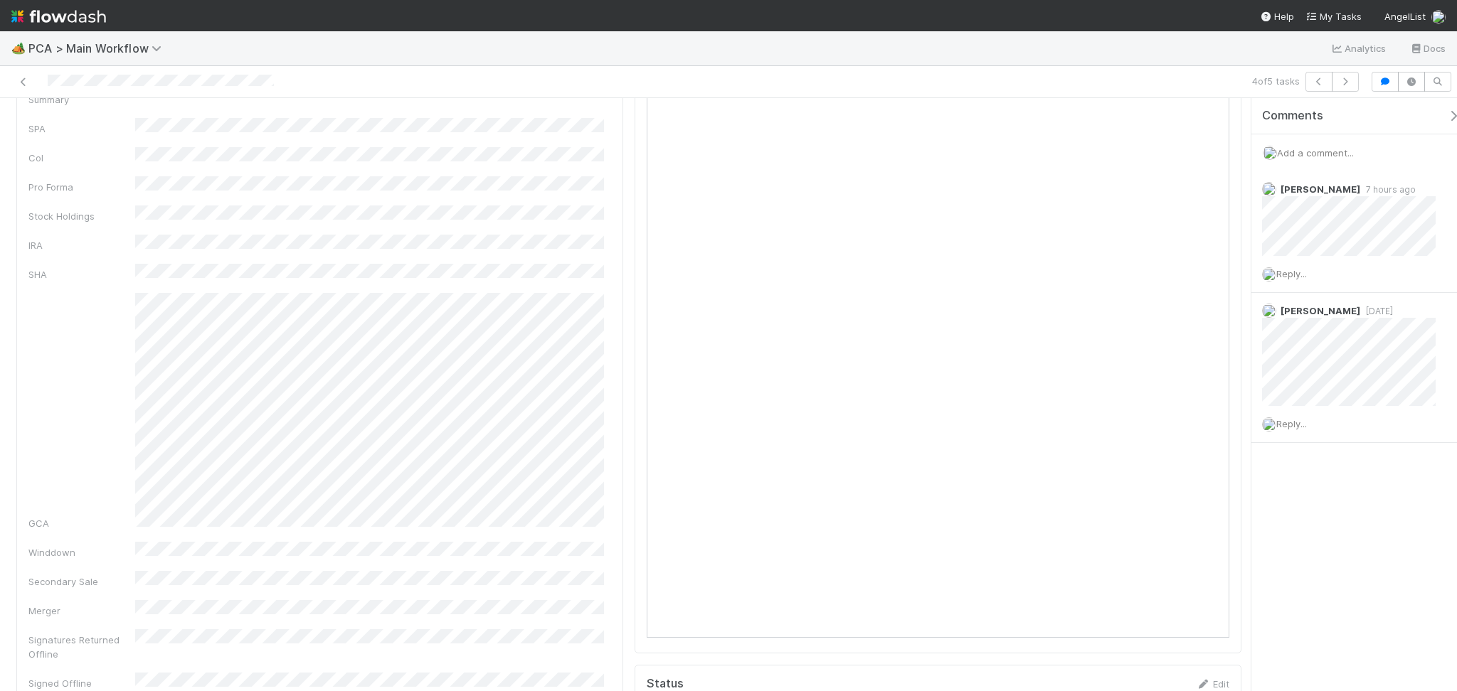
scroll to position [0, 0]
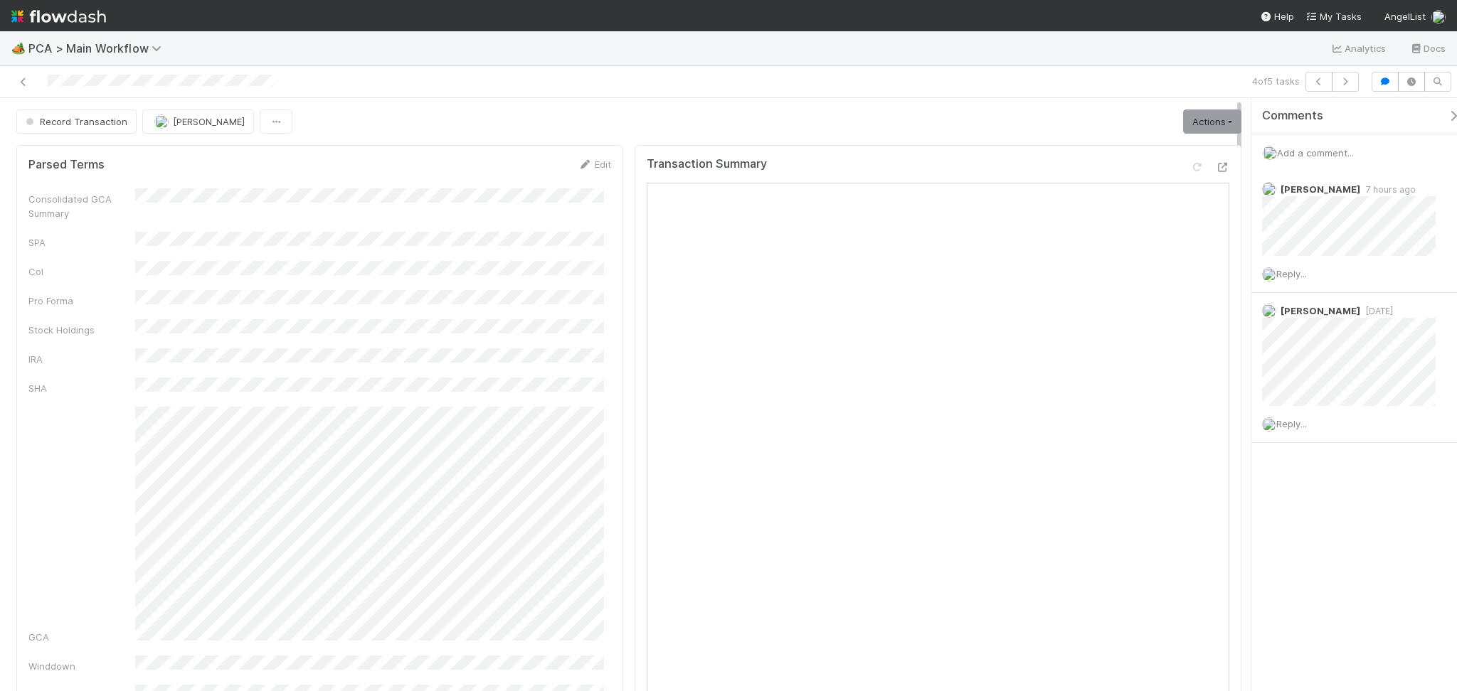
click at [1214, 145] on div "Add a comment..." at bounding box center [1361, 152] width 220 height 37
click at [1214, 154] on span "Add a comment..." at bounding box center [1315, 152] width 77 height 11
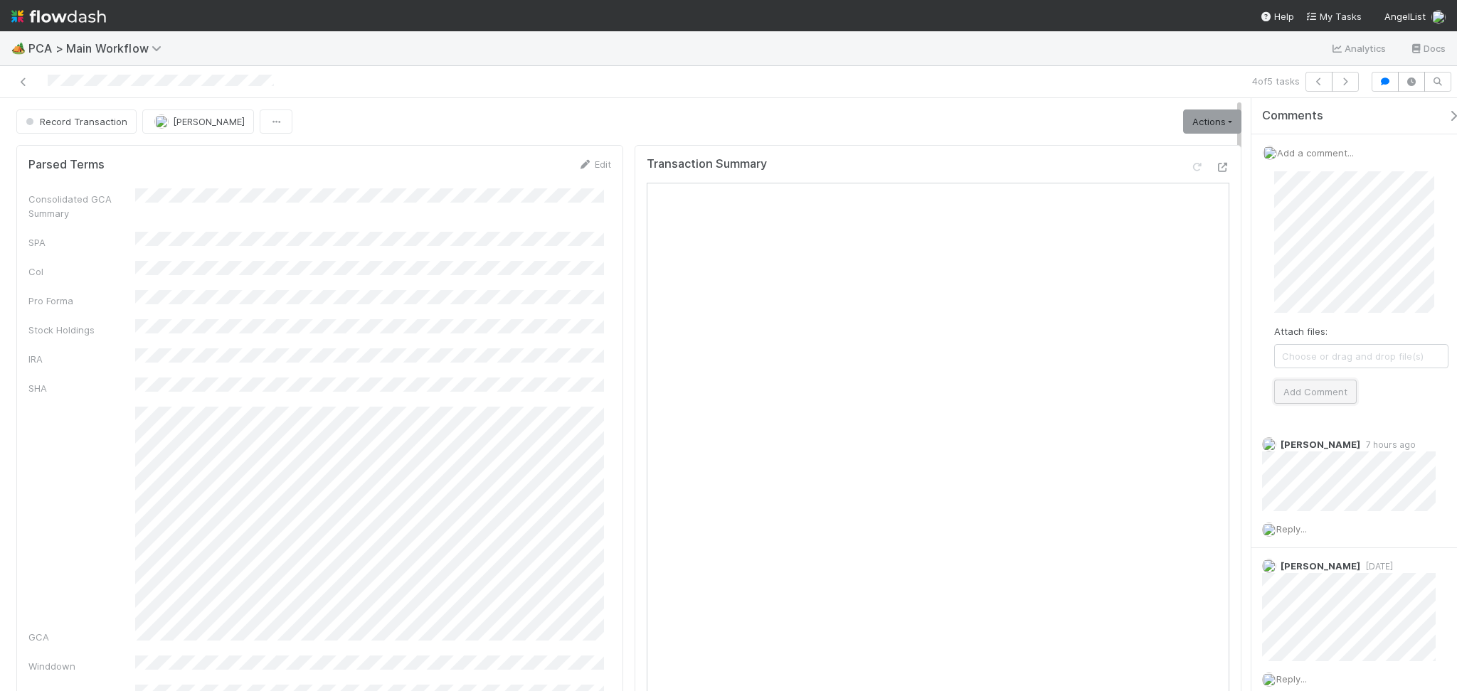
click at [1214, 387] on button "Add Comment" at bounding box center [1315, 392] width 83 height 24
click at [97, 118] on span "Record Transaction" at bounding box center [75, 121] width 105 height 11
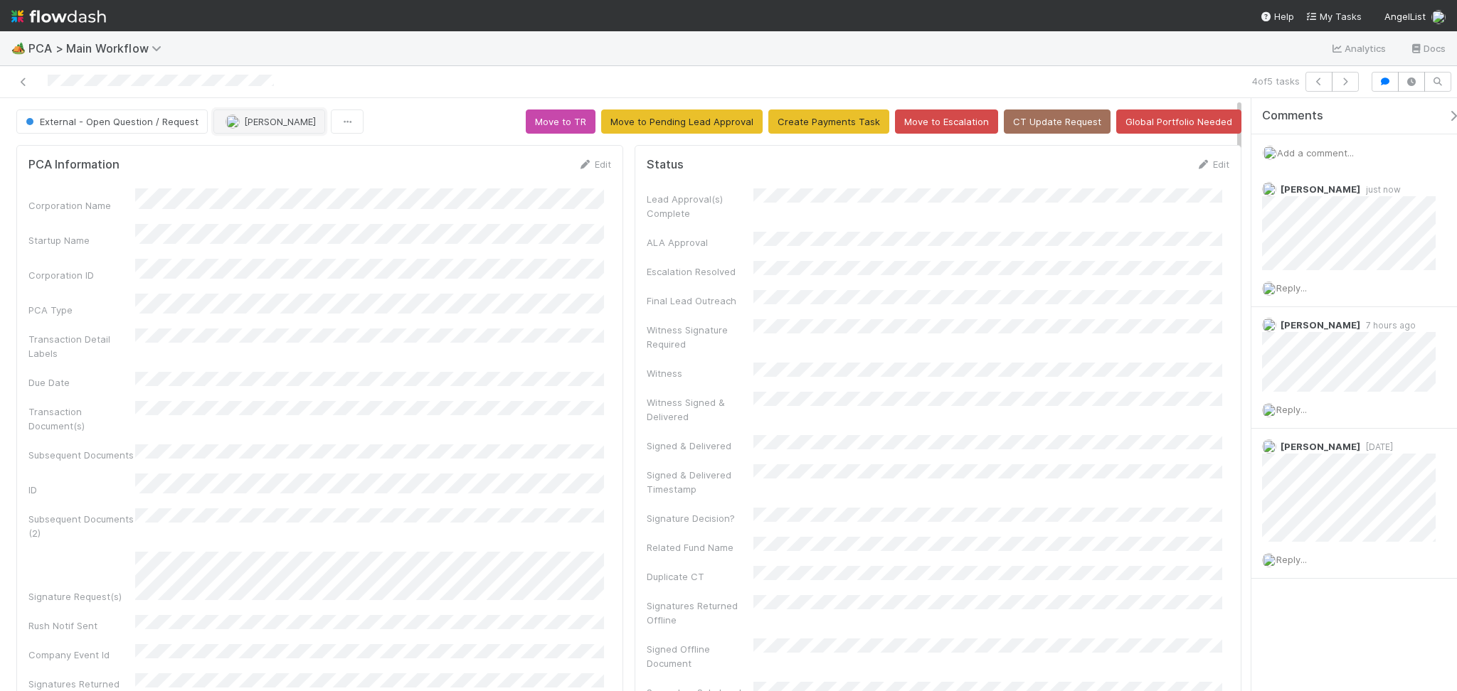
click at [265, 126] on span "Febbie Cervantes" at bounding box center [280, 121] width 72 height 11
drag, startPoint x: 294, startPoint y: 185, endPoint x: 316, endPoint y: 176, distance: 23.0
click at [294, 184] on span "Nathalie Gualito" at bounding box center [267, 183] width 72 height 11
click at [1214, 73] on button "button" at bounding box center [1345, 82] width 27 height 20
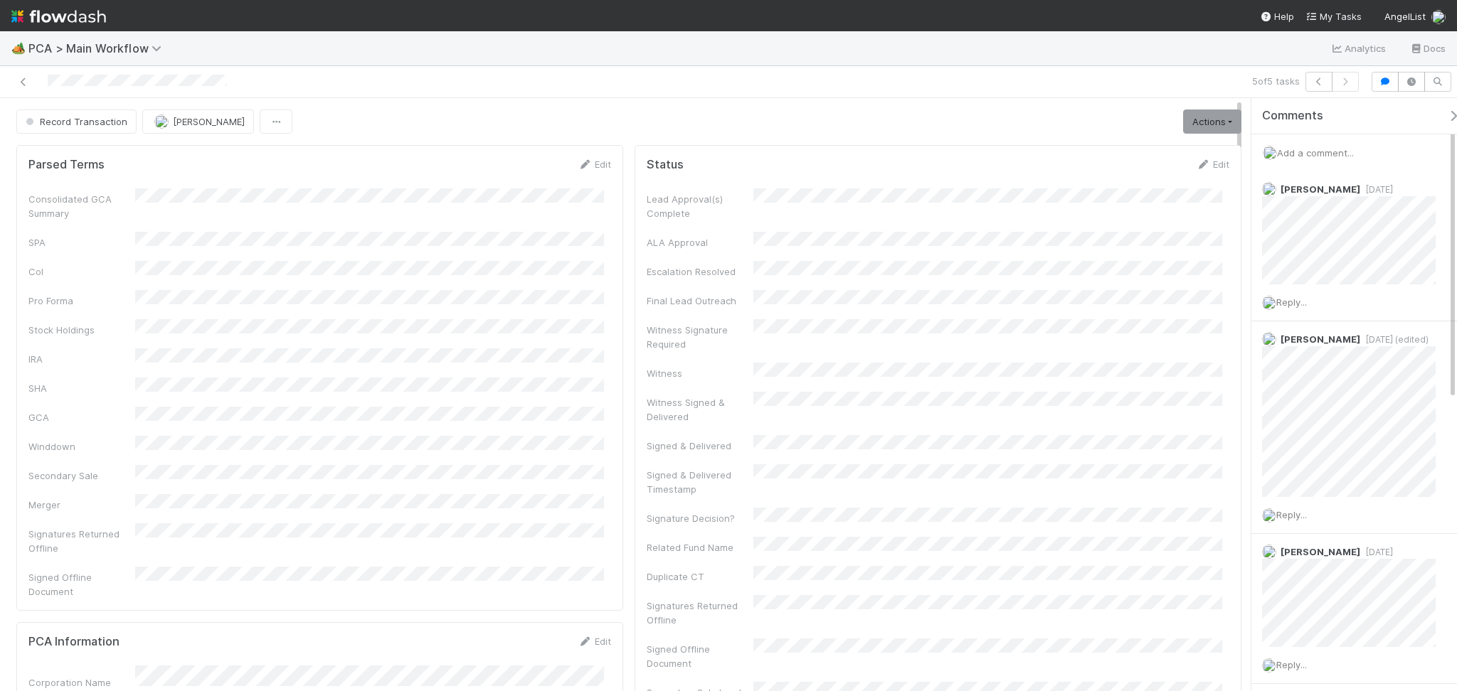
click at [447, 90] on div at bounding box center [347, 82] width 682 height 20
click at [86, 116] on span "Record Transaction" at bounding box center [75, 121] width 105 height 11
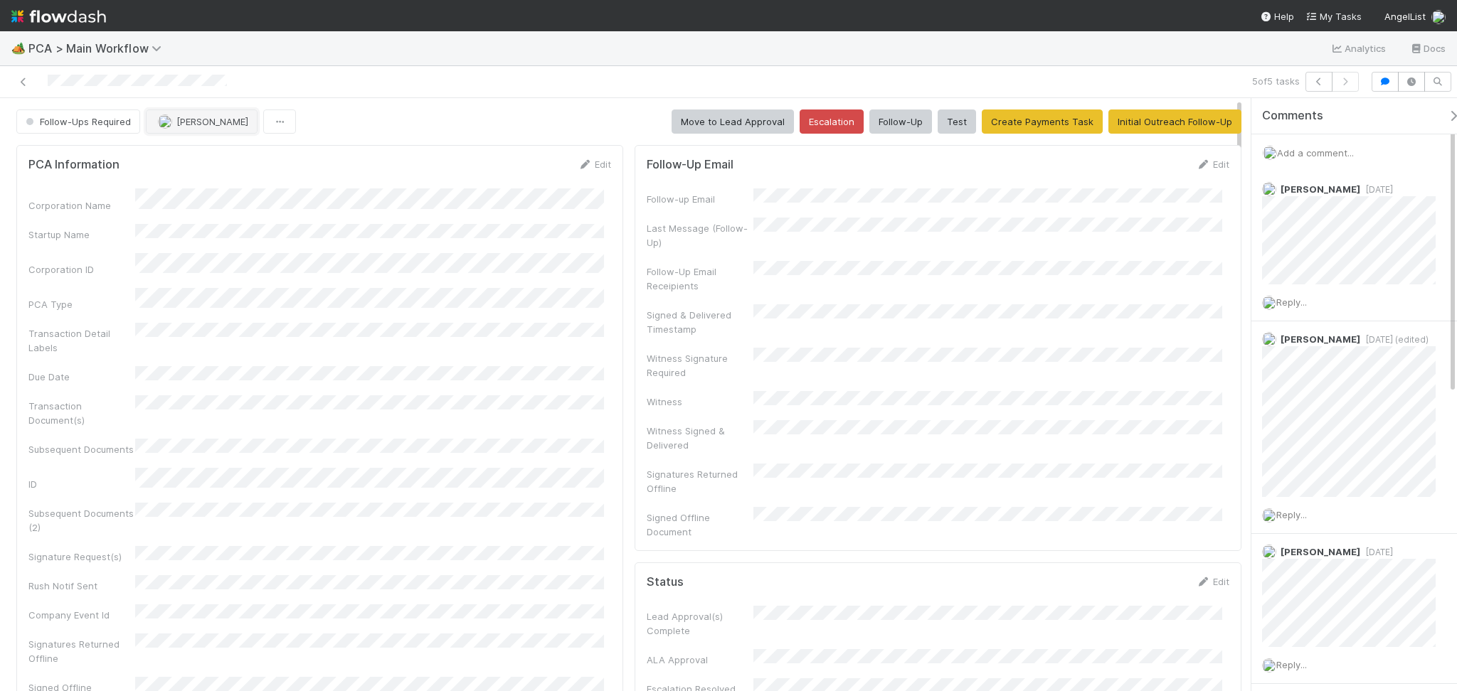
click at [208, 124] on span "Febbie Cervantes" at bounding box center [212, 121] width 72 height 11
click at [225, 152] on span "Meg Castanare" at bounding box center [203, 157] width 72 height 11
click at [19, 78] on icon at bounding box center [23, 82] width 14 height 9
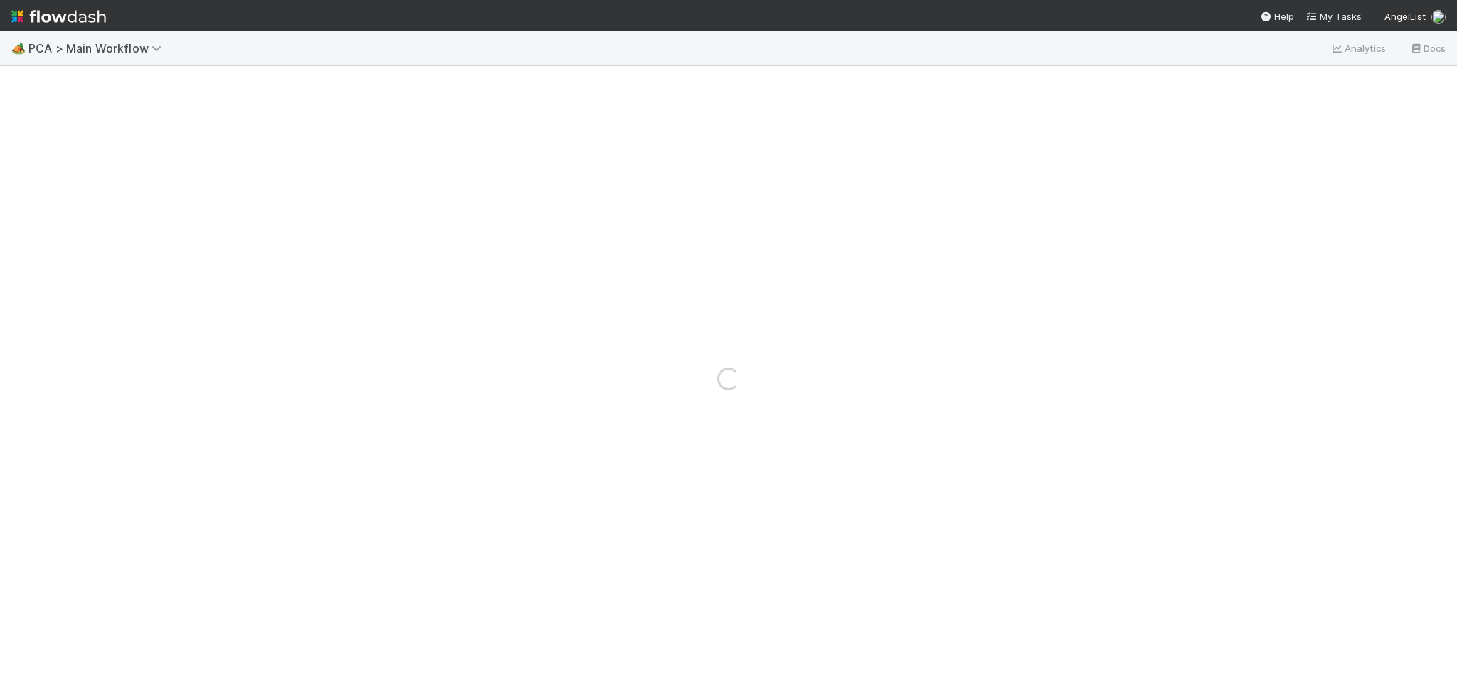
click at [372, 57] on div "🏕️ PCA > Main Workflow Analytics Docs" at bounding box center [728, 48] width 1457 height 34
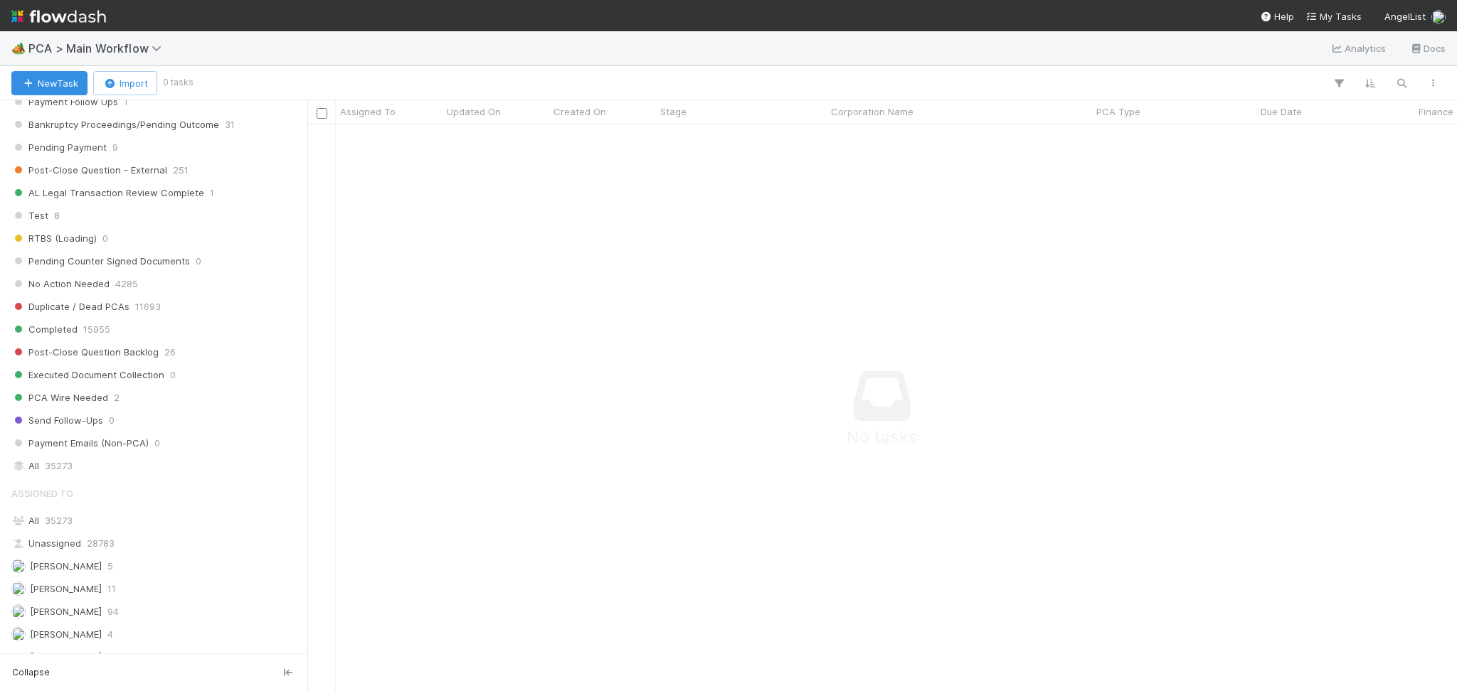
scroll to position [1802, 0]
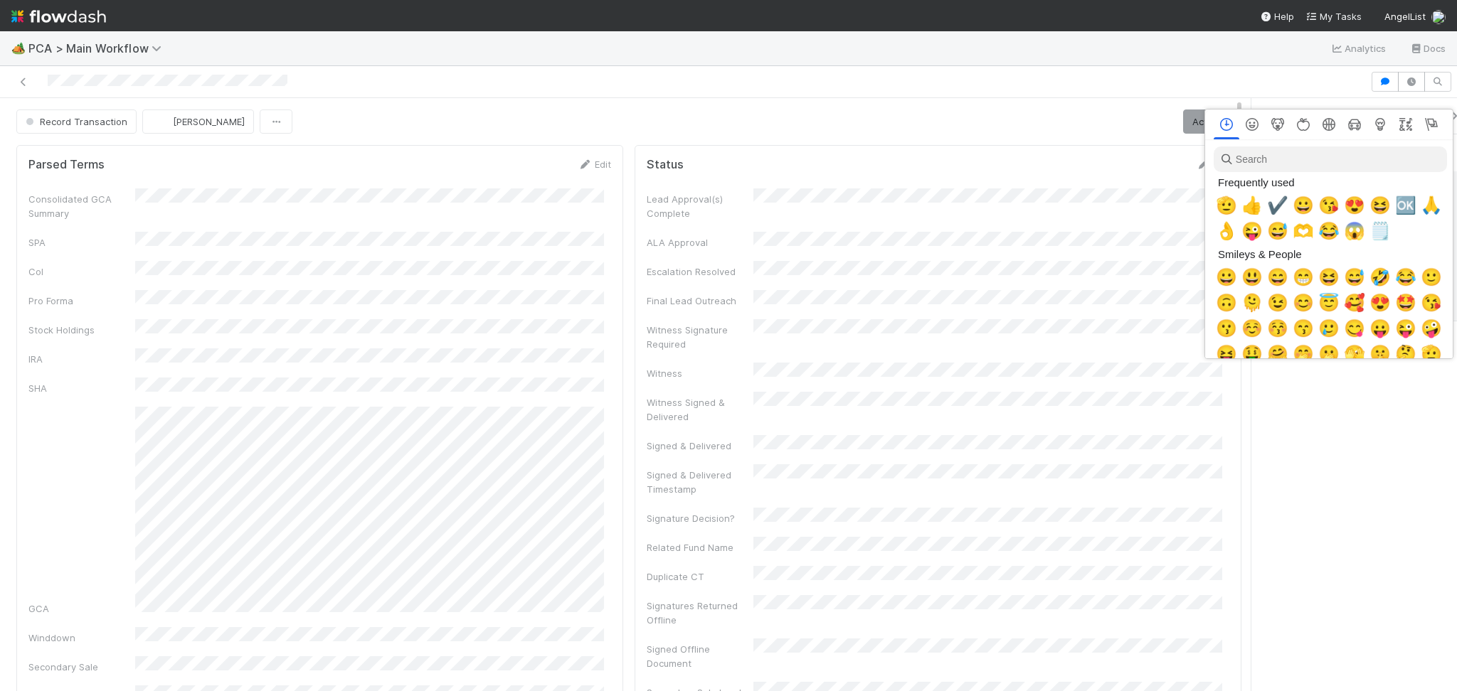
scroll to position [0, 8]
click at [1222, 201] on span "🫡" at bounding box center [1223, 206] width 21 height 20
